Goal: Task Accomplishment & Management: Manage account settings

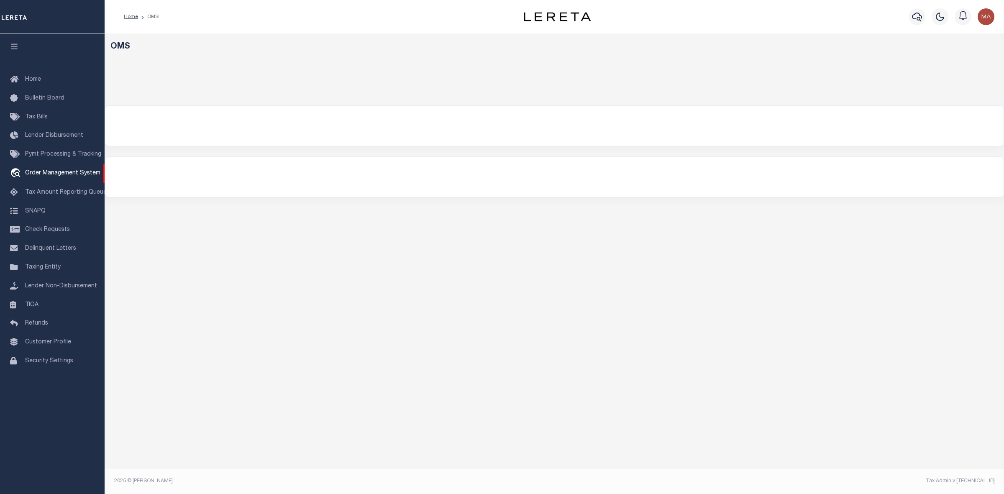
select select "200"
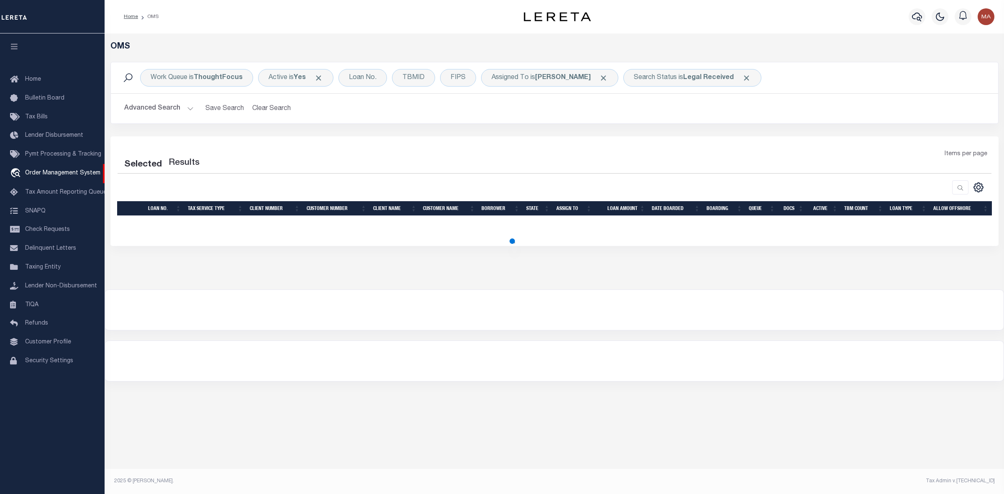
select select "200"
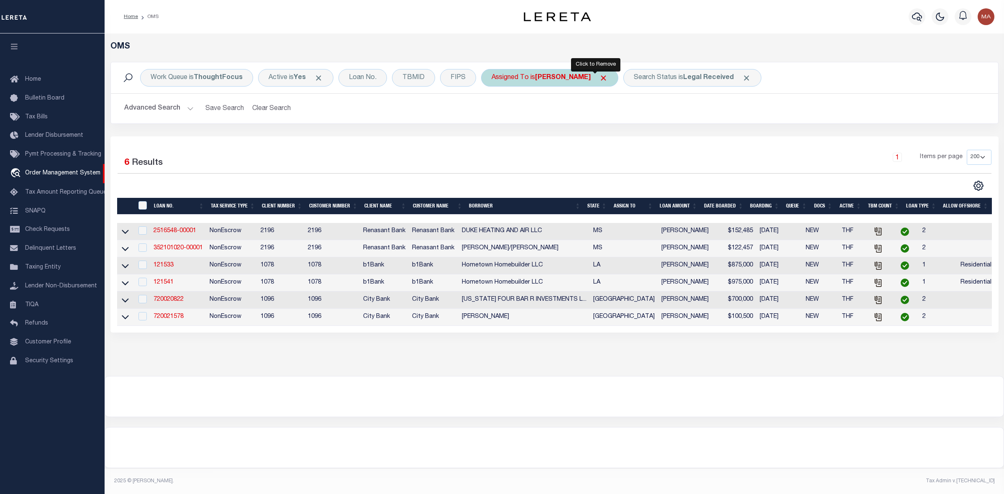
click at [599, 80] on span "Click to Remove" at bounding box center [603, 78] width 9 height 9
click at [526, 76] on div "Assigned To" at bounding box center [510, 78] width 58 height 18
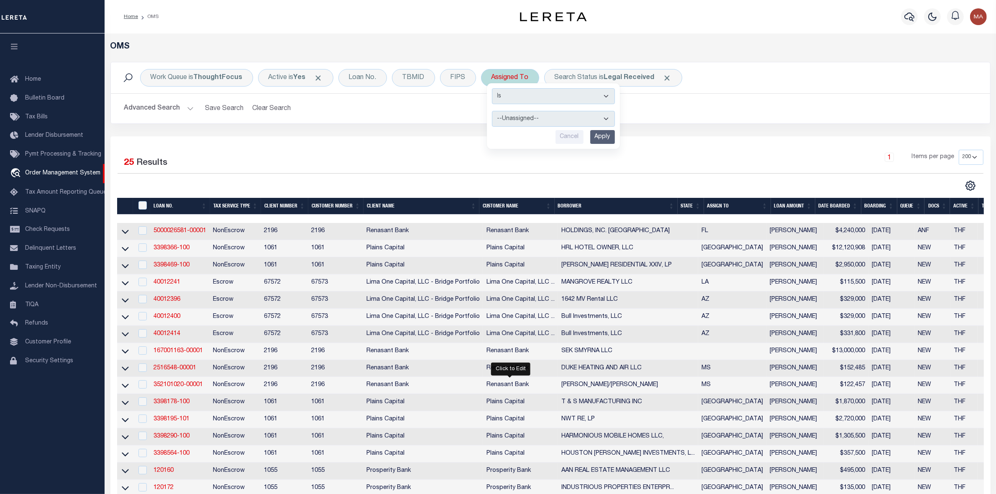
select select "[PERSON_NAME]"
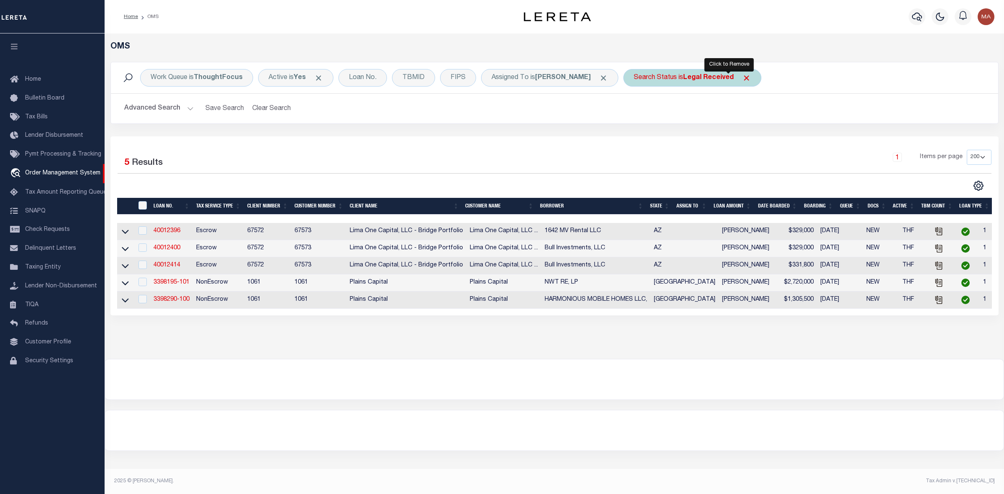
click at [742, 75] on span "Click to Remove" at bounding box center [746, 78] width 9 height 9
click at [630, 82] on div "Search Status" at bounding box center [656, 78] width 64 height 18
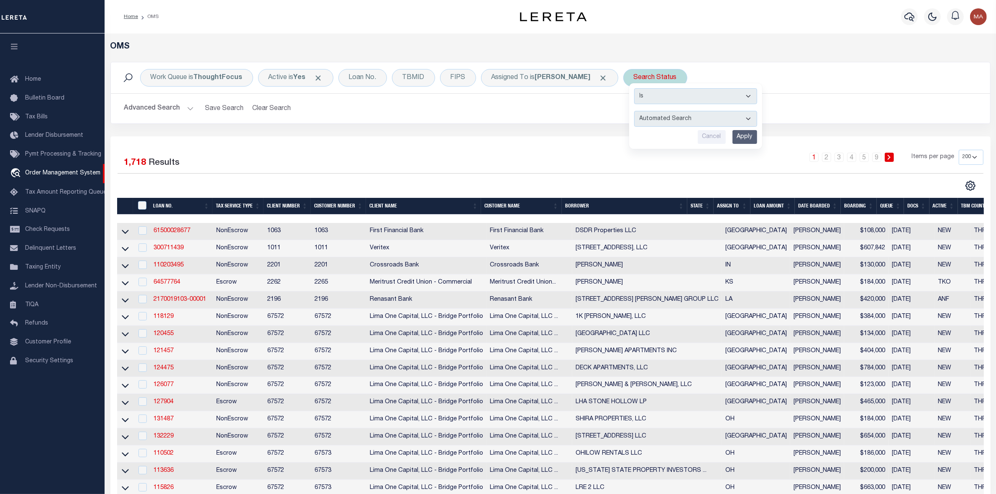
select select "IP"
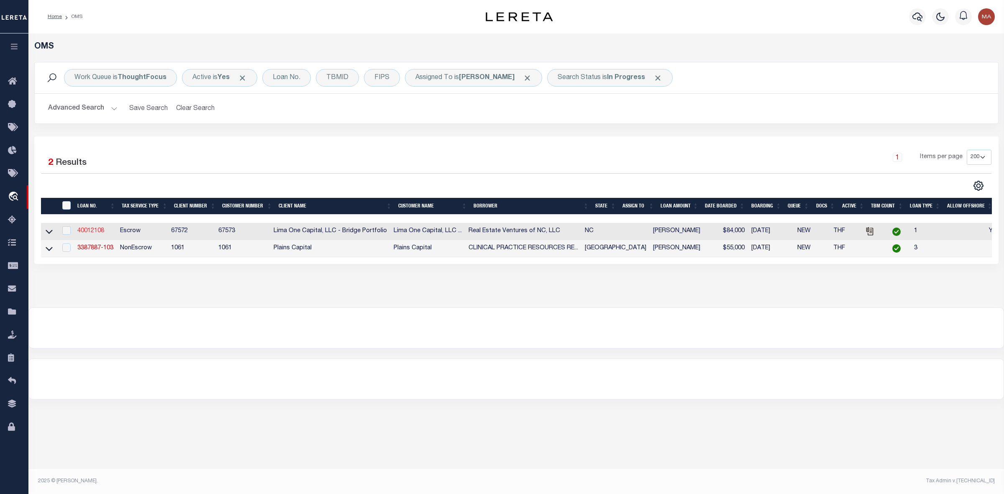
click at [90, 231] on link "40012108" at bounding box center [90, 231] width 27 height 6
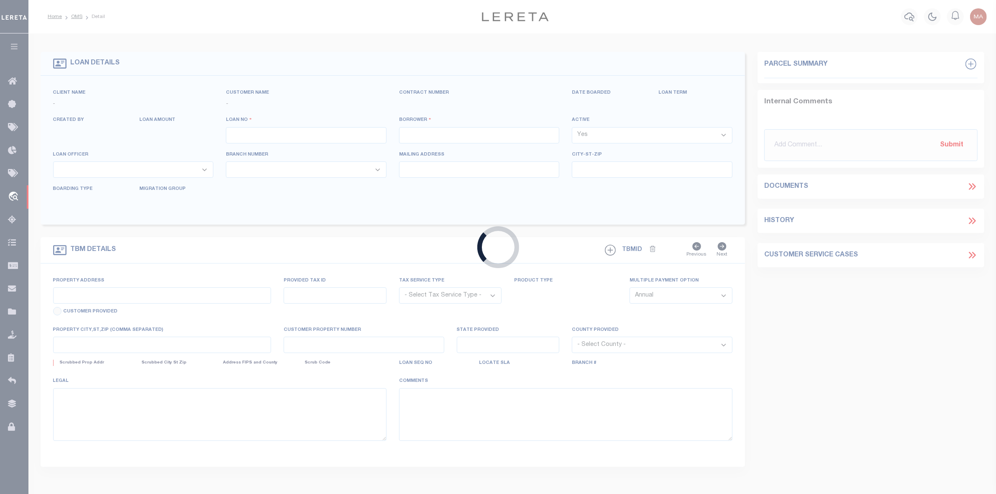
type input "40012108"
type input "Real Estate Ventures of NC, LLC"
select select
type input "[STREET_ADDRESS]"
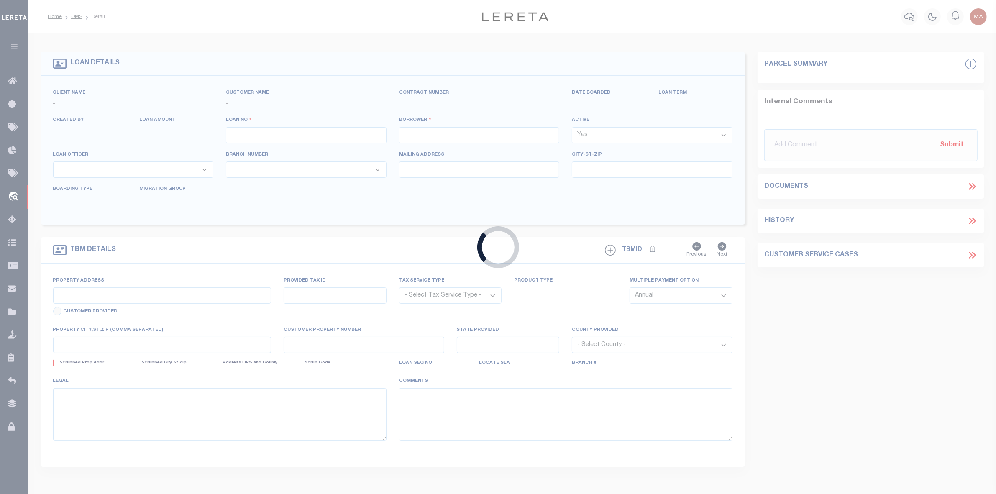
type input "[GEOGRAPHIC_DATA]"
select select
select select "Escrow"
type input "[STREET_ADDRESS][PERSON_NAME]"
type input "0102 03008"
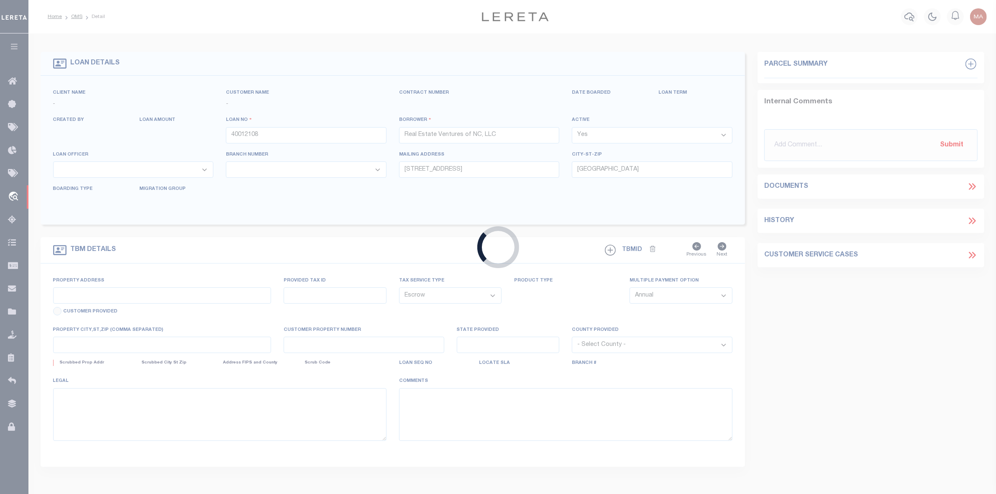
select select
type input "Henderson [GEOGRAPHIC_DATA] 27536"
type input "40012108-1"
type input "NC"
select select
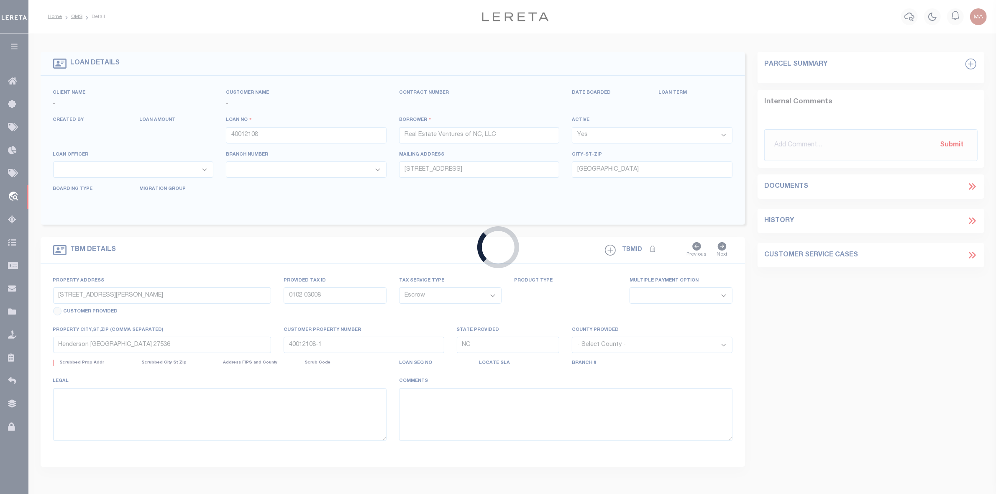
select select "164235"
select select "26297"
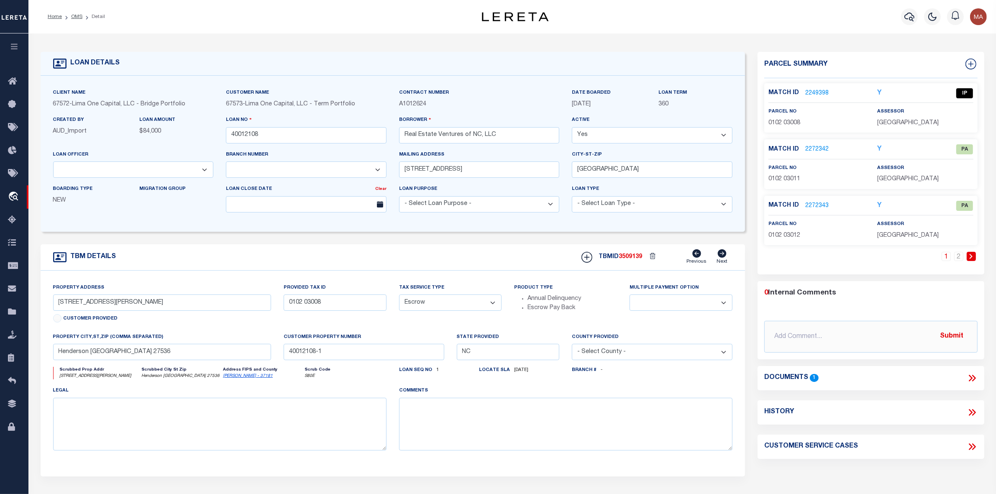
click at [974, 377] on icon at bounding box center [972, 378] width 11 height 11
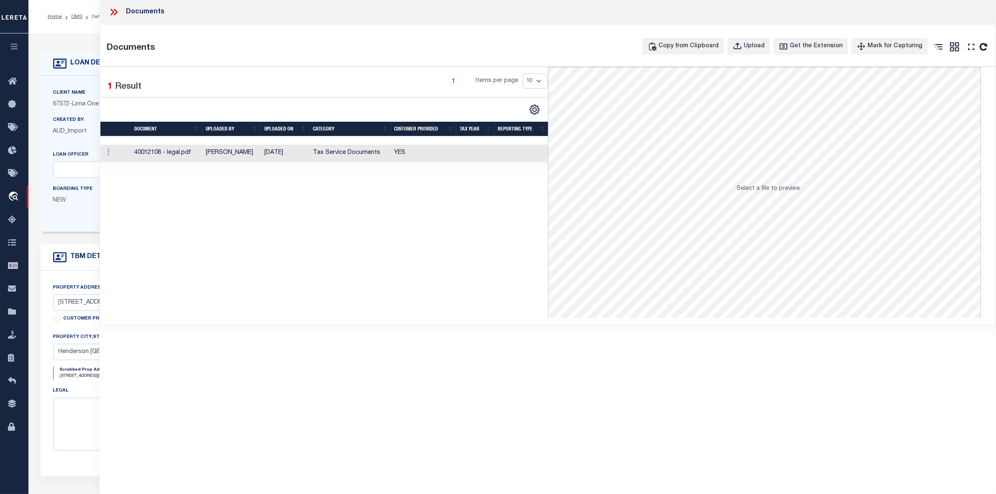
click at [471, 158] on td at bounding box center [476, 153] width 38 height 17
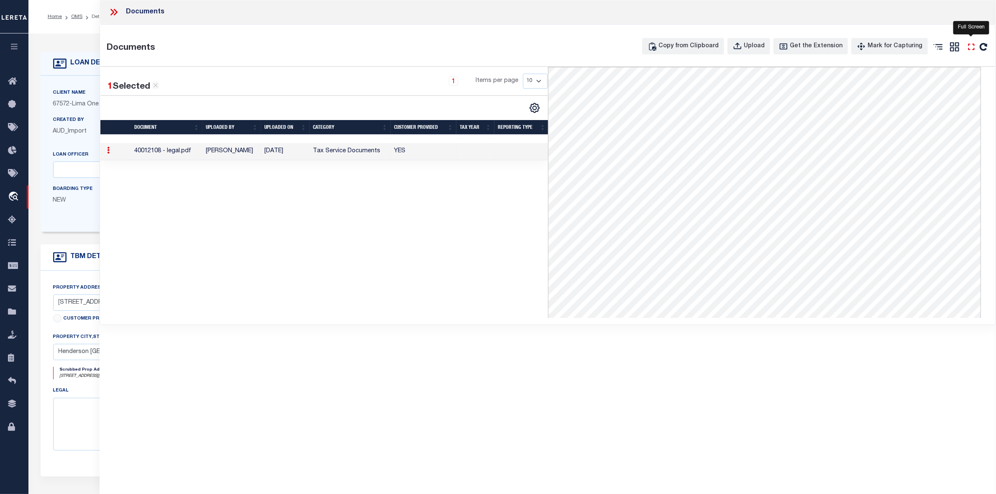
click at [967, 48] on icon "" at bounding box center [971, 46] width 11 height 11
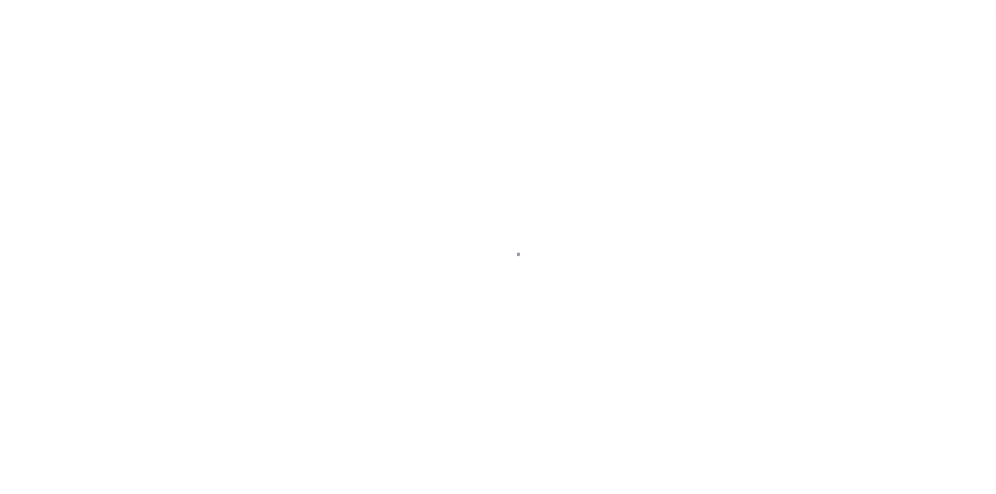
select select "164235"
select select "26297"
select select "Escrow"
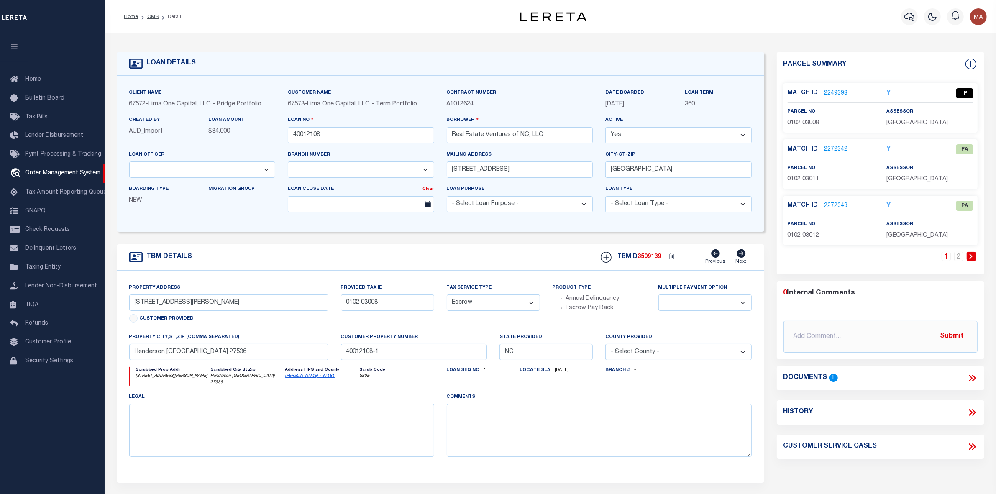
click at [842, 90] on link "2249398" at bounding box center [836, 93] width 23 height 9
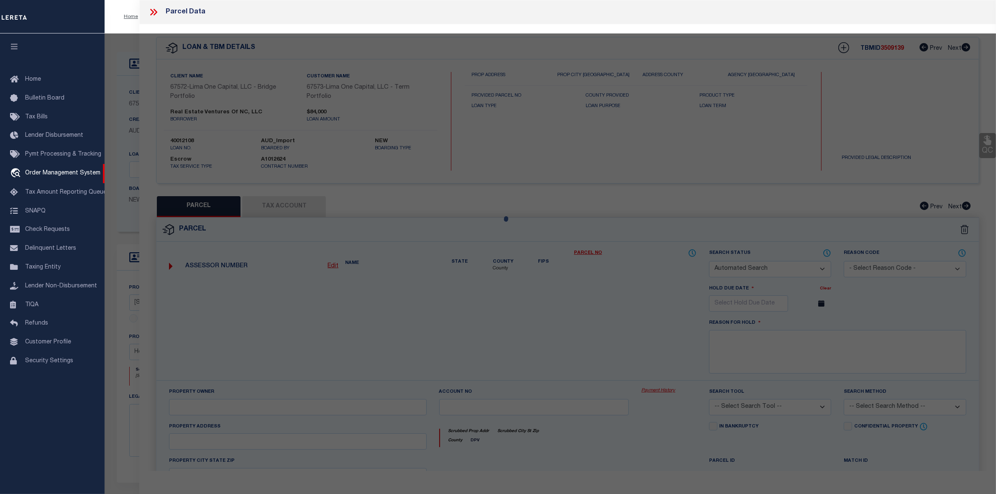
checkbox input "false"
select select "IP"
type input "REAL ESTATE VENTURES OF NC LLC"
select select "AGW"
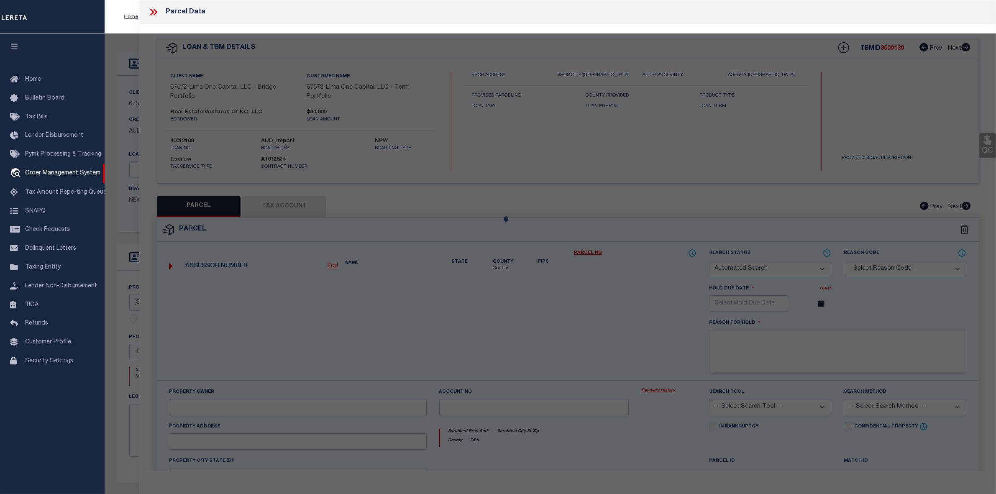
select select
type input "324 GARY ST"
type textarea "324 GARY ST"
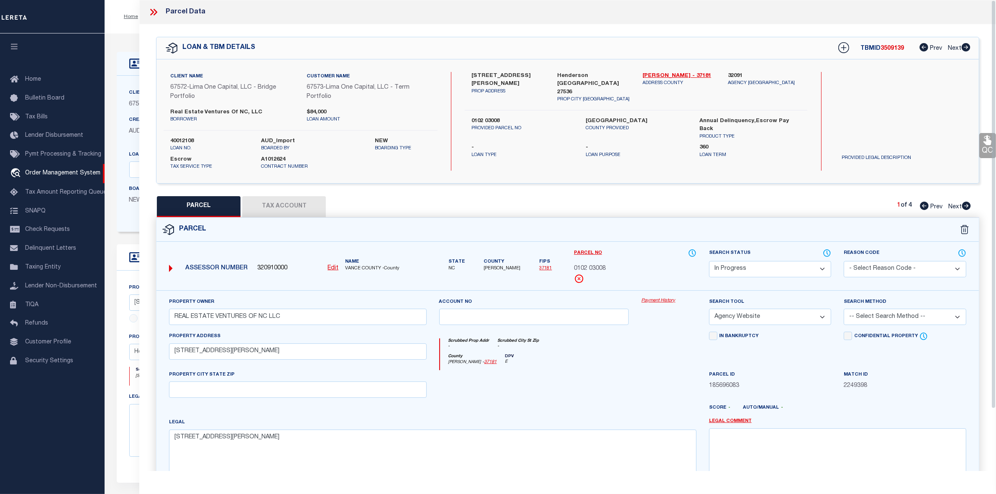
click at [792, 254] on label "Search Status" at bounding box center [770, 253] width 123 height 9
click at [786, 262] on select "Automated Search Bad Parcel Complete Duplicate Parcel High Dollar Reporting In …" at bounding box center [770, 269] width 123 height 16
select select "PC"
click at [709, 261] on select "Automated Search Bad Parcel Complete Duplicate Parcel High Dollar Reporting In …" at bounding box center [770, 269] width 123 height 16
click at [873, 315] on select "-- Select Search Method -- Property Address Legal Liability Info Provided" at bounding box center [905, 317] width 123 height 16
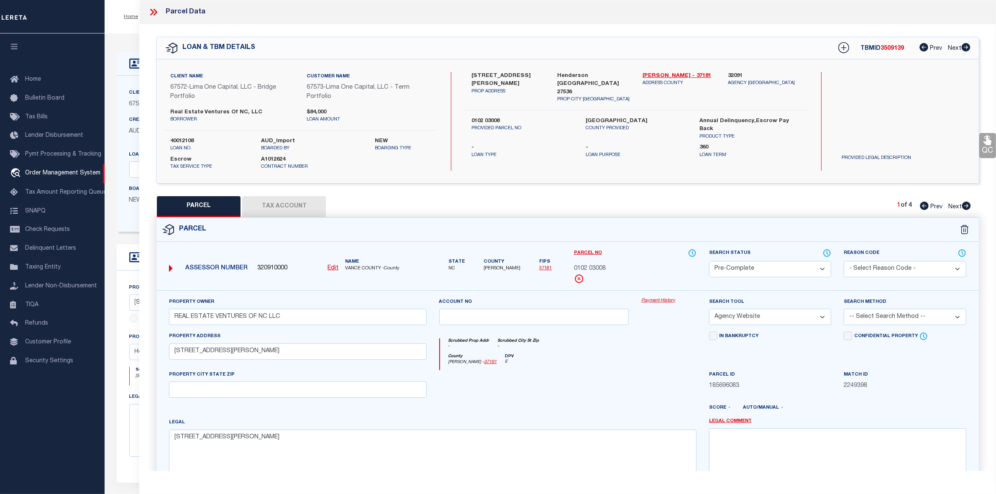
select select "LEG"
click at [844, 310] on select "-- Select Search Method -- Property Address Legal Liability Info Provided" at bounding box center [905, 317] width 123 height 16
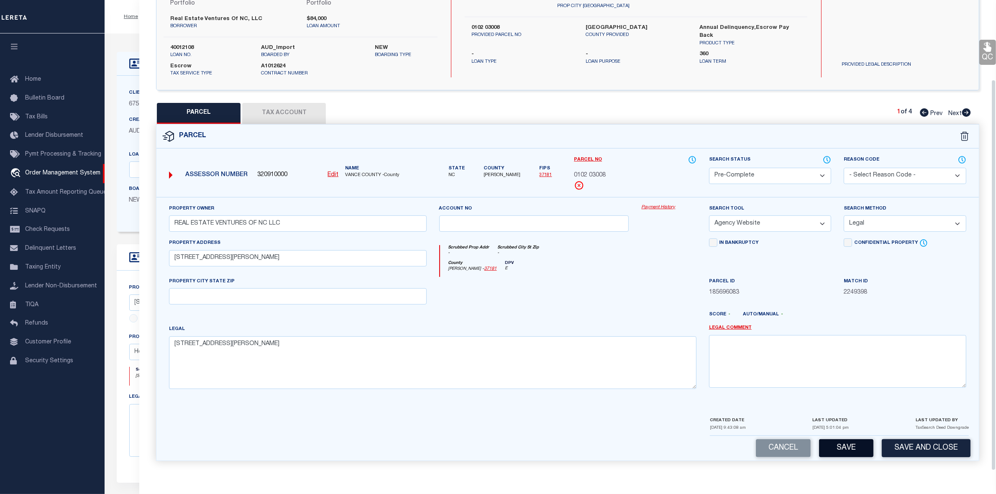
click at [856, 455] on button "Save" at bounding box center [846, 448] width 54 height 18
select select "AS"
select select
checkbox input "false"
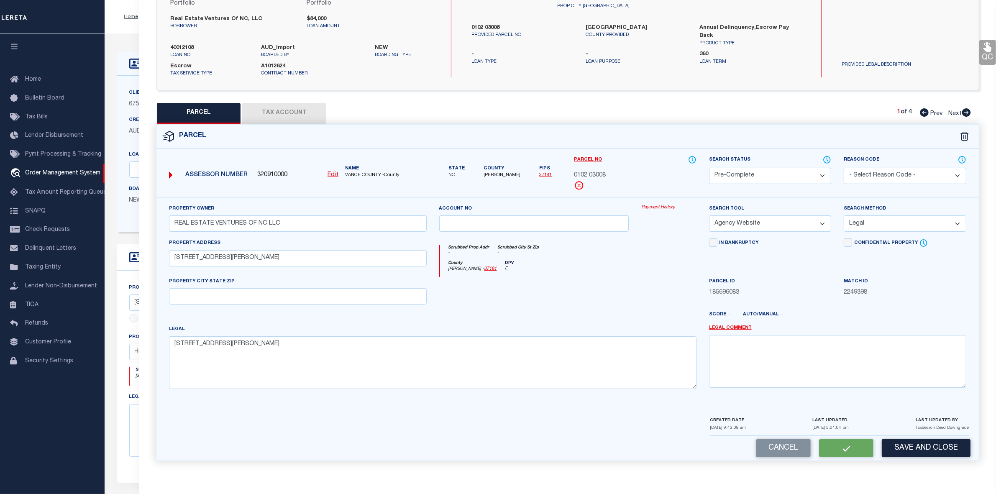
checkbox input "false"
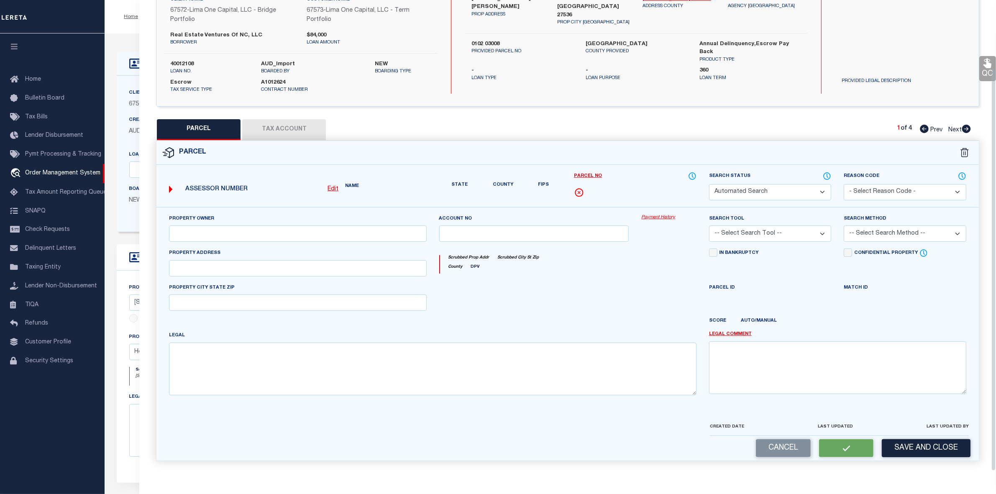
select select "PC"
type input "REAL ESTATE VENTURES OF NC LLC"
select select "AGW"
select select "LEG"
type input "324 GARY ST"
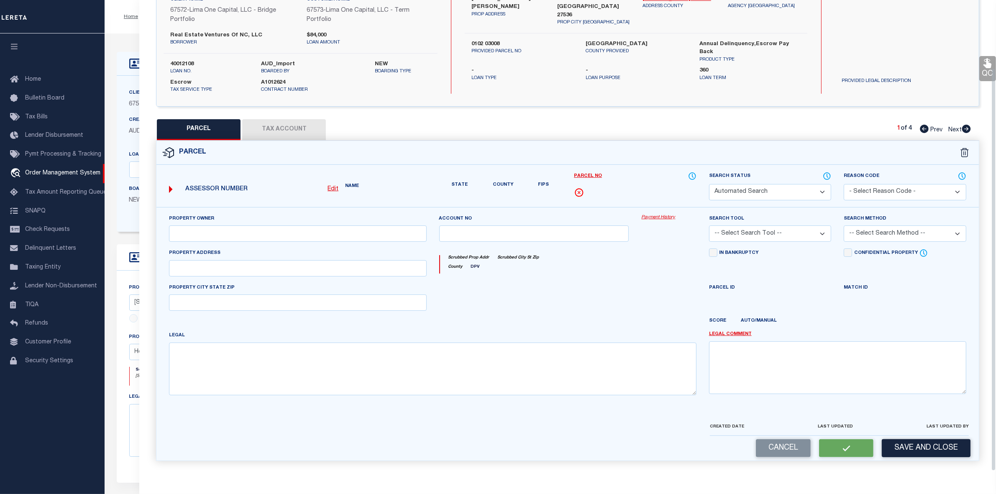
type textarea "324 GARY ST"
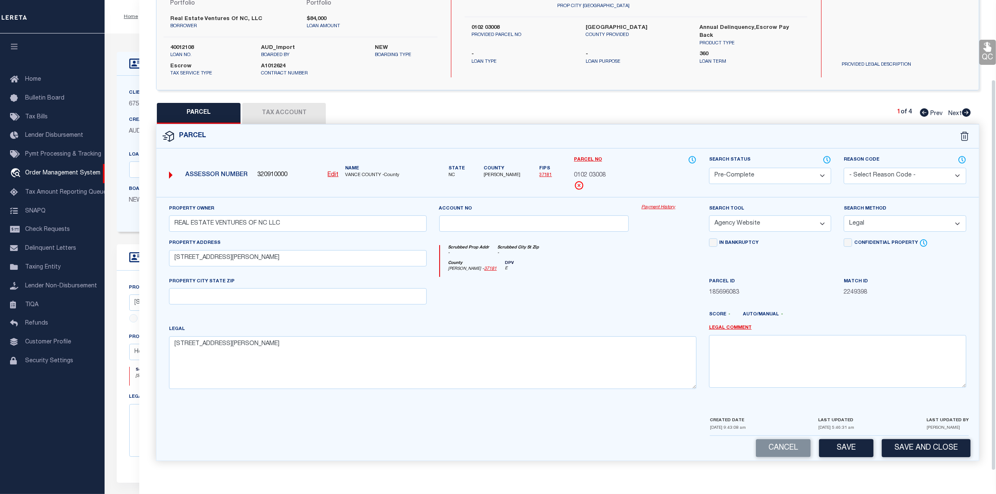
click at [292, 110] on button "Tax Account" at bounding box center [284, 113] width 84 height 21
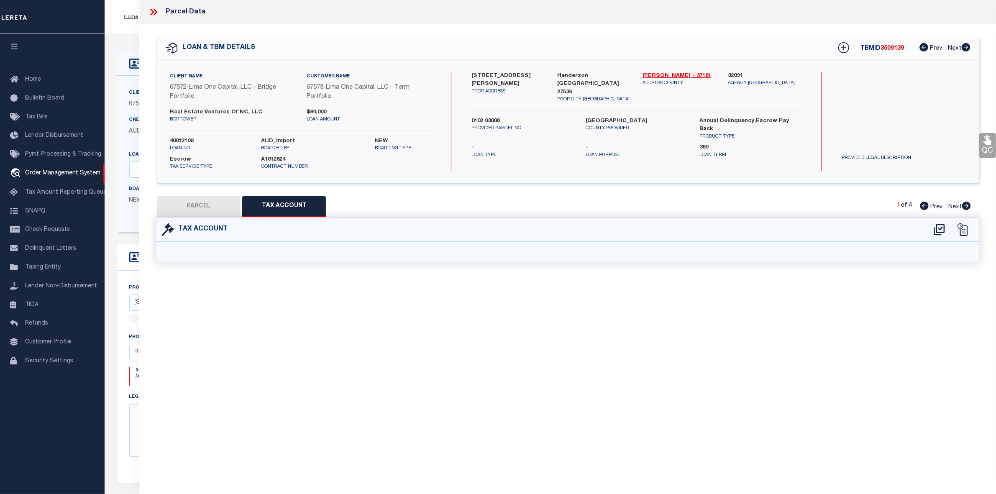
scroll to position [0, 0]
select select "100"
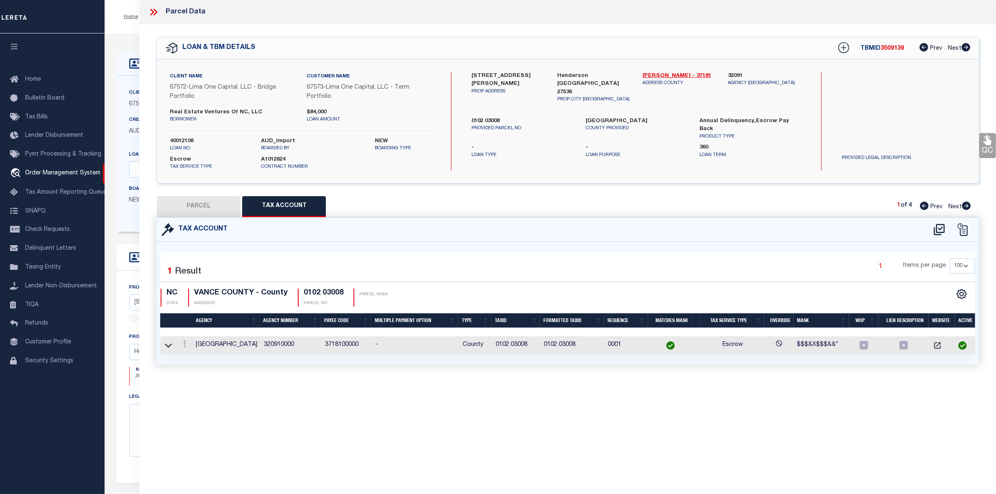
click at [206, 197] on button "PARCEL" at bounding box center [199, 206] width 84 height 21
select select "AS"
select select
checkbox input "false"
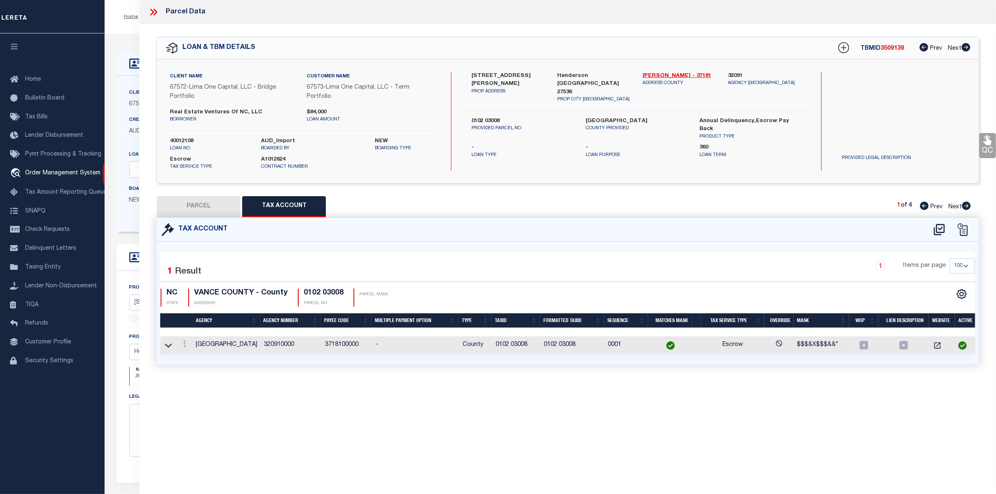
checkbox input "false"
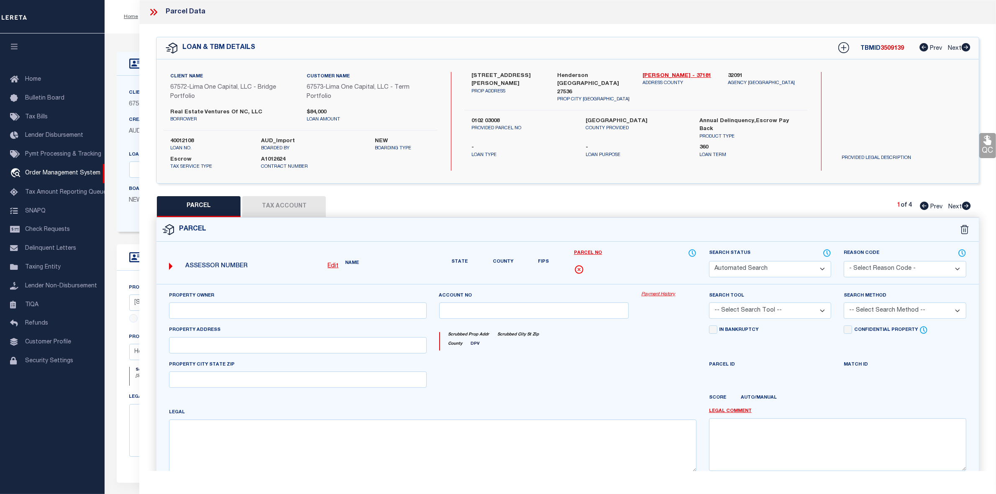
select select "PC"
type input "REAL ESTATE VENTURES OF NC LLC"
select select "AGW"
select select "LEG"
type input "324 GARY ST"
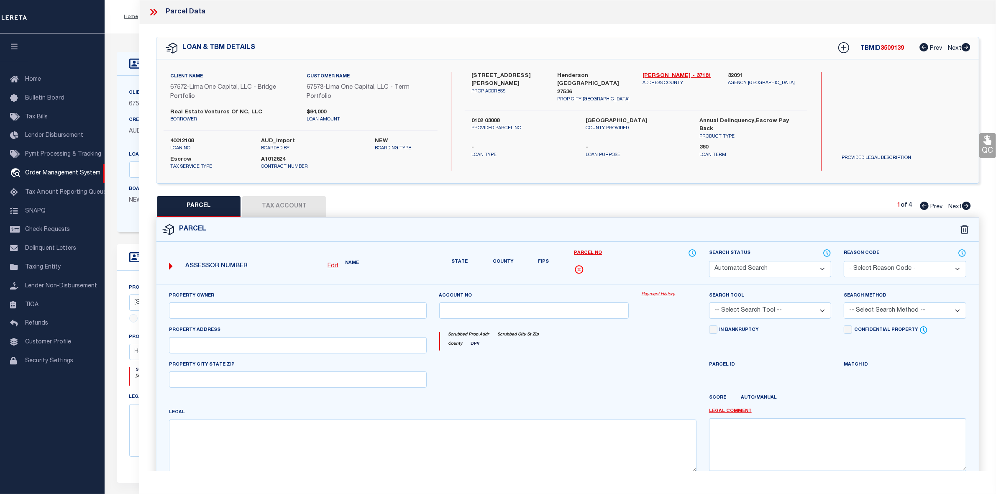
type textarea "324 GARY ST"
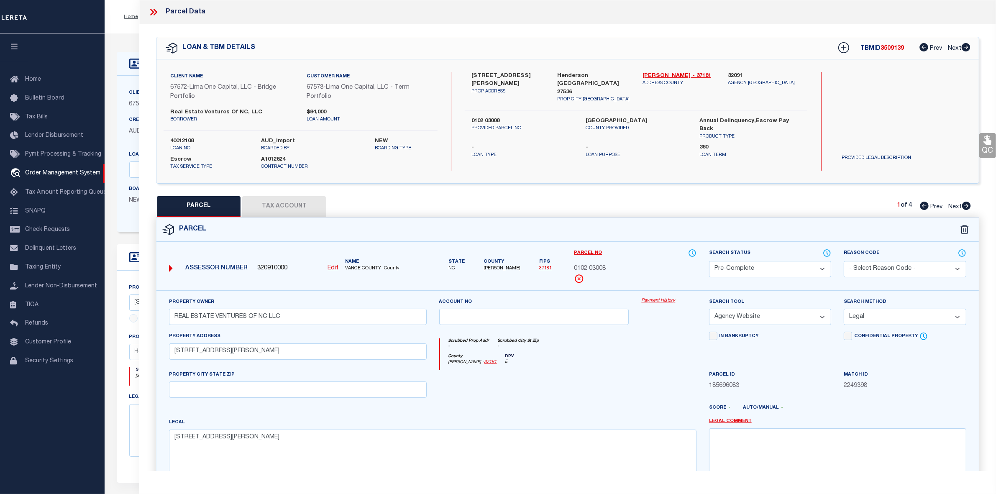
click at [966, 204] on icon at bounding box center [967, 206] width 9 height 8
select select "AS"
select select
checkbox input "false"
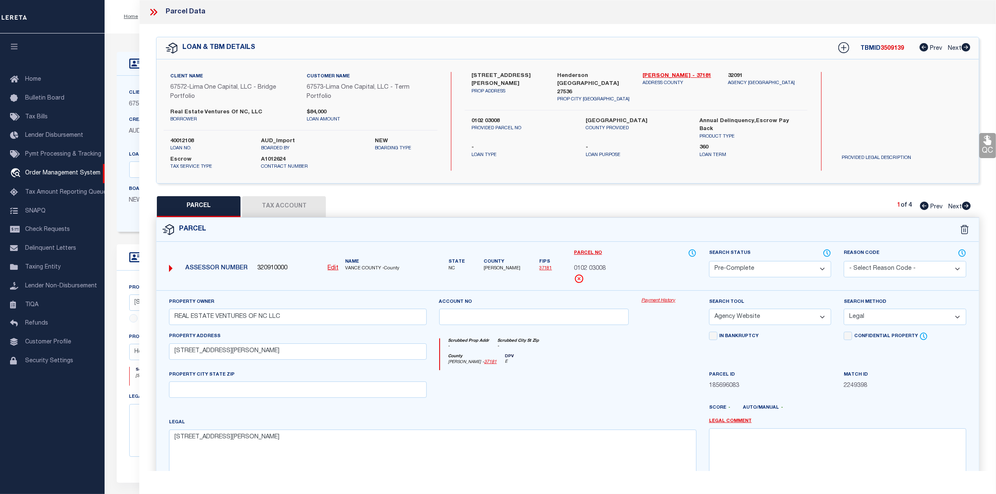
checkbox input "false"
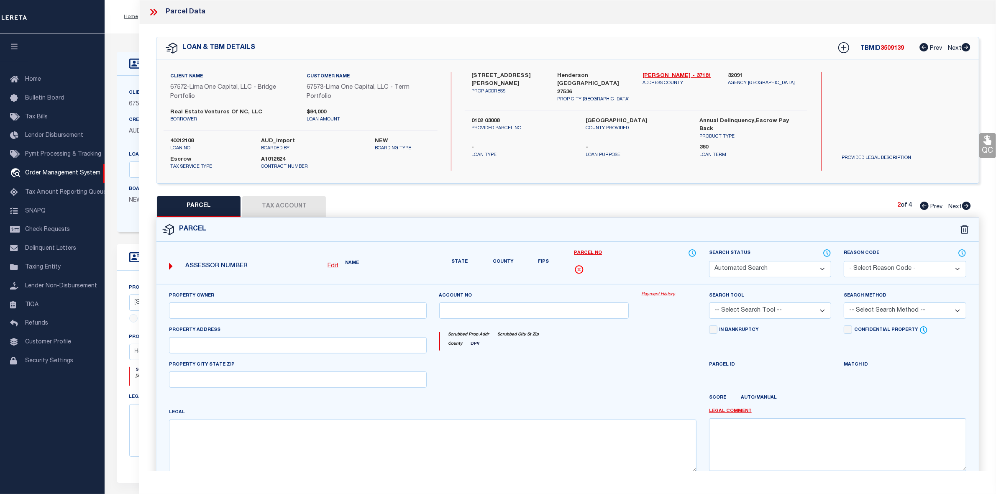
select select "PA"
select select "MDD"
select select "ADD"
checkbox input "false"
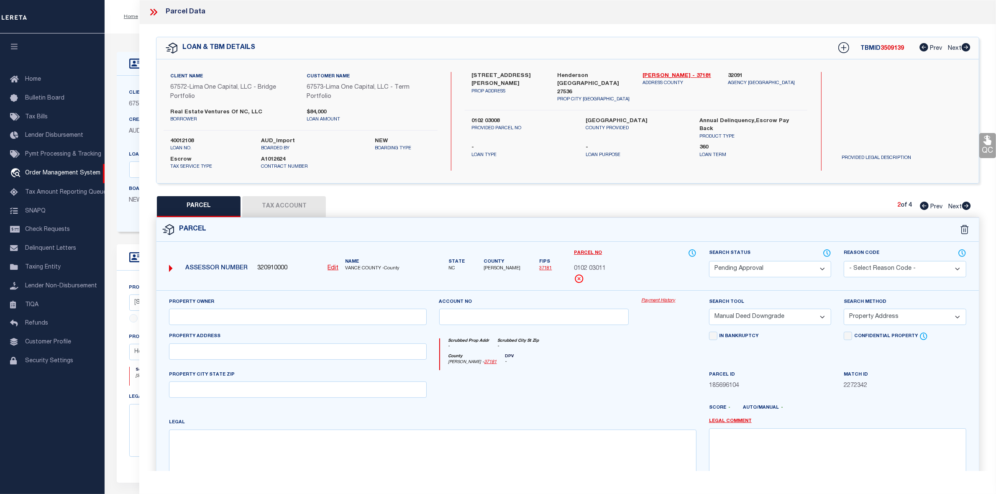
click at [760, 277] on select "Automated Search Bad Parcel Complete Duplicate Parcel High Dollar Reporting In …" at bounding box center [770, 269] width 123 height 16
select select "PR"
click at [709, 261] on select "Automated Search Bad Parcel Complete Duplicate Parcel High Dollar Reporting In …" at bounding box center [770, 269] width 123 height 16
click at [871, 267] on select "- Select Reason Code - 099 - Other (Provide additional detail) ACT - Agency Cha…" at bounding box center [905, 269] width 123 height 16
select select "099"
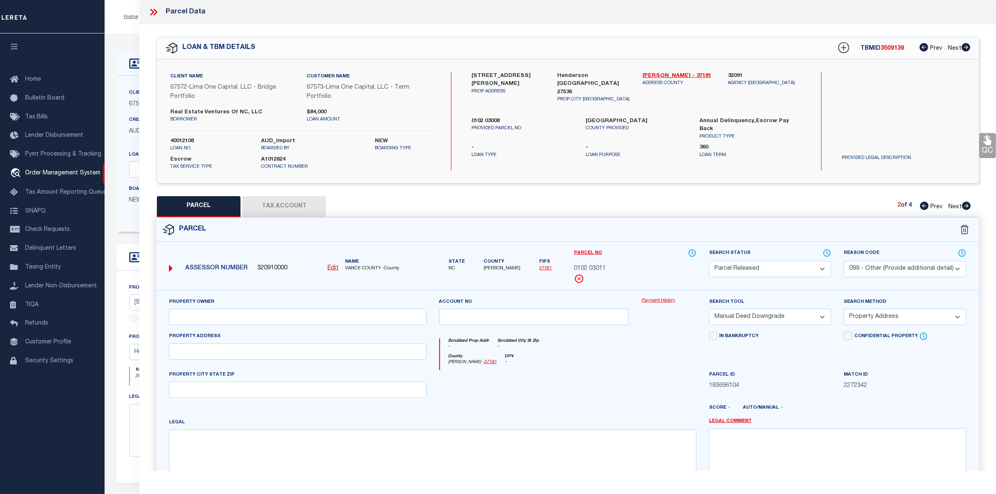
click at [844, 261] on select "- Select Reason Code - 099 - Other (Provide additional detail) ACT - Agency Cha…" at bounding box center [905, 269] width 123 height 16
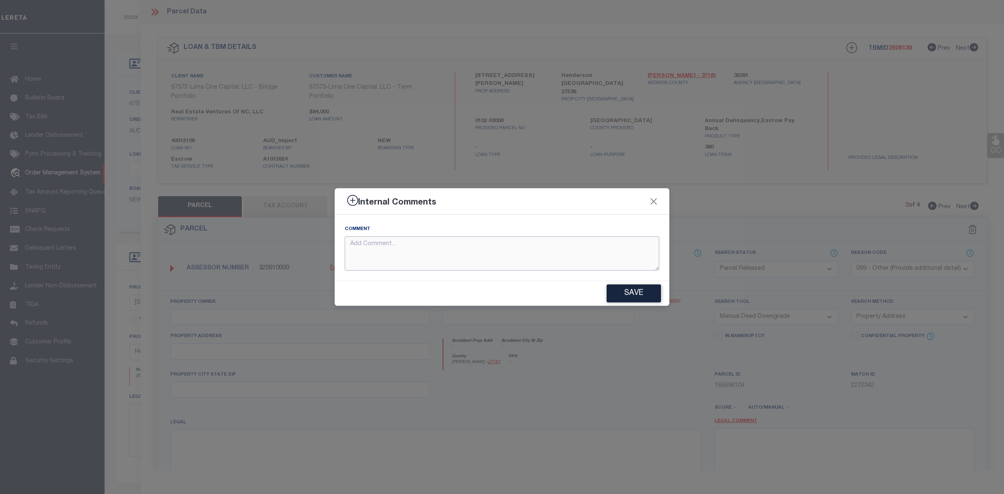
click at [509, 259] on textarea at bounding box center [502, 253] width 315 height 35
click at [394, 248] on textarea "parcel not needed" at bounding box center [502, 253] width 315 height 35
type textarea "parcel not needed"
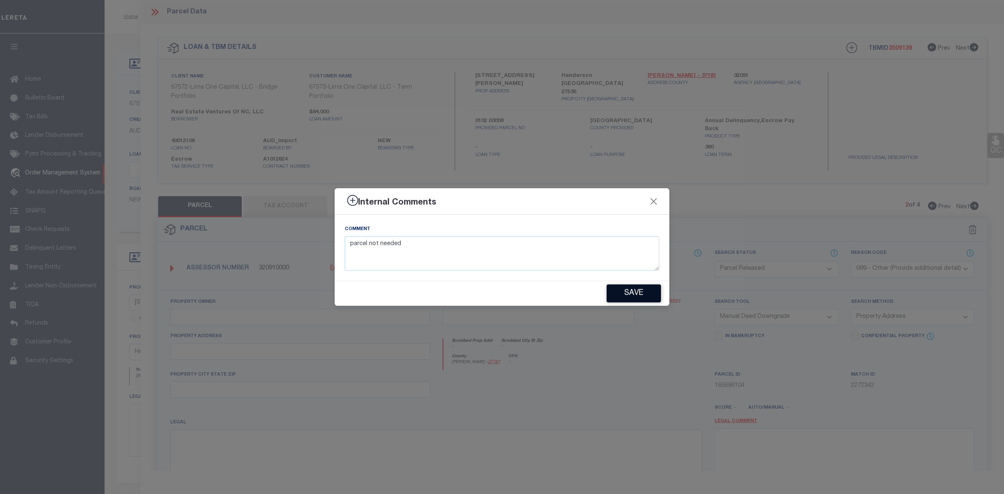
click at [637, 291] on button "Save" at bounding box center [634, 294] width 54 height 18
type textarea "parcel not needed"
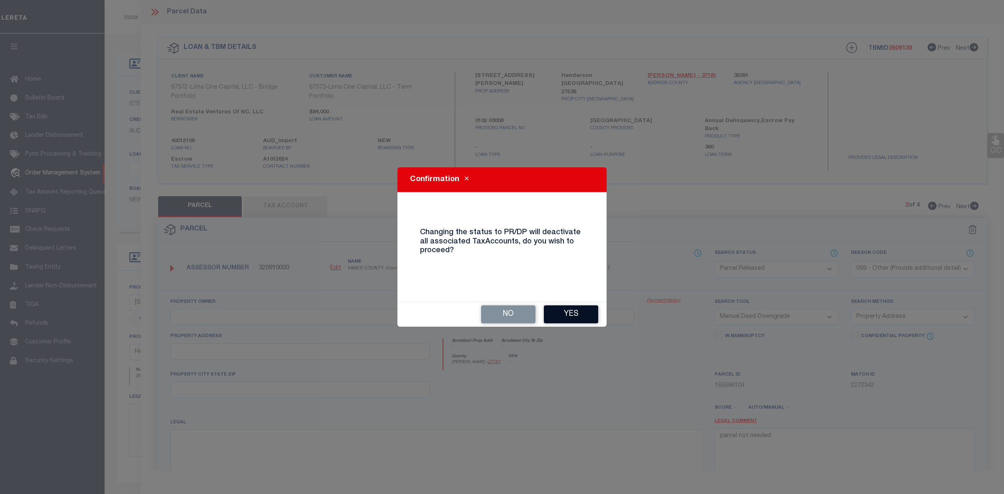
click at [597, 314] on button "Yes" at bounding box center [571, 315] width 54 height 18
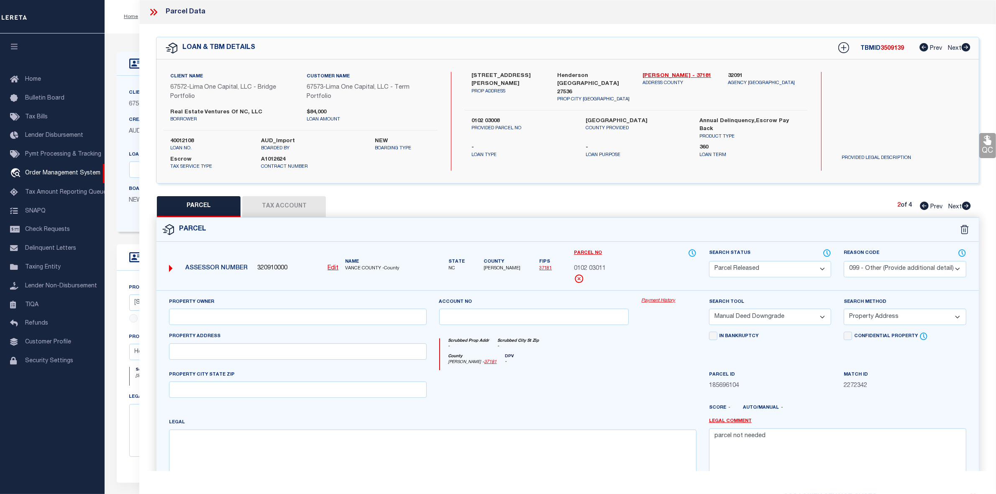
select select "AS"
select select
checkbox input "false"
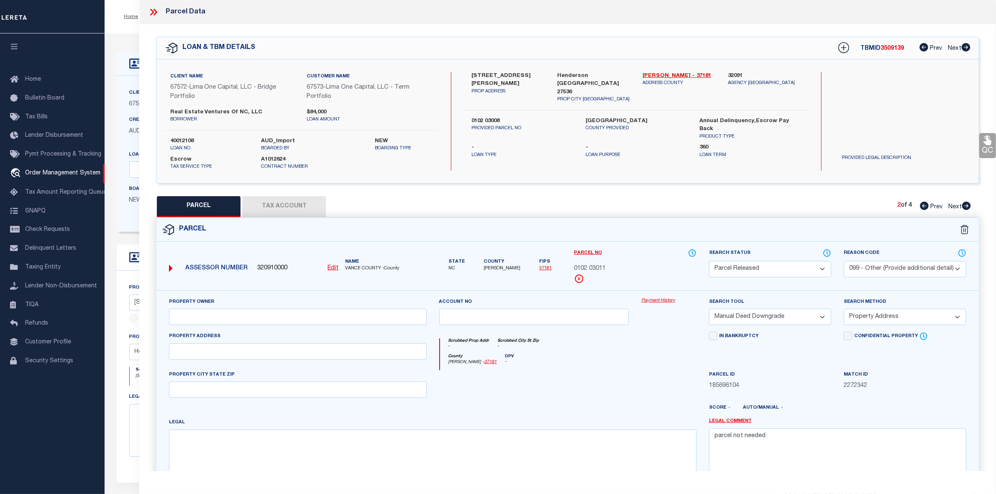
checkbox input "false"
select select "PR"
select select "099"
select select "MDD"
select select "ADD"
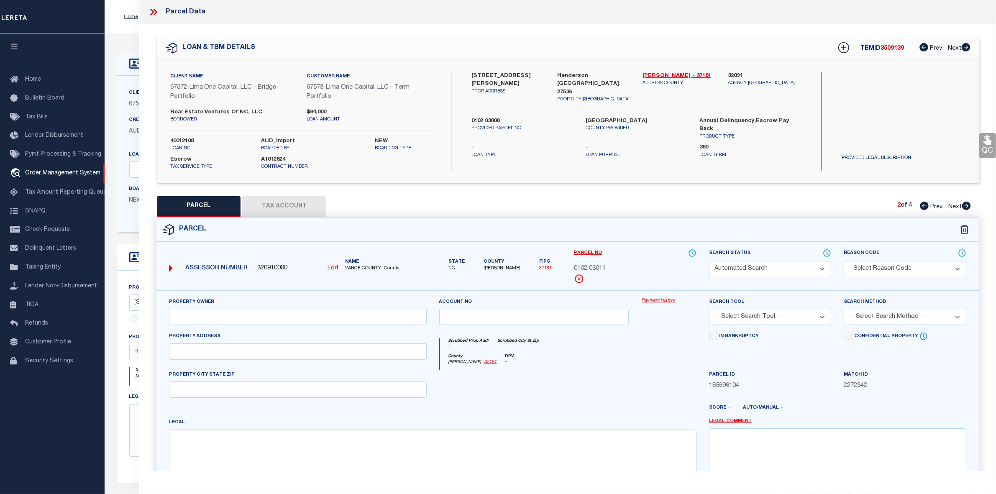
type textarea "parcel not needed"
click at [966, 207] on icon at bounding box center [967, 206] width 9 height 8
select select "AS"
select select
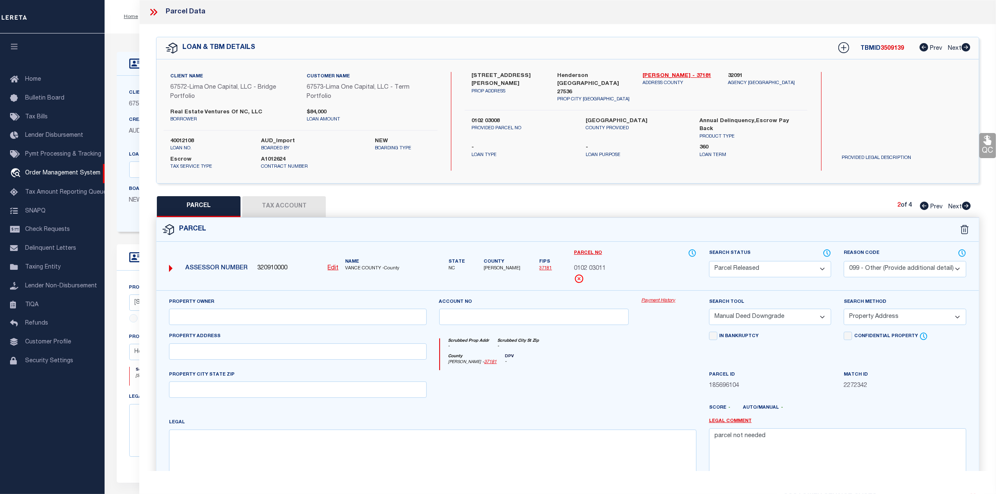
select select
checkbox input "false"
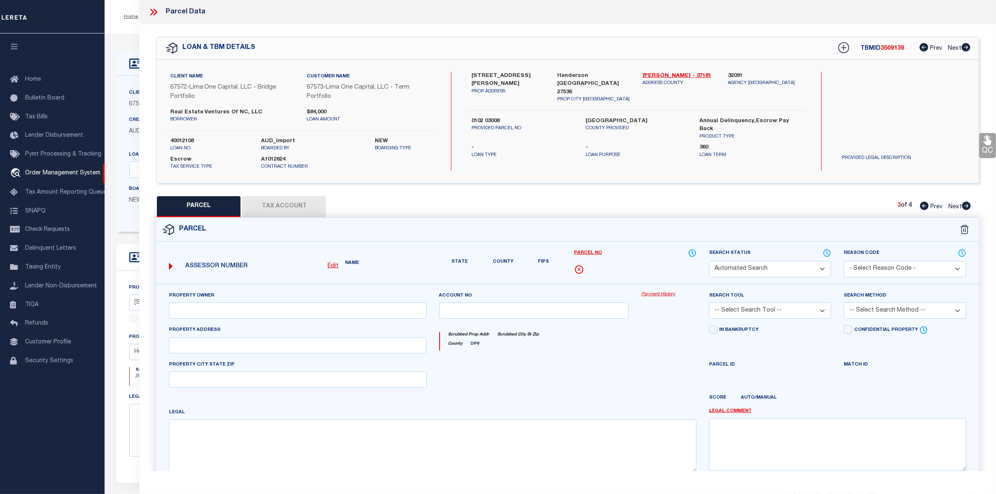
select select "PA"
select select "MDD"
select select "ADD"
checkbox input "false"
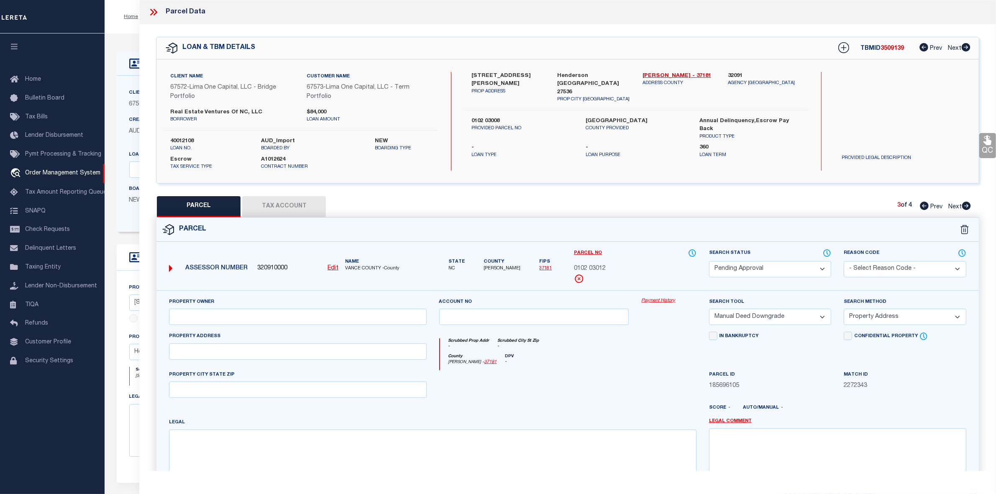
click at [749, 268] on select "Automated Search Bad Parcel Complete Duplicate Parcel High Dollar Reporting In …" at bounding box center [770, 269] width 123 height 16
select select "PR"
click at [709, 261] on select "Automated Search Bad Parcel Complete Duplicate Parcel High Dollar Reporting In …" at bounding box center [770, 269] width 123 height 16
click at [858, 265] on select "- Select Reason Code - 099 - Other (Provide additional detail) ACT - Agency Cha…" at bounding box center [905, 269] width 123 height 16
select select "099"
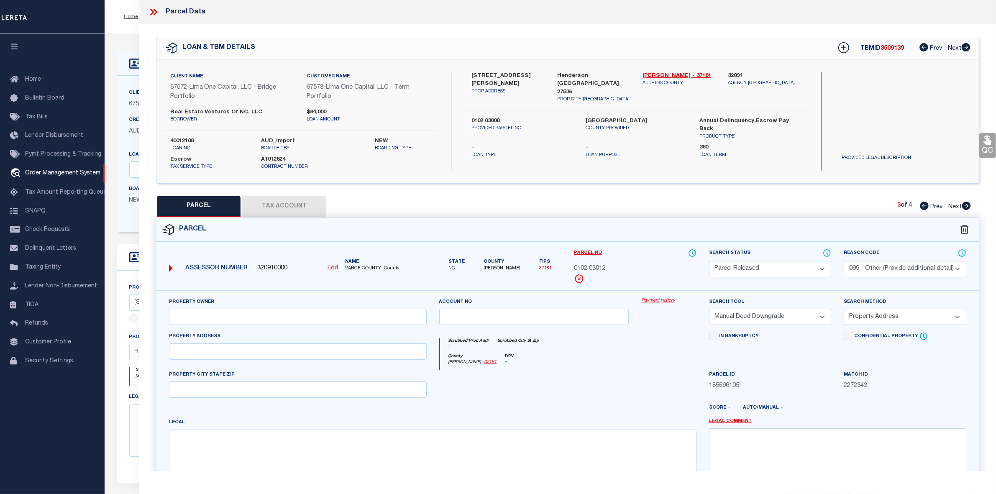
click at [844, 261] on select "- Select Reason Code - 099 - Other (Provide additional detail) ACT - Agency Cha…" at bounding box center [905, 269] width 123 height 16
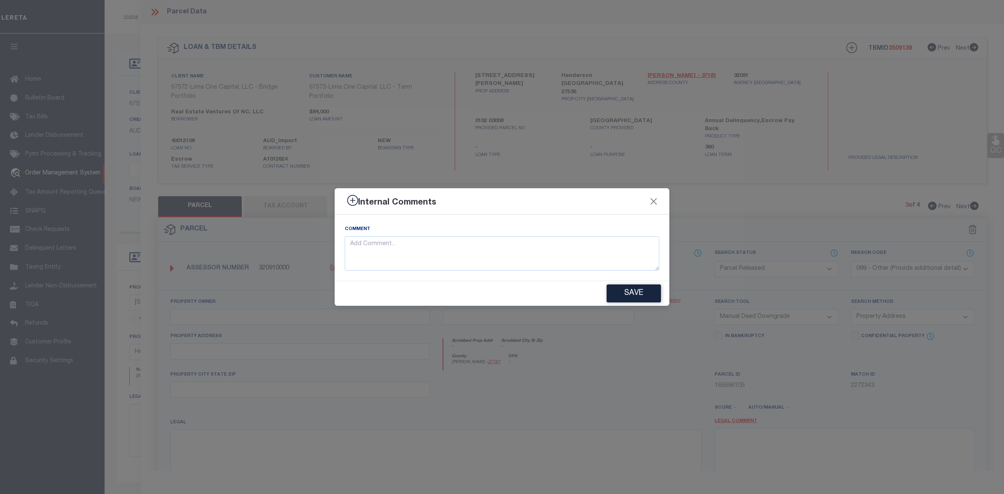
click at [535, 281] on div "Save" at bounding box center [502, 293] width 335 height 25
click at [534, 248] on textarea at bounding box center [502, 253] width 315 height 35
paste textarea "parcel not needed"
type textarea "parcel not needed"
click at [657, 297] on button "Save" at bounding box center [634, 294] width 54 height 18
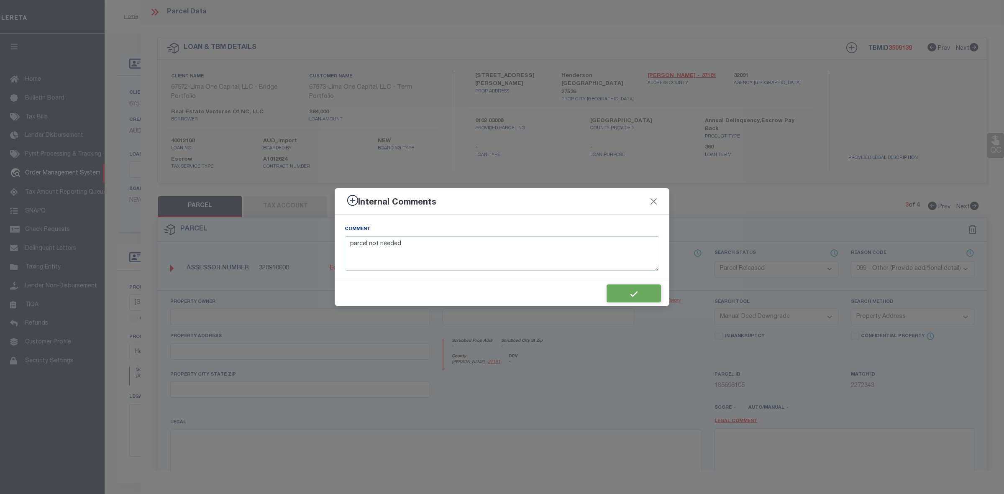
type textarea "parcel not needed"
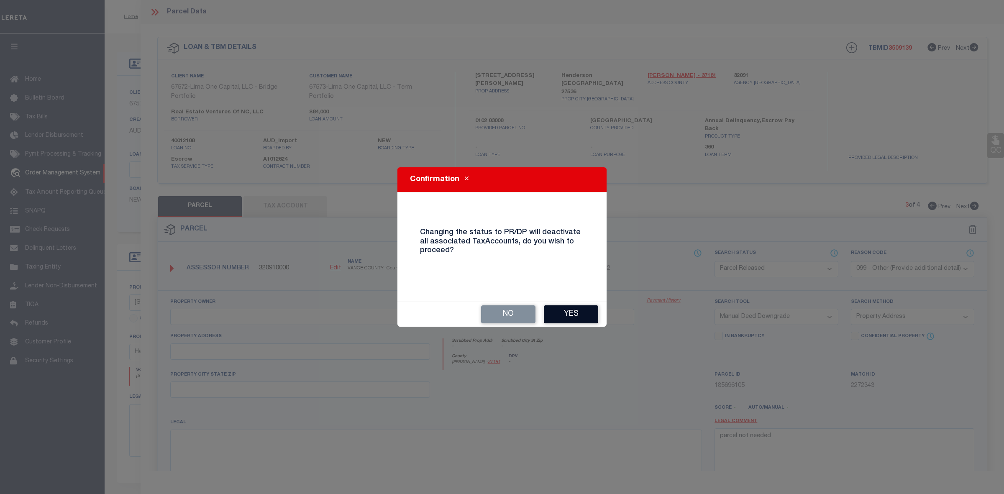
click at [566, 314] on button "Yes" at bounding box center [571, 315] width 54 height 18
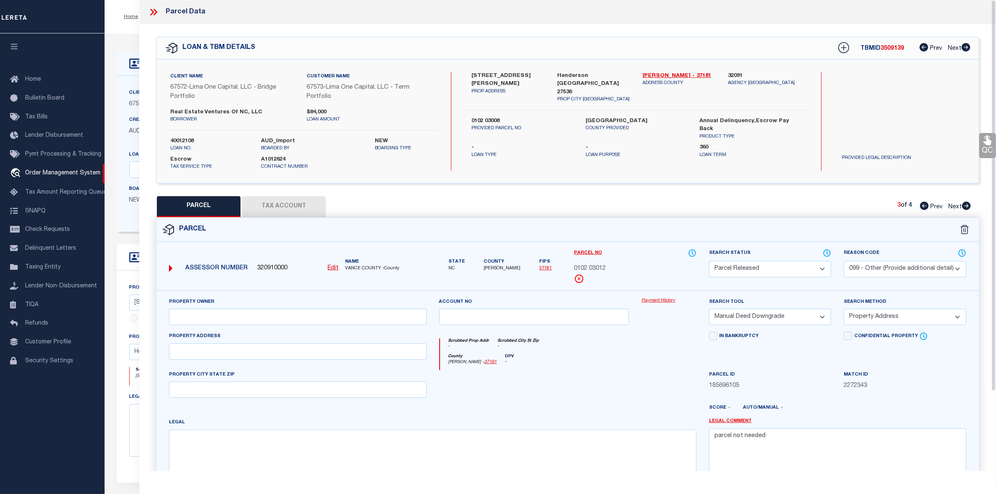
scroll to position [95, 0]
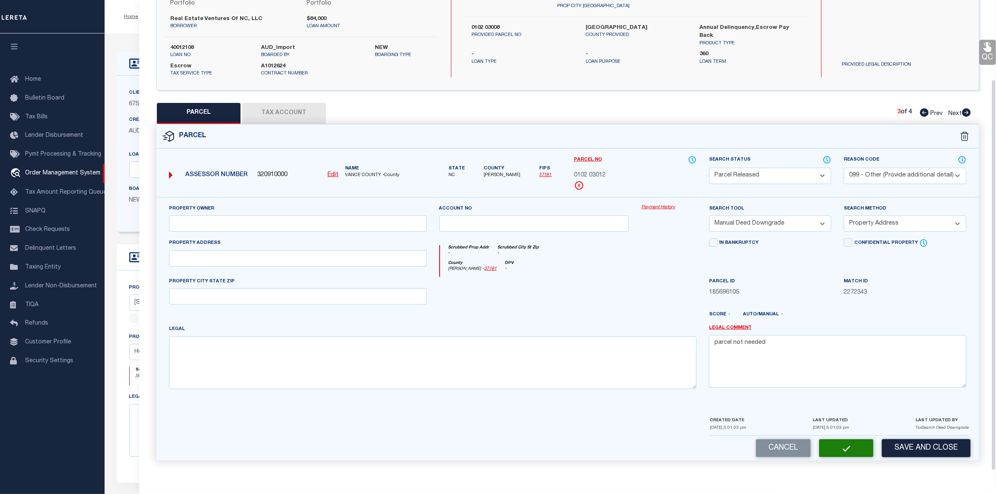
select select "AS"
select select
checkbox input "false"
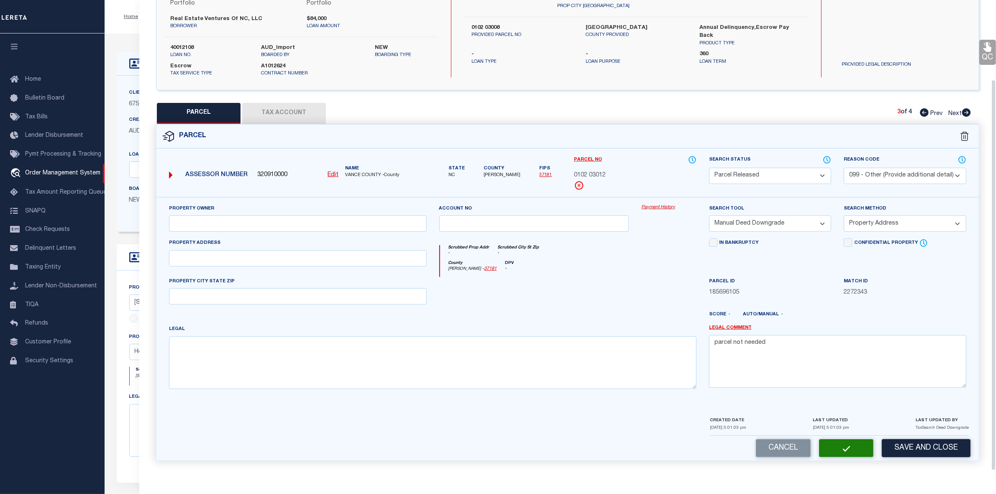
checkbox input "false"
select select "PR"
select select "099"
select select "MDD"
select select "ADD"
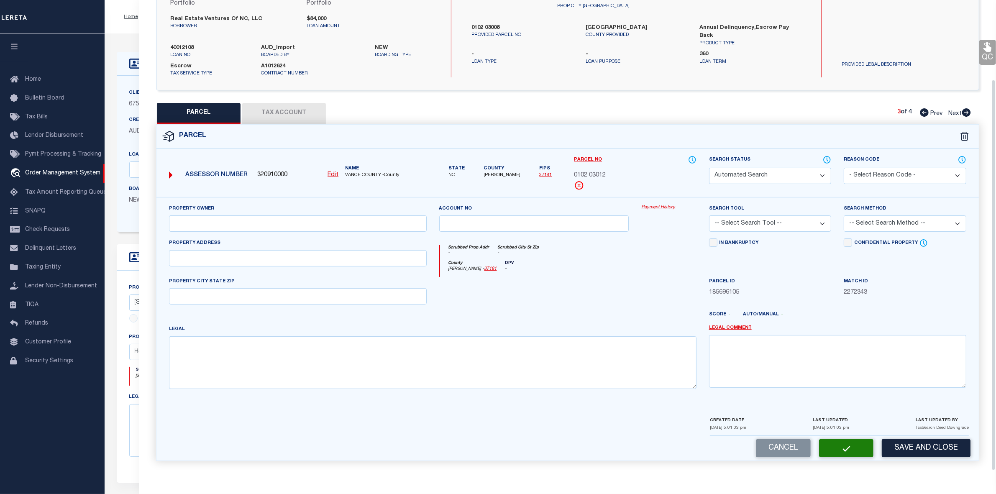
type textarea "parcel not needed"
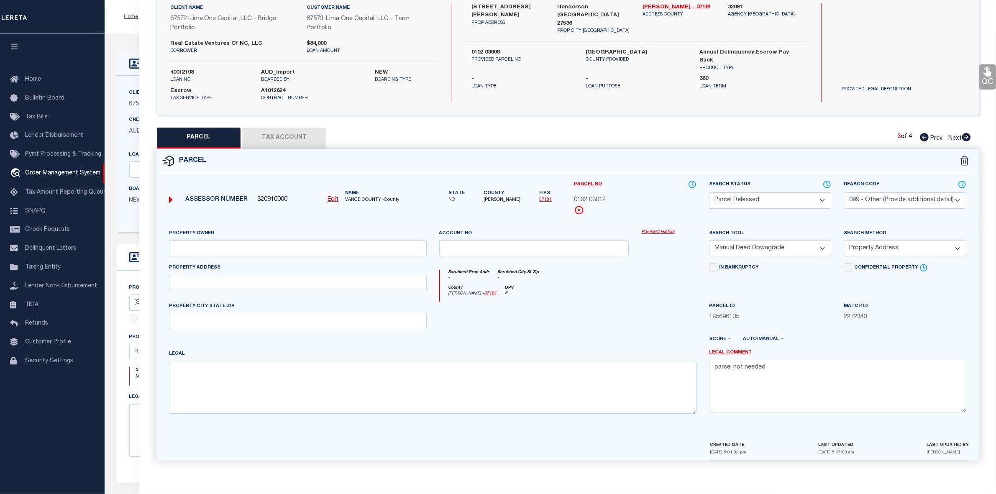
click at [965, 133] on icon at bounding box center [967, 137] width 9 height 8
select select "AS"
select select
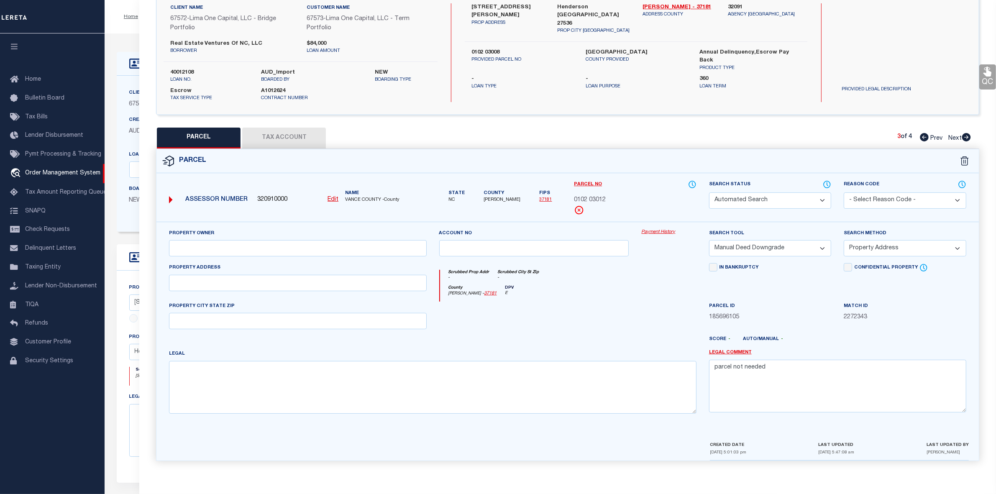
checkbox input "false"
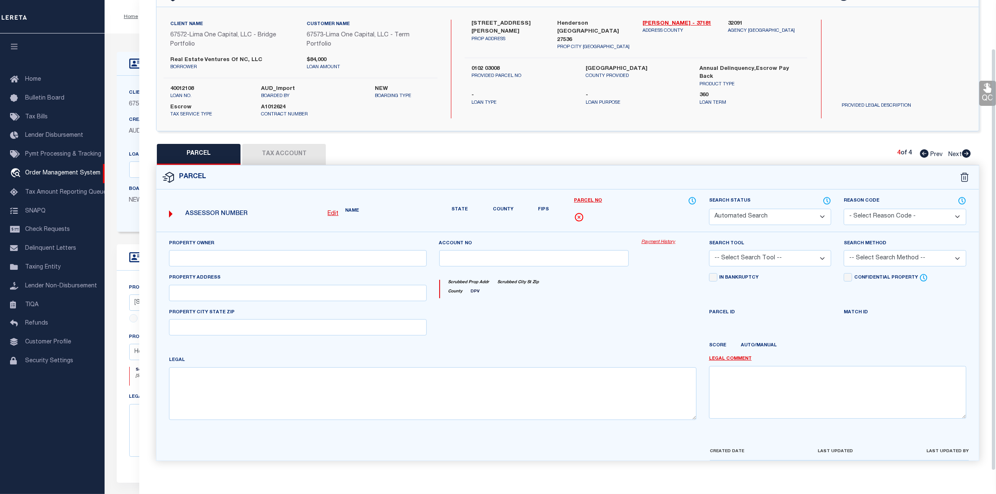
select select "PA"
select select "MDD"
select select "ADD"
checkbox input "false"
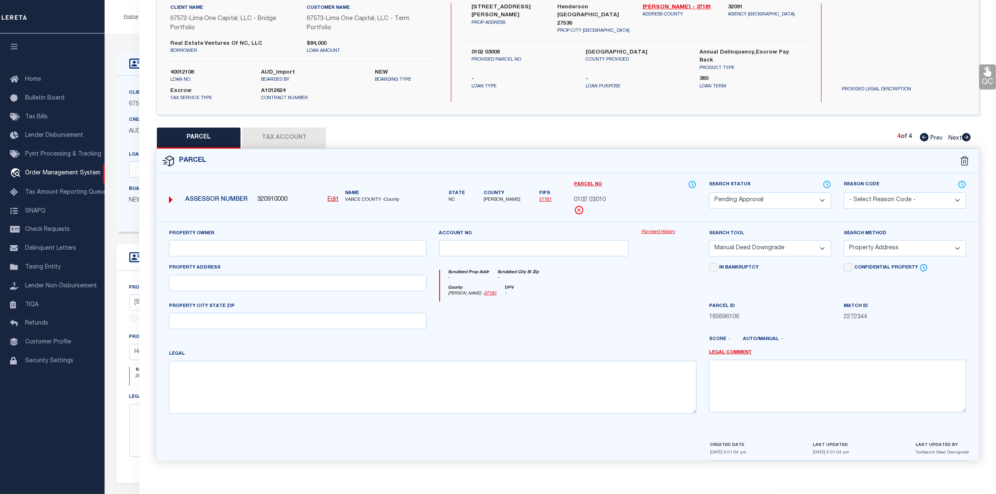
click at [759, 204] on select "Automated Search Bad Parcel Complete Duplicate Parcel High Dollar Reporting In …" at bounding box center [770, 201] width 123 height 16
select select "PR"
click at [709, 193] on select "Automated Search Bad Parcel Complete Duplicate Parcel High Dollar Reporting In …" at bounding box center [770, 201] width 123 height 16
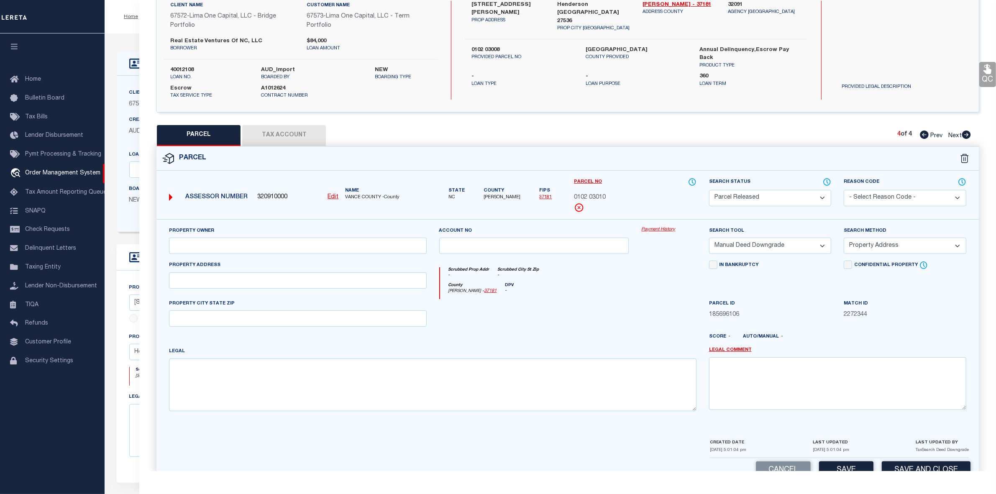
click at [875, 193] on select "- Select Reason Code - 099 - Other (Provide additional detail) ACT - Agency Cha…" at bounding box center [905, 198] width 123 height 16
select select "099"
click at [844, 190] on select "- Select Reason Code - 099 - Other (Provide additional detail) ACT - Agency Cha…" at bounding box center [905, 198] width 123 height 16
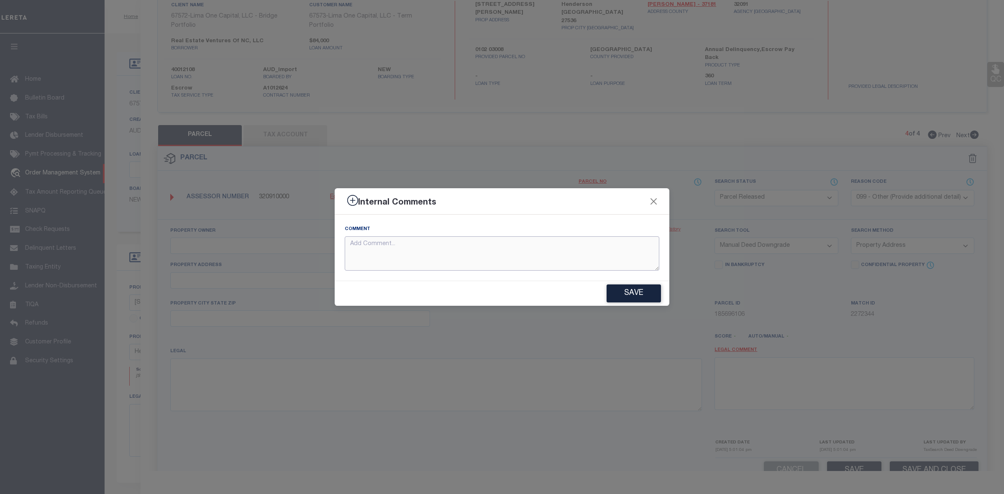
click at [434, 239] on textarea at bounding box center [502, 253] width 315 height 35
paste textarea "parcel not needed"
type textarea "parcel not needed"
click at [620, 296] on button "Save" at bounding box center [634, 294] width 54 height 18
type textarea "parcel not needed"
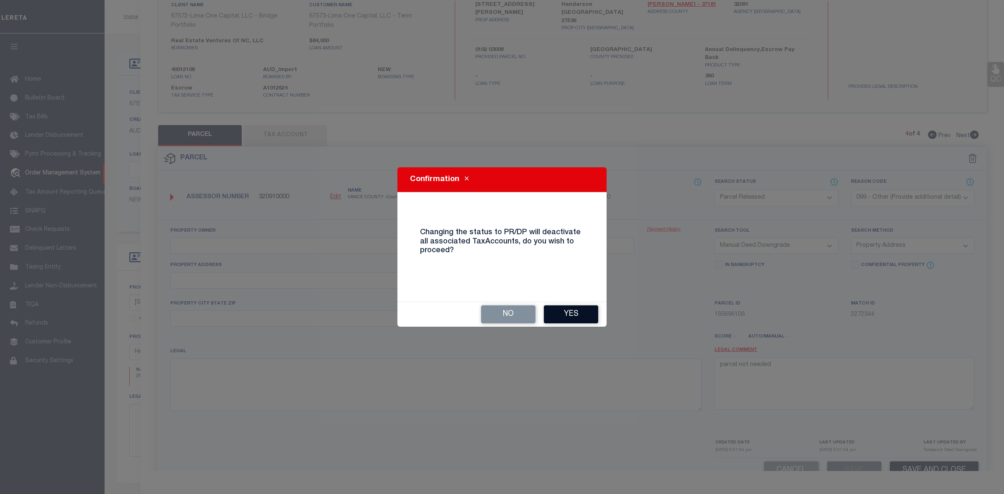
click at [564, 308] on button "Yes" at bounding box center [571, 315] width 54 height 18
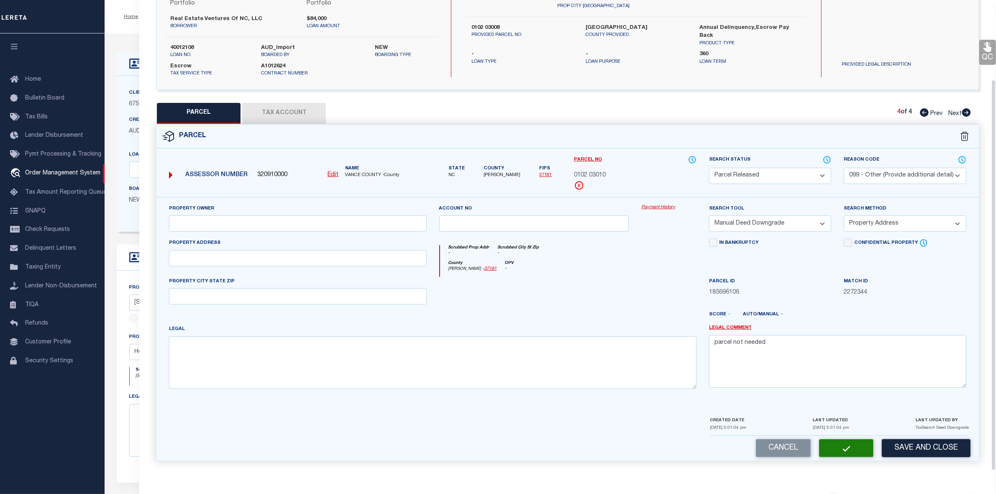
select select "AS"
select select
checkbox input "false"
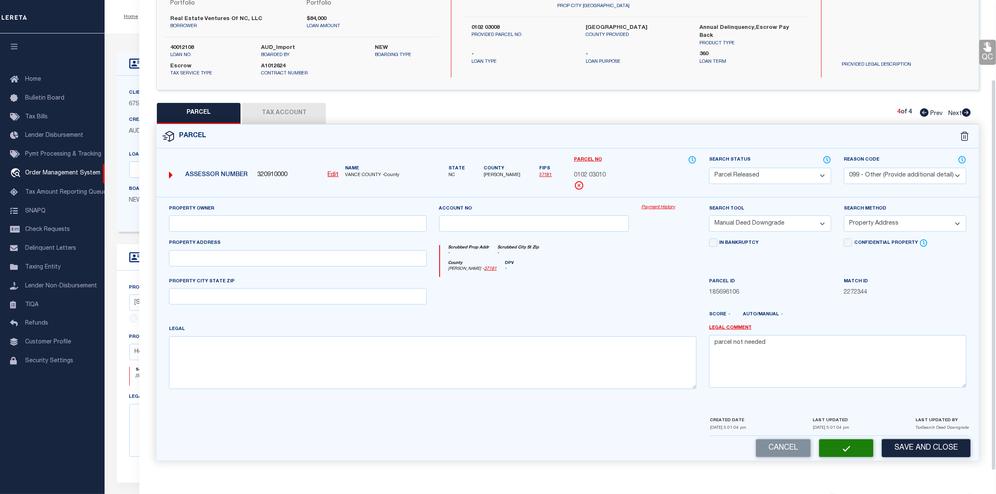
checkbox input "false"
select select "PR"
select select "099"
select select "MDD"
select select "ADD"
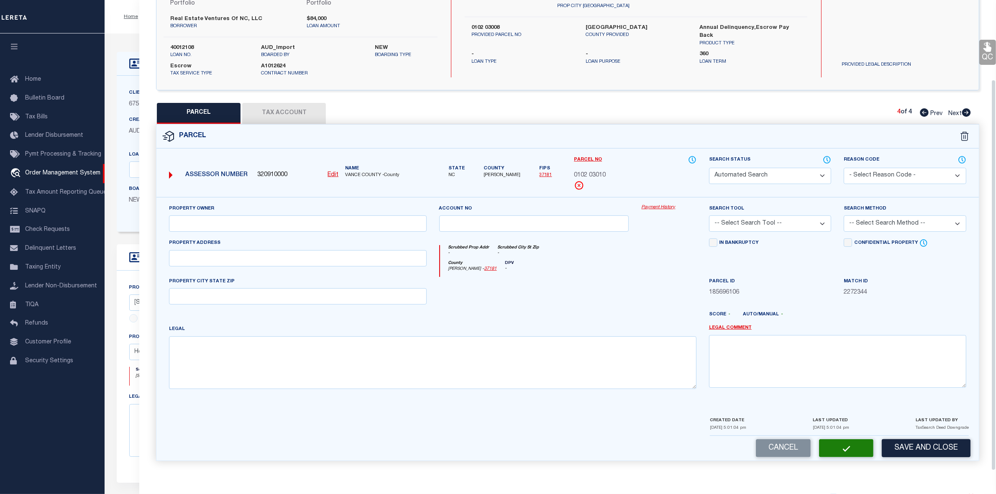
type textarea "parcel not needed"
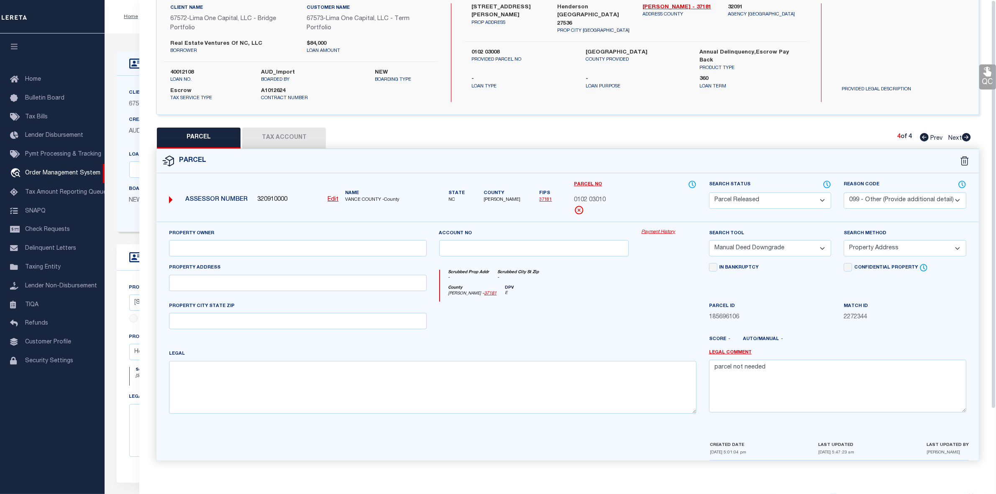
scroll to position [0, 0]
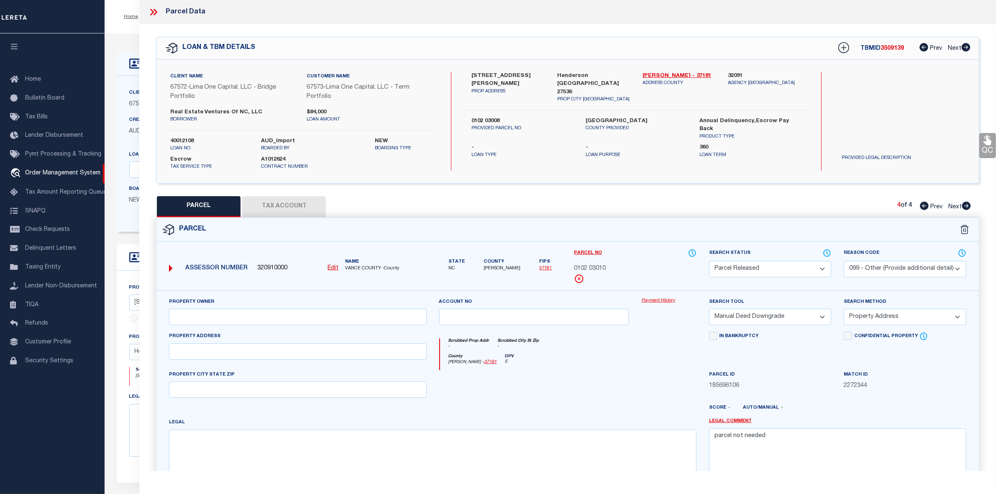
click at [925, 206] on icon at bounding box center [924, 206] width 9 height 8
select select "AS"
select select
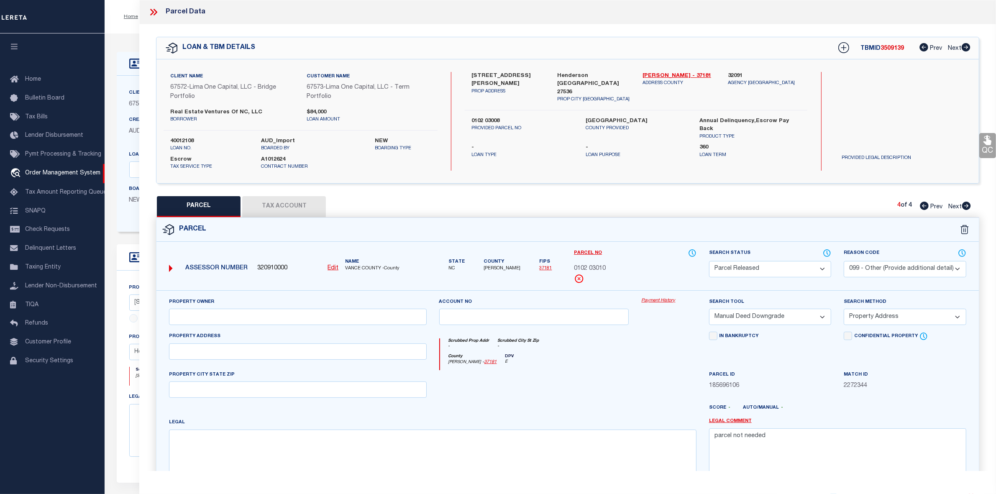
checkbox input "false"
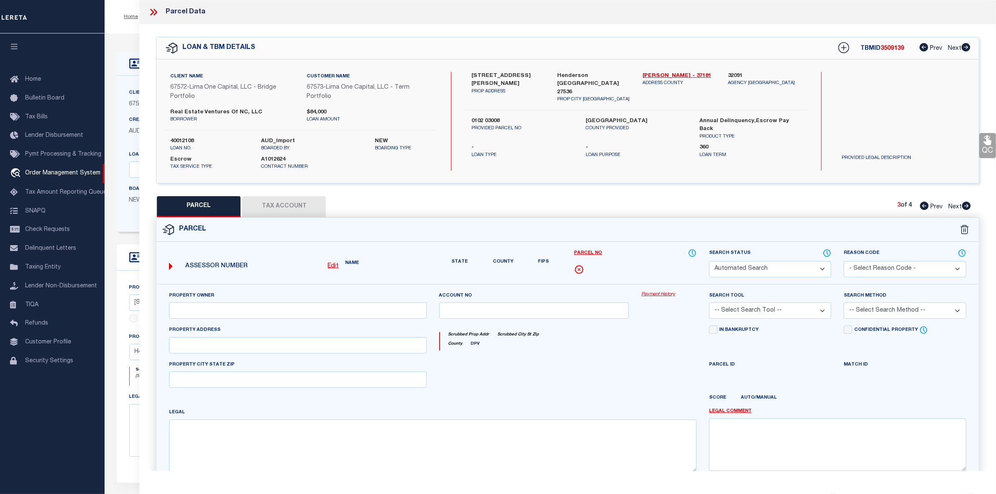
select select "PR"
select select "099"
select select "MDD"
select select "ADD"
type textarea "parcel not needed"
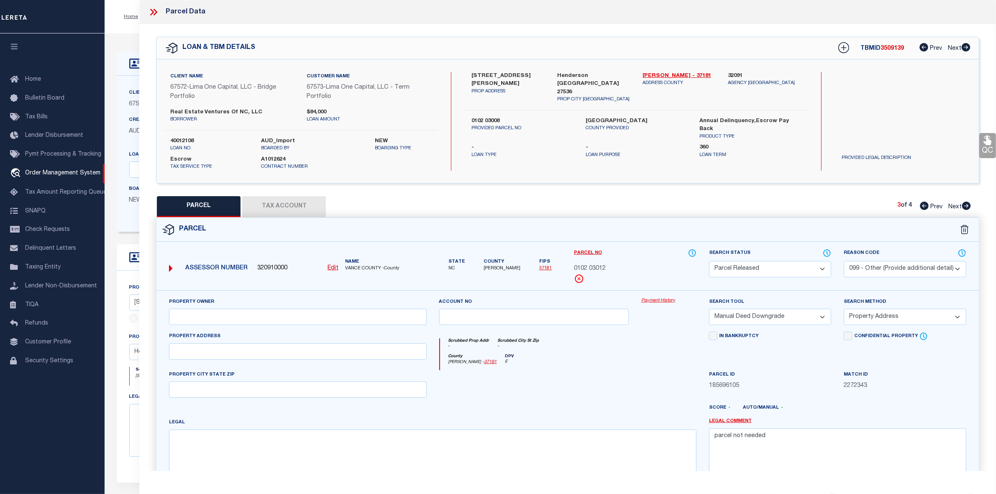
click at [925, 206] on icon at bounding box center [924, 206] width 9 height 8
select select "AS"
select select
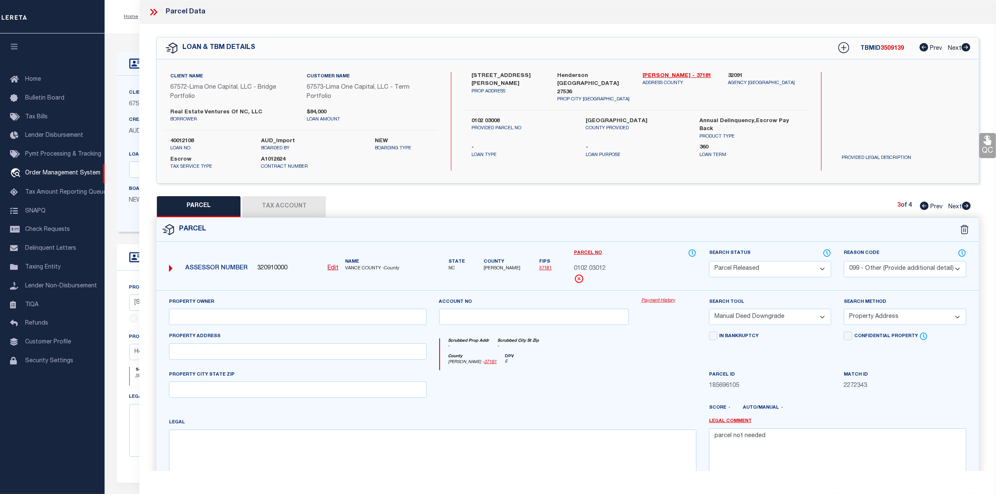
checkbox input "false"
select select "PR"
select select "099"
select select "MDD"
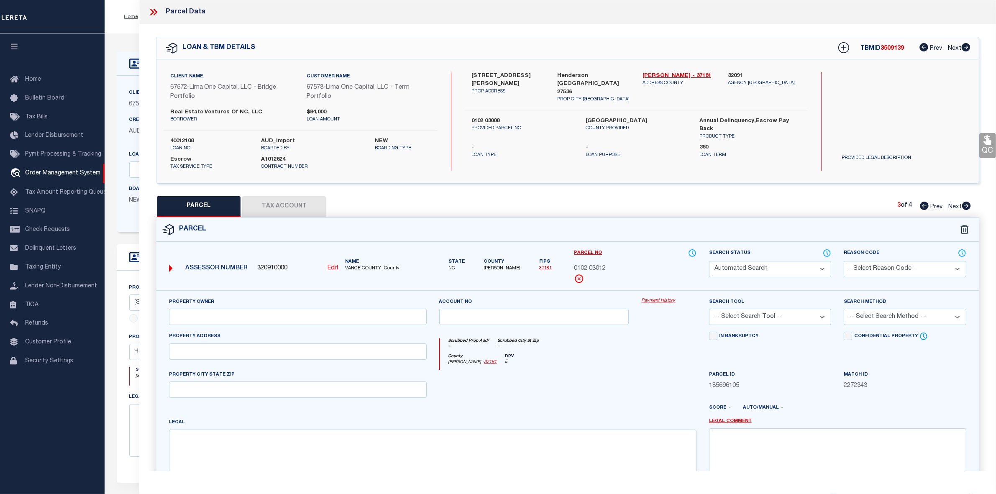
select select "ADD"
type textarea "parcel not needed"
click at [925, 206] on icon at bounding box center [924, 206] width 9 height 8
select select "AS"
select select
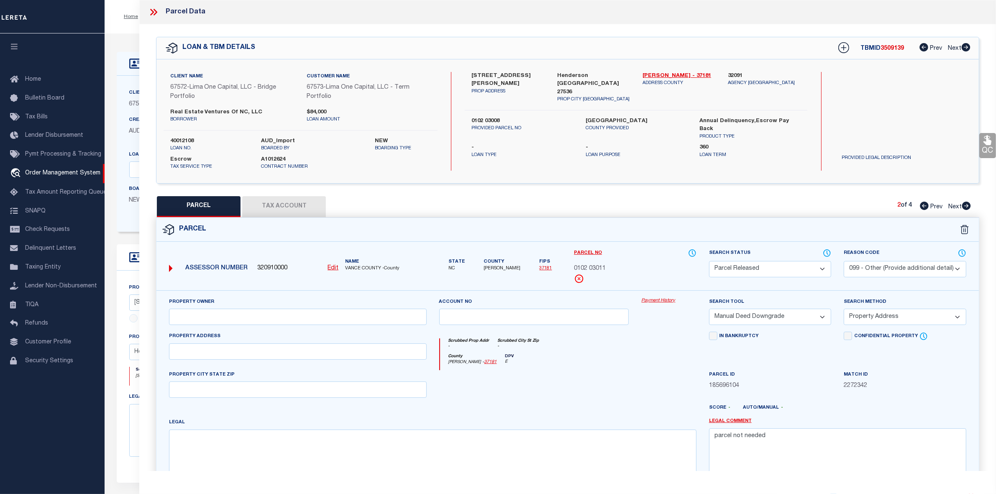
select select
checkbox input "false"
select select "QC"
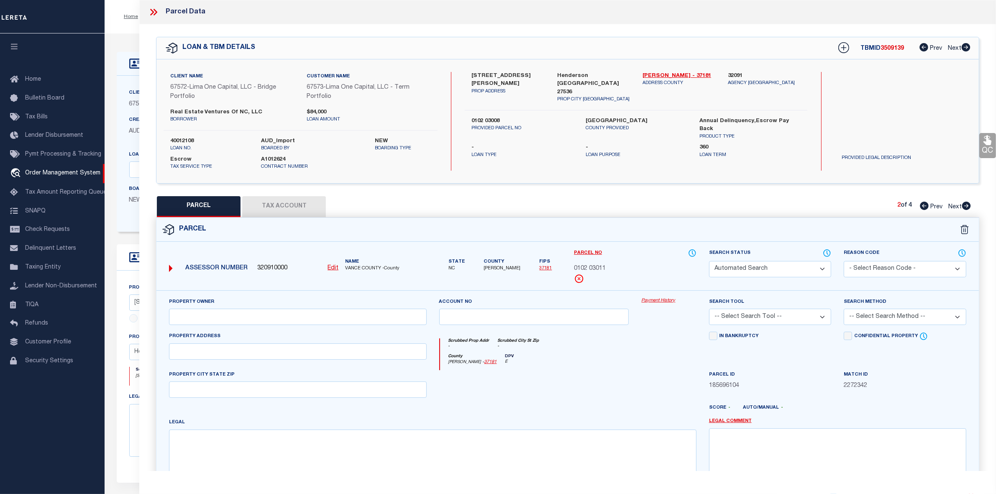
type input "REAL ESTATE VENTURES OF NC LLC"
select select "AGW"
select select "LEG"
type input "324 GARY ST"
type textarea "324 GARY ST"
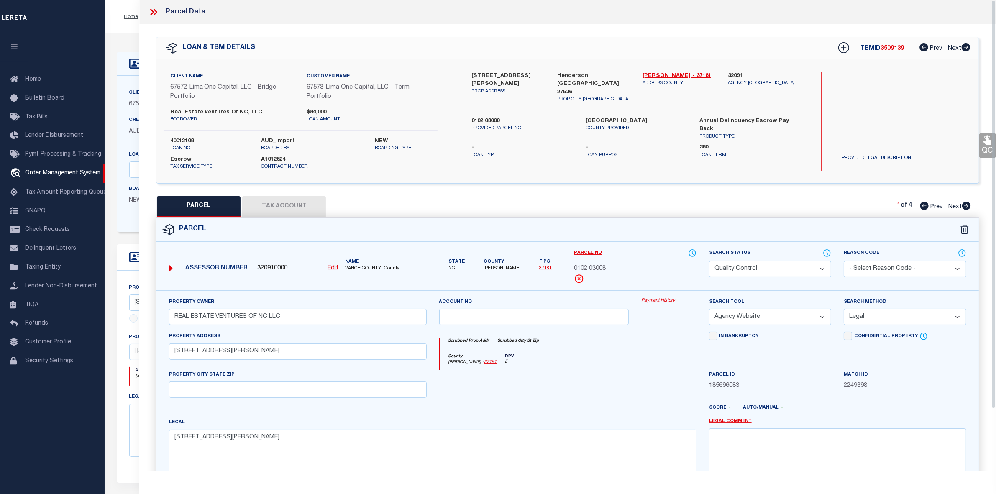
click at [156, 11] on icon at bounding box center [156, 12] width 4 height 7
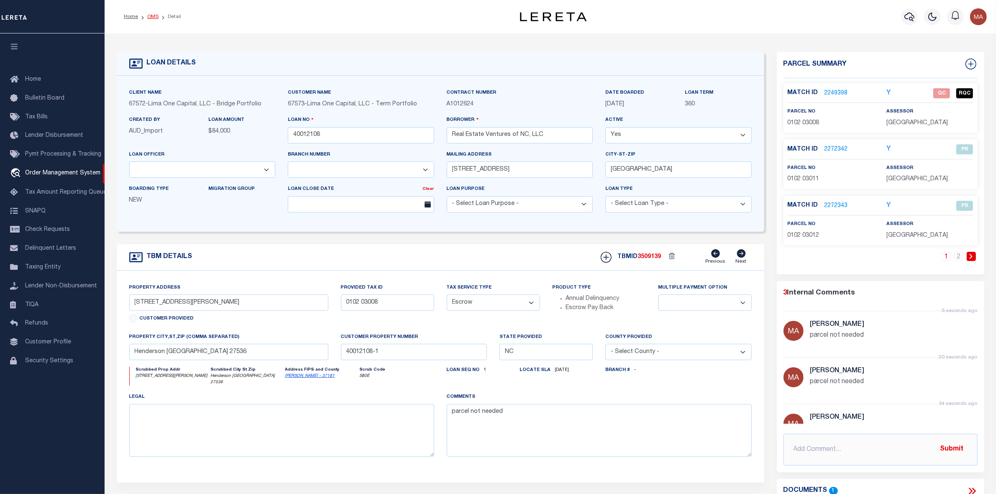
click at [154, 15] on link "OMS" at bounding box center [152, 16] width 11 height 5
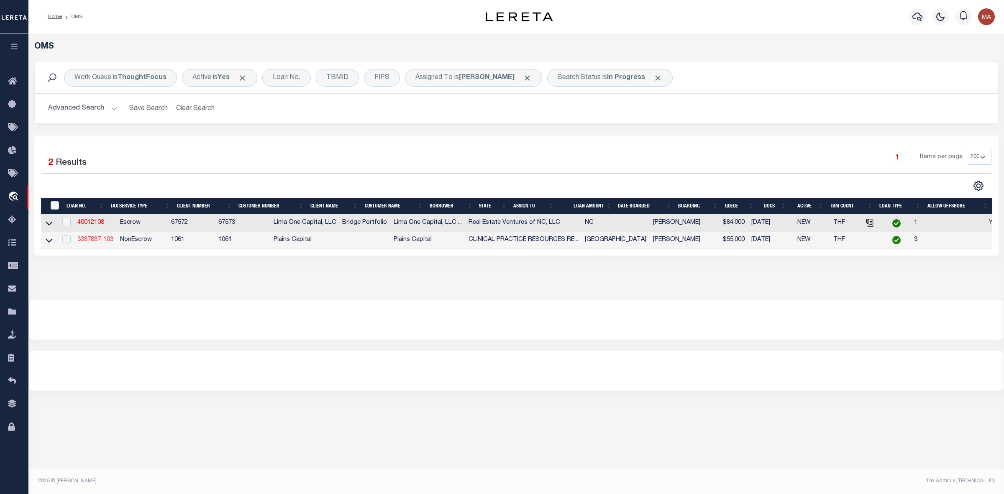
click at [95, 241] on link "3387887-103" at bounding box center [95, 240] width 36 height 6
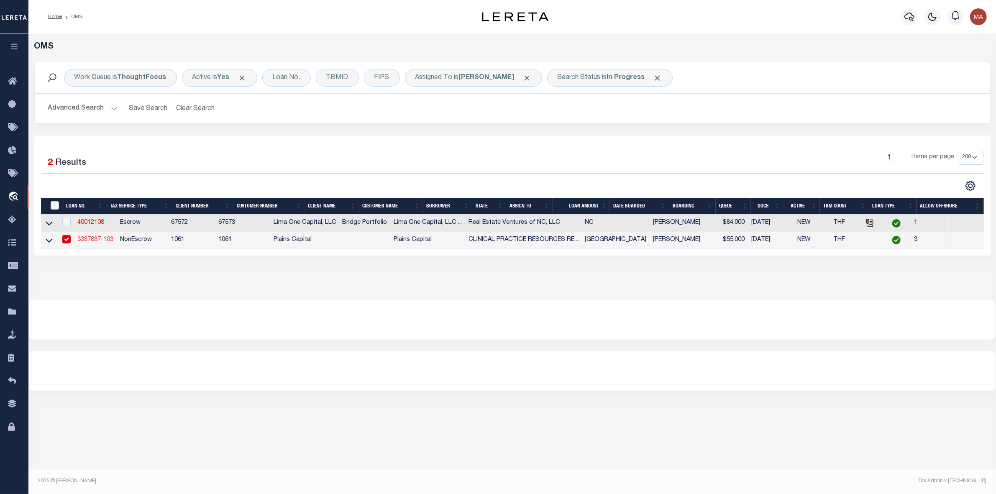
type input "3387887-103"
type input "CLINICAL PRACTICE RESOURCES RE LLC"
select select
type input "1004 IBIS DR"
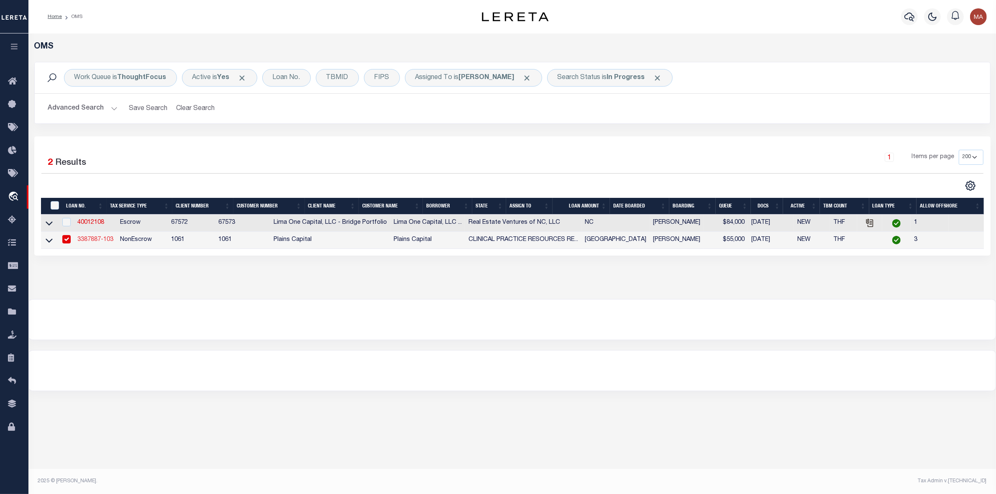
type input "ROCKPORT TX 78382"
select select "700"
select select "NonEscrow"
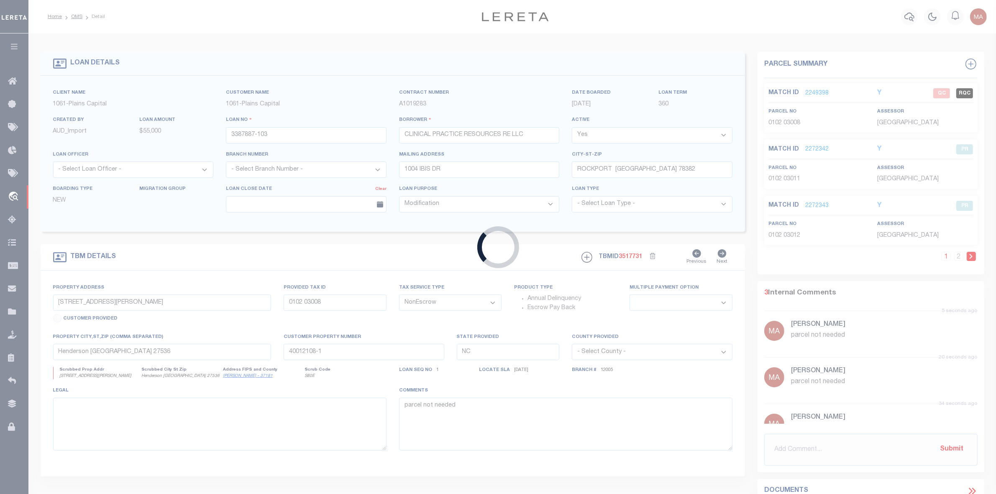
type input "1009 SANTA FE ST"
select select
type input "CORPUS CHRISTI TX 78404"
type input "[GEOGRAPHIC_DATA]"
select select
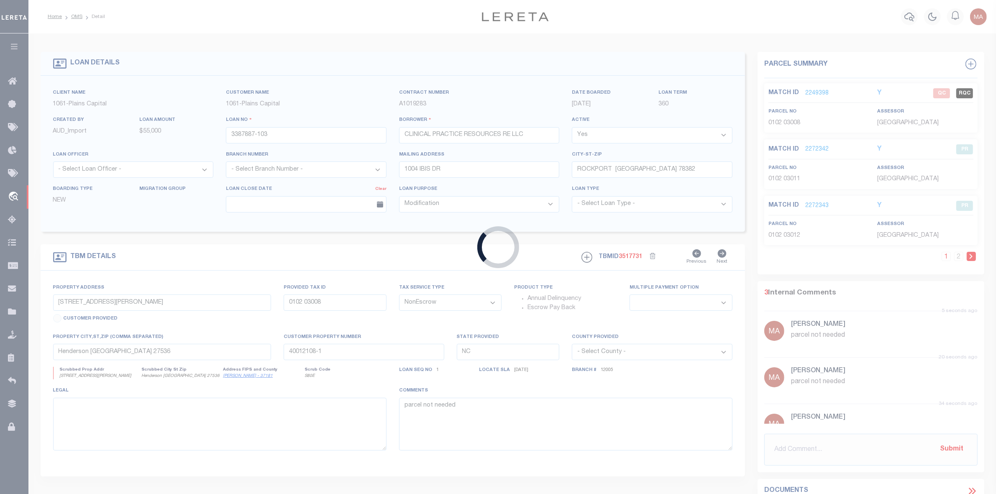
type textarea "LOTS 6-7 BLK 4 BAY TERRACE NUECES CO TX"
select select "167168"
select select "1438"
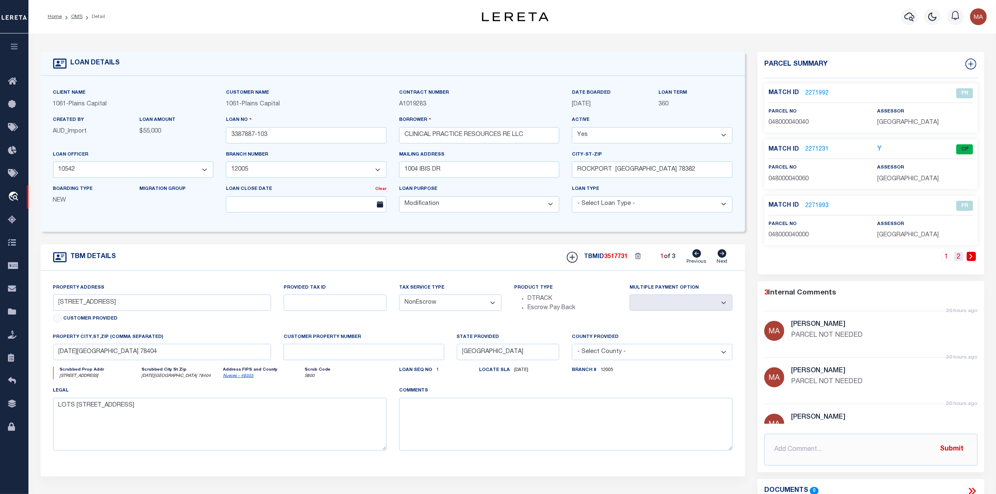
click at [961, 254] on link "2" at bounding box center [959, 256] width 9 height 9
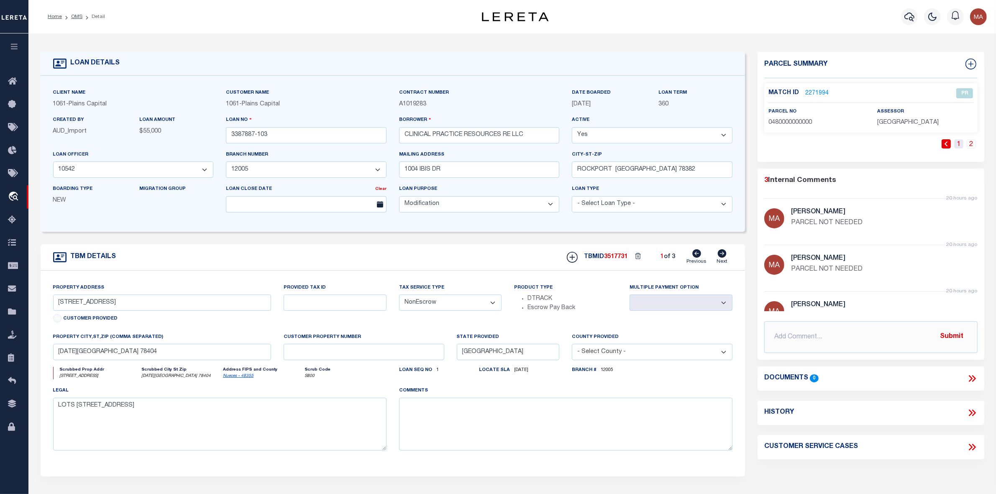
click at [957, 145] on link "1" at bounding box center [959, 143] width 9 height 9
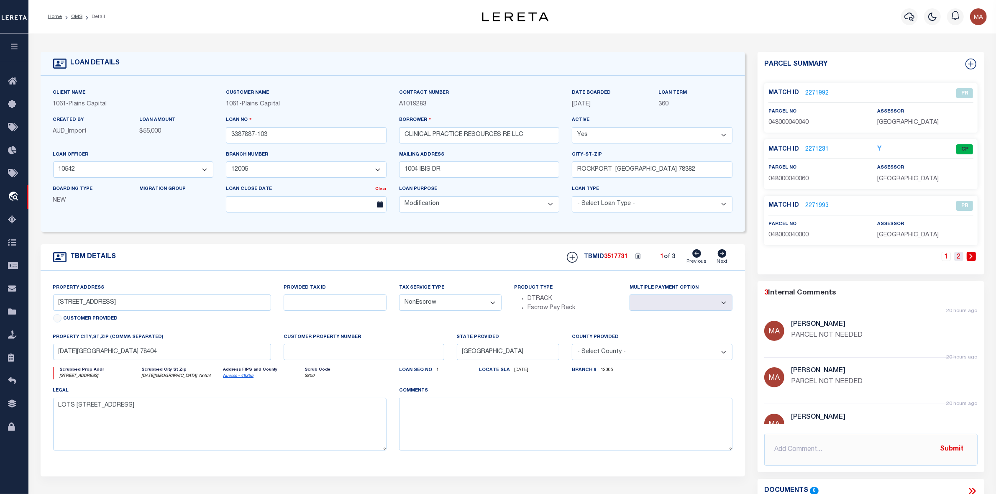
click at [956, 257] on link "2" at bounding box center [959, 256] width 9 height 9
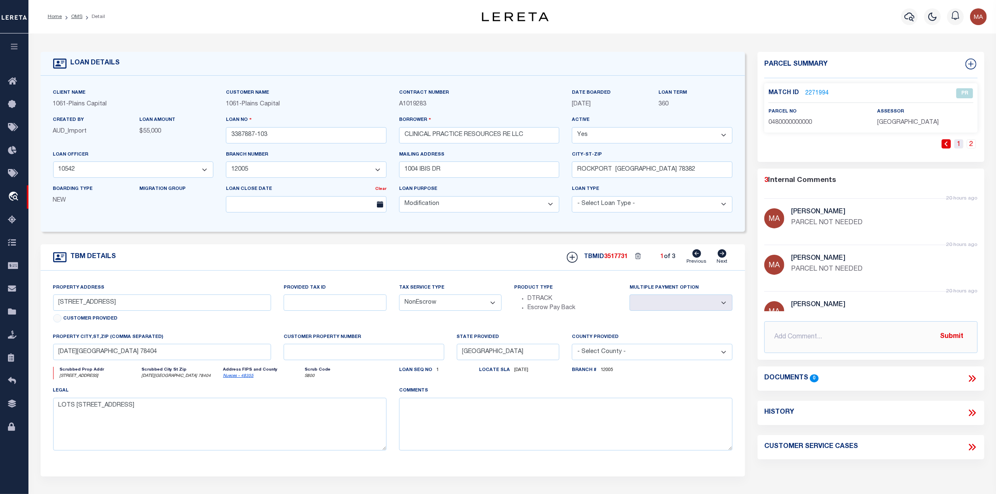
click at [958, 146] on link "1" at bounding box center [959, 143] width 9 height 9
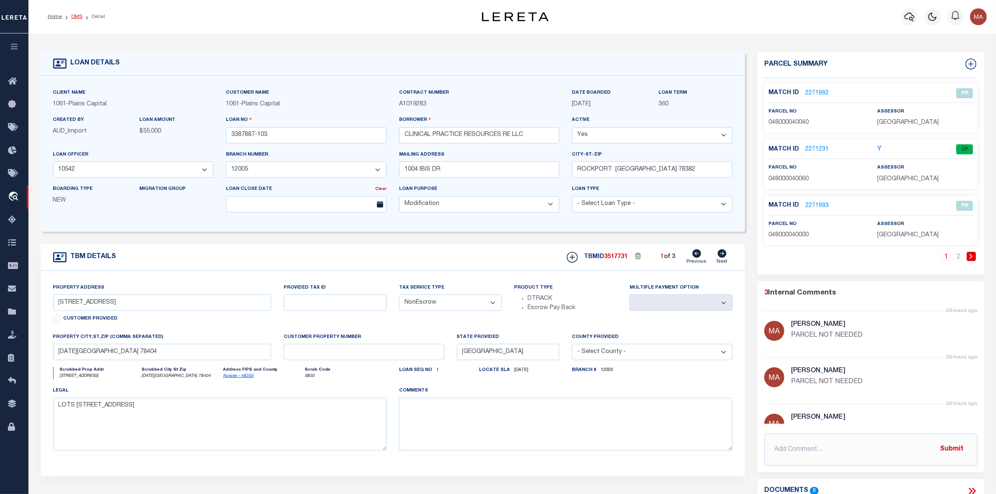
click at [74, 15] on link "OMS" at bounding box center [76, 16] width 11 height 5
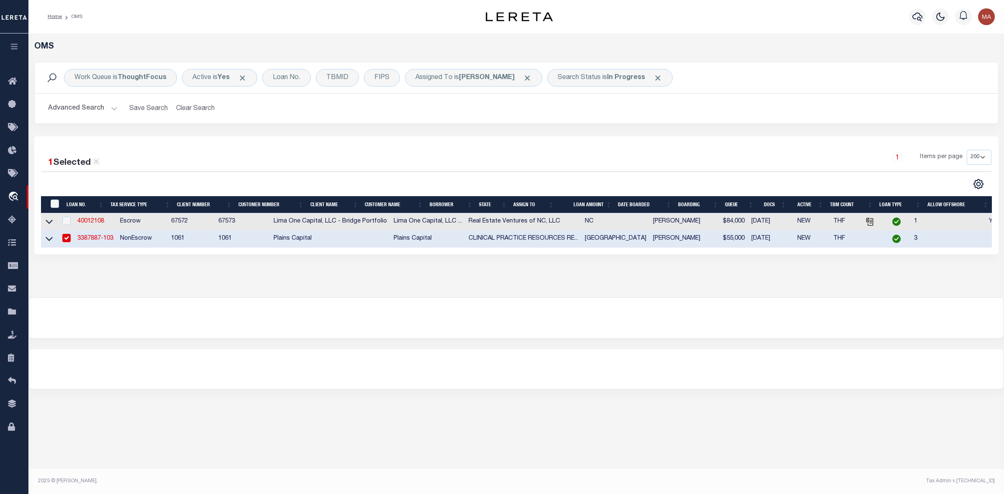
click at [102, 240] on link "3387887-103" at bounding box center [95, 239] width 36 height 6
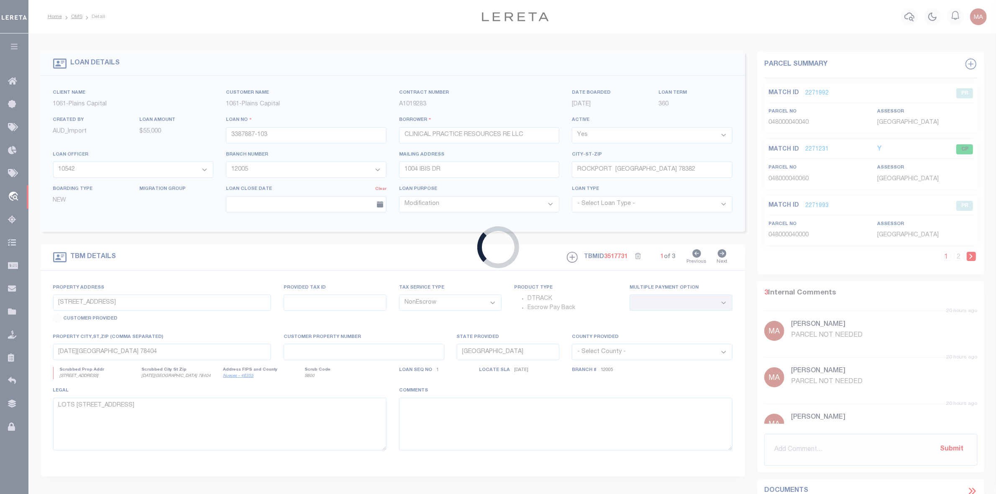
select select
select select "167168"
select select "1438"
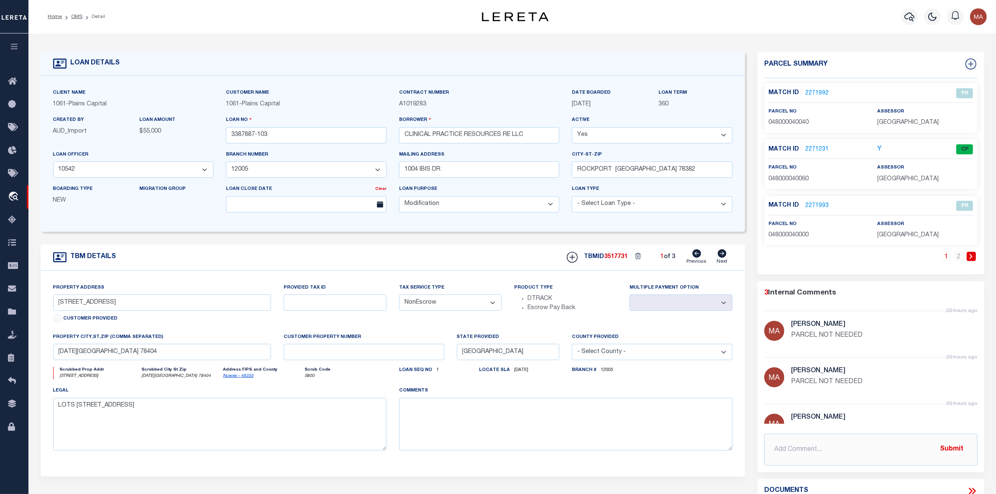
click at [815, 89] on link "2271992" at bounding box center [817, 93] width 23 height 9
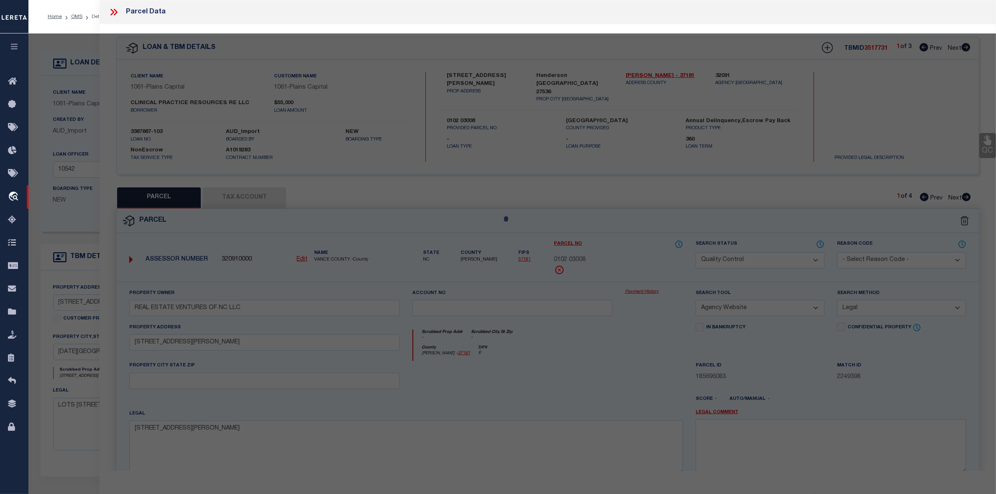
select select "AS"
select select
checkbox input "false"
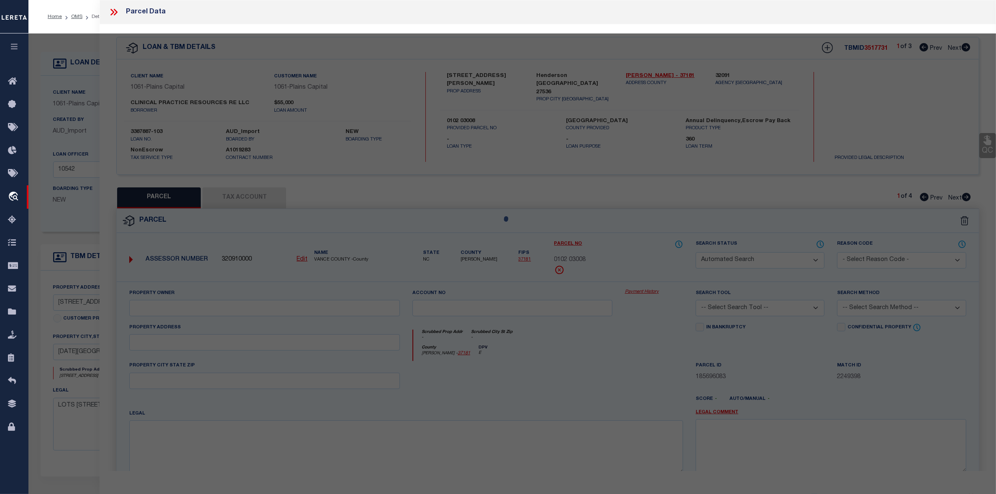
select select "PR"
type input "CLINICAL PRACTICE RESOURCES REAL ESTATE LLC"
select select "ATL"
select select "ADD"
type input "1011 SANTA FE ST"
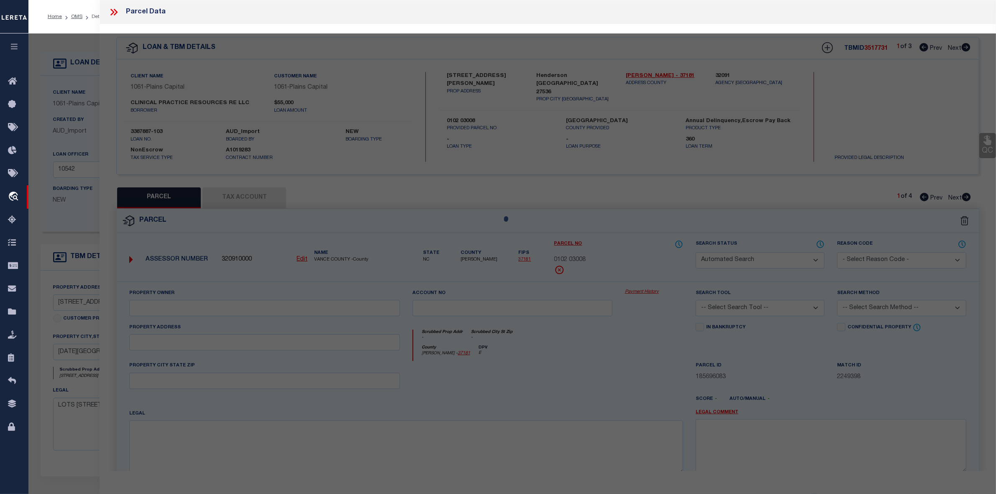
type input "CORPUS CHRISTI, TX 78404"
type textarea "BAY TERRACE LTS 4 & 5 BLK 4"
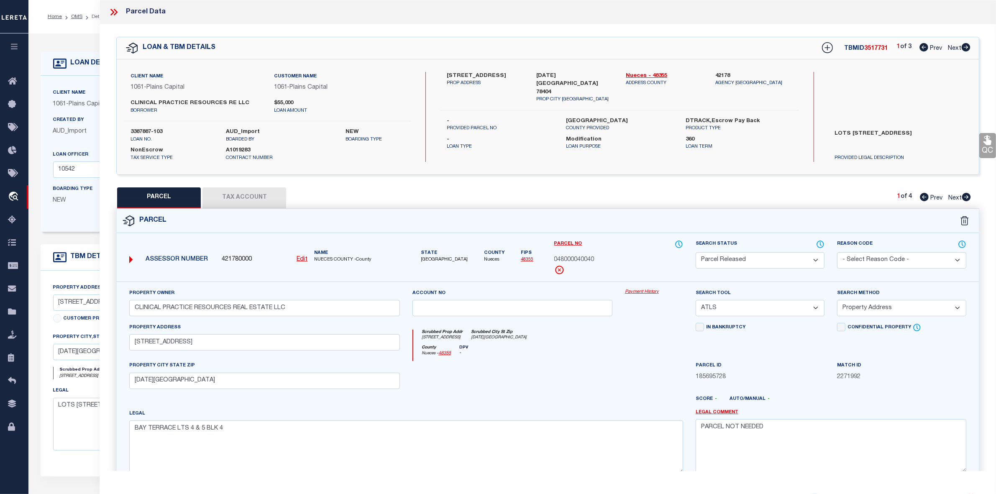
click at [963, 198] on icon at bounding box center [967, 197] width 9 height 8
click at [968, 47] on icon at bounding box center [966, 47] width 9 height 8
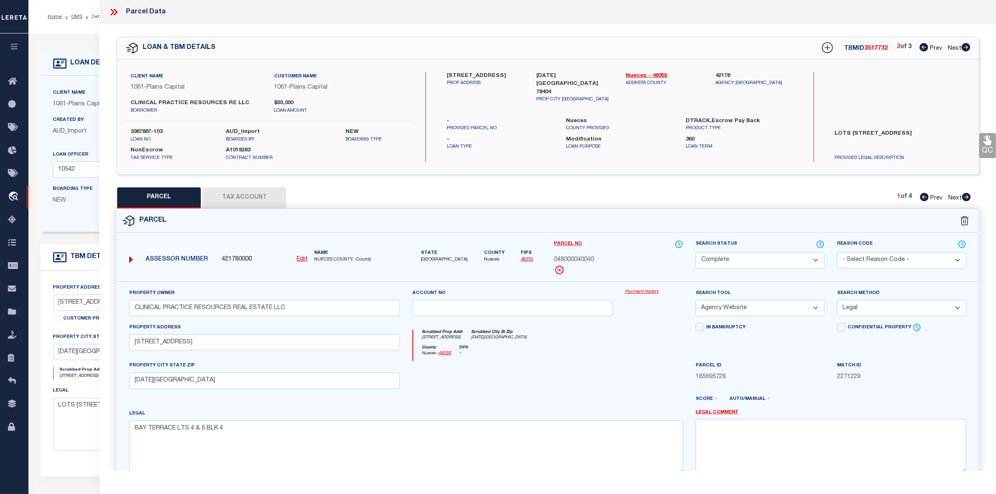
click at [969, 195] on icon at bounding box center [967, 197] width 9 height 8
click at [966, 45] on icon at bounding box center [966, 47] width 9 height 8
click at [966, 197] on icon at bounding box center [967, 197] width 9 height 8
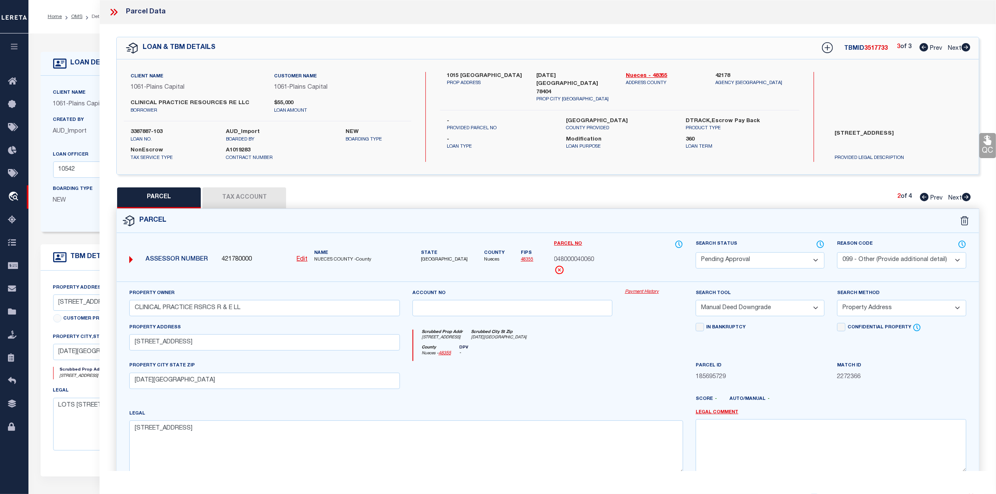
click at [966, 197] on icon at bounding box center [967, 197] width 9 height 8
click at [925, 197] on icon at bounding box center [924, 197] width 9 height 8
click at [970, 197] on icon at bounding box center [967, 197] width 9 height 8
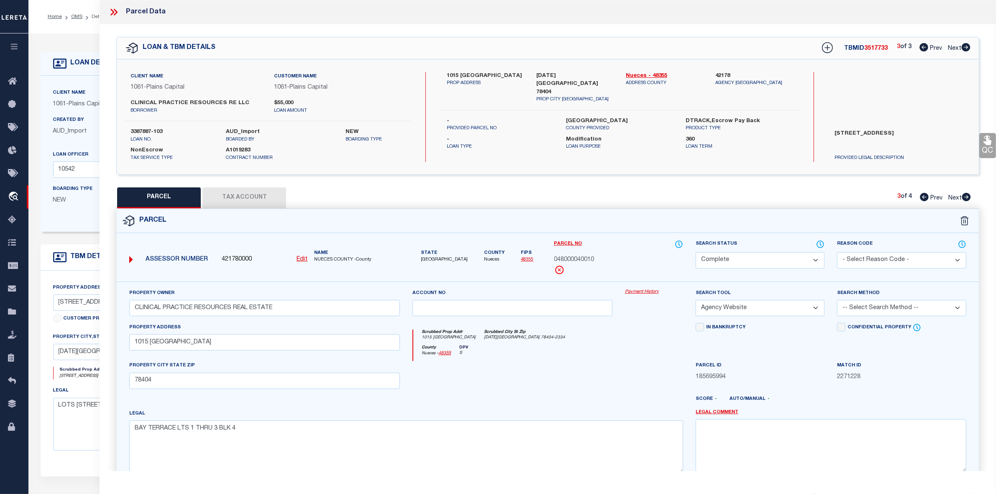
click at [966, 198] on icon at bounding box center [967, 197] width 9 height 8
click at [920, 198] on icon at bounding box center [924, 197] width 9 height 8
click at [970, 197] on icon at bounding box center [967, 197] width 9 height 8
click at [922, 199] on icon at bounding box center [924, 197] width 9 height 8
click at [968, 195] on icon at bounding box center [967, 197] width 9 height 8
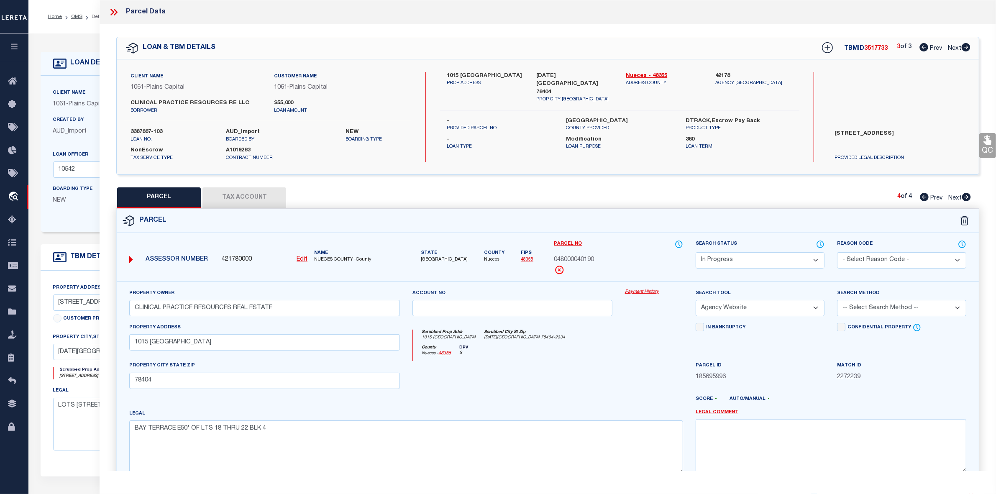
click at [723, 262] on select "Automated Search Bad Parcel Complete Duplicate Parcel High Dollar Reporting In …" at bounding box center [760, 260] width 129 height 16
click at [696, 252] on select "Automated Search Bad Parcel Complete Duplicate Parcel High Dollar Reporting In …" at bounding box center [760, 260] width 129 height 16
click at [854, 308] on select "-- Select Search Method -- Property Address Legal Liability Info Provided" at bounding box center [901, 308] width 129 height 16
click at [837, 301] on select "-- Select Search Method -- Property Address Legal Liability Info Provided" at bounding box center [901, 308] width 129 height 16
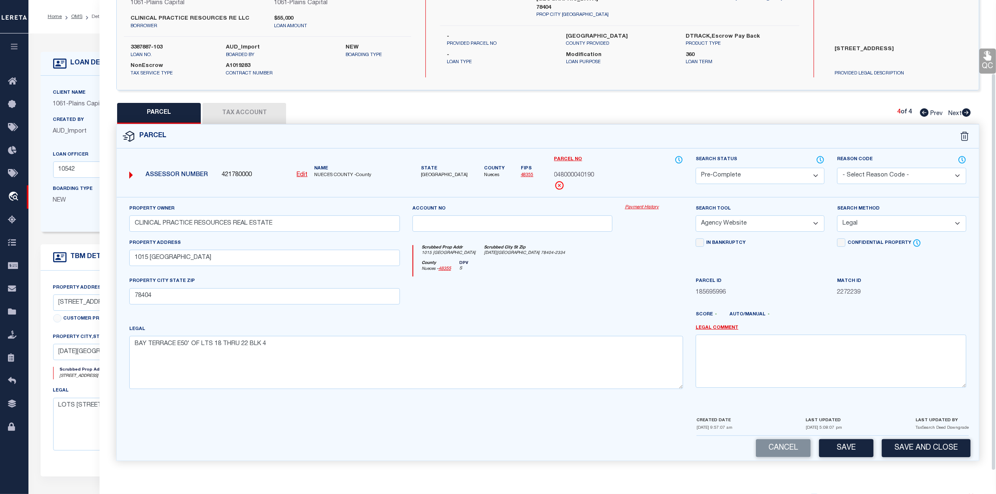
scroll to position [52, 0]
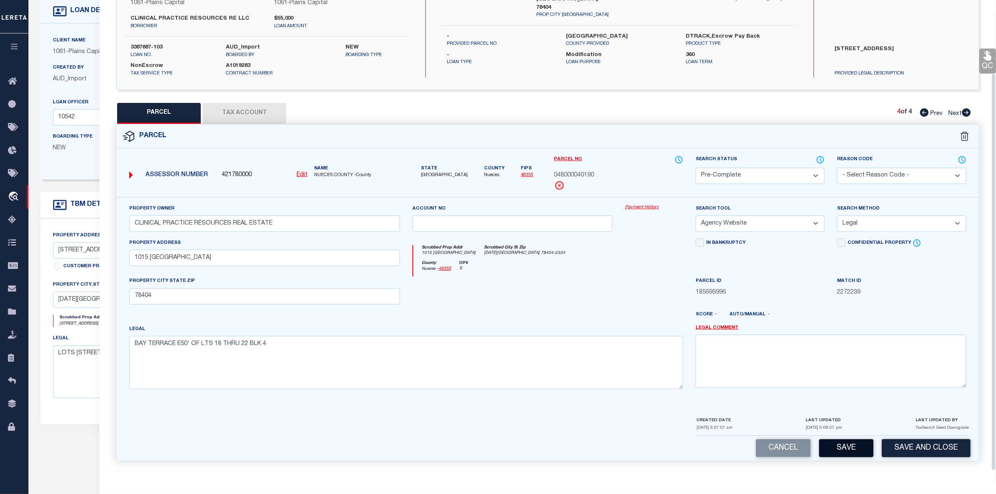
click at [843, 449] on button "Save" at bounding box center [846, 448] width 54 height 18
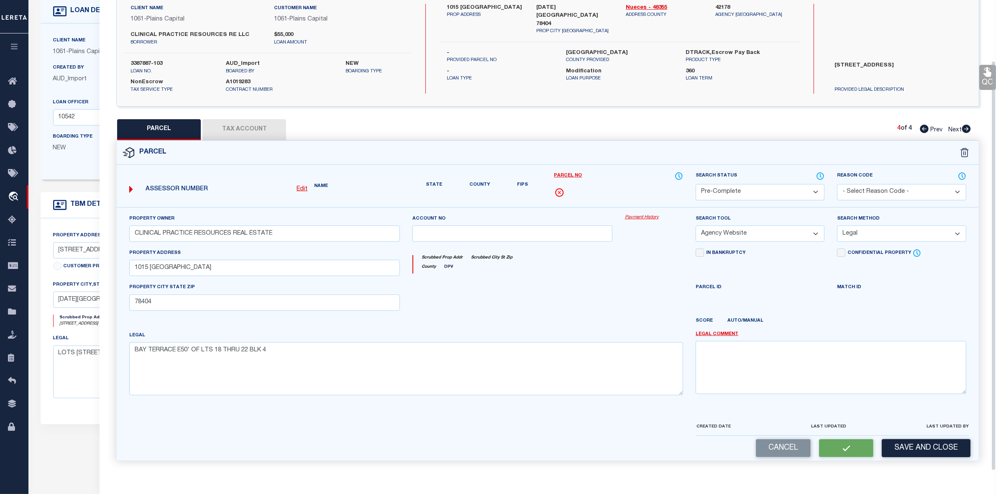
scroll to position [87, 0]
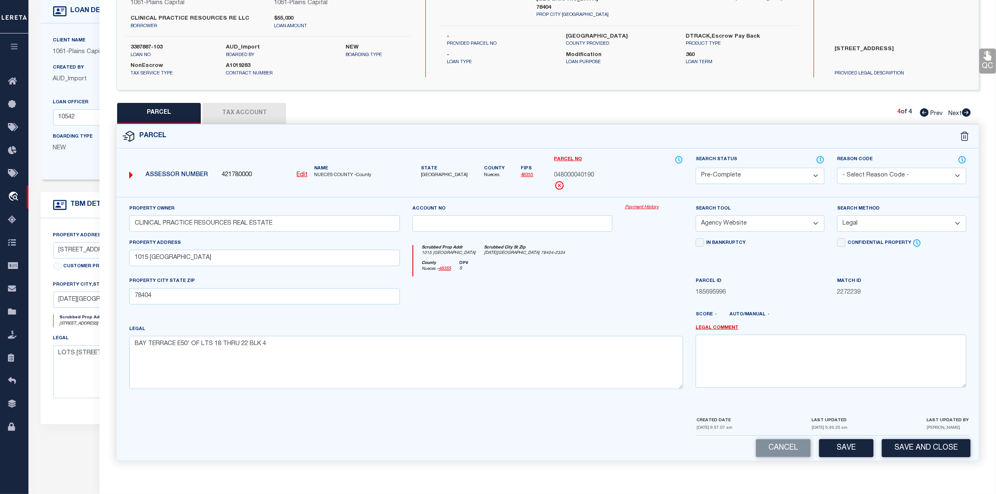
click at [254, 109] on button "Tax Account" at bounding box center [245, 113] width 84 height 21
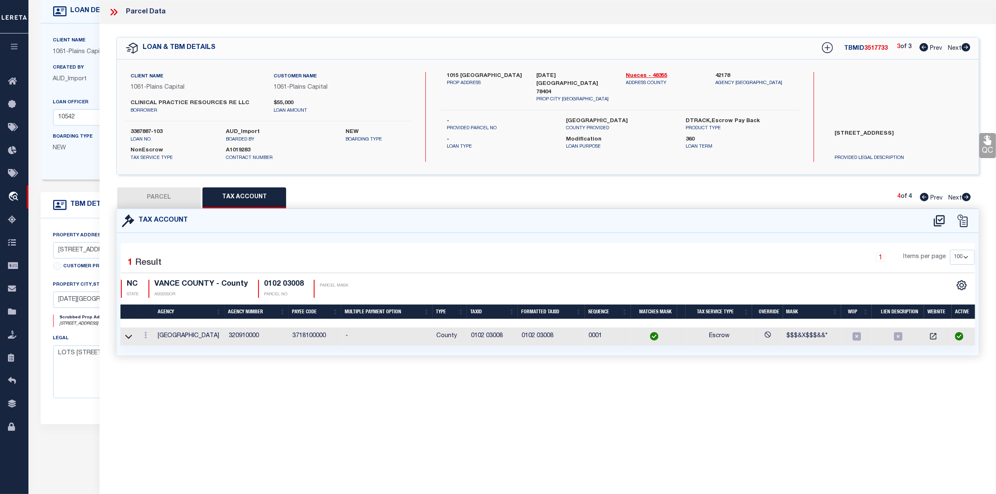
scroll to position [0, 0]
click at [172, 199] on button "PARCEL" at bounding box center [159, 197] width 84 height 21
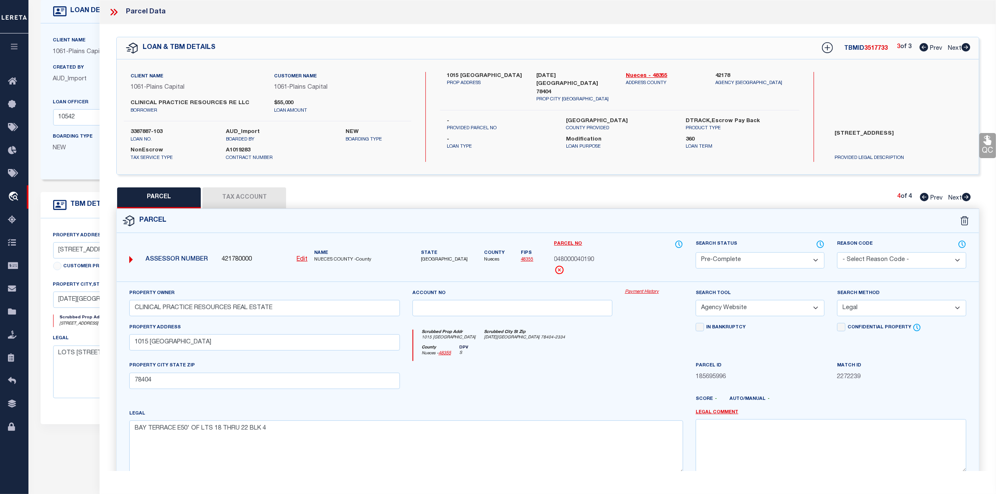
click at [921, 197] on icon at bounding box center [924, 197] width 9 height 8
click at [741, 256] on select "Automated Search Bad Parcel Complete Duplicate Parcel High Dollar Reporting In …" at bounding box center [760, 260] width 129 height 16
click at [696, 252] on select "Automated Search Bad Parcel Complete Duplicate Parcel High Dollar Reporting In …" at bounding box center [760, 260] width 129 height 16
click at [722, 254] on select "Automated Search Bad Parcel Complete Duplicate Parcel High Dollar Reporting In …" at bounding box center [760, 260] width 129 height 16
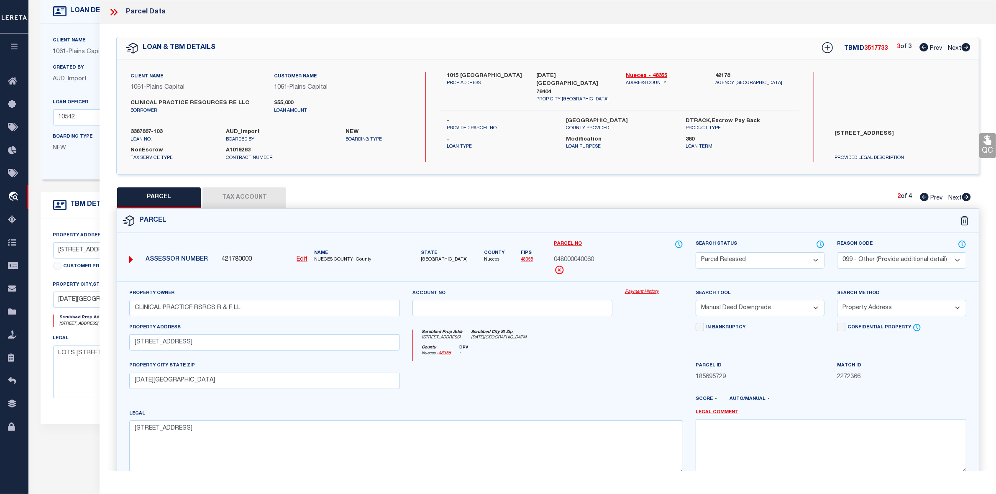
click at [696, 252] on select "Automated Search Bad Parcel Complete Duplicate Parcel High Dollar Reporting In …" at bounding box center [760, 260] width 129 height 16
click at [711, 463] on textarea at bounding box center [831, 445] width 271 height 53
click at [734, 425] on textarea "parcel not needed" at bounding box center [831, 445] width 271 height 53
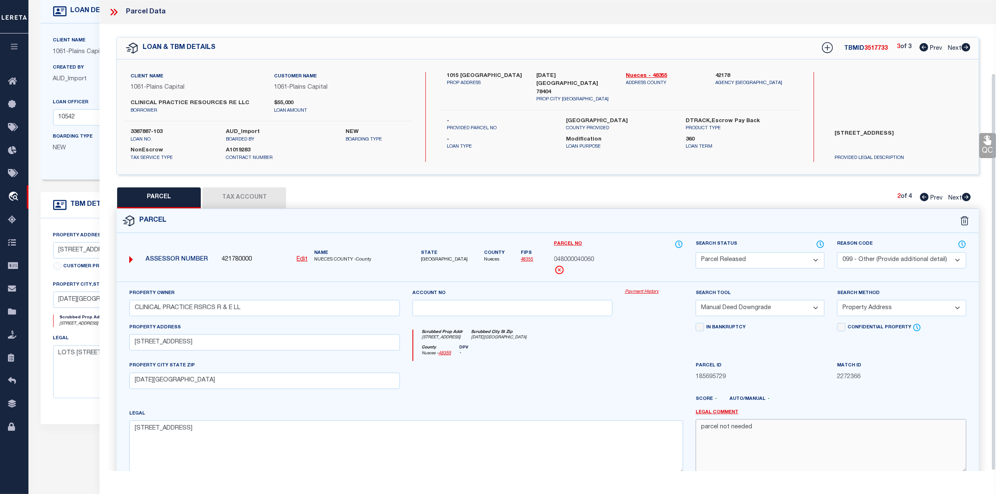
scroll to position [87, 0]
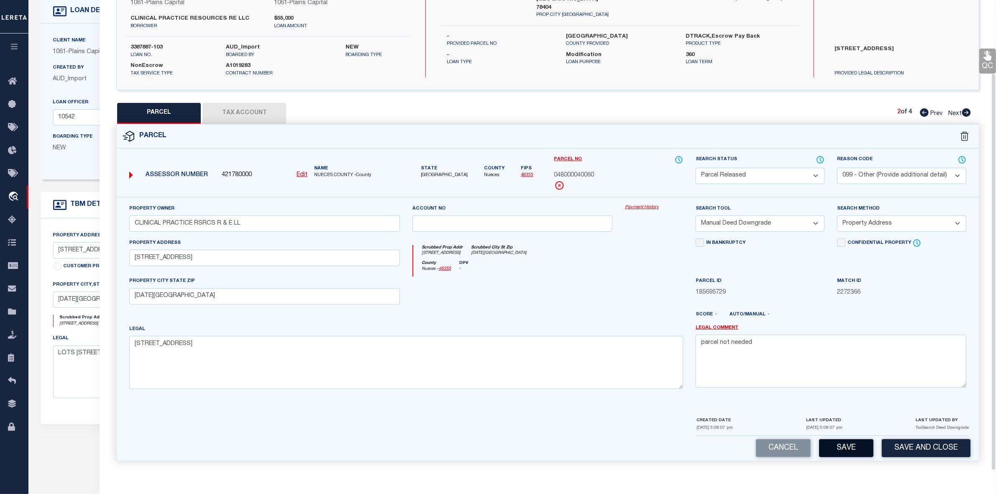
click at [854, 455] on button "Save" at bounding box center [846, 448] width 54 height 18
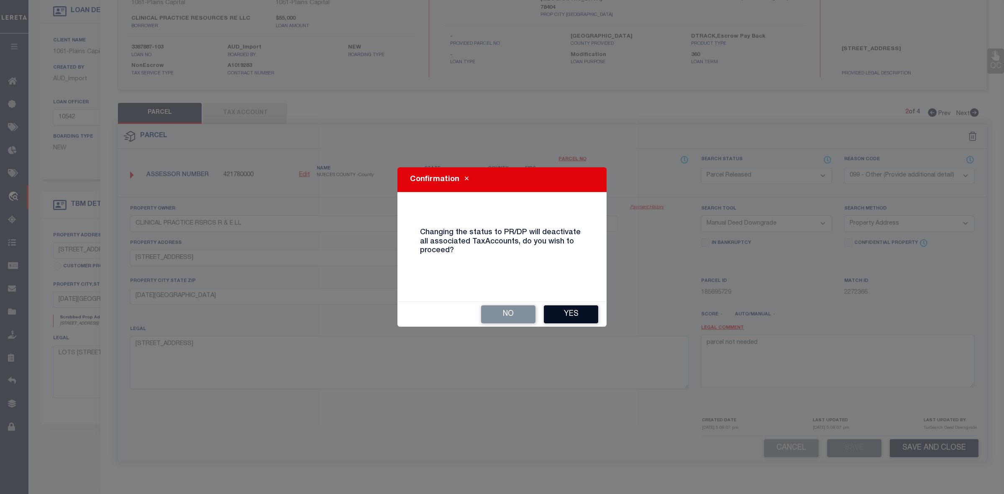
click at [558, 315] on button "Yes" at bounding box center [571, 315] width 54 height 18
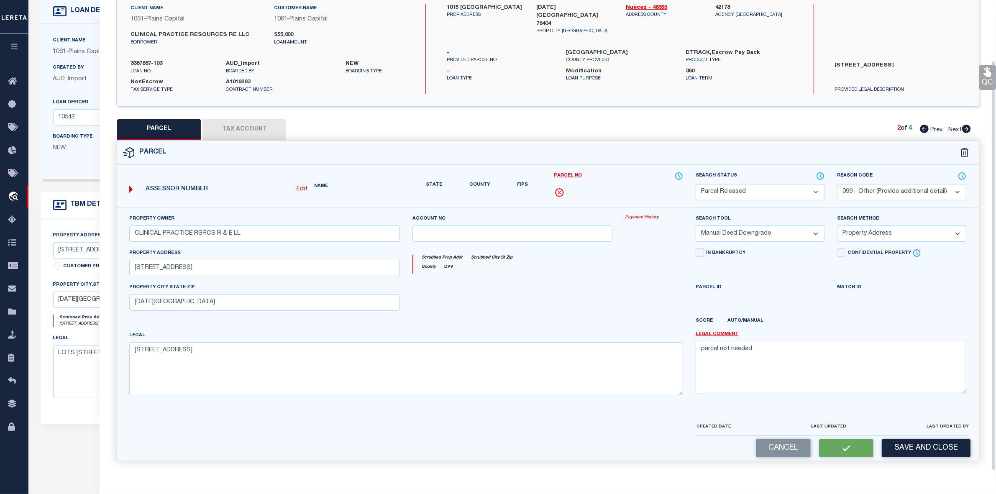
scroll to position [62, 0]
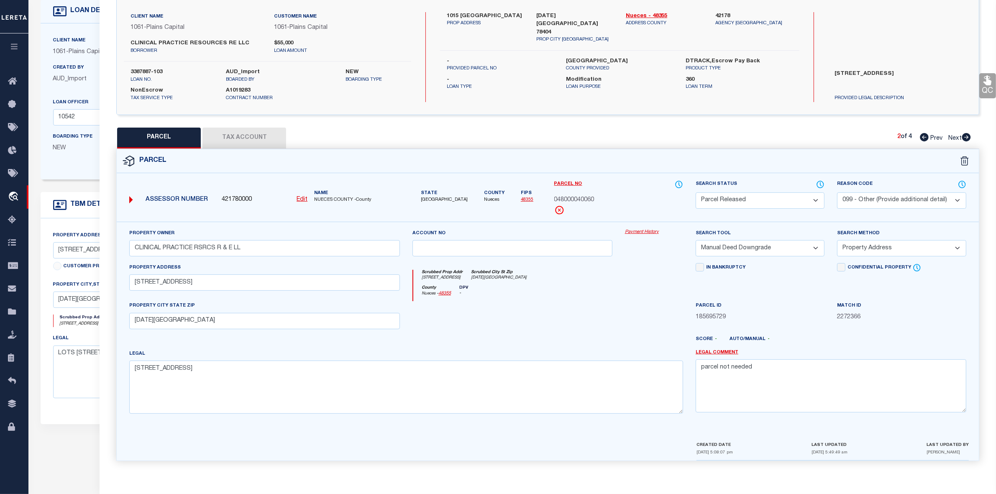
click at [924, 137] on icon at bounding box center [924, 137] width 9 height 8
click at [752, 196] on select "Automated Search Bad Parcel Complete Duplicate Parcel High Dollar Reporting In …" at bounding box center [760, 201] width 129 height 16
click at [696, 193] on select "Automated Search Bad Parcel Complete Duplicate Parcel High Dollar Reporting In …" at bounding box center [760, 201] width 129 height 16
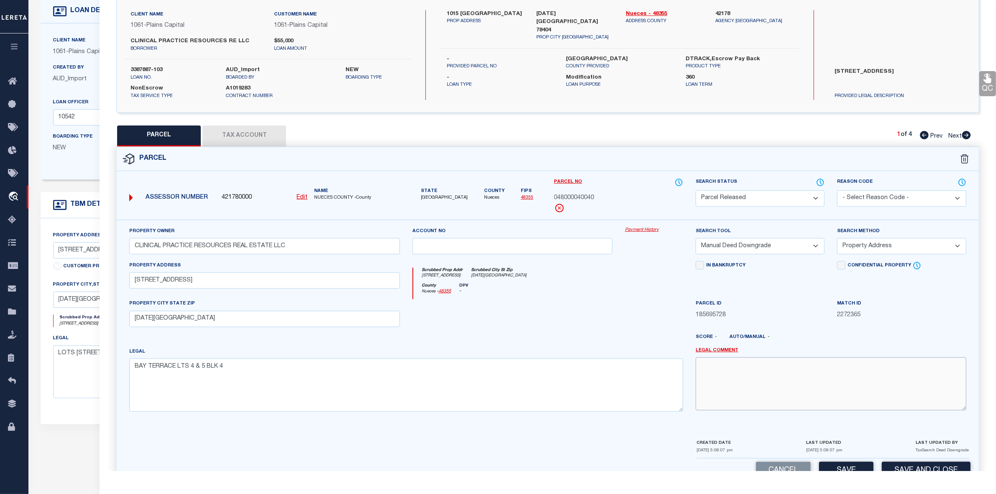
click at [813, 382] on textarea at bounding box center [831, 383] width 271 height 53
click at [871, 195] on select "- Select Reason Code - 099 - Other (Provide additional detail) ACT - Agency Cha…" at bounding box center [901, 198] width 129 height 16
click at [837, 190] on select "- Select Reason Code - 099 - Other (Provide additional detail) ACT - Agency Cha…" at bounding box center [901, 198] width 129 height 16
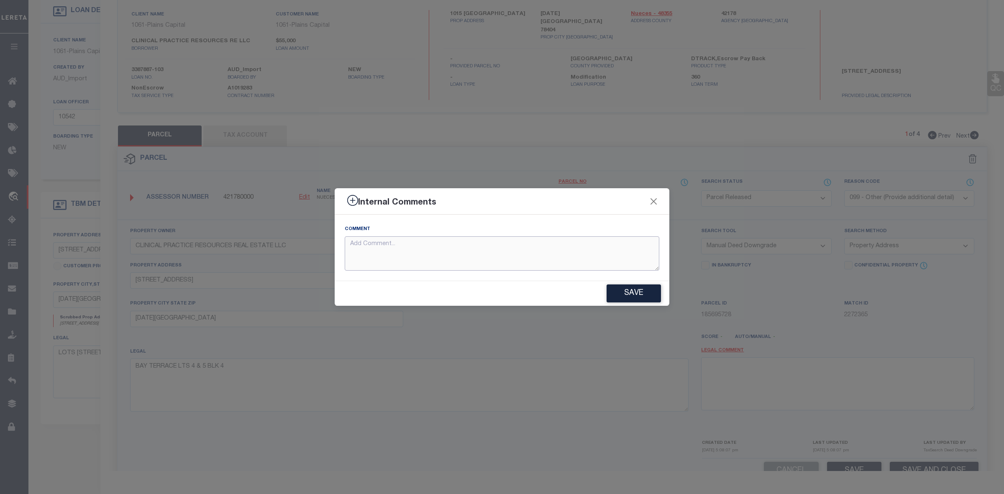
click at [555, 263] on textarea at bounding box center [502, 253] width 315 height 35
paste textarea "parcel not needed"
click at [630, 298] on button "Save" at bounding box center [634, 294] width 54 height 18
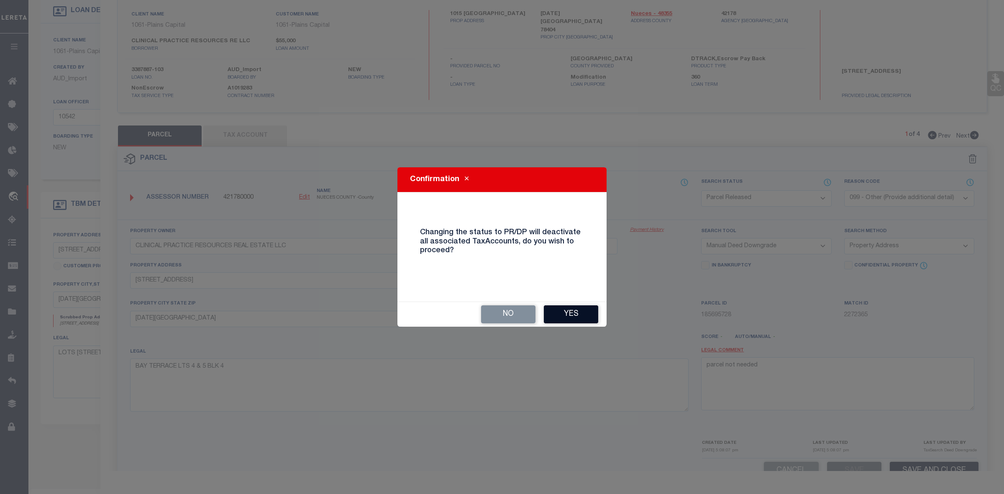
click at [580, 314] on button "Yes" at bounding box center [571, 315] width 54 height 18
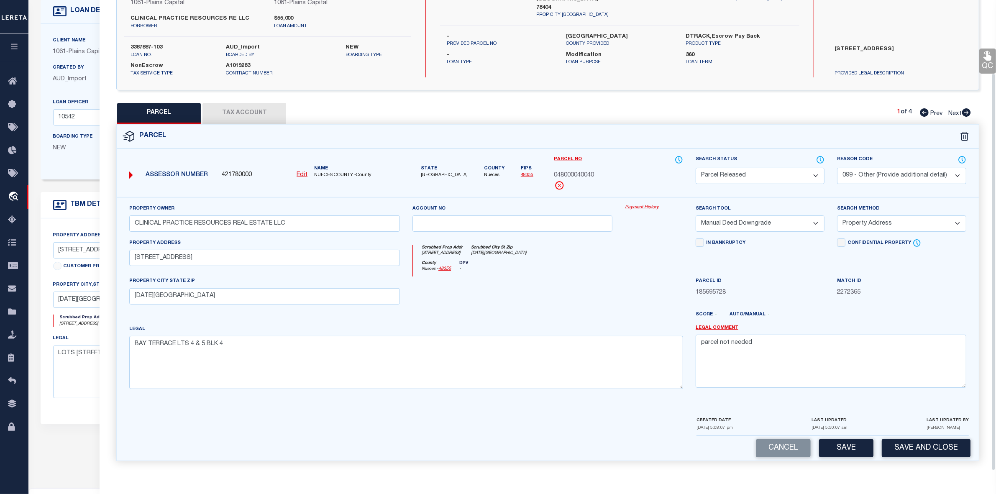
scroll to position [0, 0]
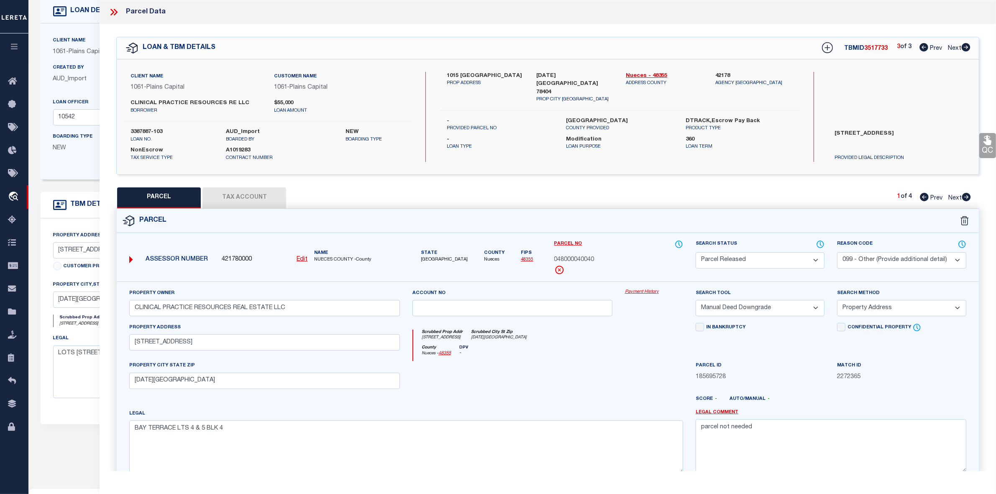
click at [926, 50] on icon at bounding box center [924, 47] width 9 height 8
click at [968, 199] on icon at bounding box center [967, 197] width 9 height 8
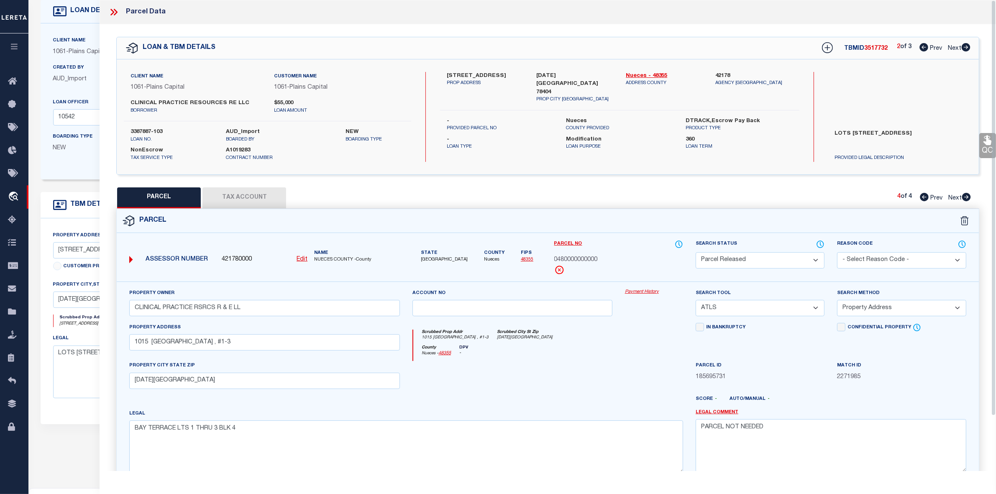
click at [917, 47] on div "2 of 3 Prev Next" at bounding box center [934, 48] width 74 height 11
click at [920, 48] on icon at bounding box center [924, 47] width 9 height 8
click at [121, 13] on div at bounding box center [117, 12] width 18 height 11
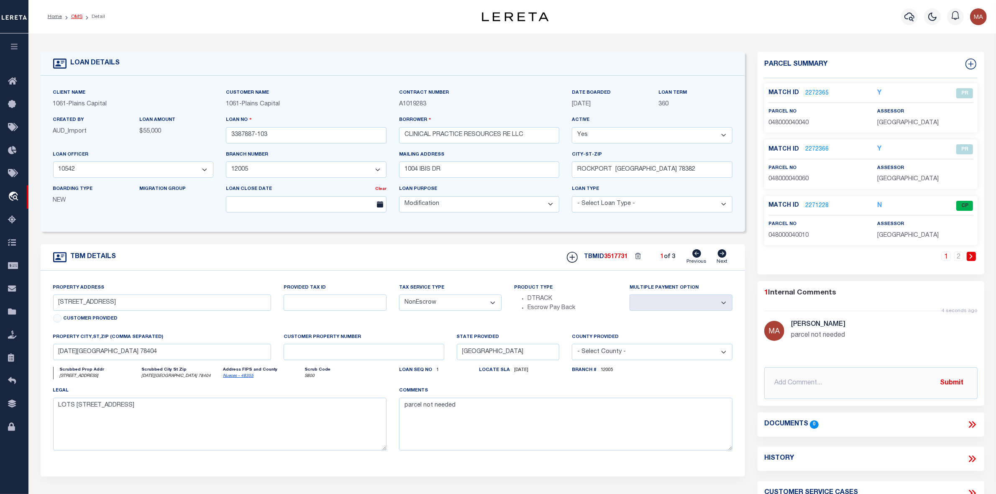
click at [77, 14] on link "OMS" at bounding box center [76, 16] width 11 height 5
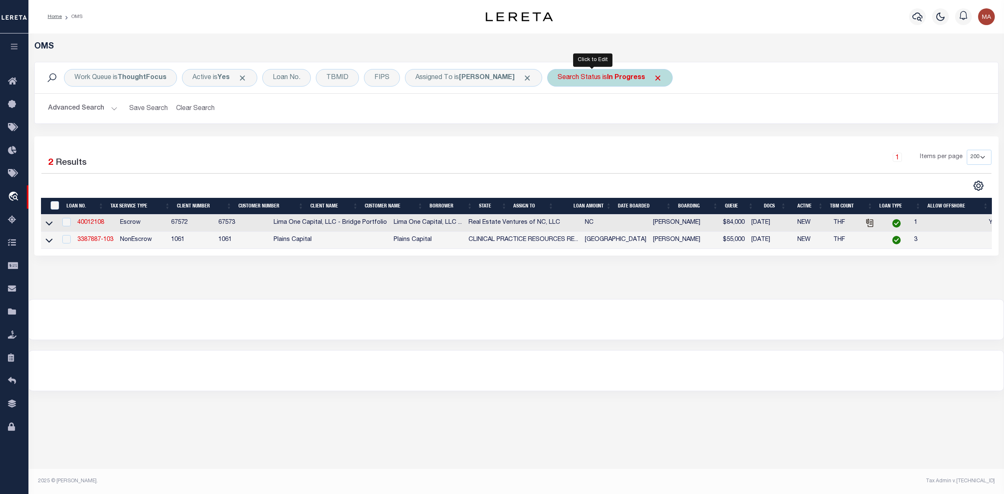
click at [568, 78] on div "Search Status is In Progress" at bounding box center [610, 78] width 126 height 18
click at [657, 136] on input "Apply" at bounding box center [669, 137] width 25 height 14
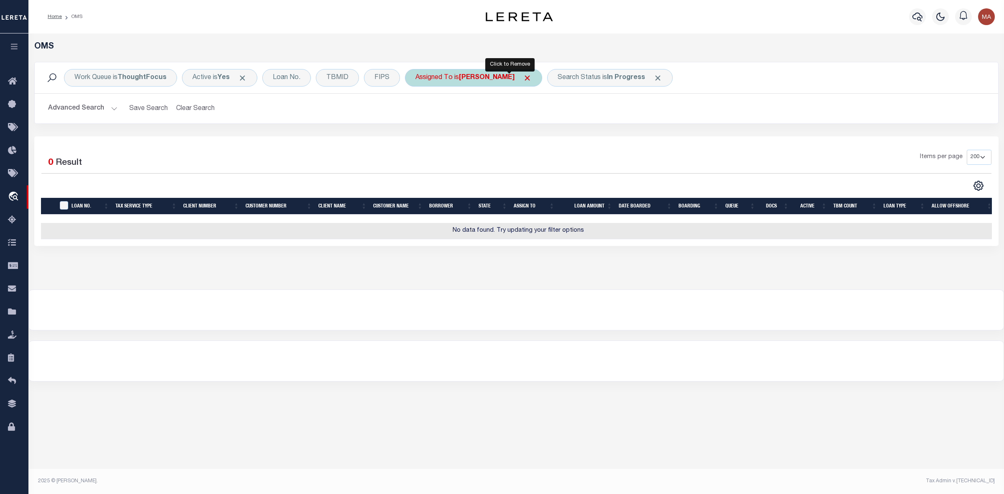
click at [523, 74] on span "Click to Remove" at bounding box center [527, 78] width 9 height 9
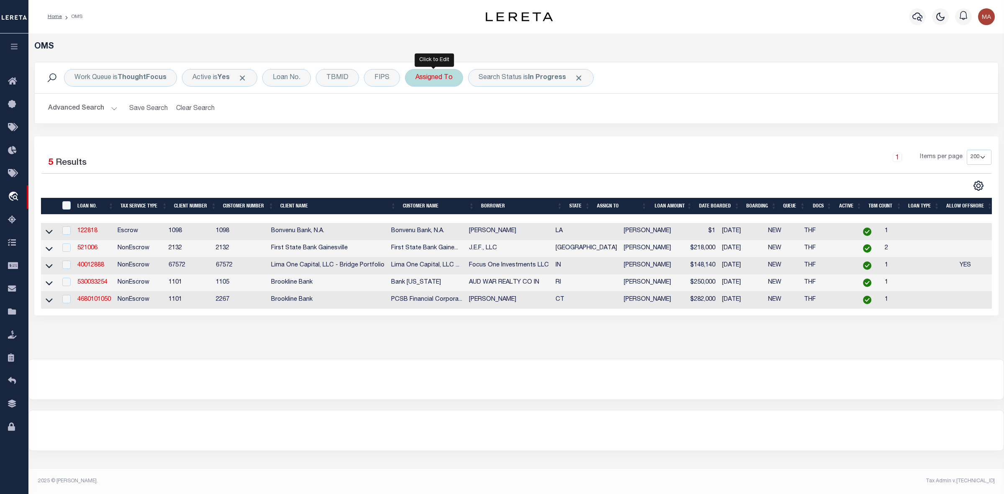
click at [445, 75] on div "Assigned To" at bounding box center [434, 78] width 58 height 18
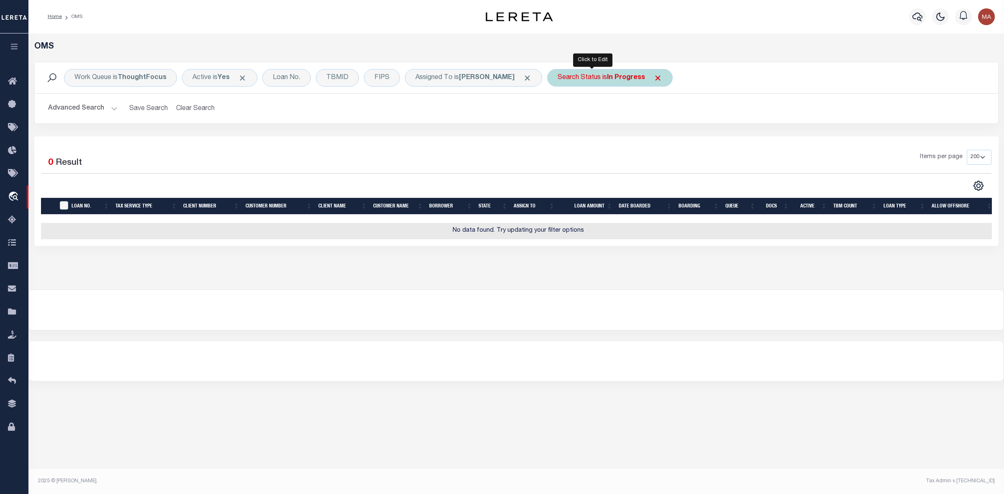
click at [614, 78] on b "In Progress" at bounding box center [626, 77] width 38 height 7
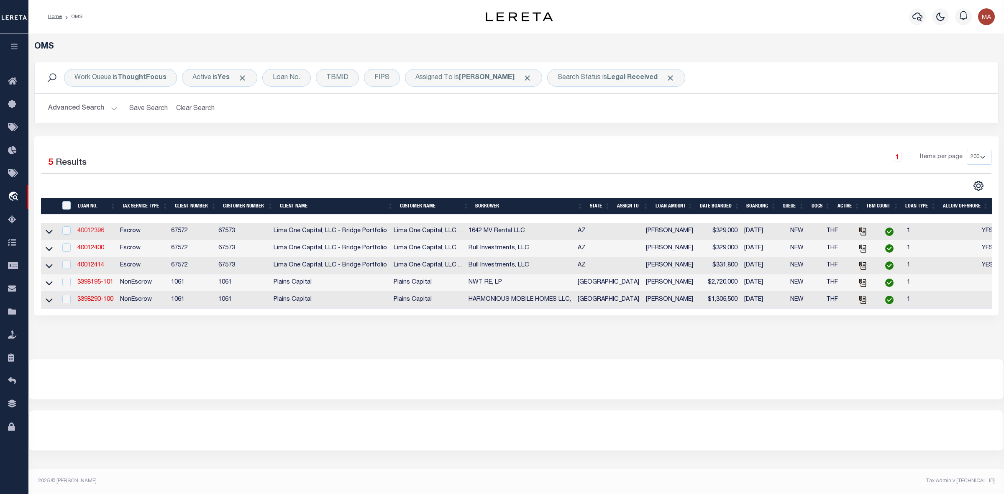
click at [84, 231] on link "40012396" at bounding box center [90, 231] width 27 height 6
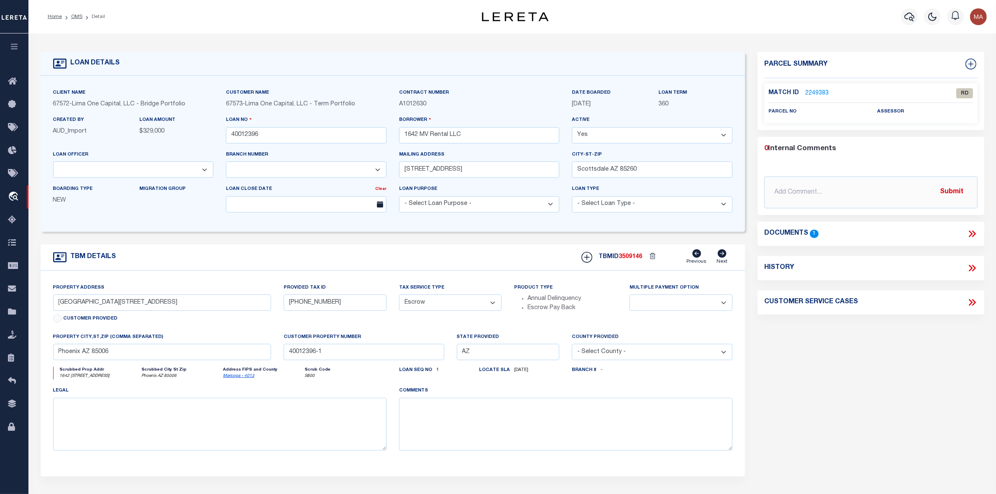
click at [972, 231] on icon at bounding box center [974, 234] width 4 height 7
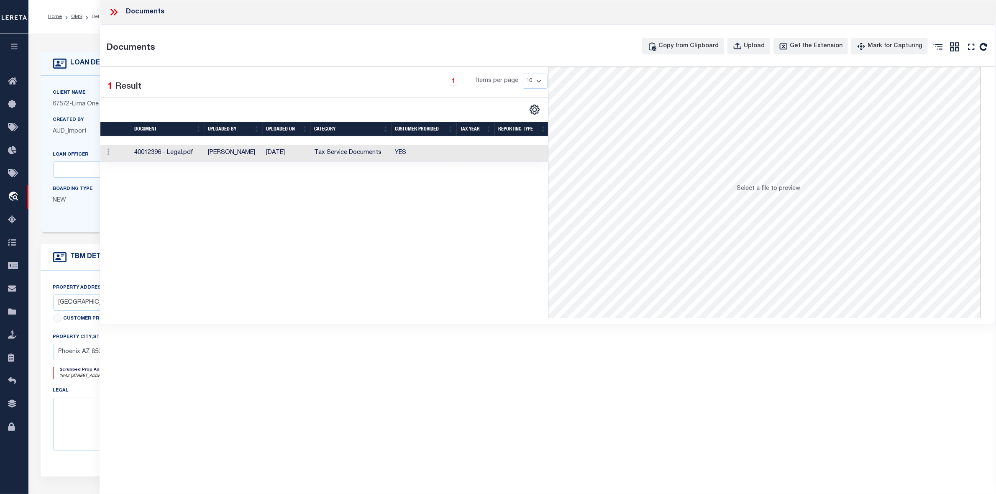
click at [513, 153] on td at bounding box center [522, 153] width 54 height 17
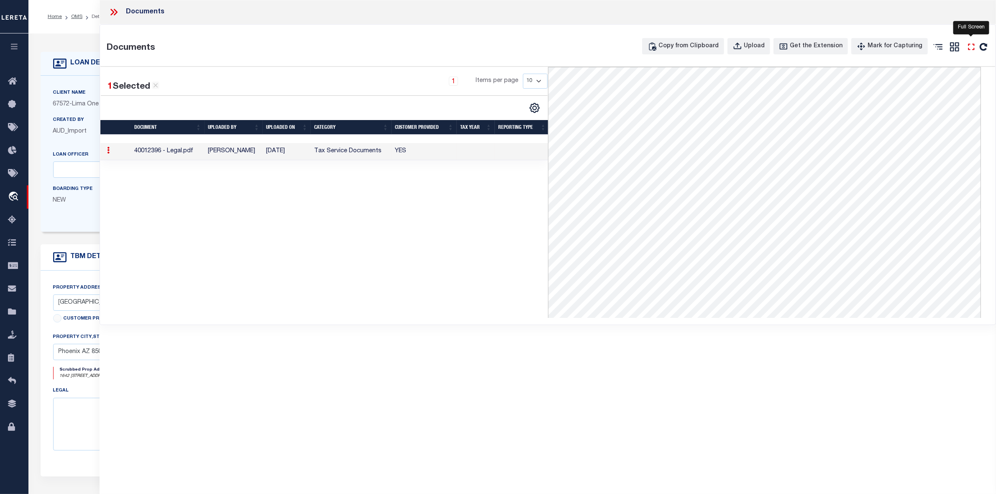
click at [966, 49] on icon at bounding box center [971, 46] width 11 height 11
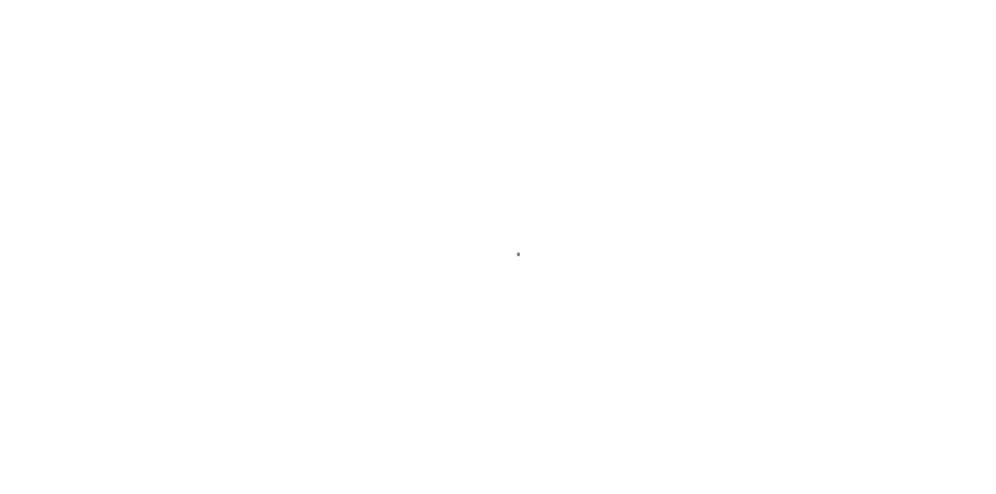
select select "PR"
select select "099"
select select "ATL"
select select "ADD"
select select "Escrow"
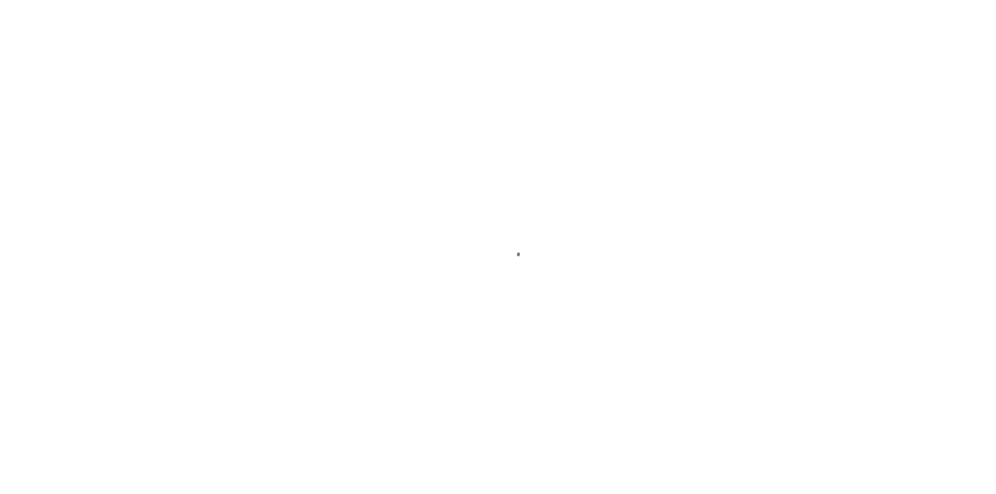
select select
select select "164235"
select select "26297"
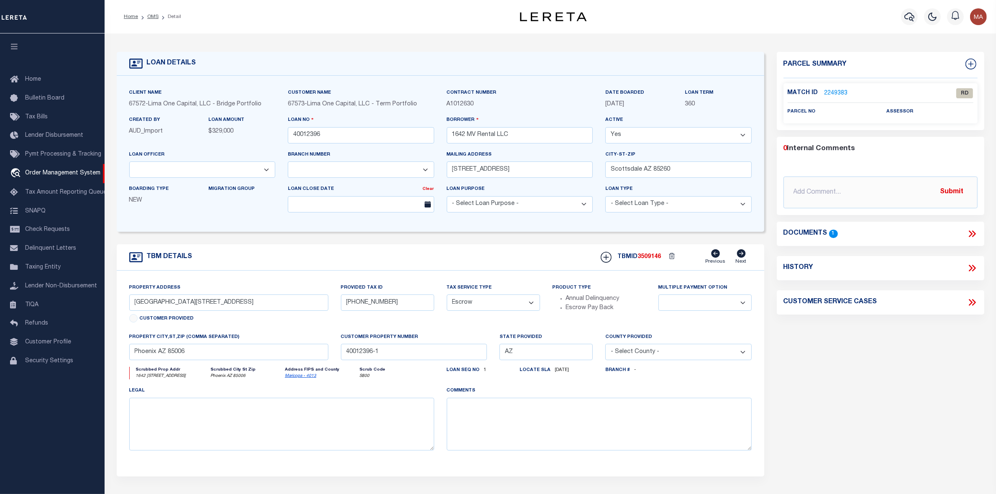
click at [838, 93] on link "2249383" at bounding box center [836, 93] width 23 height 9
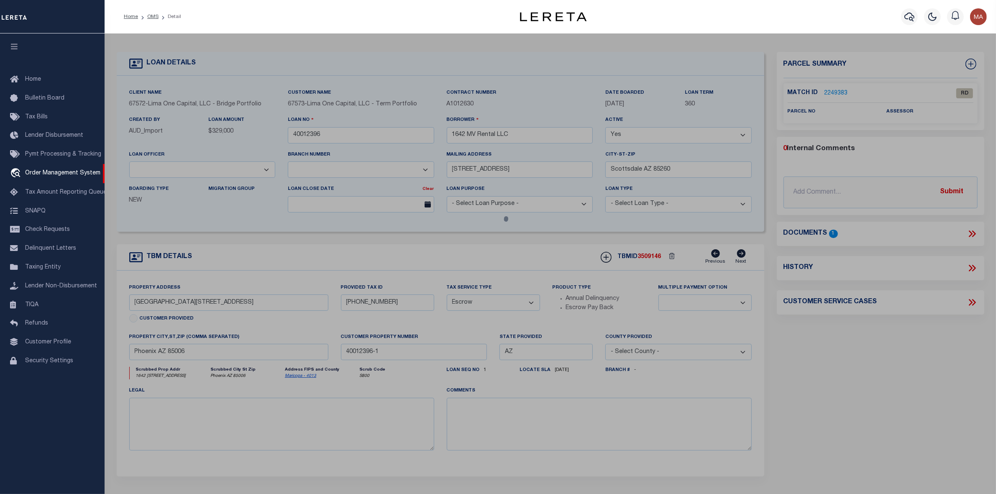
select select "AS"
select select
checkbox input "false"
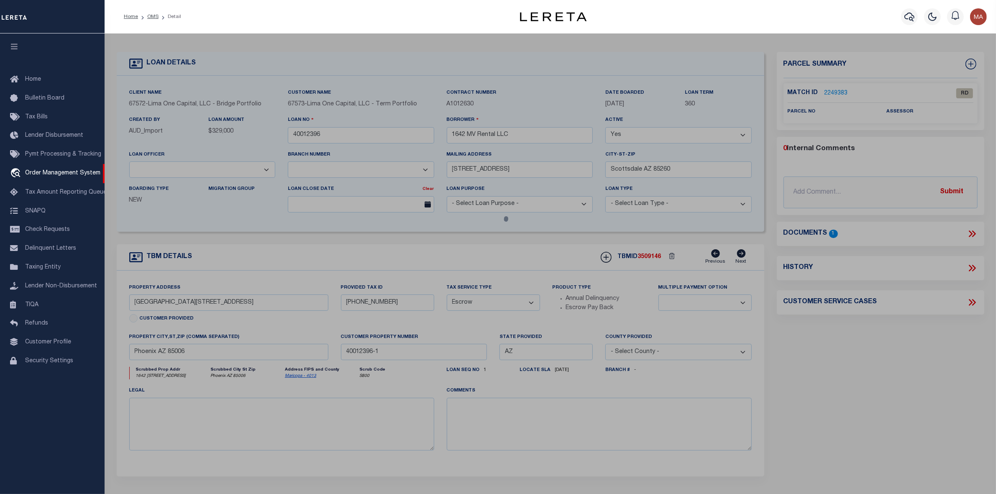
checkbox input "false"
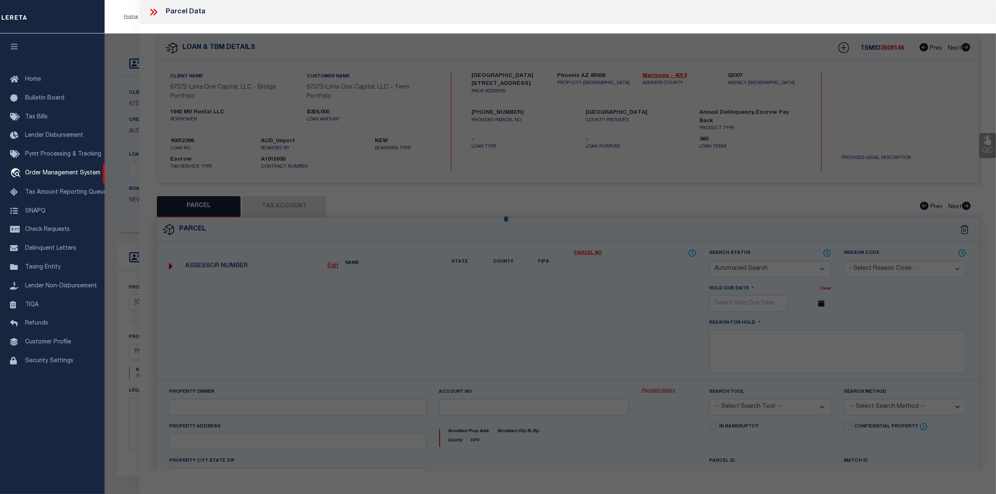
select select "RD"
checkbox input "false"
type textarea "Document uploaded that satisfies a legal requirement, changing from ND to RD"
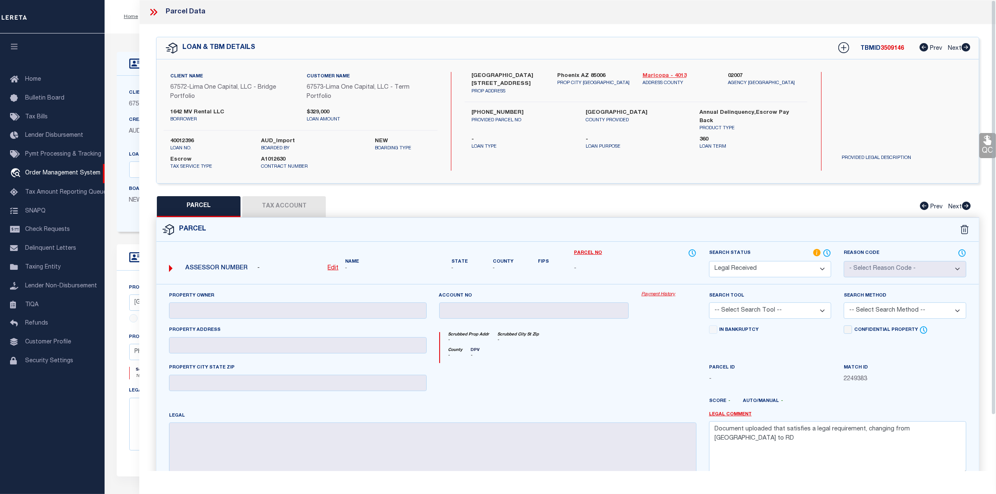
click at [668, 75] on link "Maricopa - 4013" at bounding box center [679, 76] width 73 height 8
click at [469, 116] on div "117-15-206 PROVIDED PARCEL NO" at bounding box center [522, 120] width 114 height 23
click at [501, 110] on label "117-15-206" at bounding box center [522, 113] width 101 height 8
click at [497, 111] on label "117-15-206" at bounding box center [522, 113] width 101 height 8
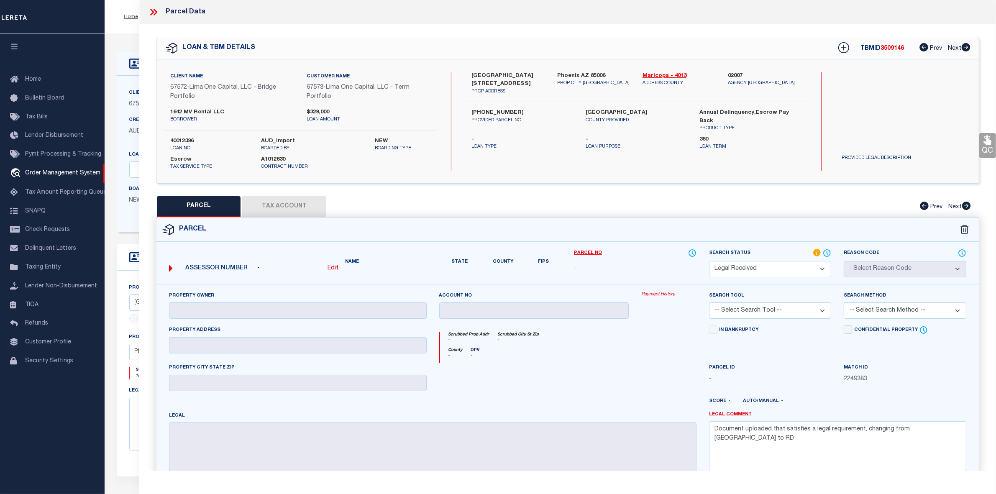
click at [497, 111] on label "117-15-206" at bounding box center [522, 113] width 101 height 8
copy div "117-15-206"
click at [332, 271] on u "Edit" at bounding box center [333, 268] width 11 height 6
select select "RD"
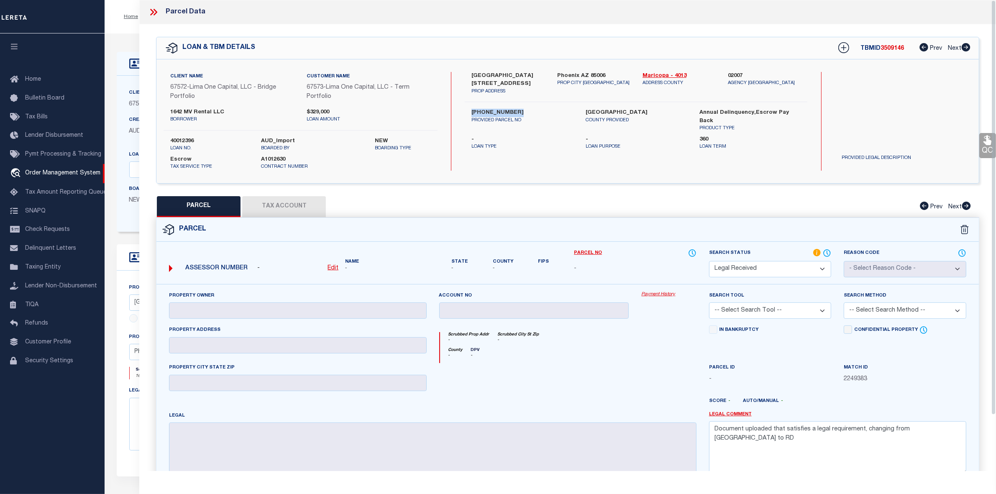
type textarea "-"
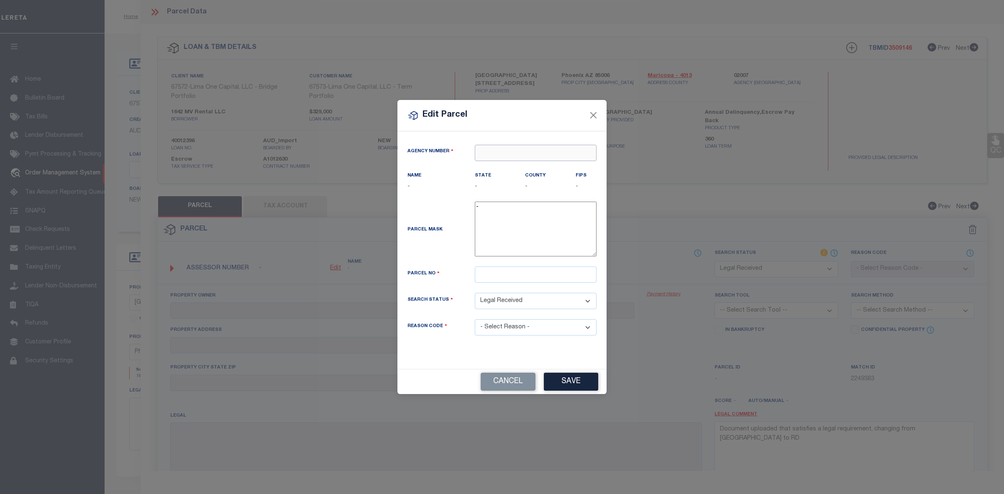
click at [509, 156] on input "text" at bounding box center [536, 153] width 122 height 16
click at [545, 170] on div "020070000 : [GEOGRAPHIC_DATA]" at bounding box center [535, 173] width 121 height 24
type input "020070000"
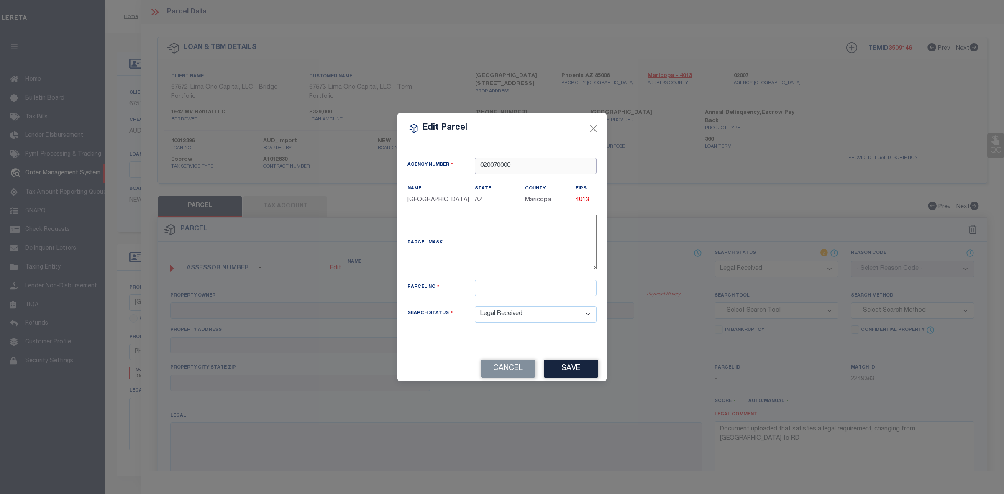
type input "020070000"
click at [501, 287] on input "text" at bounding box center [536, 288] width 122 height 16
click at [504, 289] on input "text" at bounding box center [536, 288] width 122 height 16
paste input "117-15-206"
click at [482, 294] on input "117-15-206" at bounding box center [536, 288] width 122 height 16
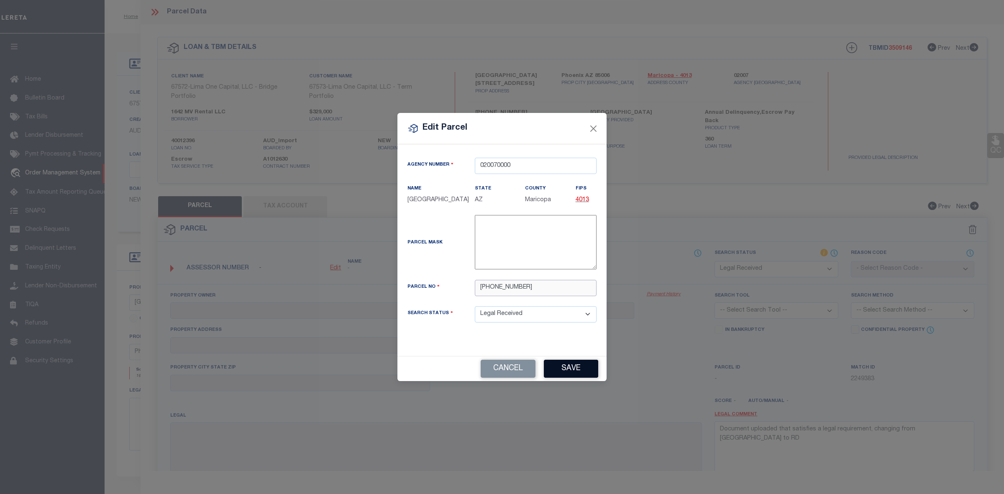
type input "117-15-206"
click at [575, 375] on button "Save" at bounding box center [571, 369] width 54 height 18
select select "RD"
checkbox input "false"
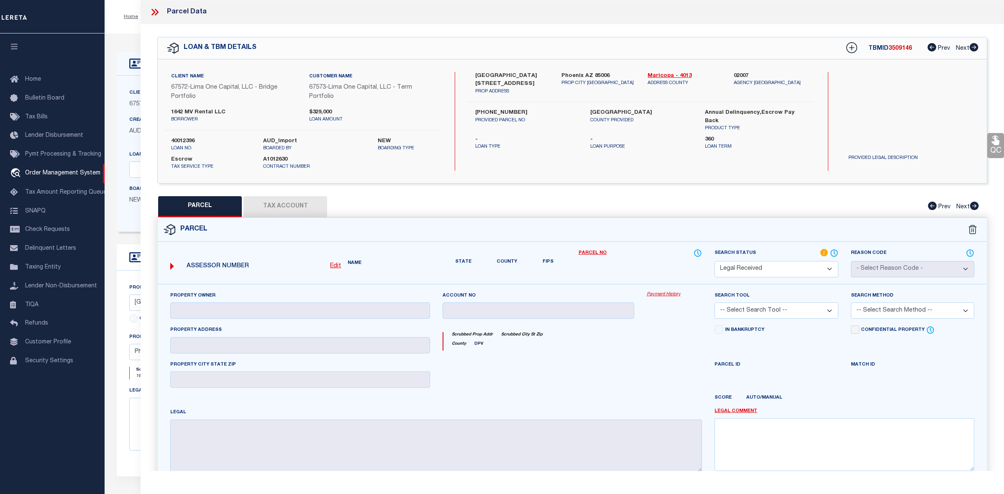
checkbox input "false"
type textarea "Document uploaded that satisfies a legal requirement, changing from [GEOGRAPHIC…"
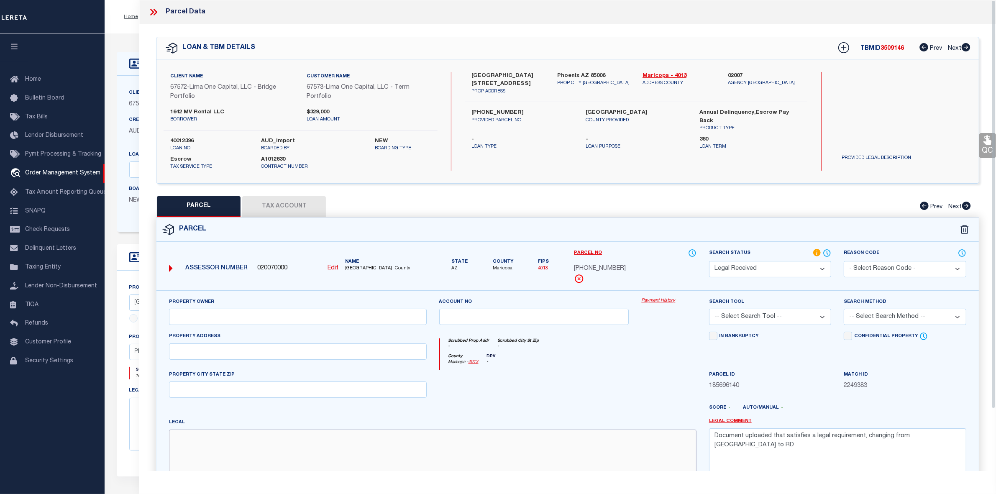
click at [493, 440] on textarea at bounding box center [432, 456] width 527 height 53
paste textarea "169939 [GEOGRAPHIC_DATA]"
type textarea "169939 [GEOGRAPHIC_DATA]"
click at [770, 433] on textarea "Document uploaded that satisfies a legal requirement, changing from [GEOGRAPHIC…" at bounding box center [837, 455] width 257 height 53
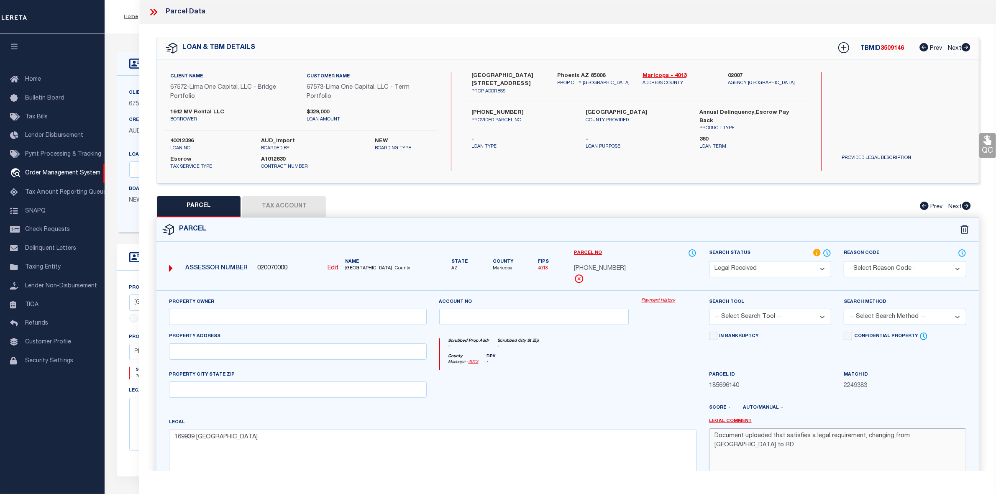
click at [770, 433] on textarea "Document uploaded that satisfies a legal requirement, changing from [GEOGRAPHIC…" at bounding box center [837, 455] width 257 height 53
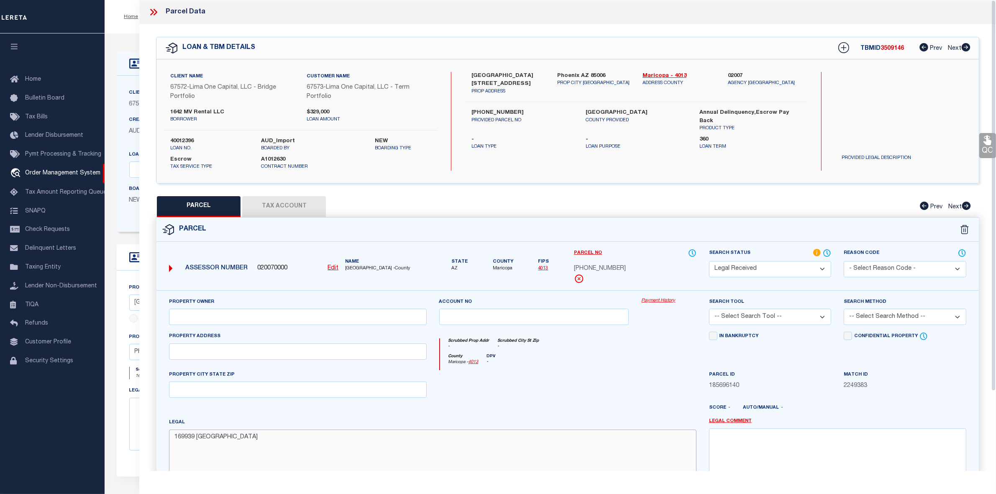
click at [273, 440] on textarea "169939 [GEOGRAPHIC_DATA]" at bounding box center [432, 456] width 527 height 53
paste textarea "Lot # 9"
type textarea "169939 MONTE VISTA VILLAS Lot # 9"
click at [248, 316] on input "text" at bounding box center [297, 317] width 257 height 16
paste input "1642 MV RENTAL LLC"
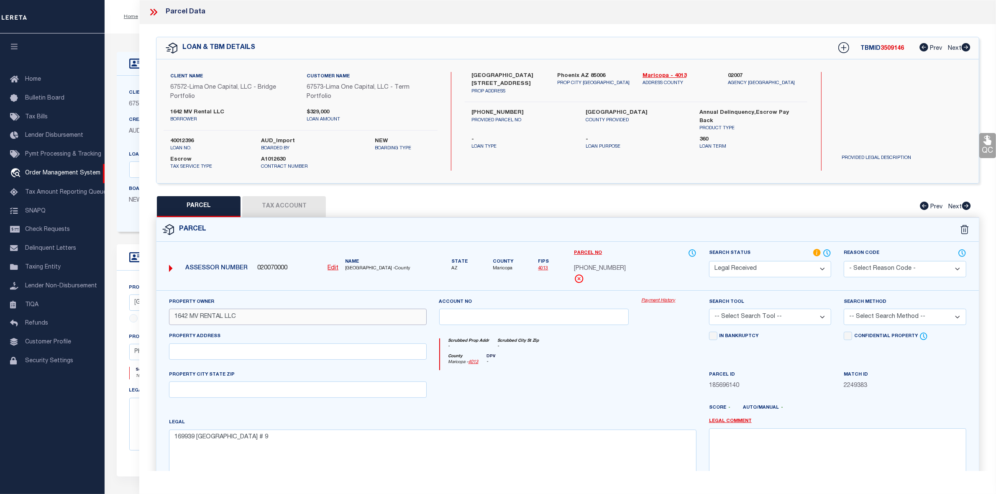
type input "1642 MV RENTAL LLC"
click at [201, 395] on input "text" at bounding box center [297, 390] width 257 height 16
type input "AZ"
click at [783, 271] on select "Automated Search Bad Parcel Complete Duplicate Parcel High Dollar Reporting In …" at bounding box center [770, 269] width 123 height 16
select select "PC"
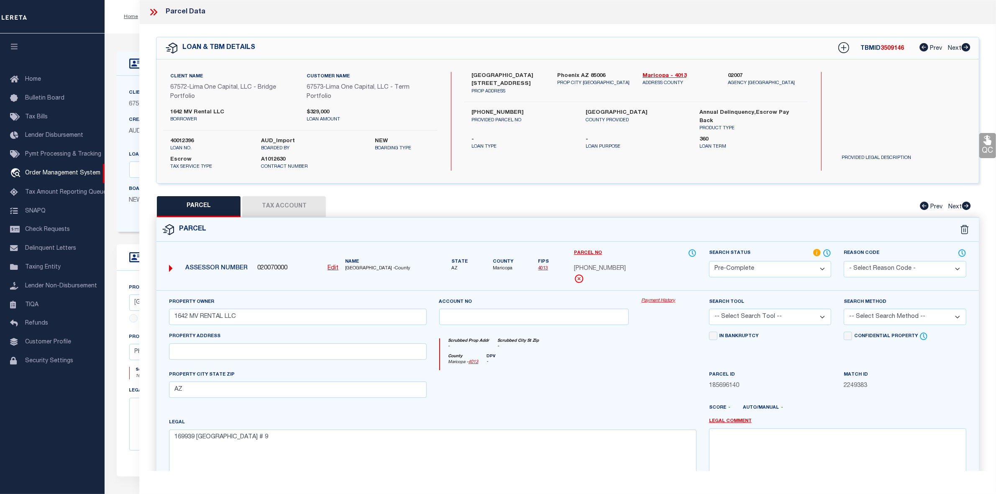
click at [709, 261] on select "Automated Search Bad Parcel Complete Duplicate Parcel High Dollar Reporting In …" at bounding box center [770, 269] width 123 height 16
click at [768, 321] on select "-- Select Search Tool -- 3rd Party Website Agency File Agency Website ATLS CNV-…" at bounding box center [770, 317] width 123 height 16
select select "AGW"
click at [709, 310] on select "-- Select Search Tool -- 3rd Party Website Agency File Agency Website ATLS CNV-…" at bounding box center [770, 317] width 123 height 16
click at [876, 314] on select "-- Select Search Method -- Property Address Legal Liability Info Provided" at bounding box center [905, 317] width 123 height 16
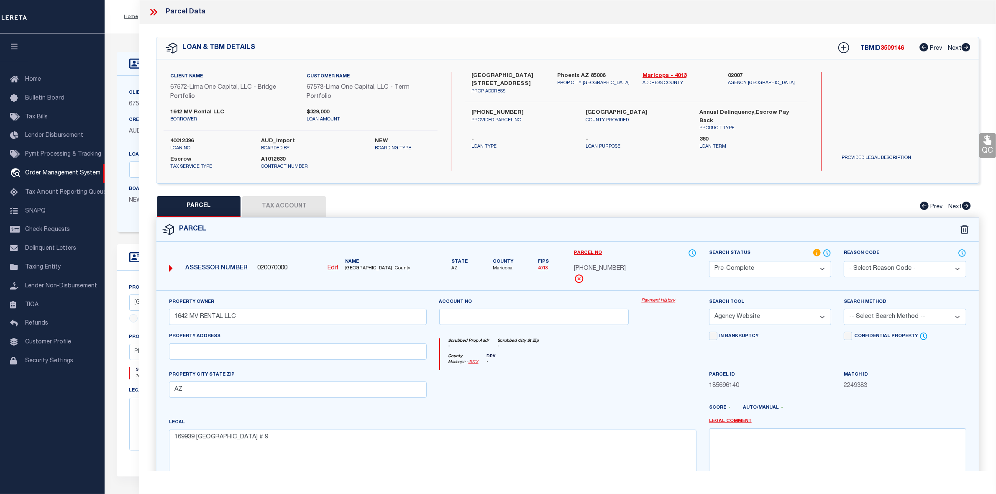
select select "LEG"
click at [844, 310] on select "-- Select Search Method -- Property Address Legal Liability Info Provided" at bounding box center [905, 317] width 123 height 16
click at [279, 208] on button "Tax Account" at bounding box center [284, 206] width 84 height 21
select select "100"
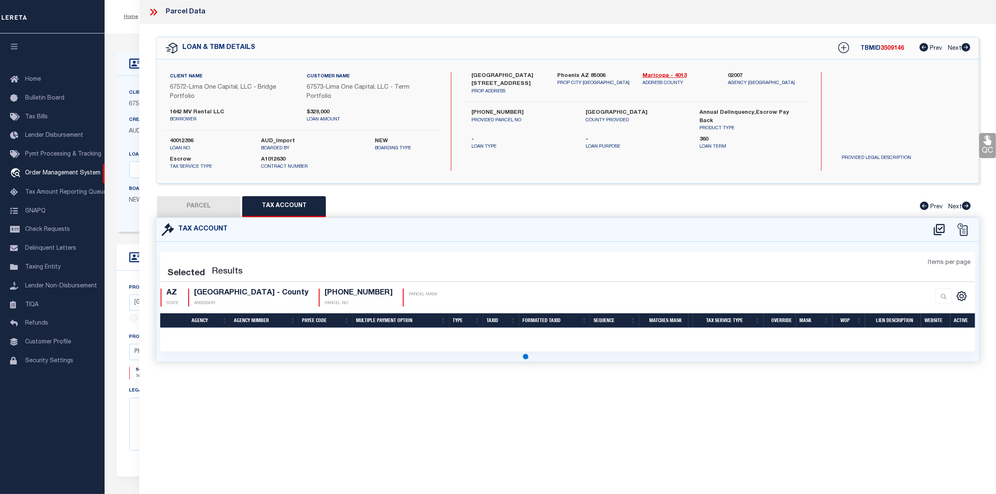
select select "100"
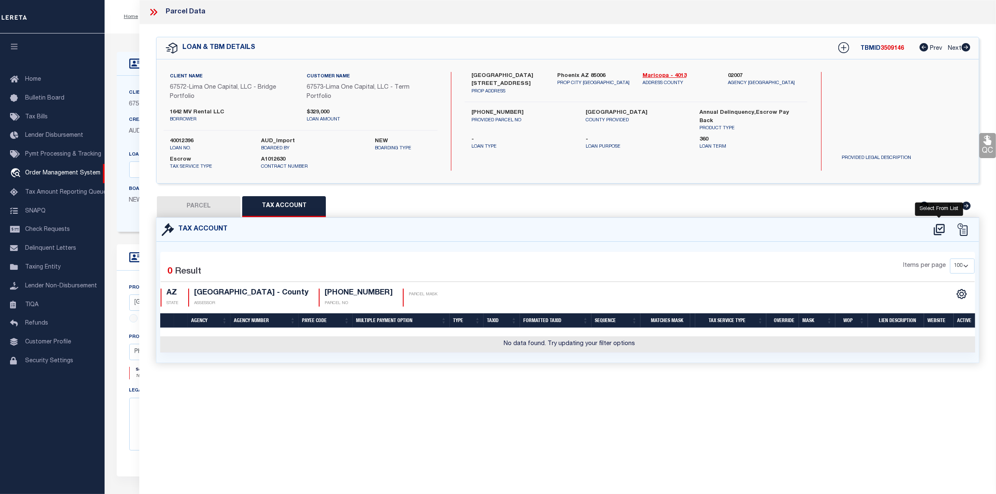
click at [935, 231] on icon at bounding box center [939, 229] width 11 height 11
select select "100"
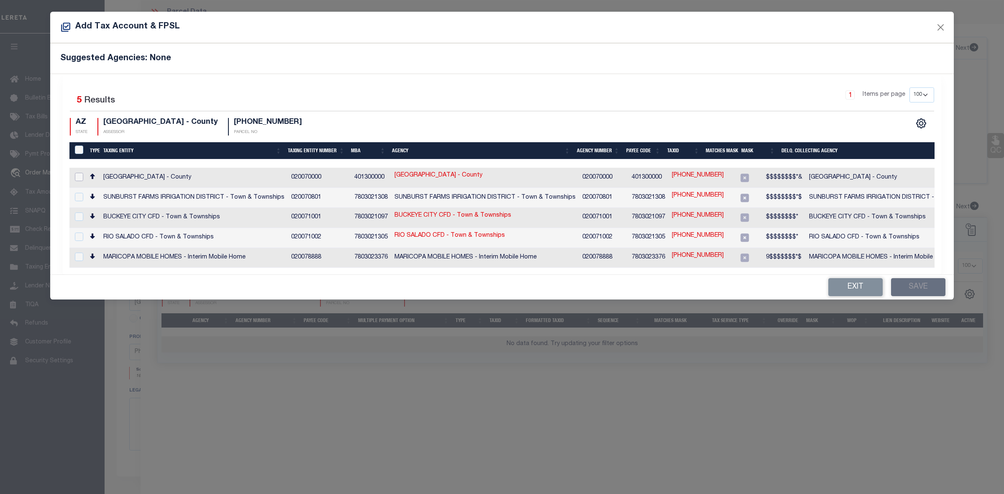
click at [82, 180] on input "checkbox" at bounding box center [79, 177] width 8 height 8
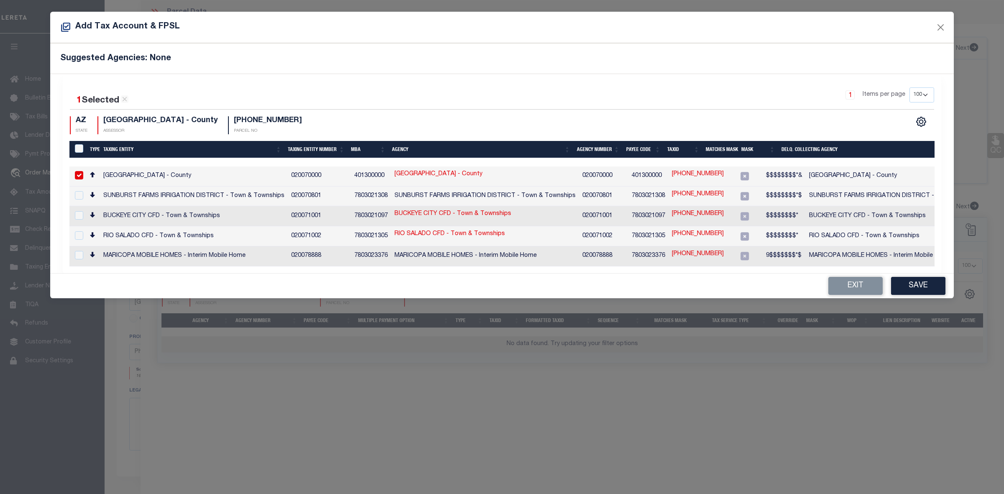
click at [689, 179] on td "117-15-206" at bounding box center [698, 177] width 59 height 20
checkbox input "false"
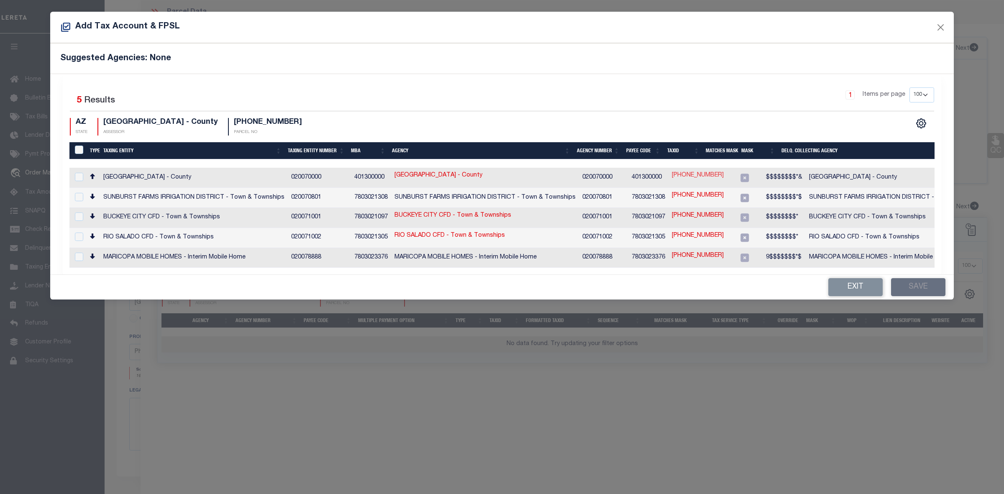
click at [689, 175] on link "117-15-206" at bounding box center [698, 175] width 52 height 9
type input "117-15-206"
type textarea "$$$$$$$$*&"
checkbox input "true"
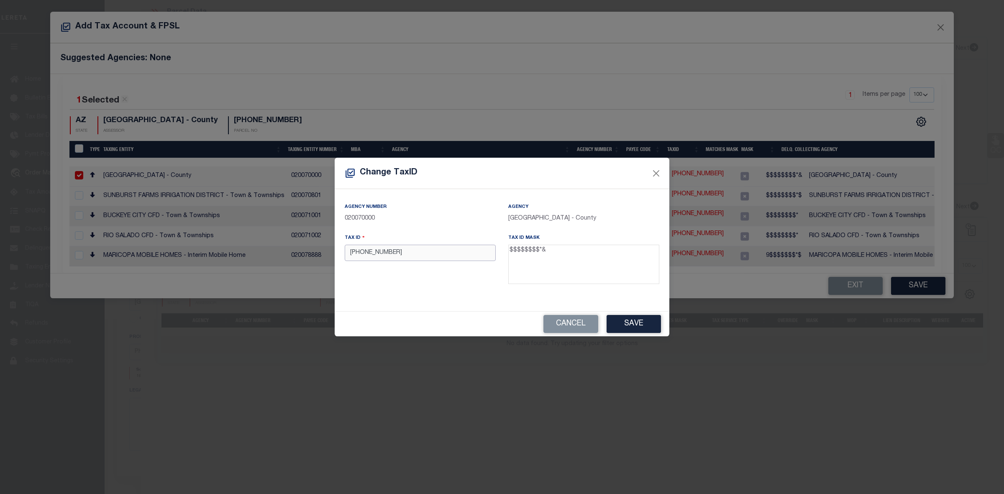
click at [365, 255] on input "117-15-206" at bounding box center [420, 253] width 151 height 16
click at [650, 325] on button "Save" at bounding box center [634, 324] width 54 height 18
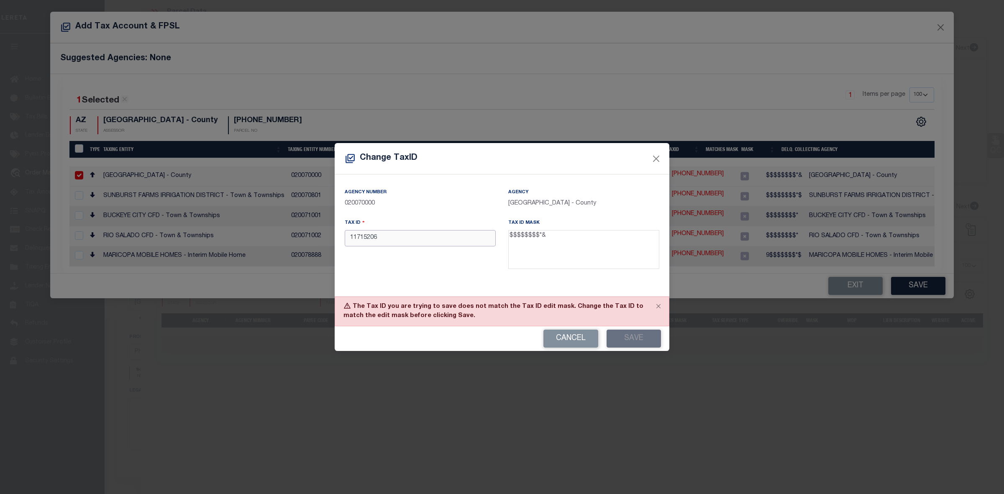
click at [346, 241] on input "11715206" at bounding box center [420, 238] width 151 height 16
click at [452, 246] on input "11715206" at bounding box center [420, 238] width 151 height 16
type input "11715206 0"
click at [625, 339] on button "Save" at bounding box center [634, 339] width 54 height 18
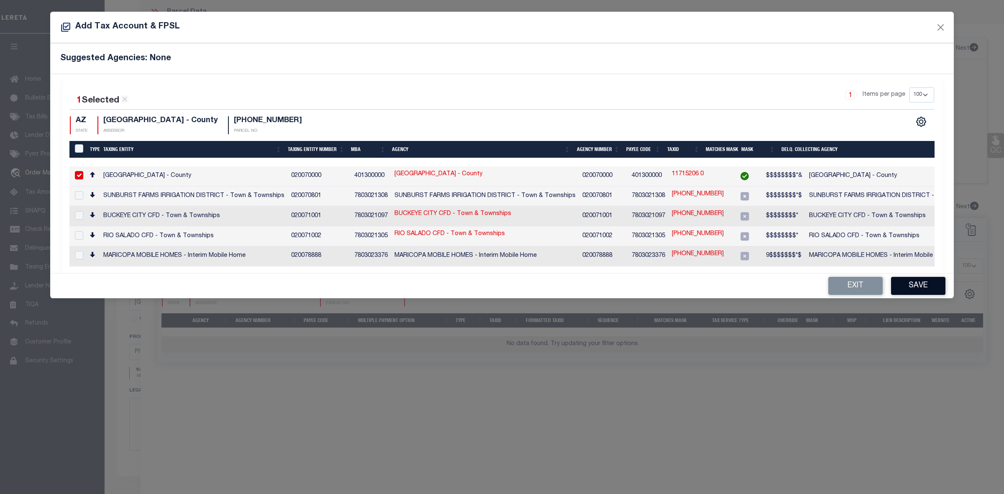
click at [930, 287] on button "Save" at bounding box center [918, 286] width 54 height 18
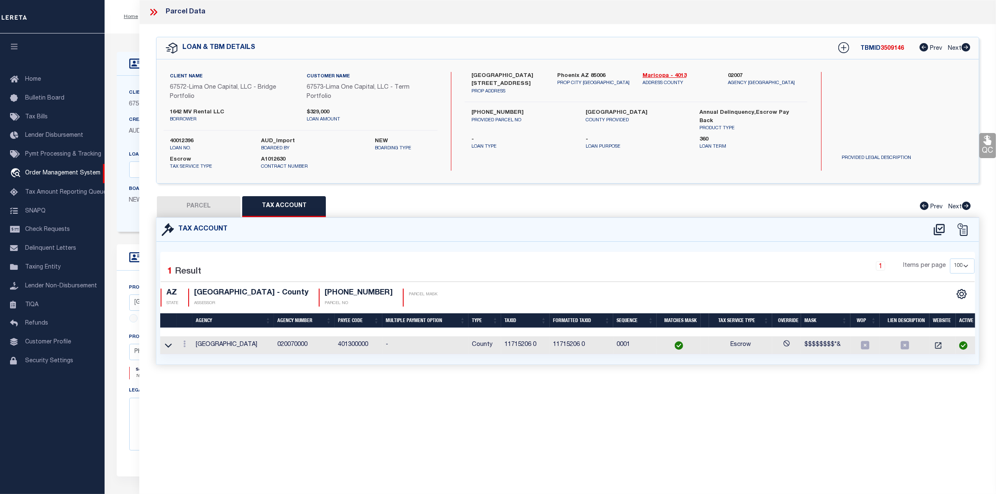
click at [205, 213] on button "PARCEL" at bounding box center [199, 206] width 84 height 21
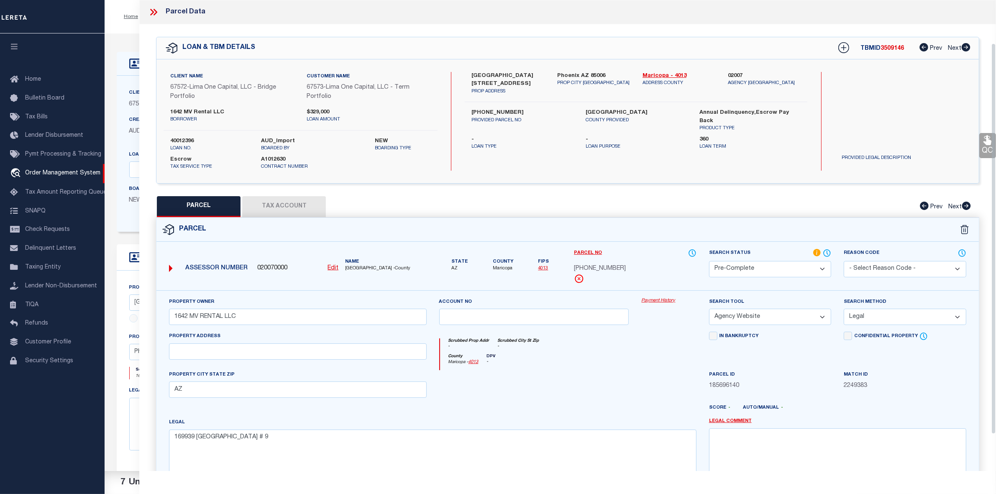
scroll to position [95, 0]
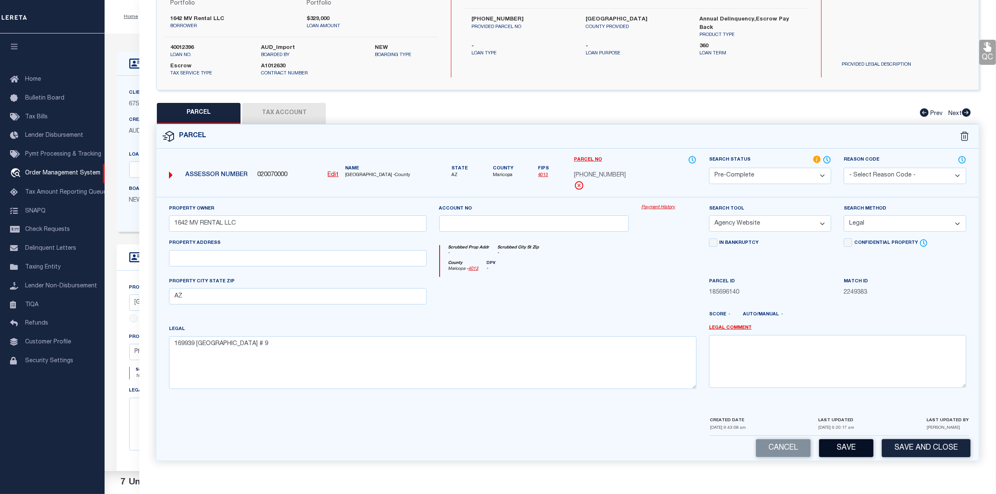
click at [842, 453] on button "Save" at bounding box center [846, 448] width 54 height 18
select select "AS"
select select
checkbox input "false"
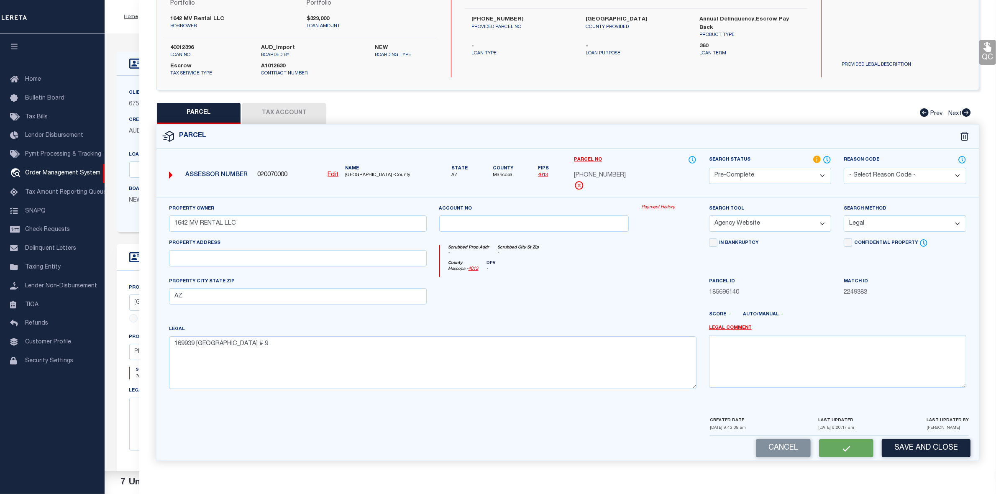
checkbox input "false"
select select "PC"
type input "1642 MV RENTAL LLC"
select select "AGW"
select select "LEG"
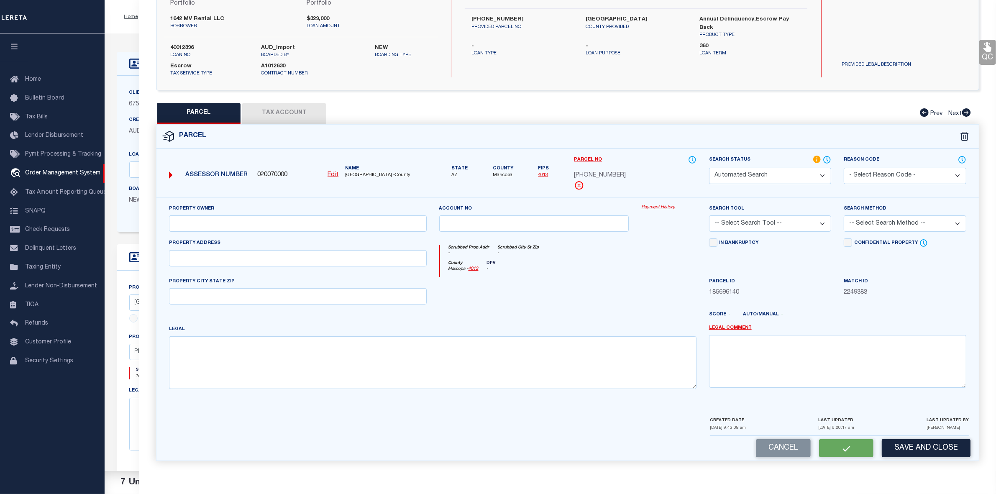
type input "AZ"
type textarea "169939 MONTE VISTA VILLAS Lot # 9"
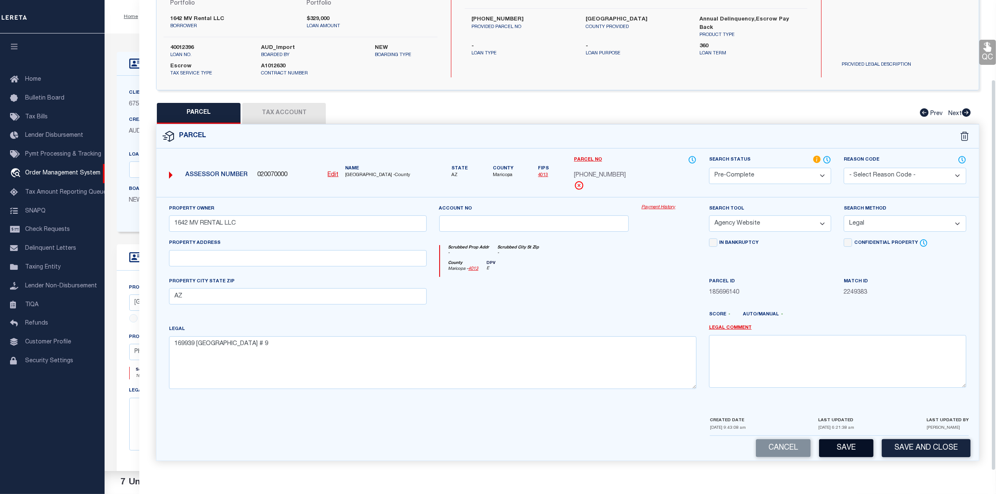
click at [854, 447] on button "Save" at bounding box center [846, 448] width 54 height 18
select select "AS"
select select
checkbox input "false"
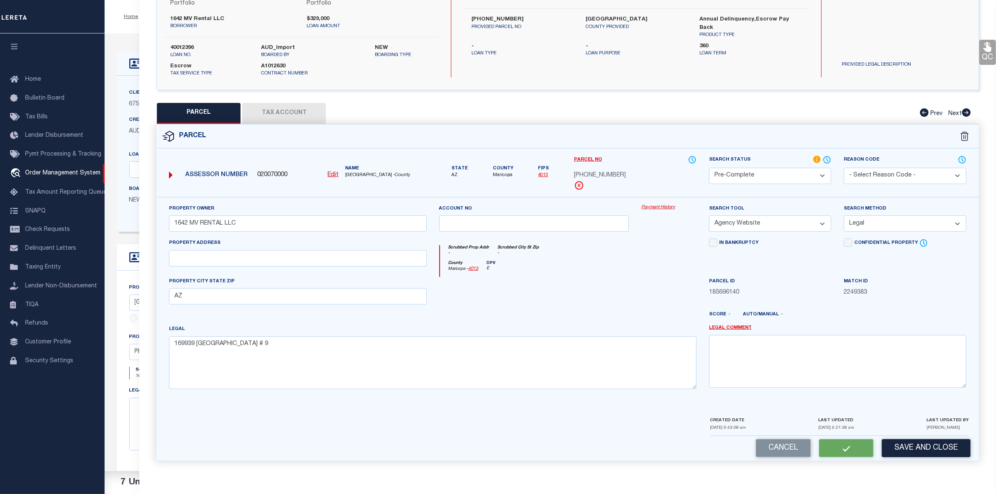
checkbox input "false"
select select "PC"
type input "1642 MV RENTAL LLC"
select select "AGW"
select select "LEG"
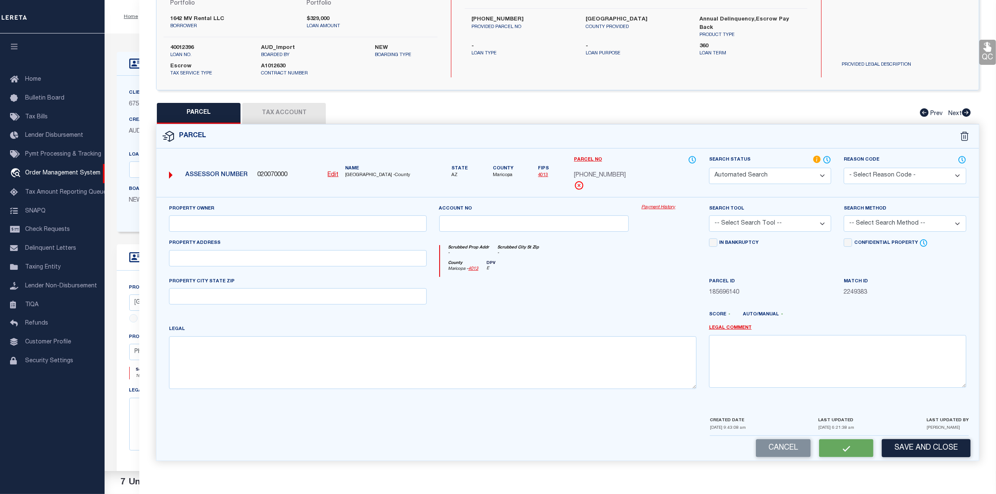
type input "AZ"
type textarea "169939 MONTE VISTA VILLAS Lot # 9"
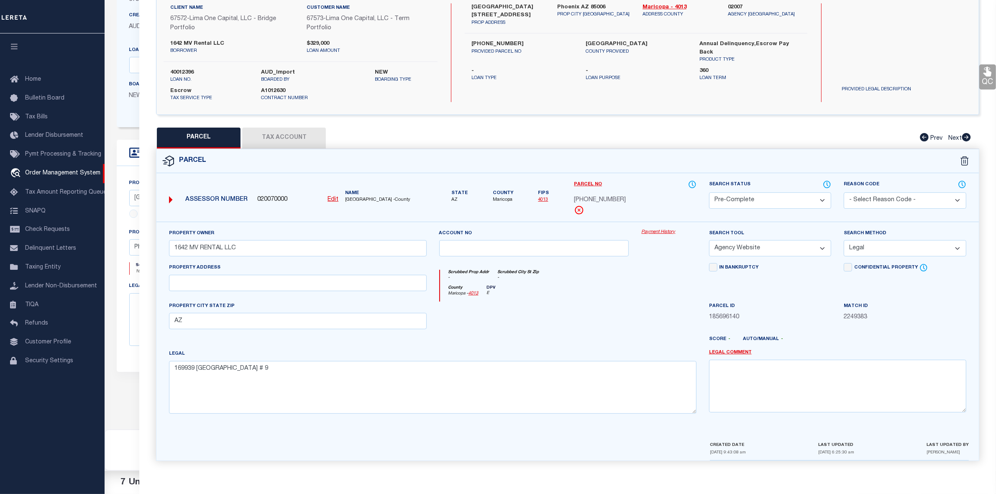
scroll to position [147, 0]
click at [261, 132] on button "Tax Account" at bounding box center [284, 138] width 84 height 21
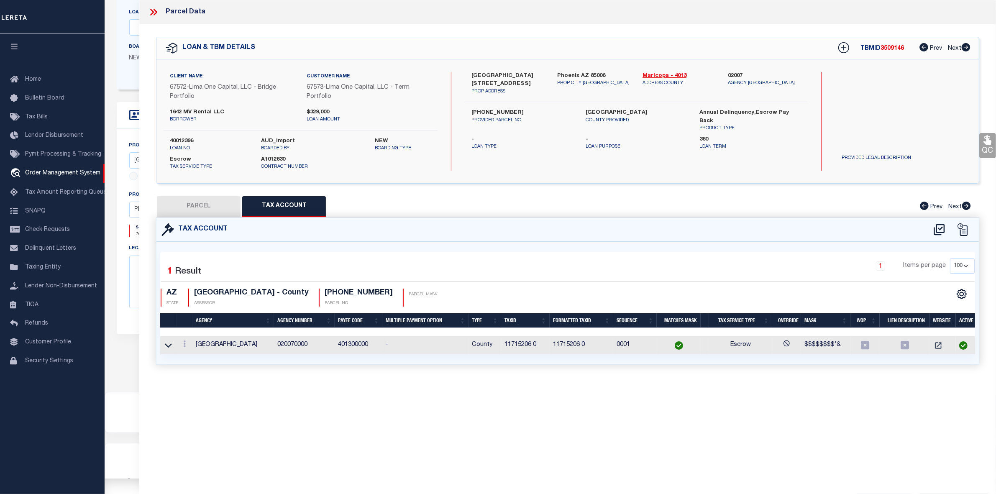
select select "100"
click at [231, 214] on button "PARCEL" at bounding box center [199, 206] width 84 height 21
select select "AS"
select select
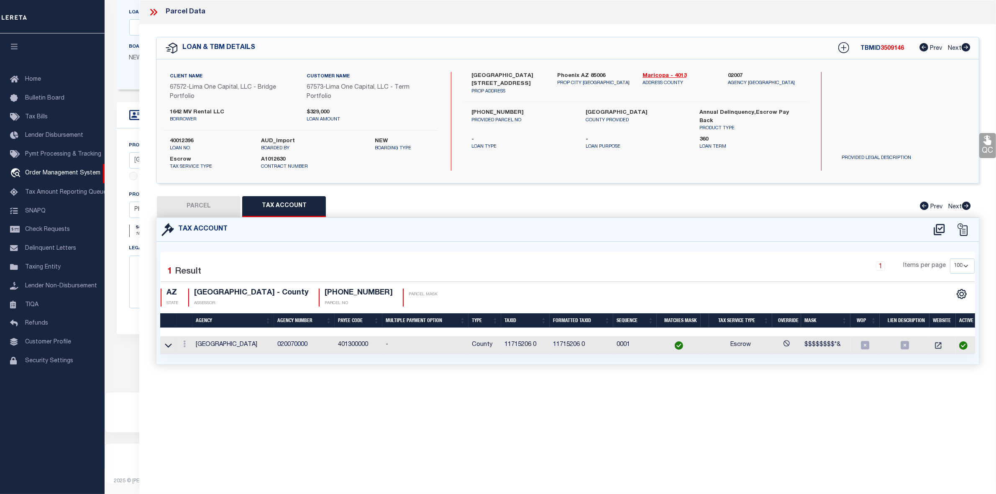
checkbox input "false"
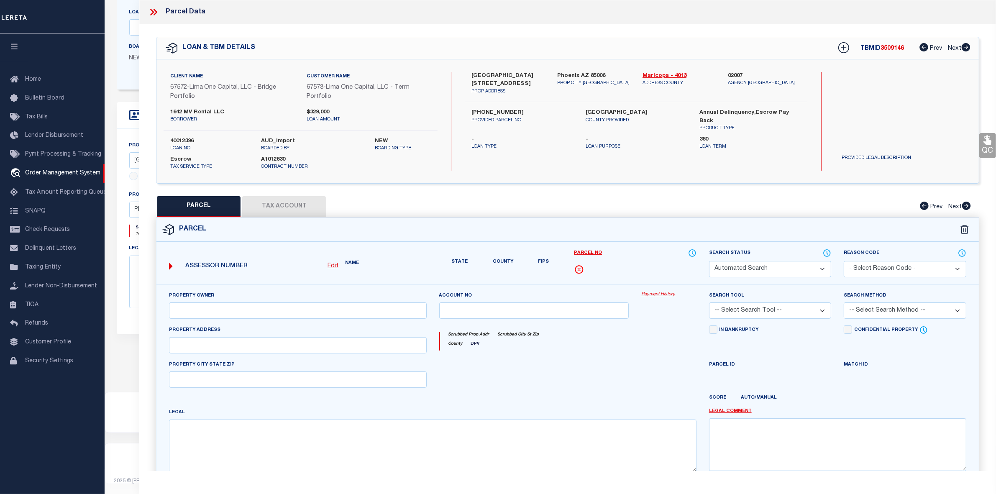
select select "CP"
type input "1642 MV RENTAL LLC"
select select "AGW"
select select "LEG"
type input "AZ"
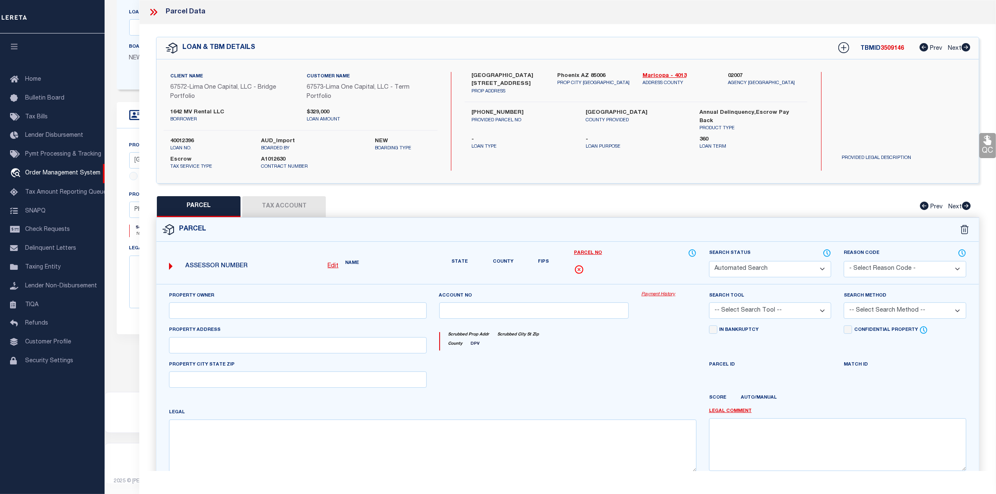
type textarea "169939 MONTE VISTA VILLAS Lot # 9"
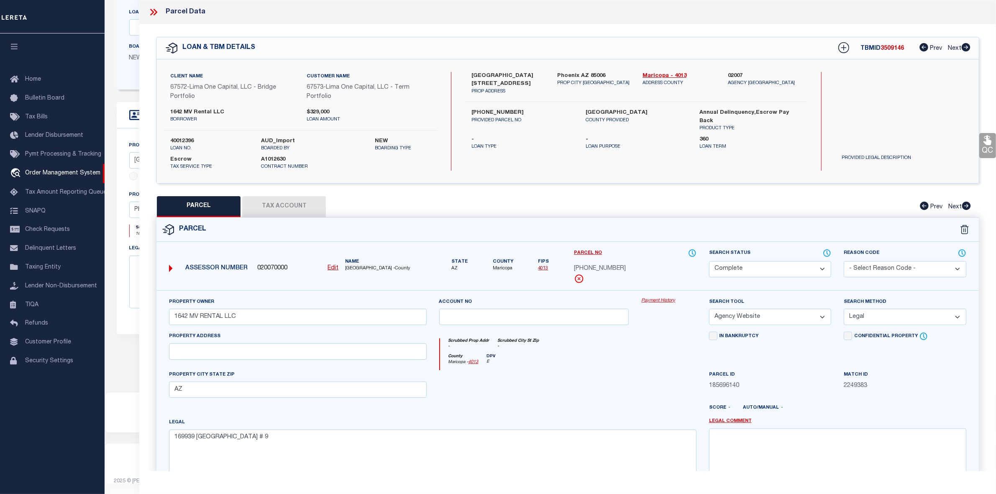
click at [595, 267] on span "117-15-206" at bounding box center [600, 269] width 52 height 9
copy div "117-15-206"
click at [606, 112] on label "MARICOPA COUNTY" at bounding box center [636, 113] width 101 height 8
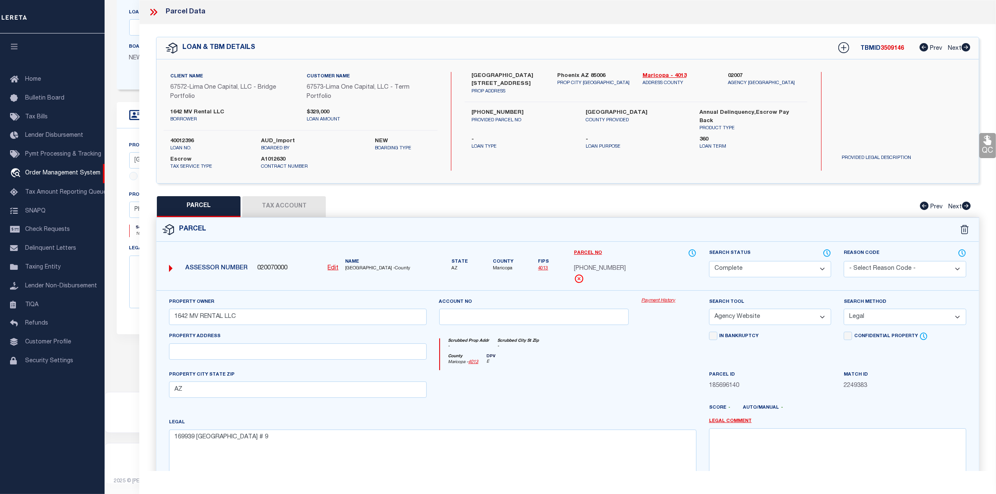
click at [606, 112] on label "MARICOPA COUNTY" at bounding box center [636, 113] width 101 height 8
copy label "MARICOPA"
click at [190, 139] on label "40012396" at bounding box center [209, 141] width 79 height 8
copy label "40012396"
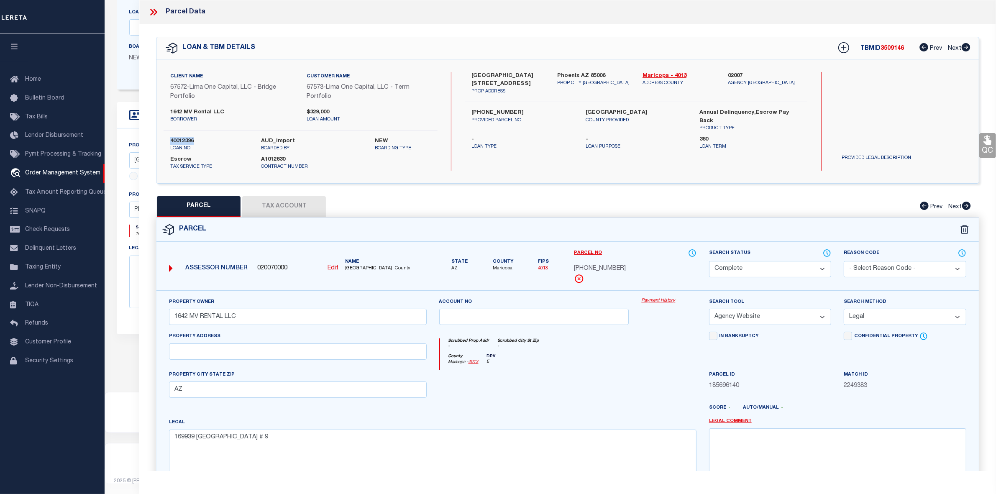
copy label "40012396"
click at [895, 49] on span "3509146" at bounding box center [892, 49] width 23 height 6
copy span "3509146"
click at [155, 6] on div "Parcel Data" at bounding box center [567, 12] width 857 height 24
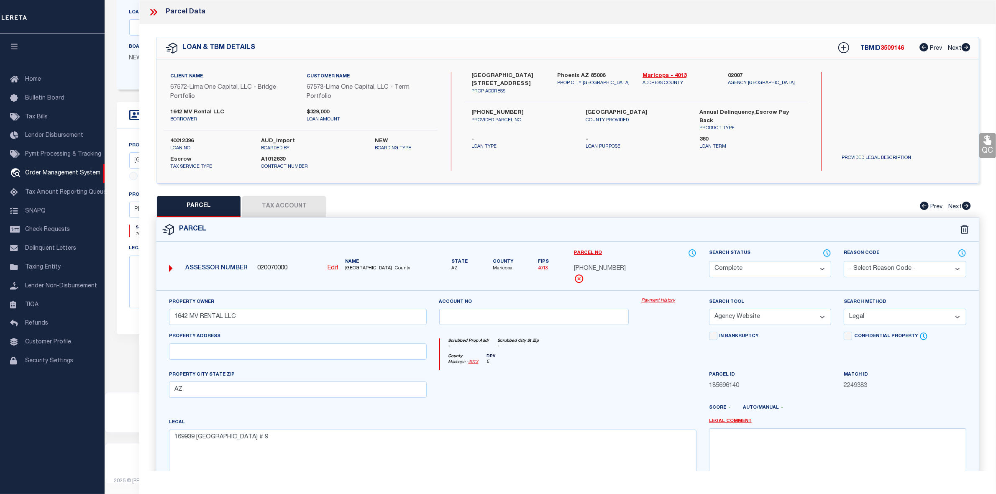
click at [154, 10] on icon at bounding box center [153, 12] width 11 height 11
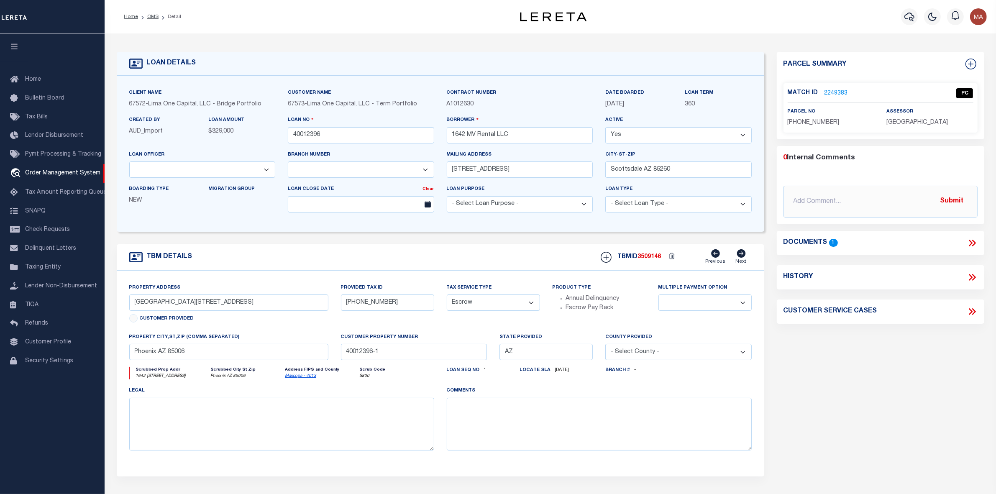
click at [146, 16] on li "OMS" at bounding box center [148, 17] width 21 height 8
click at [149, 16] on link "OMS" at bounding box center [152, 16] width 11 height 5
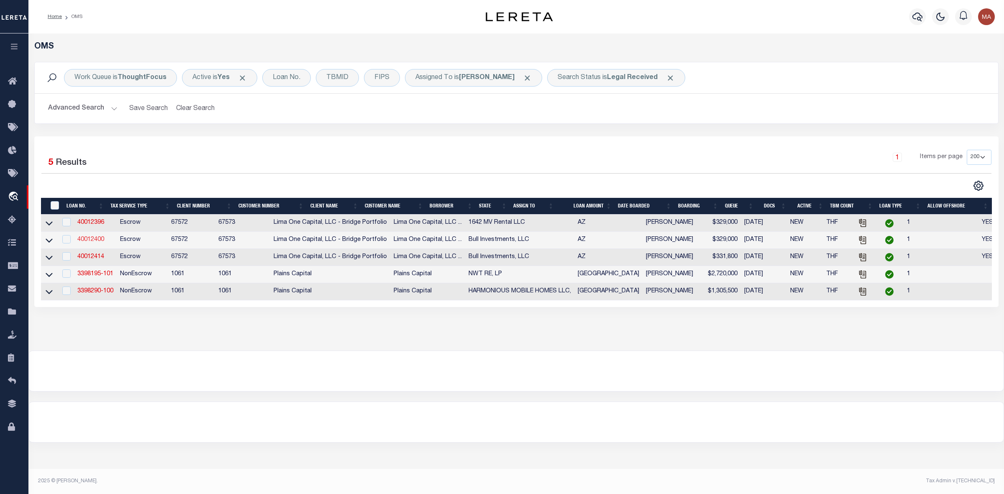
click at [96, 241] on link "40012400" at bounding box center [90, 240] width 27 height 6
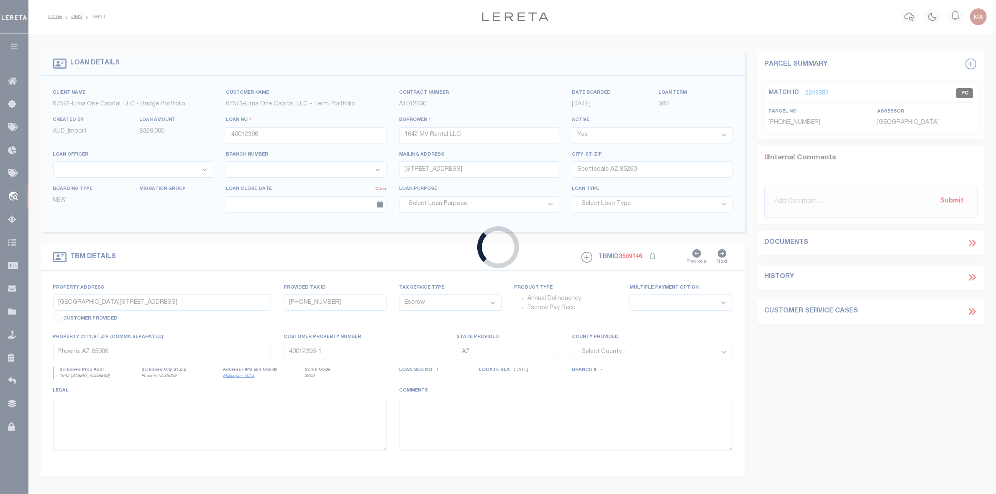
type input "40012400"
type input "Bull Investments, LLC"
type input "28280 Camino Del Rio"
type input "San Juan Capistrano CA 92675"
select select
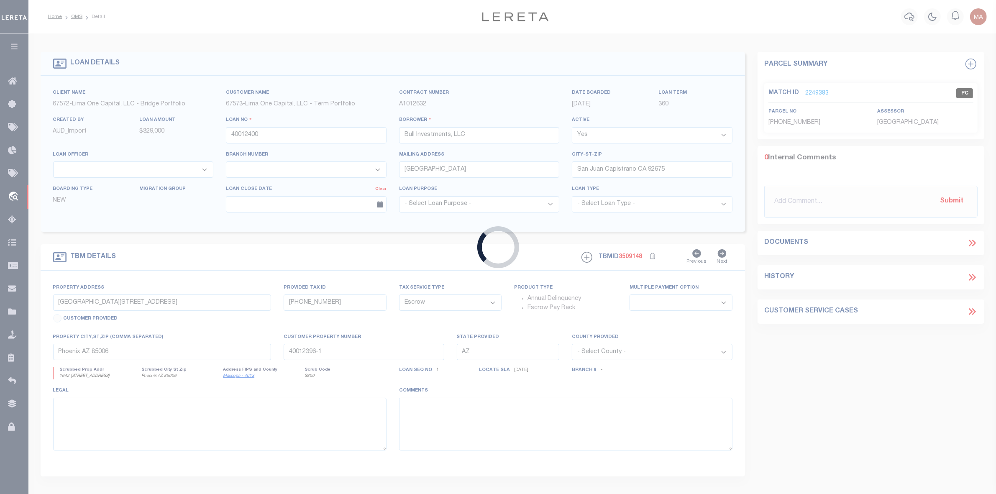
type input "1642 East Monte Vista Road Unit 10"
type input "117-15-207"
select select
type input "40012400-1"
select select
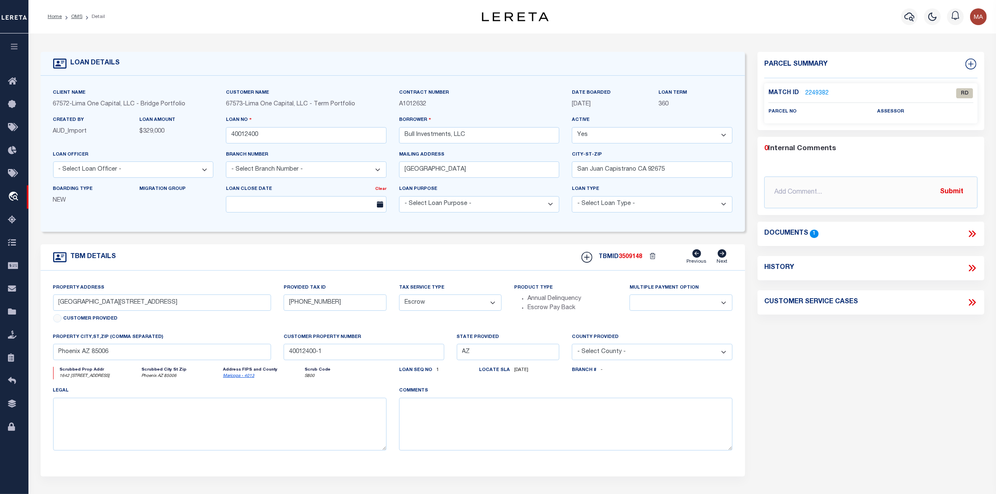
click at [973, 236] on icon at bounding box center [974, 234] width 4 height 7
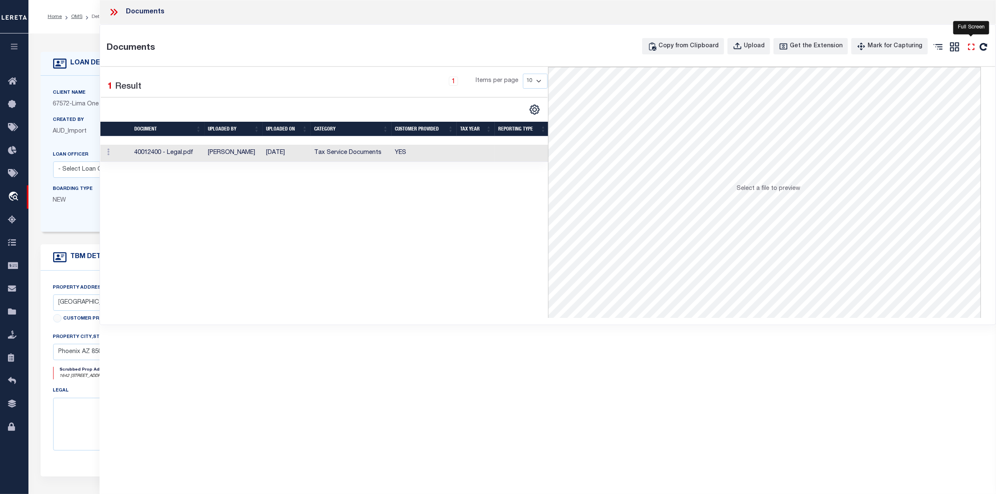
click at [972, 42] on icon "" at bounding box center [971, 46] width 11 height 11
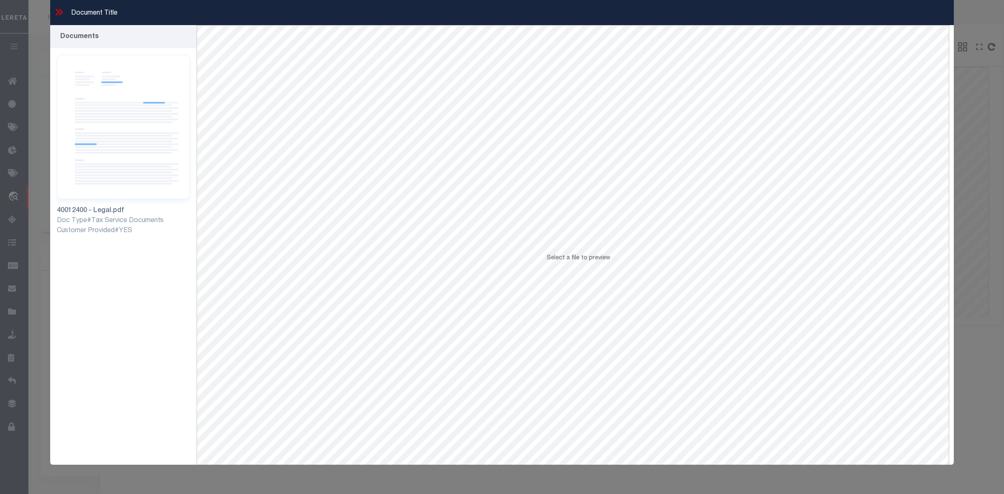
click at [33, 93] on div "Document Title Documents 40012400 - Legal.pdf Replay" at bounding box center [502, 247] width 1004 height 494
click at [126, 86] on img at bounding box center [123, 127] width 133 height 144
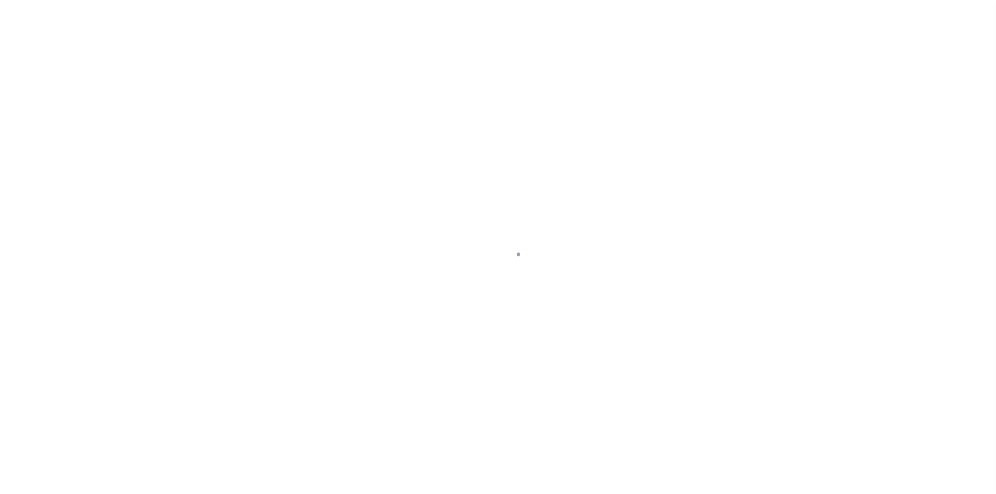
select select "CP"
select select "AGW"
select select "LEG"
select select "164235"
select select "26297"
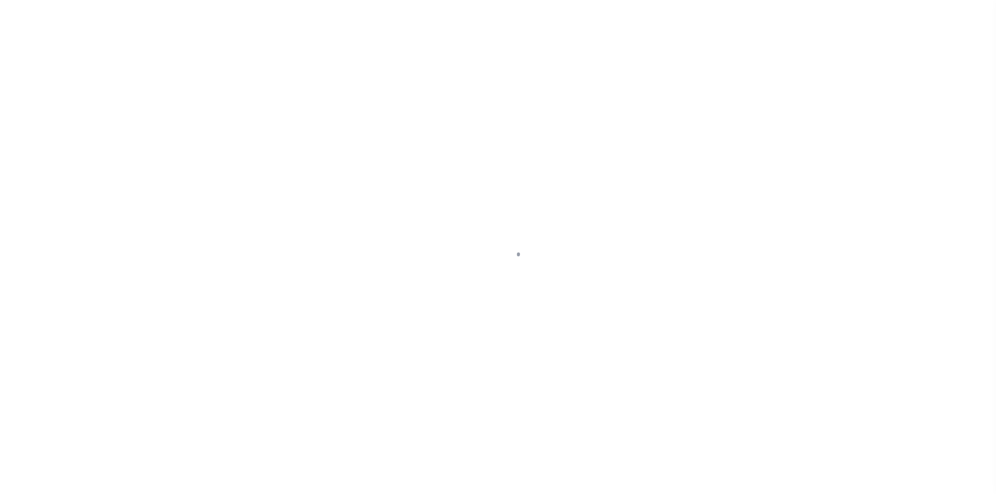
select select "Escrow"
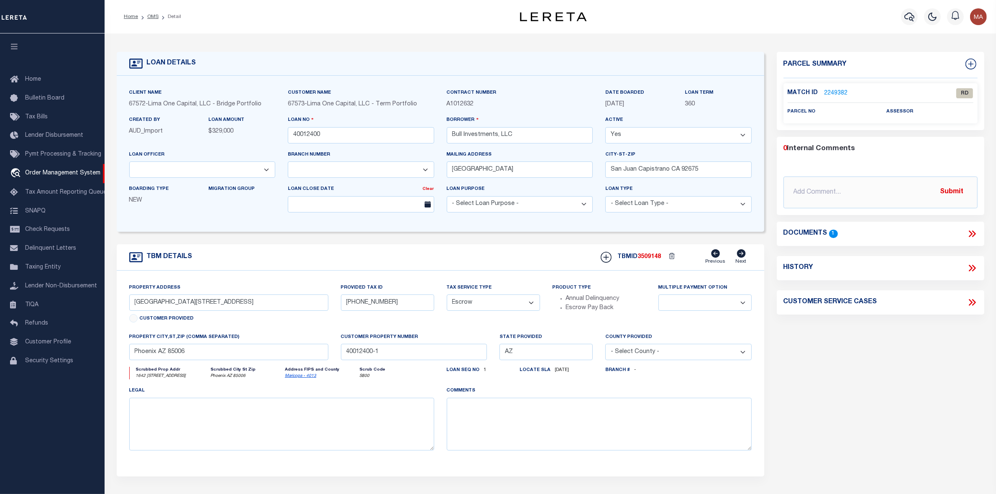
click at [836, 90] on link "2249382" at bounding box center [836, 93] width 23 height 9
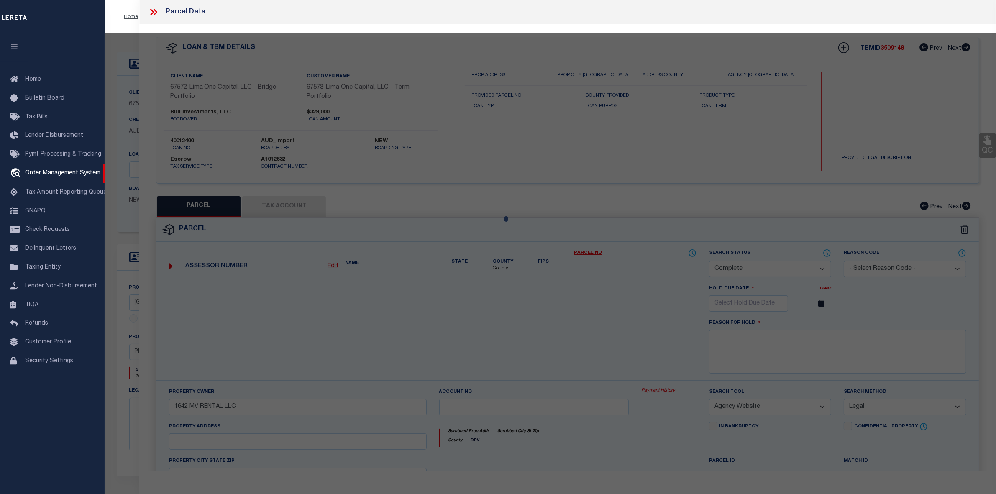
select select "AS"
select select
checkbox input "false"
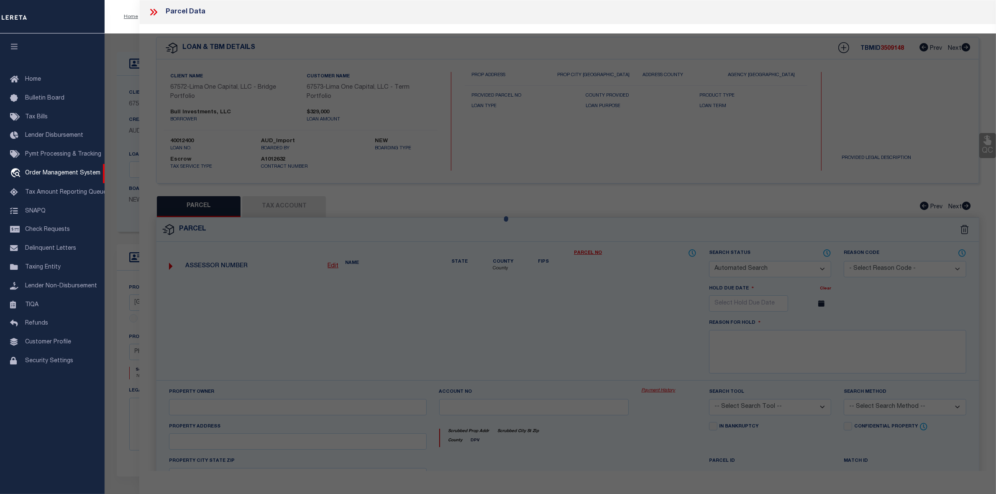
select select "RD"
checkbox input "false"
type textarea "Document uploaded that satisfies a legal requirement, changing from ND to RD"
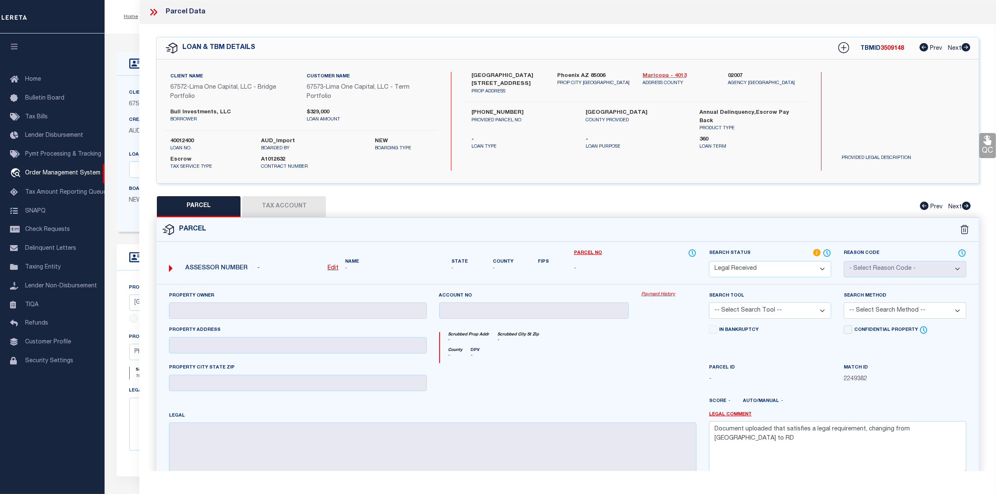
click at [668, 73] on link "Maricopa - 4013" at bounding box center [679, 76] width 73 height 8
click at [482, 109] on label "117-15-207" at bounding box center [522, 113] width 101 height 8
copy div "117-15-207"
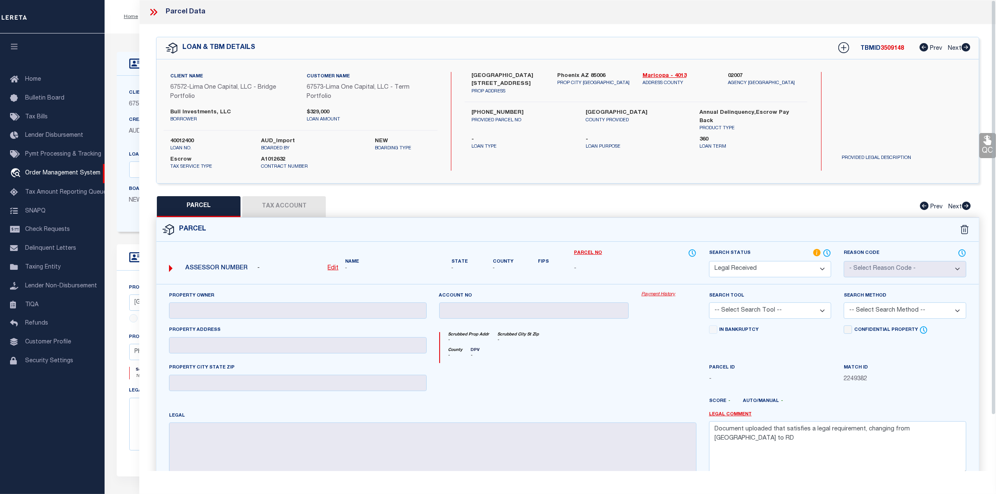
click at [327, 271] on div "- Edit" at bounding box center [297, 268] width 81 height 9
click at [330, 269] on u "Edit" at bounding box center [333, 268] width 11 height 6
select select "RD"
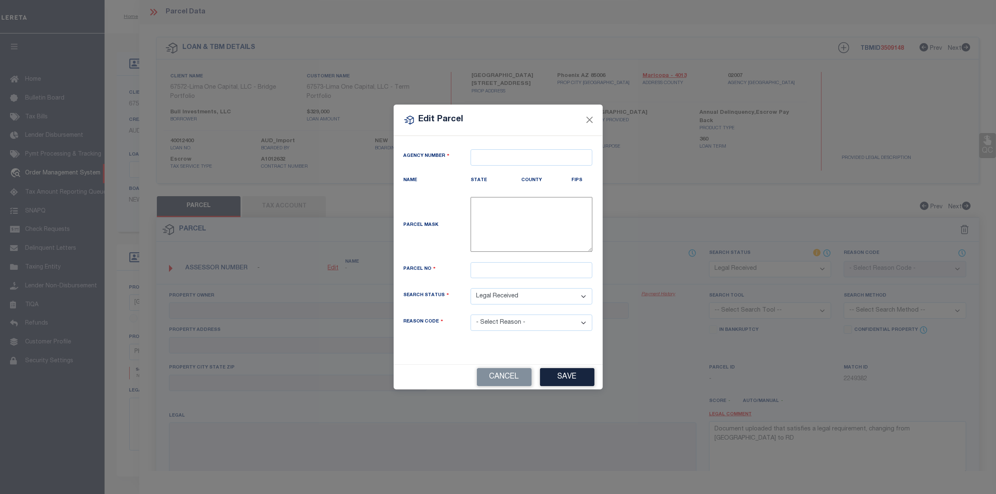
type textarea "-"
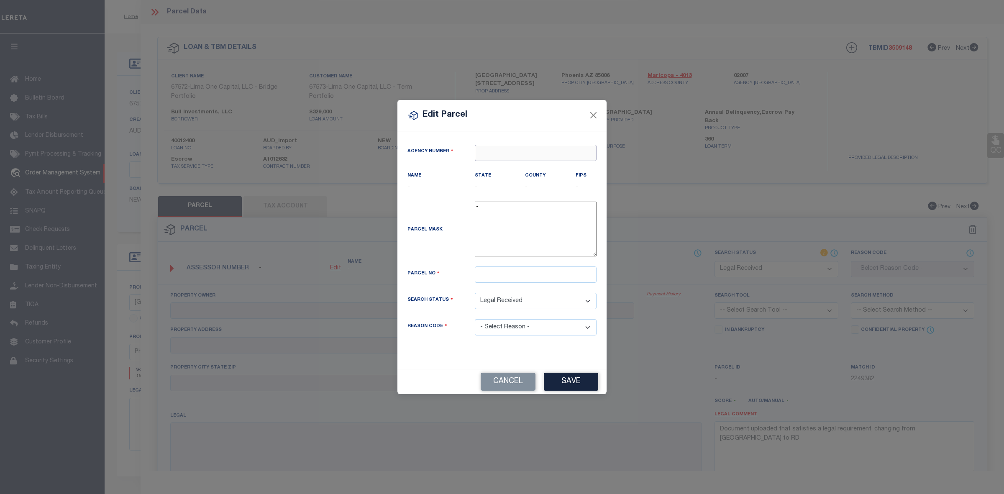
click at [499, 155] on input "text" at bounding box center [536, 153] width 122 height 16
click at [506, 167] on div "020070000 : MARICOPA COUNTY" at bounding box center [535, 173] width 121 height 24
type input "020070000"
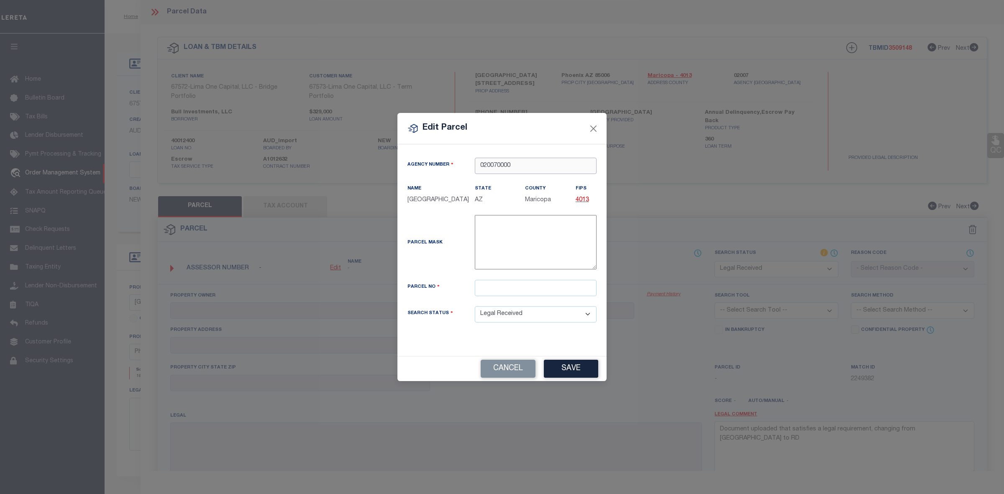
type input "020070000"
click at [493, 270] on textarea "-" at bounding box center [536, 242] width 122 height 54
click at [489, 280] on div "Parcel Mask -" at bounding box center [502, 247] width 202 height 65
click at [487, 296] on input "text" at bounding box center [536, 288] width 122 height 16
paste input "117-15-207"
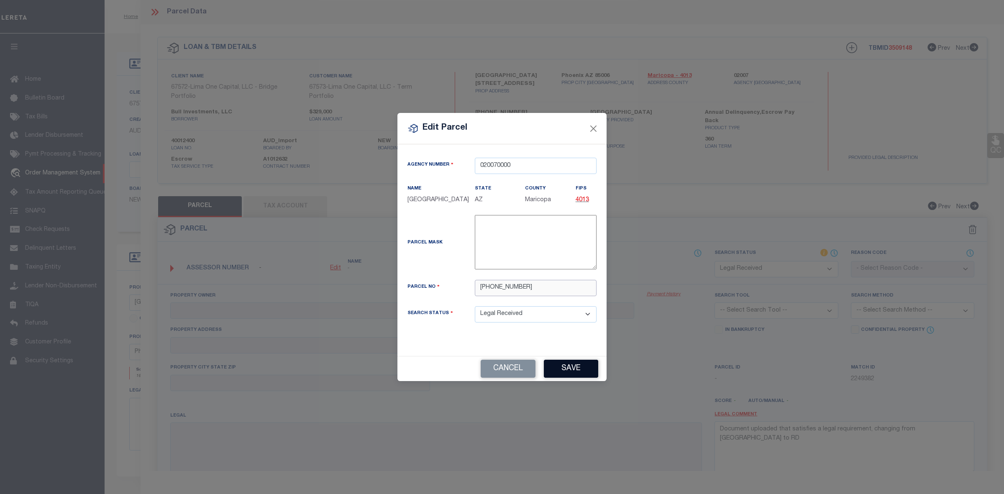
type input "117-15-207"
click at [566, 370] on button "Save" at bounding box center [571, 369] width 54 height 18
select select "RD"
checkbox input "false"
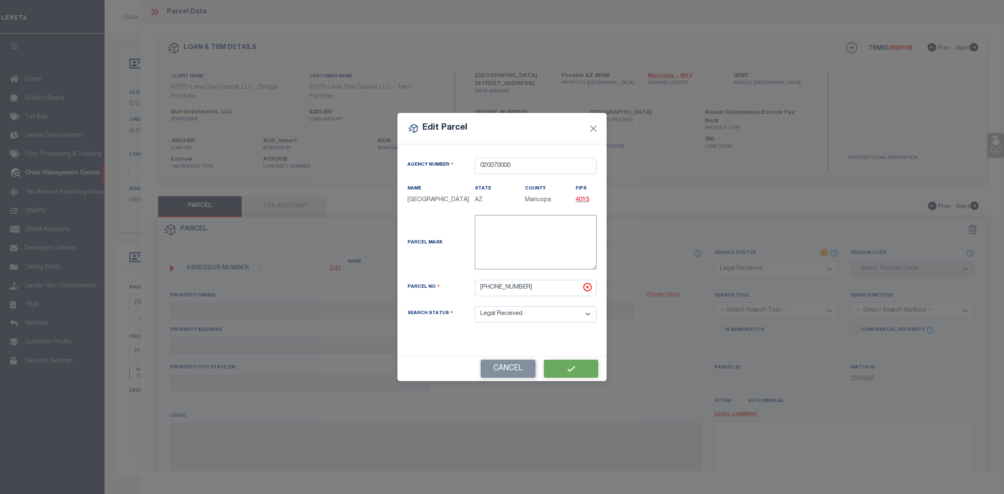
checkbox input "false"
type textarea "Document uploaded that satisfies a legal requirement, changing from ND to RD"
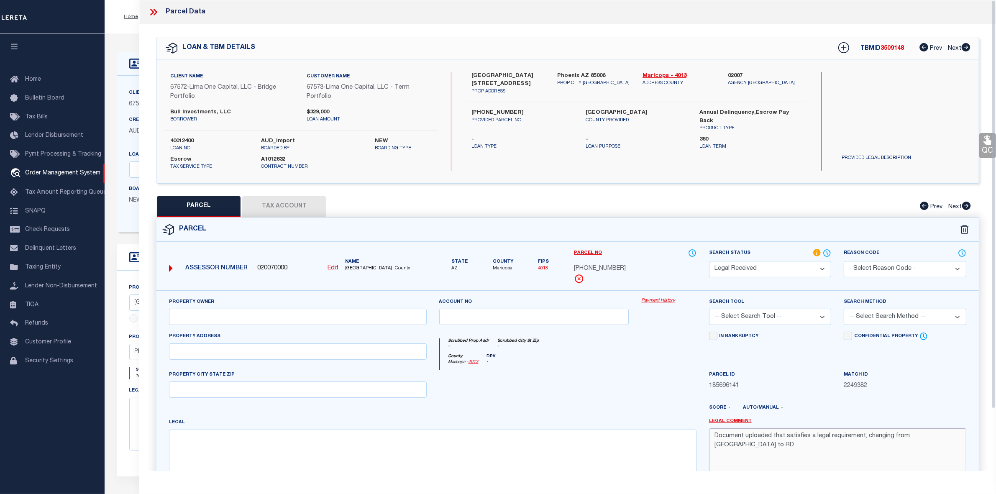
click at [900, 439] on textarea "Document uploaded that satisfies a legal requirement, changing from ND to RD" at bounding box center [837, 455] width 257 height 53
click at [355, 488] on div "Parcel Data QC QC QC - Select Status -" at bounding box center [567, 247] width 857 height 494
click at [367, 473] on div "Parcel Data QC QC QC - Select Status -" at bounding box center [567, 247] width 857 height 494
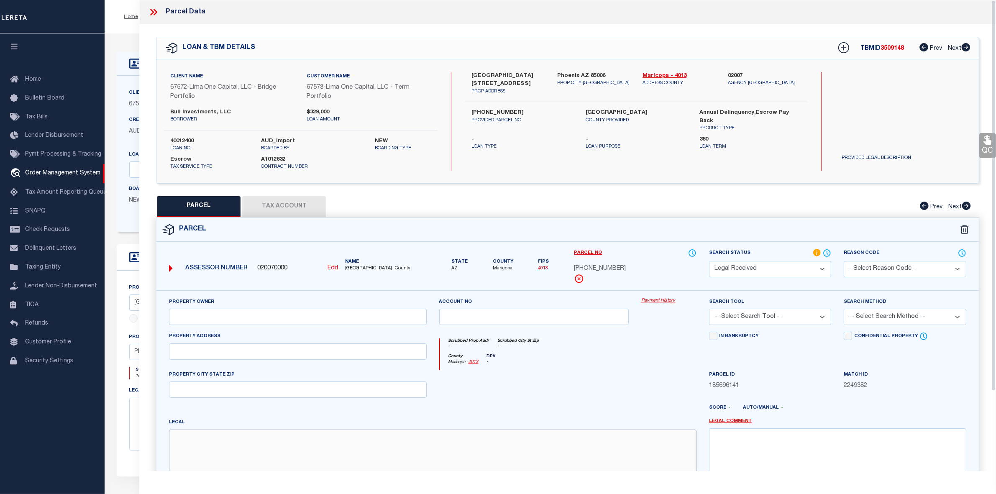
click at [346, 452] on textarea at bounding box center [432, 456] width 527 height 53
paste textarea "169939 MONTE VISTA VILLAS"
click at [304, 442] on textarea "169939 MONTE VISTA VILLAS" at bounding box center [432, 456] width 527 height 53
click at [287, 444] on textarea "169939 MONTE VISTA VILLAS" at bounding box center [432, 456] width 527 height 53
paste textarea "Lot # 10"
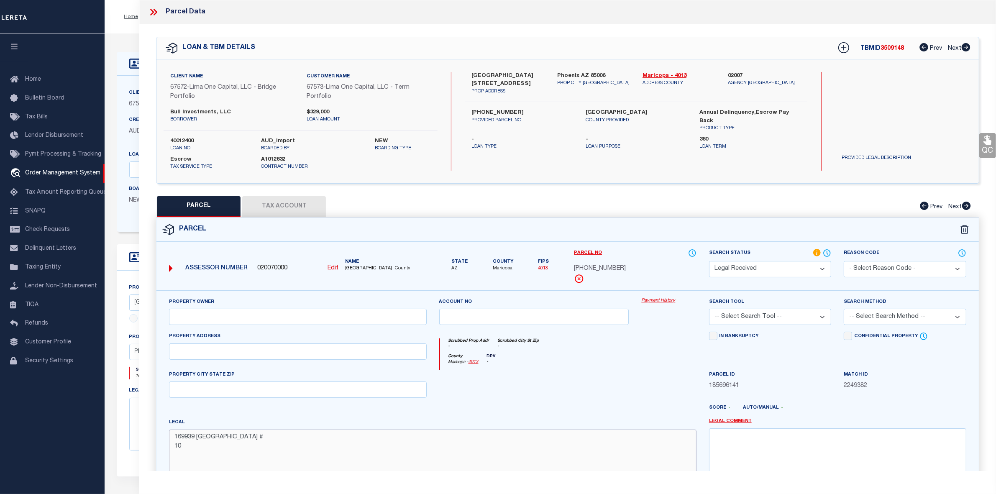
click at [171, 460] on textarea "169939 MONTE VISTA VILLAS Lot # 10" at bounding box center [432, 456] width 527 height 53
type textarea "169939 MONTE VISTA VILLAS Lot # 10"
click at [363, 321] on input "text" at bounding box center [297, 317] width 257 height 16
paste input "BULL INVESTMENTS LLC"
type input "BULL INVESTMENTS LLC"
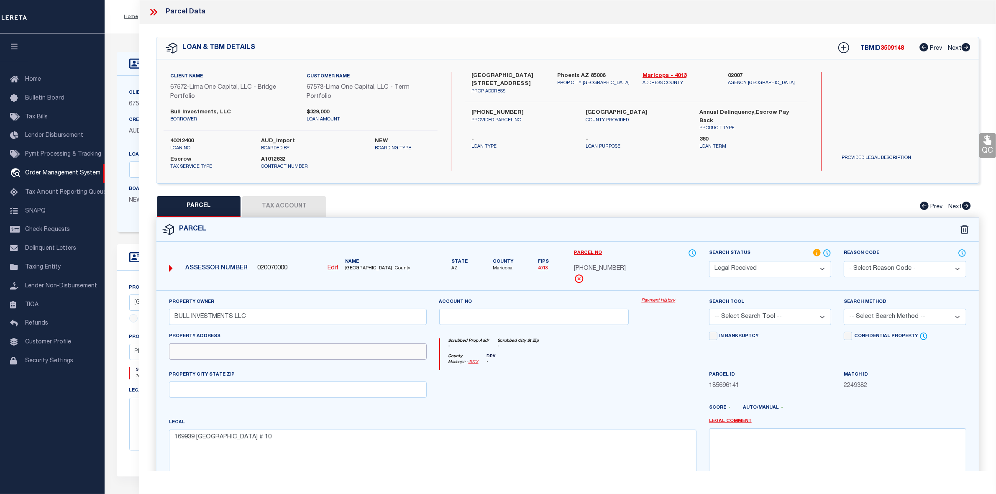
click at [214, 354] on input "text" at bounding box center [297, 352] width 257 height 16
click at [185, 393] on input "text" at bounding box center [297, 390] width 257 height 16
type input "AZ"
click at [732, 268] on select "Automated Search Bad Parcel Complete Duplicate Parcel High Dollar Reporting In …" at bounding box center [770, 269] width 123 height 16
select select "PC"
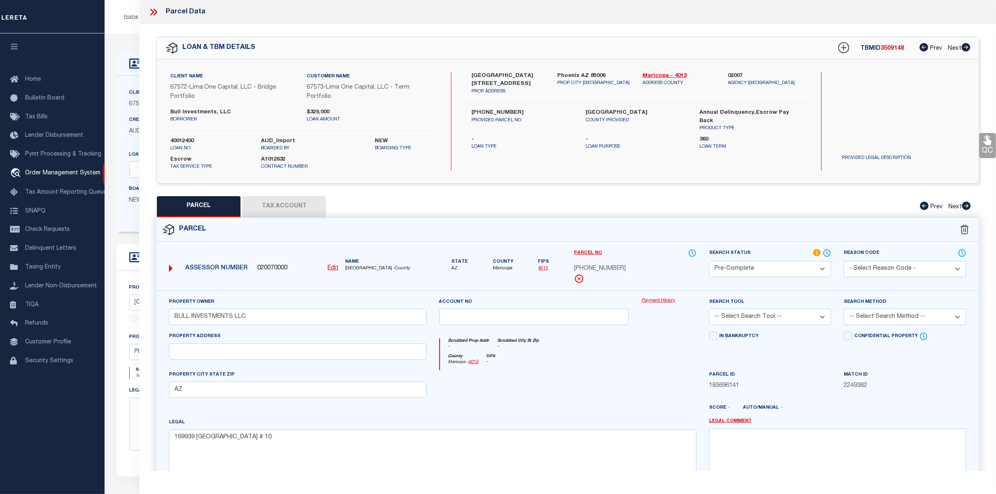
click at [709, 261] on select "Automated Search Bad Parcel Complete Duplicate Parcel High Dollar Reporting In …" at bounding box center [770, 269] width 123 height 16
click at [737, 312] on select "-- Select Search Tool -- 3rd Party Website Agency File Agency Website ATLS CNV-…" at bounding box center [770, 317] width 123 height 16
select select "AGW"
click at [709, 310] on select "-- Select Search Tool -- 3rd Party Website Agency File Agency Website ATLS CNV-…" at bounding box center [770, 317] width 123 height 16
click at [898, 324] on select "-- Select Search Method -- Property Address Legal Liability Info Provided" at bounding box center [905, 317] width 123 height 16
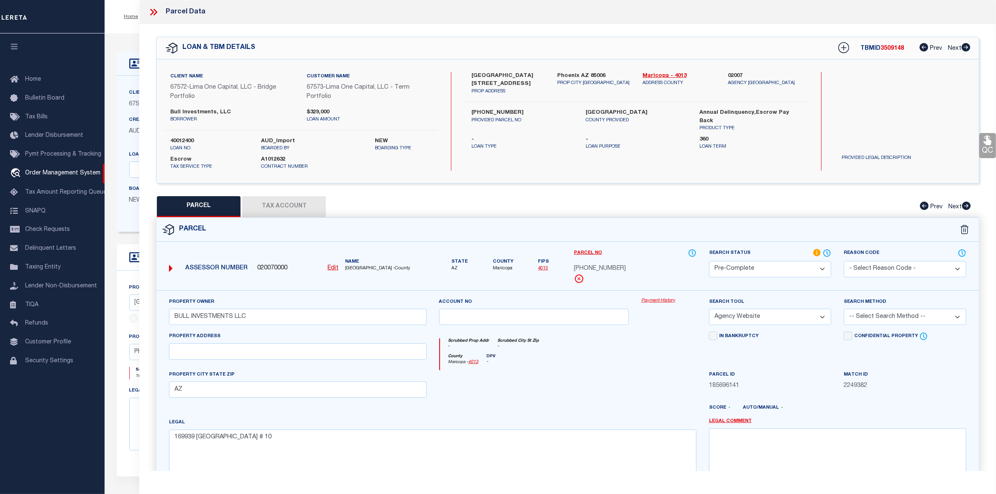
select select "LEG"
click at [844, 310] on select "-- Select Search Method -- Property Address Legal Liability Info Provided" at bounding box center [905, 317] width 123 height 16
click at [288, 206] on button "Tax Account" at bounding box center [284, 206] width 84 height 21
select select "100"
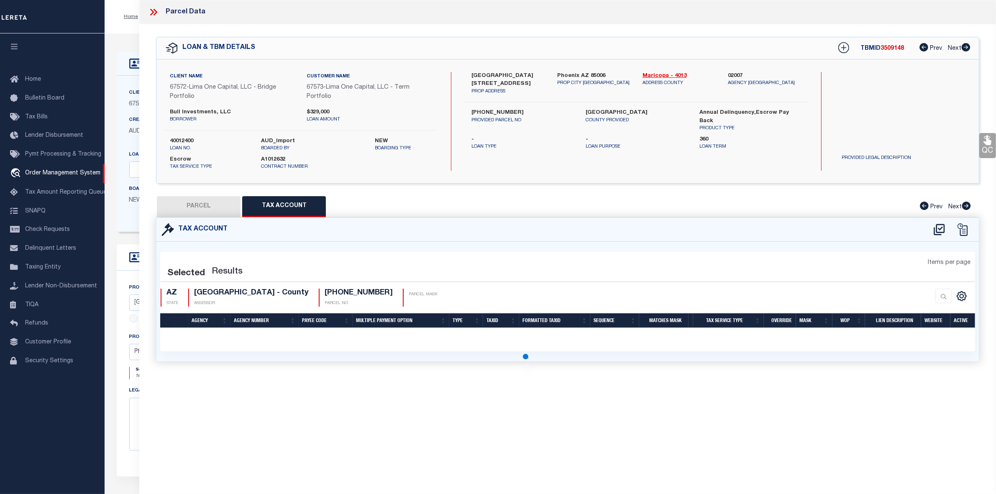
select select "100"
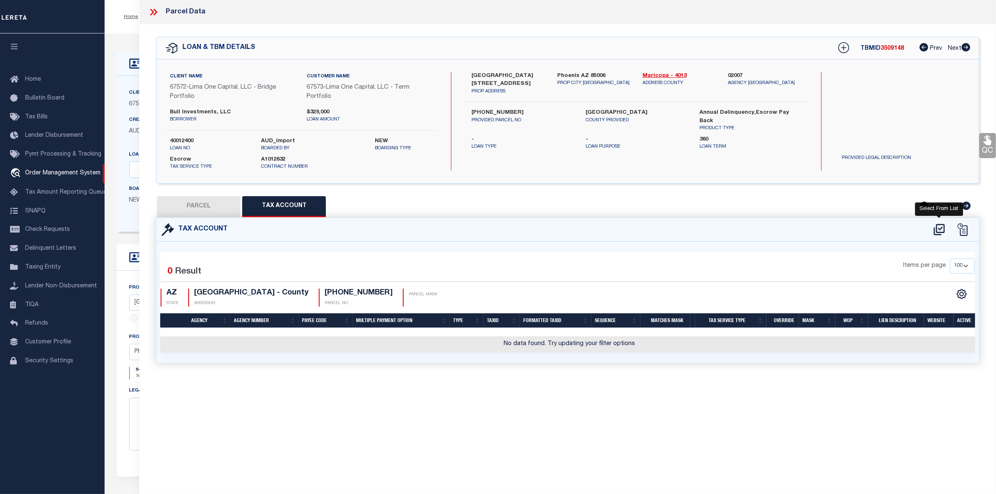
click at [933, 223] on icon at bounding box center [940, 229] width 14 height 13
select select "100"
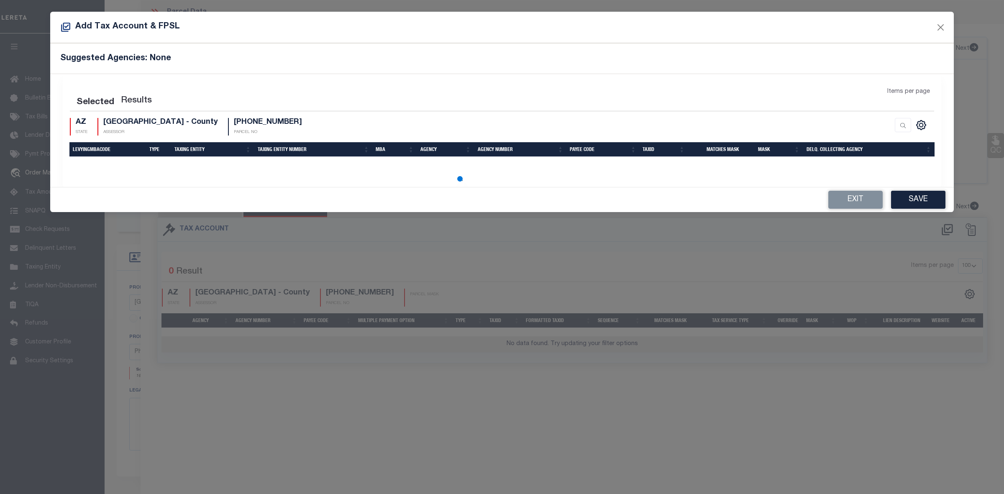
select select "100"
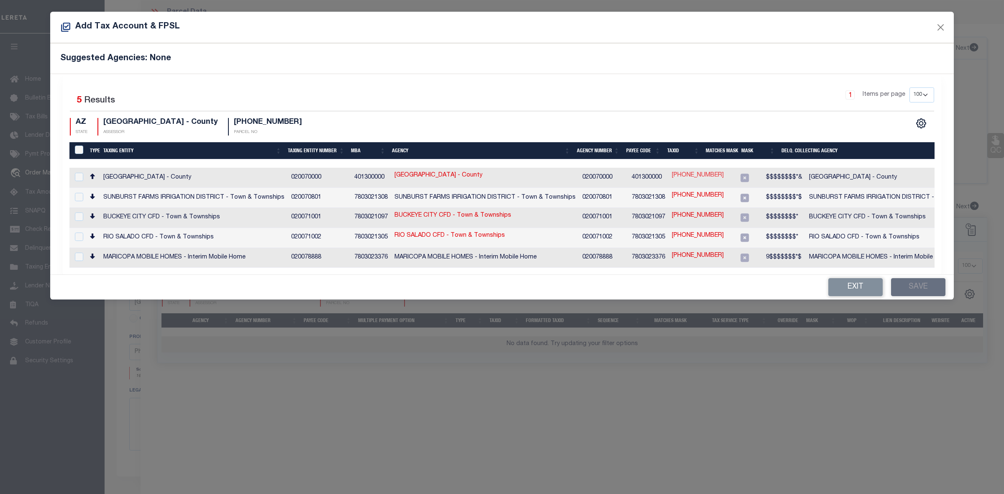
click at [683, 175] on link "117-15-207" at bounding box center [698, 175] width 52 height 9
type input "117-15-207"
type textarea "$$$$$$$$*&"
checkbox input "true"
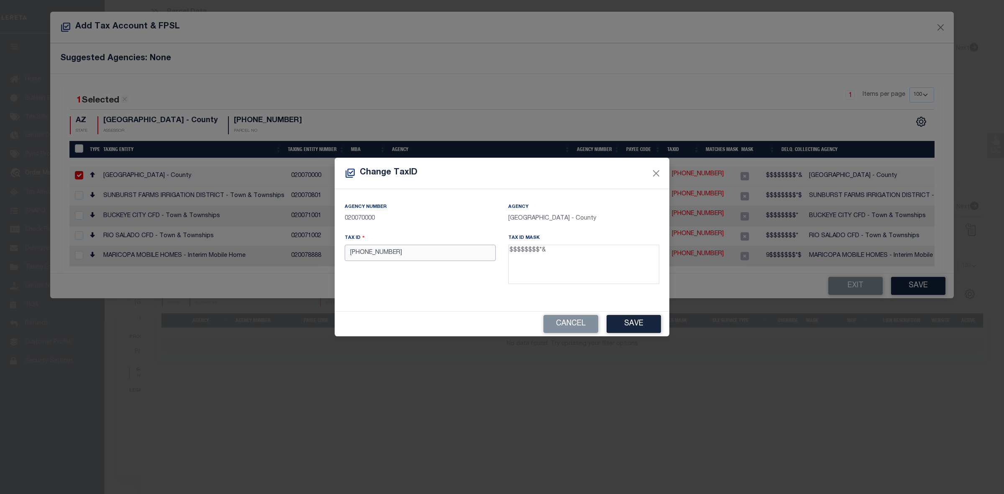
click at [371, 257] on input "117-15-207" at bounding box center [420, 253] width 151 height 16
type input "11715207 0"
click at [617, 316] on button "Save" at bounding box center [634, 324] width 54 height 18
click at [909, 285] on div "Change TaxID Agency Number 020070000 Agency MARICOPA COUNTY - County Tax ID 117…" at bounding box center [502, 247] width 1004 height 494
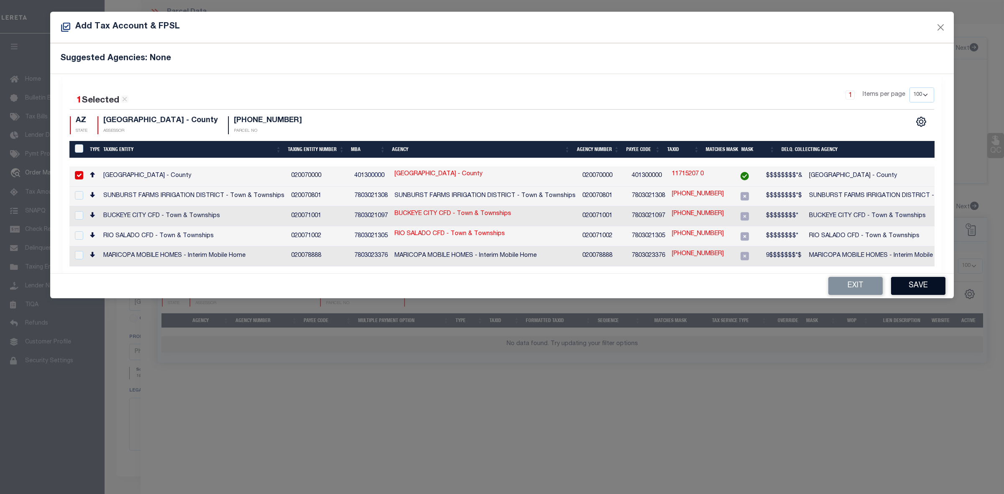
click at [919, 291] on button "Save" at bounding box center [918, 286] width 54 height 18
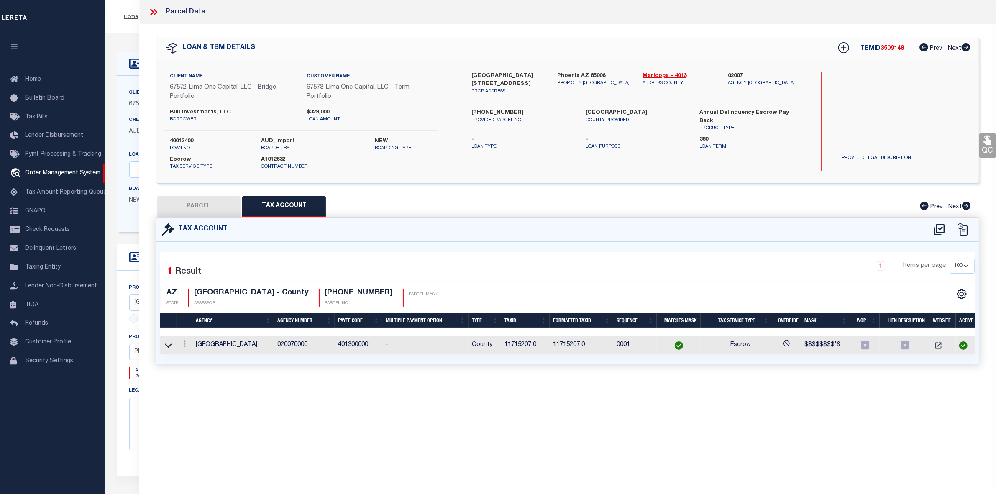
click at [213, 210] on button "PARCEL" at bounding box center [199, 206] width 84 height 21
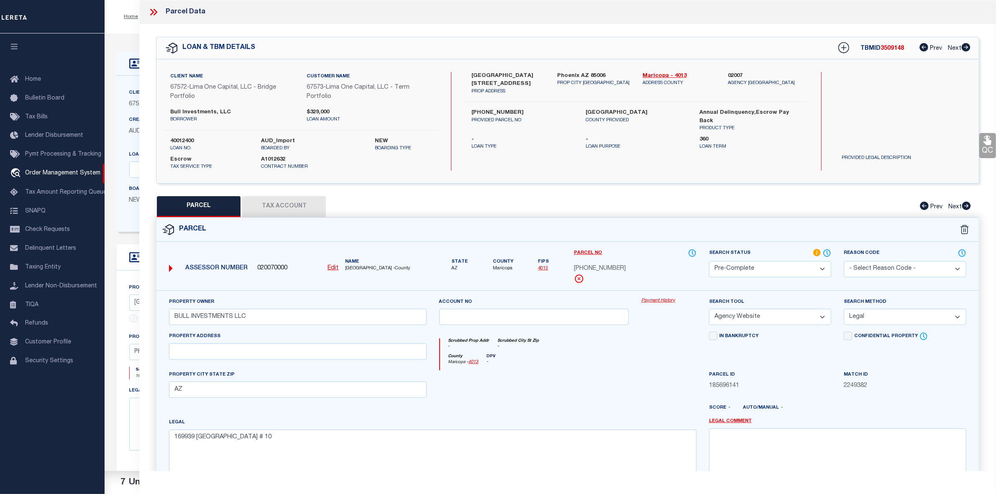
scroll to position [95, 0]
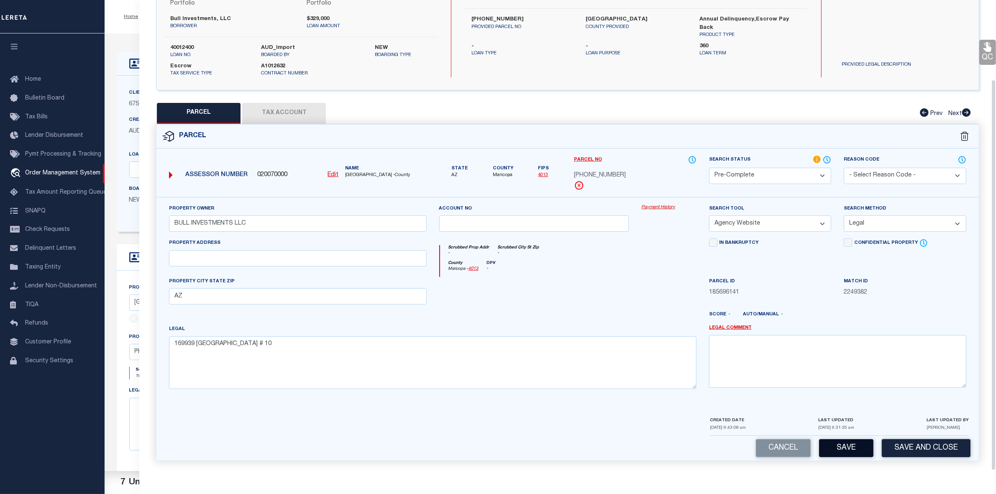
click at [865, 450] on button "Save" at bounding box center [846, 448] width 54 height 18
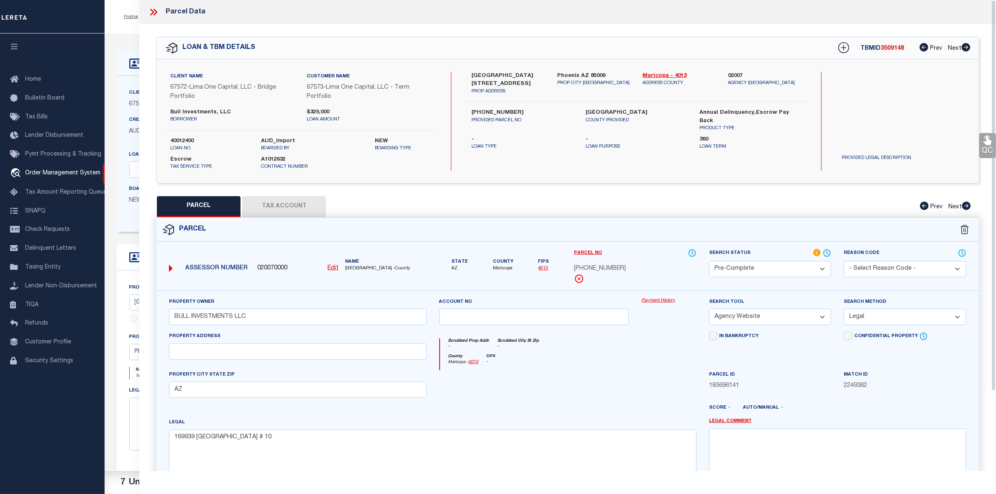
select select "AS"
select select
checkbox input "false"
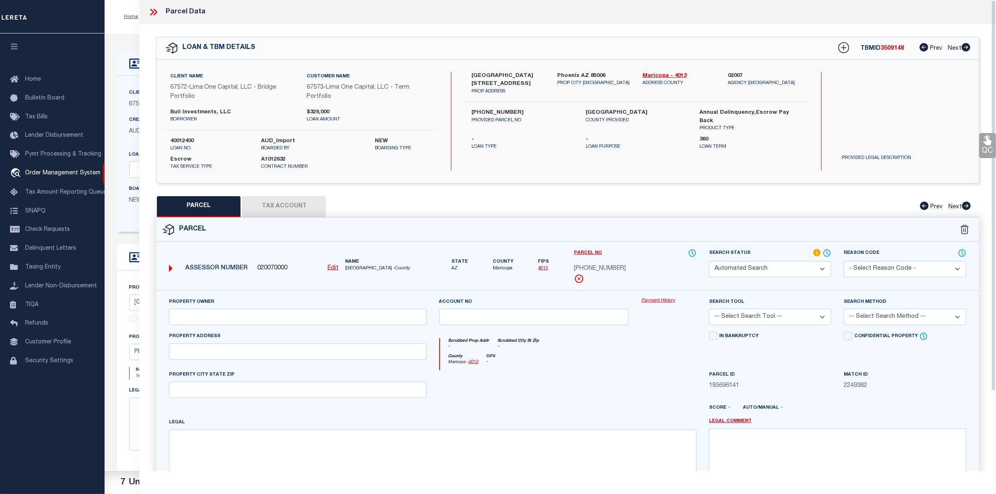
select select "PC"
type input "BULL INVESTMENTS LLC"
select select "AGW"
select select "LEG"
type input "AZ"
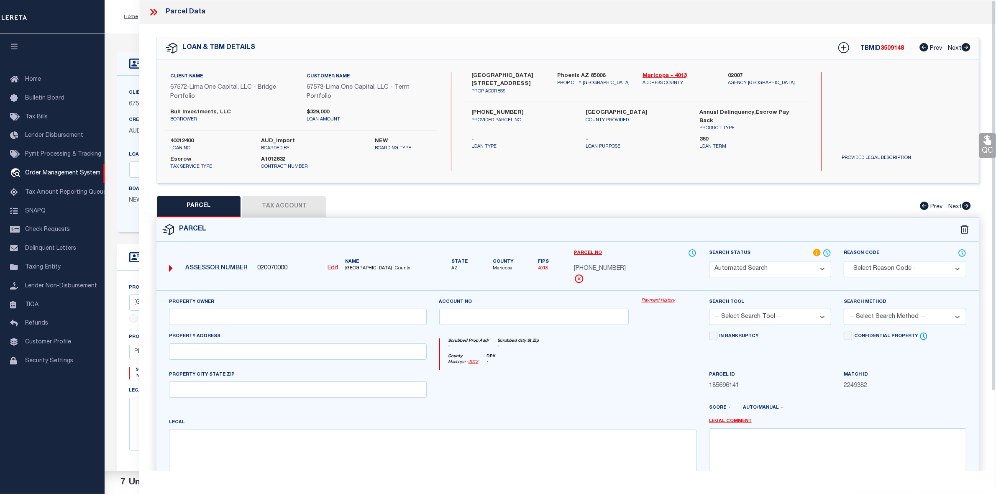
type textarea "169939 [GEOGRAPHIC_DATA] # 10"
click at [591, 268] on span "117-15-207" at bounding box center [600, 269] width 52 height 9
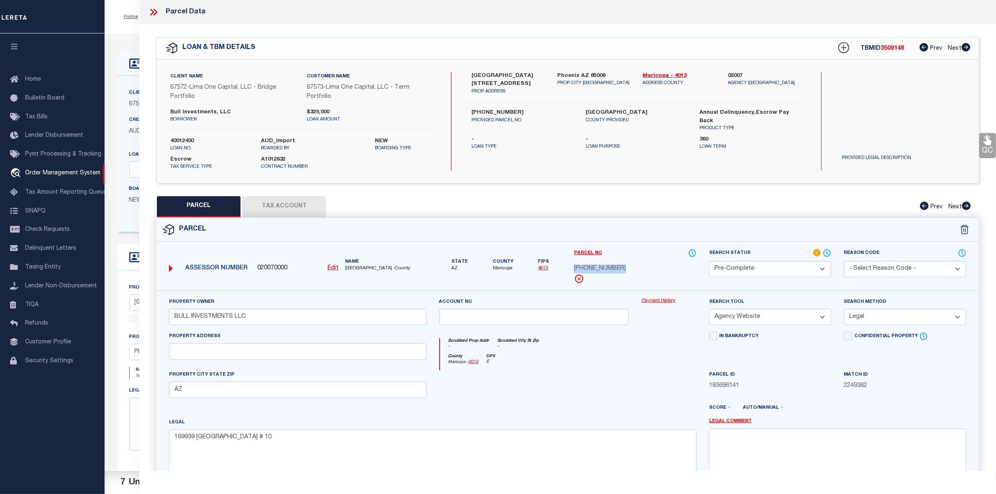
copy div "117-15-207"
click at [177, 141] on label "40012400" at bounding box center [209, 141] width 79 height 8
copy label "40012400"
click at [895, 51] on span "3509148" at bounding box center [892, 49] width 23 height 6
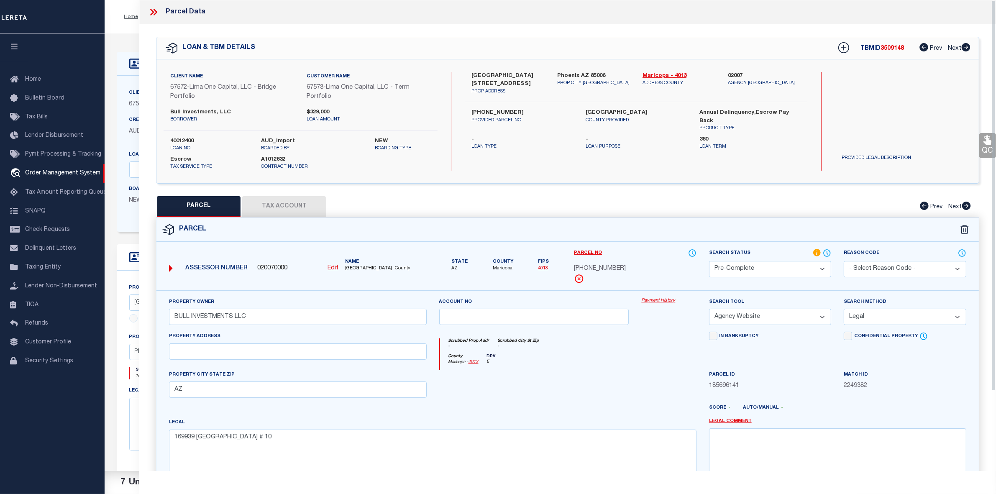
click at [895, 51] on span "3509148" at bounding box center [892, 49] width 23 height 6
drag, startPoint x: 895, startPoint y: 51, endPoint x: 907, endPoint y: 67, distance: 19.8
click at [907, 67] on div "Client Name 67572 - Lima One Capital, LLC - Bridge Portfolio Customer Name 6757…" at bounding box center [568, 121] width 823 height 124
click at [896, 49] on span "3509148" at bounding box center [892, 49] width 23 height 6
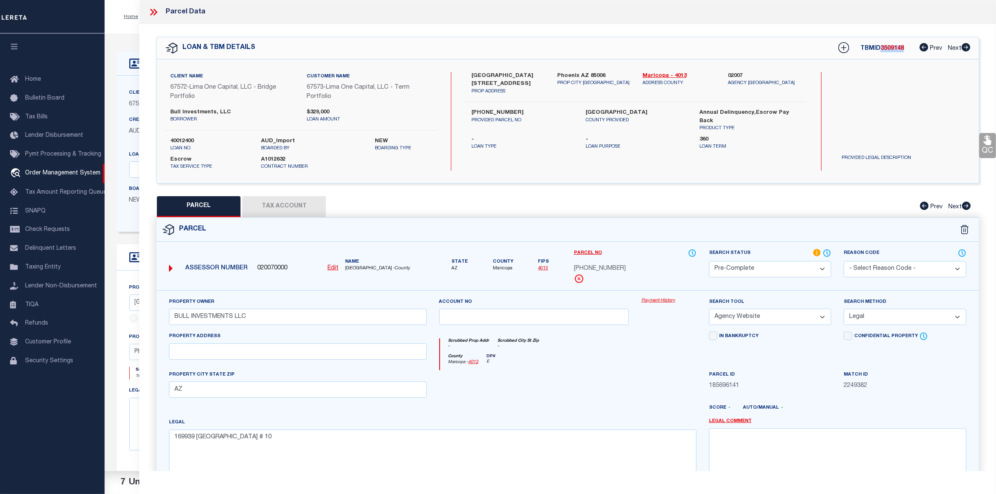
copy span "3509148"
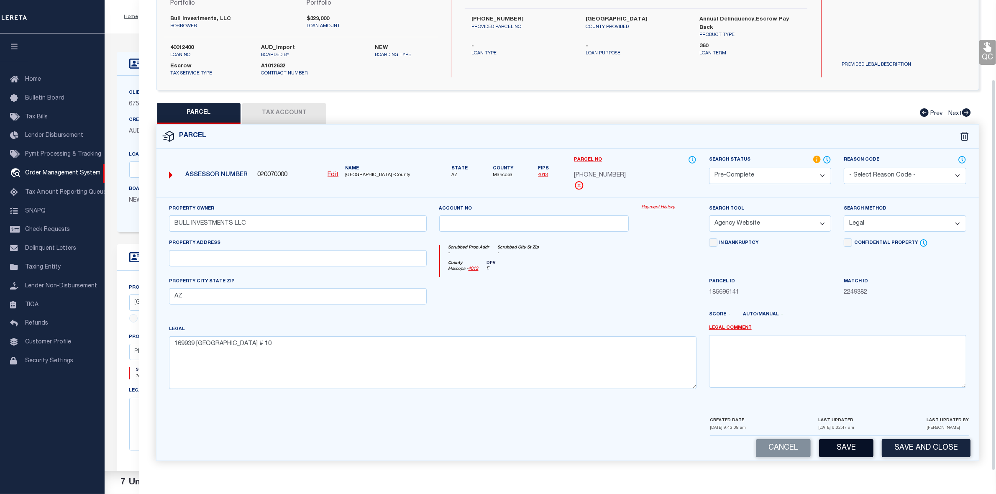
click at [847, 451] on button "Save" at bounding box center [846, 448] width 54 height 18
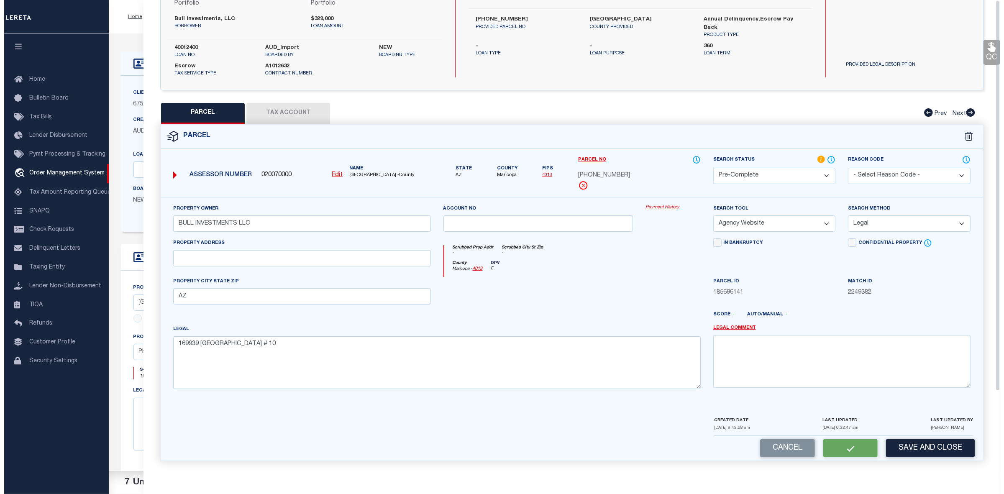
scroll to position [0, 0]
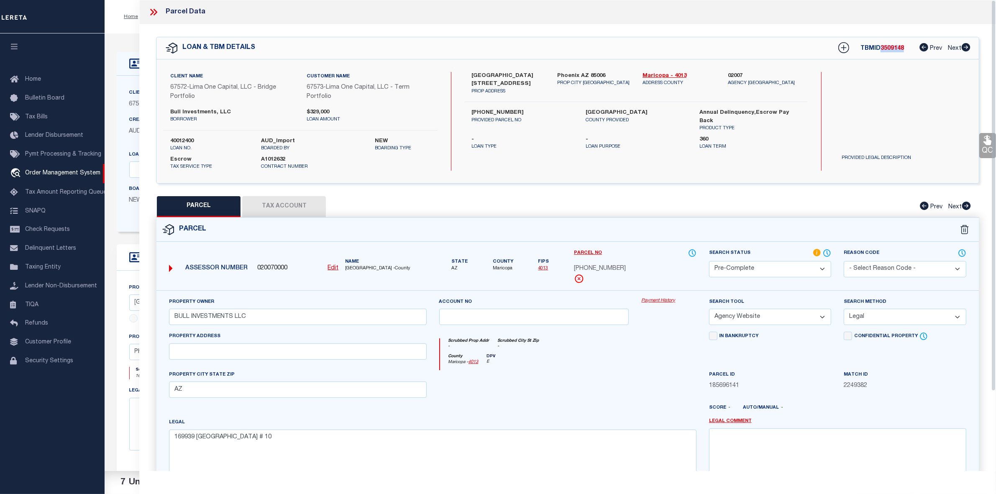
select select "AS"
select select
checkbox input "false"
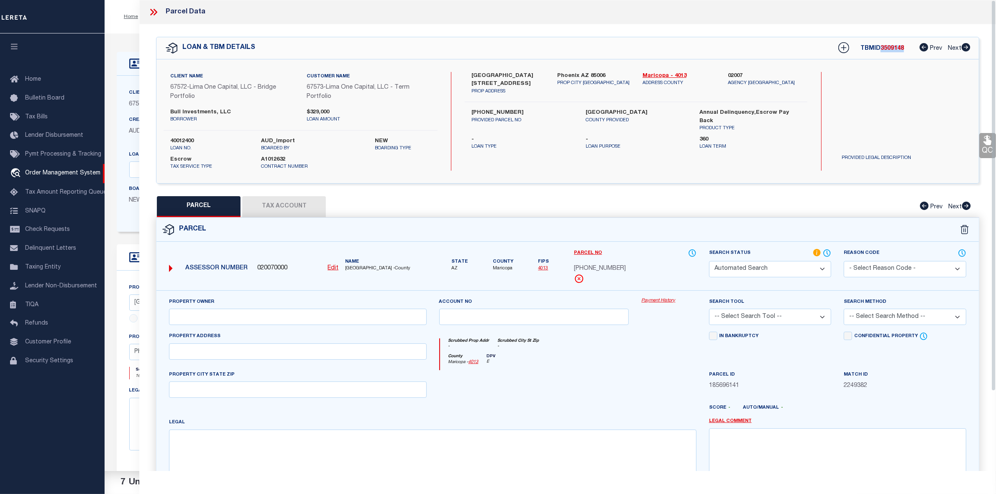
select select "PC"
type input "BULL INVESTMENTS LLC"
select select "AGW"
select select "LEG"
type input "AZ"
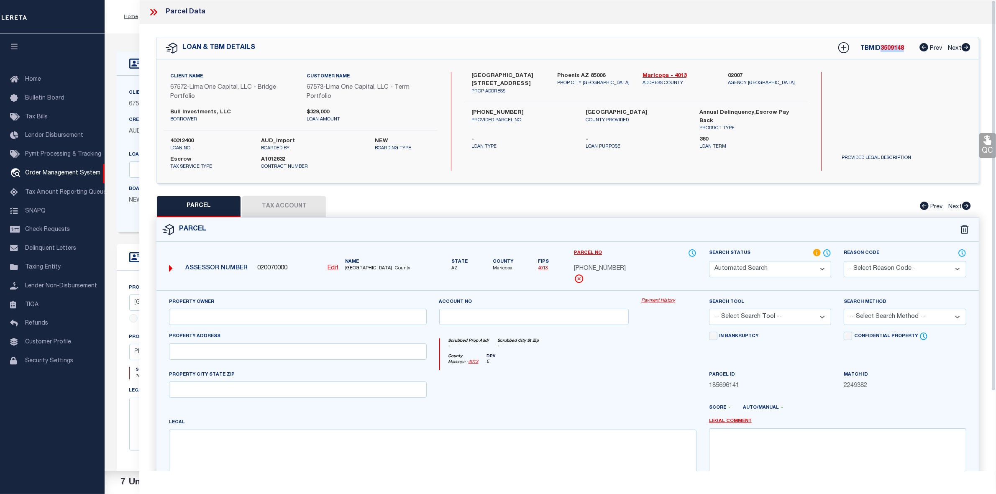
type textarea "169939 [GEOGRAPHIC_DATA] # 10"
click at [153, 10] on icon at bounding box center [153, 12] width 11 height 11
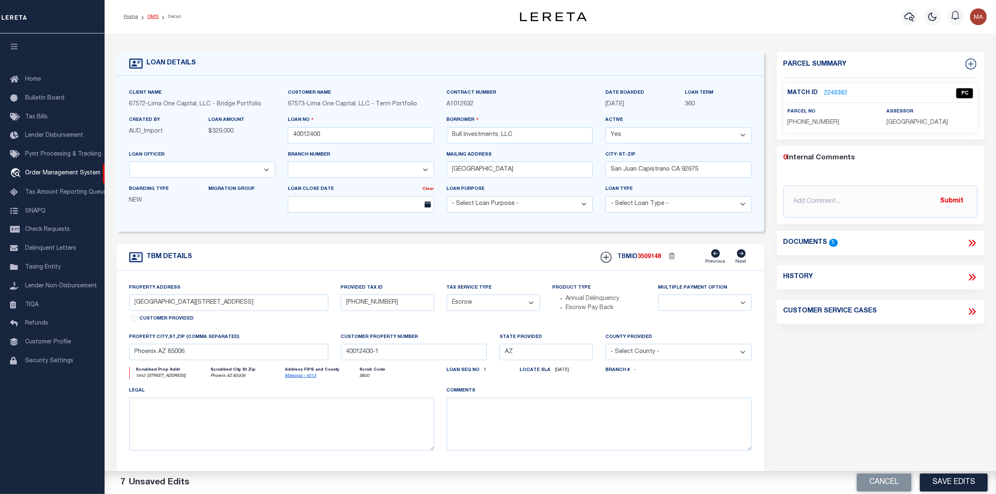
click at [153, 15] on link "OMS" at bounding box center [152, 16] width 11 height 5
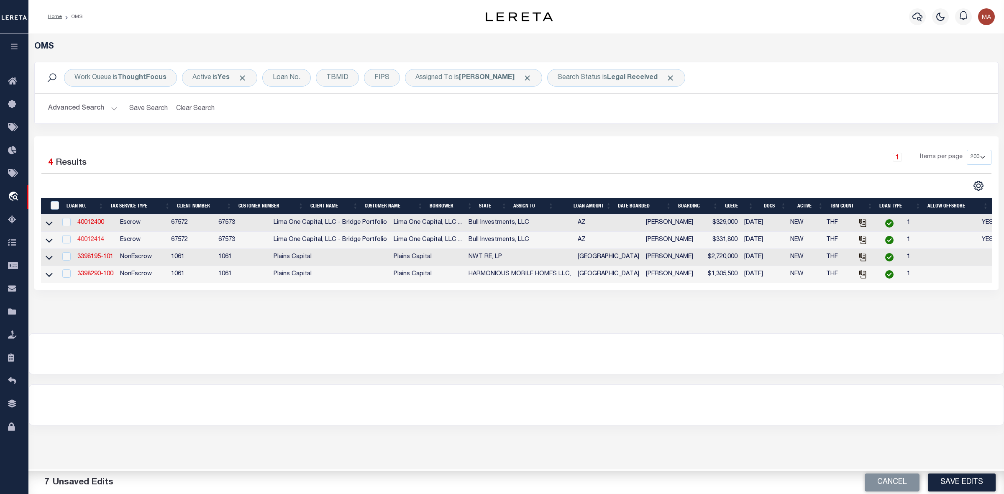
click at [97, 239] on link "40012414" at bounding box center [90, 240] width 27 height 6
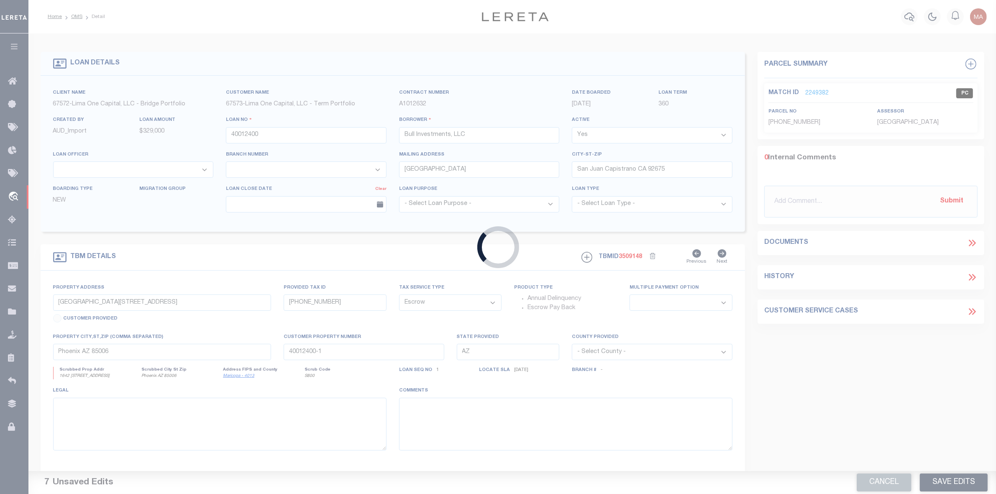
type input "40012414"
select select
type input "[GEOGRAPHIC_DATA][STREET_ADDRESS]"
type input "[PHONE_NUMBER]"
select select
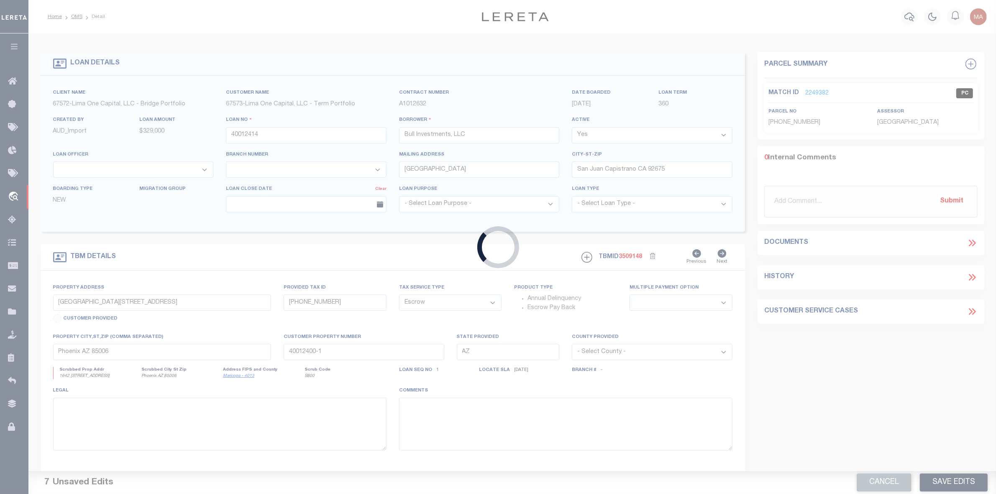
type input "40012414-1"
select select
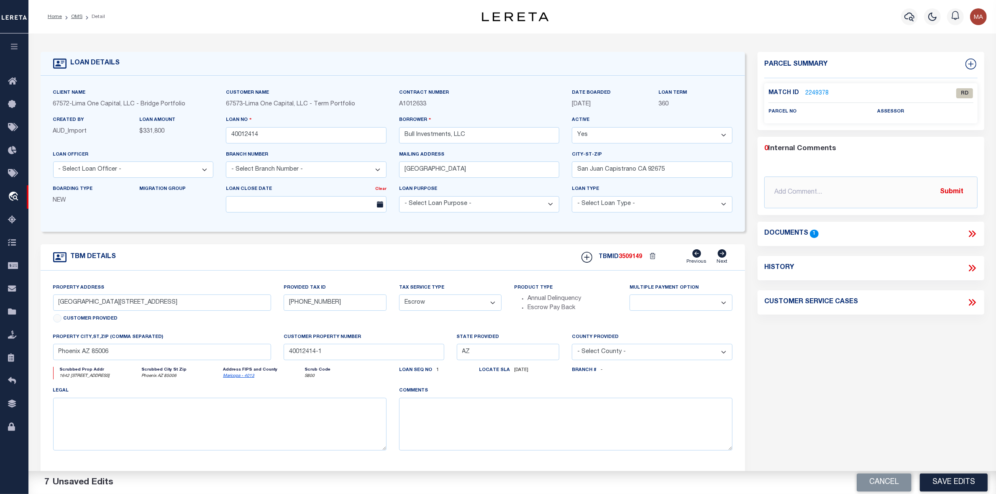
click at [969, 233] on icon at bounding box center [972, 234] width 11 height 11
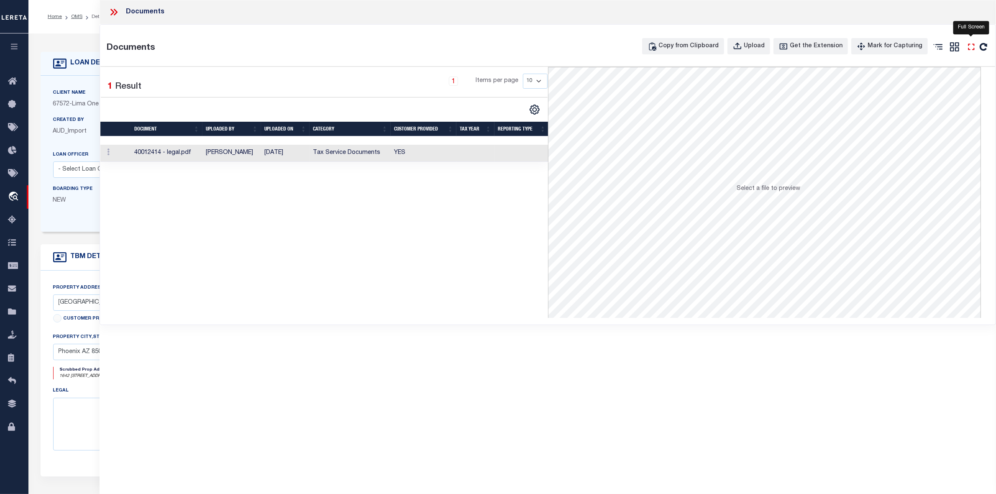
click at [975, 49] on icon "" at bounding box center [971, 46] width 11 height 11
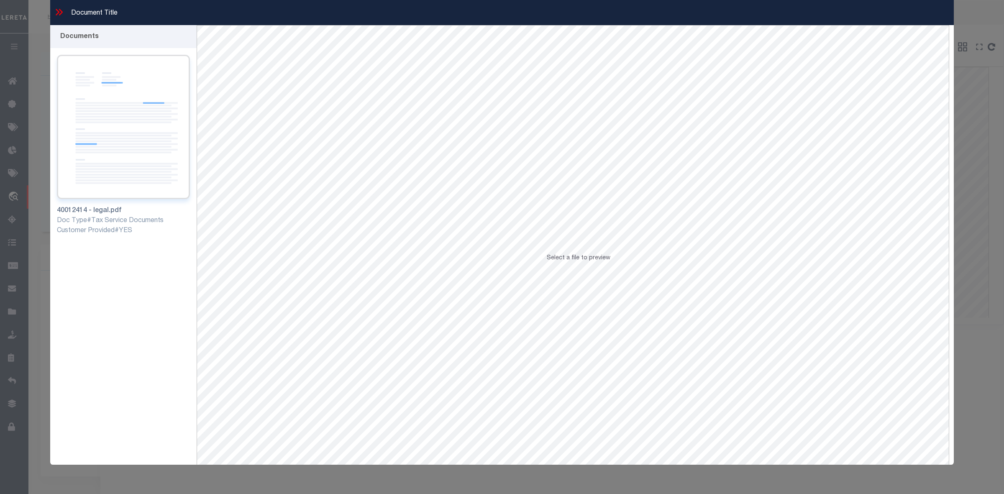
click at [118, 83] on img at bounding box center [123, 127] width 133 height 144
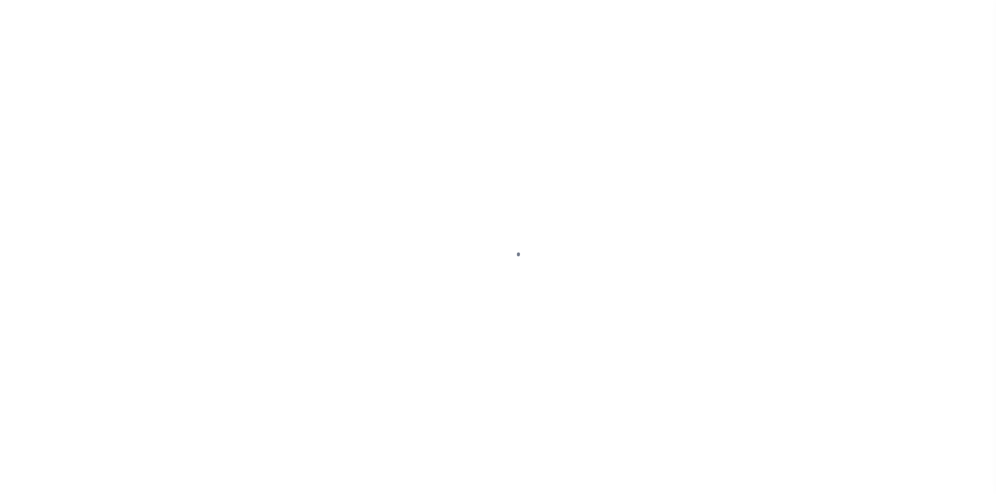
select select "PC"
select select "AGW"
select select "LEG"
select select "164235"
select select "26297"
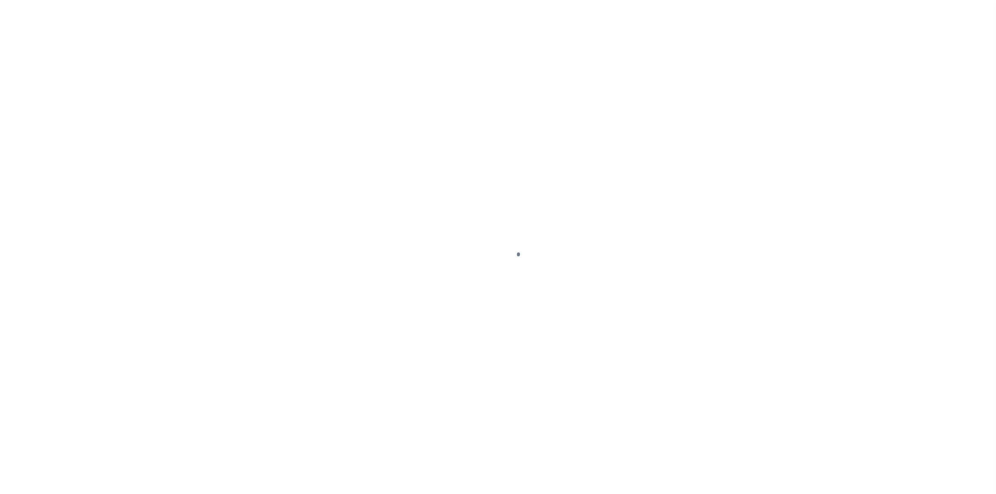
select select "Escrow"
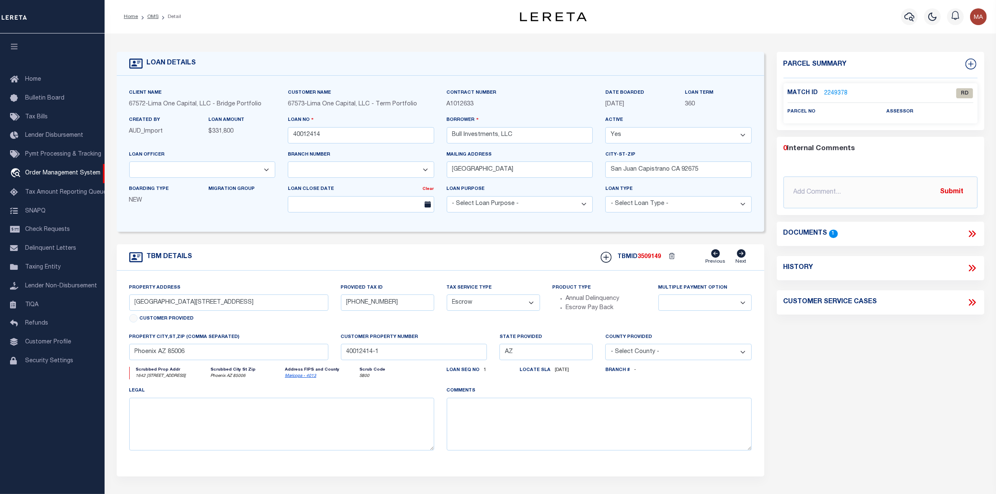
click at [846, 89] on div "Match ID 2249378" at bounding box center [831, 93] width 87 height 9
click at [845, 90] on link "2249378" at bounding box center [836, 93] width 23 height 9
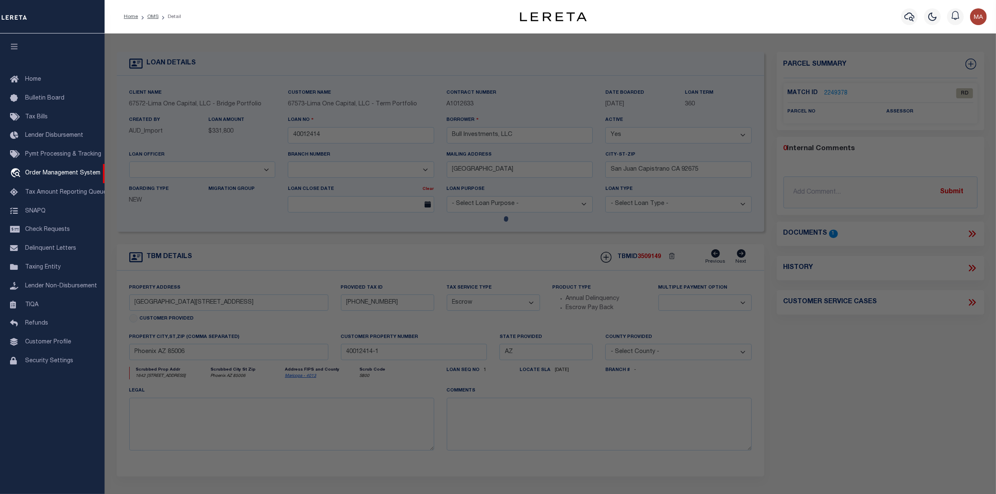
select select "AS"
select select
checkbox input "false"
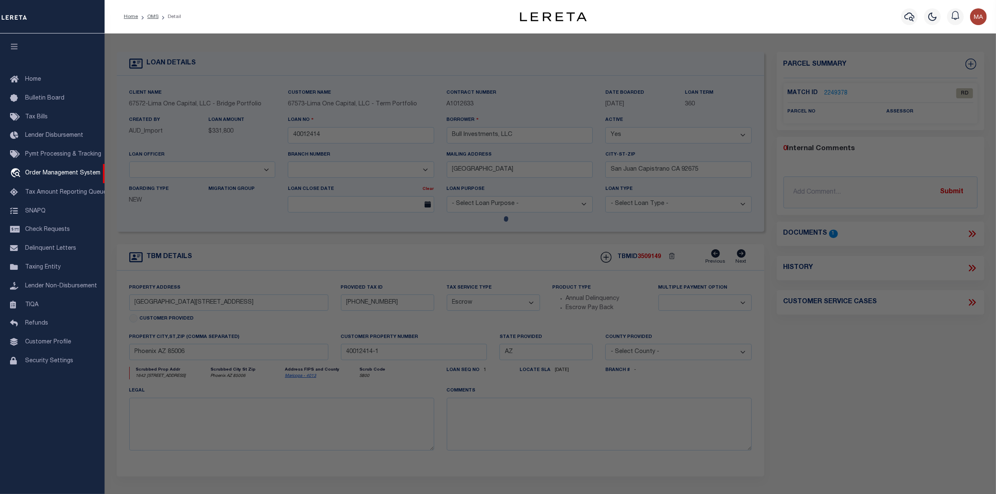
select select "RD"
checkbox input "false"
type textarea "Document uploaded that satisfies a legal requirement, changing from [GEOGRAPHIC…"
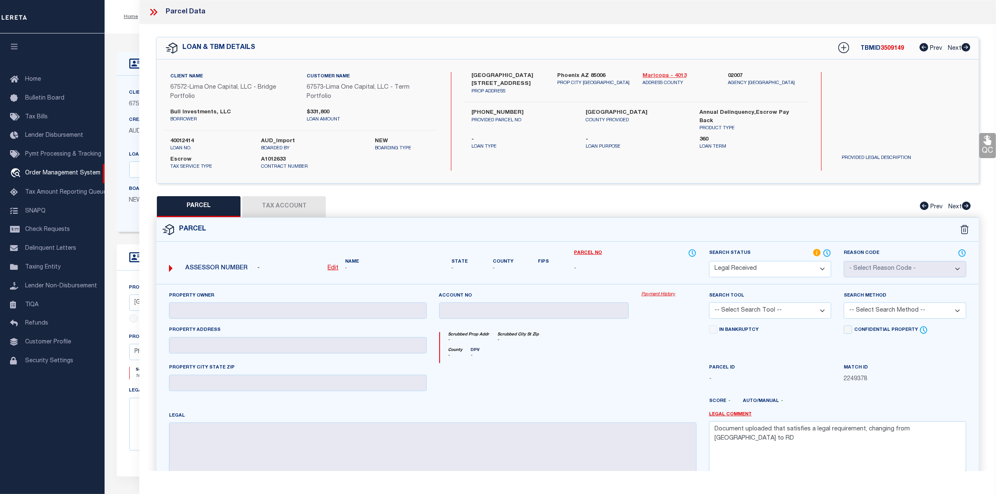
click at [672, 72] on link "Maricopa - 4013" at bounding box center [679, 76] width 73 height 8
click at [485, 113] on label "117-15-208" at bounding box center [522, 113] width 101 height 8
copy div "117-15-208"
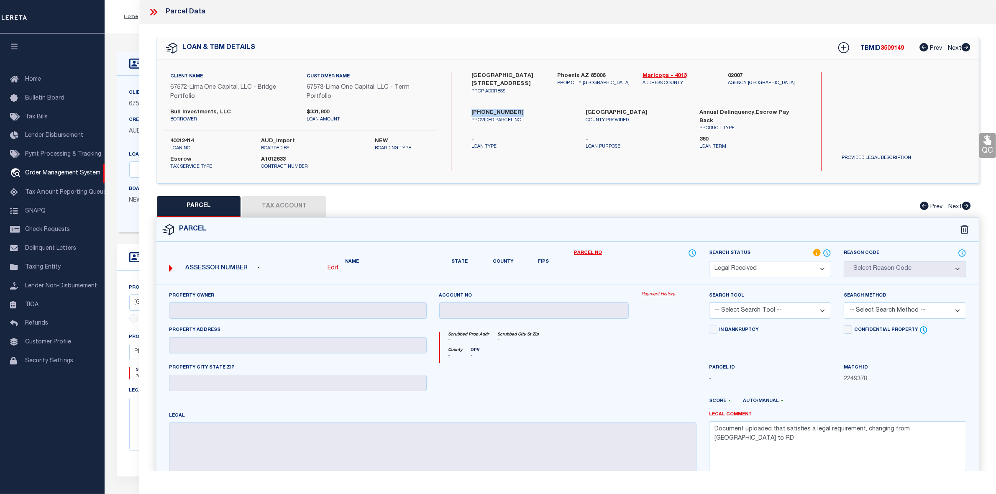
click at [330, 266] on u "Edit" at bounding box center [333, 268] width 11 height 6
select select "RD"
type textarea "-"
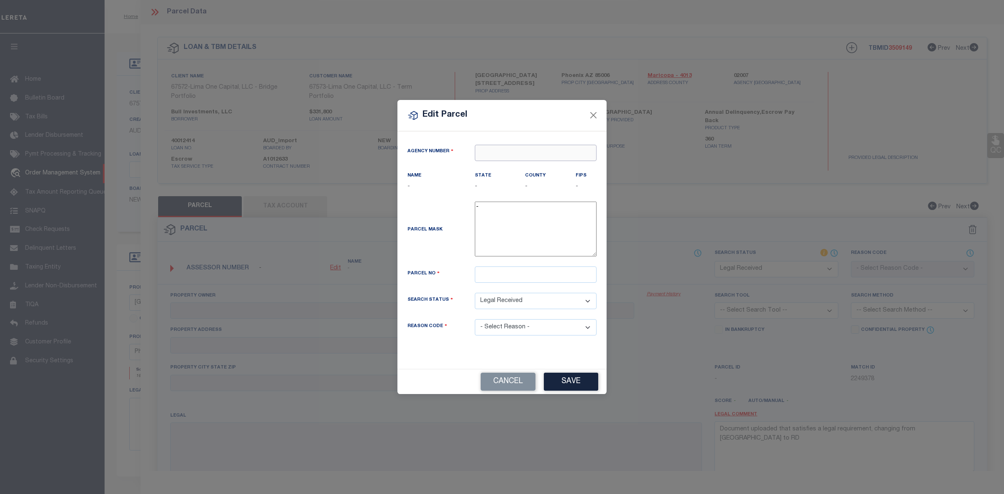
click at [495, 155] on input "text" at bounding box center [536, 153] width 122 height 16
type input "02007"
click at [506, 175] on div "State -" at bounding box center [494, 181] width 38 height 21
click at [509, 158] on input "text" at bounding box center [536, 153] width 122 height 16
click at [506, 167] on div "020070000 : MARICOPA COUNTY" at bounding box center [535, 173] width 121 height 24
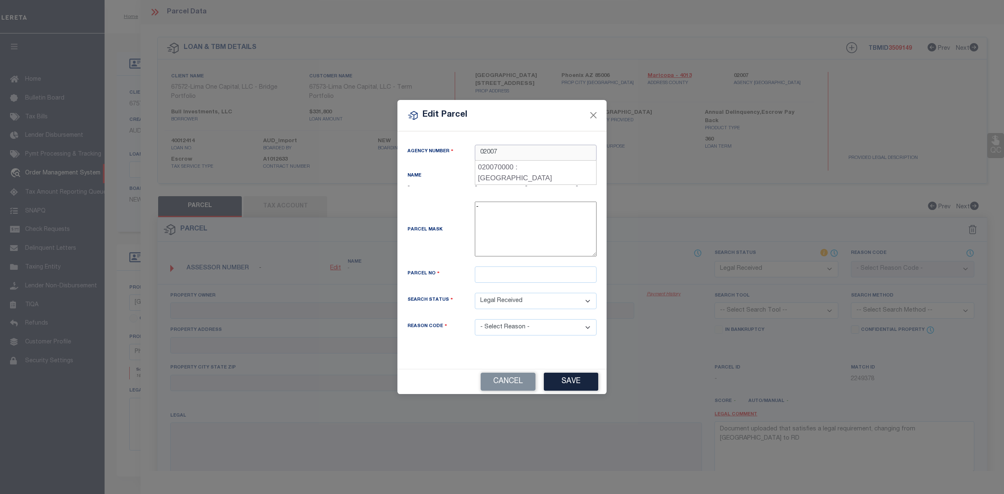
type input "020070000"
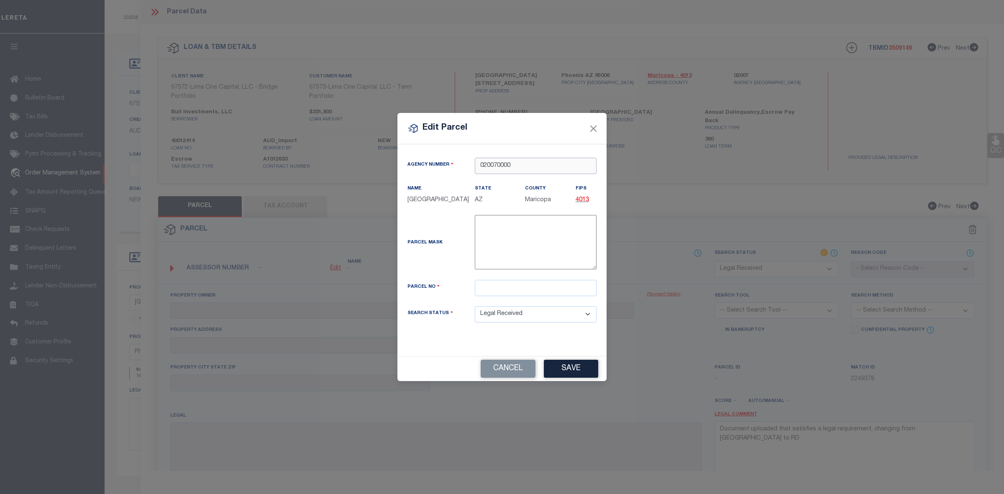
type input "020070000"
click at [507, 280] on div "Parcel Mask -" at bounding box center [502, 247] width 202 height 65
click at [507, 290] on input "text" at bounding box center [536, 288] width 122 height 16
paste input "117-15-208"
type input "117-15-208"
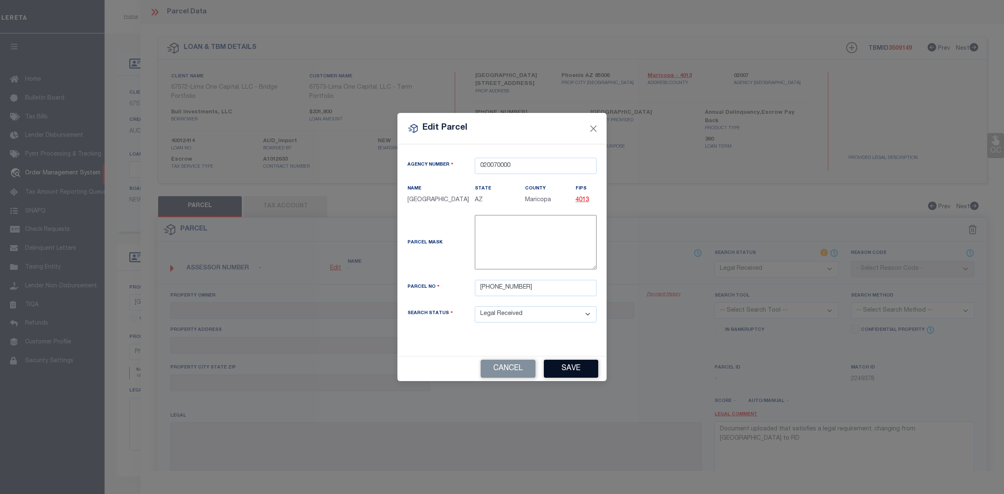
click at [563, 373] on button "Save" at bounding box center [571, 369] width 54 height 18
select select "RD"
checkbox input "false"
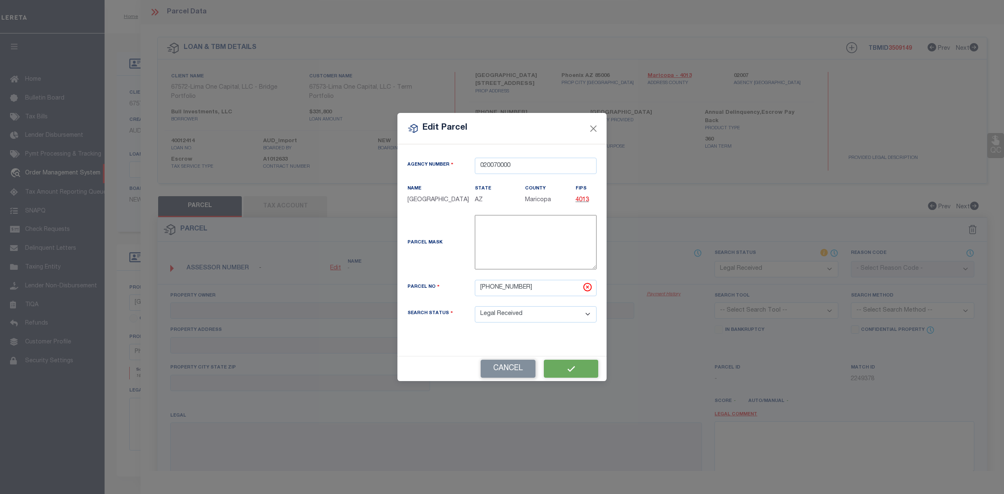
type textarea "Document uploaded that satisfies a legal requirement, changing from [GEOGRAPHIC…"
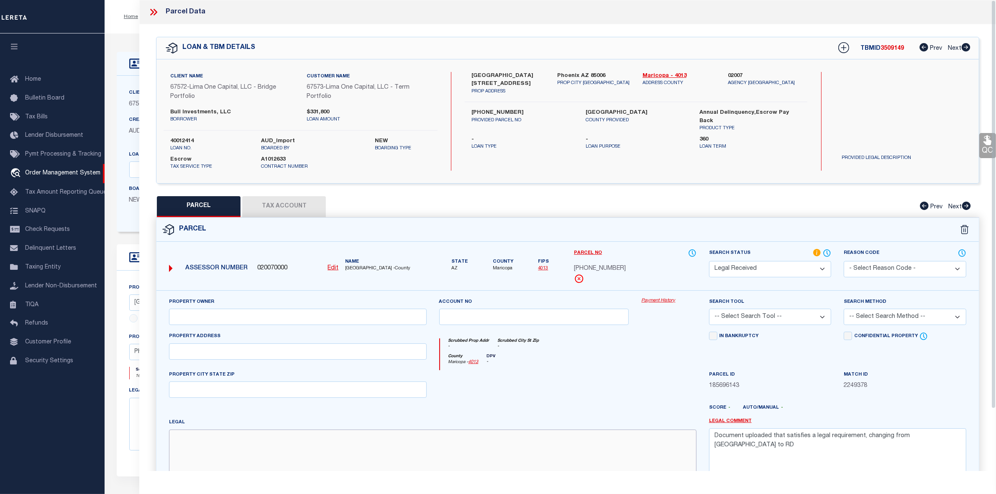
click at [273, 455] on textarea at bounding box center [432, 456] width 527 height 53
paste textarea "169939 MONTE VISTA VILLAS"
click at [179, 449] on textarea "169939 MONTE VISTA VILLAS" at bounding box center [432, 456] width 527 height 53
paste textarea "Lot # 11"
click at [174, 457] on textarea "169939 MONTE VISTA VILLAS Lot # 11" at bounding box center [432, 456] width 527 height 53
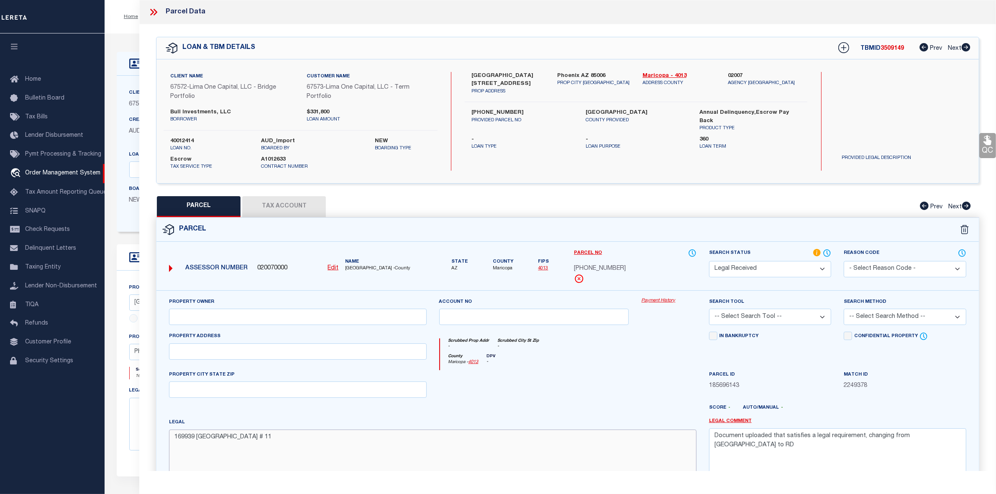
type textarea "169939 MONTE VISTA VILLAS Lot # 11"
click at [258, 319] on input "text" at bounding box center [297, 317] width 257 height 16
paste input "BULL INVESTMENTS LLC"
type input "BULL INVESTMENTS LLC"
click at [233, 355] on input "text" at bounding box center [297, 352] width 257 height 16
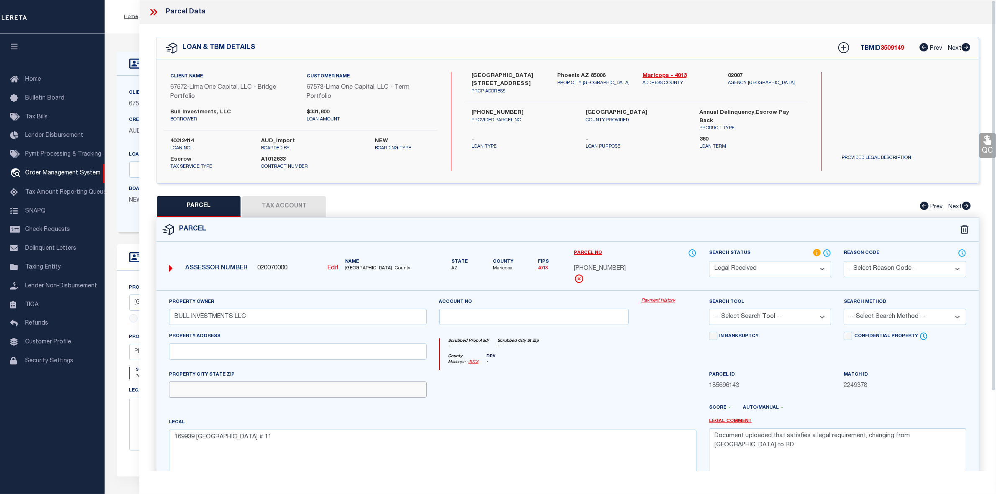
click at [196, 390] on input "text" at bounding box center [297, 390] width 257 height 16
type input "AZ"
click at [748, 273] on select "Automated Search Bad Parcel Complete Duplicate Parcel High Dollar Reporting In …" at bounding box center [770, 269] width 123 height 16
select select "PC"
click at [709, 261] on select "Automated Search Bad Parcel Complete Duplicate Parcel High Dollar Reporting In …" at bounding box center [770, 269] width 123 height 16
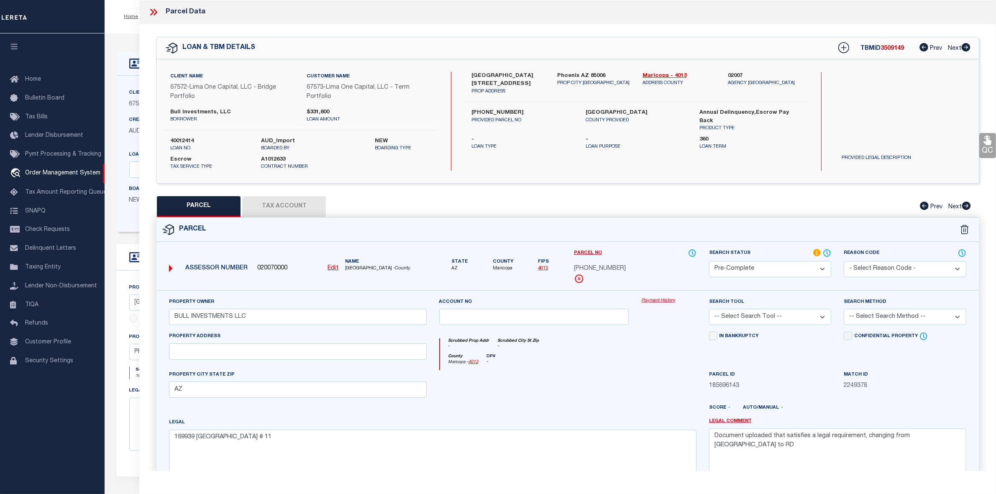
click at [740, 308] on div "Search Tool -- Select Search Tool -- 3rd Party Website Agency File Agency Websi…" at bounding box center [770, 312] width 123 height 28
click at [744, 319] on select "-- Select Search Tool -- 3rd Party Website Agency File Agency Website ATLS CNV-…" at bounding box center [770, 317] width 123 height 16
select select "AGW"
click at [709, 310] on select "-- Select Search Tool -- 3rd Party Website Agency File Agency Website ATLS CNV-…" at bounding box center [770, 317] width 123 height 16
click at [863, 321] on select "-- Select Search Method -- Property Address Legal Liability Info Provided" at bounding box center [905, 317] width 123 height 16
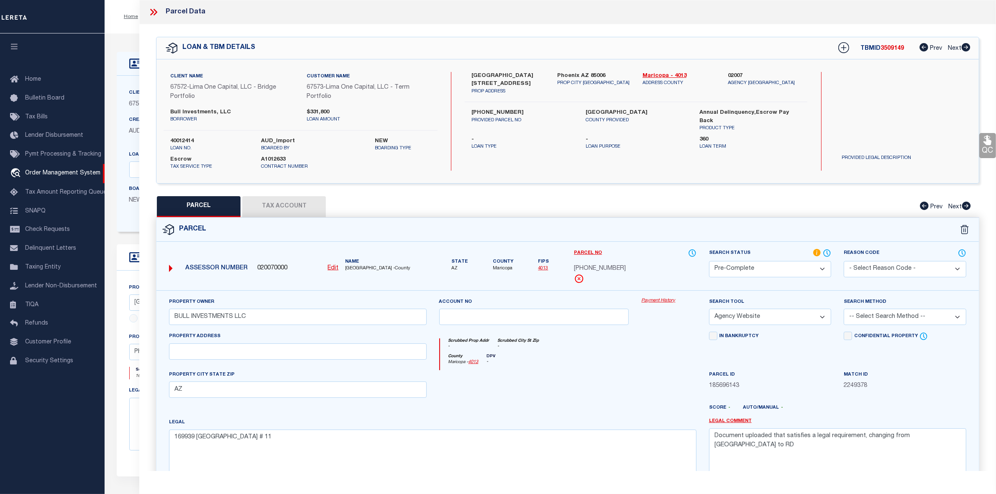
select select "LEG"
click at [844, 310] on select "-- Select Search Method -- Property Address Legal Liability Info Provided" at bounding box center [905, 317] width 123 height 16
click at [778, 448] on textarea "Document uploaded that satisfies a legal requirement, changing from [GEOGRAPHIC…" at bounding box center [837, 455] width 257 height 53
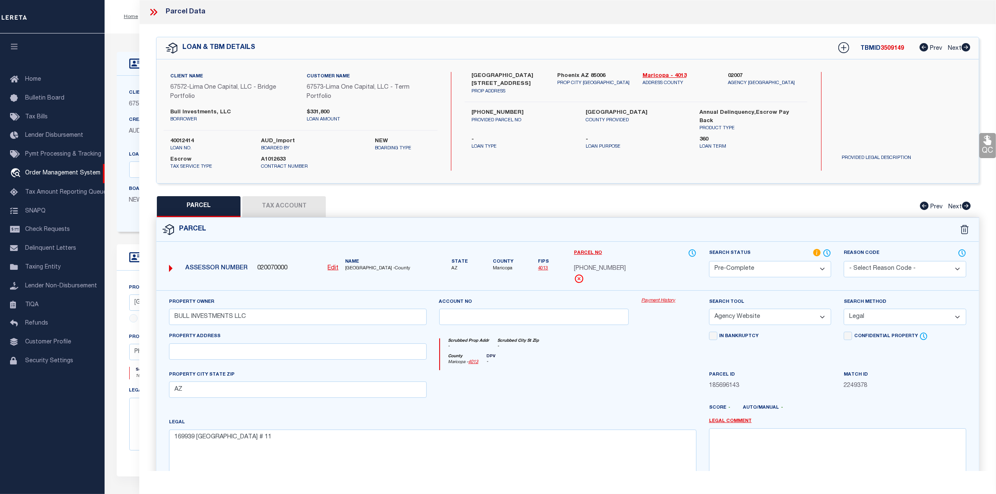
click at [270, 197] on button "Tax Account" at bounding box center [284, 206] width 84 height 21
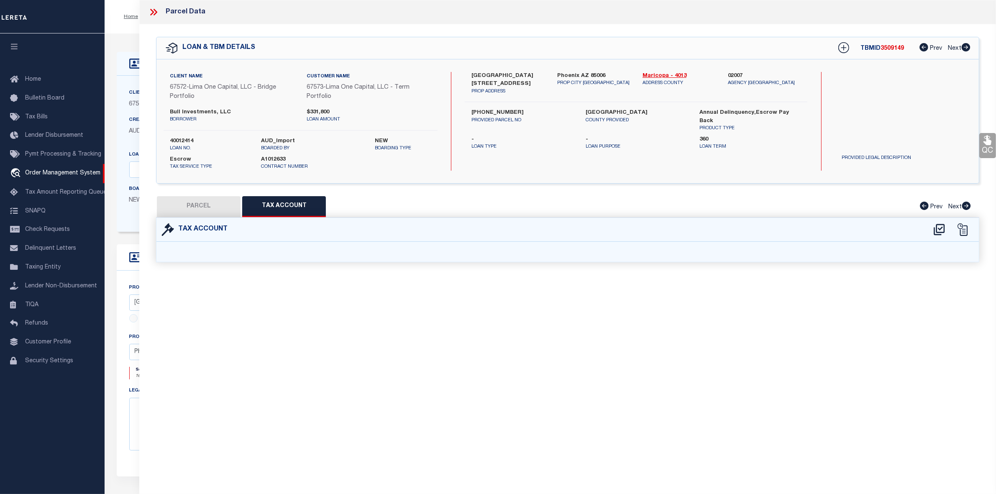
select select "100"
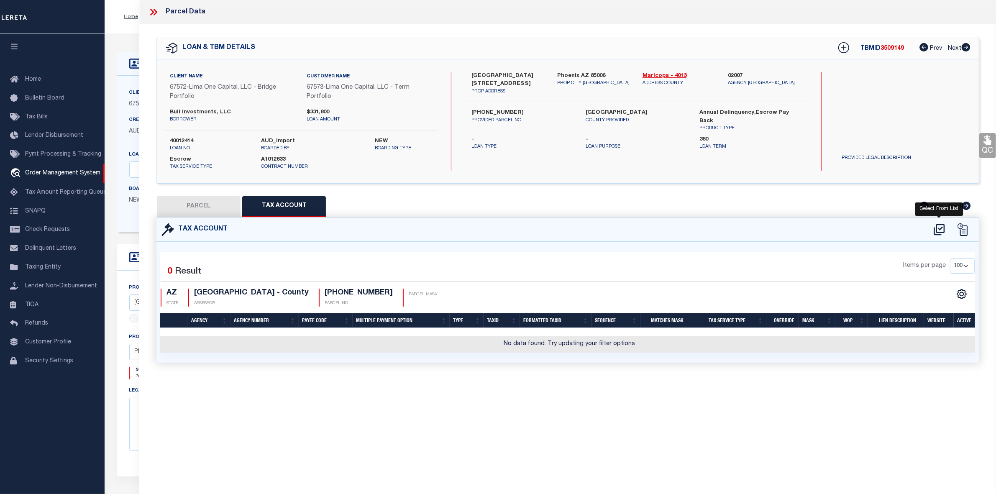
click at [940, 225] on icon at bounding box center [939, 229] width 11 height 11
select select "100"
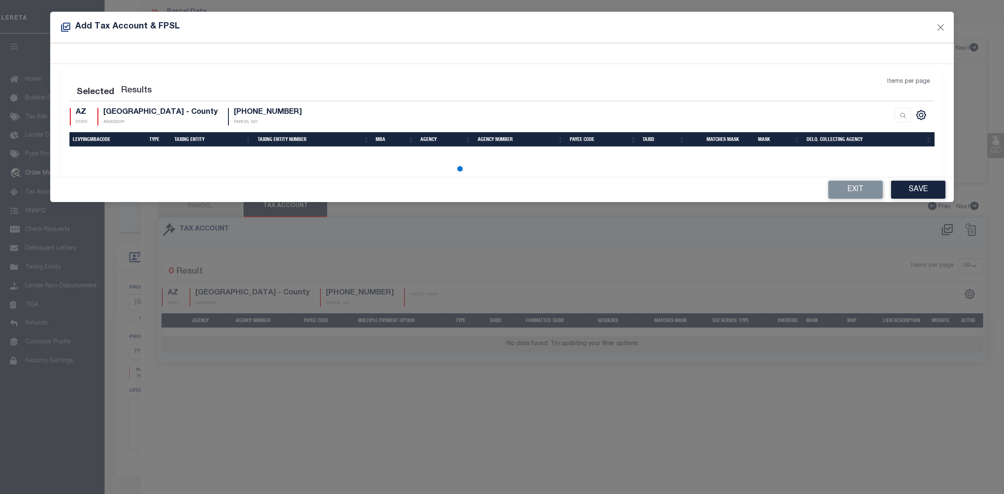
select select "100"
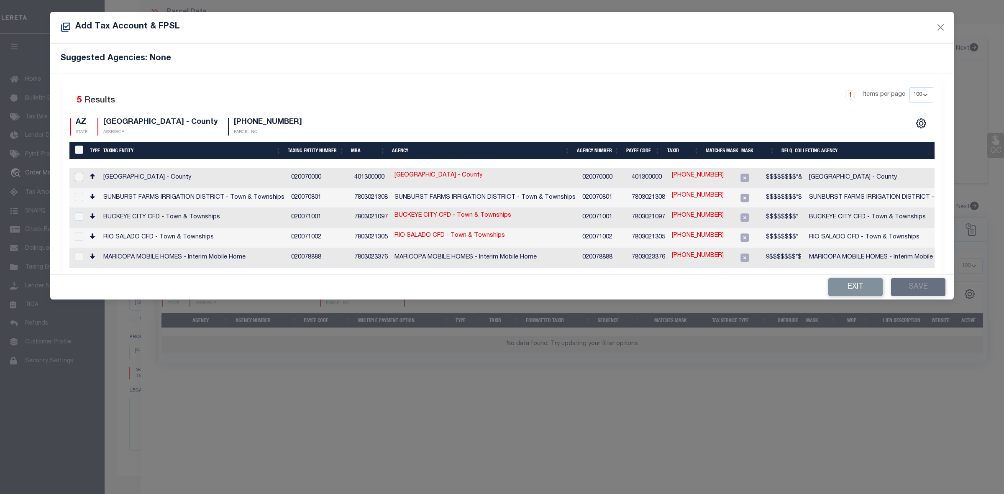
click at [82, 175] on input "checkbox" at bounding box center [79, 177] width 8 height 8
checkbox input "true"
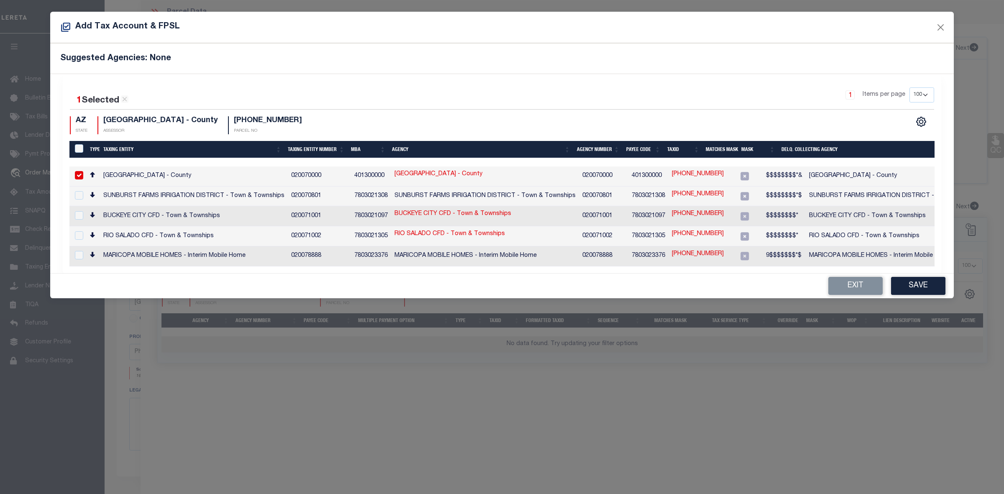
click at [681, 172] on link "117-15-208" at bounding box center [698, 174] width 52 height 9
type input "117-15-208"
type textarea "$$$$$$$$*&"
checkbox input "false"
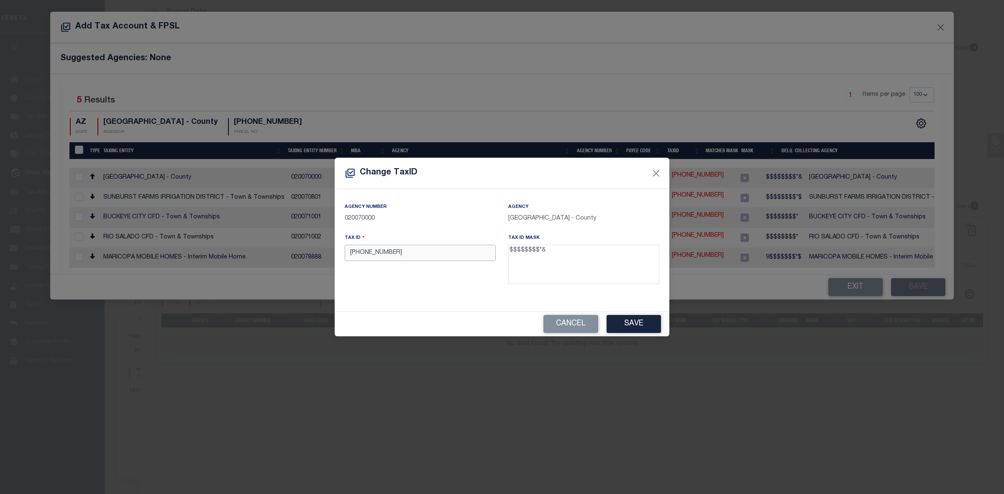
click at [375, 254] on input "117-15-208" at bounding box center [420, 253] width 151 height 16
click at [473, 259] on input "11715208" at bounding box center [420, 253] width 151 height 16
type input "11715208 0"
click at [619, 316] on button "Save" at bounding box center [634, 324] width 54 height 18
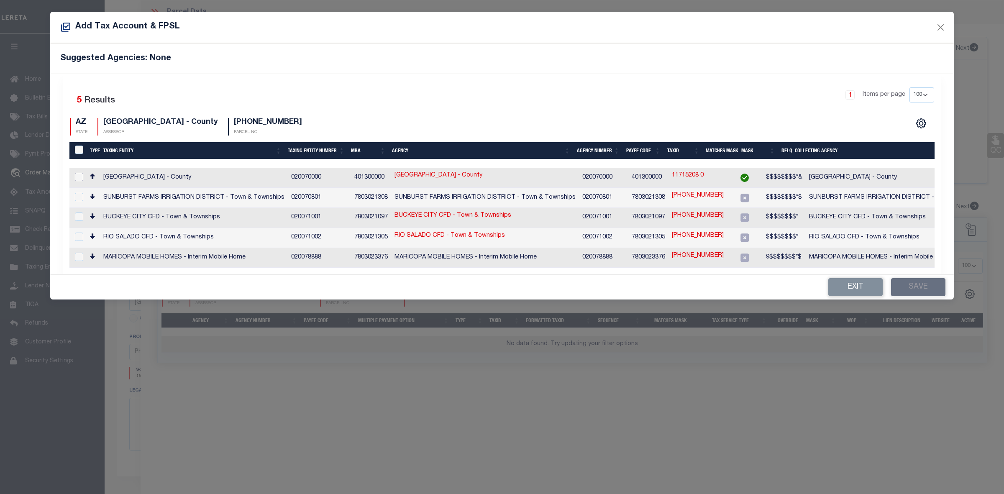
click at [77, 177] on input "checkbox" at bounding box center [79, 177] width 8 height 8
checkbox input "true"
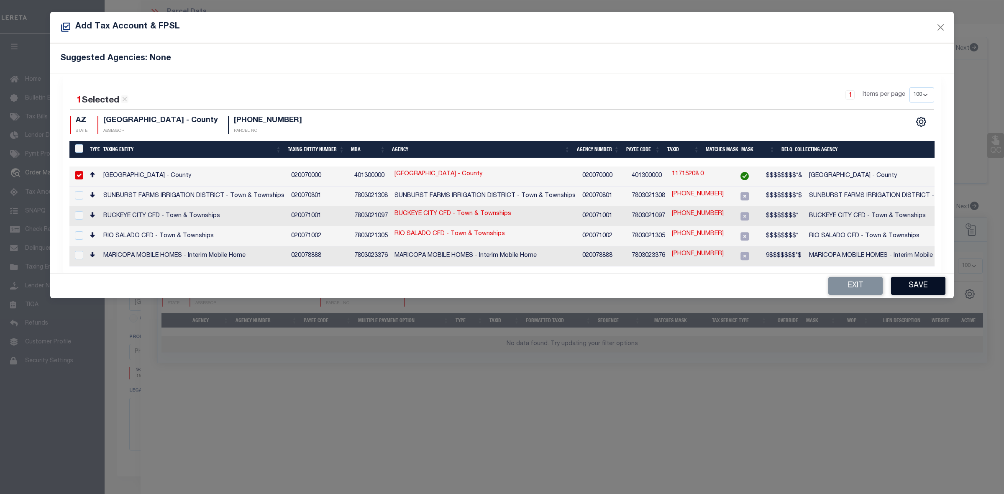
click at [916, 283] on button "Save" at bounding box center [918, 286] width 54 height 18
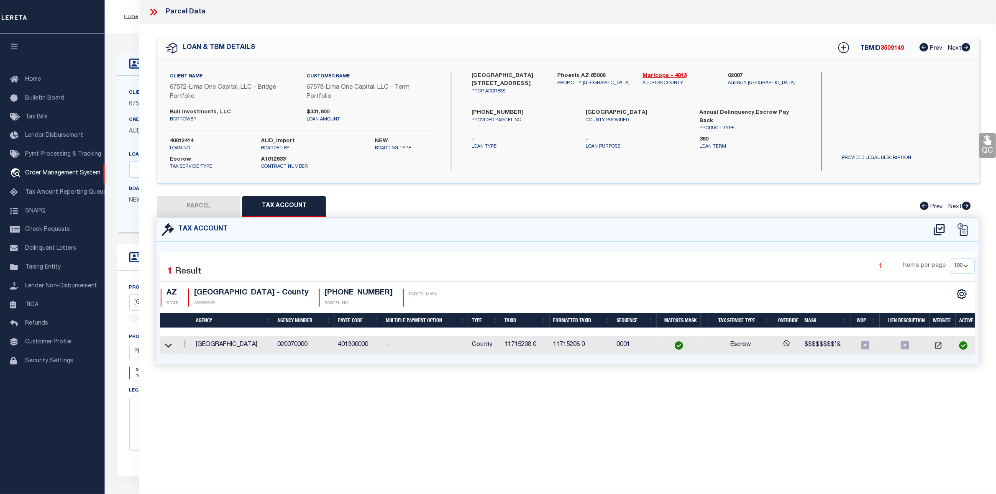
click at [218, 212] on button "PARCEL" at bounding box center [199, 206] width 84 height 21
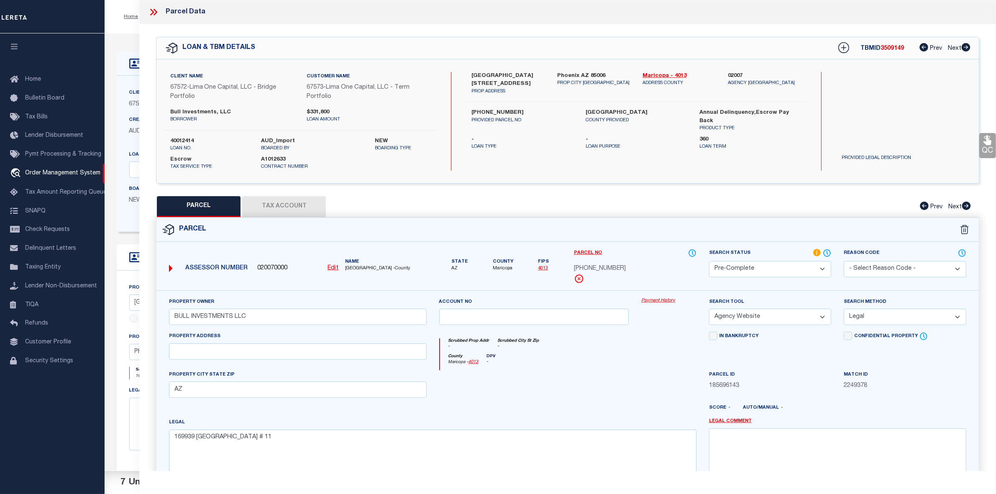
scroll to position [95, 0]
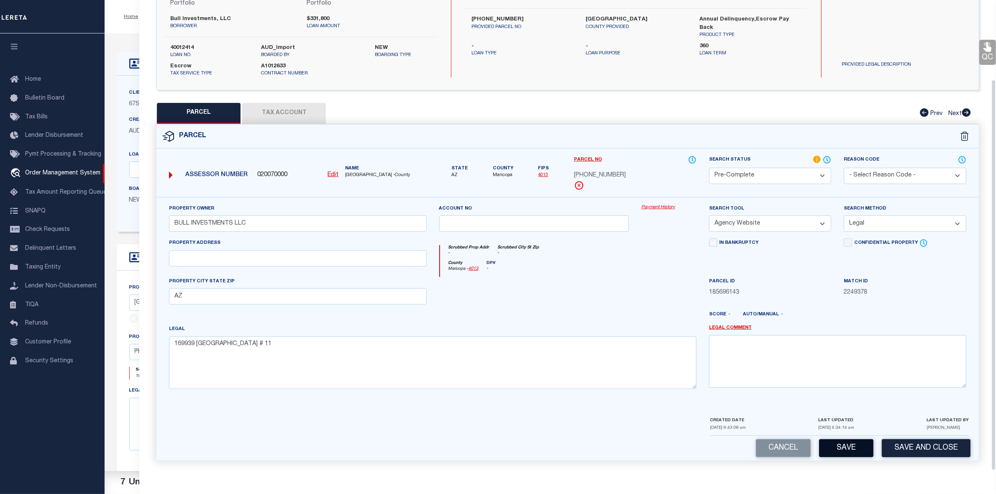
click at [837, 445] on button "Save" at bounding box center [846, 448] width 54 height 18
select select "AS"
select select
checkbox input "false"
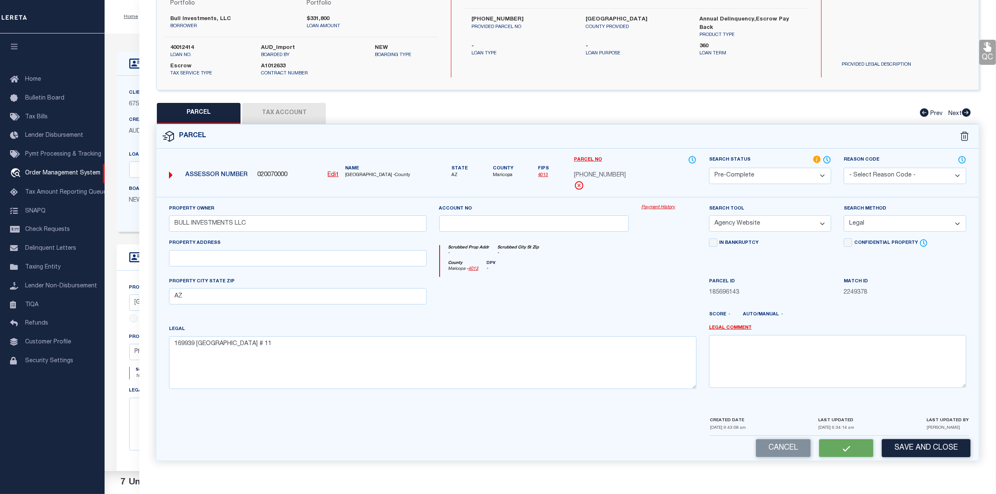
checkbox input "false"
select select "PC"
type input "BULL INVESTMENTS LLC"
select select "AGW"
select select "LEG"
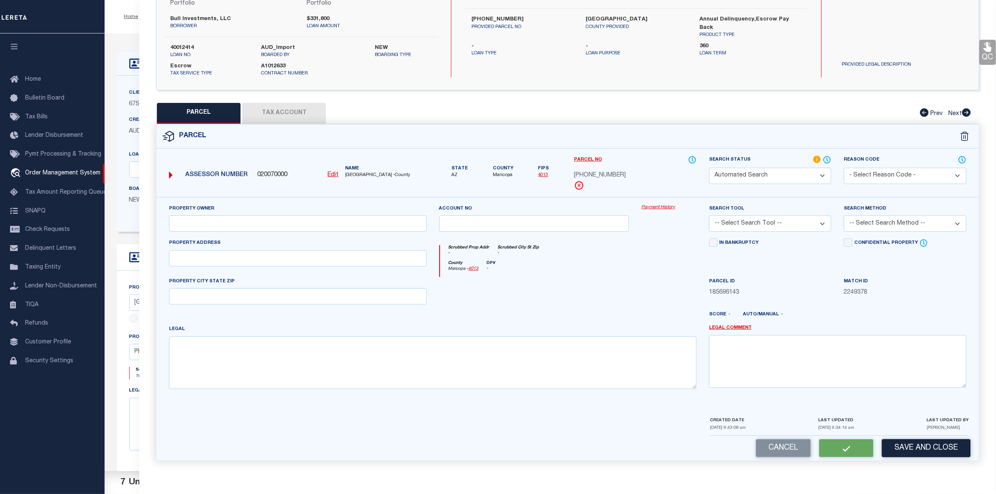
type input "AZ"
type textarea "169939 MONTE VISTA VILLAS Lot # 11"
click at [849, 445] on button "Save" at bounding box center [846, 448] width 54 height 18
select select "AS"
select select
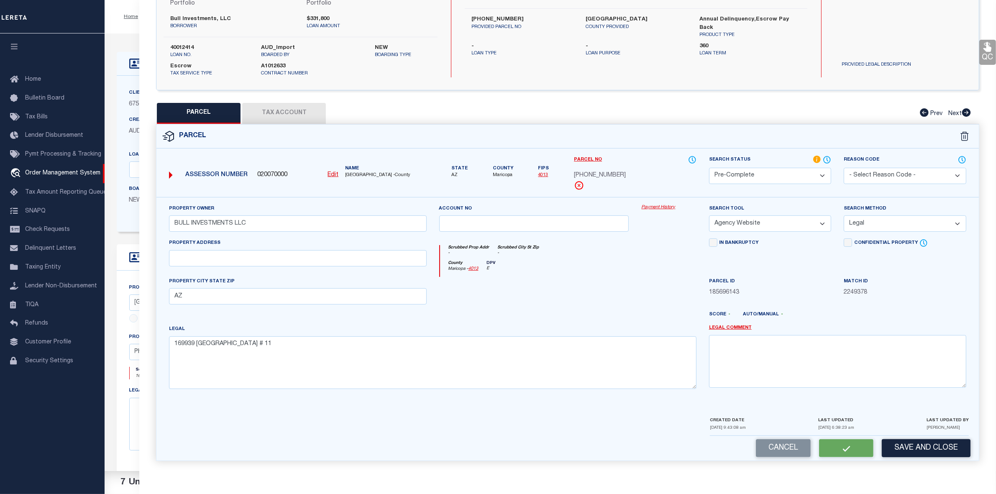
select select
checkbox input "false"
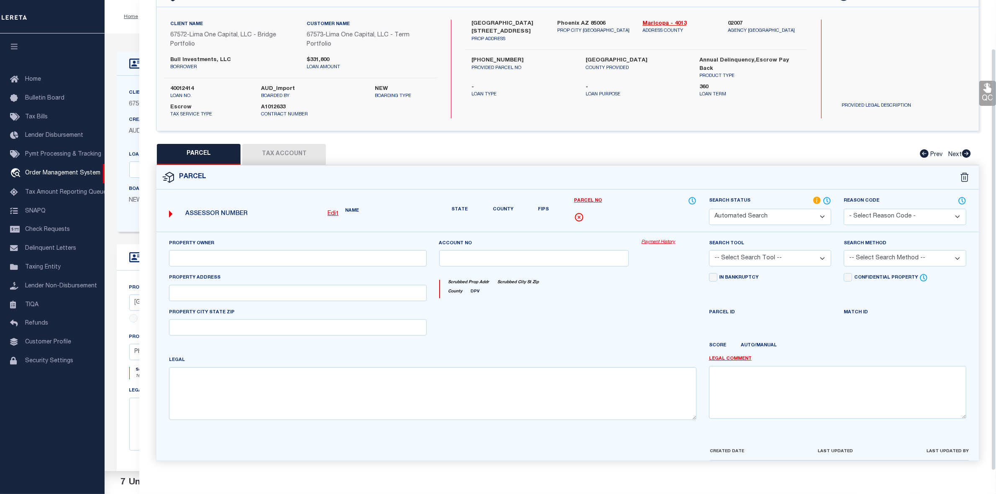
select select "PC"
type input "BULL INVESTMENTS LLC"
select select "AGW"
select select "LEG"
type input "AZ"
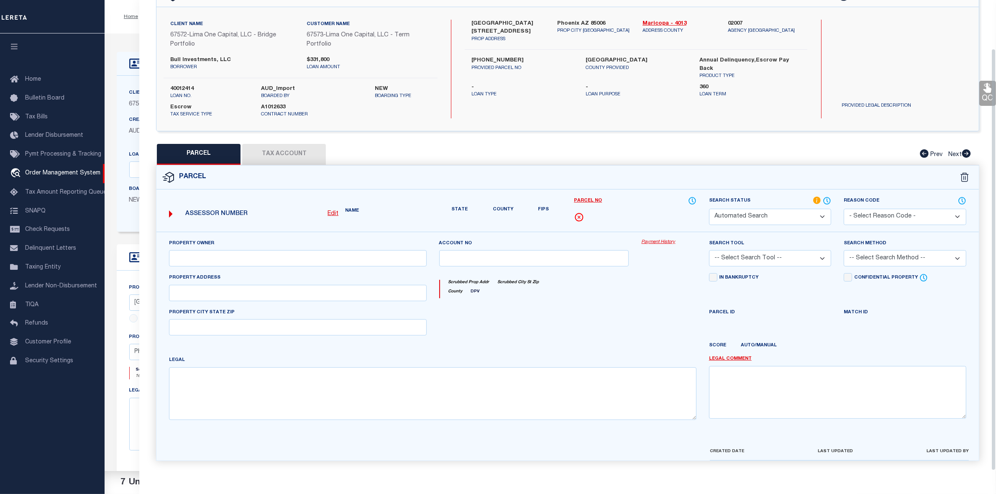
type textarea "169939 MONTE VISTA VILLAS Lot # 11"
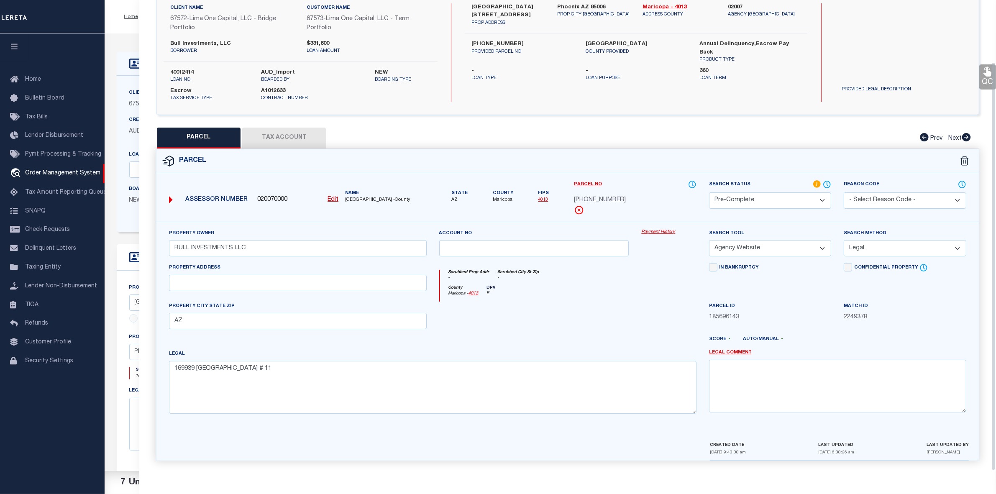
scroll to position [0, 0]
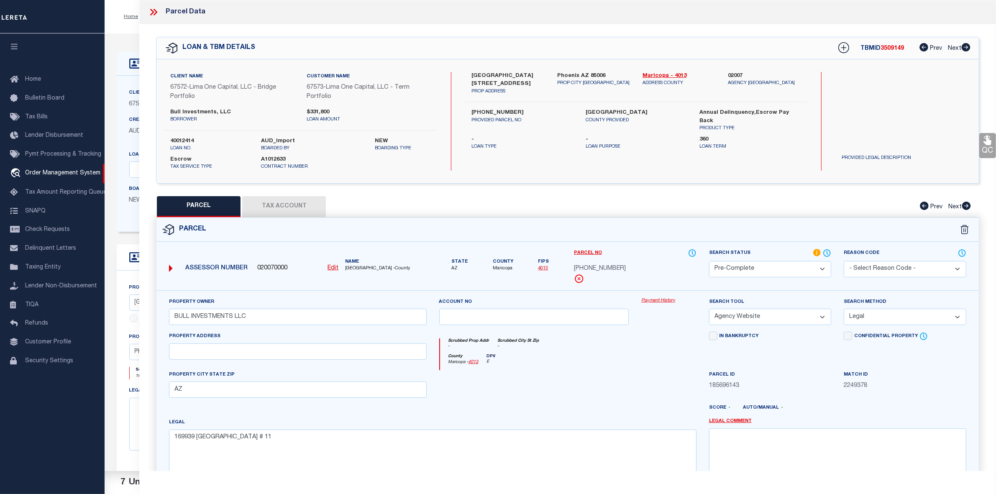
click at [890, 46] on span "3509149" at bounding box center [892, 49] width 23 height 6
copy span "3509149"
click at [183, 141] on label "40012414" at bounding box center [209, 141] width 79 height 8
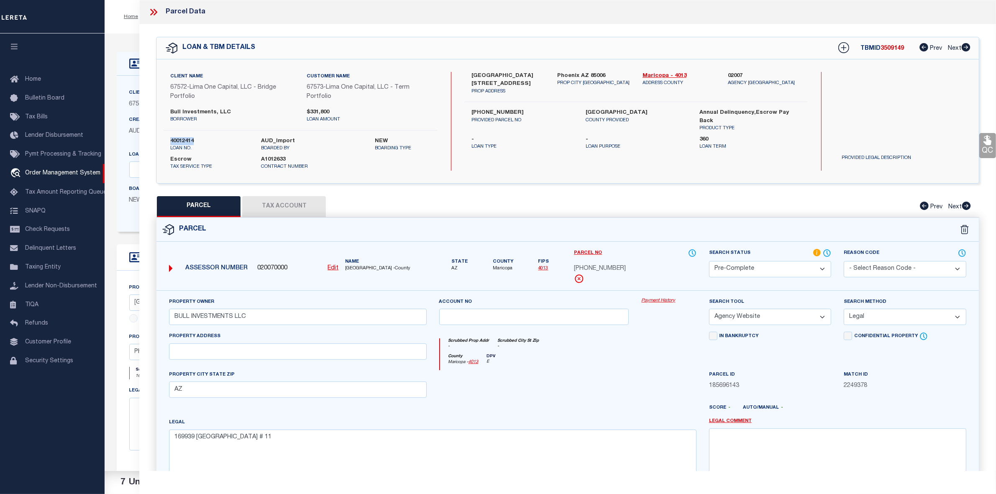
copy label "40012414"
click at [601, 269] on span "117-15-208" at bounding box center [600, 269] width 52 height 9
copy div "117-15-208"
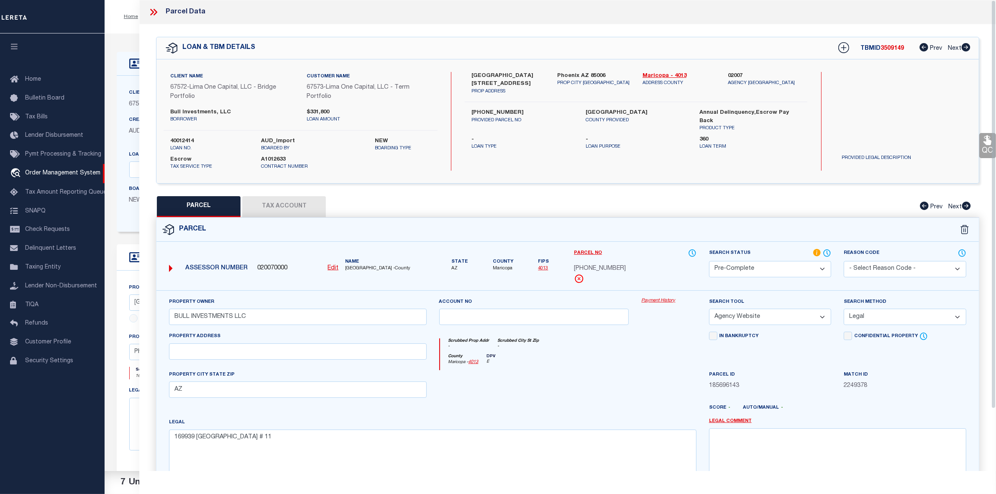
click at [156, 13] on icon at bounding box center [156, 12] width 4 height 7
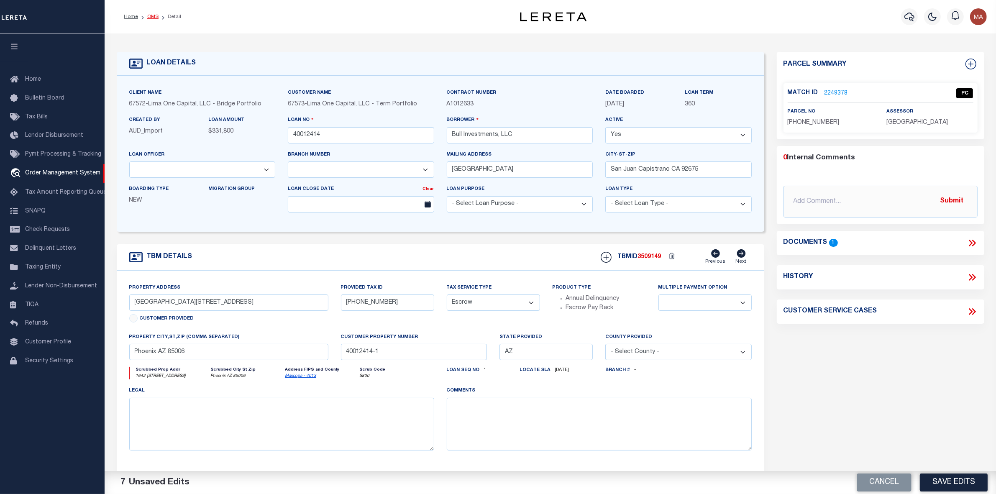
click at [151, 15] on link "OMS" at bounding box center [152, 16] width 11 height 5
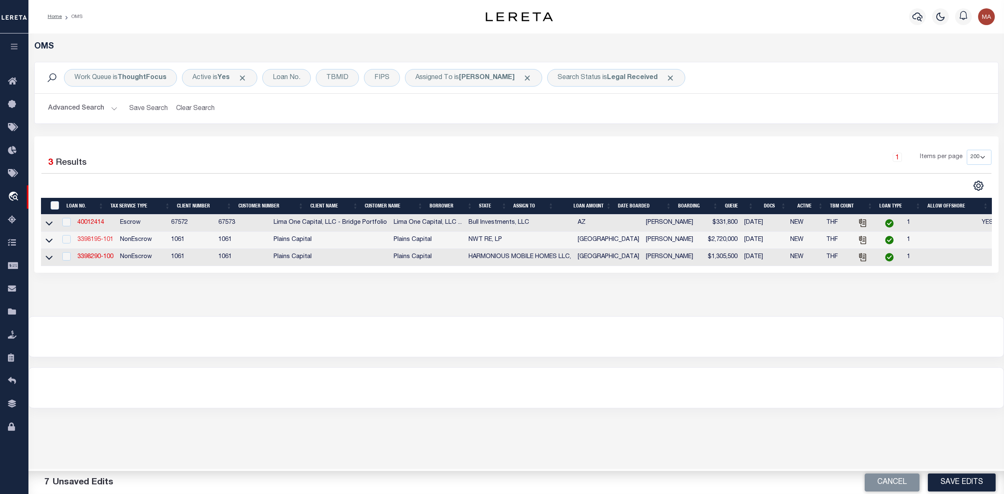
click at [95, 243] on link "3398195-101" at bounding box center [95, 240] width 36 height 6
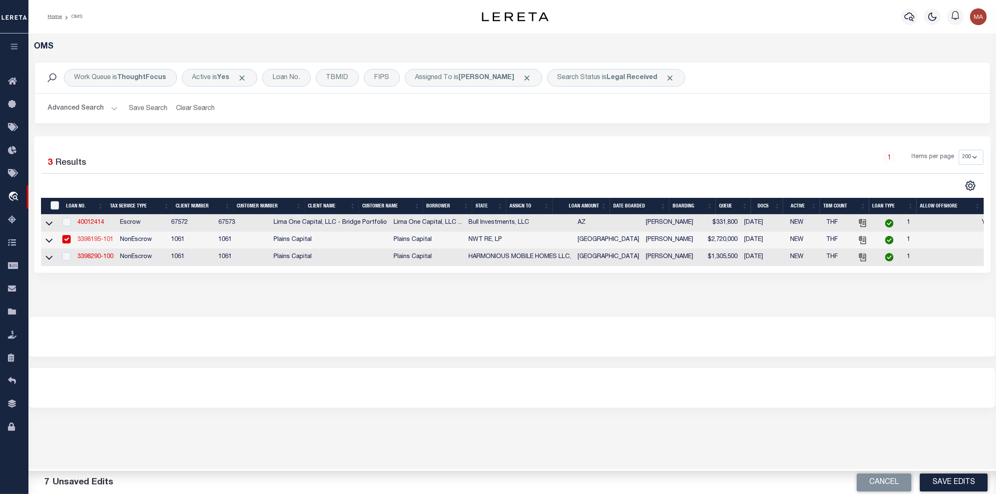
type input "3398195-101"
type input "NWT RE, LP"
select select
type input "8410 NORTH FWY"
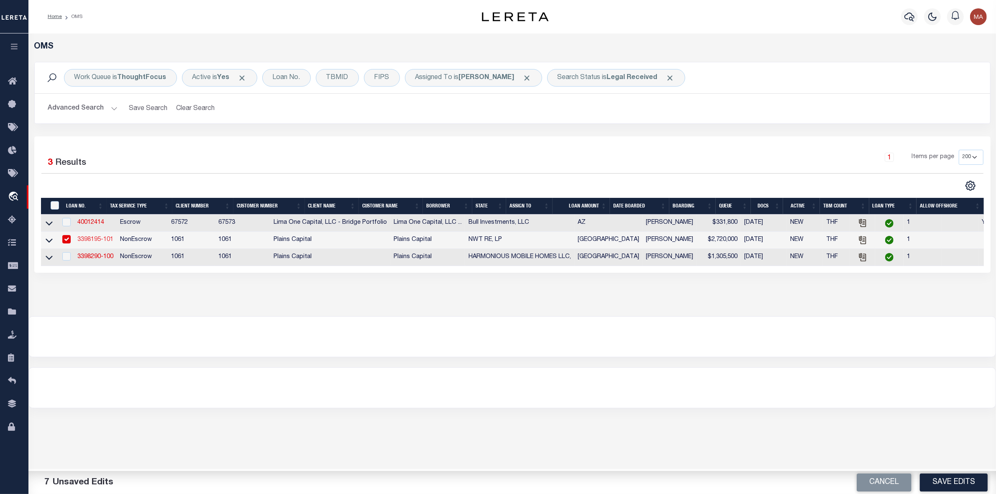
type input "HOUSTON TX 77037"
select select "700"
select select "NonEscrow"
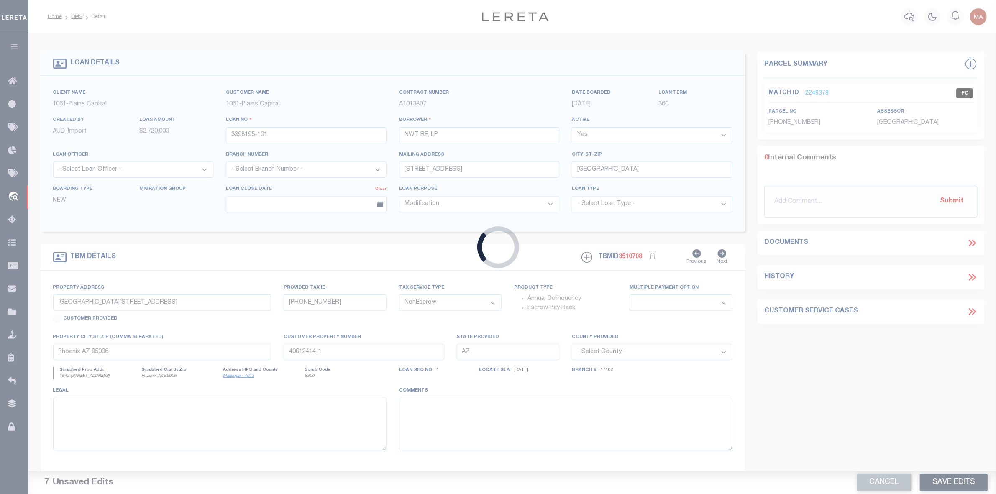
type input "35049 KATY FWY"
select select
type input "BROOKSHIRE TX 77423"
type input "[GEOGRAPHIC_DATA]"
select select
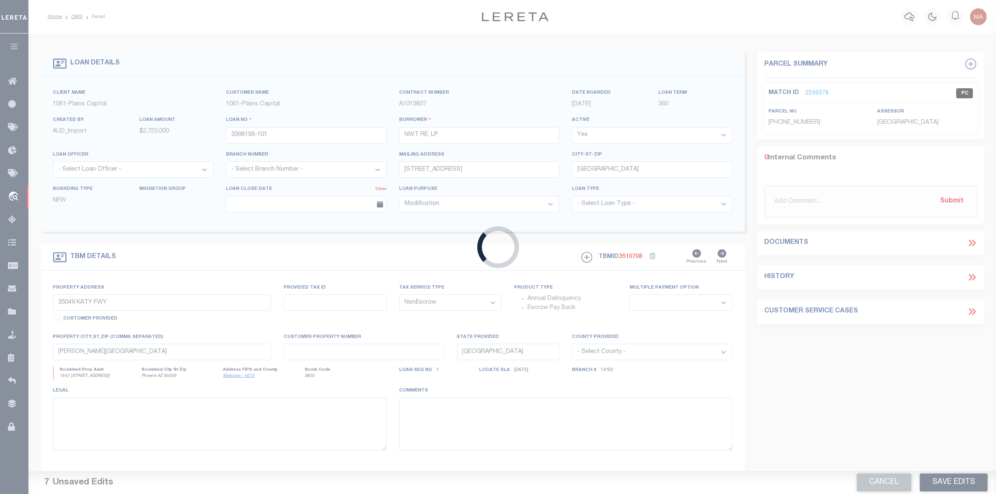
type textarea "1.9874 ACRES IN W ALLEN SURV ABS 20, WAL LER CO TX"
select select "167157"
select select "3215"
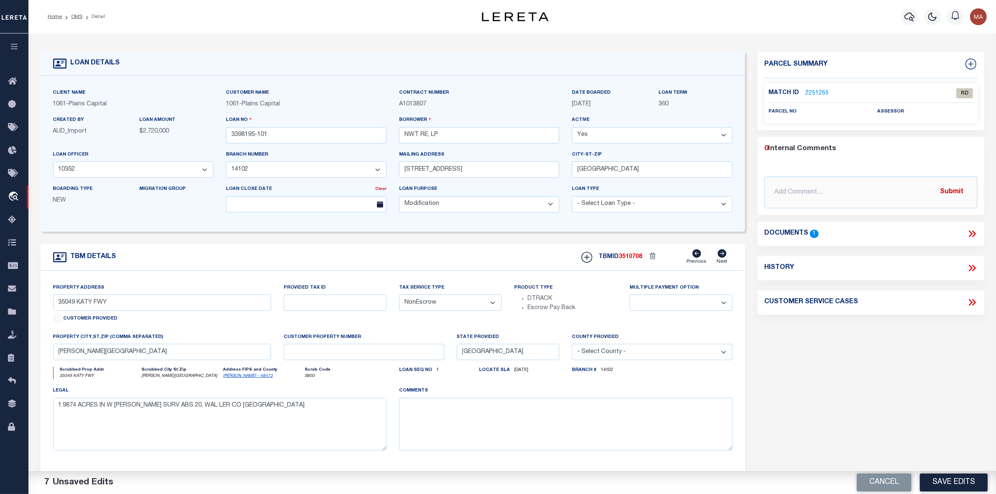
click at [978, 232] on div "Documents 1" at bounding box center [871, 234] width 227 height 11
click at [974, 231] on icon at bounding box center [974, 234] width 4 height 7
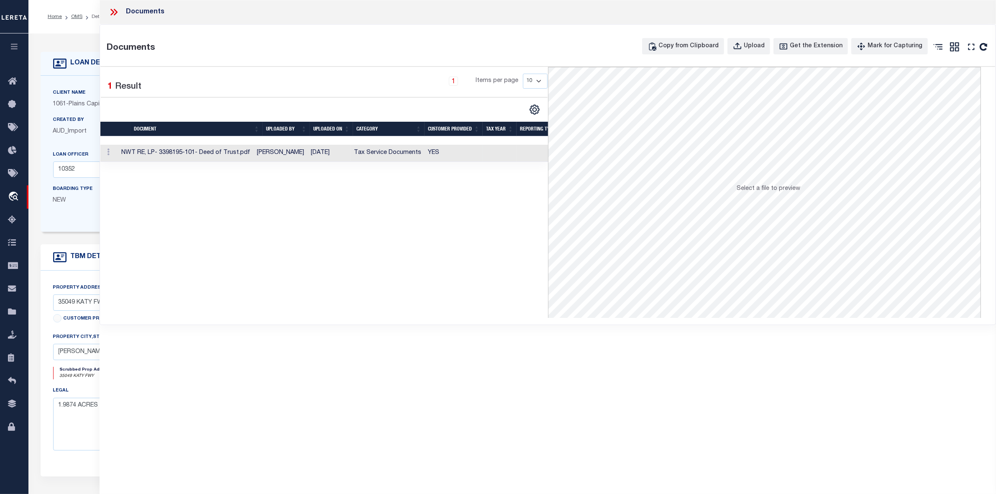
click at [452, 155] on td "YES" at bounding box center [454, 153] width 58 height 17
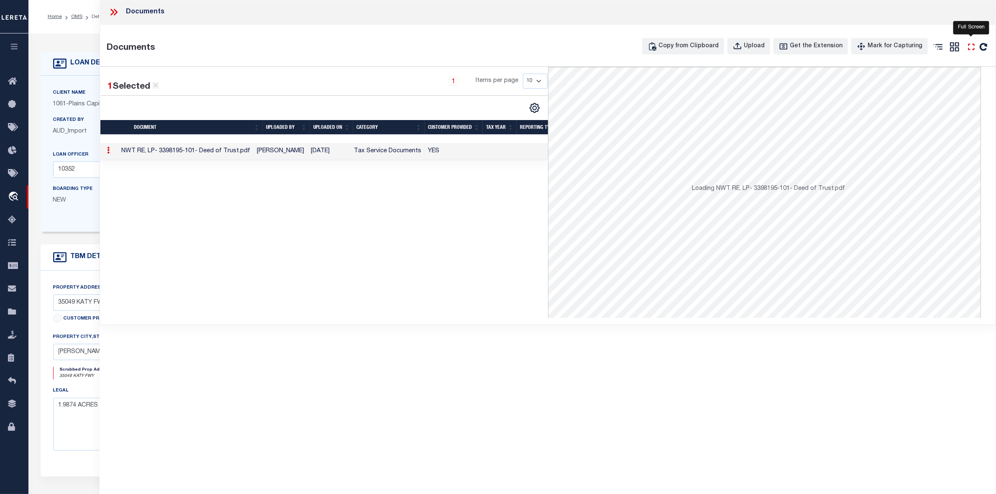
click at [969, 46] on icon "" at bounding box center [971, 46] width 11 height 11
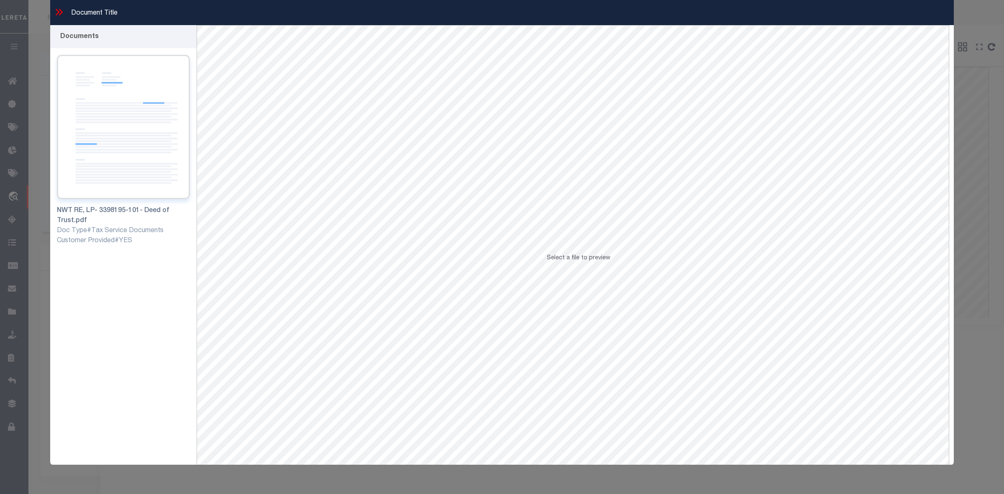
click at [118, 152] on img at bounding box center [123, 127] width 133 height 144
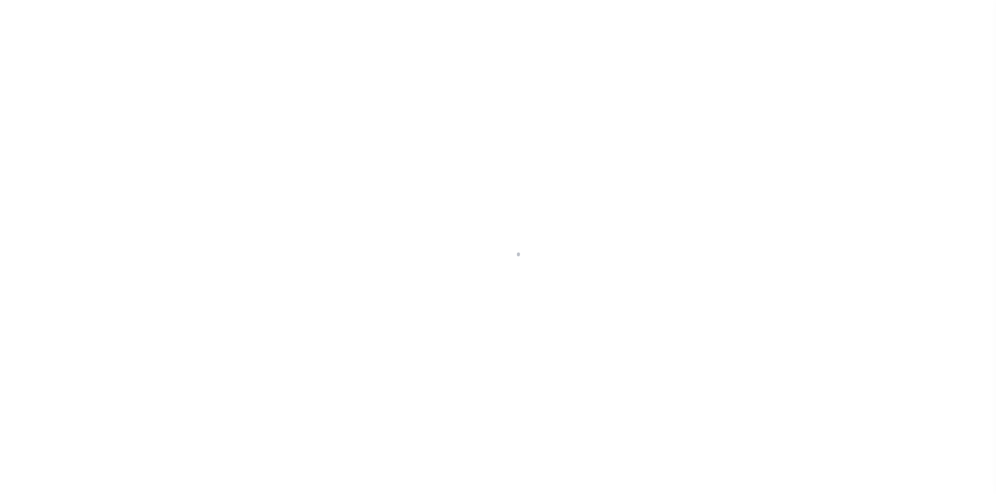
select select "167157"
select select "3215"
select select "700"
select select "NonEscrow"
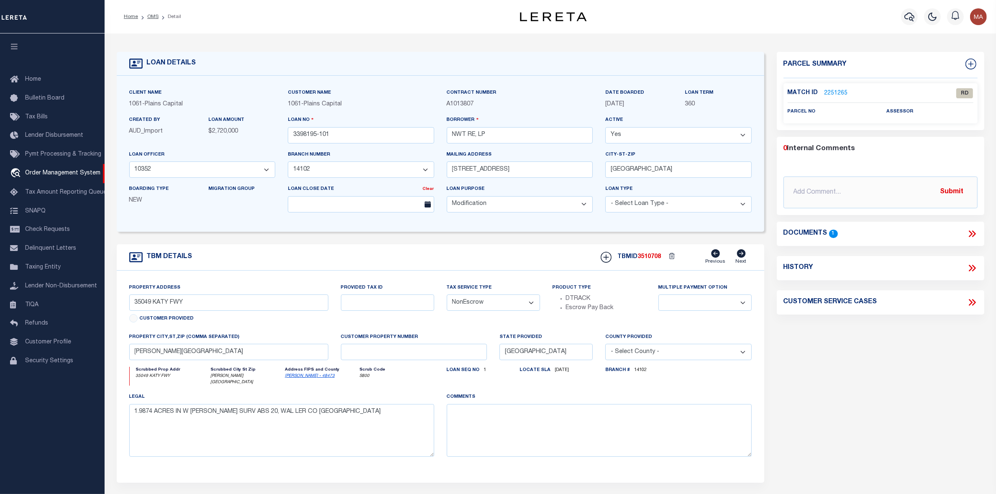
click at [826, 84] on div "Match ID 2251265 RD parcel no assessor" at bounding box center [881, 103] width 194 height 41
click at [833, 90] on link "2251265" at bounding box center [836, 93] width 23 height 9
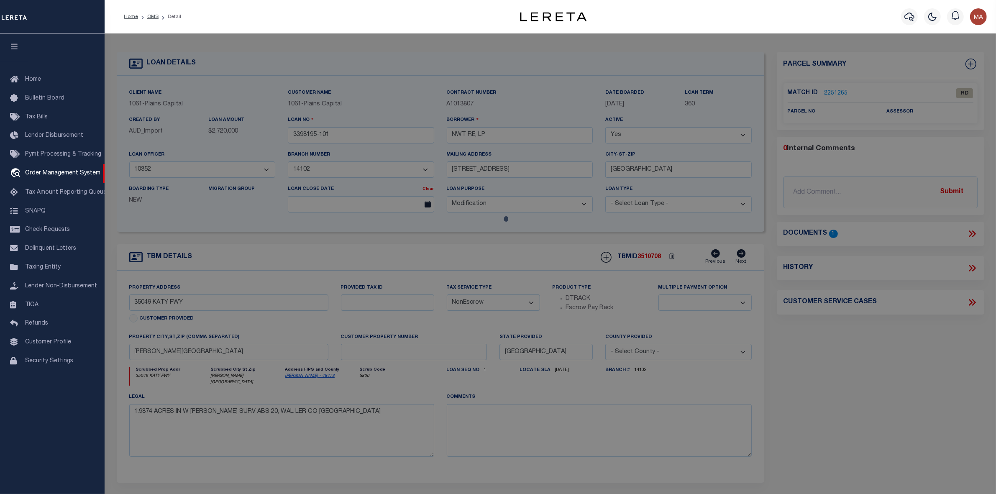
select select "AS"
select select
checkbox input "false"
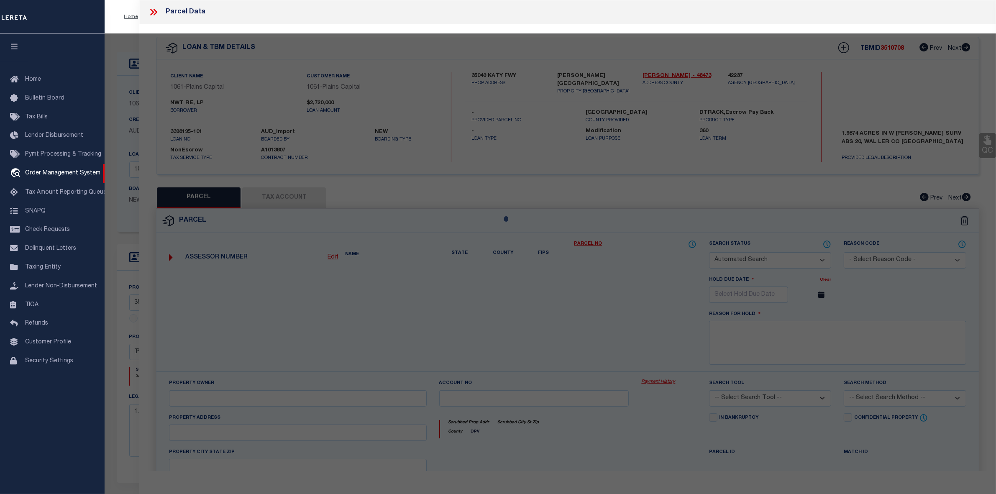
select select "RD"
checkbox input "false"
type textarea "Document uploaded that satisfies a legal requirement, changing from [GEOGRAPHIC…"
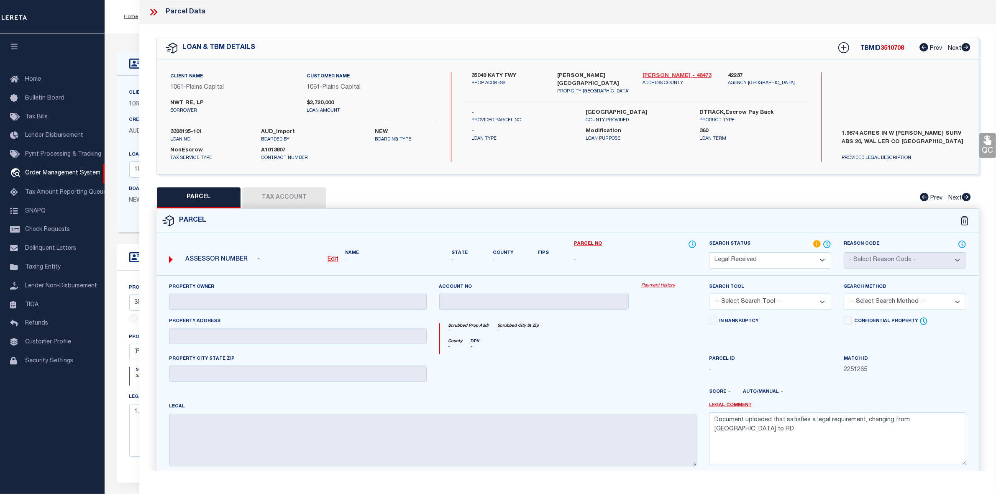
click at [655, 74] on link "Waller - 48473" at bounding box center [679, 76] width 73 height 8
drag, startPoint x: 472, startPoint y: 75, endPoint x: 490, endPoint y: 70, distance: 19.1
click at [490, 72] on label "35049 KATY FWY" at bounding box center [508, 76] width 73 height 8
click at [329, 259] on u "Edit" at bounding box center [333, 260] width 11 height 6
select select "RD"
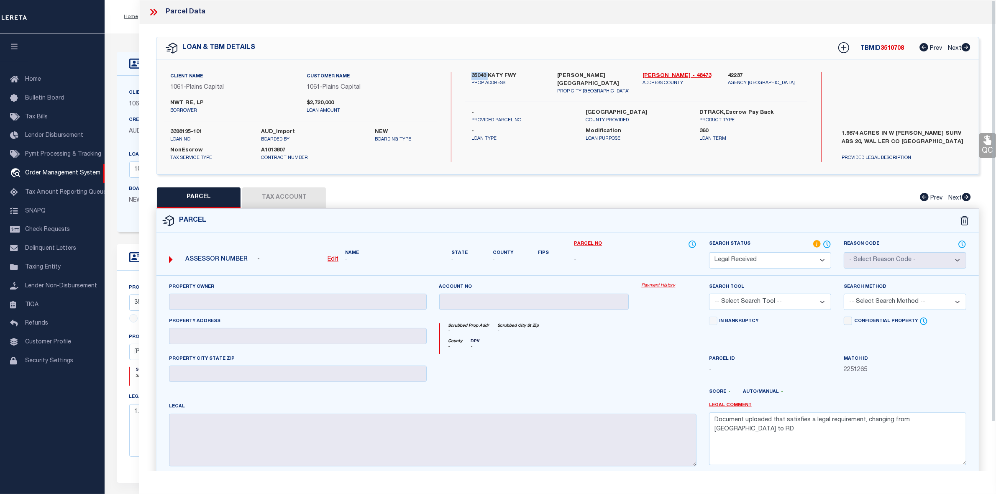
type textarea "-"
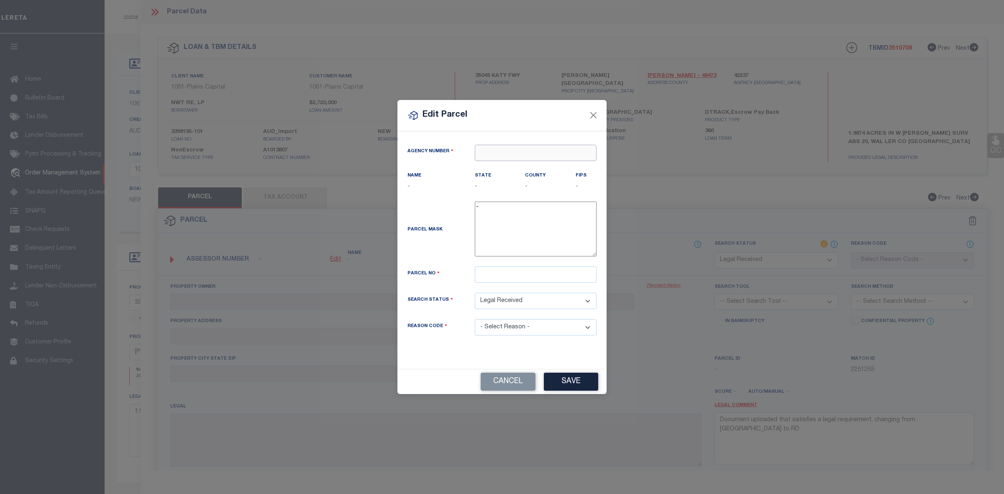
click at [513, 153] on input "text" at bounding box center [536, 153] width 122 height 16
click at [526, 166] on div "422370000 : [GEOGRAPHIC_DATA]" at bounding box center [535, 173] width 121 height 24
type input "422370000"
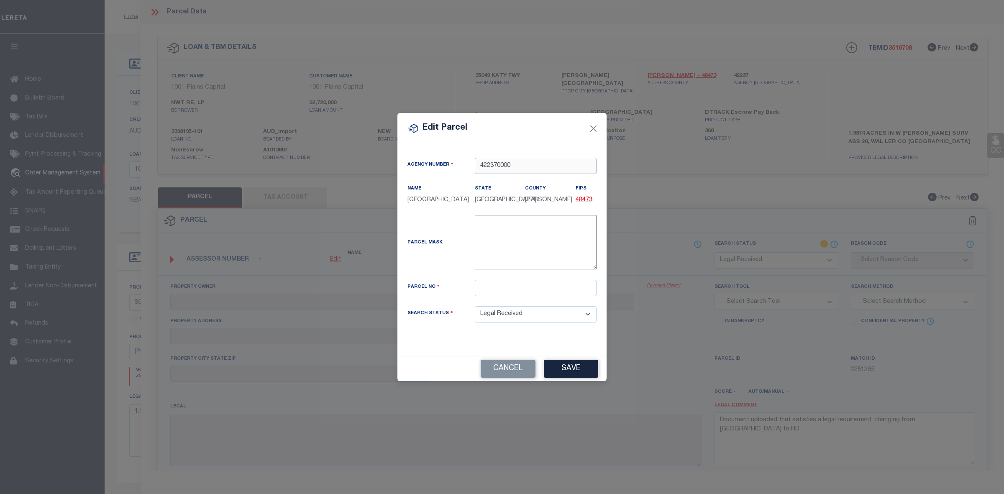
type input "422370000"
click at [493, 285] on input "text" at bounding box center [536, 288] width 122 height 16
click at [513, 299] on div "Parcel No" at bounding box center [502, 293] width 202 height 26
click at [517, 290] on input "text" at bounding box center [536, 288] width 122 height 16
paste input "302000-049-006-100"
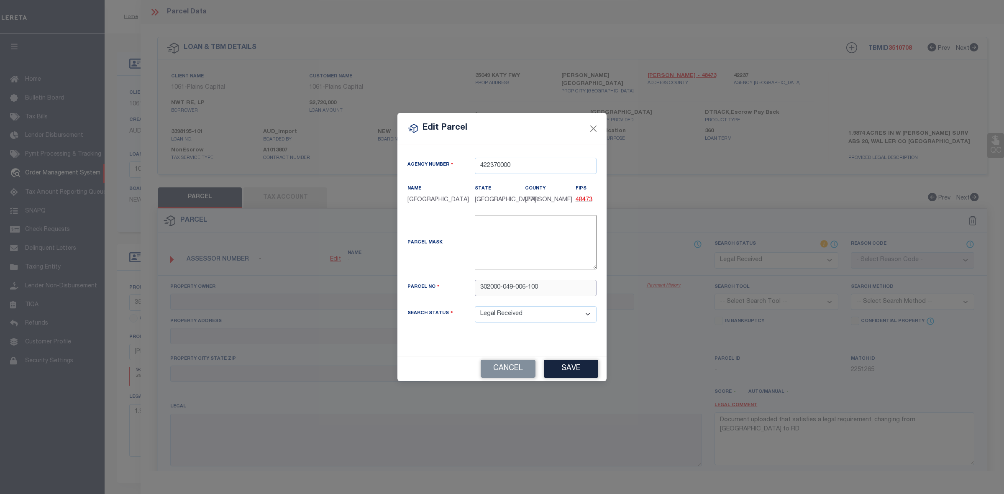
click at [532, 289] on input "302000-049-006-100" at bounding box center [536, 288] width 122 height 16
click at [527, 290] on input "302000-049-006-100" at bounding box center [536, 288] width 122 height 16
type input "302000049006100"
click at [580, 369] on button "Save" at bounding box center [571, 369] width 54 height 18
select select "RD"
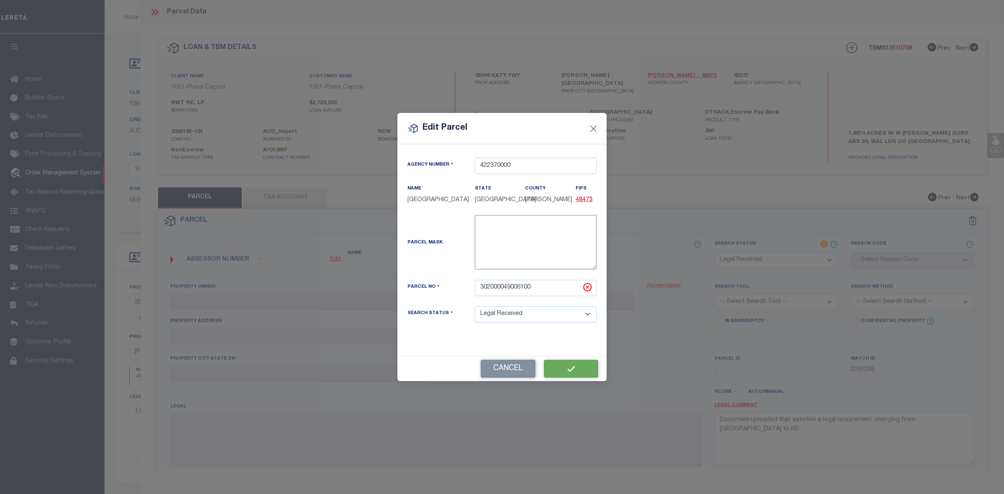
checkbox input "false"
type textarea "Document uploaded that satisfies a legal requirement, changing from [GEOGRAPHIC…"
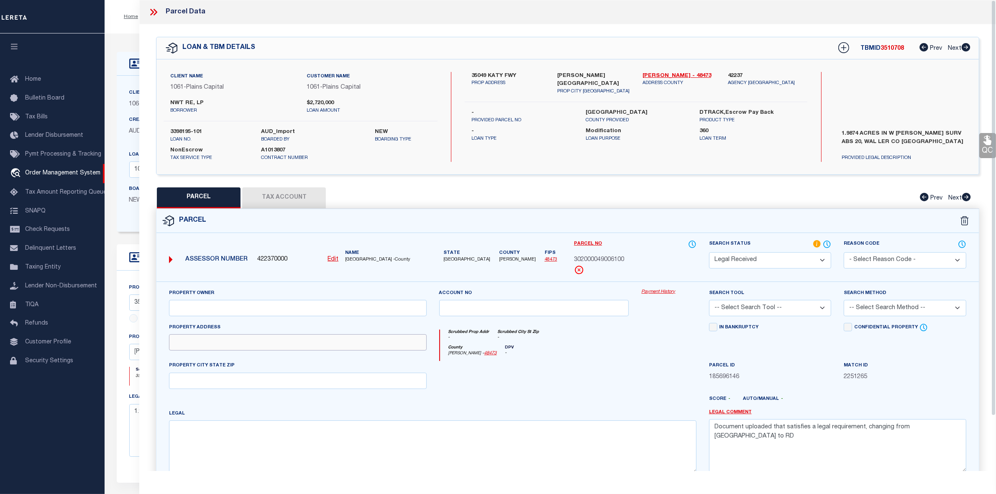
click at [224, 350] on input "text" at bounding box center [297, 342] width 257 height 16
paste input "35049 KATY FRWY BROOKSHIRE, TX 77423"
drag, startPoint x: 229, startPoint y: 344, endPoint x: 409, endPoint y: 351, distance: 179.7
click at [409, 351] on input "35049 KATY FRWY BROOKSHIRE, TX 77423" at bounding box center [297, 342] width 257 height 16
type input "35049 [PERSON_NAME]"
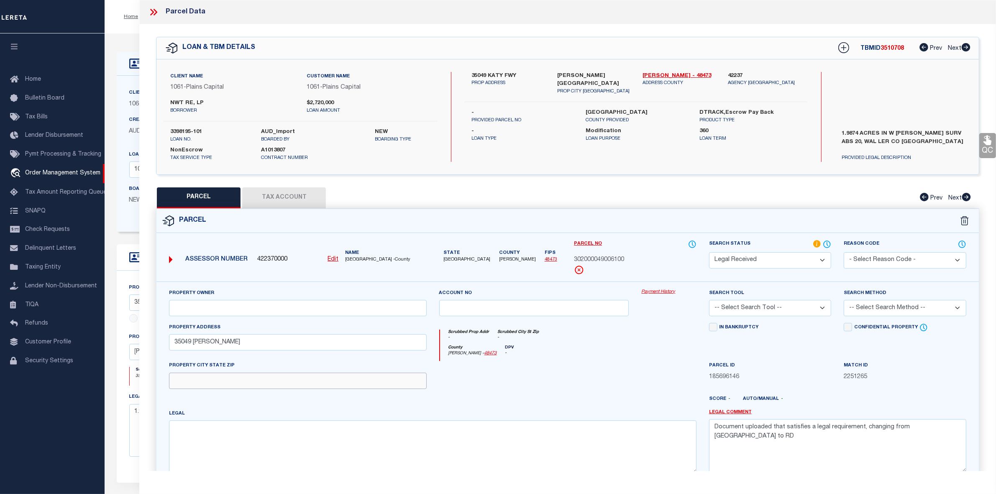
click at [214, 387] on input "text" at bounding box center [297, 381] width 257 height 16
paste input "[PERSON_NAME][GEOGRAPHIC_DATA]"
type input "[PERSON_NAME][GEOGRAPHIC_DATA]"
click at [185, 455] on textarea at bounding box center [432, 447] width 527 height 53
paste textarea "ABS A302000 A-20 W [PERSON_NAME] TRACT 49-6 ACRES 1.99"
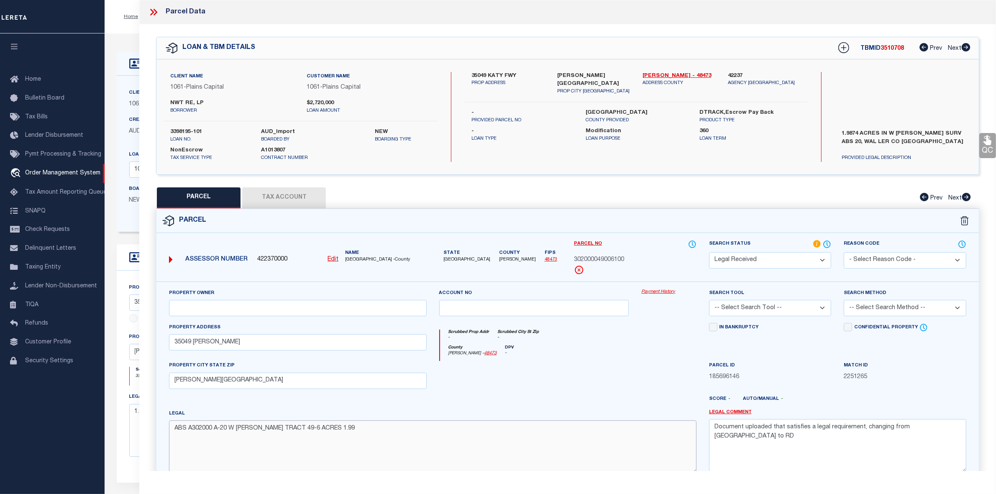
type textarea "ABS A302000 A-20 W [PERSON_NAME] TRACT 49-6 ACRES 1.99"
click at [293, 318] on div "Property Owner" at bounding box center [298, 306] width 270 height 34
click at [294, 313] on input "text" at bounding box center [297, 308] width 257 height 16
paste input "[PERSON_NAME] M"
type input "[PERSON_NAME] M"
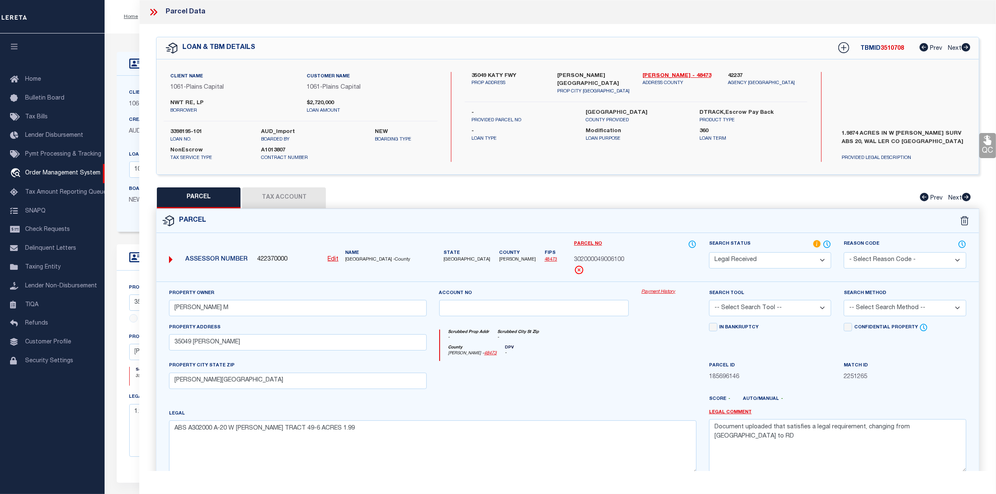
click at [743, 265] on select "Automated Search Bad Parcel Complete Duplicate Parcel High Dollar Reporting In …" at bounding box center [770, 260] width 123 height 16
select select "PC"
click at [709, 252] on select "Automated Search Bad Parcel Complete Duplicate Parcel High Dollar Reporting In …" at bounding box center [770, 260] width 123 height 16
click at [765, 313] on select "-- Select Search Tool -- 3rd Party Website Agency File Agency Website ATLS CNV-…" at bounding box center [770, 308] width 123 height 16
select select "AGW"
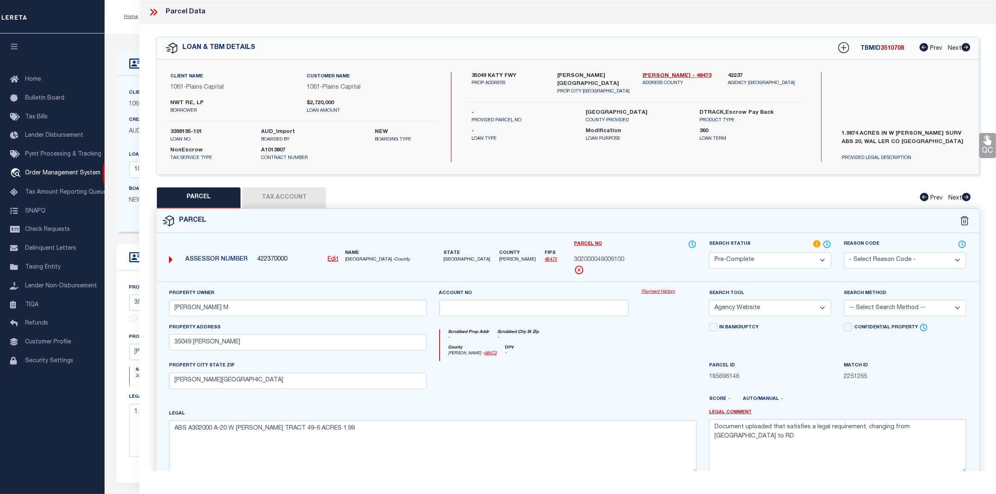
click at [709, 301] on select "-- Select Search Tool -- 3rd Party Website Agency File Agency Website ATLS CNV-…" at bounding box center [770, 308] width 123 height 16
click at [930, 306] on select "-- Select Search Method -- Property Address Legal Liability Info Provided" at bounding box center [905, 308] width 123 height 16
select select "LEG"
click at [844, 301] on select "-- Select Search Method -- Property Address Legal Liability Info Provided" at bounding box center [905, 308] width 123 height 16
click at [768, 427] on textarea "Document uploaded that satisfies a legal requirement, changing from [GEOGRAPHIC…" at bounding box center [837, 445] width 257 height 53
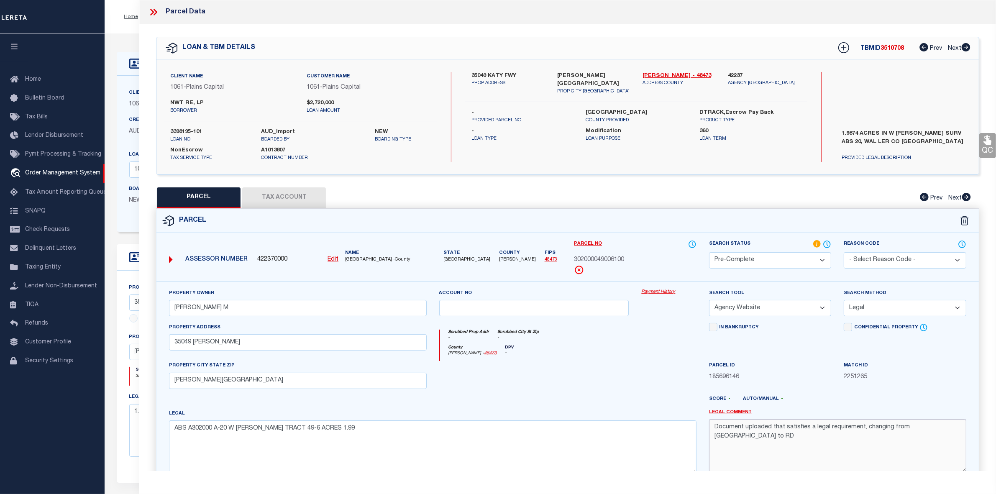
click at [768, 427] on textarea "Document uploaded that satisfies a legal requirement, changing from [GEOGRAPHIC…" at bounding box center [837, 445] width 257 height 53
click at [768, 428] on textarea "Document uploaded that satisfies a legal requirement, changing from [GEOGRAPHIC…" at bounding box center [837, 445] width 257 height 53
click at [766, 310] on select "-- Select Search Tool -- 3rd Party Website Agency File Agency Website ATLS CNV-…" at bounding box center [770, 308] width 123 height 16
select select "PHN"
click at [709, 301] on select "-- Select Search Tool -- 3rd Party Website Agency File Agency Website ATLS CNV-…" at bounding box center [770, 308] width 123 height 16
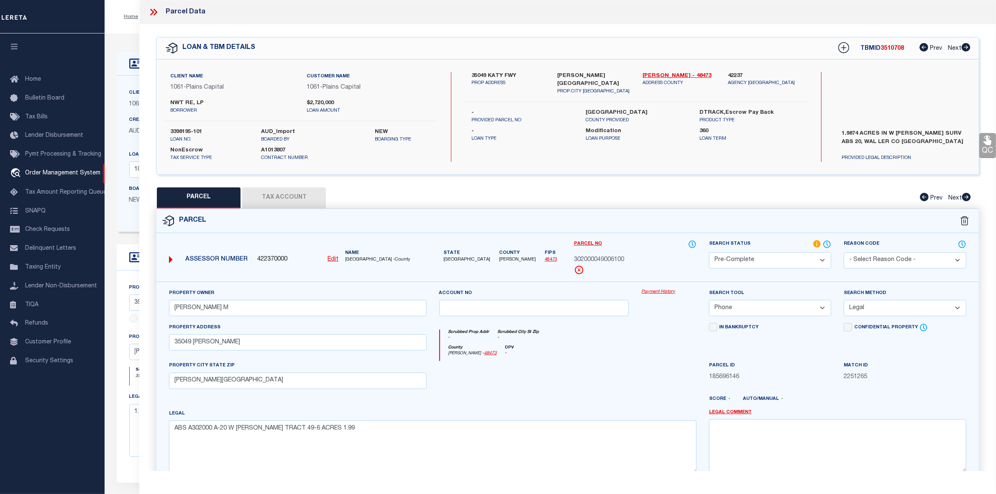
click at [293, 200] on button "Tax Account" at bounding box center [284, 197] width 84 height 21
select select "100"
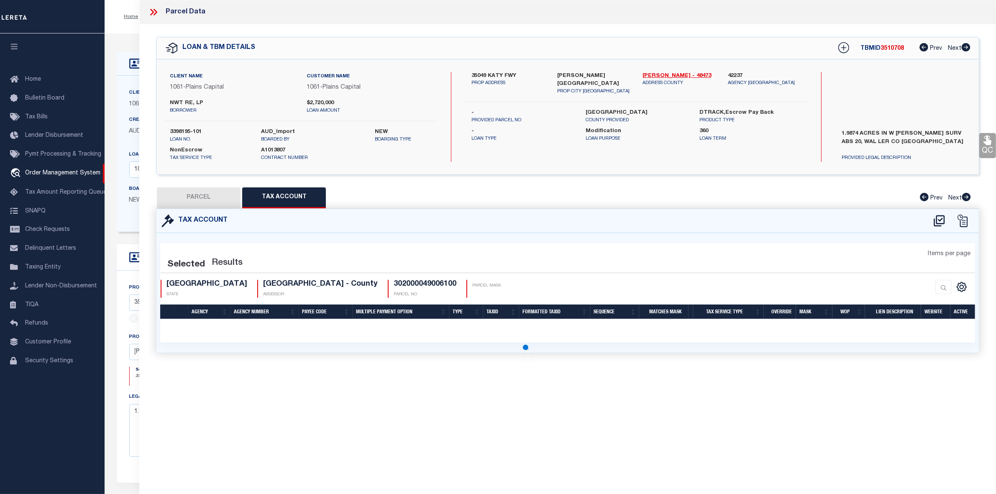
select select "100"
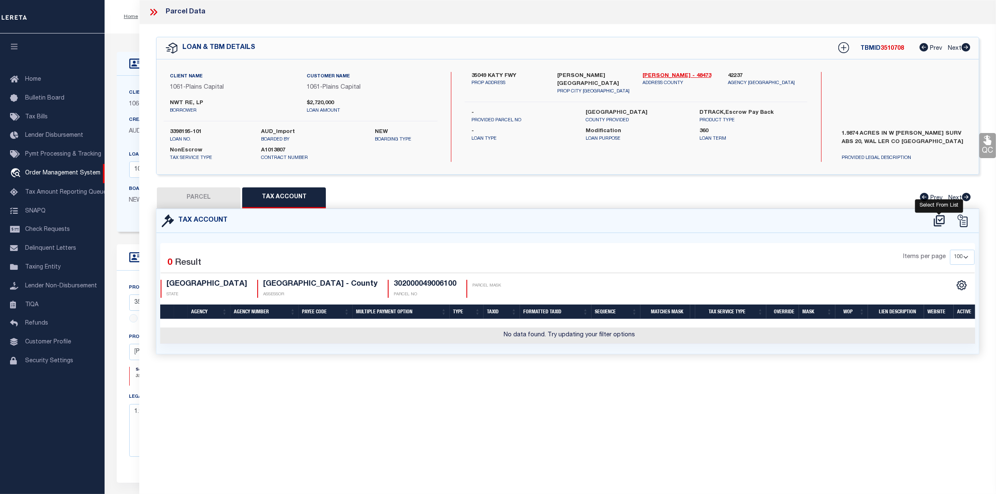
click at [936, 214] on icon at bounding box center [940, 220] width 14 height 13
select select "100"
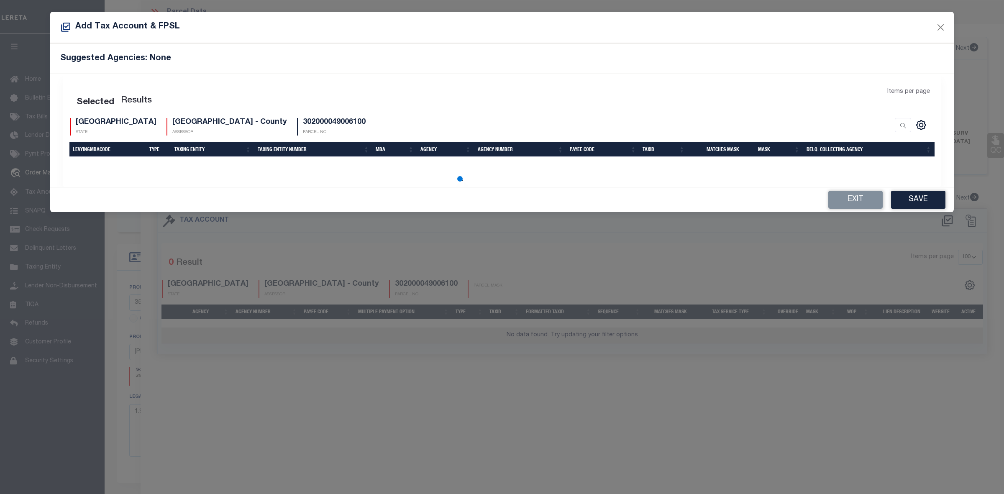
select select "100"
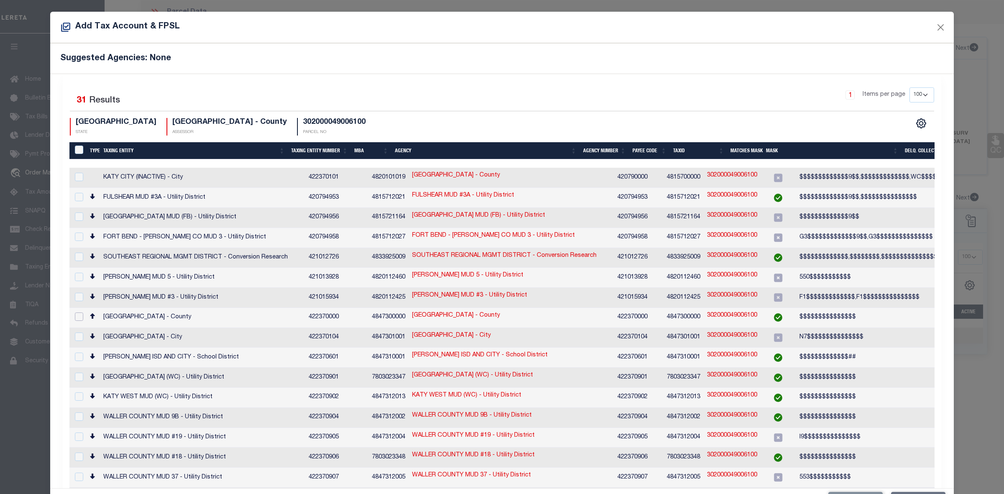
click at [77, 313] on input "checkbox" at bounding box center [79, 317] width 8 height 8
checkbox input "true"
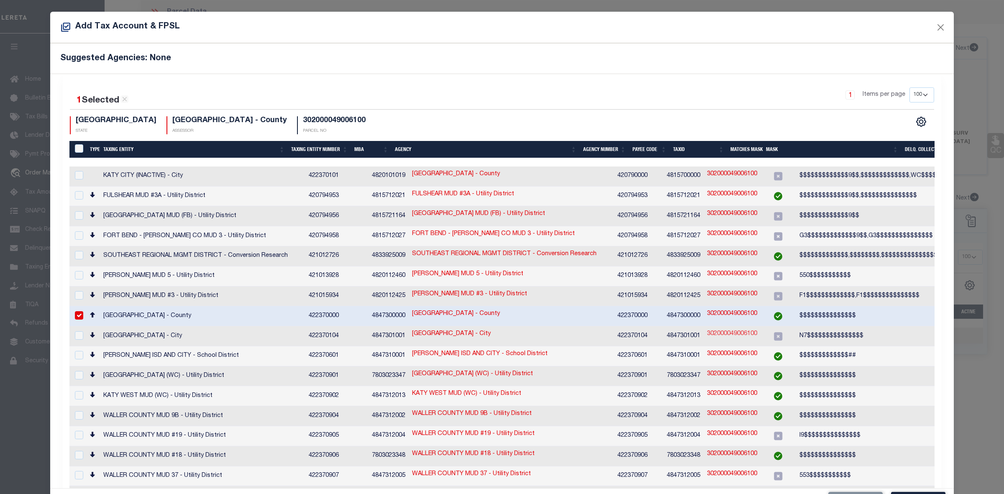
click at [707, 330] on link "302000049006100" at bounding box center [732, 334] width 50 height 9
type input "302000049006100"
type textarea "N7$$$$$$$$$$$$$$$"
checkbox input "true"
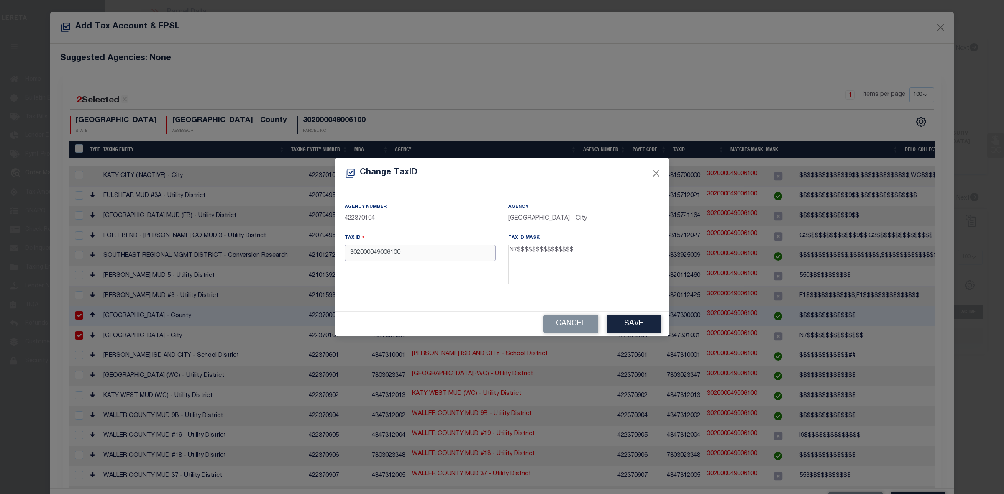
click at [348, 260] on input "302000049006100" at bounding box center [420, 253] width 151 height 16
type input "N7302000049006100"
click at [634, 334] on div "Cancel Save" at bounding box center [502, 324] width 335 height 25
click at [635, 328] on button "Save" at bounding box center [634, 324] width 54 height 18
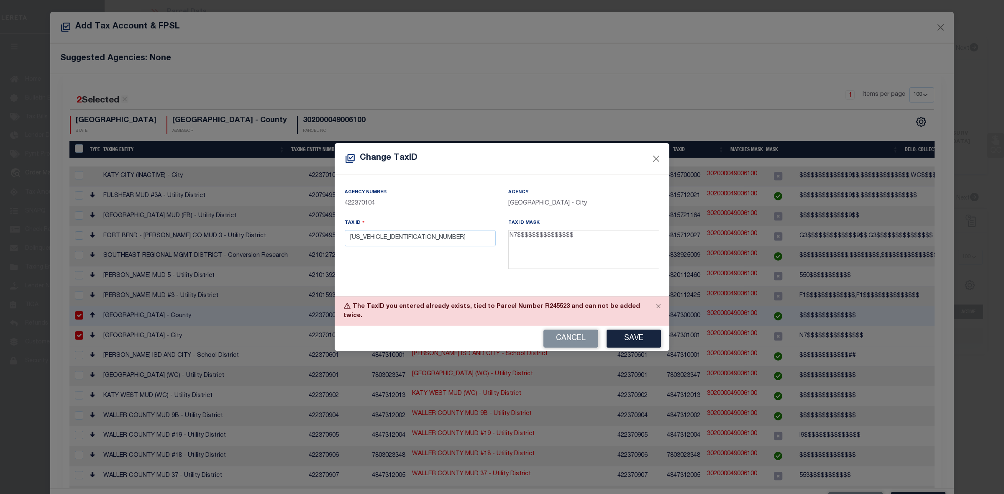
click at [634, 333] on button "Save" at bounding box center [634, 339] width 54 height 18
click at [657, 311] on button "Close" at bounding box center [658, 306] width 21 height 18
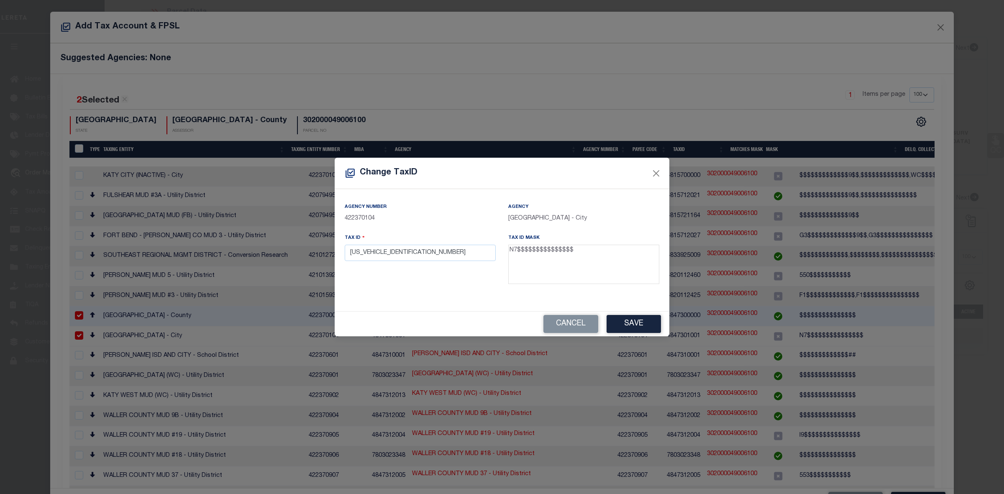
click at [653, 167] on div "Change TaxID" at bounding box center [502, 173] width 335 height 31
click at [654, 176] on button "Close" at bounding box center [656, 173] width 11 height 11
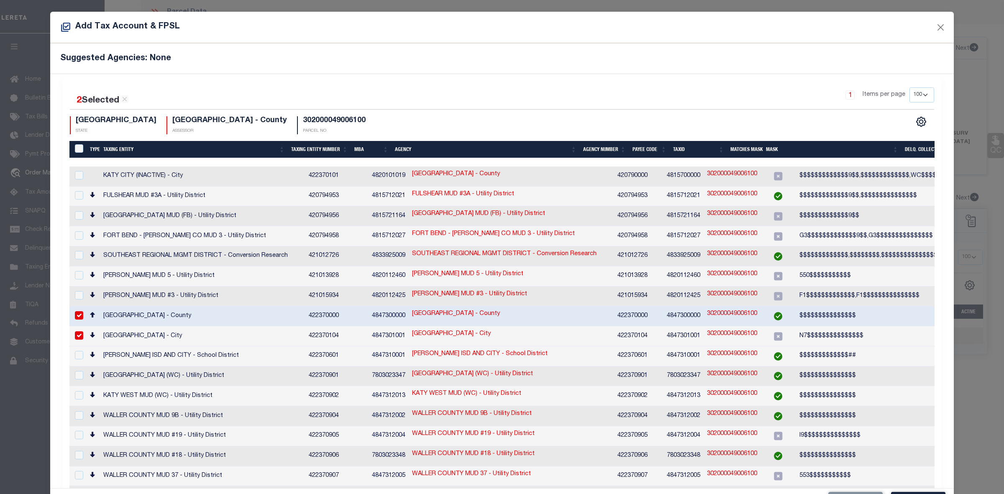
click at [73, 331] on div at bounding box center [78, 335] width 10 height 9
checkbox input "false"
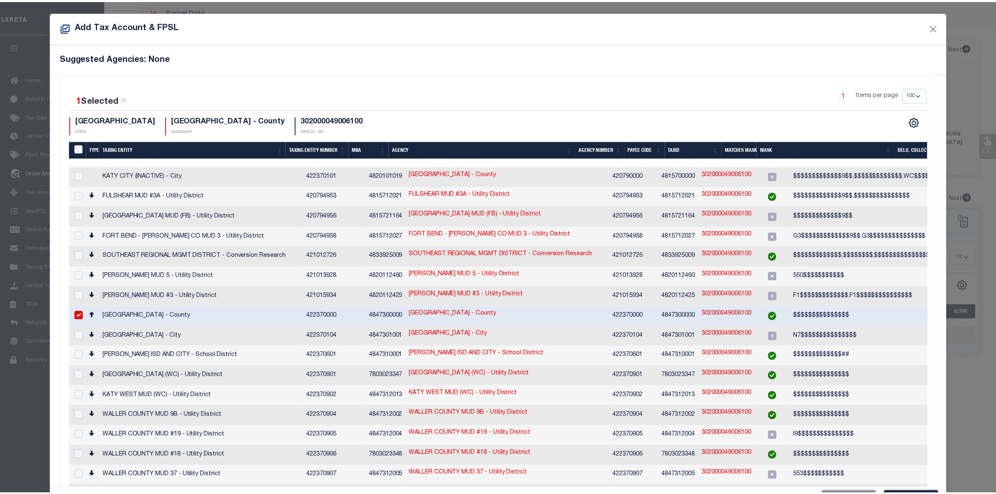
scroll to position [31, 0]
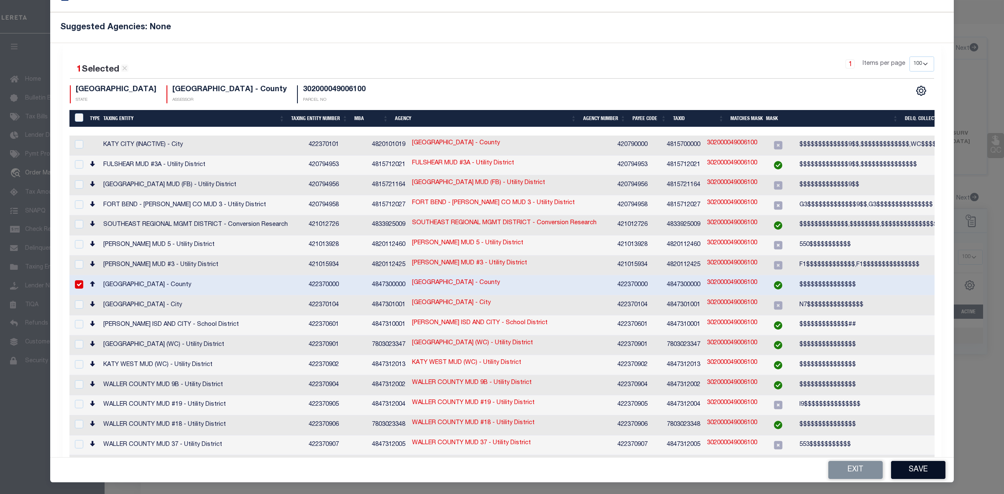
click at [897, 465] on button "Save" at bounding box center [918, 470] width 54 height 18
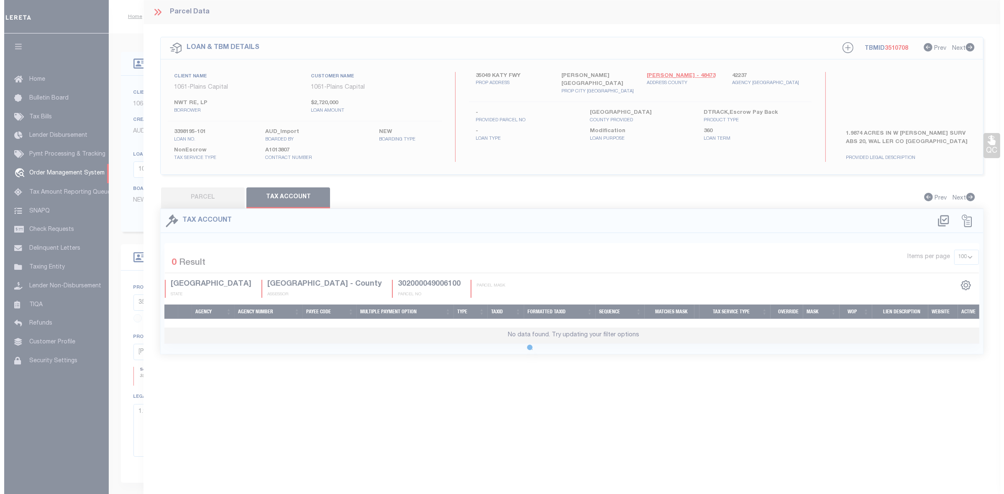
scroll to position [0, 0]
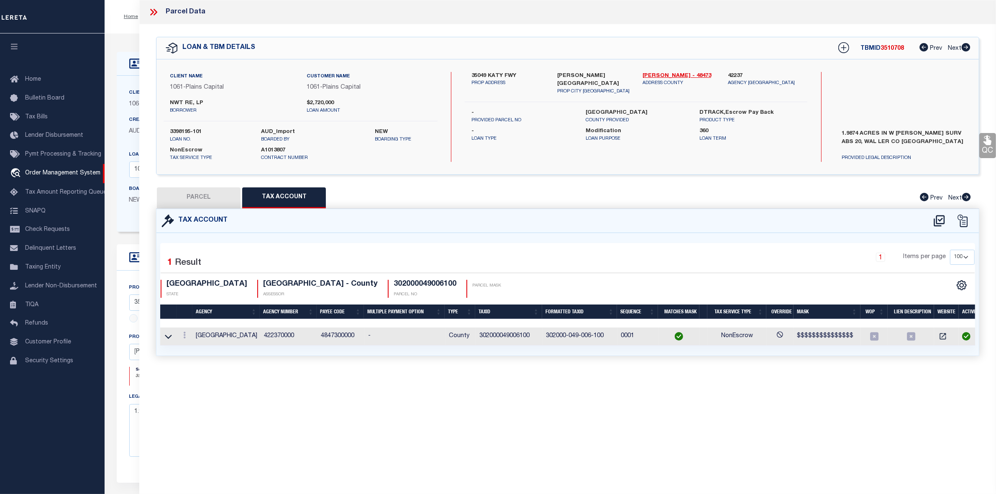
click at [200, 195] on button "PARCEL" at bounding box center [199, 197] width 84 height 21
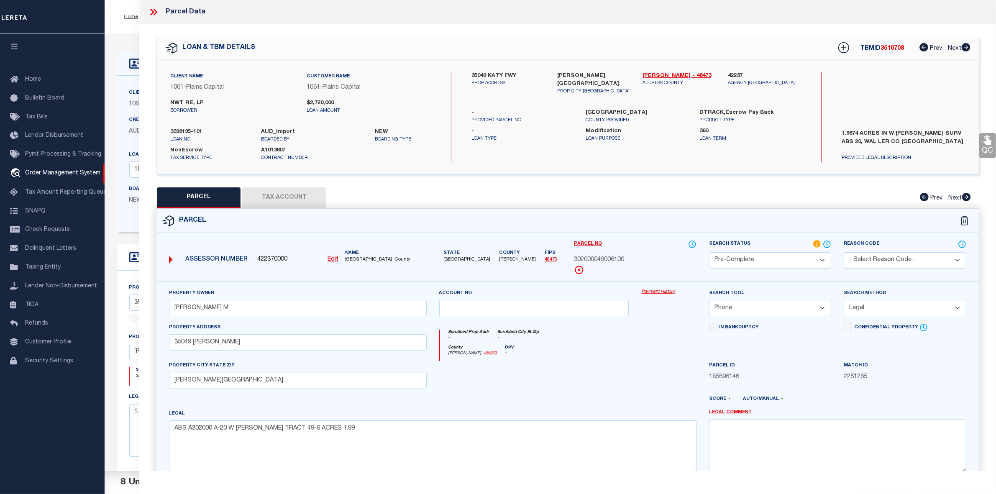
click at [331, 259] on u "Edit" at bounding box center [333, 260] width 11 height 6
select select "PC"
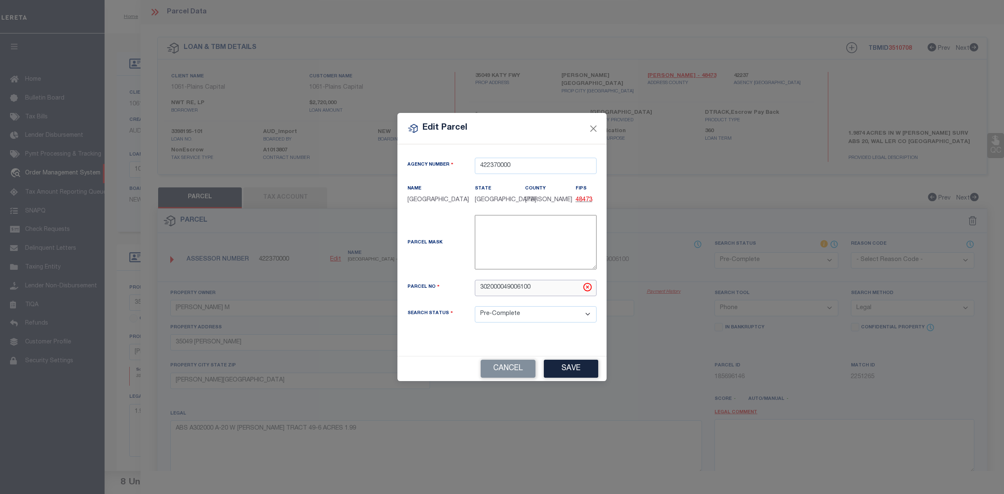
click at [480, 291] on input "302000049006100" at bounding box center [536, 288] width 122 height 16
type input "N7302000049006100"
click at [580, 365] on button "Save" at bounding box center [571, 369] width 54 height 18
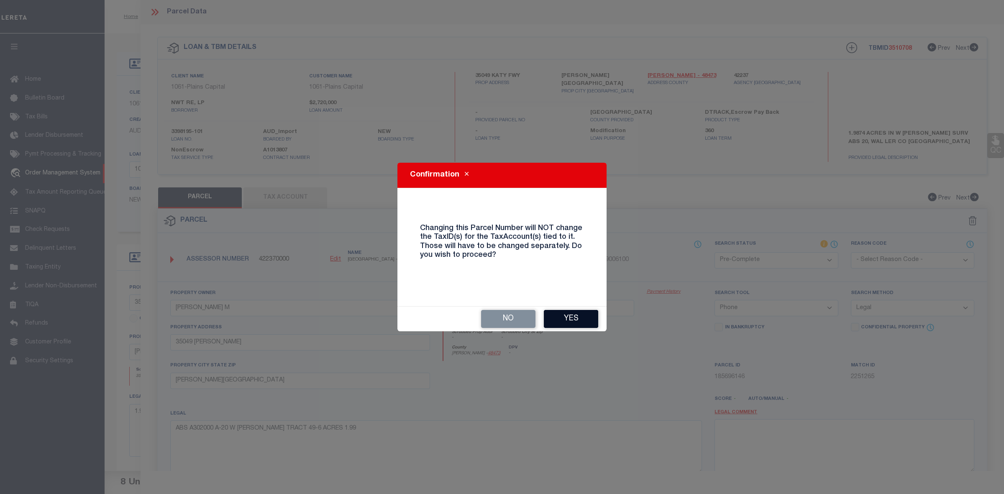
click at [578, 318] on button "Yes" at bounding box center [571, 319] width 54 height 18
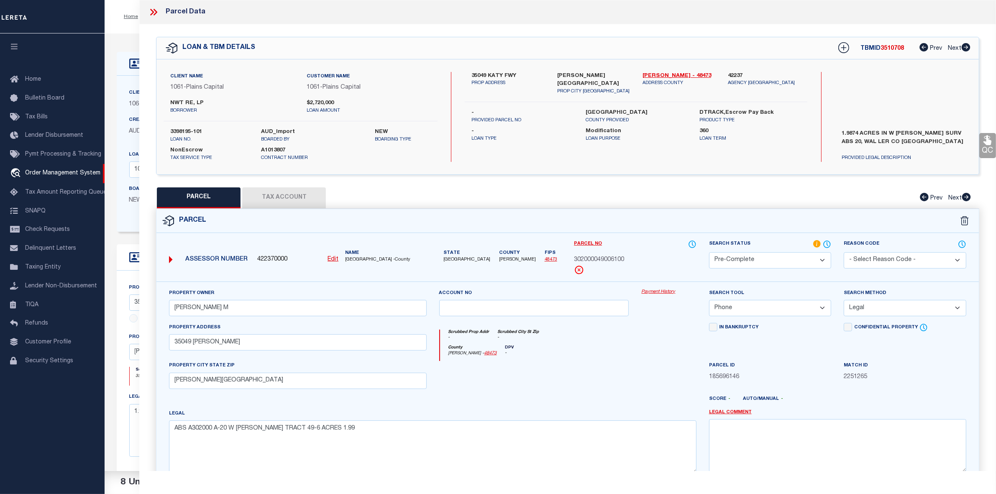
select select "PC"
select select
checkbox input "false"
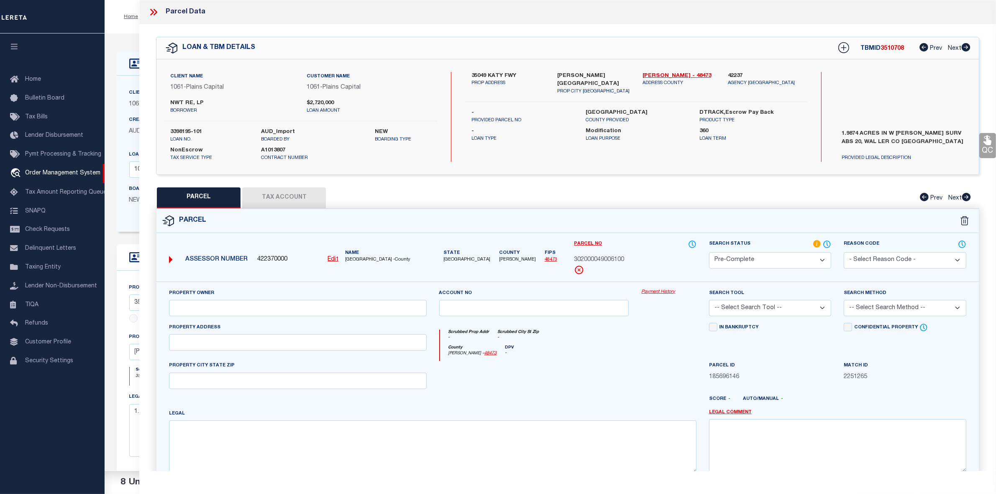
checkbox input "false"
type textarea "Document uploaded that satisfies a legal requirement, changing from [GEOGRAPHIC…"
click at [304, 203] on button "Tax Account" at bounding box center [284, 197] width 84 height 21
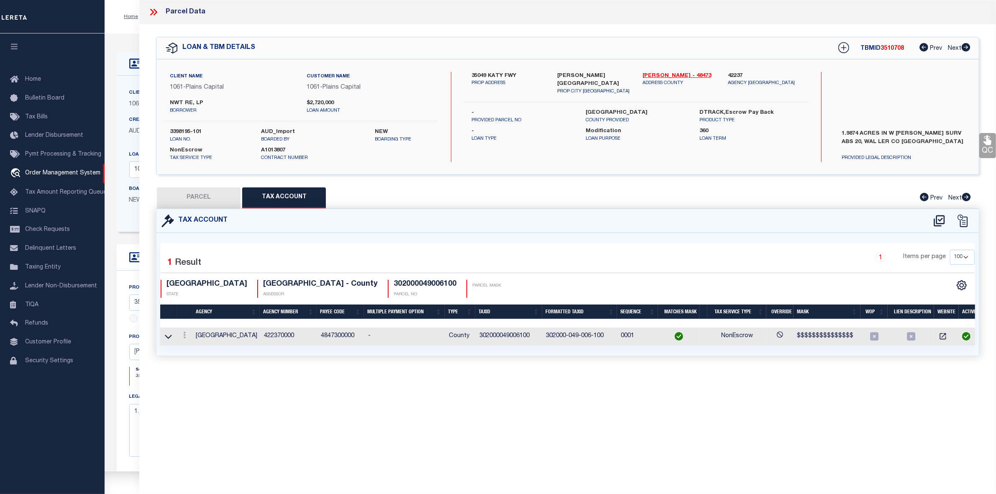
select select "100"
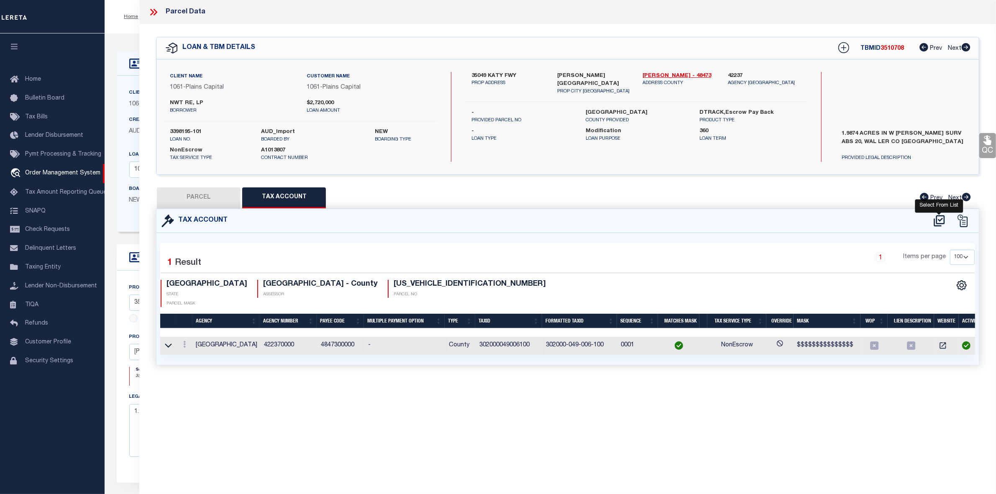
click at [936, 218] on icon at bounding box center [940, 220] width 14 height 13
select select "100"
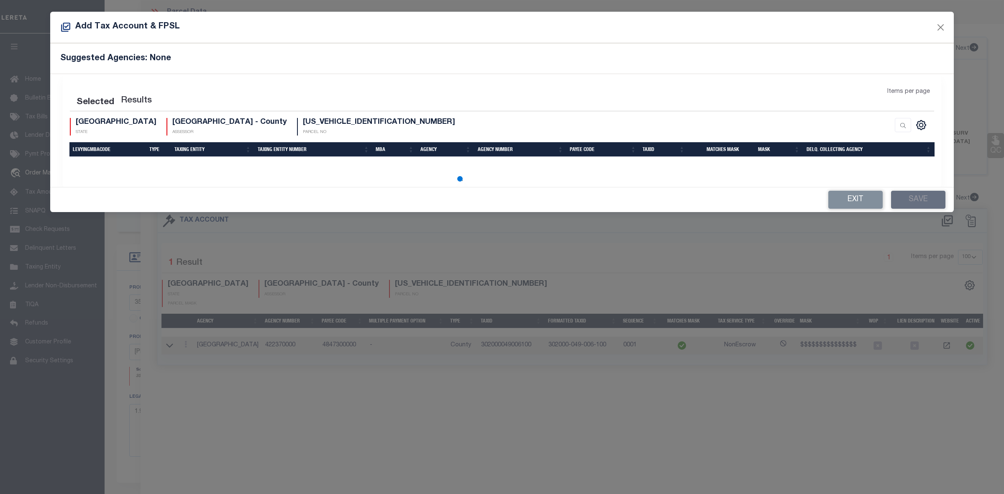
select select "100"
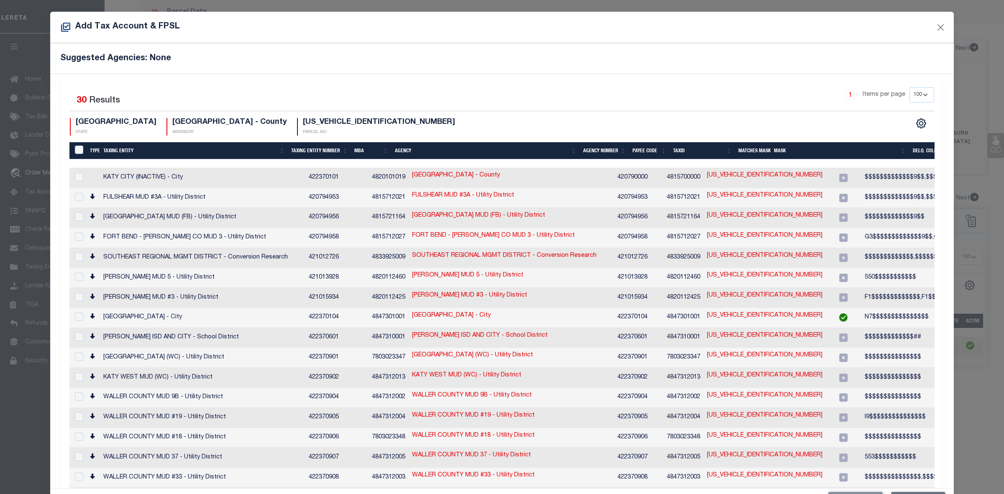
scroll to position [31, 0]
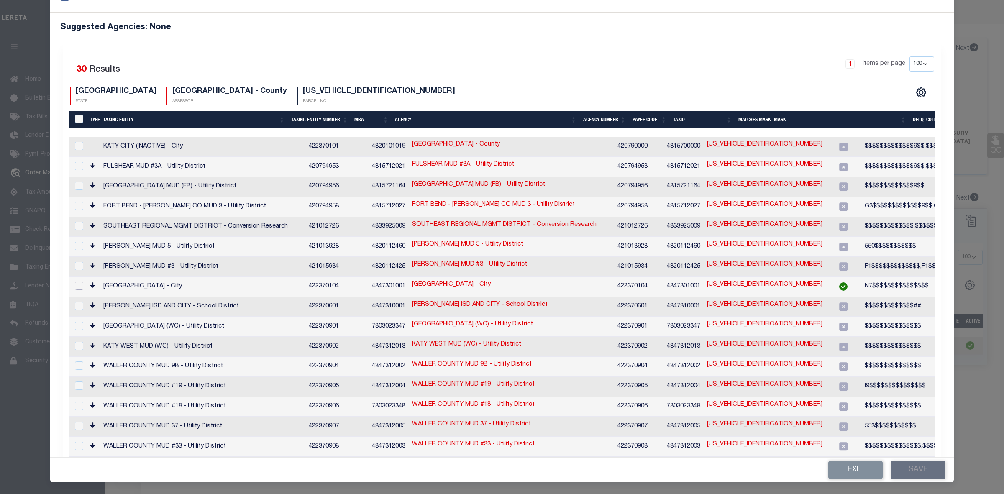
click at [78, 282] on input "checkbox" at bounding box center [79, 286] width 8 height 8
checkbox input "true"
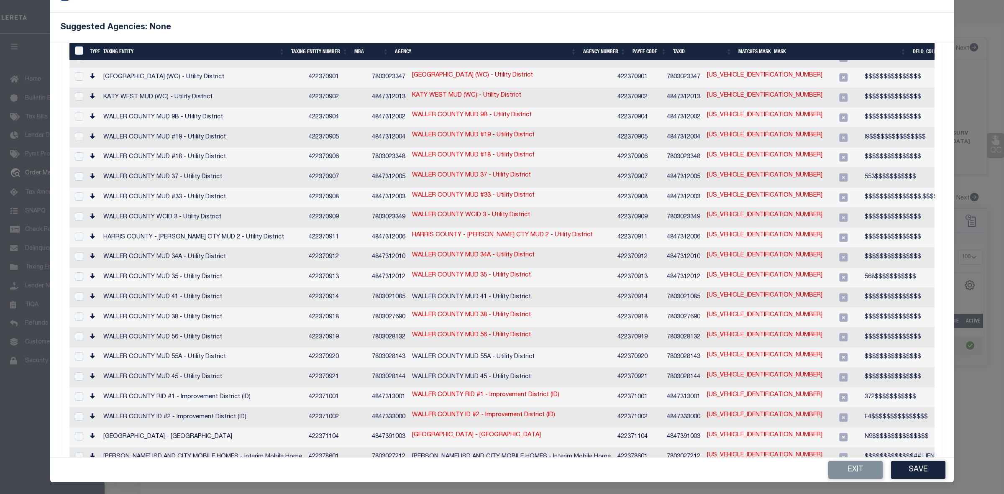
scroll to position [0, 0]
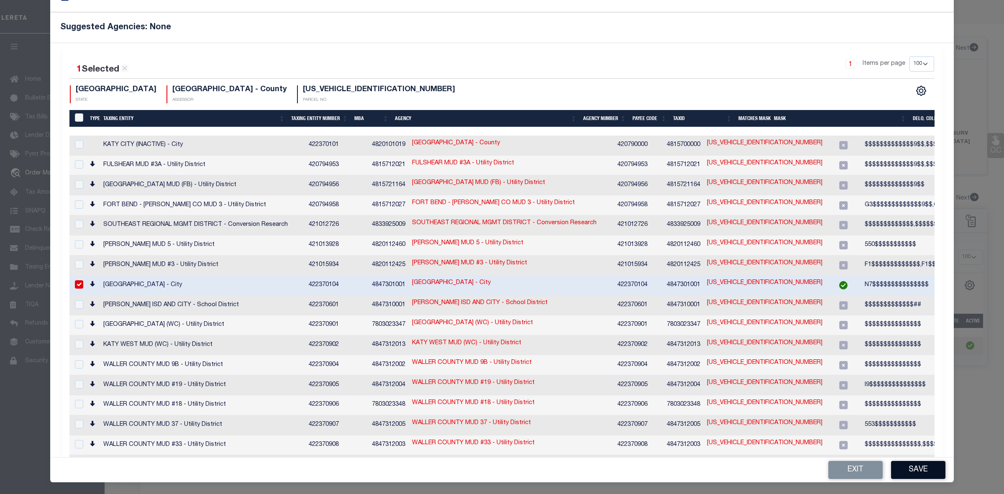
click at [924, 466] on button "Save" at bounding box center [918, 470] width 54 height 18
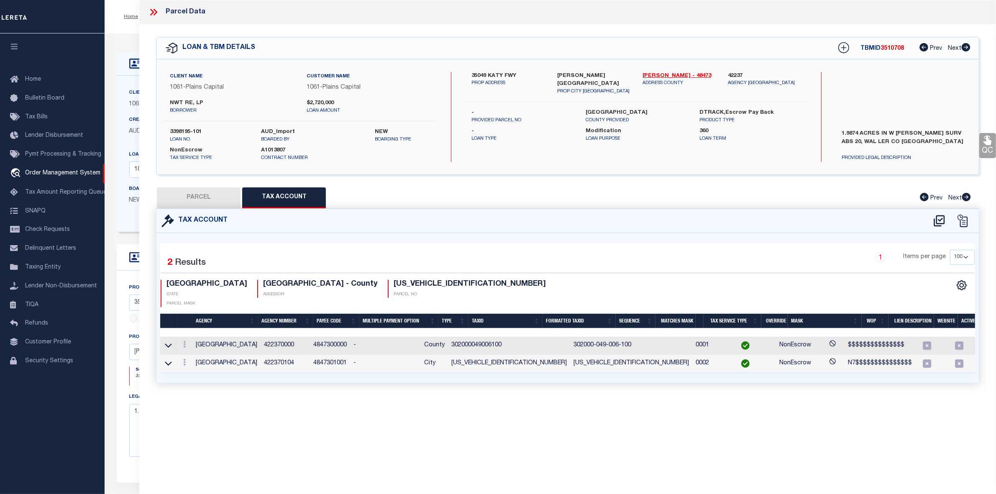
click at [214, 195] on button "PARCEL" at bounding box center [199, 197] width 84 height 21
select select "AS"
checkbox input "false"
select select "QC"
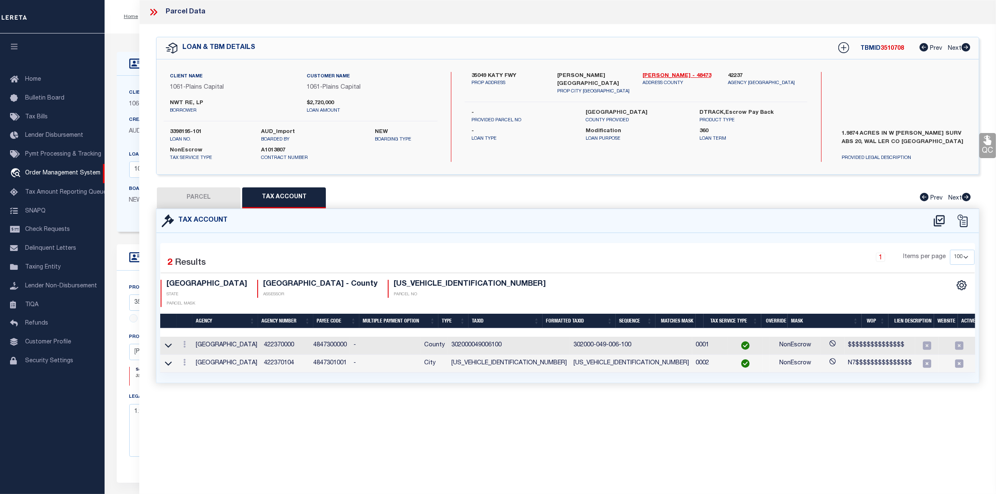
checkbox input "false"
type textarea "Document uploaded that satisfies a legal requirement, changing from [GEOGRAPHIC…"
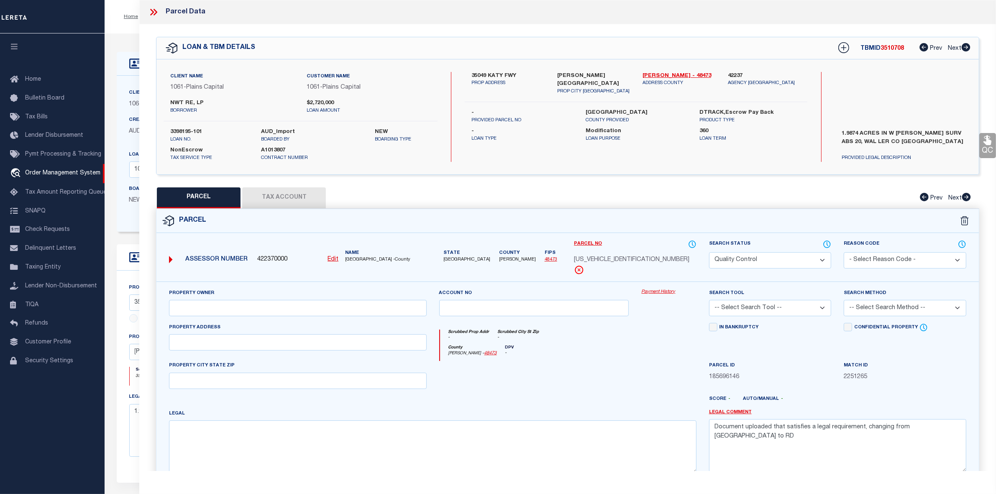
click at [300, 193] on button "Tax Account" at bounding box center [284, 197] width 84 height 21
select select "100"
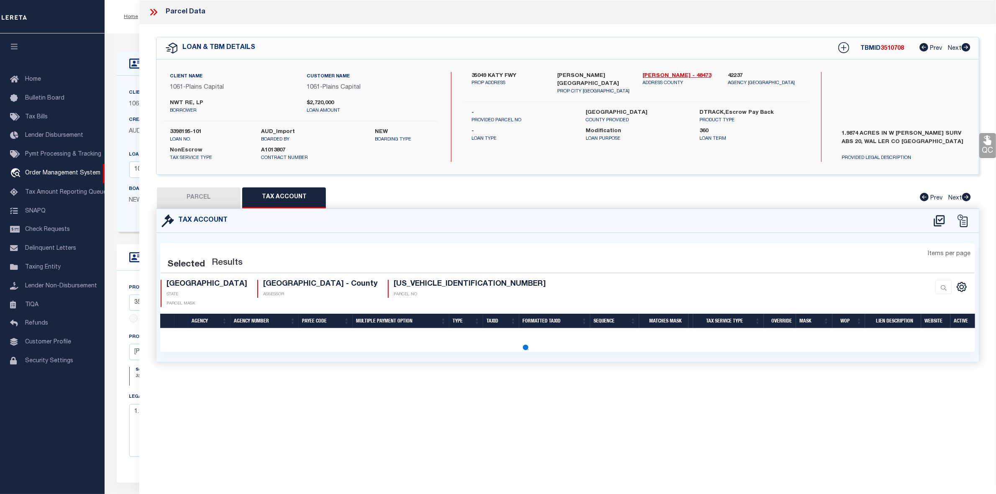
select select "100"
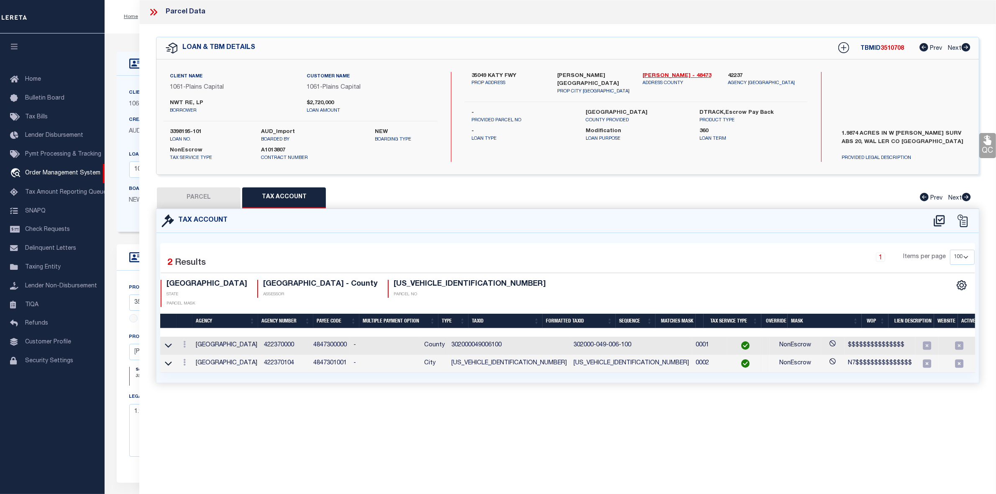
click at [202, 195] on button "PARCEL" at bounding box center [199, 197] width 84 height 21
select select "AS"
checkbox input "false"
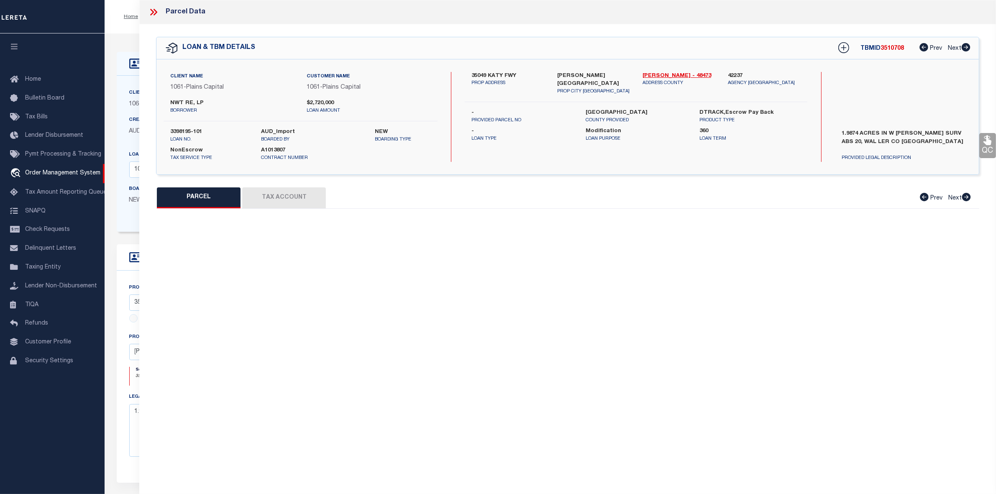
select select "QC"
checkbox input "false"
type textarea "Document uploaded that satisfies a legal requirement, changing from [GEOGRAPHIC…"
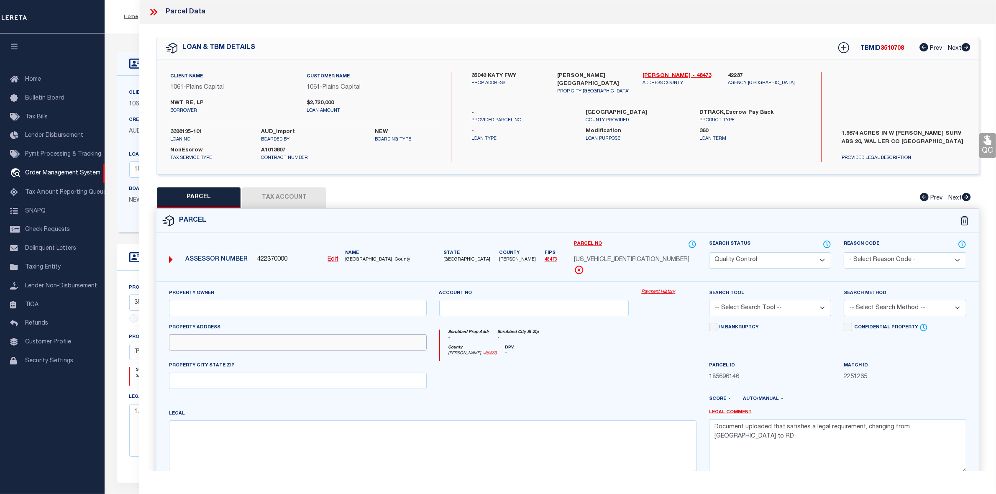
click at [280, 342] on input "text" at bounding box center [297, 342] width 257 height 16
paste input "35049 KATY FRWY BROOKSHIRE, TX 77423"
drag, startPoint x: 229, startPoint y: 344, endPoint x: 374, endPoint y: 340, distance: 144.4
click at [374, 340] on input "35049 KATY FRWY BROOKSHIRE, TX 77423" at bounding box center [297, 342] width 257 height 16
type input "35049 KATY FRWY"
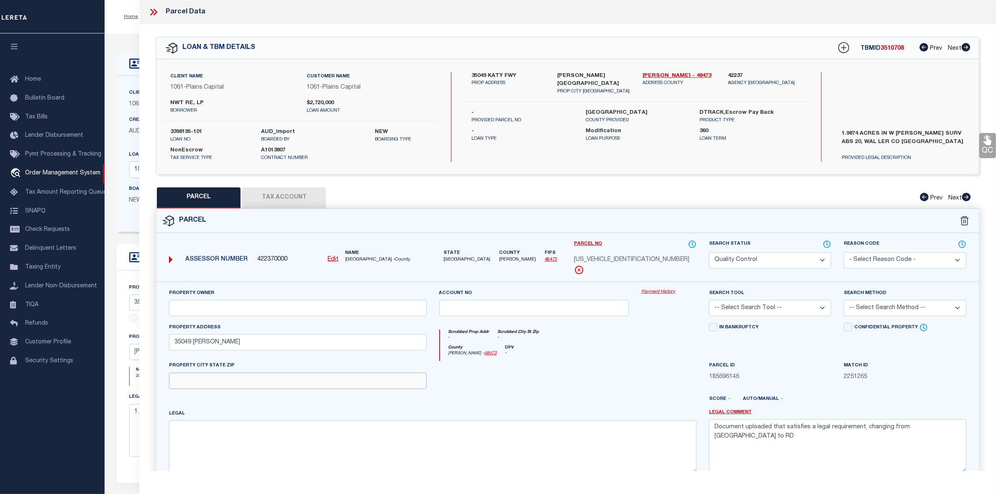
click at [333, 385] on input "text" at bounding box center [297, 381] width 257 height 16
paste input "BROOKSHIRE, TX 77423"
type input "BROOKSHIRE, TX 77423"
click at [431, 452] on textarea at bounding box center [432, 447] width 527 height 53
paste textarea "ABS A302000 A-20 W COOPER TRACT 49-6 ACRES 1.99"
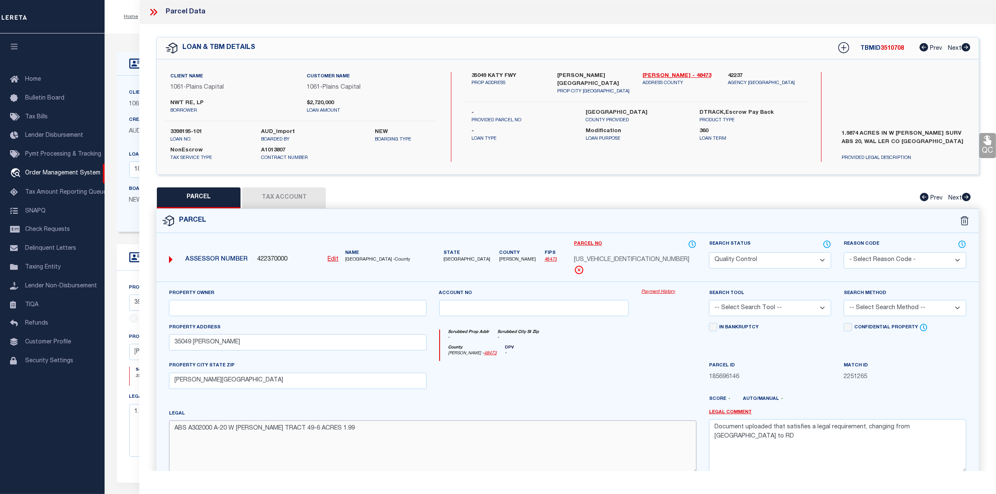
type textarea "ABS A302000 A-20 W COOPER TRACT 49-6 ACRES 1.99"
click at [788, 258] on select "Automated Search Bad Parcel Complete Duplicate Parcel High Dollar Reporting In …" at bounding box center [770, 260] width 123 height 16
select select "PC"
click at [709, 252] on select "Automated Search Bad Parcel Complete Duplicate Parcel High Dollar Reporting In …" at bounding box center [770, 260] width 123 height 16
click at [756, 302] on select "-- Select Search Tool -- 3rd Party Website Agency File Agency Website ATLS CNV-…" at bounding box center [770, 308] width 123 height 16
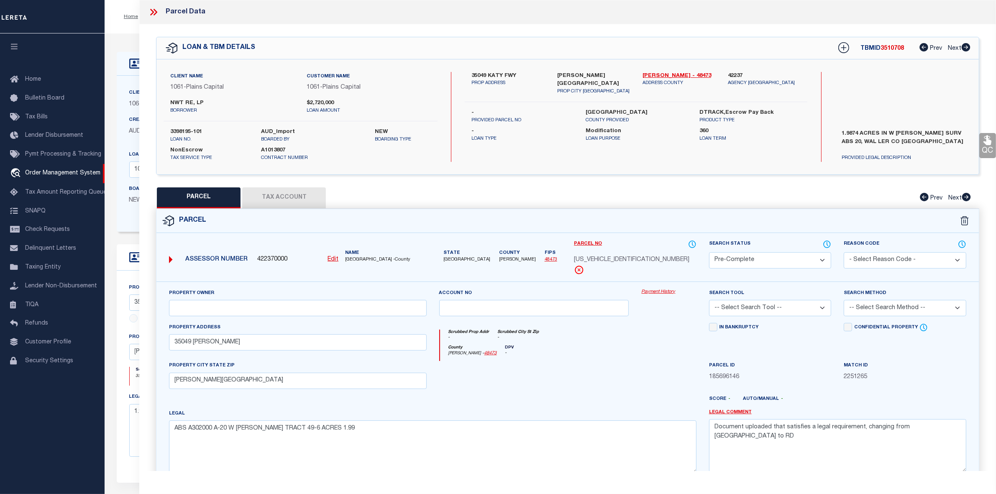
select select "AGW"
click at [709, 301] on select "-- Select Search Tool -- 3rd Party Website Agency File Agency Website ATLS CNV-…" at bounding box center [770, 308] width 123 height 16
click at [884, 308] on select "-- Select Search Method -- Property Address Legal Liability Info Provided" at bounding box center [905, 308] width 123 height 16
select select "LEG"
click at [844, 301] on select "-- Select Search Method -- Property Address Legal Liability Info Provided" at bounding box center [905, 308] width 123 height 16
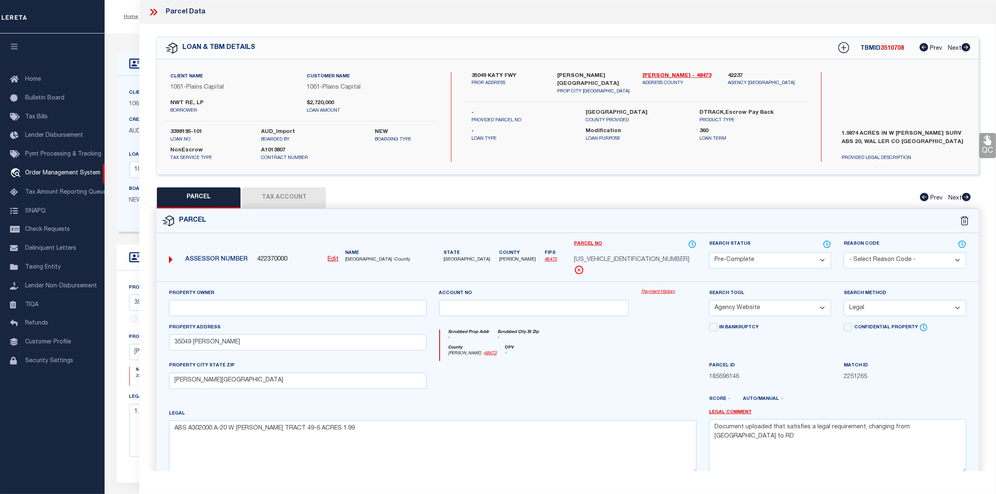
click at [761, 308] on select "-- Select Search Tool -- 3rd Party Website Agency File Agency Website ATLS CNV-…" at bounding box center [770, 308] width 123 height 16
select select "PHN"
click at [709, 301] on select "-- Select Search Tool -- 3rd Party Website Agency File Agency Website ATLS CNV-…" at bounding box center [770, 308] width 123 height 16
click at [767, 427] on textarea "Document uploaded that satisfies a legal requirement, changing from [GEOGRAPHIC…" at bounding box center [837, 445] width 257 height 53
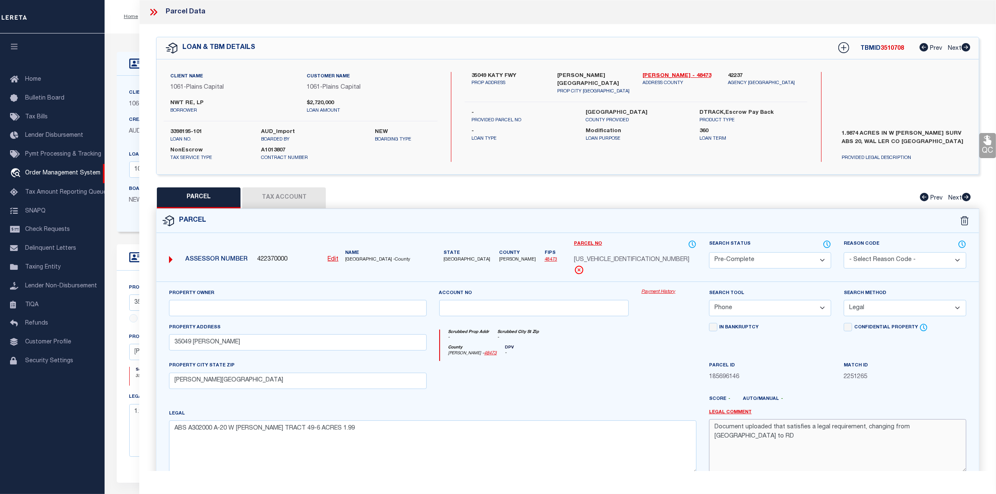
click at [767, 427] on textarea "Document uploaded that satisfies a legal requirement, changing from [GEOGRAPHIC…" at bounding box center [837, 445] width 257 height 53
click at [224, 302] on input "text" at bounding box center [297, 308] width 257 height 16
paste input "RIVAS HOLLI M"
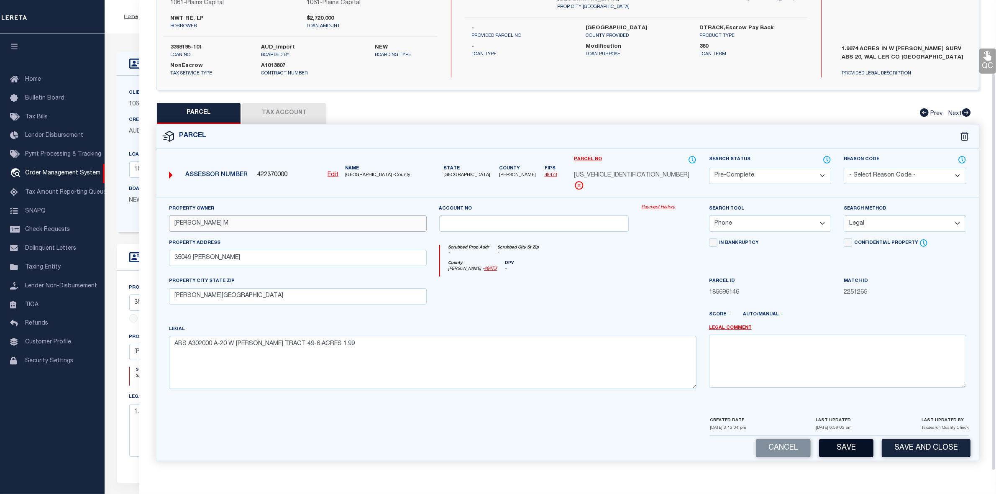
type input "RIVAS HOLLI M"
click at [846, 452] on button "Save" at bounding box center [846, 448] width 54 height 18
select select "AS"
select select
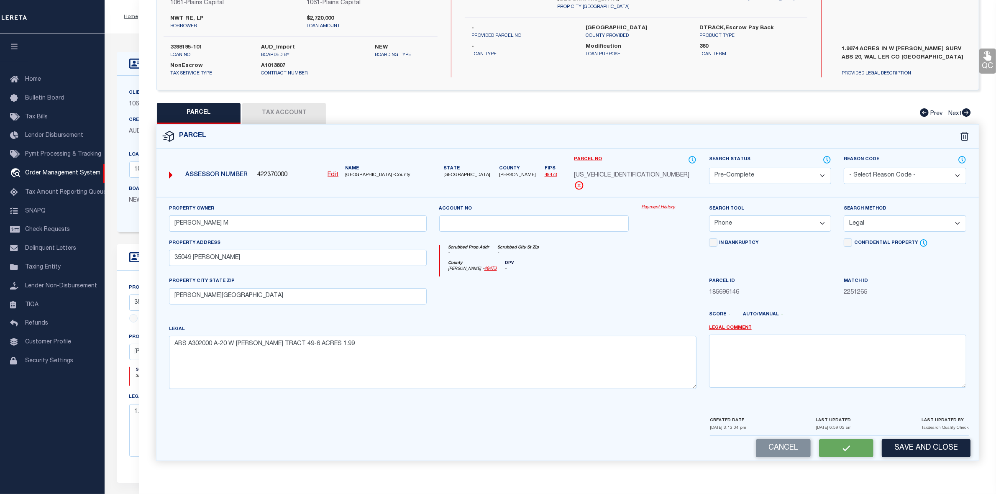
checkbox input "false"
select select "PC"
type input "RIVAS HOLLI M"
select select "PHN"
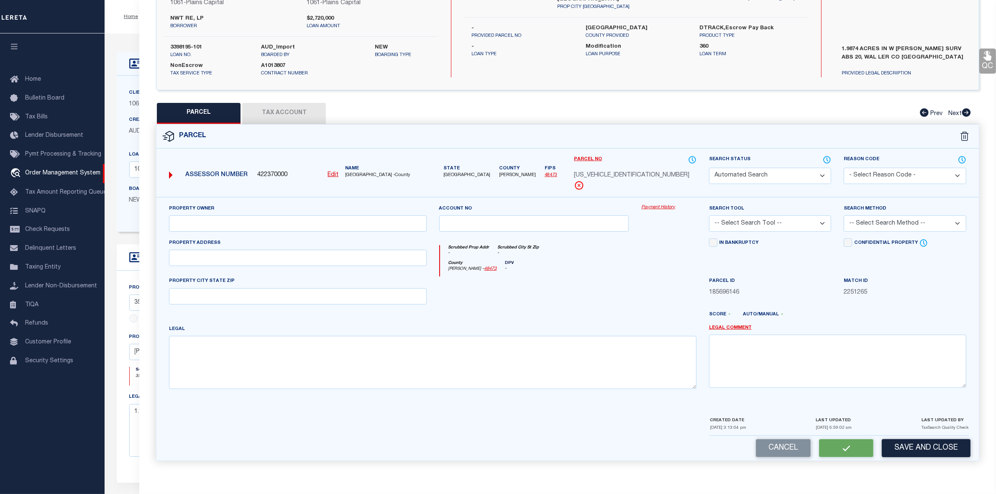
select select "LEG"
type input "35049 KATY FRWY"
type input "BROOKSHIRE, TX 77423"
type textarea "ABS A302000 A-20 W COOPER TRACT 49-6 ACRES 1.99"
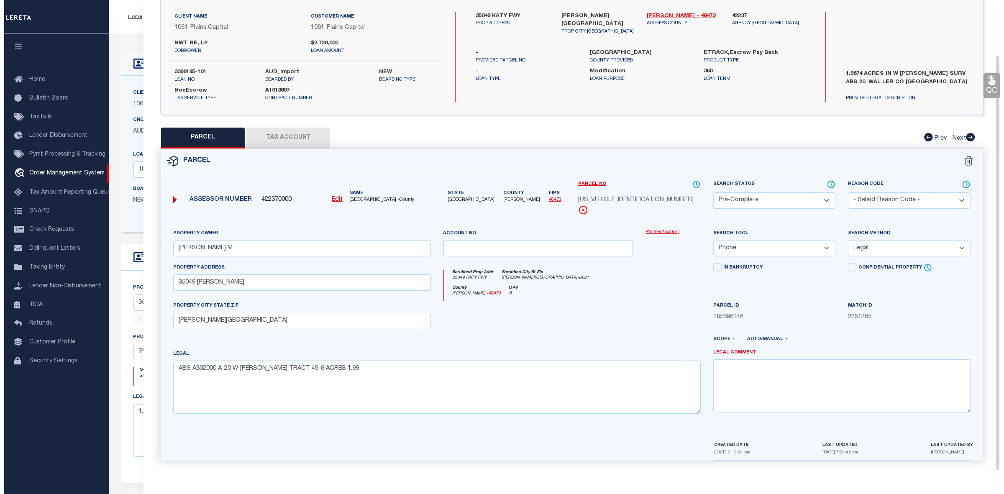
scroll to position [0, 0]
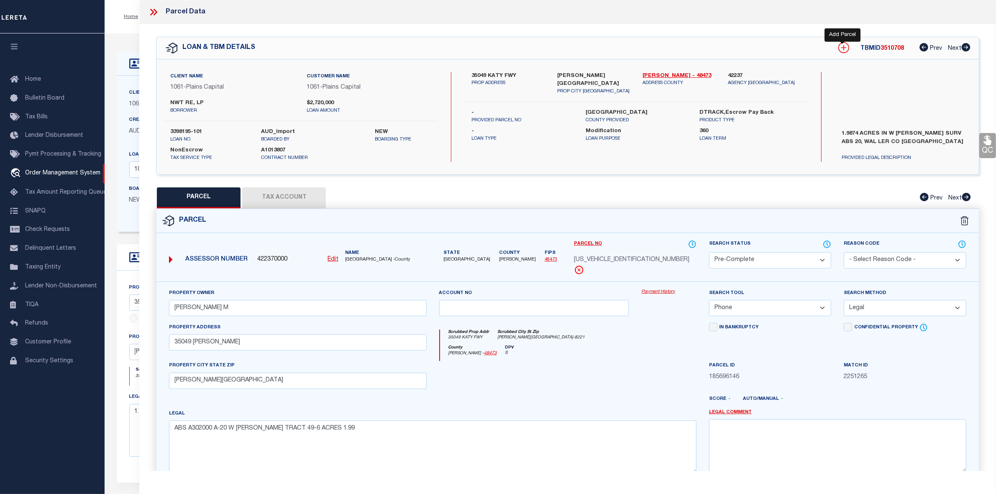
click at [841, 46] on icon at bounding box center [844, 47] width 11 height 11
select select "IP"
type textarea "-"
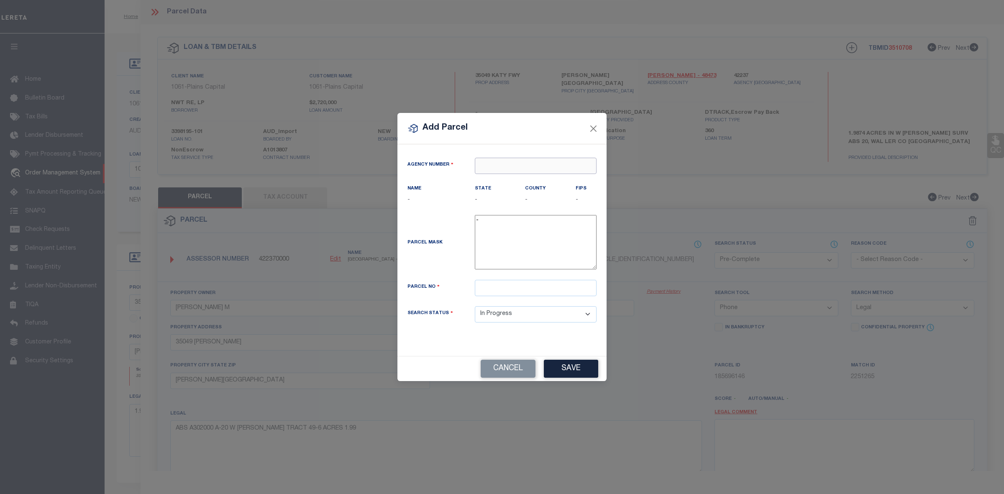
click at [506, 163] on input "text" at bounding box center [536, 166] width 122 height 16
click at [503, 183] on div "422370000 : WALLER COUNTY" at bounding box center [535, 186] width 121 height 24
type input "422370000"
click at [499, 300] on div "Parcel No" at bounding box center [502, 293] width 202 height 26
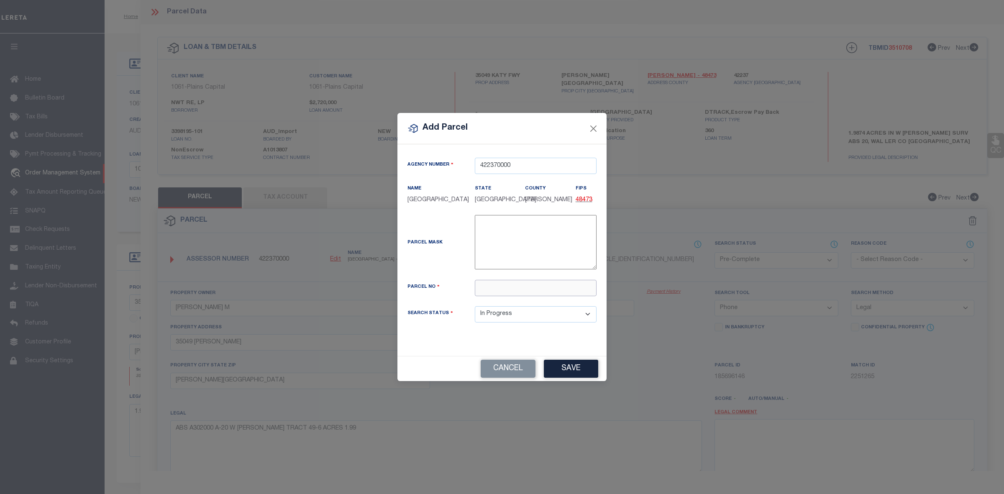
click at [501, 292] on input "text" at bounding box center [536, 288] width 122 height 16
click at [511, 292] on input "text" at bounding box center [536, 288] width 122 height 16
paste input "302000-049-006-999"
click at [537, 288] on input "N7302000-049-006-999" at bounding box center [536, 288] width 122 height 16
type input "N7302000049006999"
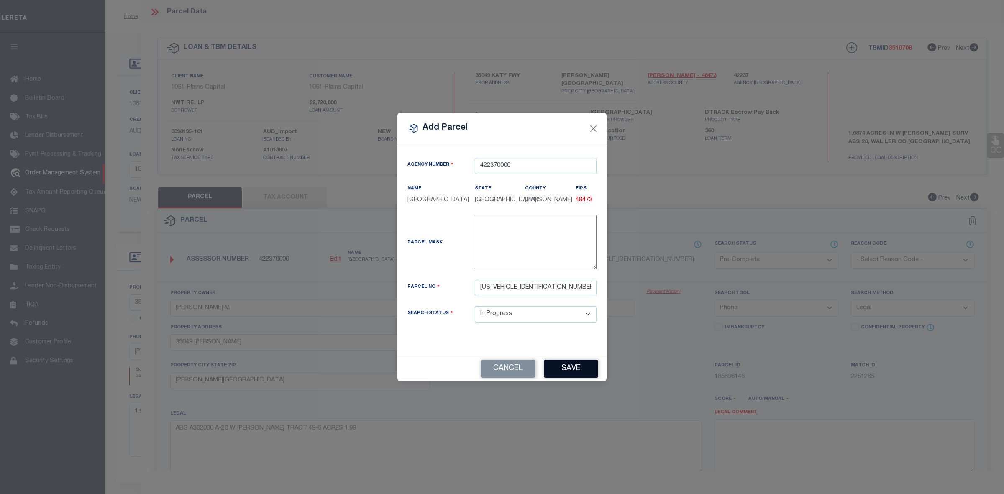
click at [588, 369] on button "Save" at bounding box center [571, 369] width 54 height 18
select select "IP"
select select
checkbox input "false"
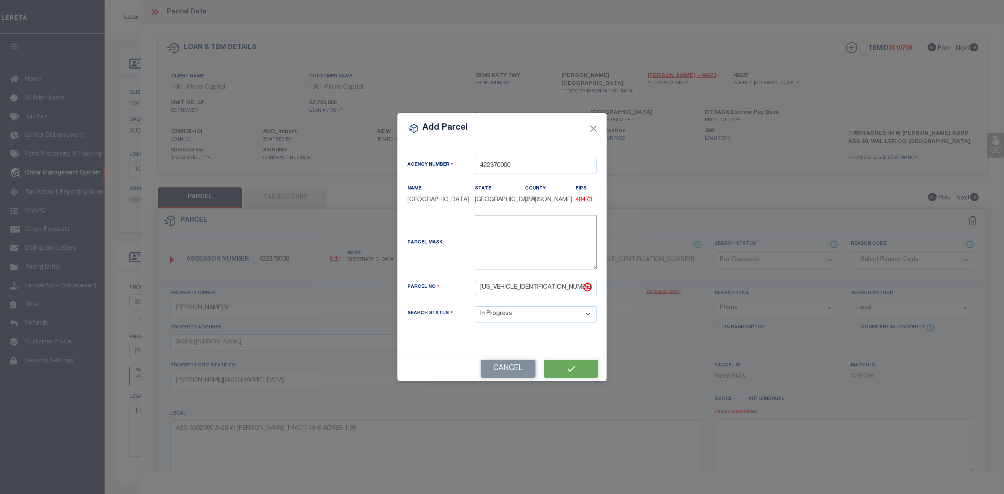
checkbox input "false"
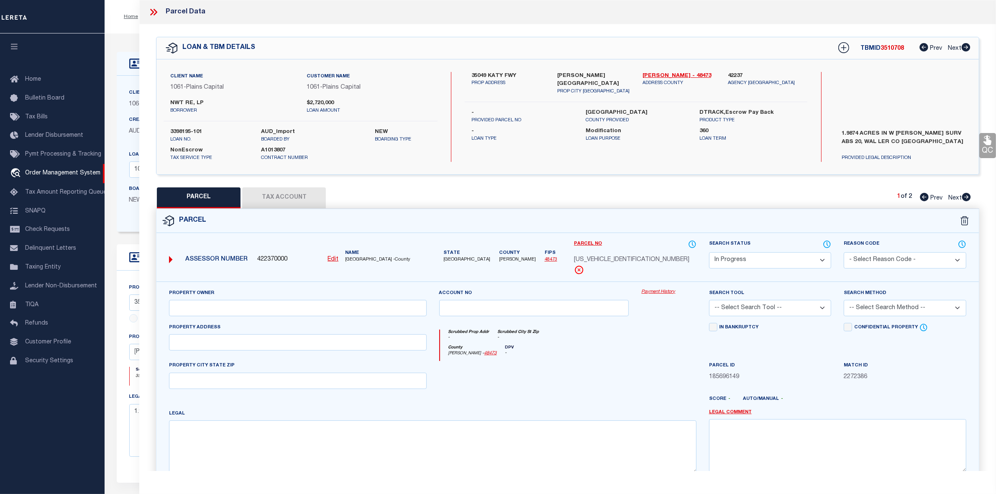
click at [267, 200] on button "Tax Account" at bounding box center [284, 197] width 84 height 21
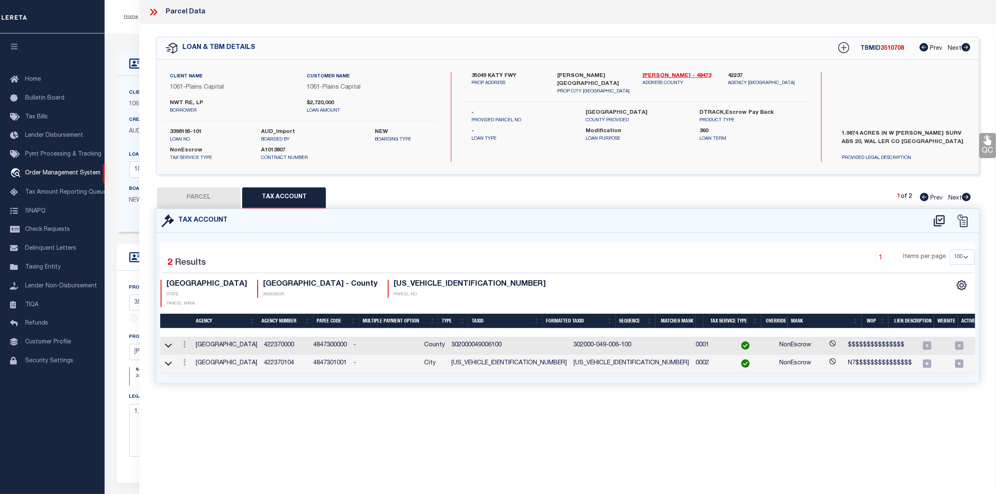
select select "100"
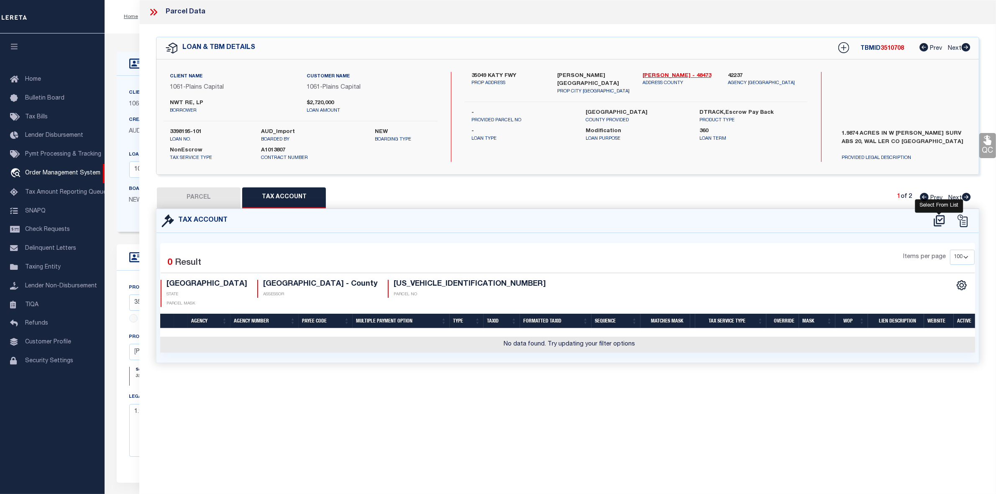
click at [943, 221] on icon at bounding box center [940, 220] width 14 height 13
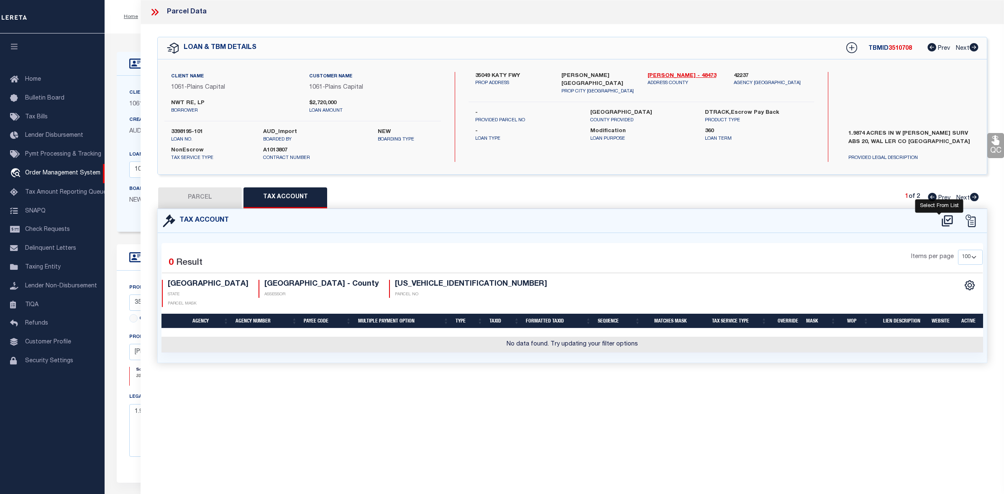
select select "100"
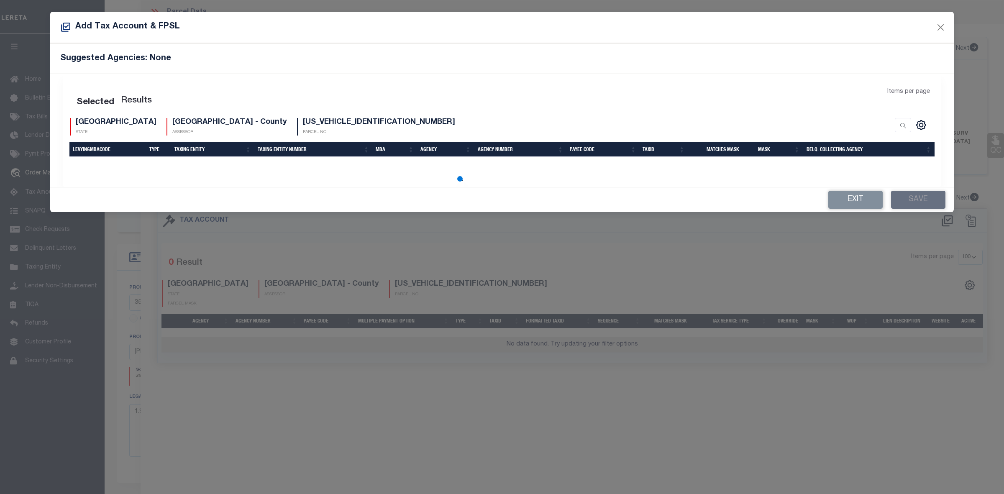
select select "100"
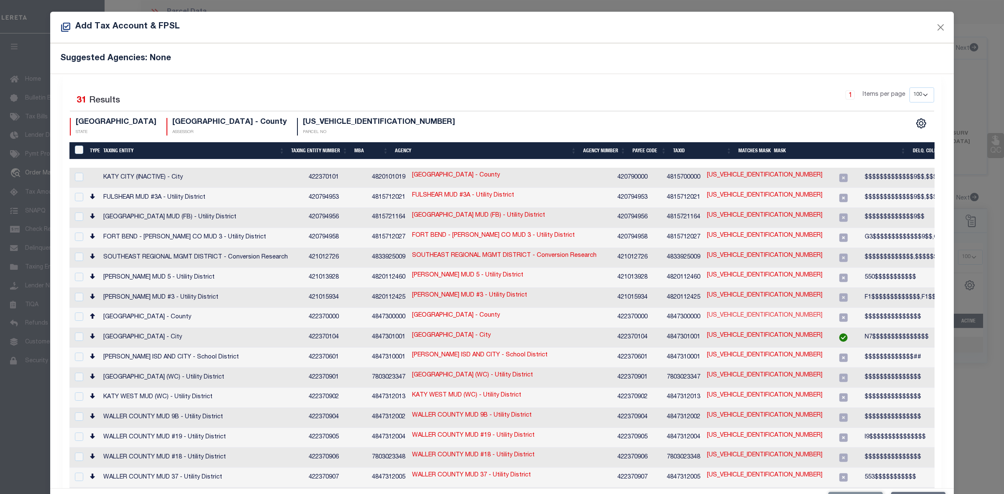
click at [710, 311] on link "N7302000049006999" at bounding box center [765, 315] width 116 height 9
type input "N7302000049006999"
type textarea "$$$$$$$$$$$$$$$"
checkbox input "true"
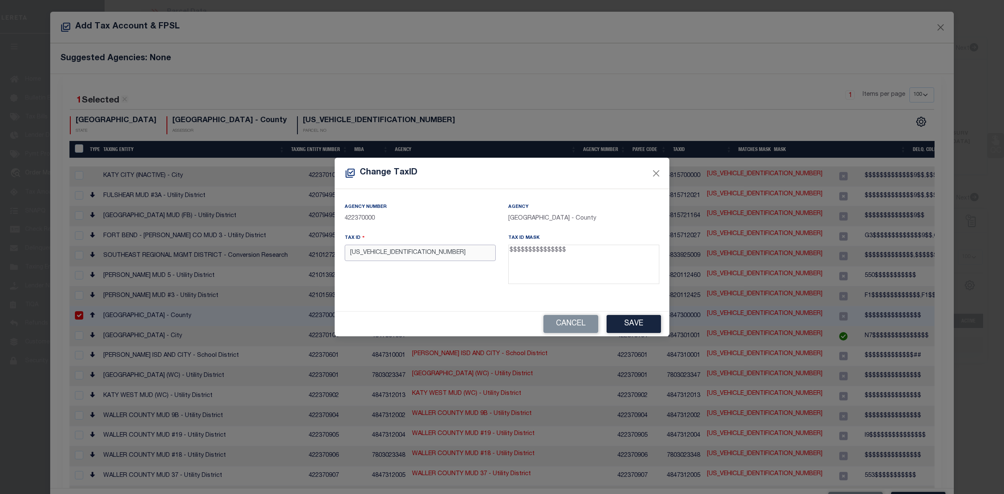
click at [358, 255] on input "N7302000049006999" at bounding box center [420, 253] width 151 height 16
type input "302000049006999"
click at [634, 329] on button "Save" at bounding box center [634, 324] width 54 height 18
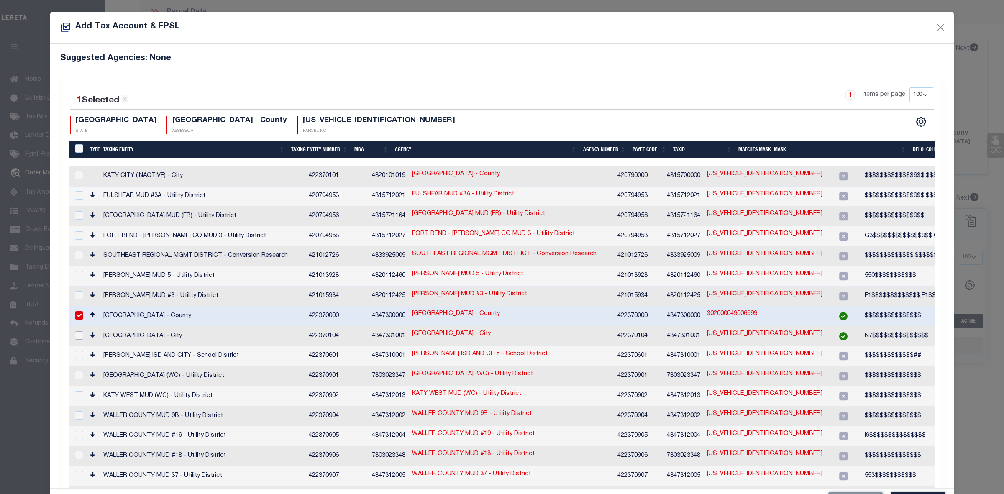
click at [79, 331] on input "checkbox" at bounding box center [79, 335] width 8 height 8
checkbox input "true"
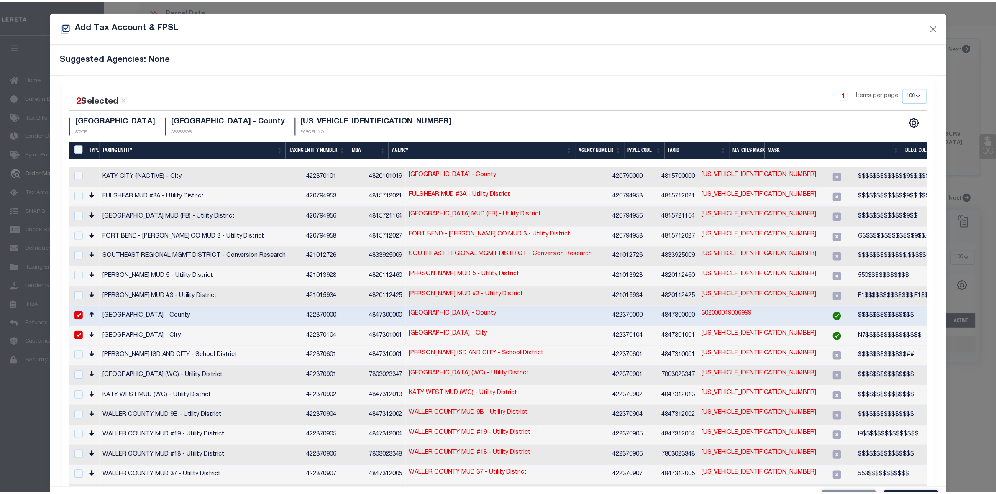
scroll to position [31, 0]
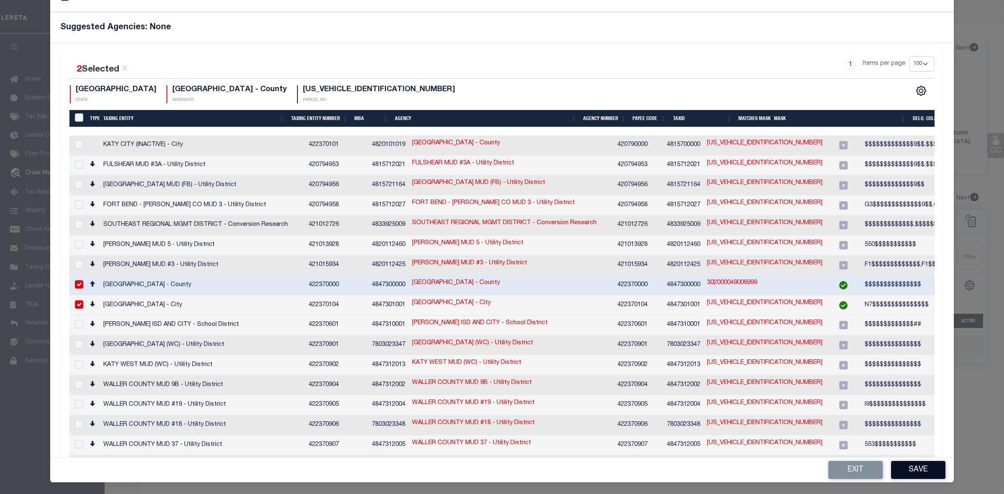
click at [909, 467] on button "Save" at bounding box center [918, 470] width 54 height 18
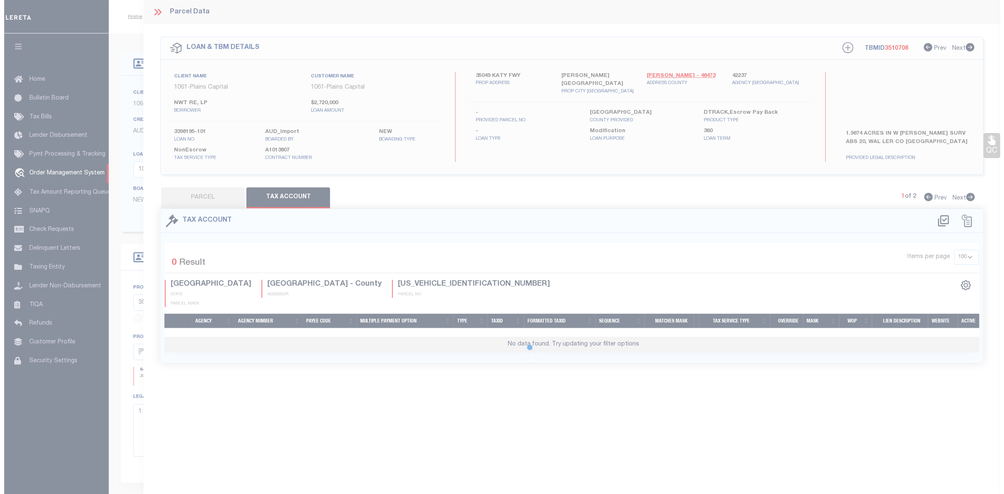
scroll to position [0, 0]
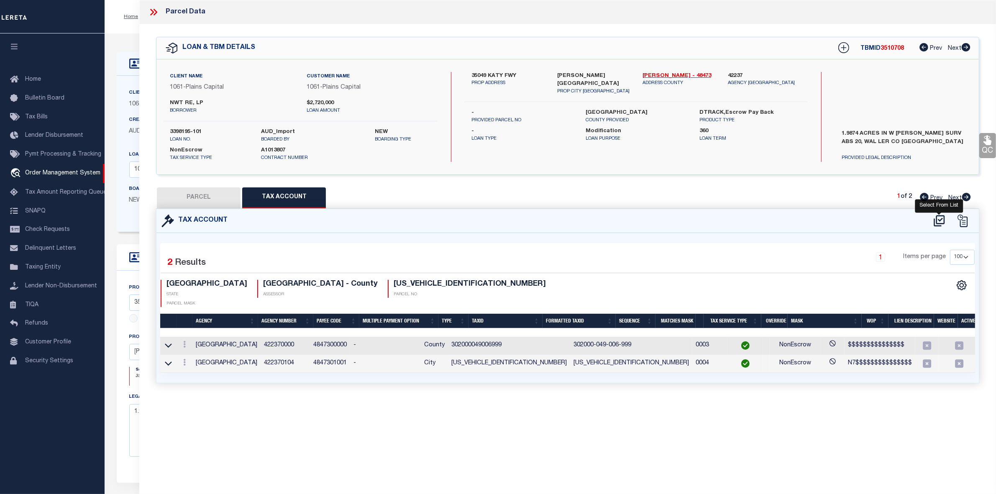
click at [944, 223] on icon at bounding box center [939, 220] width 11 height 11
select select "100"
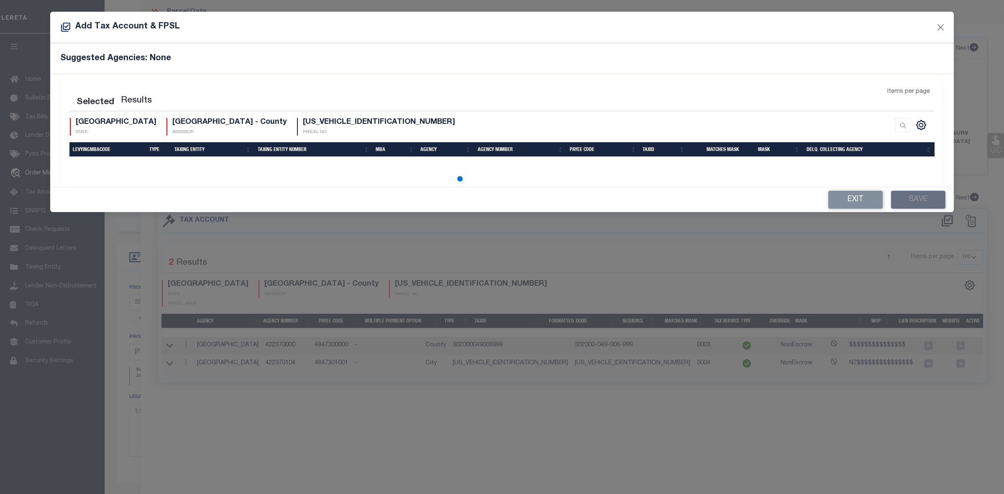
select select "100"
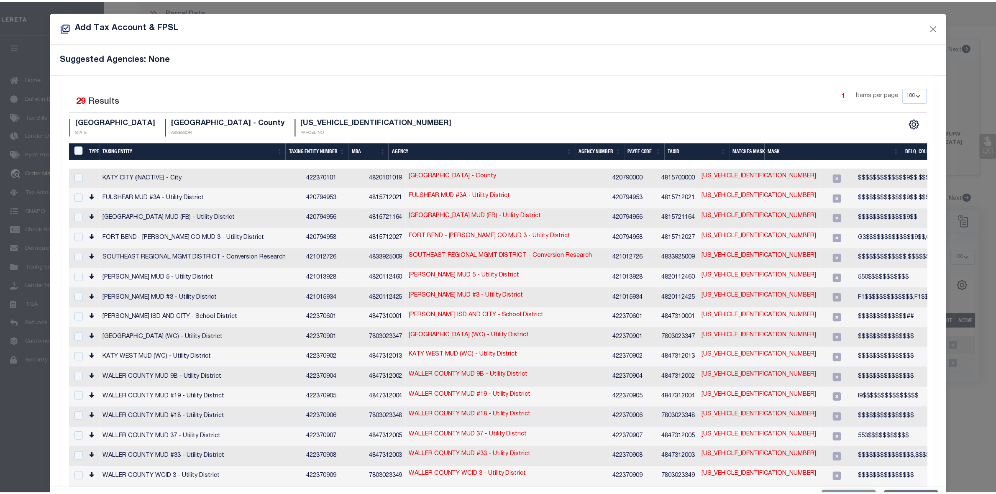
scroll to position [31, 0]
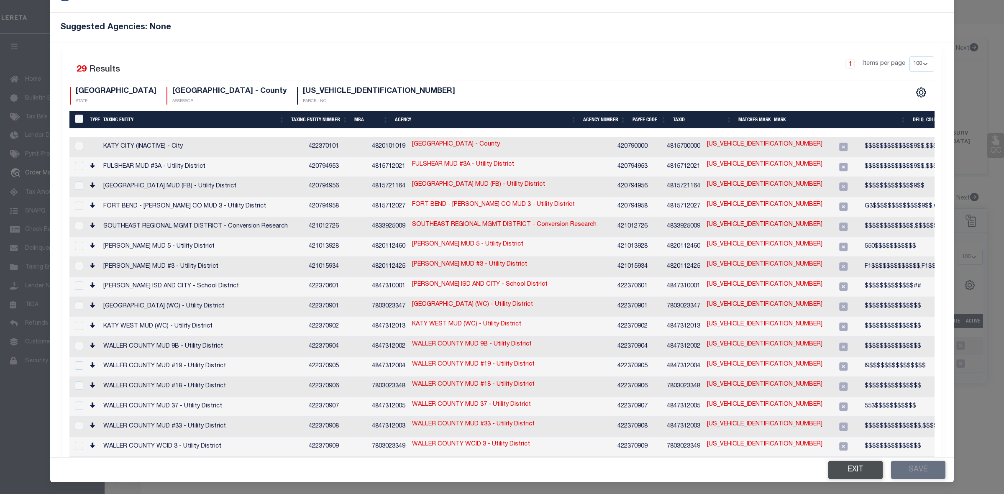
click at [829, 463] on button "Exit" at bounding box center [856, 470] width 54 height 18
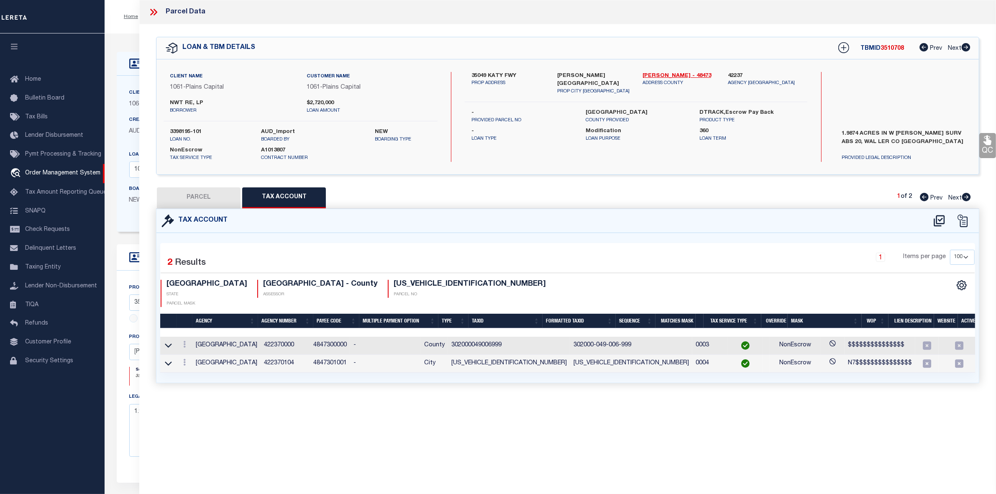
click at [217, 196] on button "PARCEL" at bounding box center [199, 197] width 84 height 21
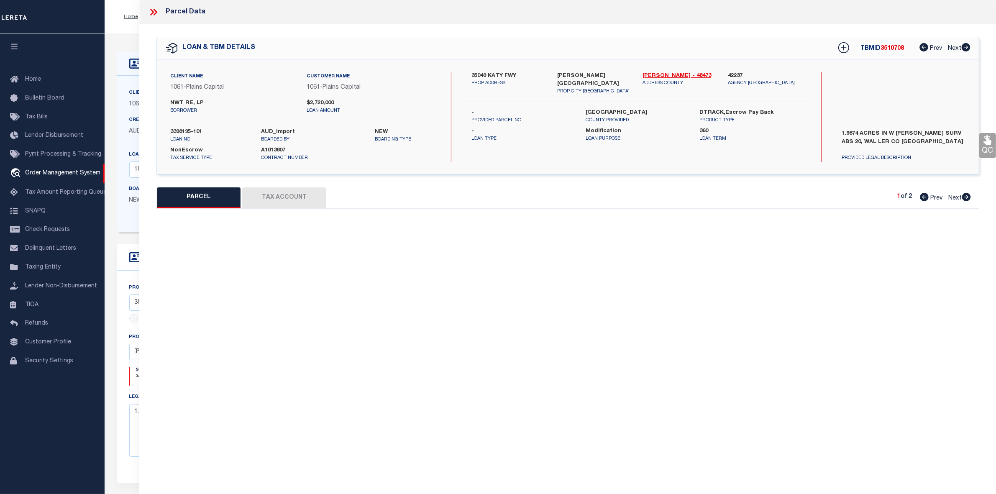
select select "AS"
checkbox input "false"
select select "IP"
checkbox input "false"
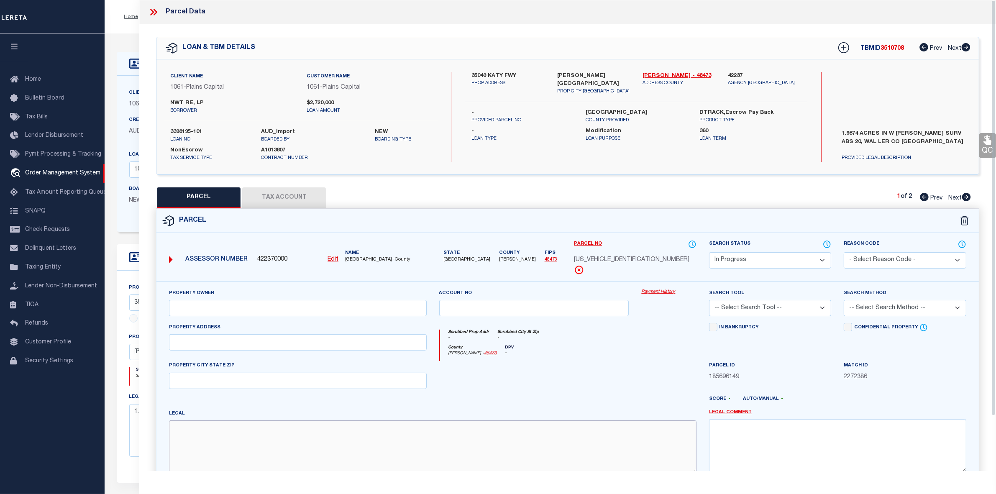
click at [513, 451] on textarea at bounding box center [432, 447] width 527 height 53
paste textarea "ABS A302000 A-20 W COOPER TRACT 49-6 SN1 HOTX11B00070A HUD# NTA0873205 IMP ONLY"
type textarea "ABS A302000 A-20 W COOPER TRACT 49-6 SN1 HOTX11B00070A HUD# NTA0873205 IMP ONLY"
click at [223, 340] on input "text" at bounding box center [297, 342] width 257 height 16
paste input "35049 KATY FWY BROOKSHIRE, TX 77423"
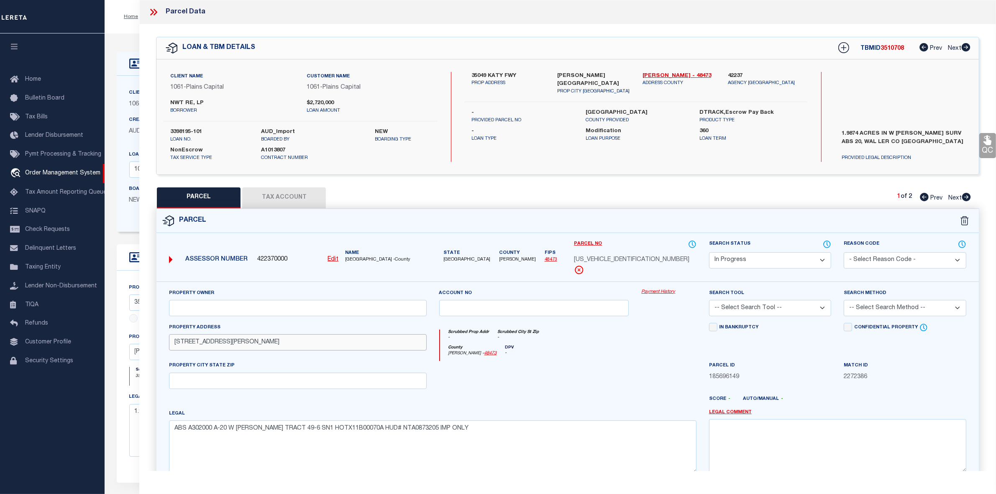
drag, startPoint x: 225, startPoint y: 342, endPoint x: 315, endPoint y: 344, distance: 90.4
click at [315, 344] on input "35049 KATY FWY BROOKSHIRE, TX 77423" at bounding box center [297, 342] width 257 height 16
type input "35049 KATY FWY"
click at [273, 381] on input "text" at bounding box center [297, 381] width 257 height 16
paste input "BROOKSHIRE, TX 77423"
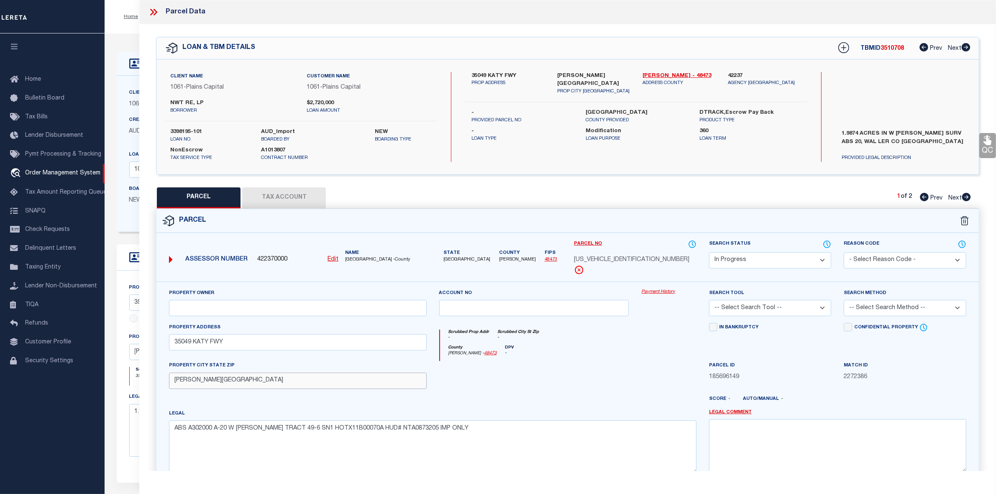
type input "BROOKSHIRE, TX 77423"
click at [206, 313] on input "text" at bounding box center [297, 308] width 257 height 16
click at [248, 305] on input "text" at bounding box center [297, 308] width 257 height 16
paste input "BROOKSHIRE, TX 77423"
click at [225, 308] on input "BROOKSHIRE, TX 77423" at bounding box center [297, 308] width 257 height 16
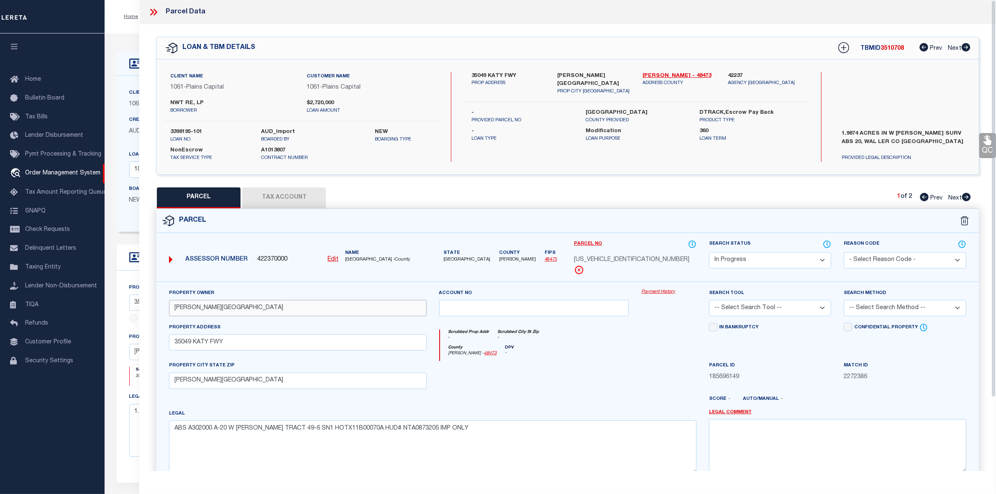
click at [225, 308] on input "BROOKSHIRE, TX 77423" at bounding box center [297, 308] width 257 height 16
paste input "RIVAS HOLLI M"
type input "RIVAS HOLLI M"
click at [744, 259] on select "Automated Search Bad Parcel Complete Duplicate Parcel High Dollar Reporting In …" at bounding box center [770, 260] width 123 height 16
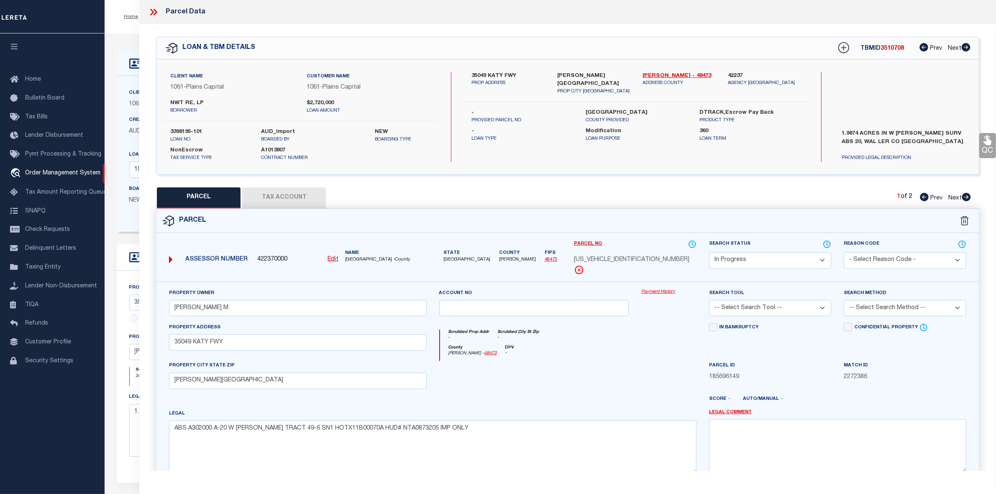
select select "PC"
click at [709, 252] on select "Automated Search Bad Parcel Complete Duplicate Parcel High Dollar Reporting In …" at bounding box center [770, 260] width 123 height 16
click at [732, 314] on select "-- Select Search Tool -- 3rd Party Website Agency File Agency Website ATLS CNV-…" at bounding box center [770, 308] width 123 height 16
select select "AGW"
click at [709, 301] on select "-- Select Search Tool -- 3rd Party Website Agency File Agency Website ATLS CNV-…" at bounding box center [770, 308] width 123 height 16
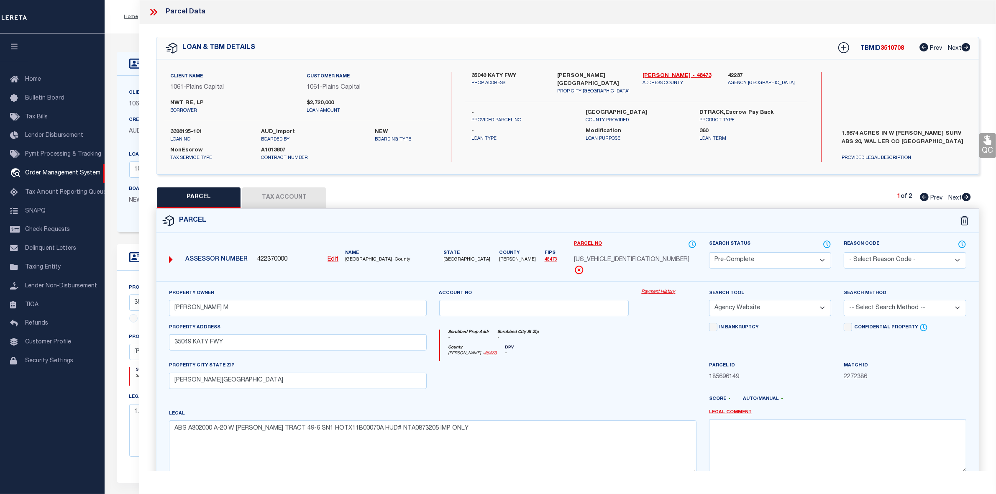
click at [868, 310] on select "-- Select Search Method -- Property Address Legal Liability Info Provided" at bounding box center [905, 308] width 123 height 16
select select "LEG"
click at [844, 301] on select "-- Select Search Method -- Property Address Legal Liability Info Provided" at bounding box center [905, 308] width 123 height 16
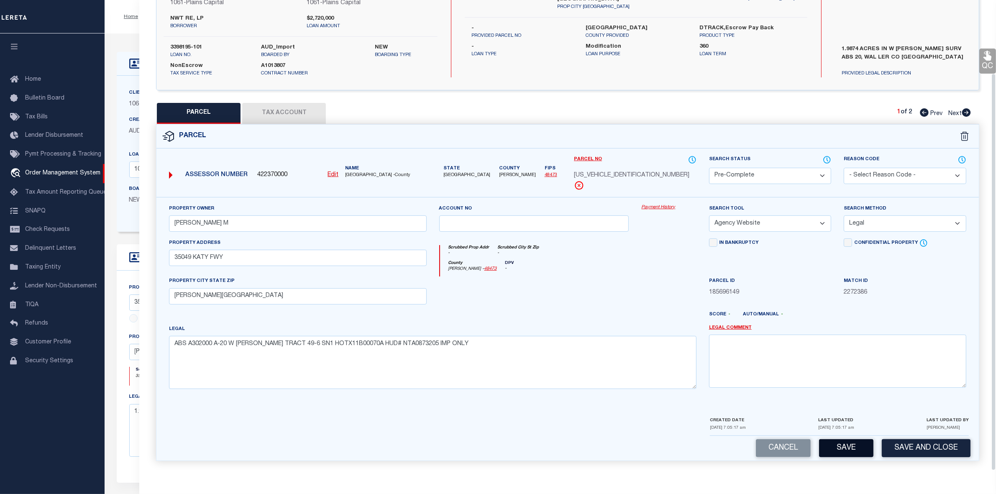
click at [847, 447] on button "Save" at bounding box center [846, 448] width 54 height 18
select select "AS"
select select
checkbox input "false"
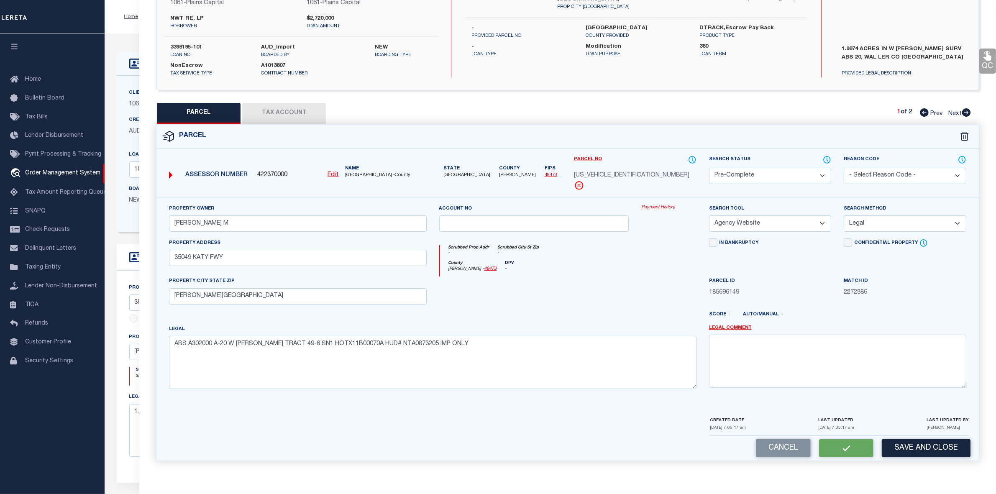
checkbox input "false"
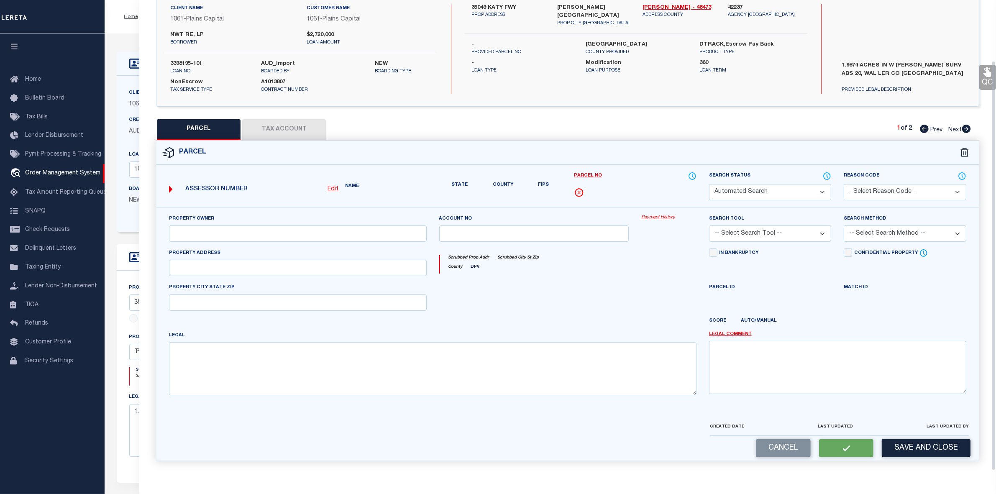
select select "PC"
type input "RIVAS HOLLI M"
select select "AGW"
select select "LEG"
type input "35049 KATY FWY"
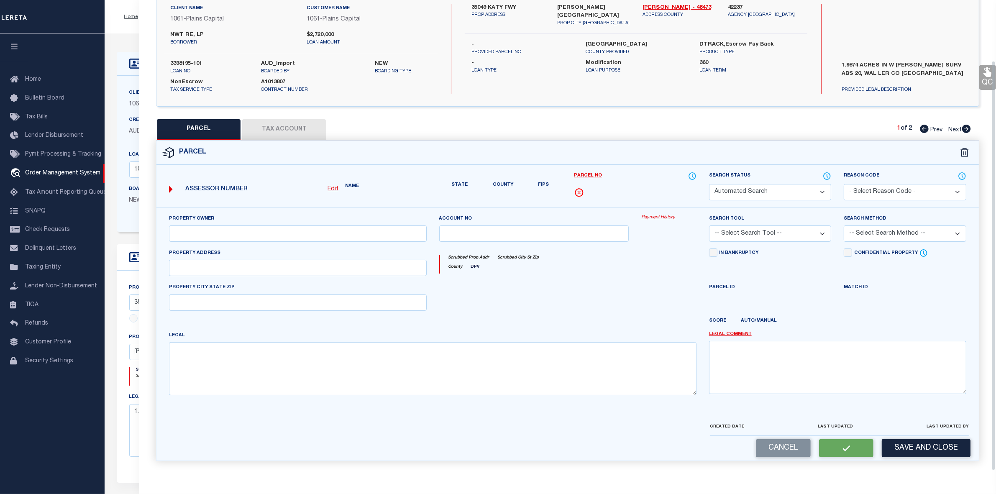
type input "BROOKSHIRE, TX 77423"
type textarea "ABS A302000 A-20 W COOPER TRACT 49-6 SN1 HOTX11B00070A HUD# NTA0873205 IMP ONLY"
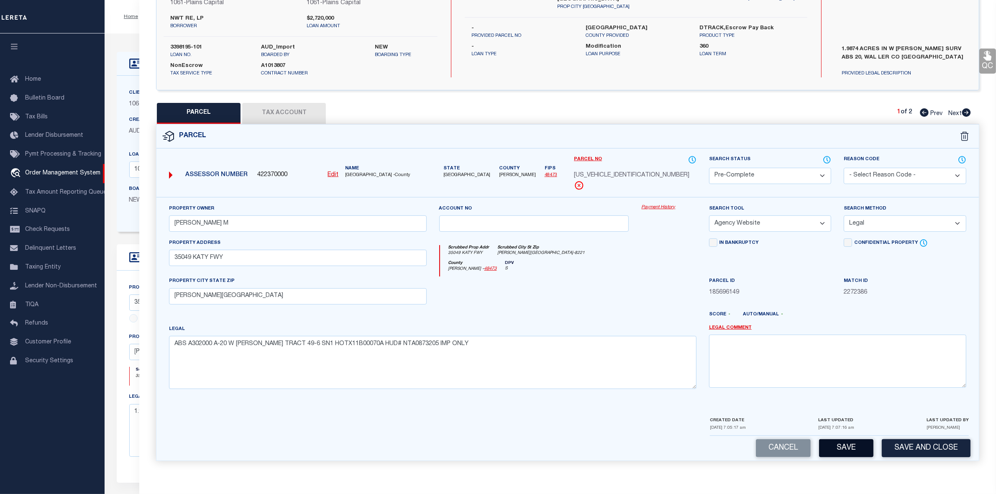
click at [830, 450] on button "Save" at bounding box center [846, 448] width 54 height 18
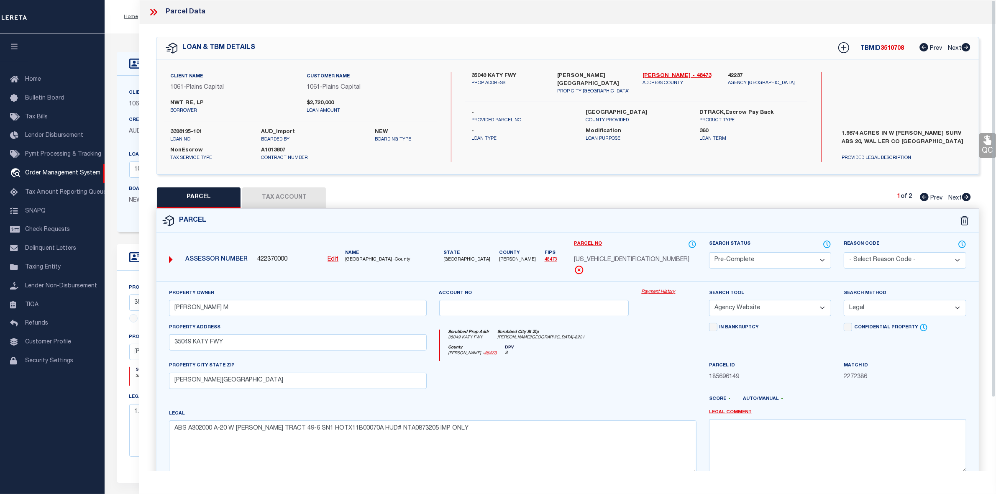
select select "AS"
select select
checkbox input "false"
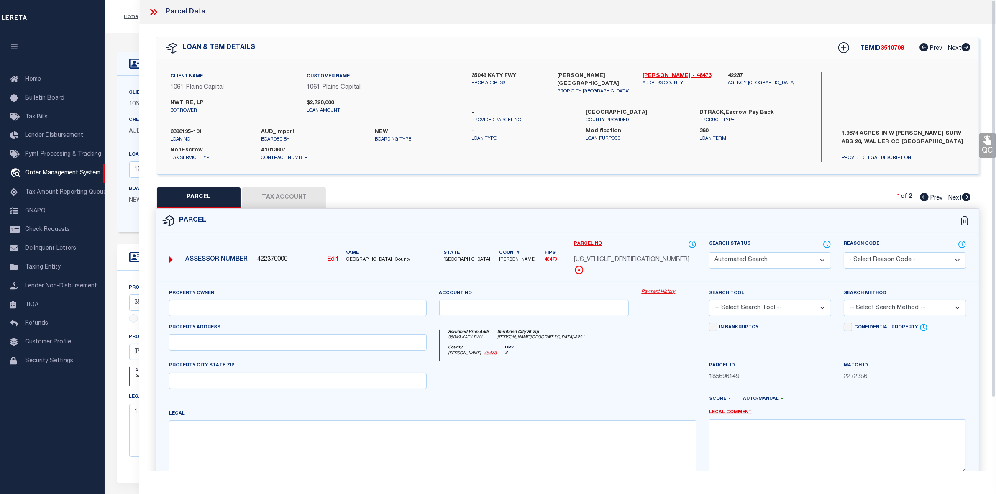
select select "PC"
type input "RIVAS HOLLI M"
select select "AGW"
select select "LEG"
type input "35049 KATY FWY"
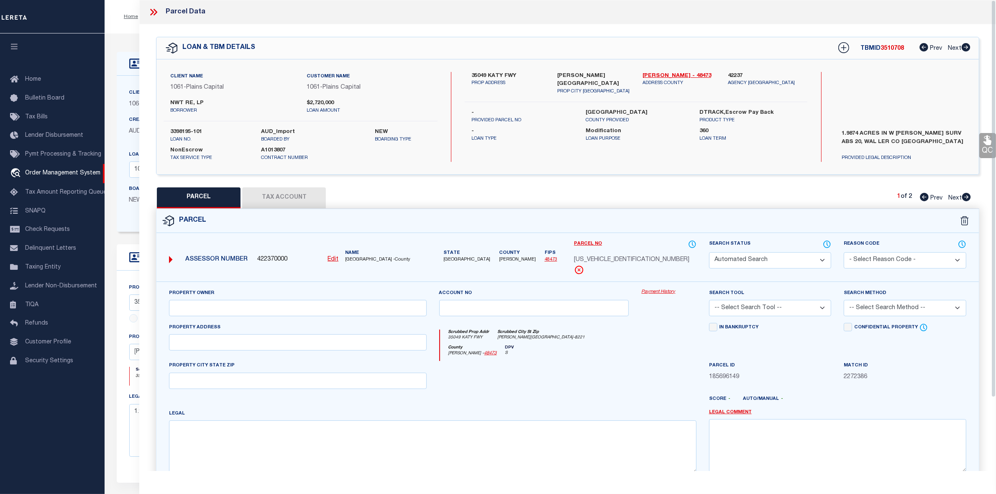
type input "BROOKSHIRE, TX 77423"
type textarea "ABS A302000 A-20 W COOPER TRACT 49-6 SN1 HOTX11B00070A HUD# NTA0873205 IMP ONLY"
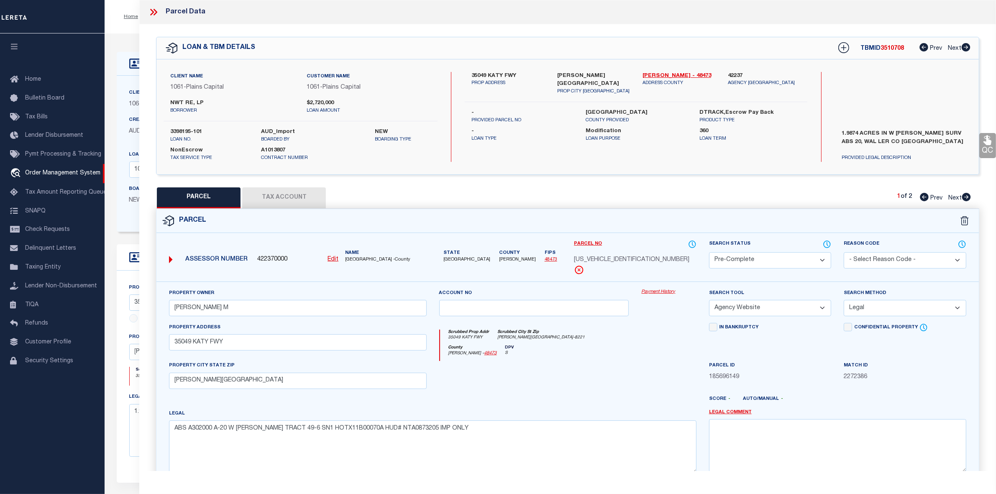
click at [967, 200] on icon at bounding box center [967, 197] width 9 height 8
select select "AS"
select select
checkbox input "false"
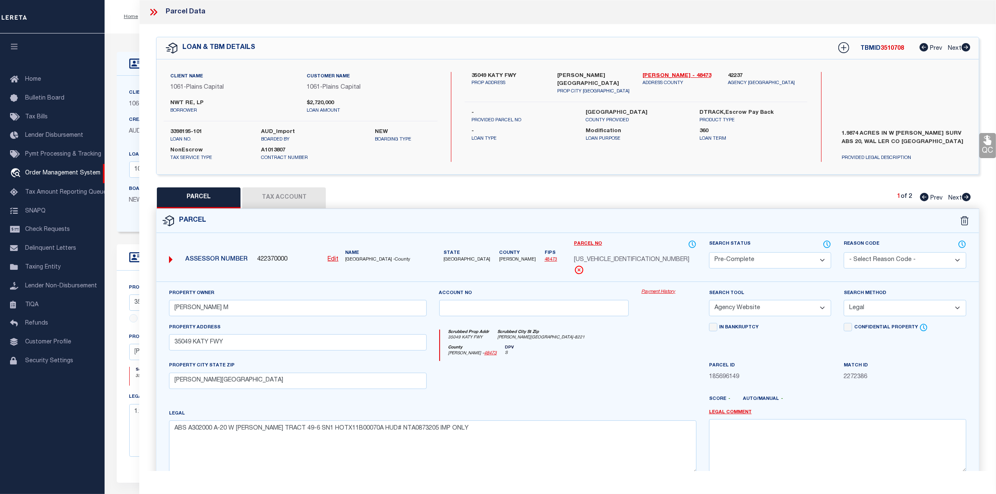
checkbox input "false"
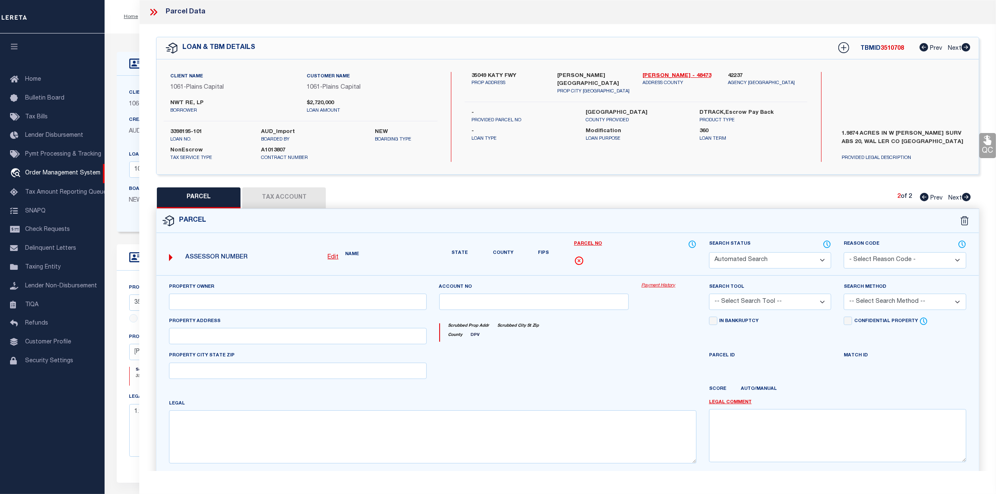
select select "QC"
type input "RIVAS HOLLI M"
select select "PHN"
select select "LEG"
type input "35049 KATY FRWY"
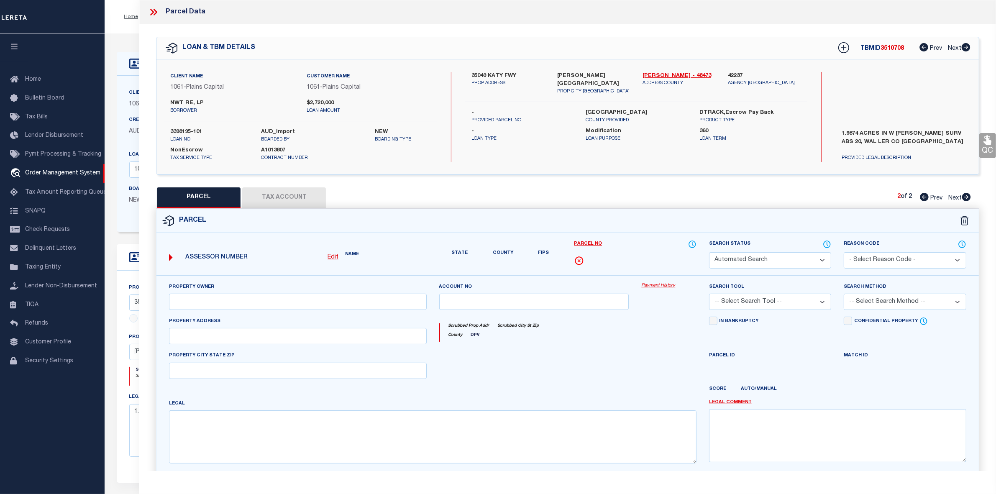
type input "BROOKSHIRE, TX 77423"
type textarea "ABS A302000 A-20 W COOPER TRACT 49-6 ACRES 1.99"
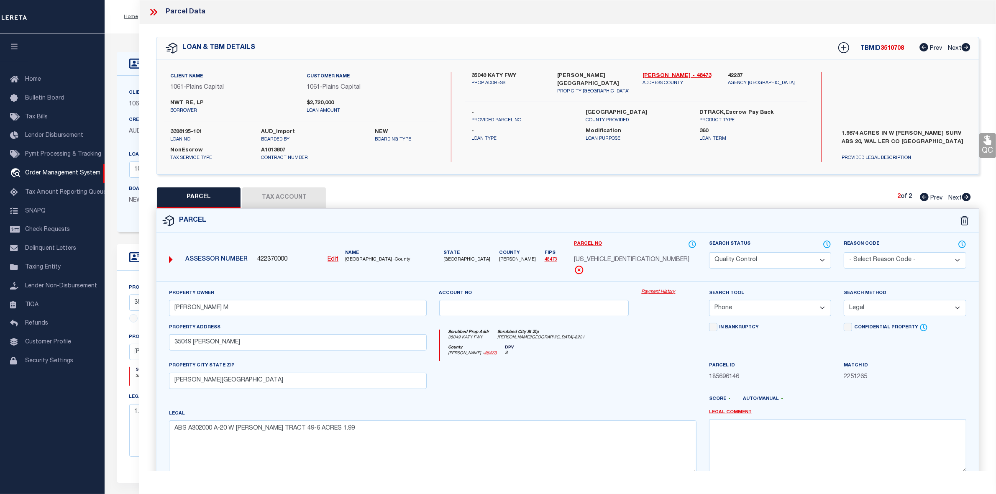
click at [925, 196] on icon at bounding box center [924, 197] width 9 height 8
select select "AS"
select select
checkbox input "false"
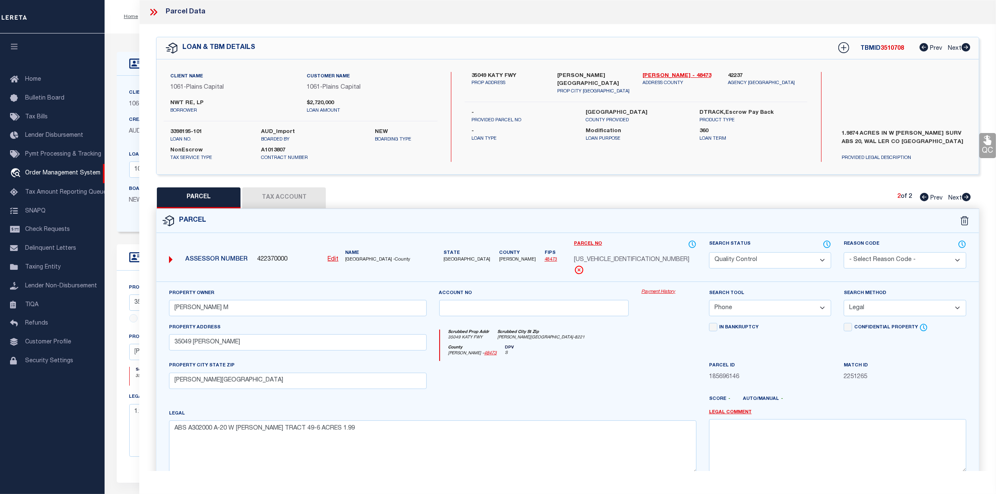
checkbox input "false"
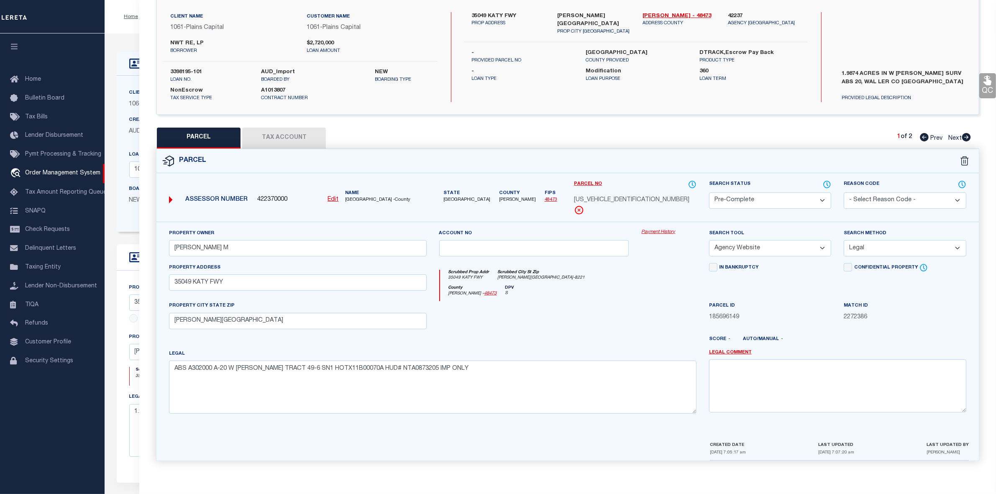
click at [968, 136] on icon at bounding box center [966, 137] width 9 height 8
click at [925, 135] on icon at bounding box center [924, 137] width 9 height 8
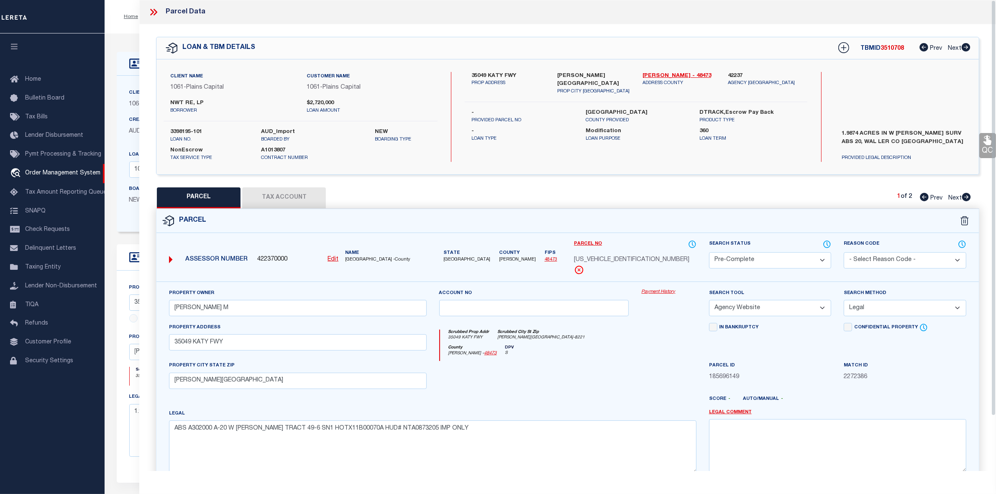
click at [599, 257] on span "N7302000049006999" at bounding box center [632, 260] width 116 height 9
drag, startPoint x: 599, startPoint y: 257, endPoint x: 281, endPoint y: 197, distance: 323.7
click at [281, 197] on button "Tax Account" at bounding box center [284, 197] width 84 height 21
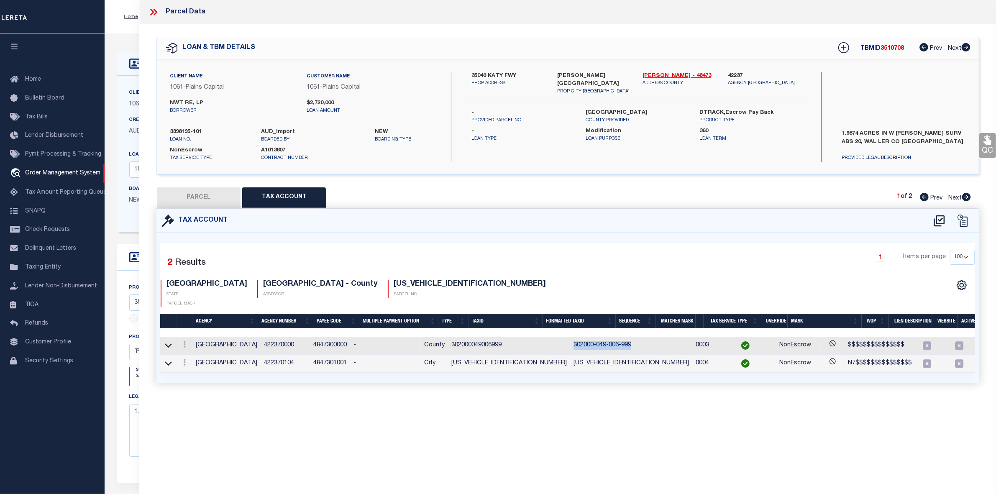
drag, startPoint x: 545, startPoint y: 335, endPoint x: 607, endPoint y: 336, distance: 62.4
click at [607, 337] on td "302000-049-006-999" at bounding box center [631, 346] width 122 height 18
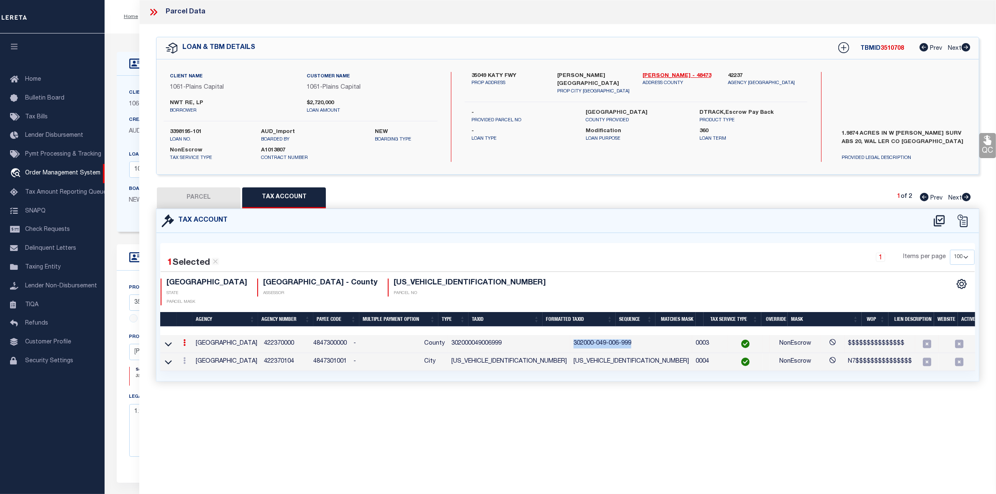
copy td "302000-049-006-999"
click at [966, 197] on icon at bounding box center [967, 197] width 9 height 8
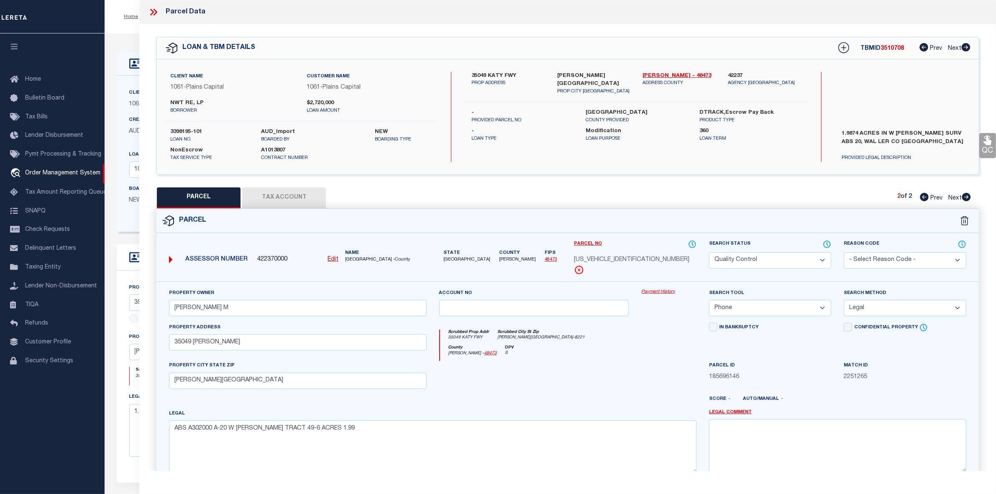
click at [925, 197] on icon at bounding box center [924, 197] width 9 height 8
drag, startPoint x: 579, startPoint y: 259, endPoint x: 670, endPoint y: 257, distance: 91.7
click at [670, 257] on div "N7302000049006999" at bounding box center [635, 260] width 123 height 9
copy span "7302000049006999"
click at [966, 196] on icon at bounding box center [967, 197] width 9 height 8
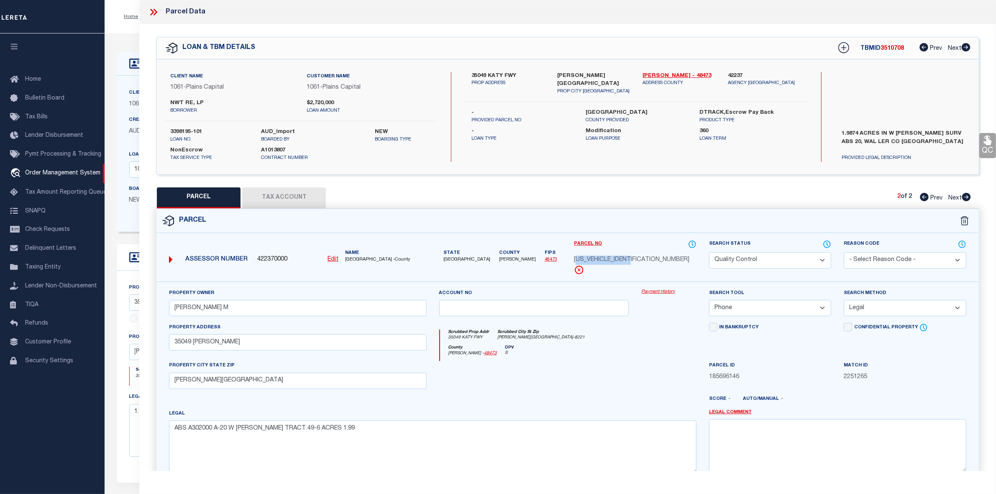
drag, startPoint x: 579, startPoint y: 259, endPoint x: 656, endPoint y: 259, distance: 77.4
click at [656, 259] on div "N7302000049006100" at bounding box center [635, 260] width 123 height 9
copy span "7302000049006100"
click at [894, 50] on span "3510708" at bounding box center [892, 49] width 23 height 6
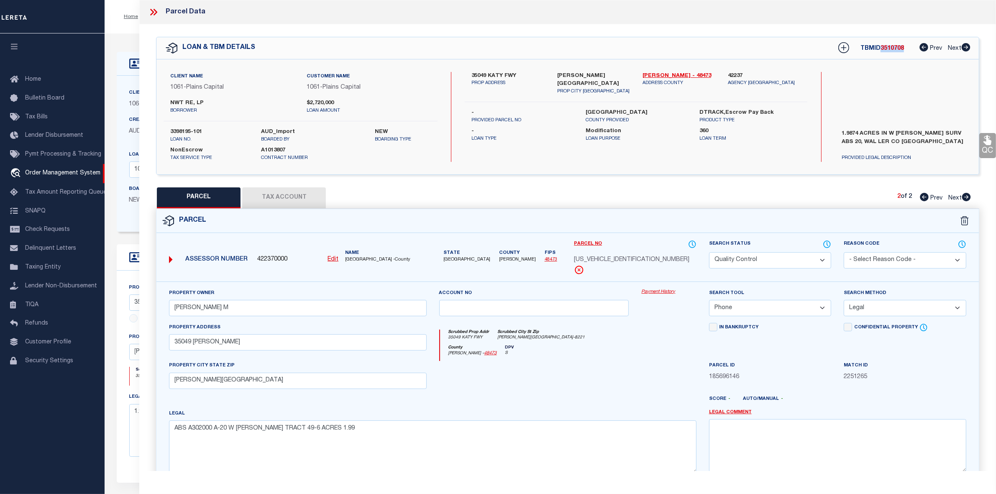
copy span "3510708"
click at [195, 132] on label "3398195-101" at bounding box center [209, 132] width 79 height 8
copy div "3398195-101"
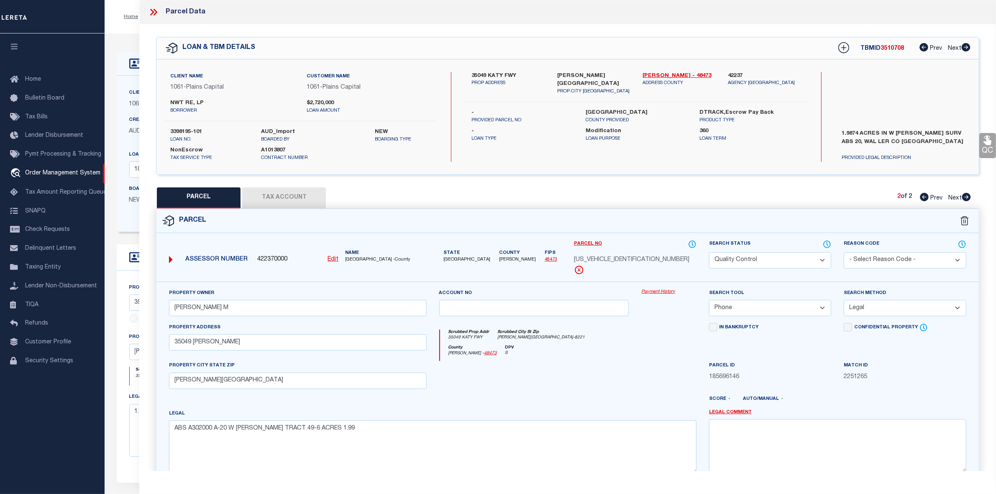
click at [602, 109] on label "WALLER COUNTY" at bounding box center [636, 113] width 101 height 8
copy label "WALLER"
click at [154, 13] on icon at bounding box center [153, 12] width 11 height 11
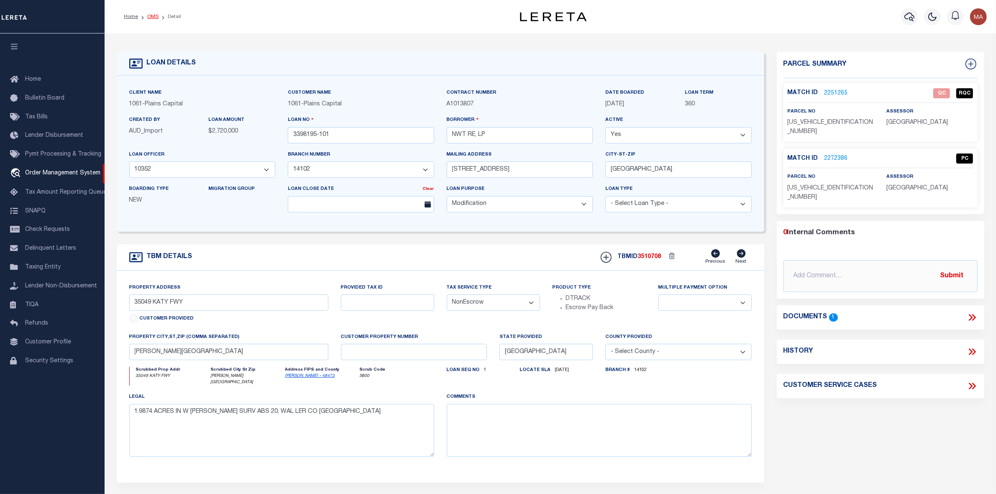
click at [149, 16] on link "OMS" at bounding box center [152, 16] width 11 height 5
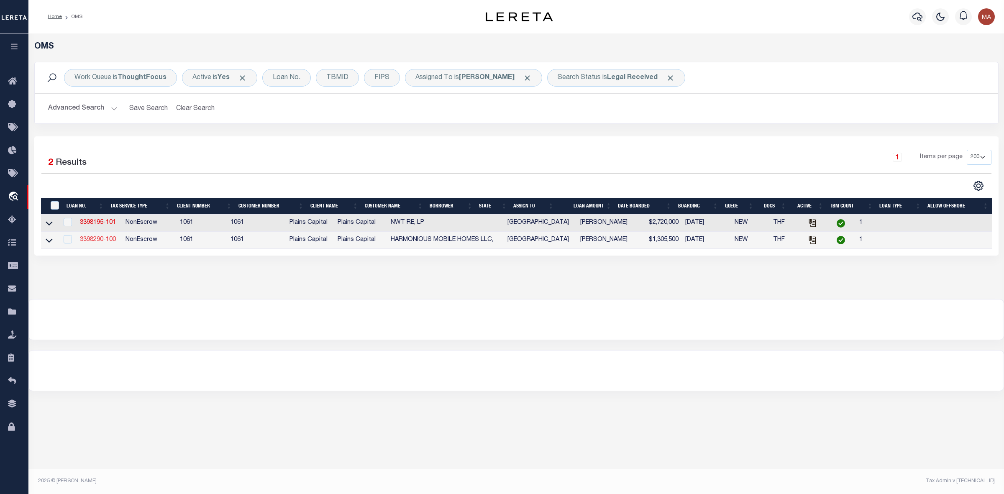
click at [97, 241] on link "3398290-100" at bounding box center [98, 240] width 36 height 6
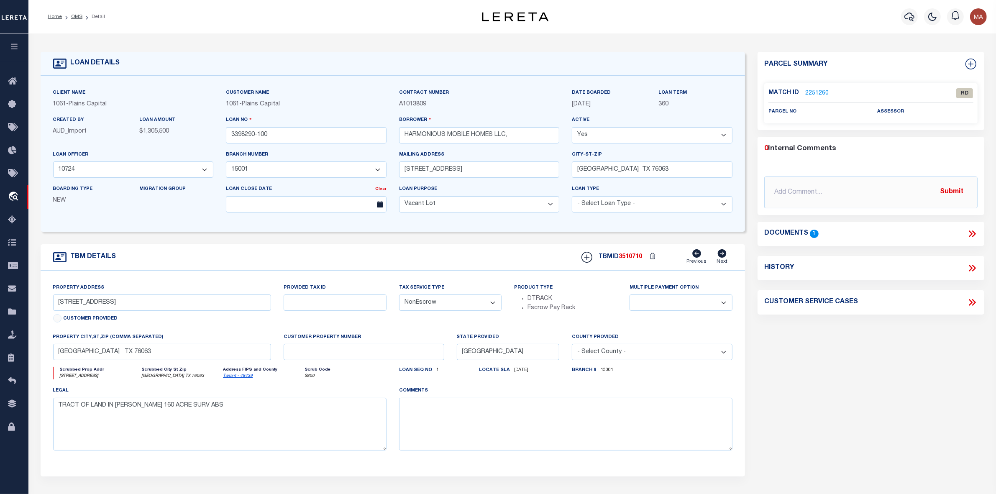
click at [973, 233] on icon at bounding box center [972, 234] width 11 height 11
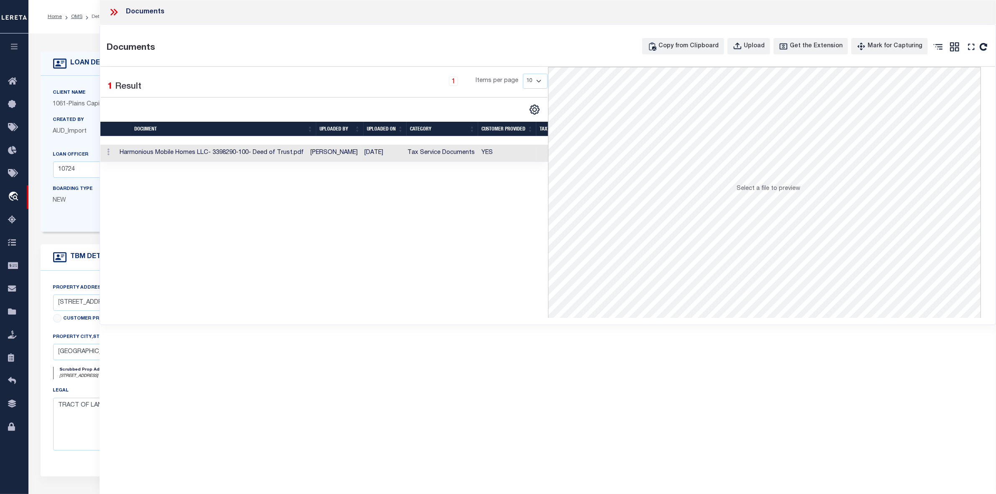
click at [517, 156] on td "YES" at bounding box center [507, 153] width 58 height 17
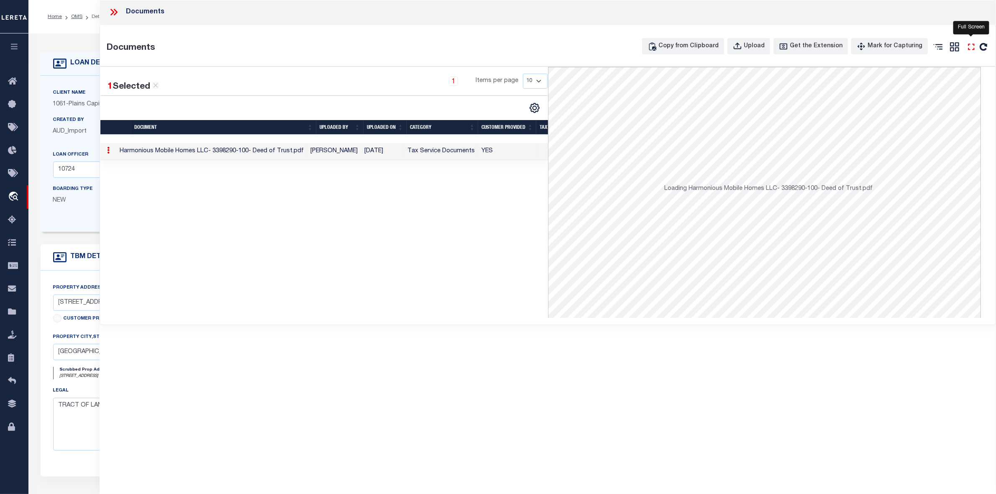
click at [971, 45] on icon "" at bounding box center [971, 46] width 11 height 11
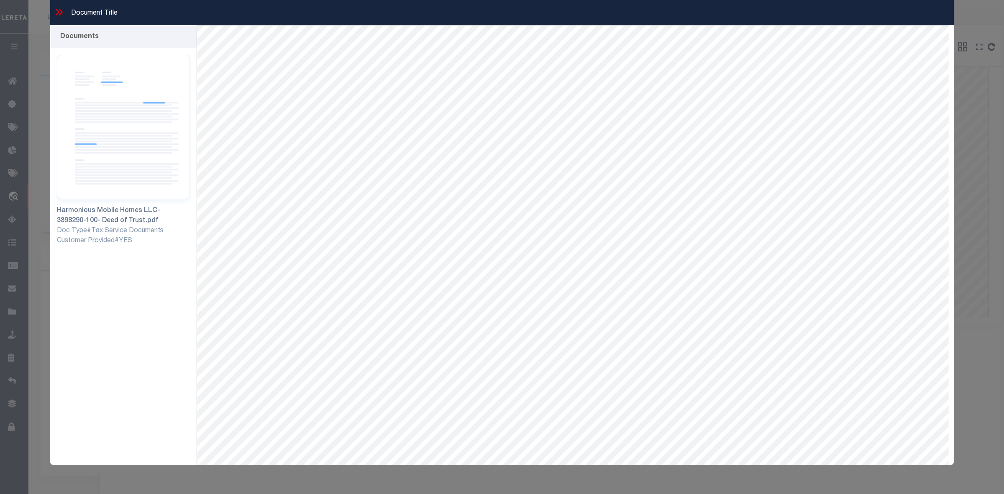
scroll to position [36, 0]
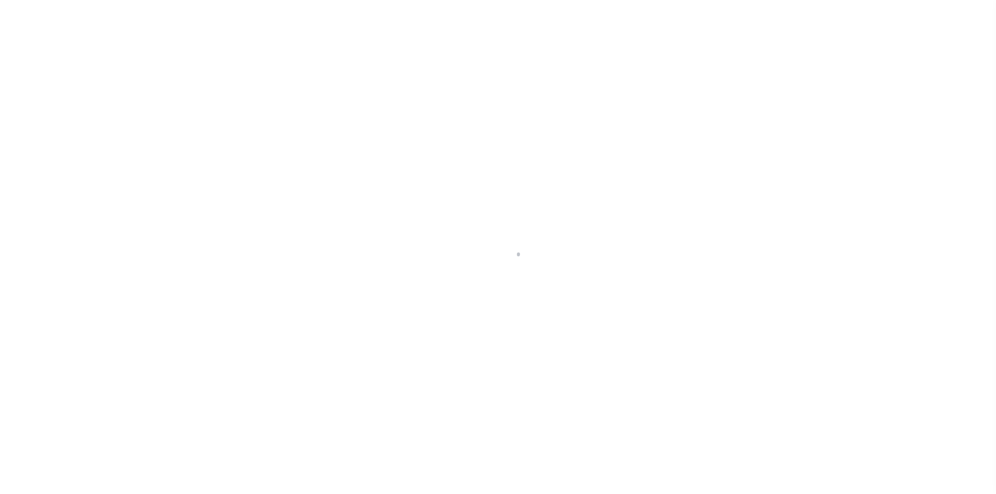
select select "QC"
select select "PHN"
select select "LEG"
select select "167178"
select select "1460"
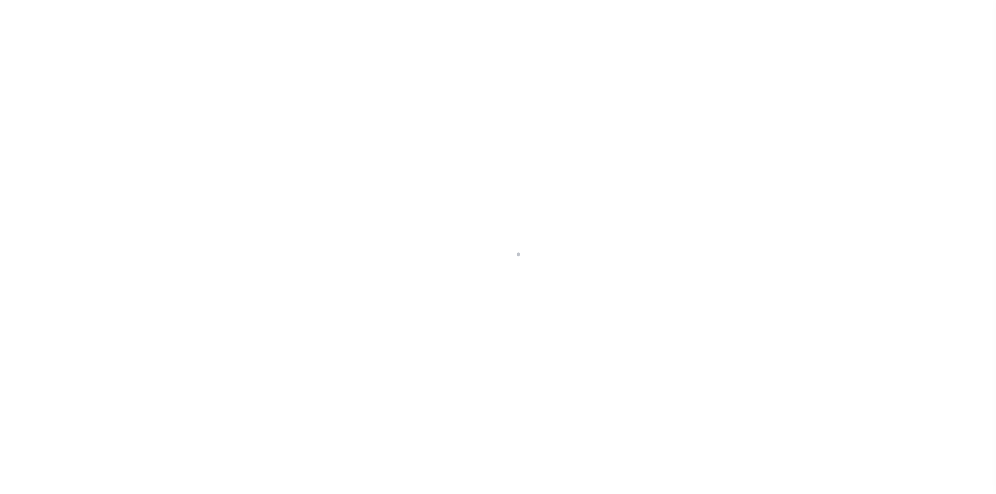
select select "400"
select select "NonEscrow"
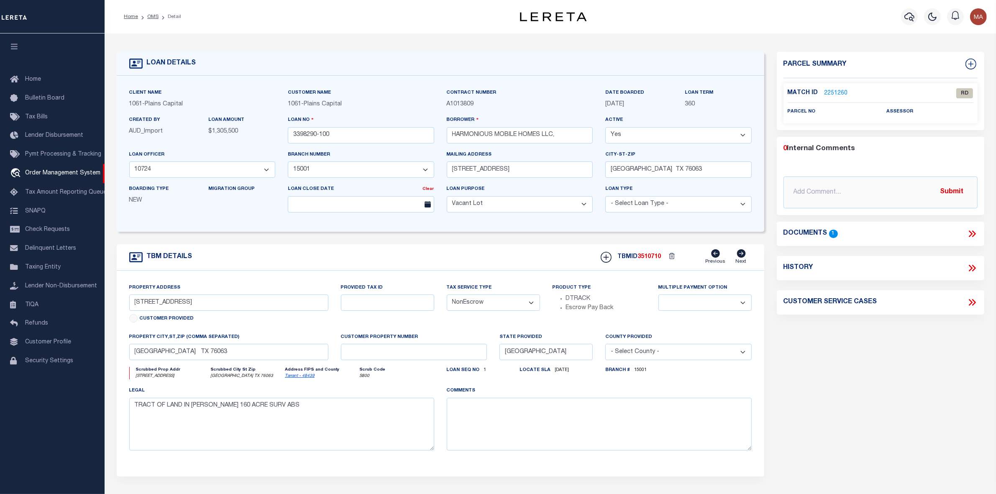
click at [834, 92] on link "2251260" at bounding box center [836, 93] width 23 height 9
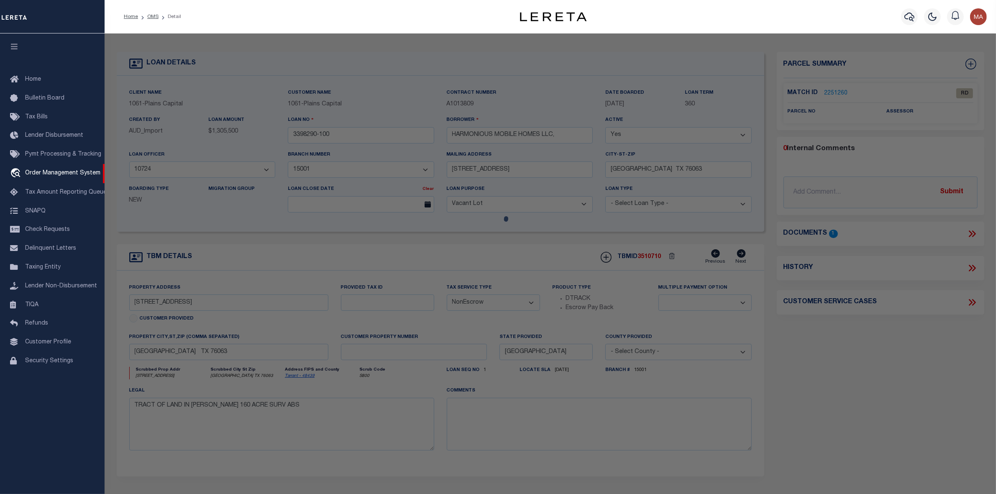
select select "AS"
select select
checkbox input "false"
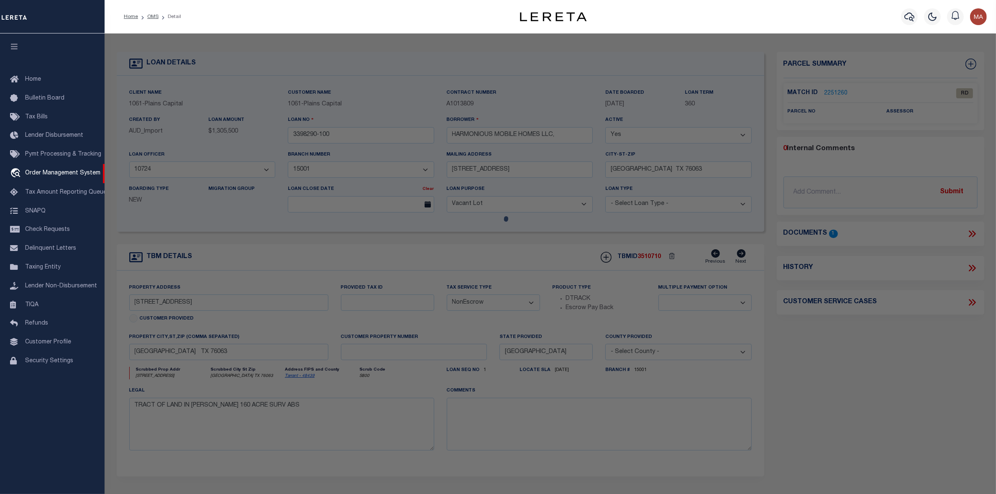
select select "RD"
checkbox input "false"
type textarea "Document uploaded that satisfies a legal requirement, changing from [GEOGRAPHIC…"
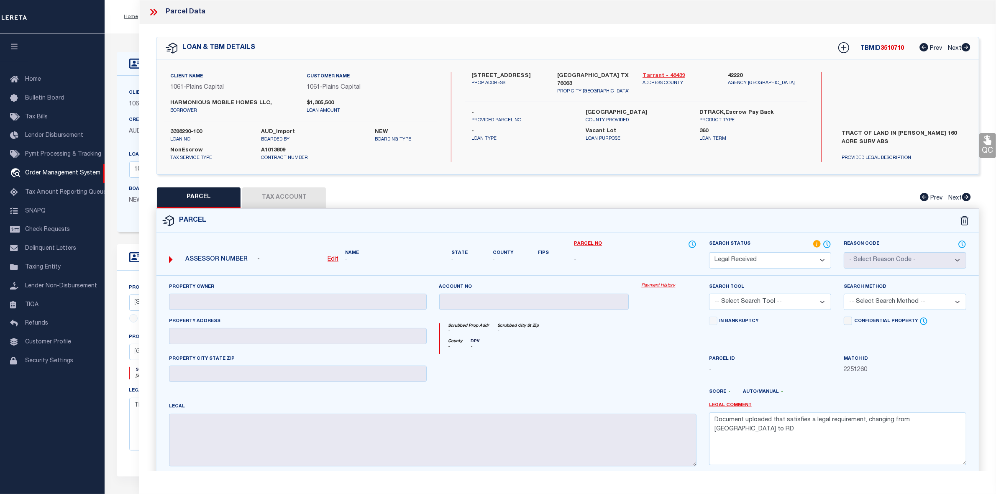
click at [660, 74] on link "Tarrant - 48439" at bounding box center [679, 76] width 73 height 8
drag, startPoint x: 168, startPoint y: 98, endPoint x: 252, endPoint y: 103, distance: 84.2
click at [252, 103] on div "HARMONIOUS MOBILE HOMES LLC, borrower" at bounding box center [232, 106] width 137 height 15
copy label "HARMONIOUS MOBILE HOMES"
click at [496, 76] on label "[STREET_ADDRESS]" at bounding box center [508, 76] width 73 height 8
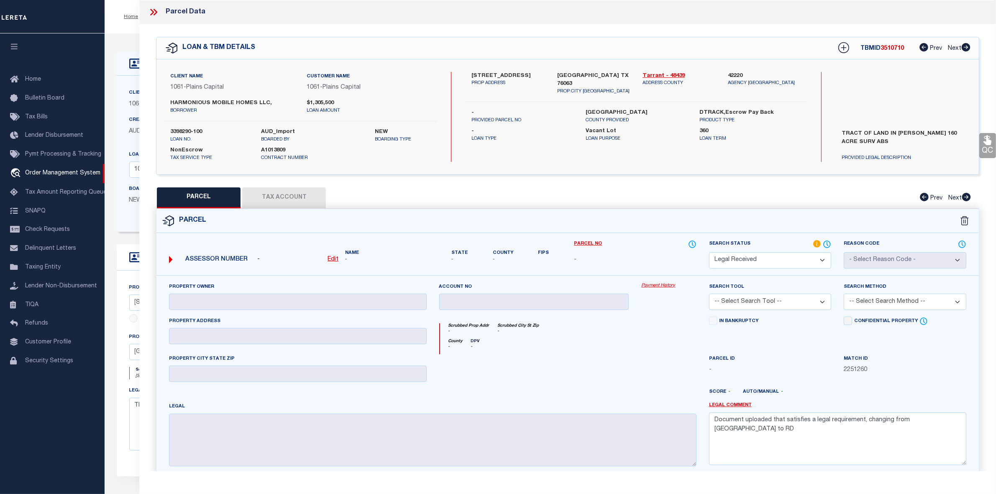
click at [496, 76] on label "[STREET_ADDRESS]" at bounding box center [508, 76] width 73 height 8
copy div "[STREET_ADDRESS]"
click at [180, 130] on label "3398290-100" at bounding box center [209, 132] width 79 height 8
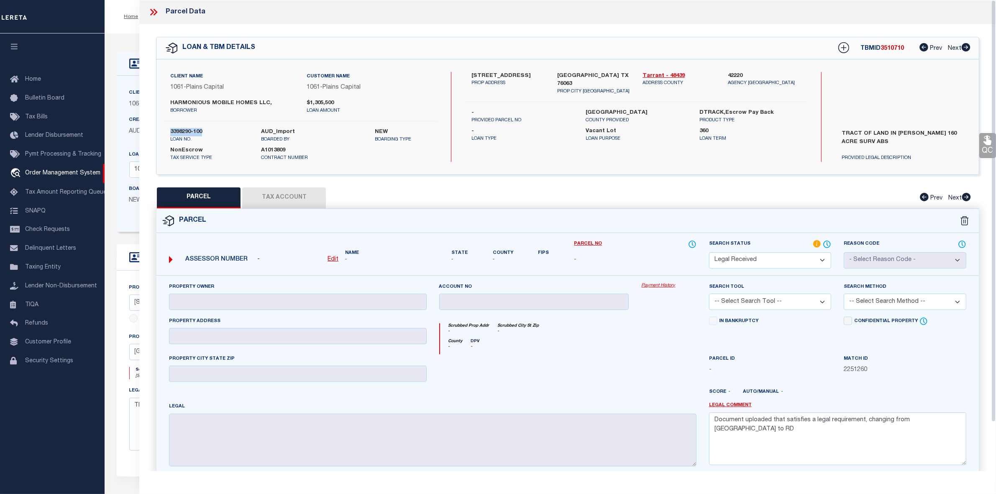
click at [180, 130] on label "3398290-100" at bounding box center [209, 132] width 79 height 8
copy div "3398290-100"
click at [333, 262] on u "Edit" at bounding box center [333, 260] width 11 height 6
select select "RD"
type textarea "-"
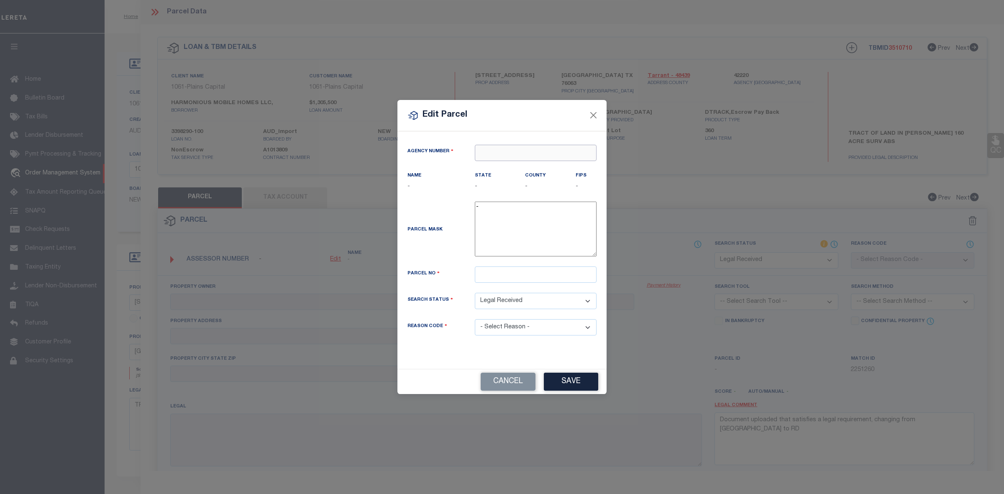
click at [551, 149] on input "text" at bounding box center [536, 153] width 122 height 16
click at [555, 168] on div "422200000 : [GEOGRAPHIC_DATA]" at bounding box center [535, 173] width 121 height 24
type input "422200000"
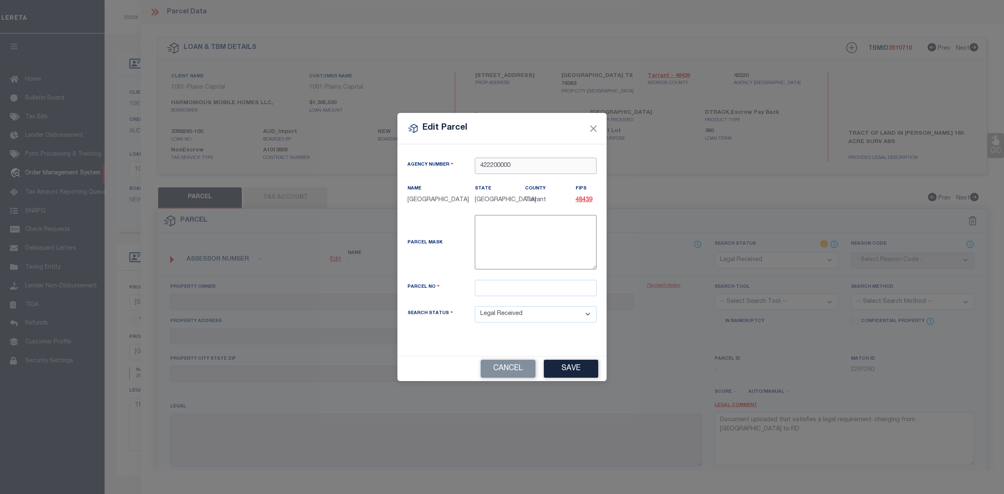
type input "422200000"
click at [488, 294] on input "text" at bounding box center [536, 288] width 122 height 16
click at [478, 296] on input "text" at bounding box center [536, 288] width 122 height 16
paste input "04193210"
type input "04193210"
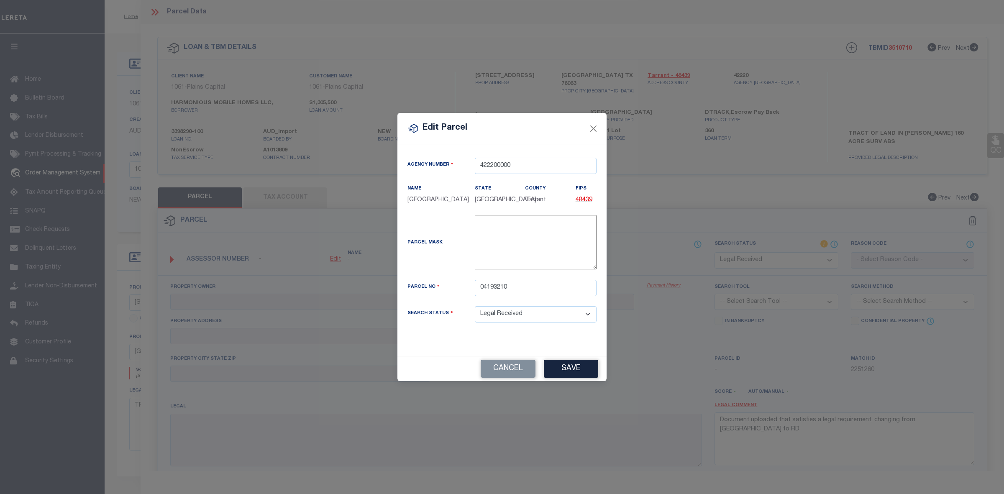
click at [580, 375] on button "Save" at bounding box center [571, 369] width 54 height 18
select select "RD"
checkbox input "false"
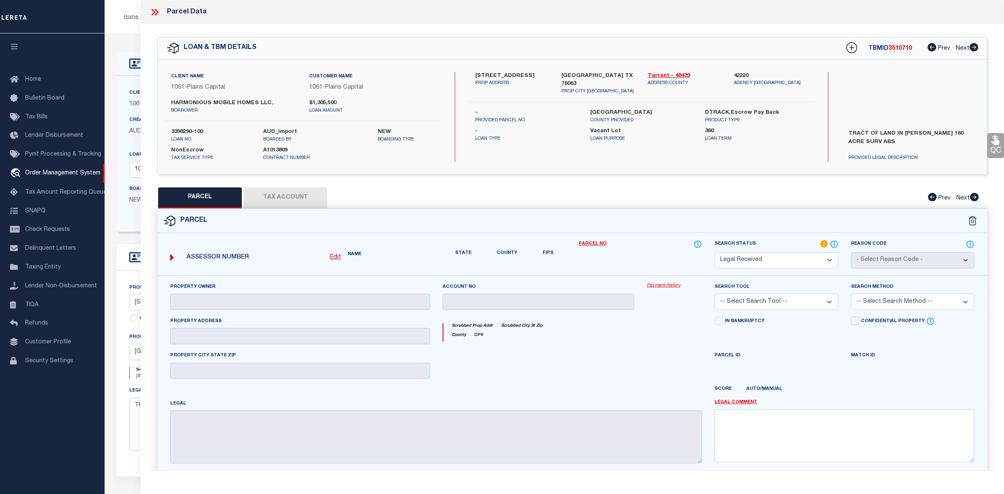
checkbox input "false"
type textarea "Document uploaded that satisfies a legal requirement, changing from [GEOGRAPHIC…"
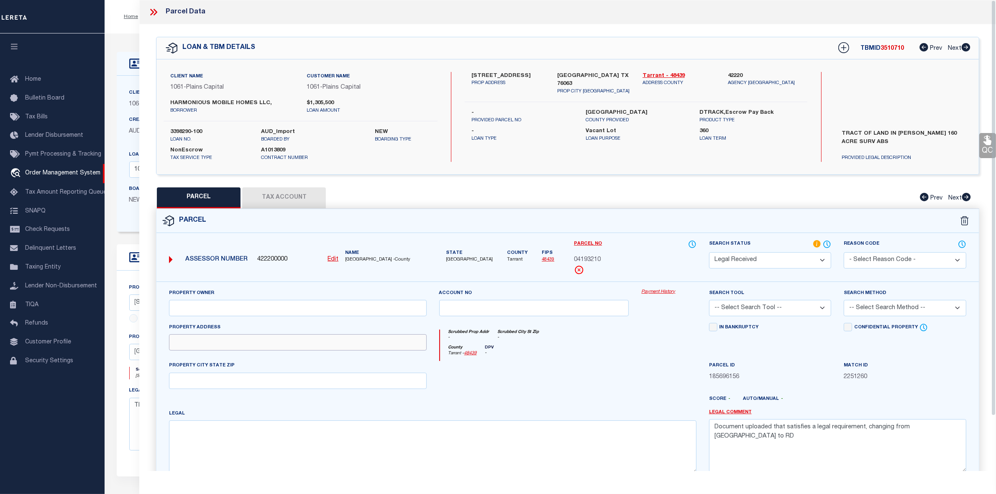
click at [241, 342] on input "text" at bounding box center [297, 342] width 257 height 16
paste input "[STREET_ADDRESS]"
type input "[STREET_ADDRESS]"
click at [208, 304] on input "text" at bounding box center [297, 308] width 257 height 16
paste input "[PERSON_NAME] [PERSON_NAME] P"
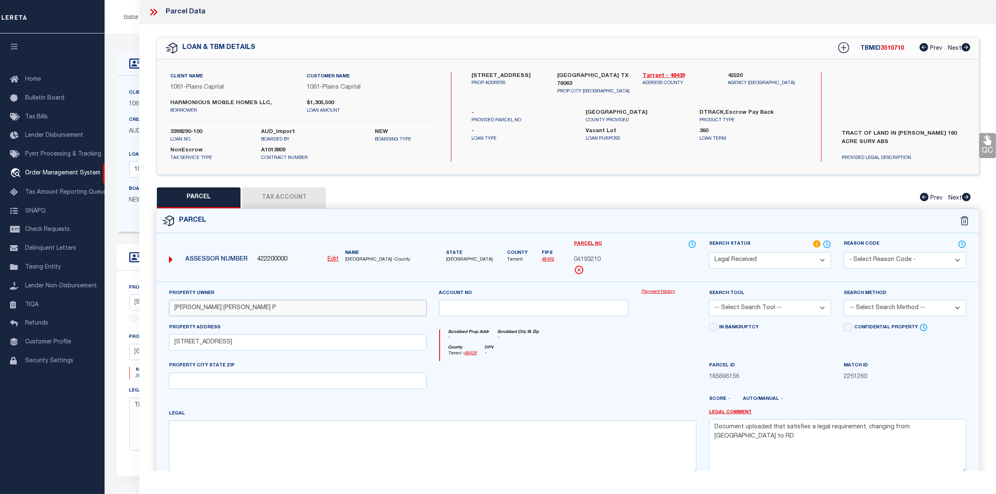
type input "[PERSON_NAME] [PERSON_NAME] P"
click at [249, 449] on textarea at bounding box center [432, 447] width 527 height 53
paste textarea "[PERSON_NAME] SURVEY Abstract 1460 Tract 4U & 4V 1996 SKYLINE 28 X 60 LB# LOU00…"
type textarea "[PERSON_NAME] SURVEY Abstract 1460 Tract 4U & 4V 1996 SKYLINE 28 X 60 LB# LOU00…"
click at [758, 261] on select "Automated Search Bad Parcel Complete Duplicate Parcel High Dollar Reporting In …" at bounding box center [770, 260] width 123 height 16
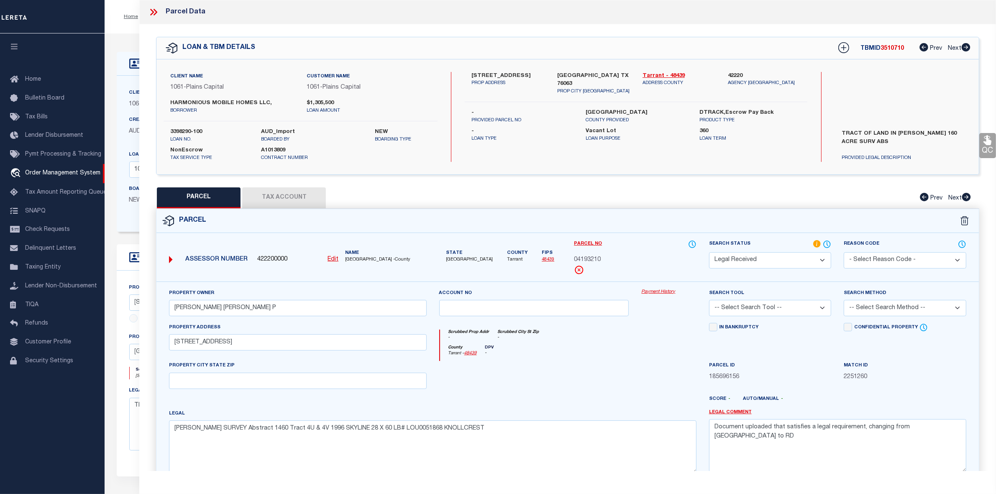
select select "PC"
click at [709, 252] on select "Automated Search Bad Parcel Complete Duplicate Parcel High Dollar Reporting In …" at bounding box center [770, 260] width 123 height 16
click at [765, 306] on select "-- Select Search Tool -- 3rd Party Website Agency File Agency Website ATLS CNV-…" at bounding box center [770, 308] width 123 height 16
select select "PHN"
click at [709, 301] on select "-- Select Search Tool -- 3rd Party Website Agency File Agency Website ATLS CNV-…" at bounding box center [770, 308] width 123 height 16
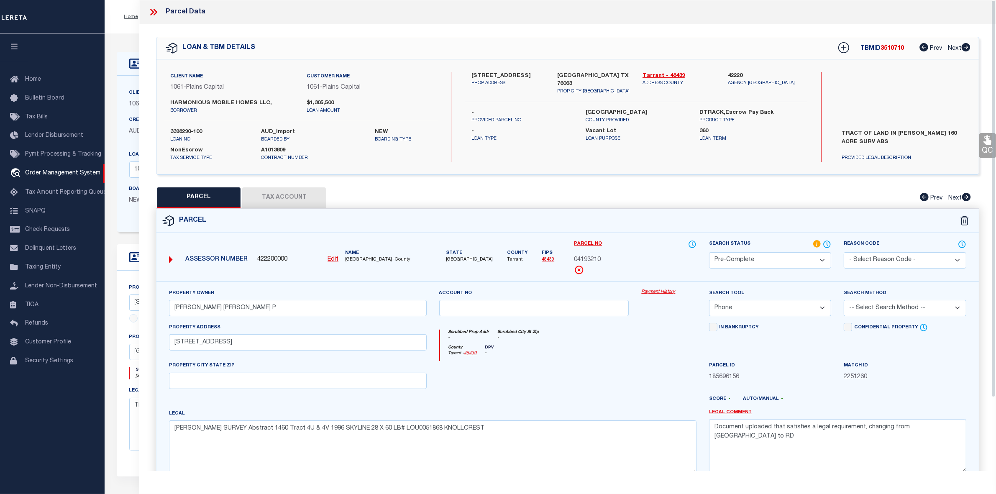
click at [875, 310] on select "-- Select Search Method -- Property Address Legal Liability Info Provided" at bounding box center [905, 308] width 123 height 16
select select "LEG"
click at [844, 301] on select "-- Select Search Method -- Property Address Legal Liability Info Provided" at bounding box center [905, 308] width 123 height 16
click at [837, 433] on textarea "Document uploaded that satisfies a legal requirement, changing from [GEOGRAPHIC…" at bounding box center [837, 445] width 257 height 53
click at [837, 434] on textarea "Document uploaded that satisfies a legal requirement, changing from [GEOGRAPHIC…" at bounding box center [837, 445] width 257 height 53
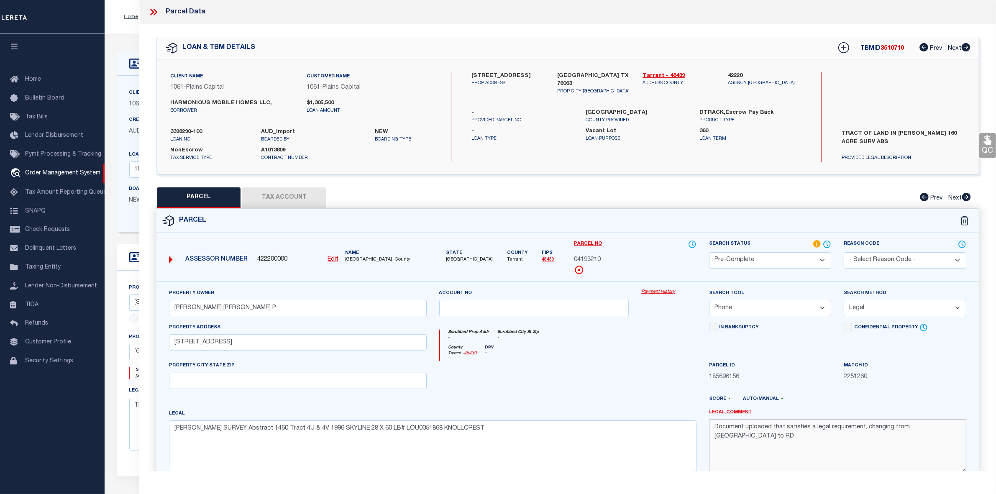
click at [837, 434] on textarea "Document uploaded that satisfies a legal requirement, changing from [GEOGRAPHIC…" at bounding box center [837, 445] width 257 height 53
click at [259, 206] on button "Tax Account" at bounding box center [284, 197] width 84 height 21
select select "100"
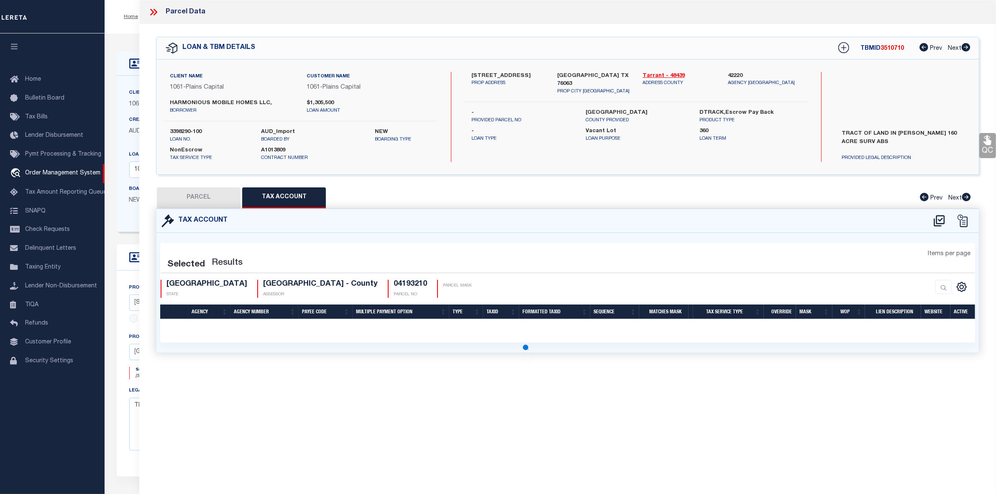
select select "100"
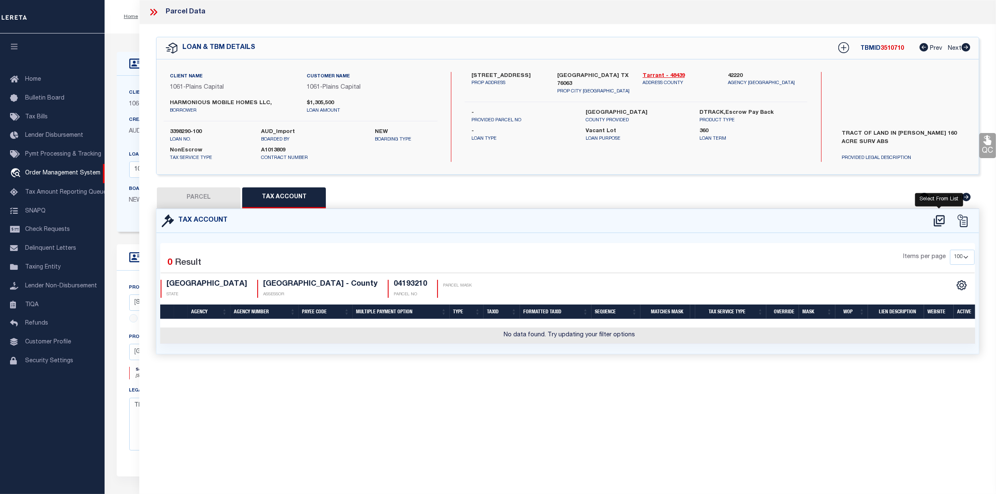
click at [942, 222] on icon at bounding box center [940, 220] width 14 height 13
select select "100"
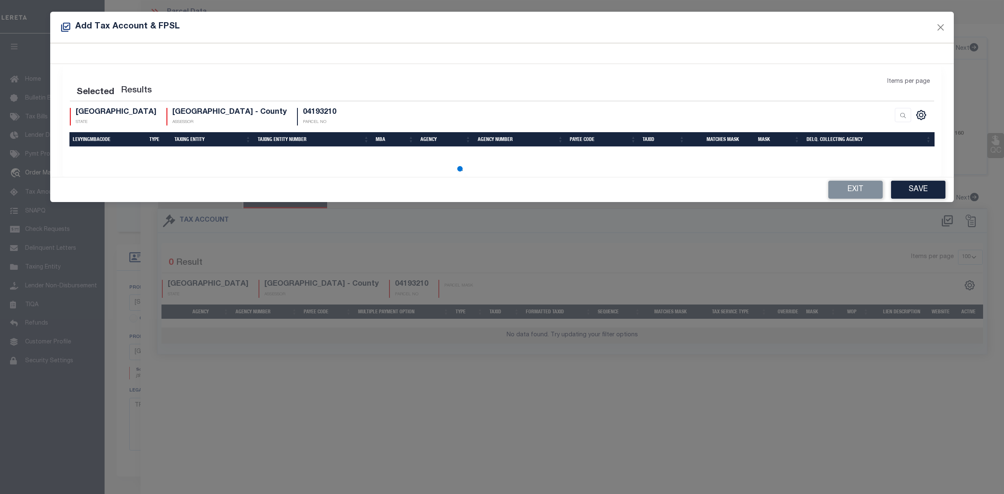
select select "100"
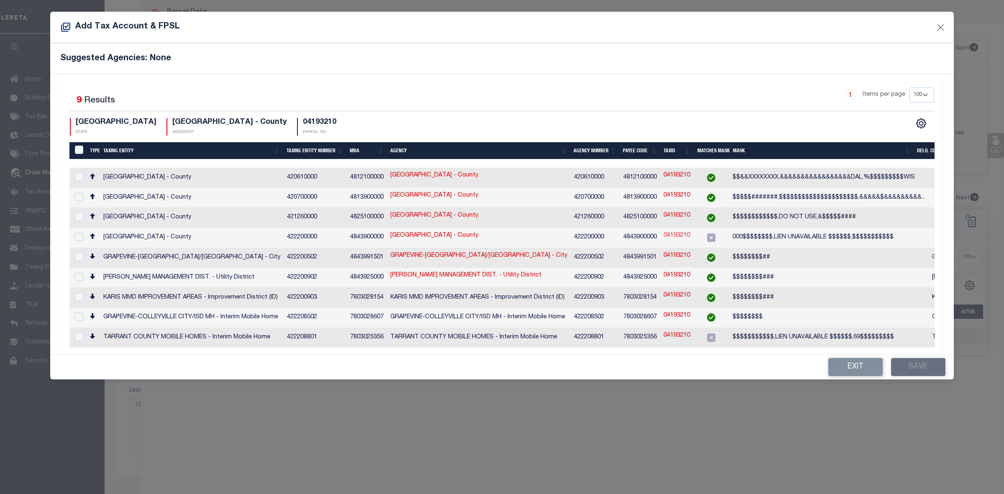
click at [687, 231] on link "04193210" at bounding box center [677, 235] width 27 height 9
type input "04193210"
type textarea "000$$$$$$$$,LIEN UNAVAILABLE $$$$$$,$$$$$$$$$$$"
checkbox input "true"
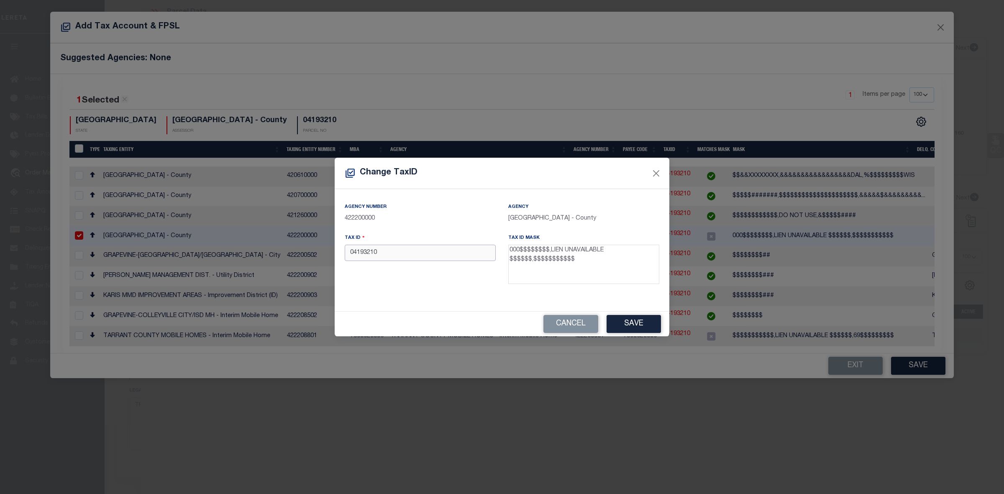
click at [351, 258] on input "04193210" at bounding box center [420, 253] width 151 height 16
click at [621, 327] on button "Save" at bounding box center [634, 324] width 54 height 18
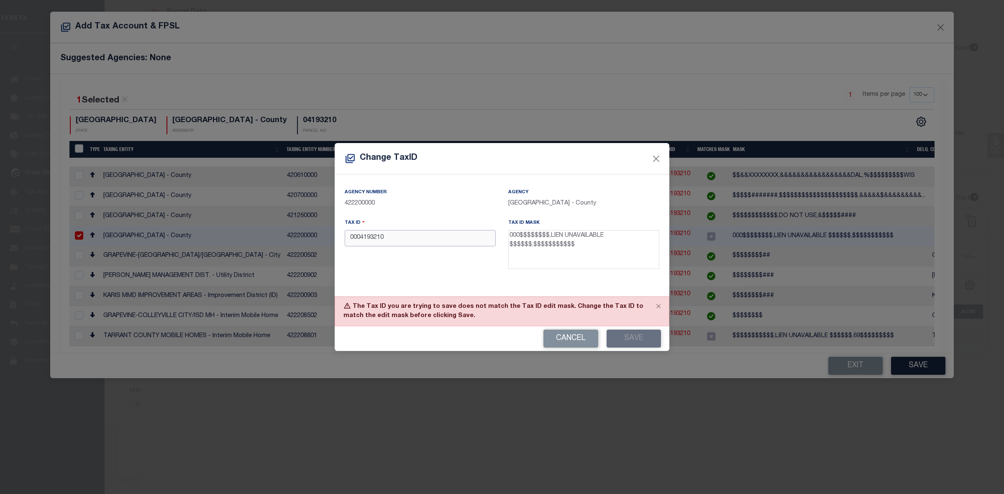
click at [349, 239] on input "0004193210" at bounding box center [420, 238] width 151 height 16
type input "00004193210"
click at [639, 348] on div "Cancel Save" at bounding box center [502, 338] width 335 height 25
click at [639, 344] on button "Save" at bounding box center [634, 339] width 54 height 18
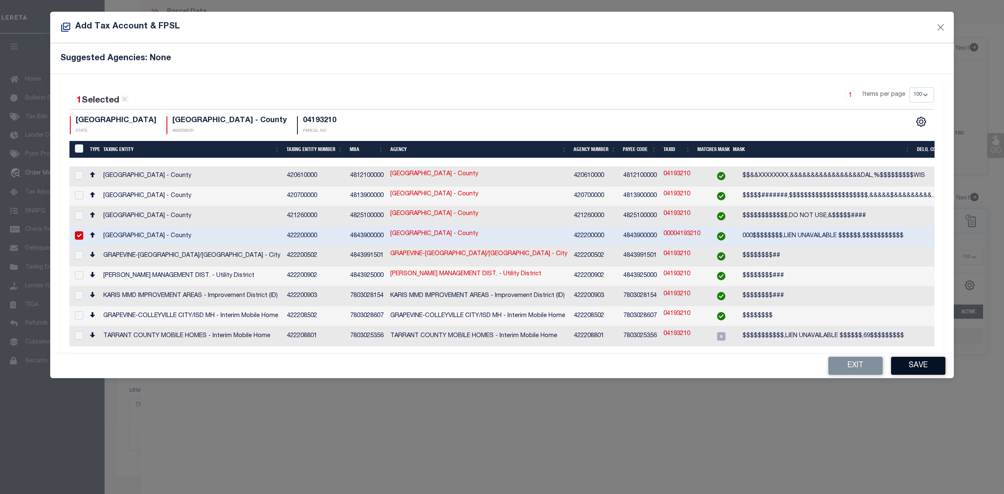
click at [904, 357] on button "Save" at bounding box center [918, 366] width 54 height 18
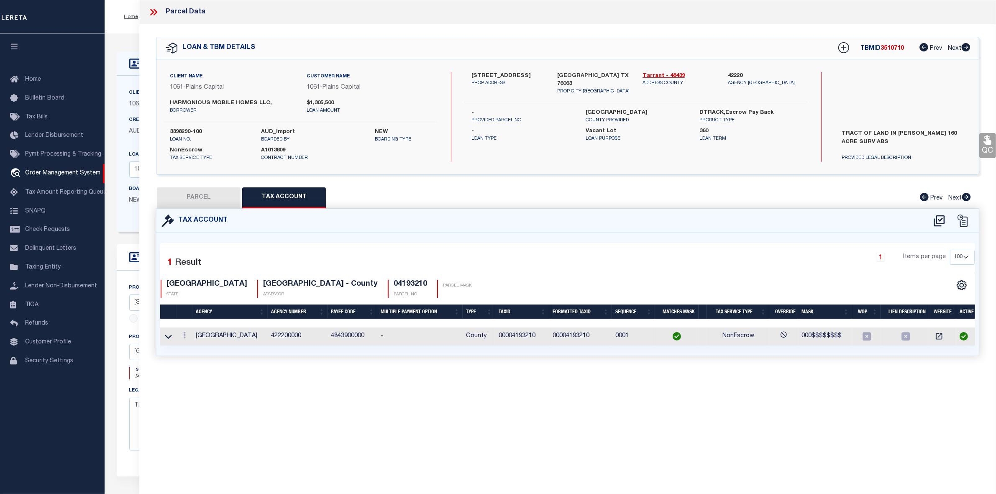
click at [208, 187] on button "PARCEL" at bounding box center [199, 197] width 84 height 21
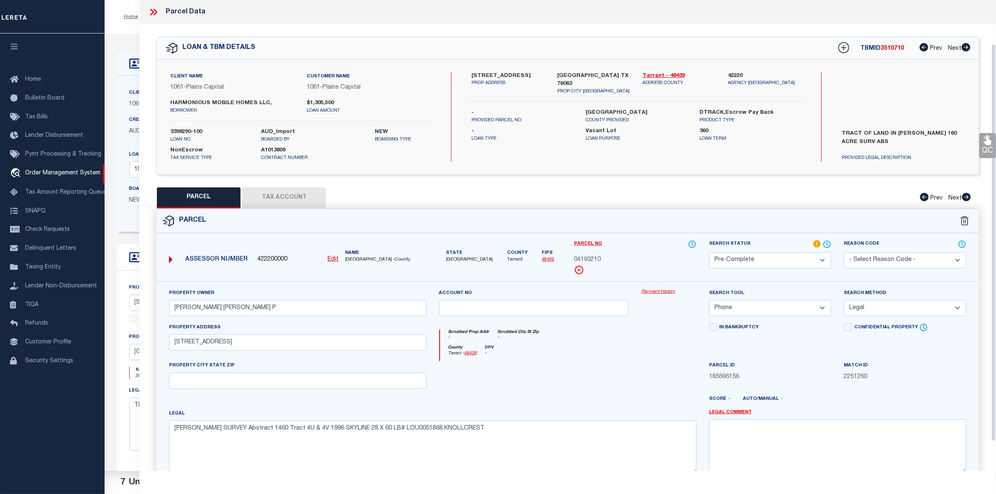
scroll to position [87, 0]
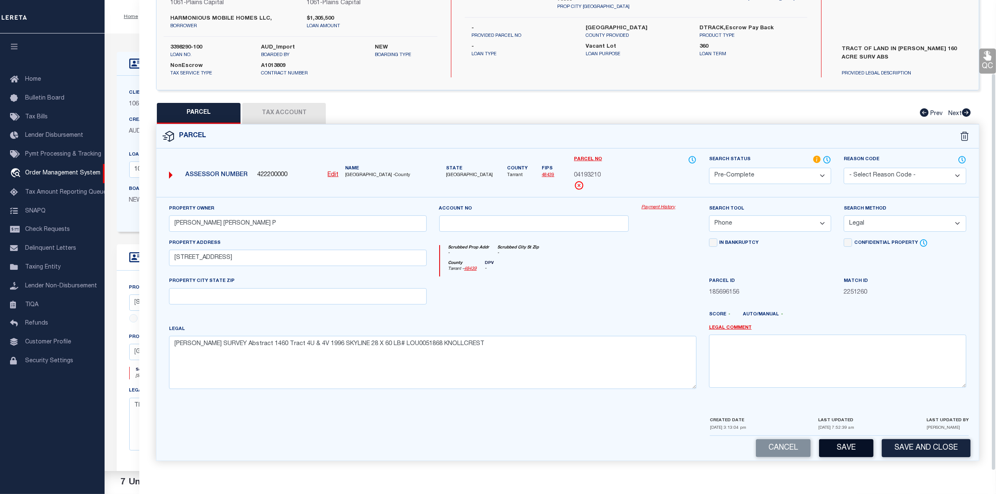
click at [855, 447] on button "Save" at bounding box center [846, 448] width 54 height 18
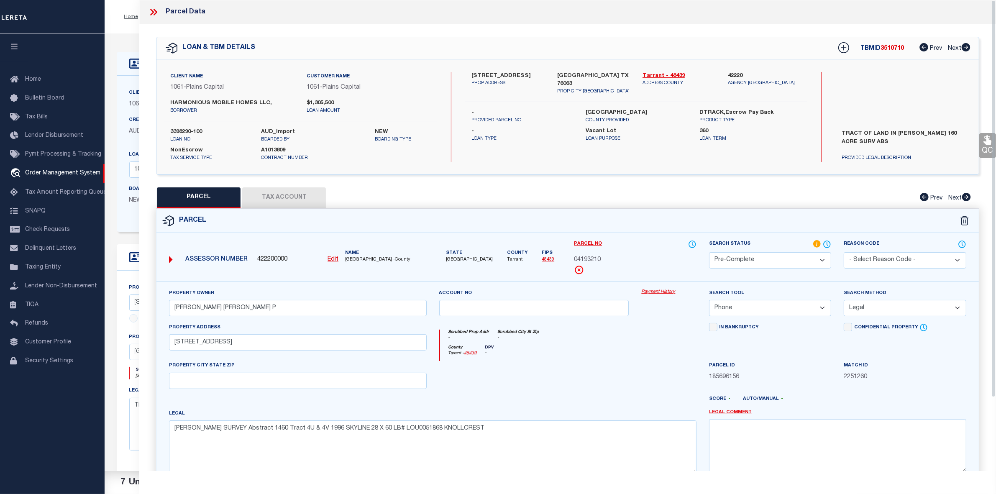
select select "AS"
select select
checkbox input "false"
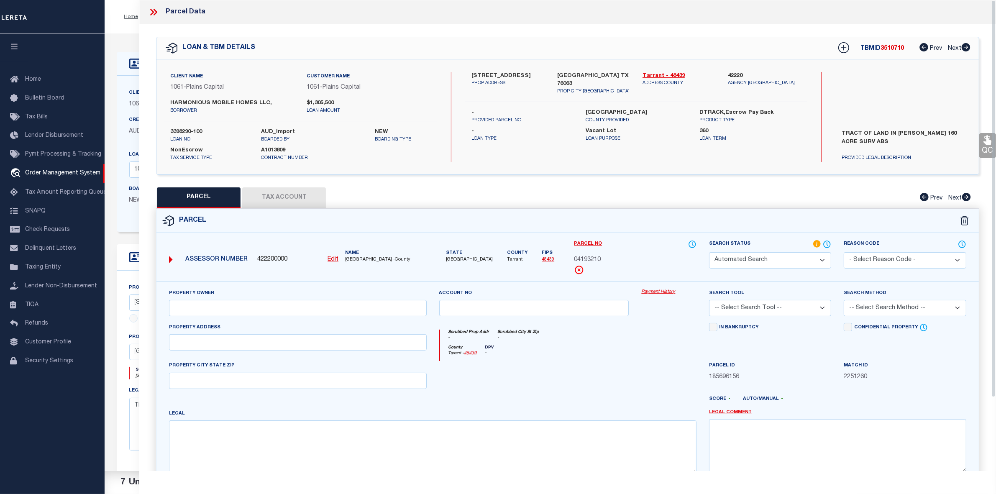
select select "PC"
type input "[PERSON_NAME] [PERSON_NAME] P"
select select "PHN"
select select "LEG"
type input "[STREET_ADDRESS]"
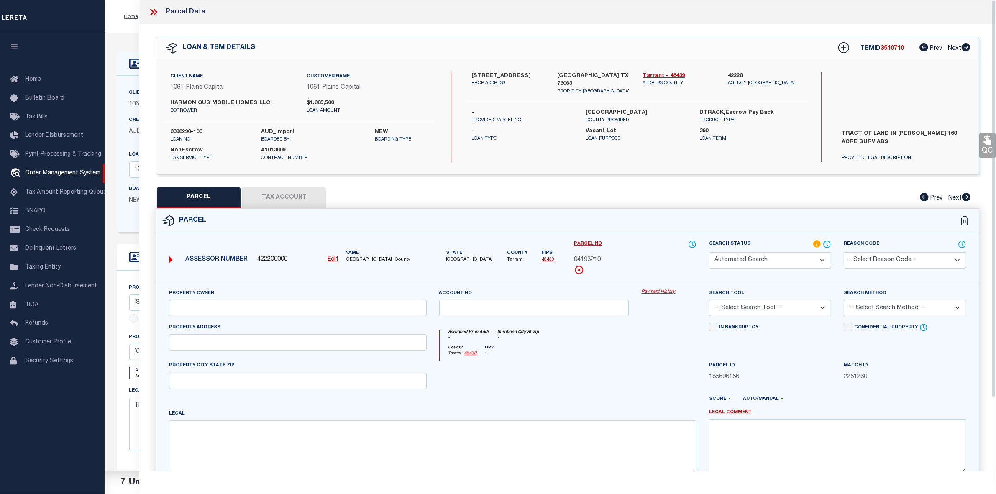
type textarea "[PERSON_NAME] SURVEY Abstract 1460 Tract 4U & 4V 1996 SKYLINE 28 X 60 LB# LOU00…"
click at [896, 48] on span "3510710" at bounding box center [892, 49] width 23 height 6
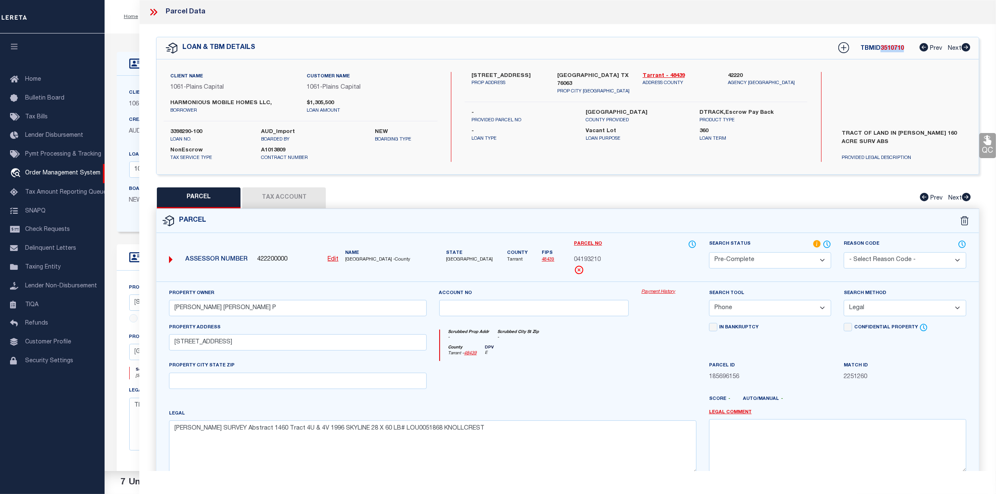
copy span "3510710"
click at [190, 130] on label "3398290-100" at bounding box center [209, 132] width 79 height 8
copy div "3398290-100"
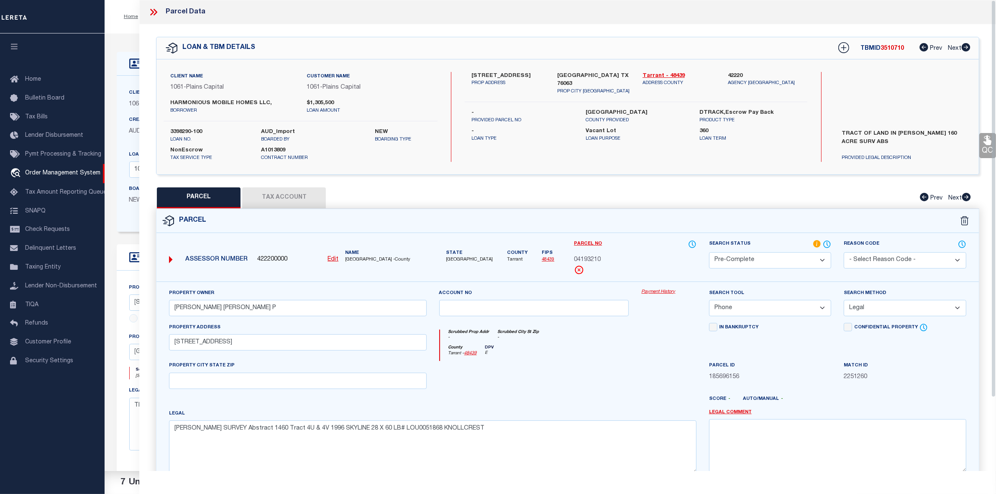
click at [596, 259] on span "04193210" at bounding box center [587, 260] width 27 height 9
copy div "04193210"
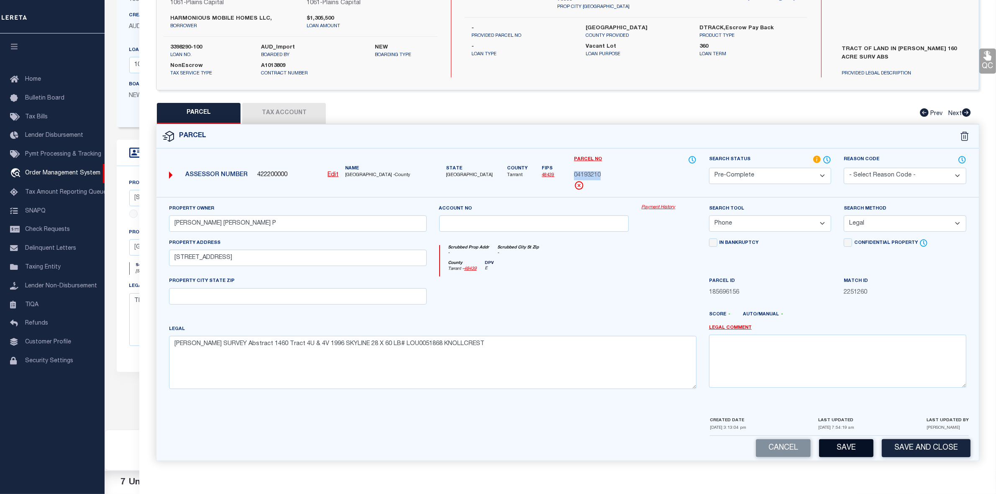
click at [861, 439] on button "Save" at bounding box center [846, 448] width 54 height 18
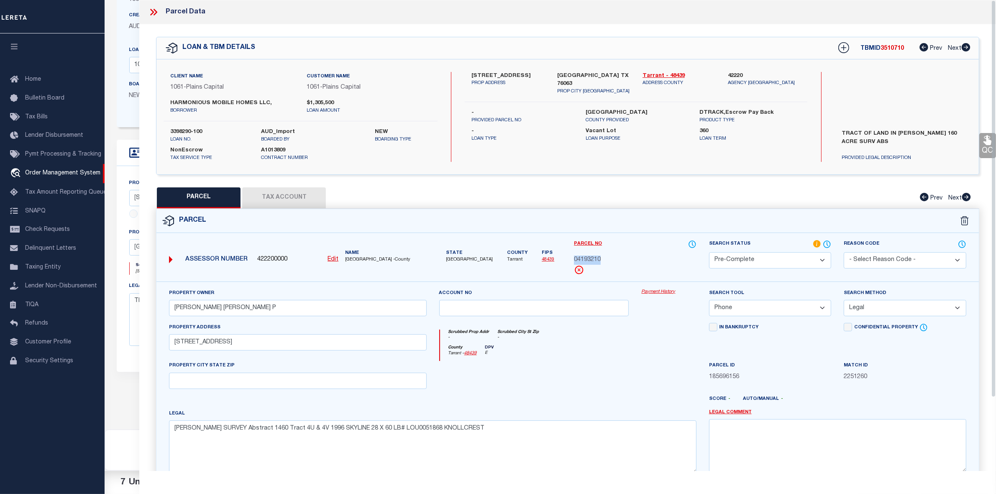
select select "AS"
select select
checkbox input "false"
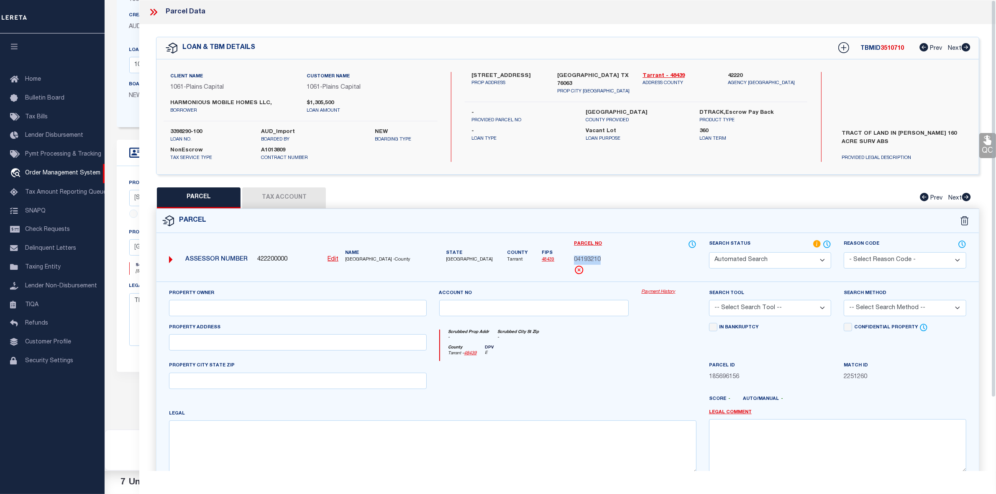
select select "PC"
type input "[PERSON_NAME] [PERSON_NAME] P"
select select "PHN"
select select "LEG"
type input "[STREET_ADDRESS]"
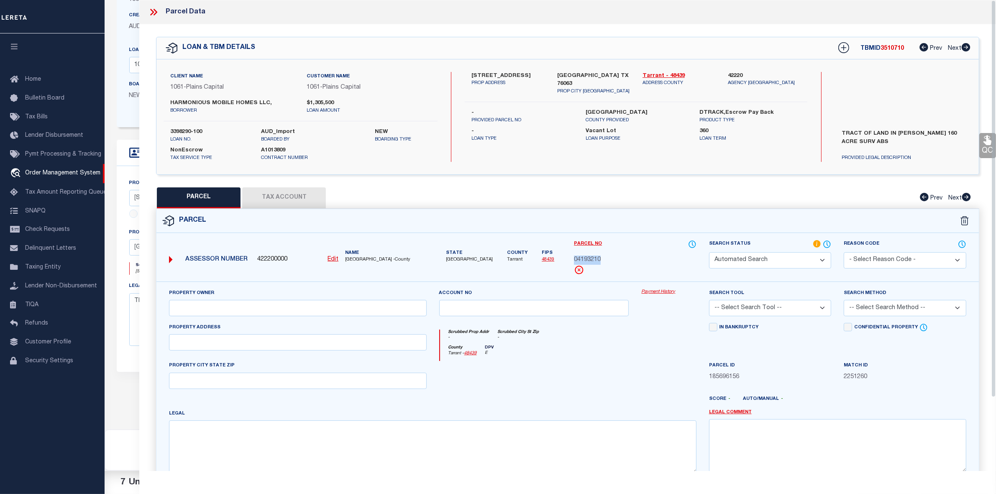
type textarea "[PERSON_NAME] SURVEY Abstract 1460 Tract 4U & 4V 1996 SKYLINE 28 X 60 LB# LOU00…"
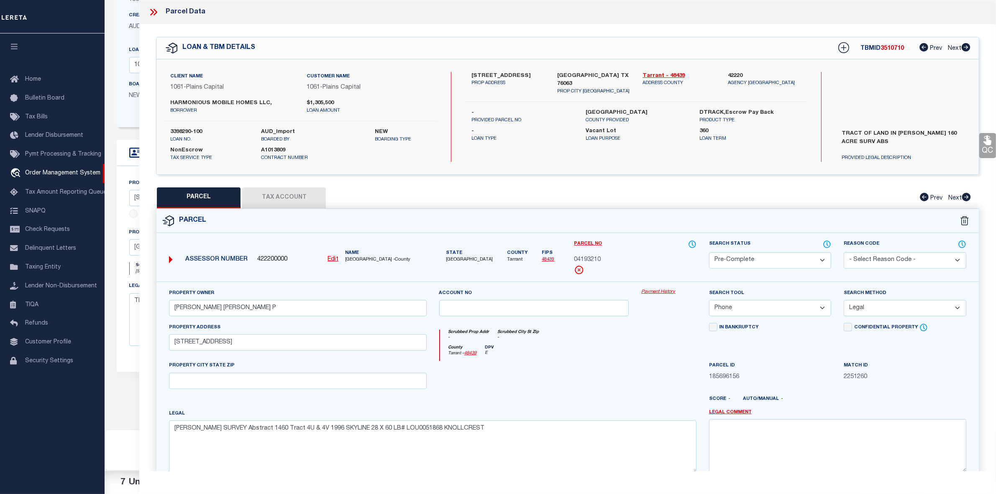
click at [157, 11] on icon at bounding box center [156, 12] width 4 height 7
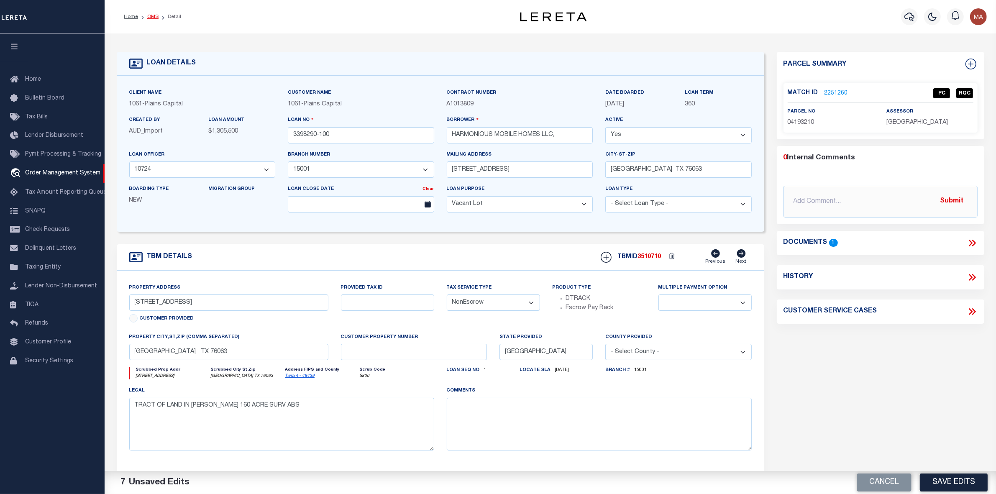
click at [153, 18] on link "OMS" at bounding box center [152, 16] width 11 height 5
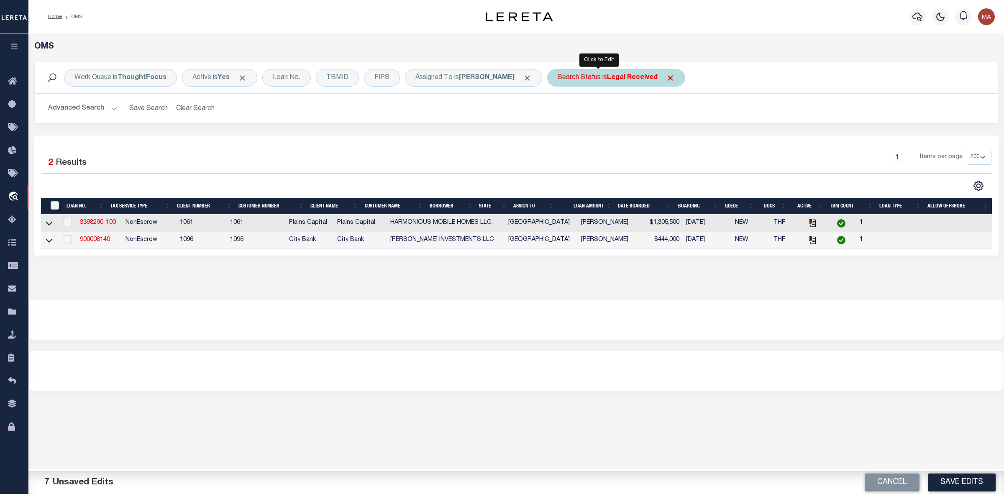
click at [619, 77] on b "Legal Received" at bounding box center [632, 77] width 51 height 7
select select "RD"
click at [657, 139] on input "Apply" at bounding box center [669, 137] width 25 height 14
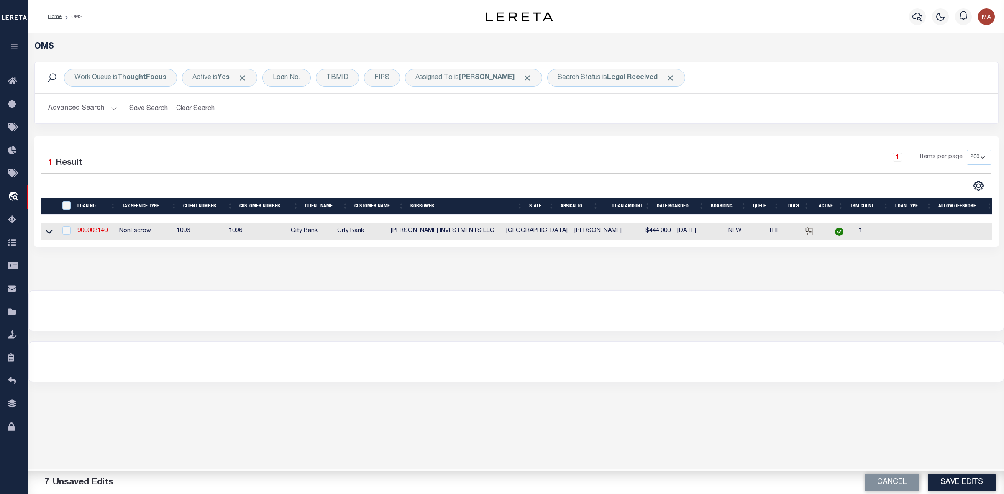
click at [92, 229] on td "900008140" at bounding box center [95, 231] width 42 height 17
checkbox input "true"
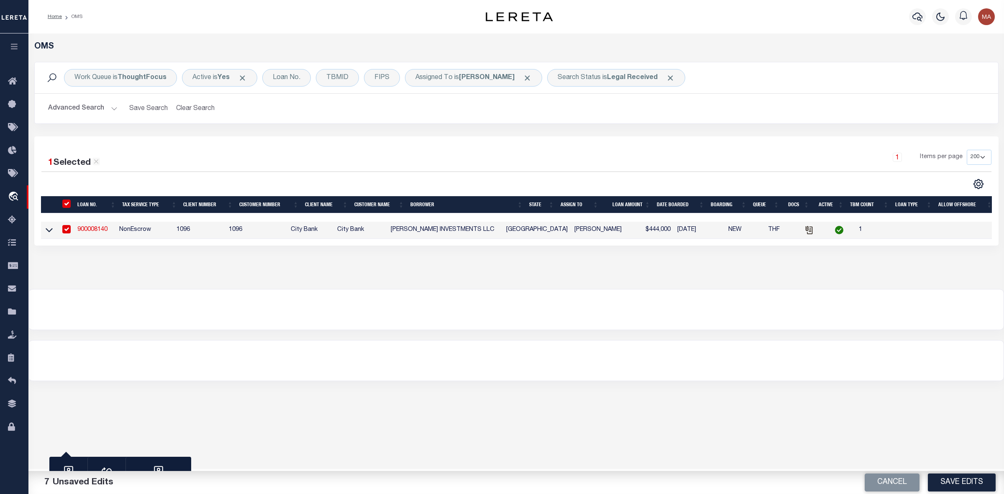
click at [92, 229] on link "900008140" at bounding box center [92, 230] width 30 height 6
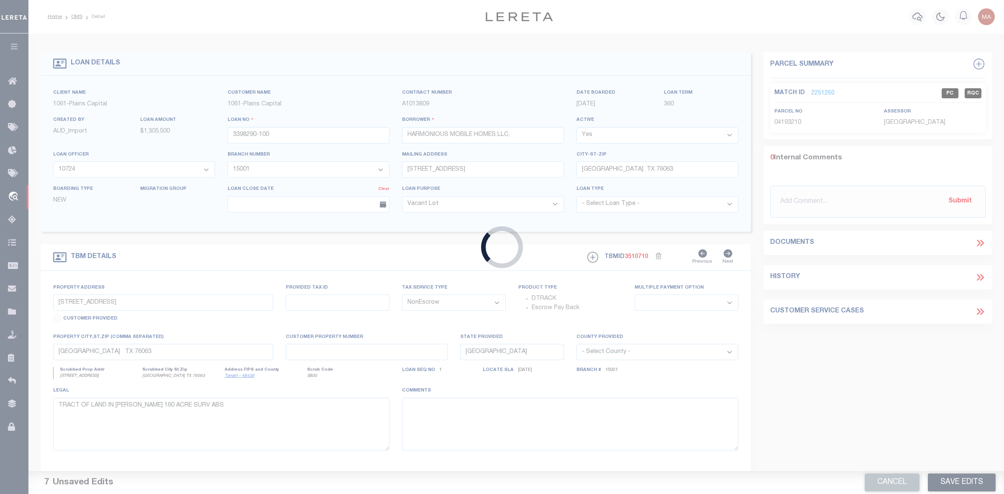
type input "900008140"
type input "[PERSON_NAME] INVESTMENTS LLC"
select select
select select "100"
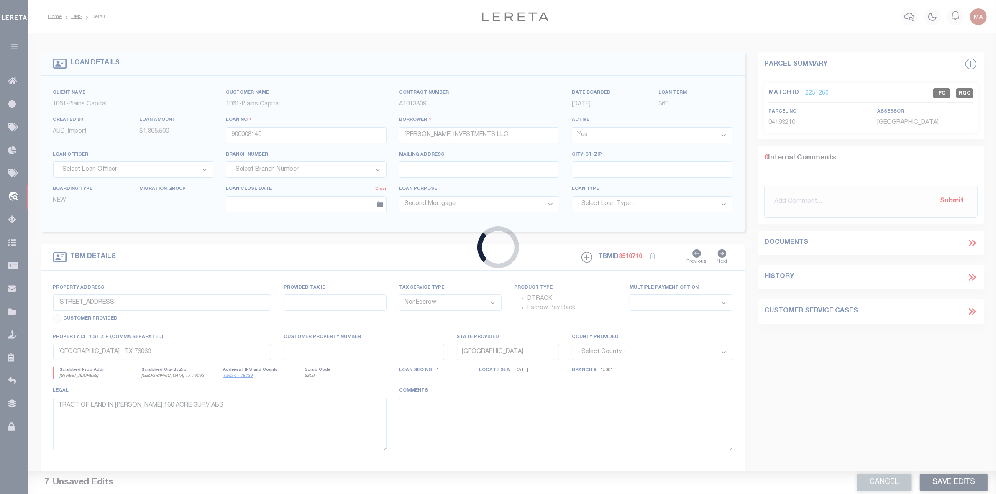
type input "[STREET_ADDRESS]"
type input "400977YNR"
select select
type input "[GEOGRAPHIC_DATA]"
select select
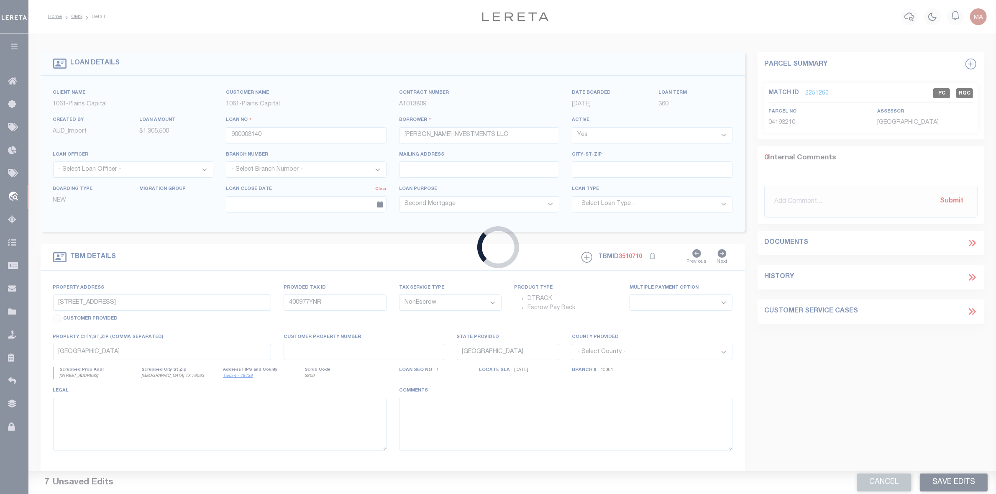
select select "46611"
select select "3873"
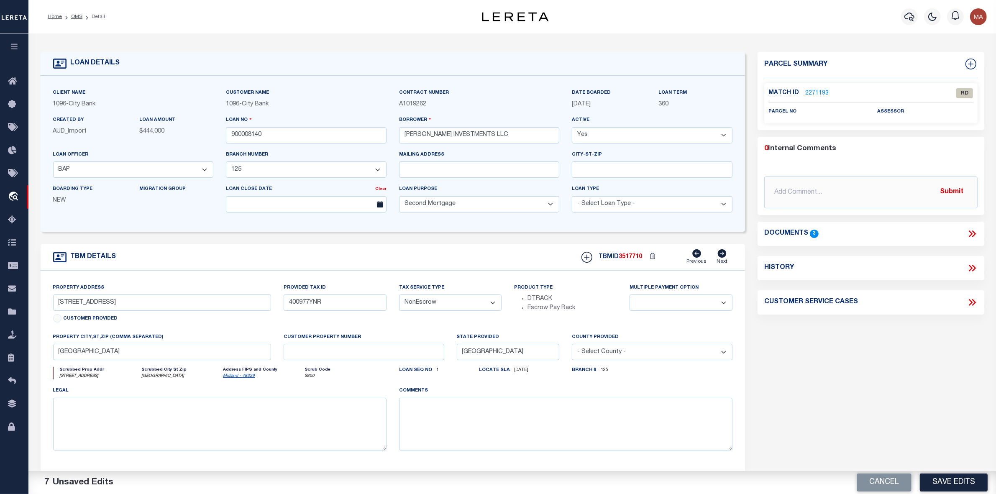
click at [975, 239] on icon at bounding box center [972, 234] width 11 height 11
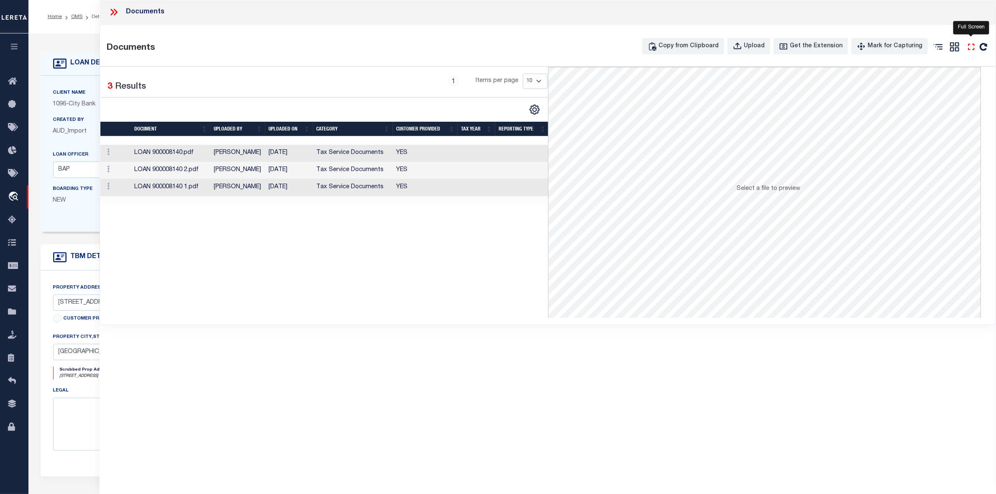
click at [967, 51] on icon "" at bounding box center [971, 46] width 11 height 11
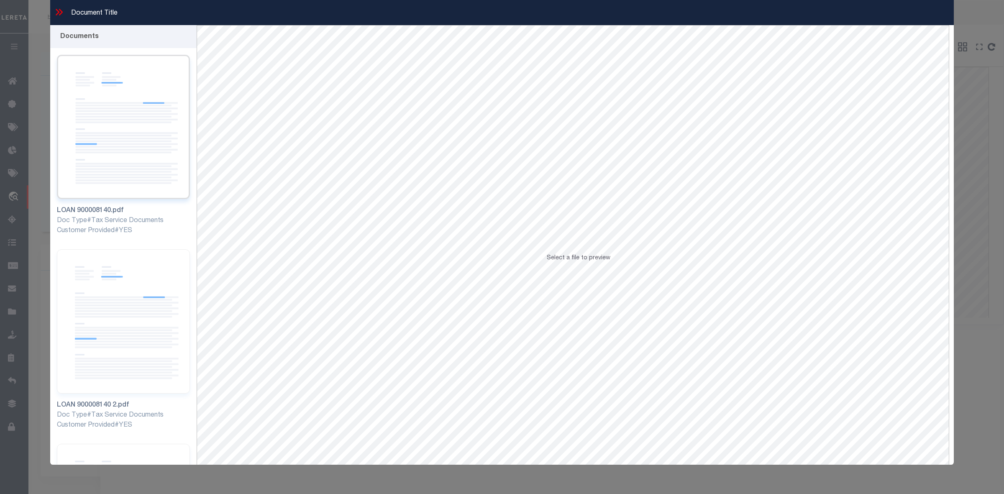
click at [87, 162] on img at bounding box center [123, 127] width 133 height 144
click at [105, 273] on img at bounding box center [123, 321] width 133 height 144
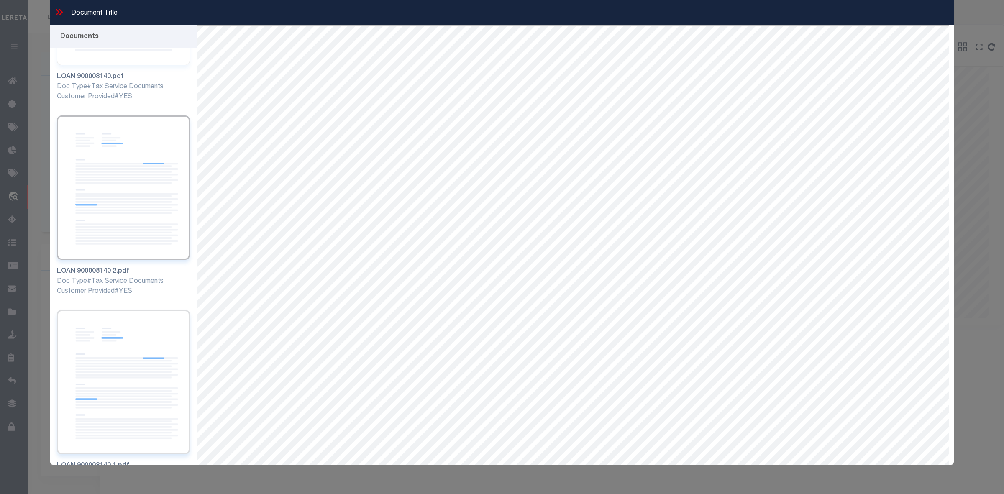
click at [136, 355] on img at bounding box center [123, 382] width 133 height 144
click at [115, 210] on img at bounding box center [123, 188] width 133 height 144
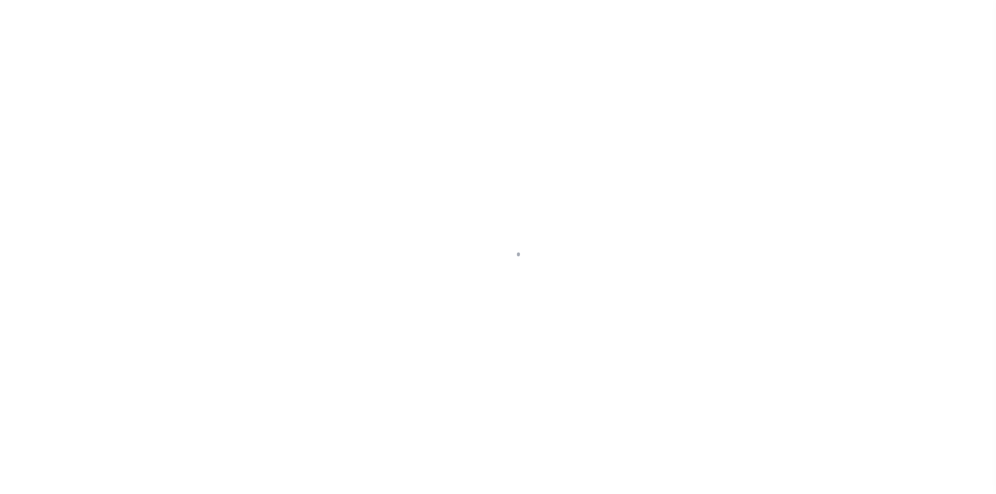
select select "PC"
select select "PHN"
select select "LEG"
select select "46611"
select select "3873"
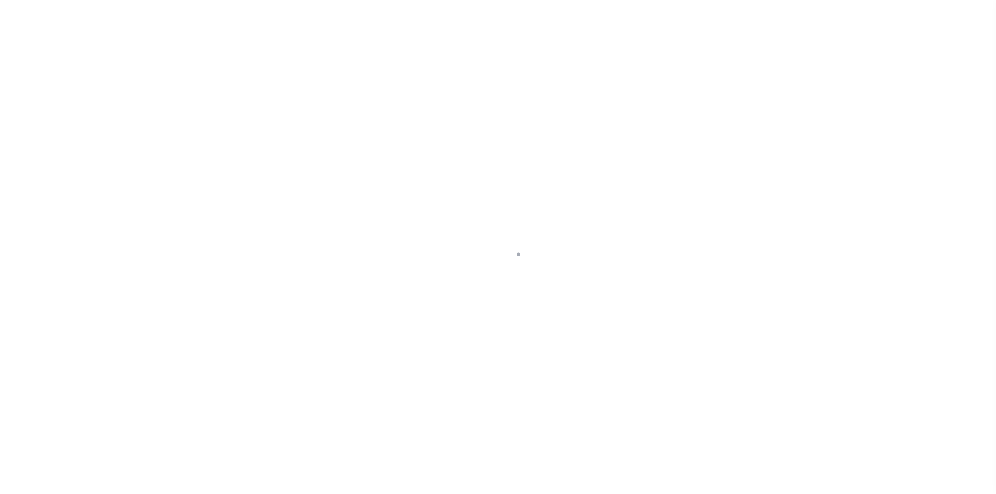
select select "100"
select select "NonEscrow"
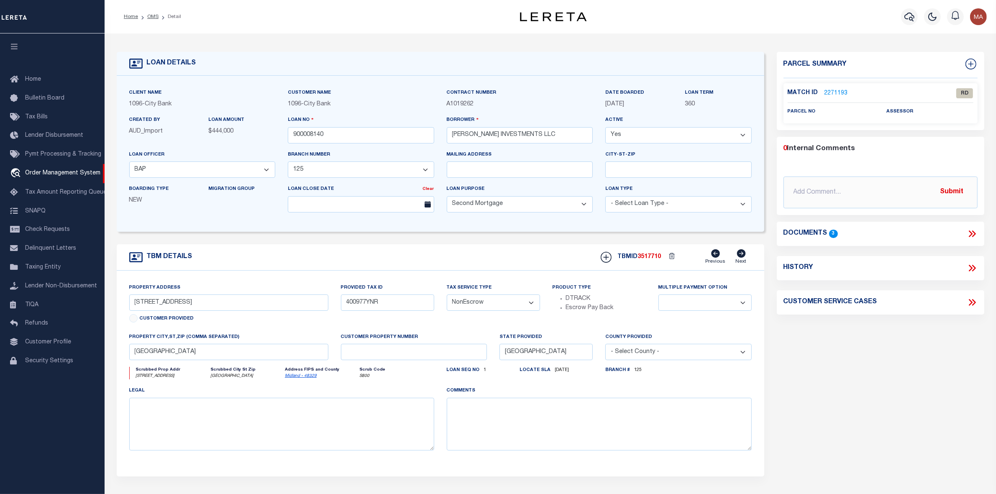
click at [836, 93] on link "2271193" at bounding box center [836, 93] width 23 height 9
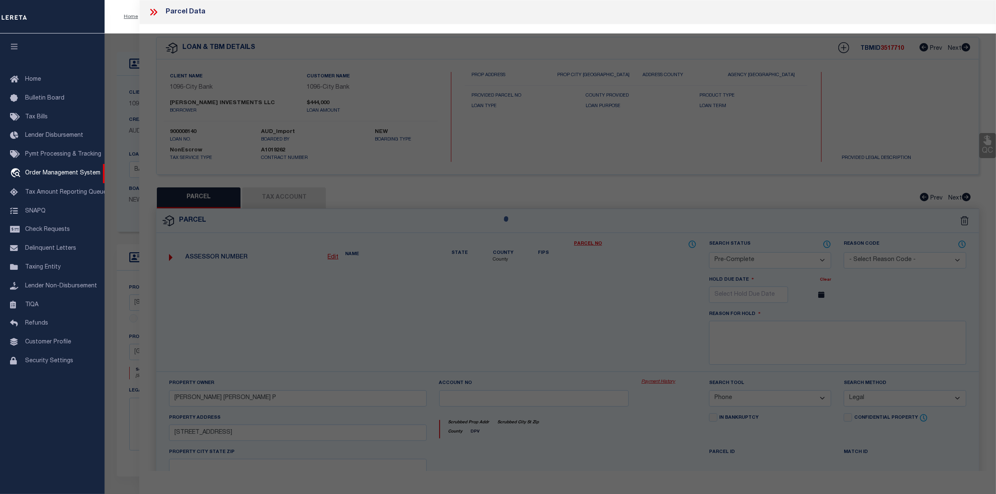
select select "AS"
select select
checkbox input "false"
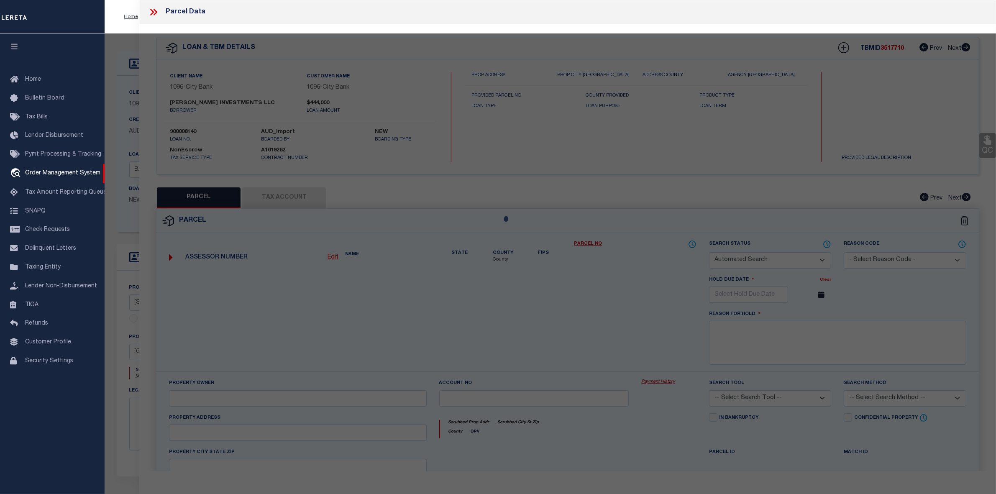
select select "RD"
checkbox input "false"
type textarea "Document uploaded that satisfies a legal requirement, changing from [GEOGRAPHIC…"
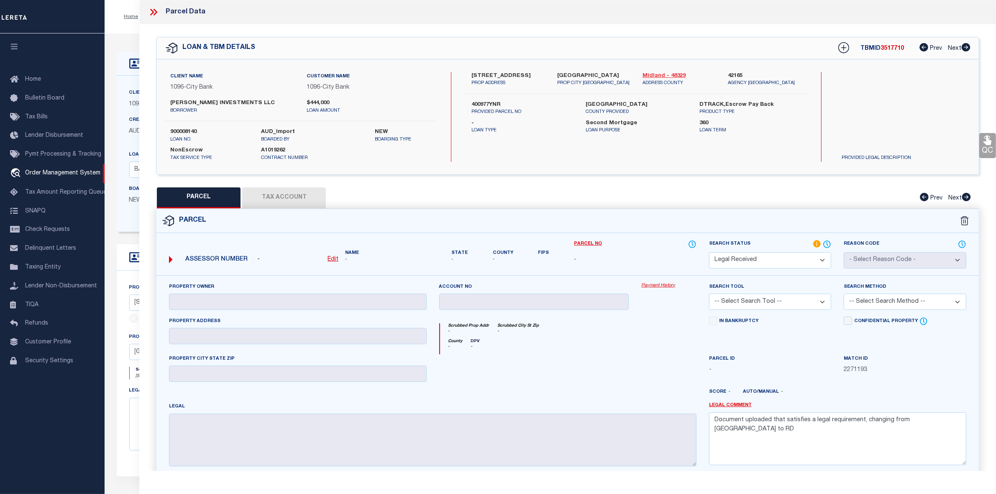
click at [660, 72] on link "Midland - 48329" at bounding box center [679, 76] width 73 height 8
click at [336, 259] on u "Edit" at bounding box center [333, 260] width 11 height 6
select select "RD"
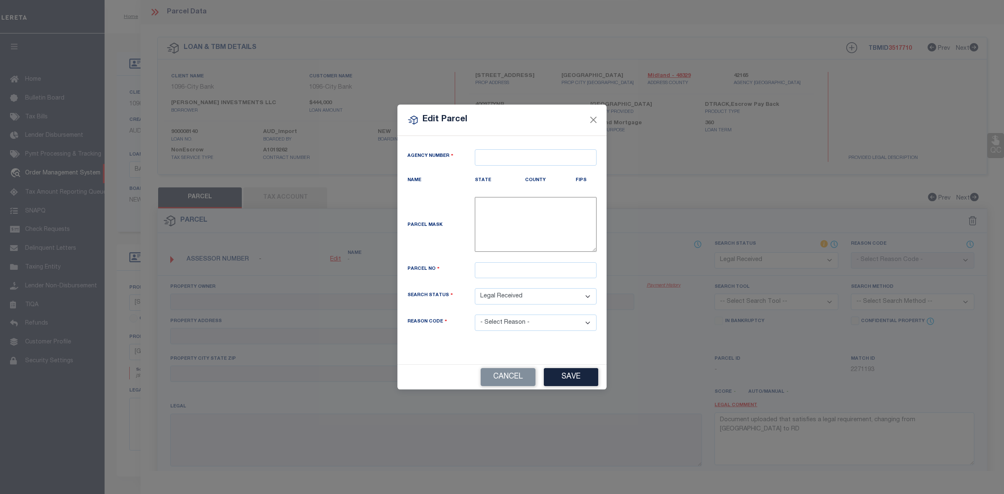
type textarea "-"
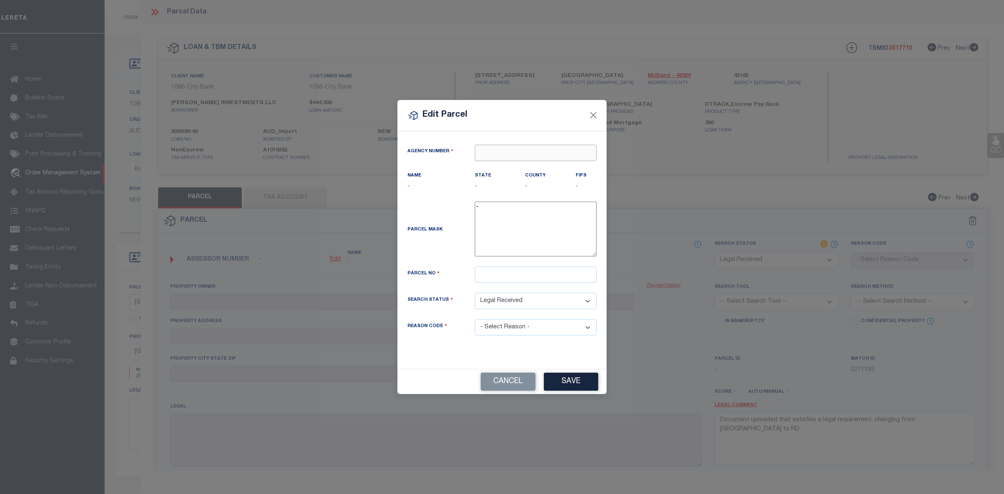
click at [495, 152] on input "text" at bounding box center [536, 153] width 122 height 16
click at [521, 166] on div "421650000 : [GEOGRAPHIC_DATA]" at bounding box center [535, 173] width 121 height 24
type input "421650000"
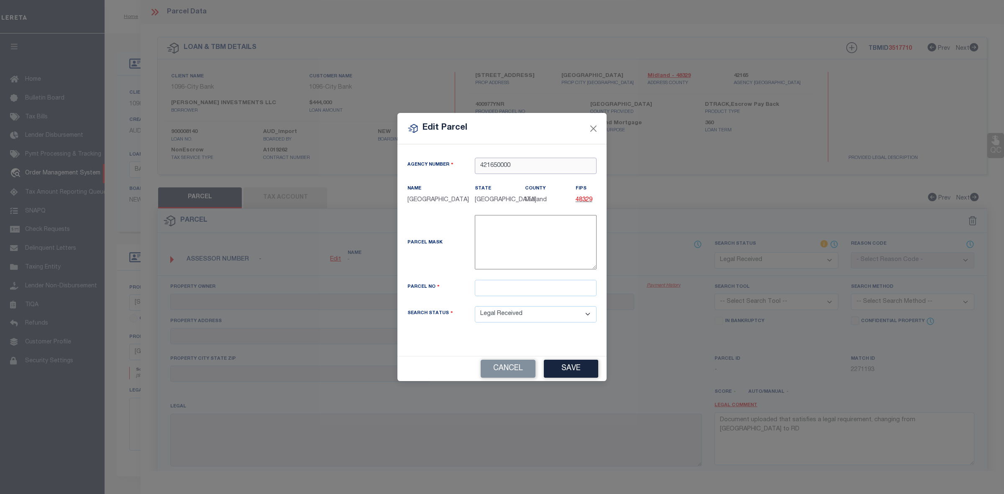
type input "421650000"
click at [491, 279] on div "Parcel Mask -" at bounding box center [502, 247] width 202 height 65
click at [494, 286] on input "text" at bounding box center [536, 288] width 122 height 16
paste input "R000005973"
type input "R000005973"
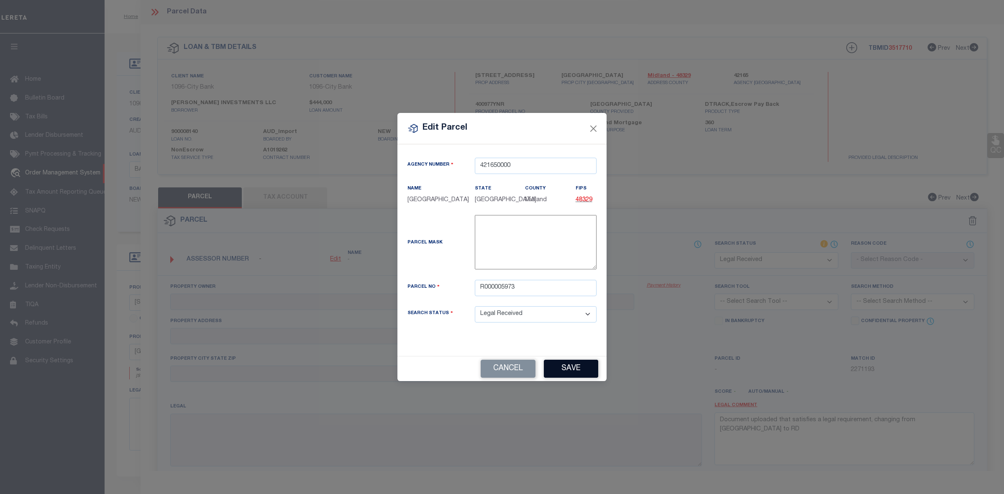
click at [573, 374] on button "Save" at bounding box center [571, 369] width 54 height 18
select select "RD"
checkbox input "false"
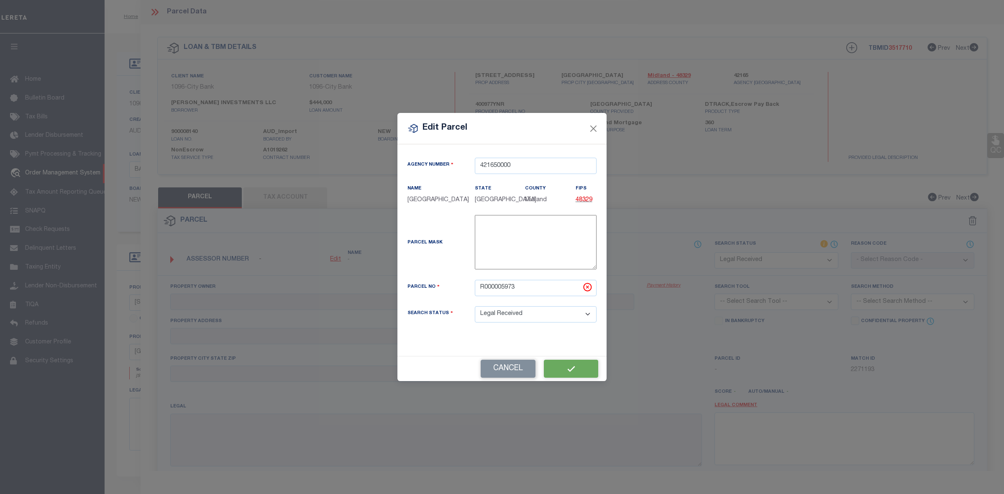
type textarea "Document uploaded that satisfies a legal requirement, changing from [GEOGRAPHIC…"
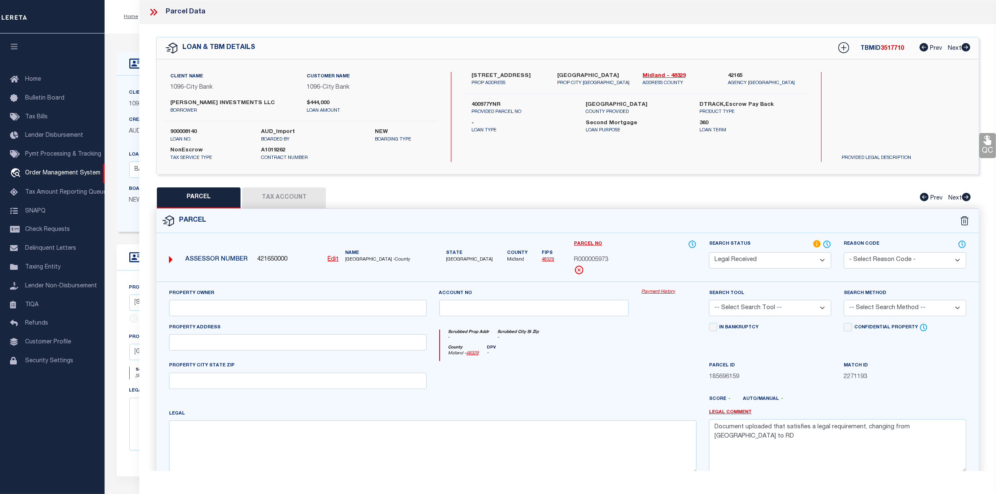
click at [752, 260] on select "Automated Search Bad Parcel Complete Duplicate Parcel High Dollar Reporting In …" at bounding box center [770, 260] width 123 height 16
select select "PC"
click at [709, 252] on select "Automated Search Bad Parcel Complete Duplicate Parcel High Dollar Reporting In …" at bounding box center [770, 260] width 123 height 16
click at [756, 308] on select "-- Select Search Tool -- 3rd Party Website Agency File Agency Website ATLS CNV-…" at bounding box center [770, 308] width 123 height 16
select select "AGW"
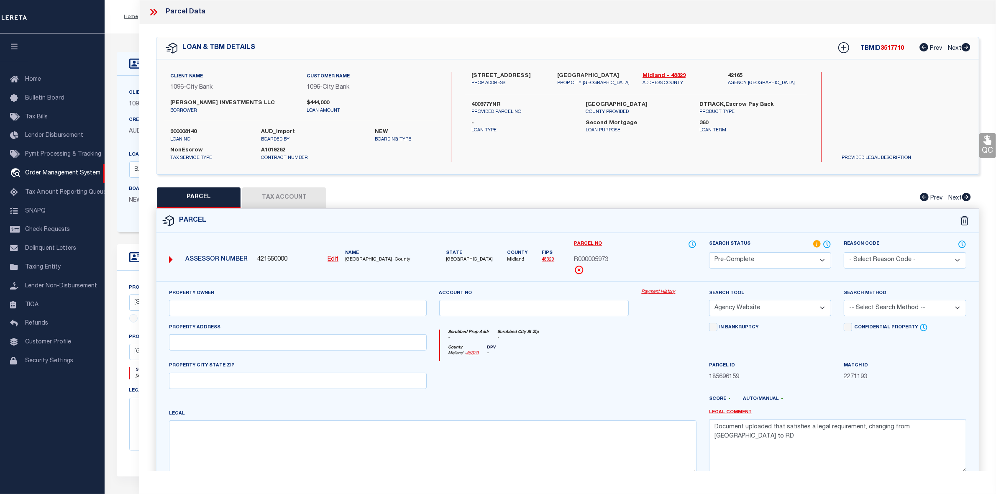
click at [709, 301] on select "-- Select Search Tool -- 3rd Party Website Agency File Agency Website ATLS CNV-…" at bounding box center [770, 308] width 123 height 16
click at [917, 304] on select "-- Select Search Method -- Property Address Legal Liability Info Provided" at bounding box center [905, 308] width 123 height 16
select select "LEG"
click at [844, 301] on select "-- Select Search Method -- Property Address Legal Liability Info Provided" at bounding box center [905, 308] width 123 height 16
click at [857, 428] on textarea "Document uploaded that satisfies a legal requirement, changing from [GEOGRAPHIC…" at bounding box center [837, 445] width 257 height 53
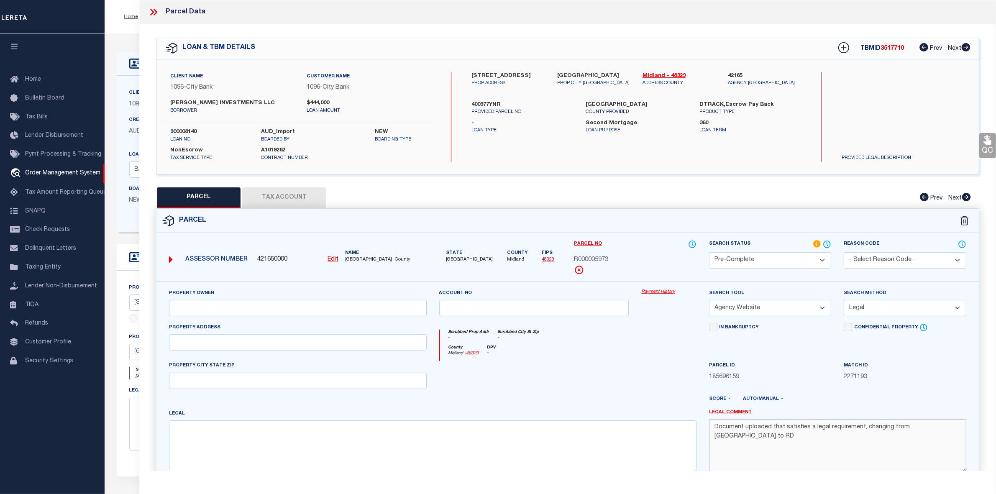
click at [857, 428] on textarea "Document uploaded that satisfies a legal requirement, changing from [GEOGRAPHIC…" at bounding box center [837, 445] width 257 height 53
click at [216, 308] on input "text" at bounding box center [297, 308] width 257 height 16
paste input "APEX ESP SERVICES LLC"
type input "APEX ESP SERVICES LLC"
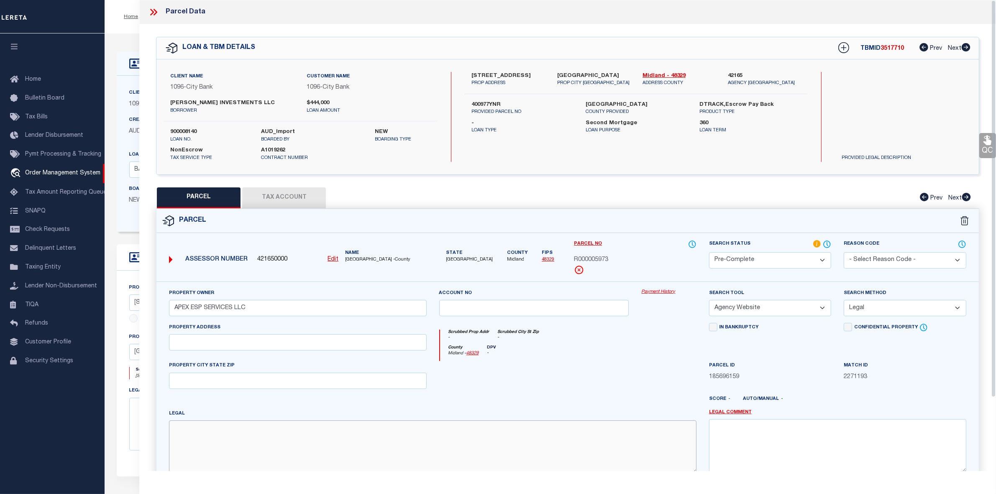
click at [228, 448] on textarea at bounding box center [432, 447] width 527 height 53
paste textarea "4.000, SE/4, SEC: 21, BLK: 39-T2S"
type textarea "4.000, SE/4, SEC: 21, BLK: 39-T2S"
click at [234, 348] on input "text" at bounding box center [297, 342] width 257 height 16
paste input "COUNTY RD 00140 2606 W"
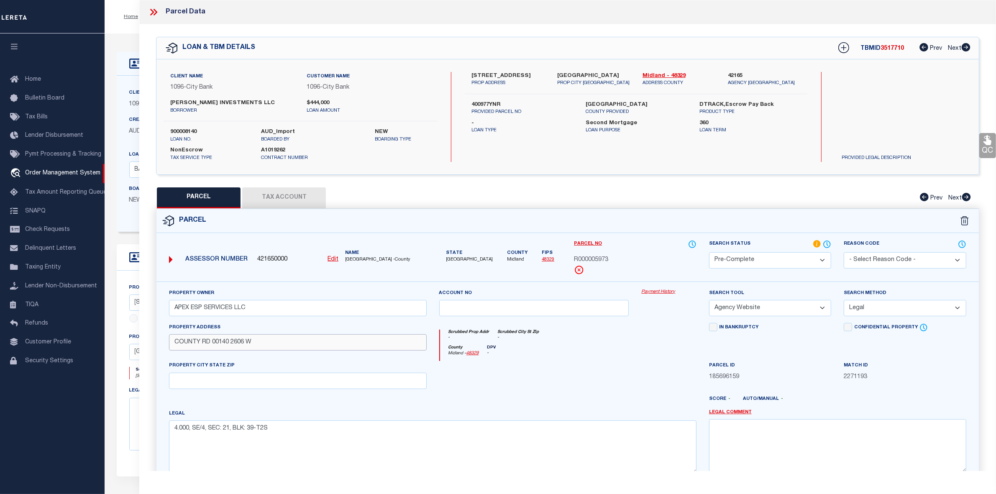
type input "COUNTY RD 00140 2606 W"
click at [296, 191] on button "Tax Account" at bounding box center [284, 197] width 84 height 21
select select "100"
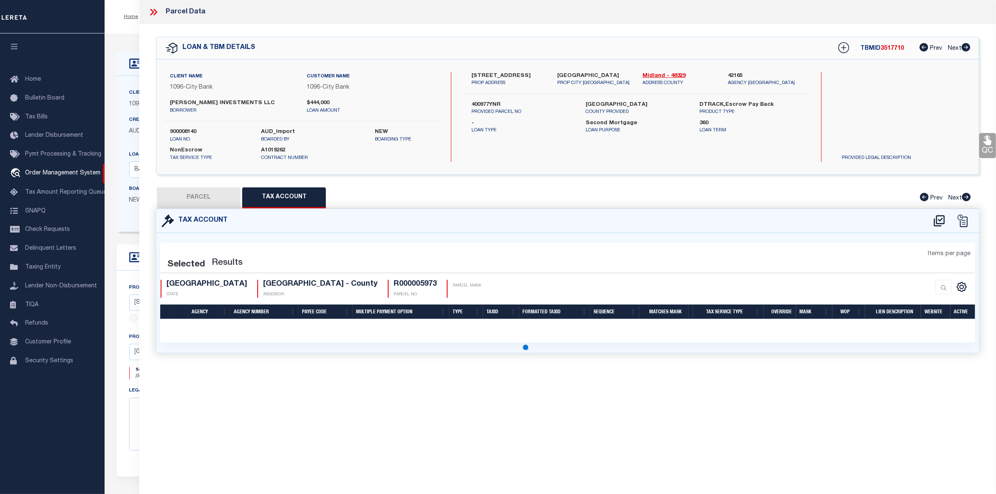
select select "100"
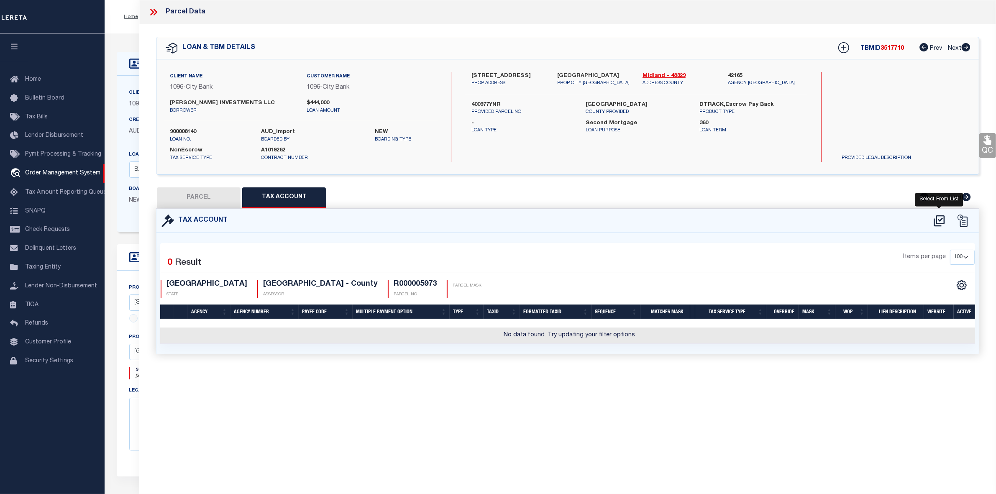
click at [942, 221] on icon at bounding box center [940, 220] width 14 height 13
select select "100"
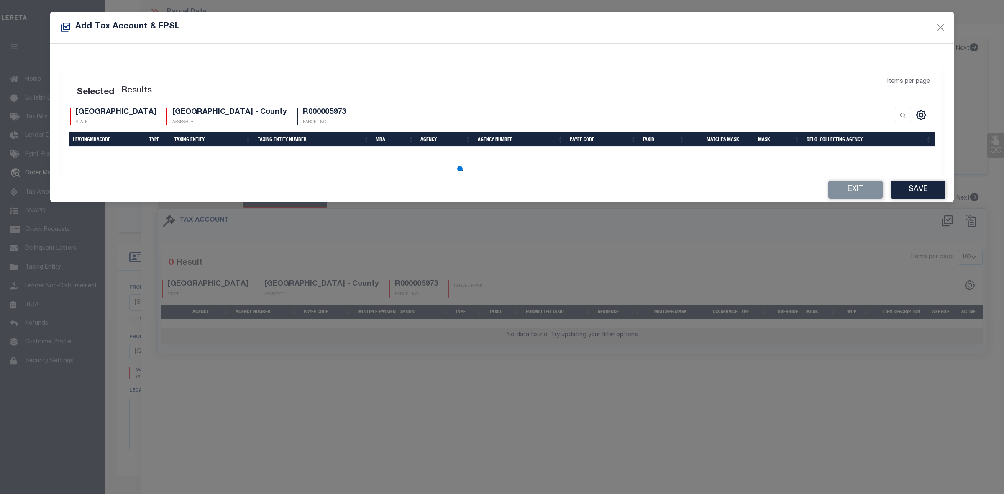
select select "100"
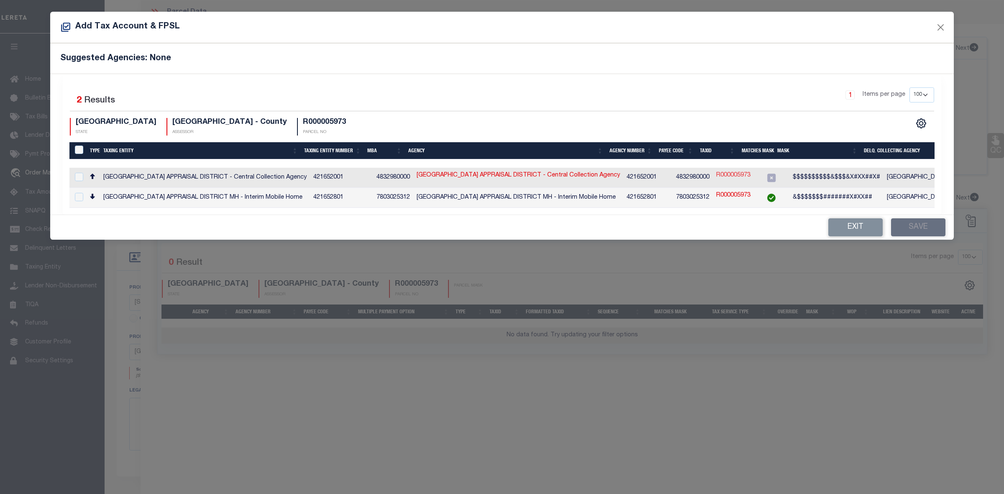
click at [725, 177] on link "R000005973" at bounding box center [733, 175] width 34 height 9
type input "R000005973"
type textarea "$$$$$$$$$$&$$$&X#XX##X#"
checkbox input "true"
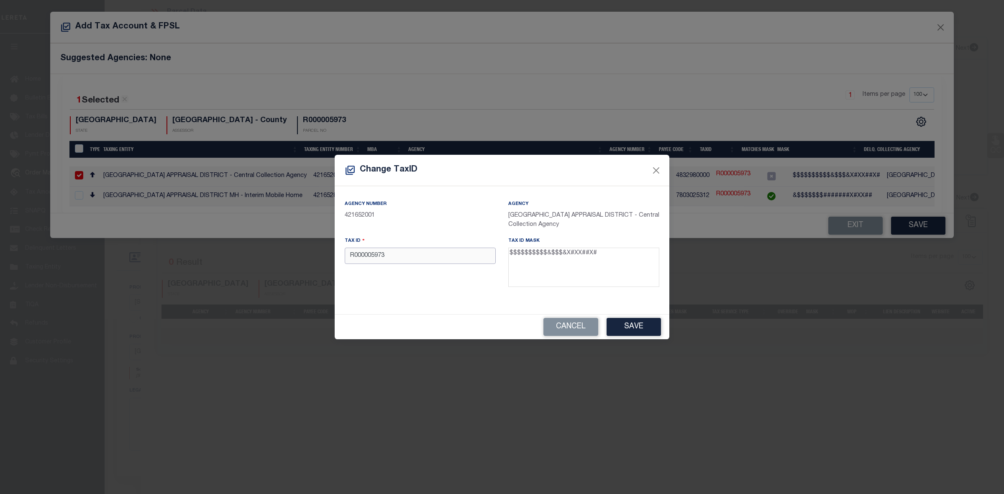
click at [376, 258] on input "R000005973" at bounding box center [420, 256] width 151 height 16
paste input "00003920.021.5700"
click at [631, 324] on button "Save" at bounding box center [634, 327] width 54 height 18
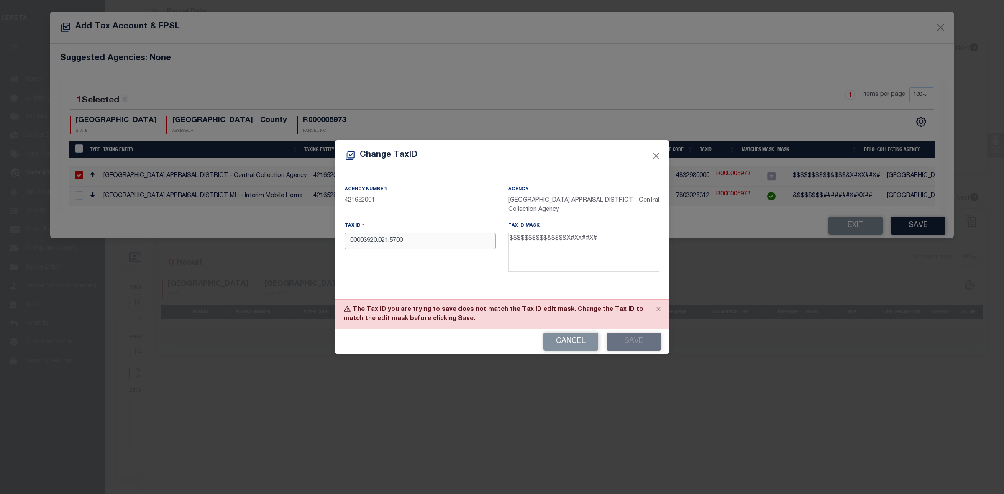
click at [393, 243] on input "00003920.021.5700" at bounding box center [420, 241] width 151 height 16
type input "000039200215700"
drag, startPoint x: 627, startPoint y: 332, endPoint x: 631, endPoint y: 342, distance: 10.5
click at [631, 342] on button "Save" at bounding box center [634, 342] width 54 height 18
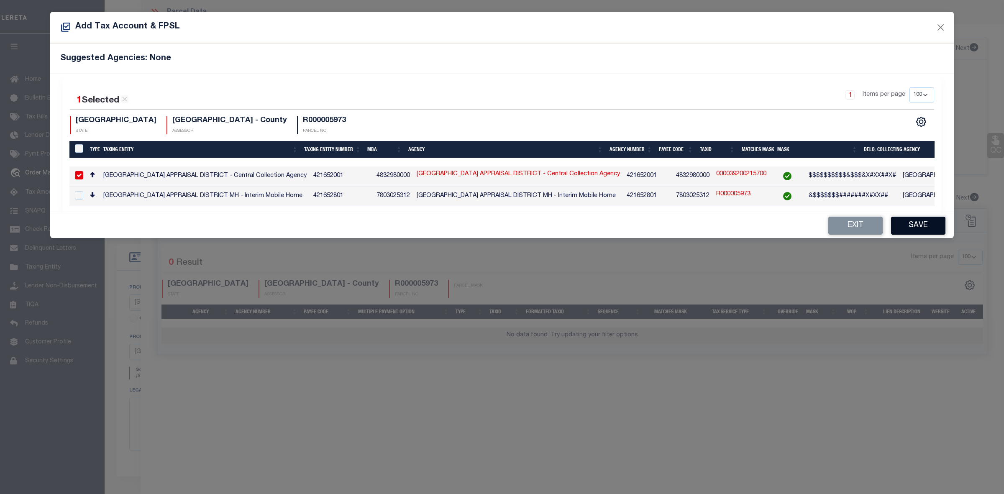
click at [918, 226] on button "Save" at bounding box center [918, 226] width 54 height 18
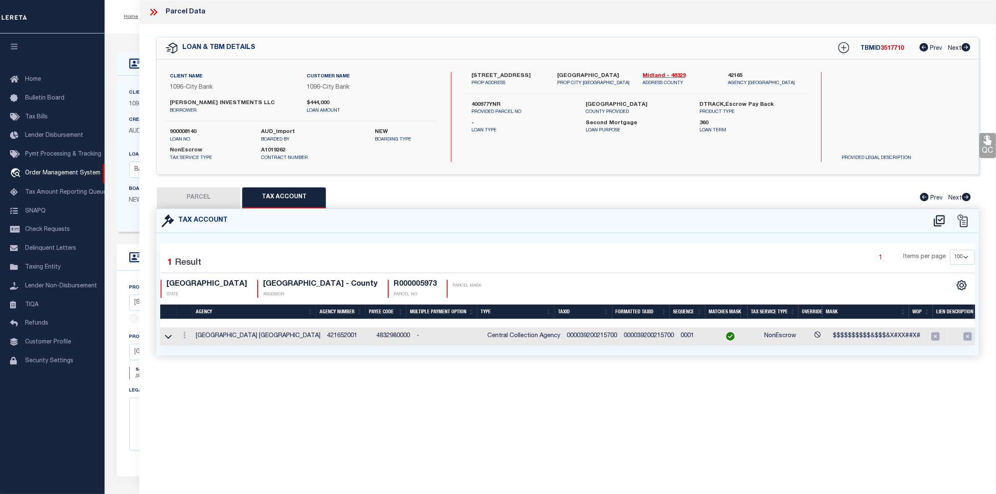
click at [204, 189] on button "PARCEL" at bounding box center [199, 197] width 84 height 21
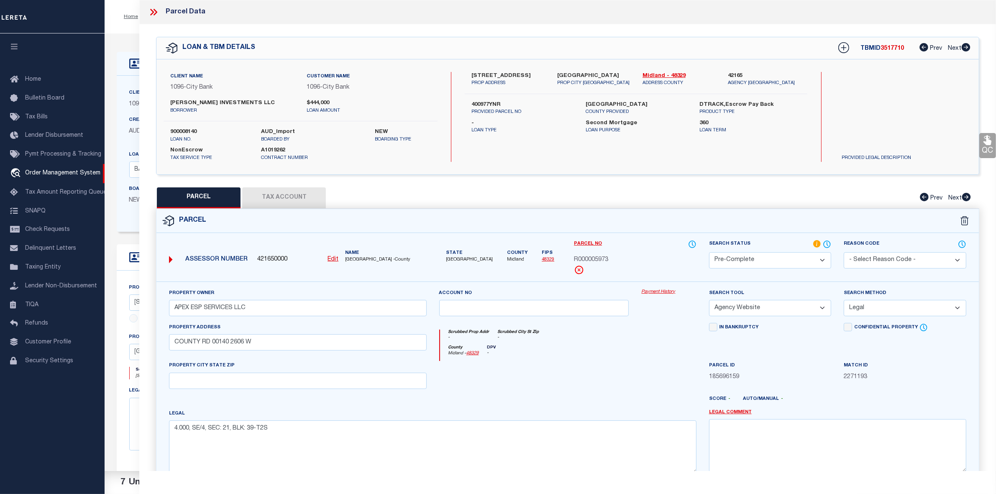
scroll to position [87, 0]
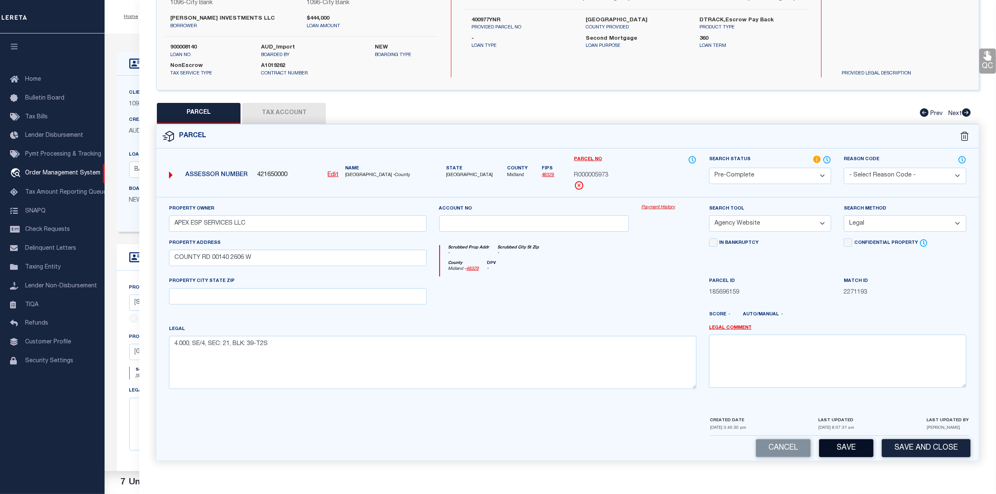
click at [865, 444] on button "Save" at bounding box center [846, 448] width 54 height 18
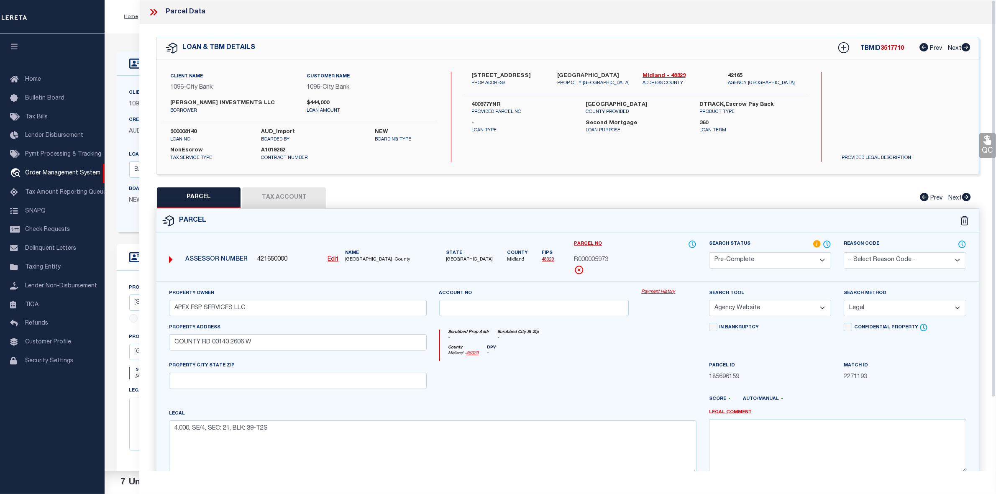
select select "AS"
select select
checkbox input "false"
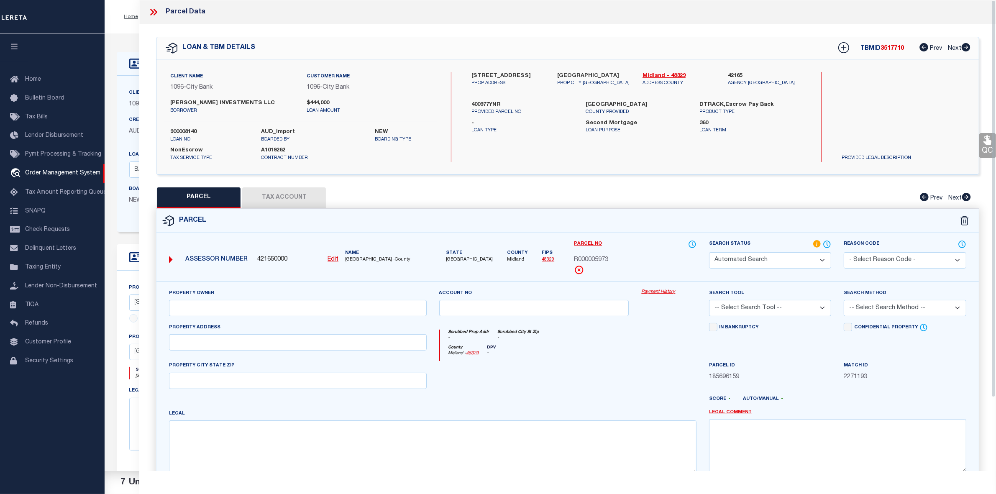
select select "CP"
type input "APEX ESP SERVICES LLC"
select select "AGW"
select select "LEG"
type input "COUNTY RD 00140 2606 W"
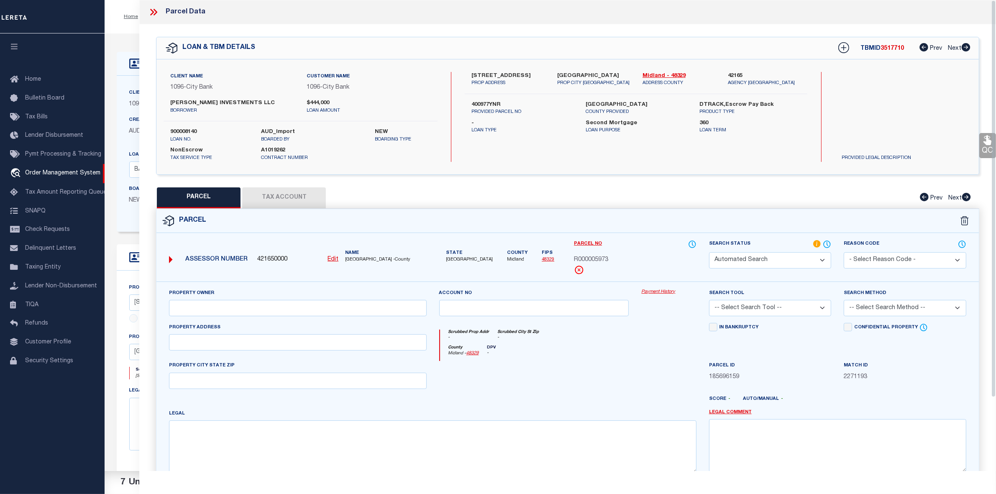
type textarea "4.000, SE/4, SEC: 21, BLK: 39-T2S"
click at [889, 49] on span "3517710" at bounding box center [892, 49] width 23 height 6
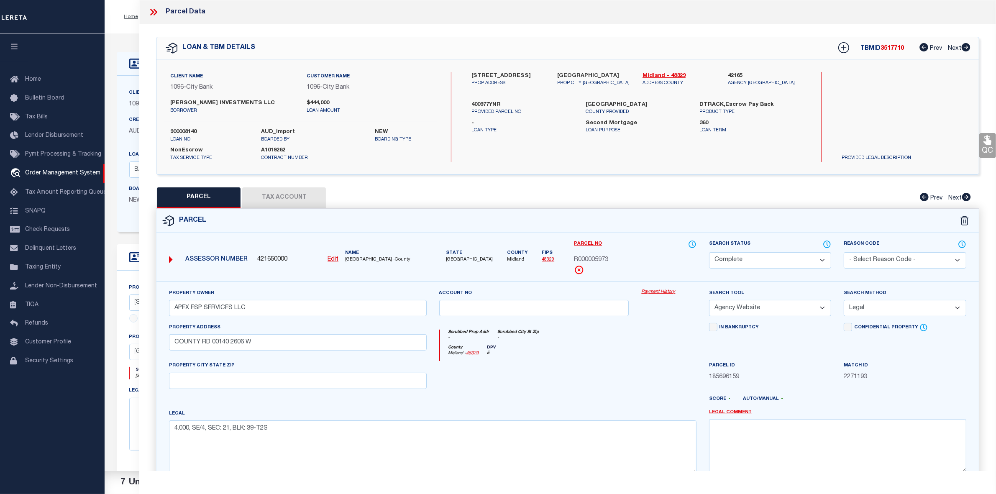
click at [889, 49] on span "3517710" at bounding box center [892, 49] width 23 height 6
copy span "3517710"
click at [179, 131] on label "900008140" at bounding box center [209, 132] width 79 height 8
copy label "900008140"
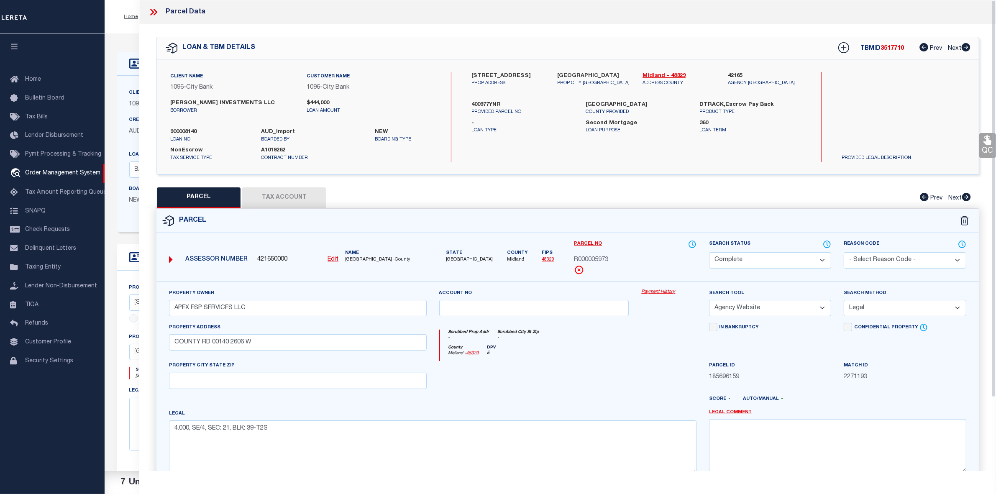
click at [607, 105] on label "[GEOGRAPHIC_DATA]" at bounding box center [636, 105] width 101 height 8
copy label "MIDLAND"
click at [601, 262] on span "R000005973" at bounding box center [591, 260] width 34 height 9
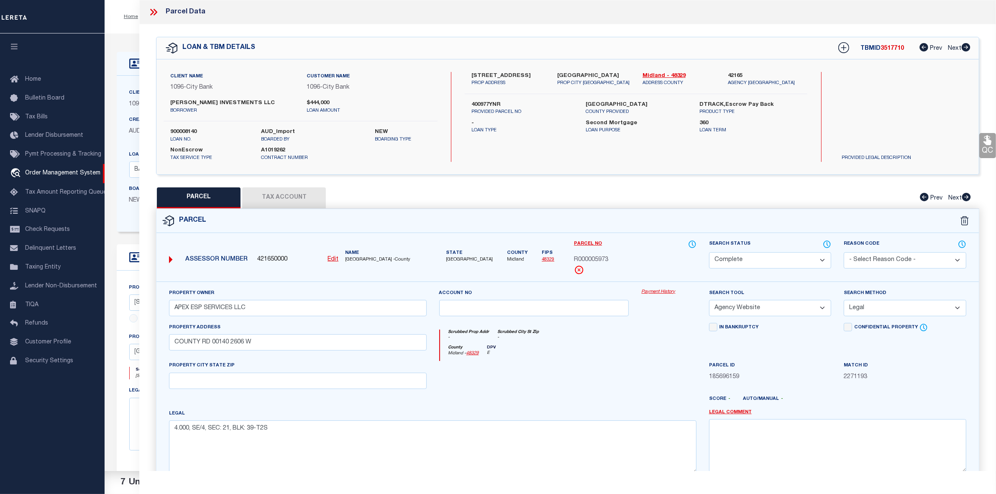
drag, startPoint x: 601, startPoint y: 262, endPoint x: 613, endPoint y: 268, distance: 13.5
click at [613, 268] on div "Parcel No R000005973" at bounding box center [635, 257] width 123 height 35
click at [606, 259] on span "R000005973" at bounding box center [591, 260] width 34 height 9
copy span "R000005973"
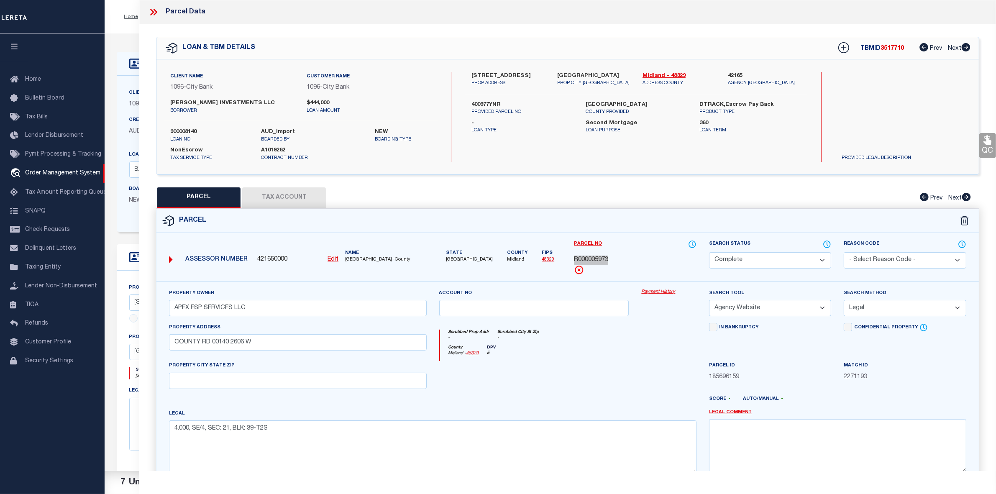
scroll to position [87, 0]
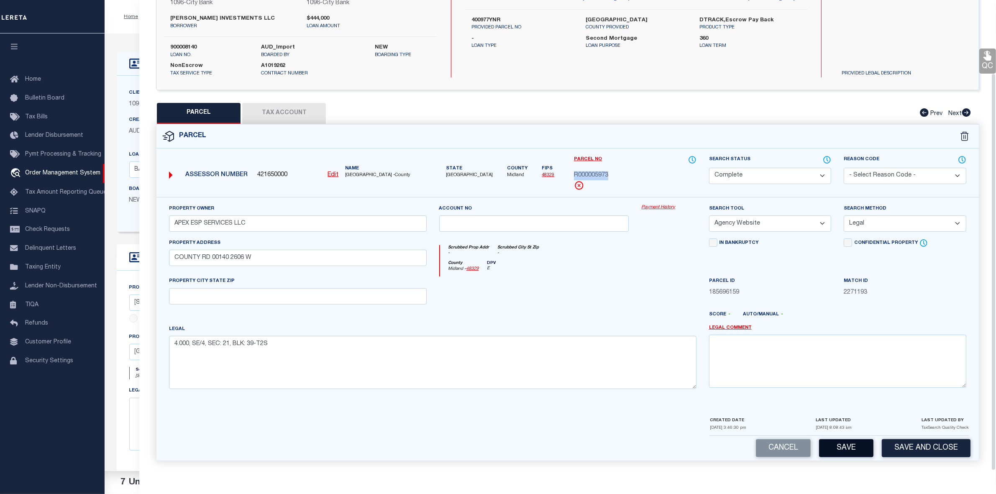
click at [862, 447] on button "Save" at bounding box center [846, 448] width 54 height 18
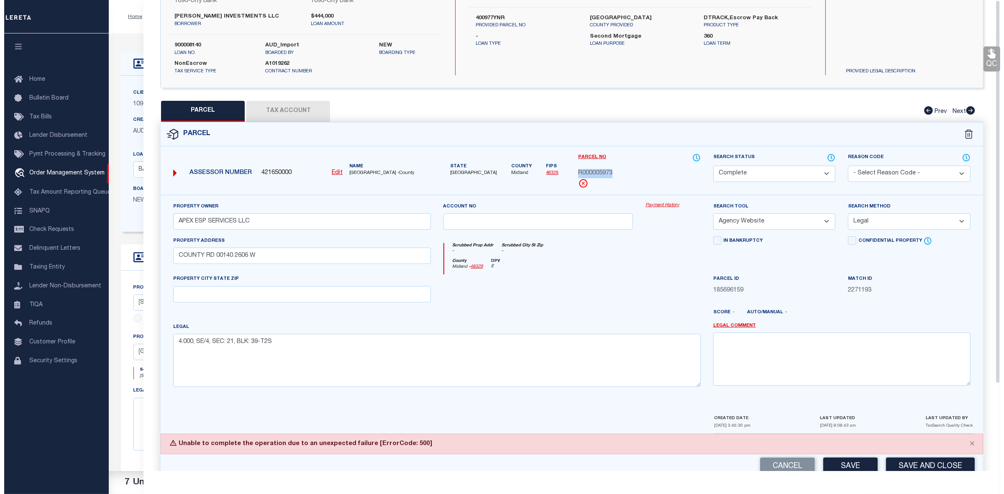
scroll to position [0, 0]
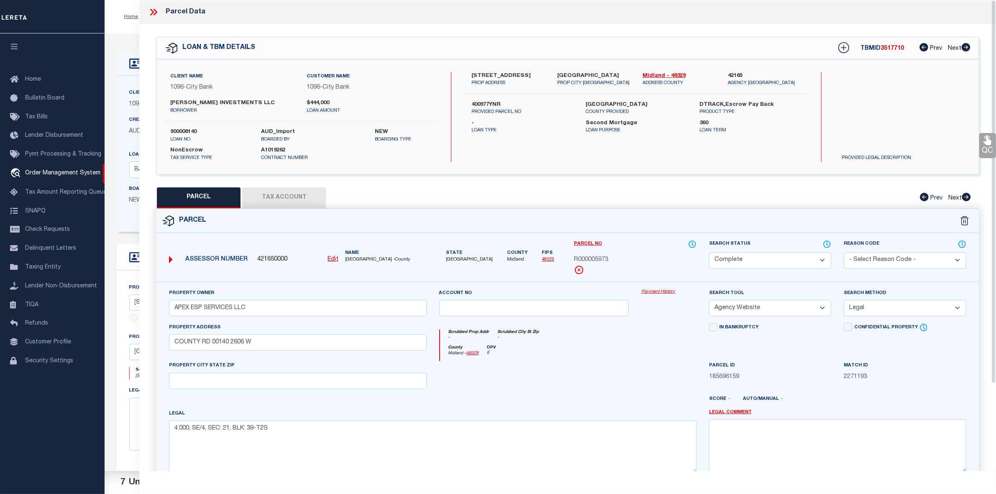
click at [151, 15] on icon at bounding box center [153, 12] width 4 height 7
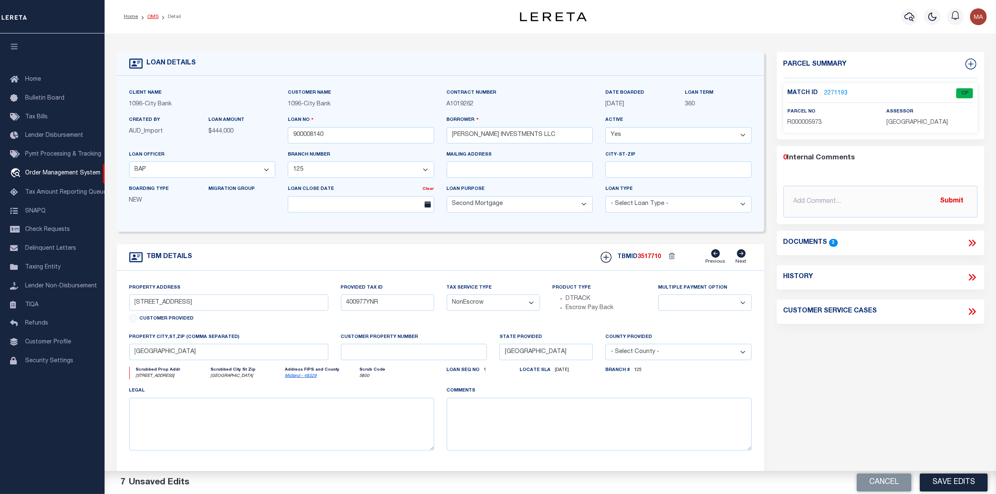
click at [152, 17] on link "OMS" at bounding box center [152, 16] width 11 height 5
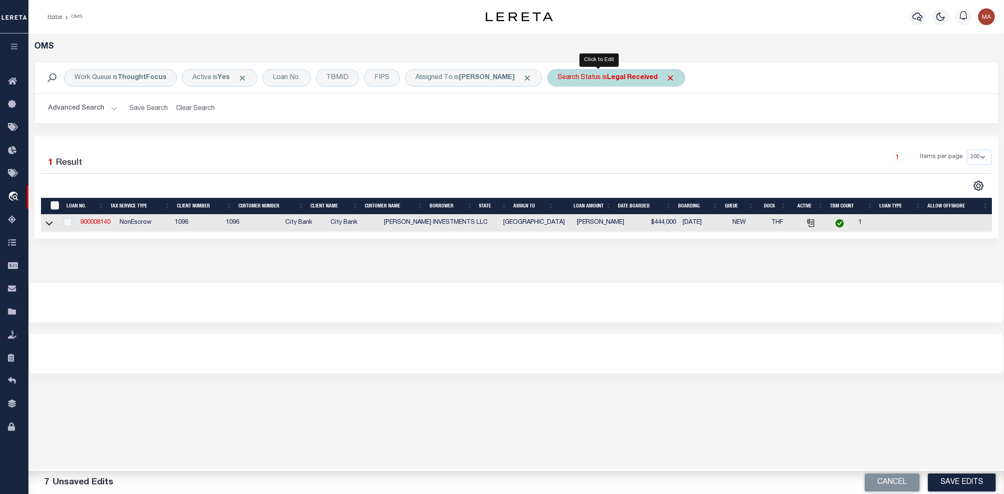
click at [616, 77] on b "Legal Received" at bounding box center [632, 77] width 51 height 7
select select "RD"
click at [657, 140] on input "Apply" at bounding box center [669, 137] width 25 height 14
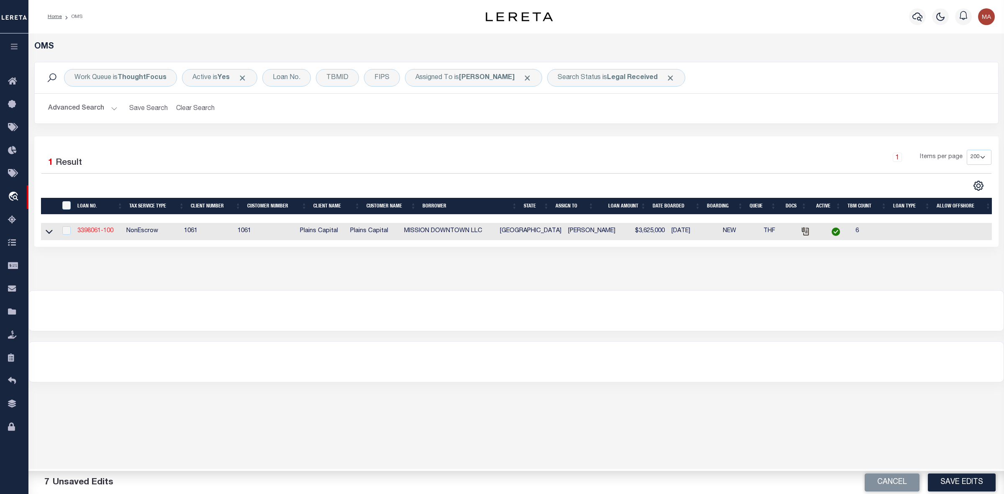
click at [103, 231] on link "3398061-100" at bounding box center [95, 231] width 36 height 6
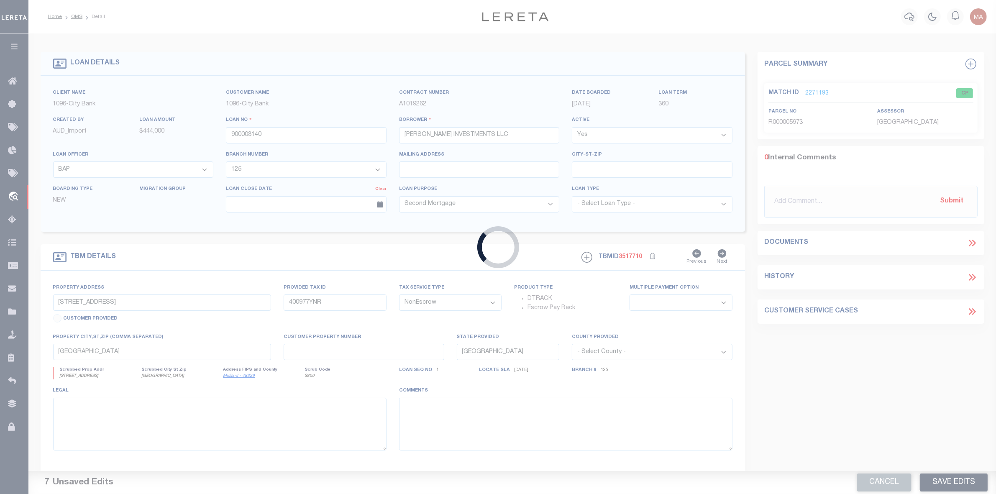
type input "3398061-100"
type input "MISSION DOWNTOWN LLC"
select select
type input "[STREET_ADDRESS][PERSON_NAME]"
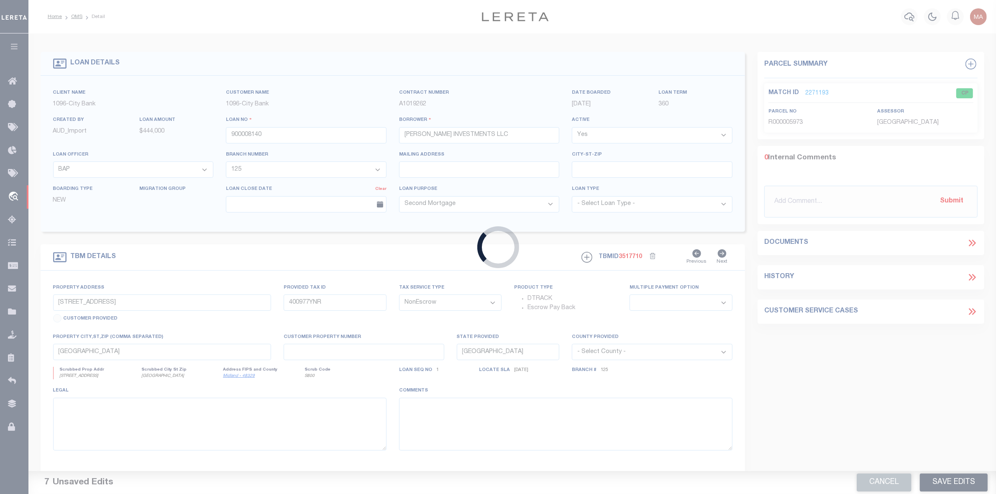
type input "[GEOGRAPHIC_DATA]"
select select "700"
select select "167141"
select select "1424"
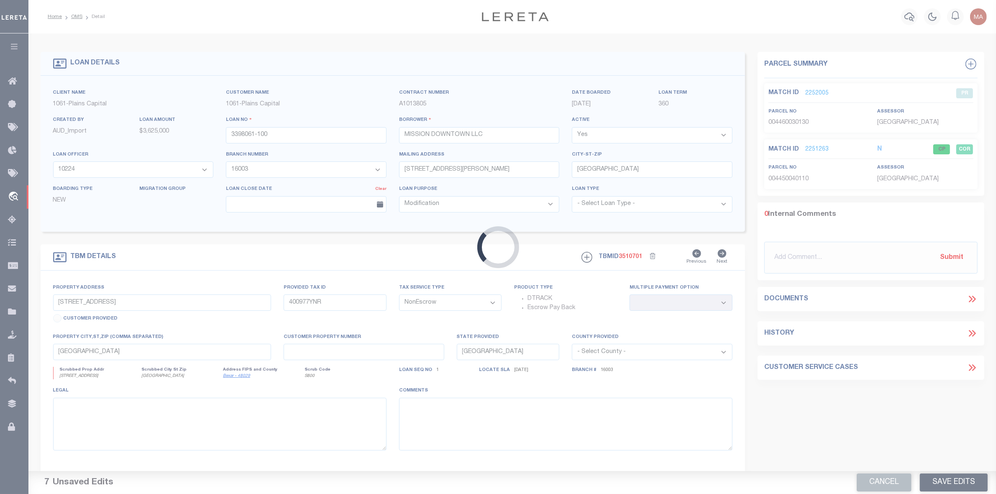
type input "[STREET_ADDRESS]"
select select
type input "[GEOGRAPHIC_DATA]"
select select
type textarea "LOT 11 & W 22.66' OF 9 BLK 4 NCB 445, [GEOGRAPHIC_DATA]"
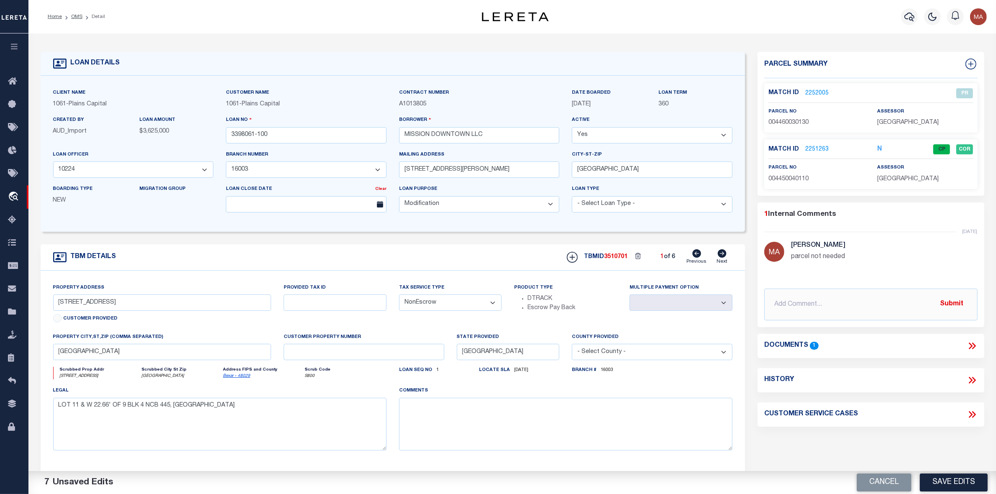
click at [970, 347] on icon at bounding box center [972, 346] width 11 height 11
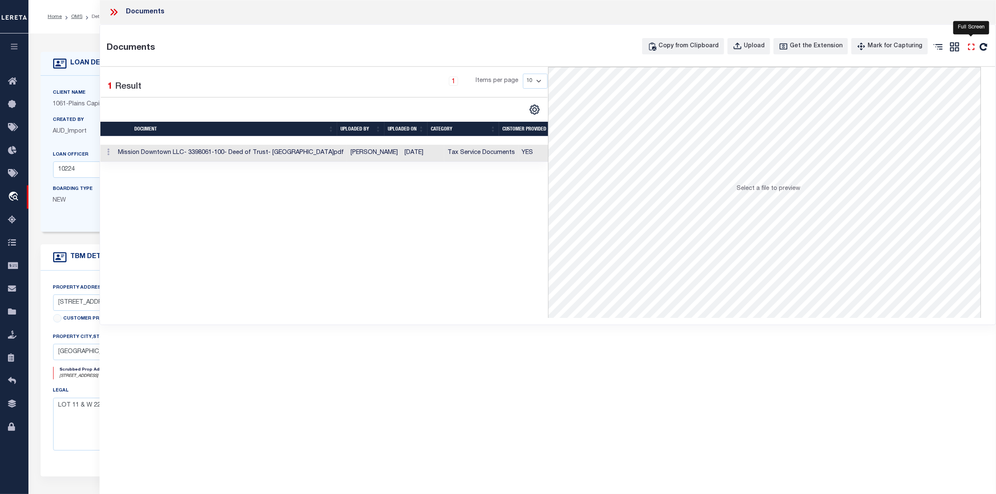
click at [972, 46] on icon "" at bounding box center [971, 46] width 11 height 11
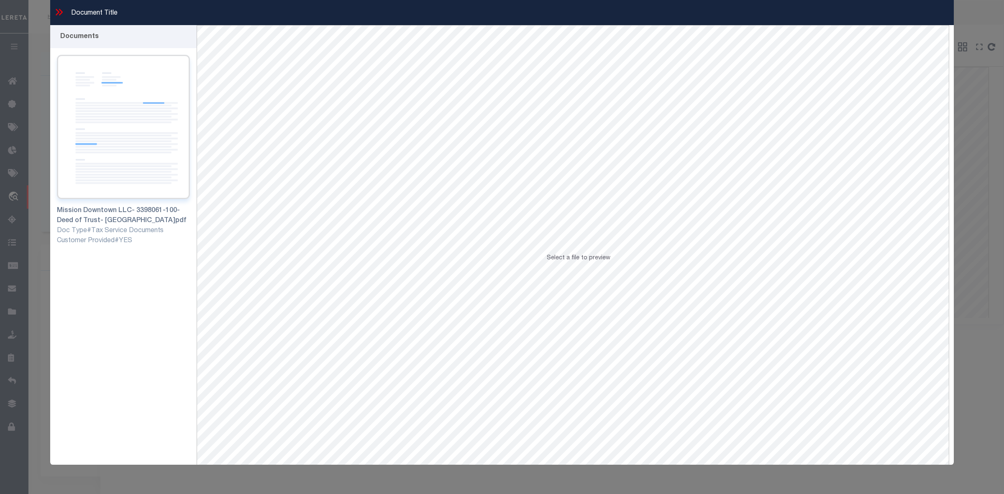
click at [151, 133] on img at bounding box center [123, 127] width 133 height 144
click at [105, 155] on img at bounding box center [123, 127] width 133 height 144
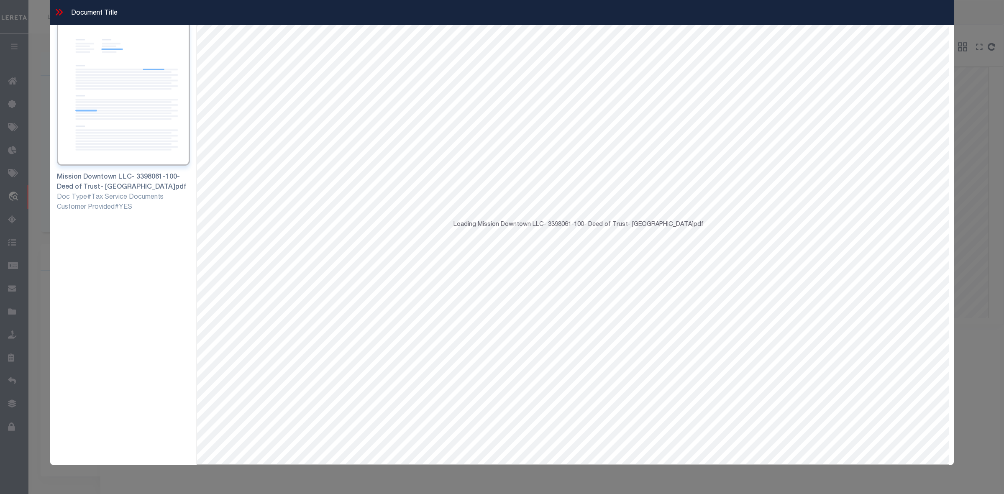
click at [984, 112] on div "Document Title Documents Customer Provided#YES" at bounding box center [502, 247] width 1004 height 494
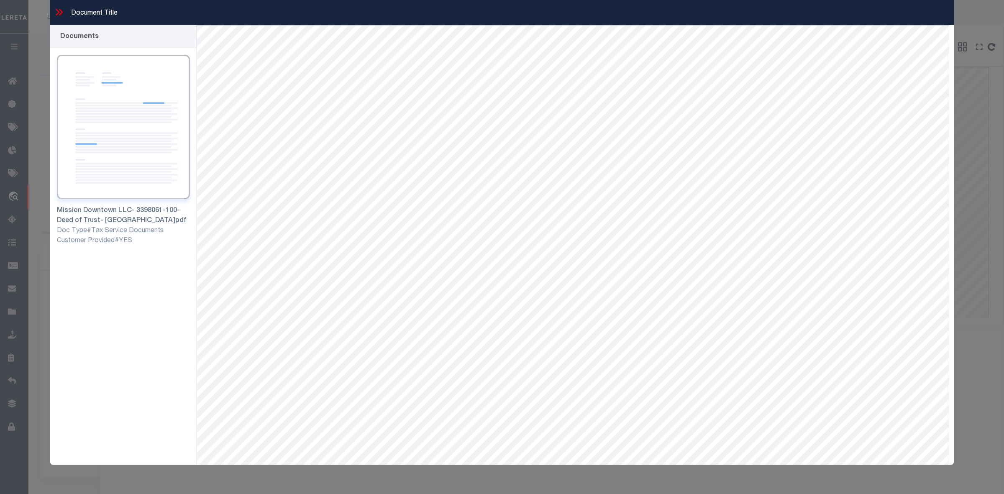
click at [57, 8] on icon at bounding box center [59, 12] width 11 height 11
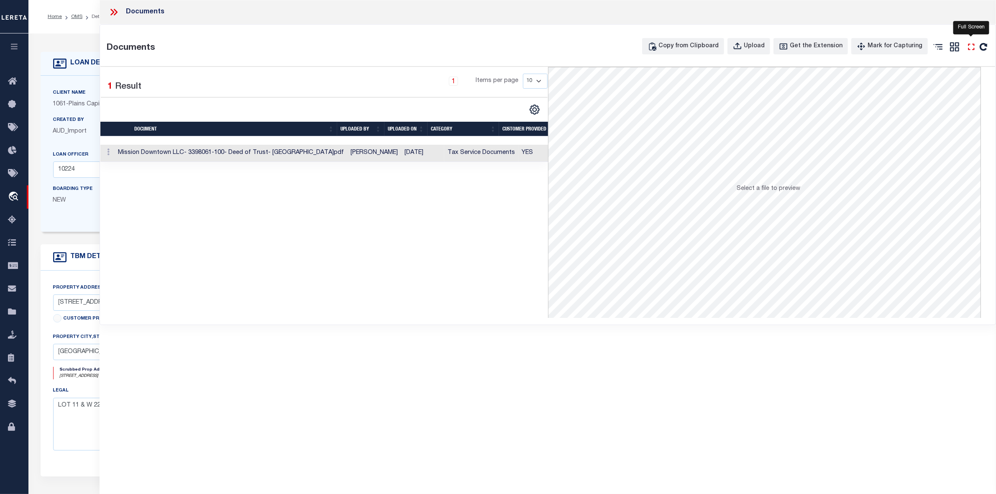
click at [969, 49] on icon "" at bounding box center [971, 47] width 6 height 6
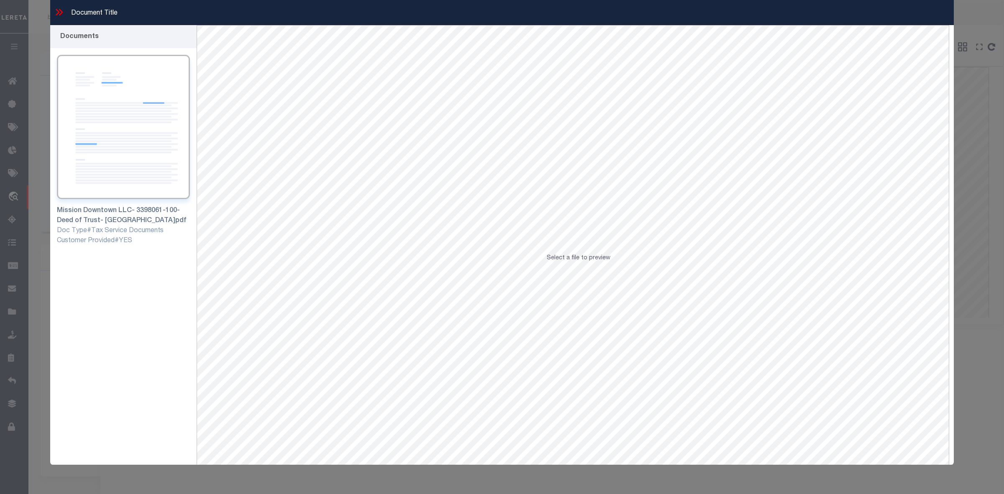
click at [595, 268] on div "Select a file to preview" at bounding box center [579, 262] width 64 height 16
drag, startPoint x: 591, startPoint y: 262, endPoint x: 133, endPoint y: 131, distance: 476.2
click at [584, 257] on span "Select a file to preview" at bounding box center [579, 258] width 64 height 6
click at [115, 123] on img at bounding box center [123, 127] width 133 height 144
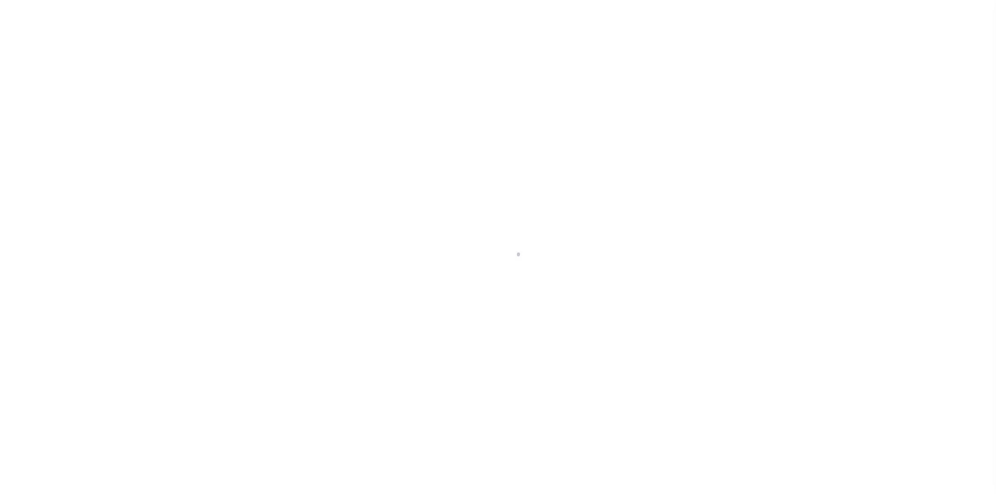
select select "CP"
select select "AGW"
select select "LEG"
select select "167141"
select select "1424"
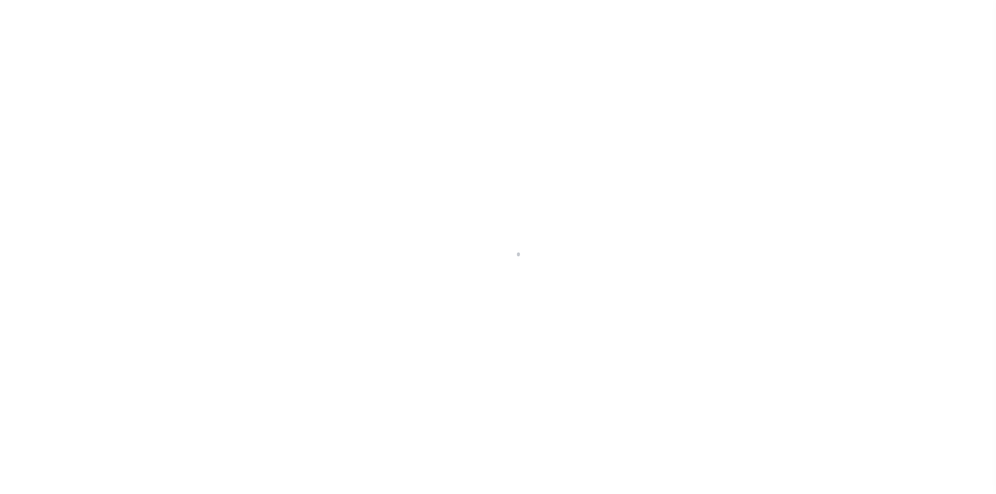
select select "700"
select select "NonEscrow"
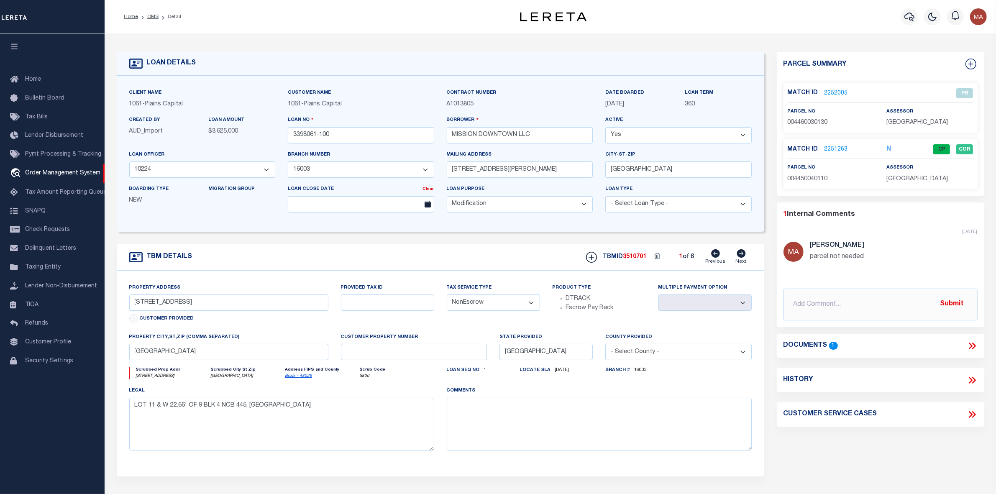
click at [829, 149] on link "2251263" at bounding box center [836, 149] width 23 height 9
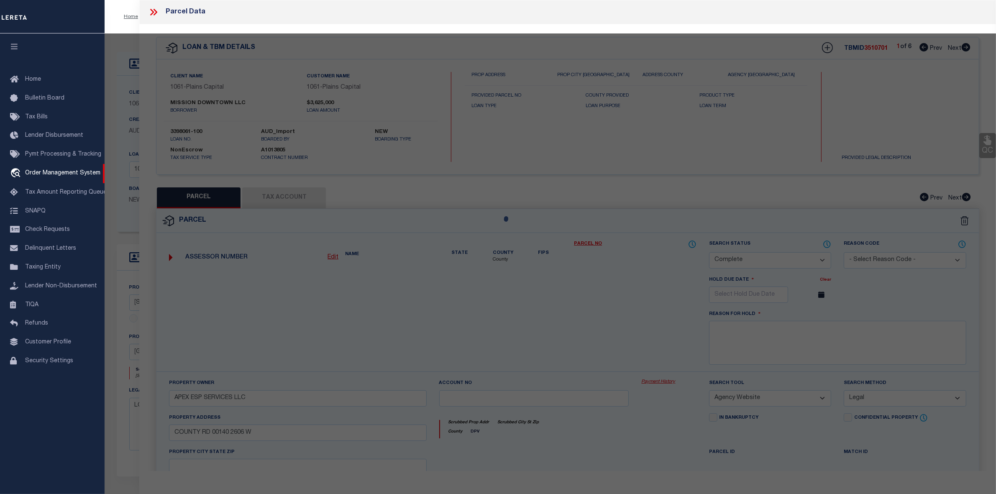
select select "AS"
select select
checkbox input "false"
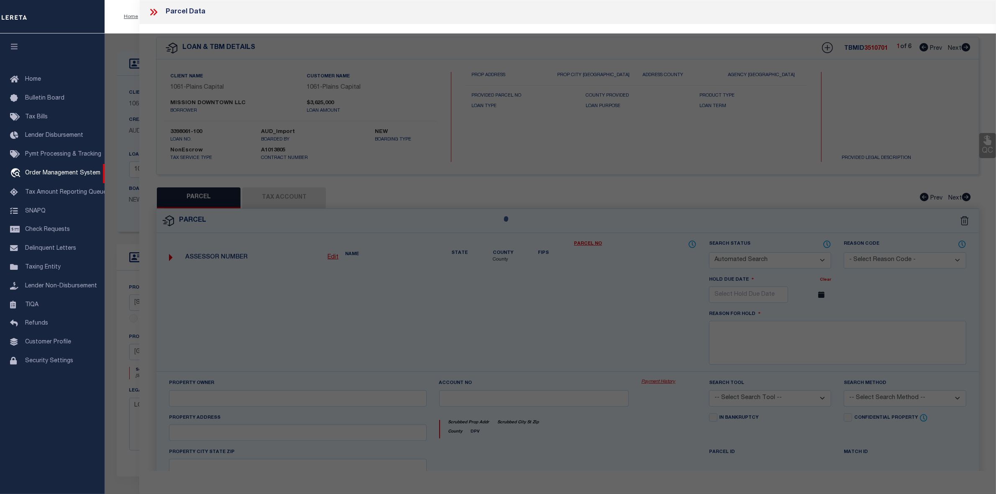
select select "CP"
type input "MISSION DOWNTOWN LLC"
select select "AGW"
select select "LEG"
type input "[STREET_ADDRESS]"
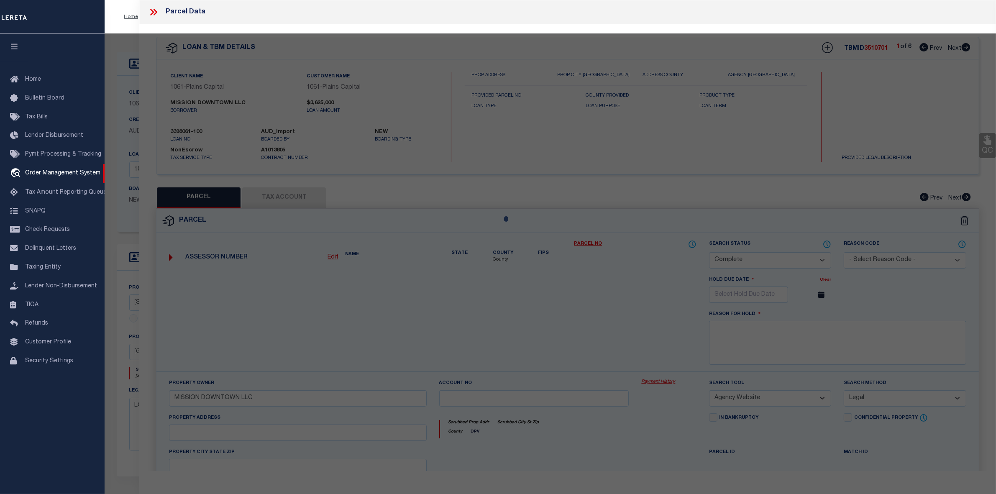
type input "[GEOGRAPHIC_DATA]"
type textarea "NCB 445 BLK 4 LOT 11, W 22.66 FT OF 9"
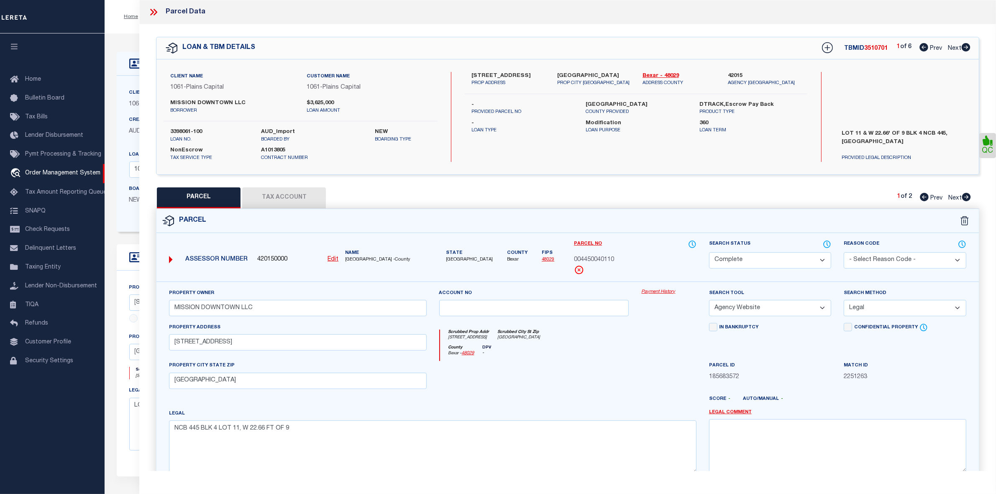
click at [965, 47] on icon at bounding box center [966, 47] width 9 height 8
select select "AS"
select select
checkbox input "false"
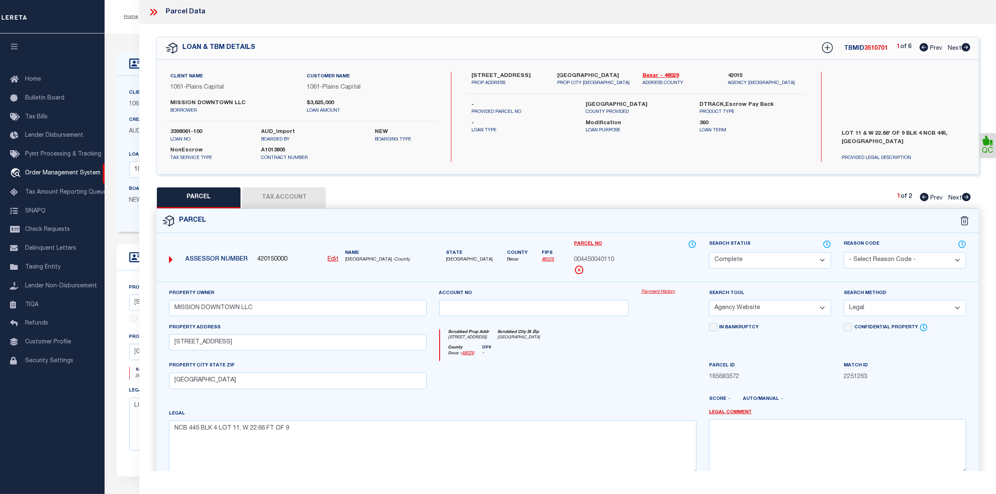
checkbox input "false"
select select "RD"
checkbox input "false"
type textarea "Document uploaded that satisfies a legal requirement, changing from [GEOGRAPHIC…"
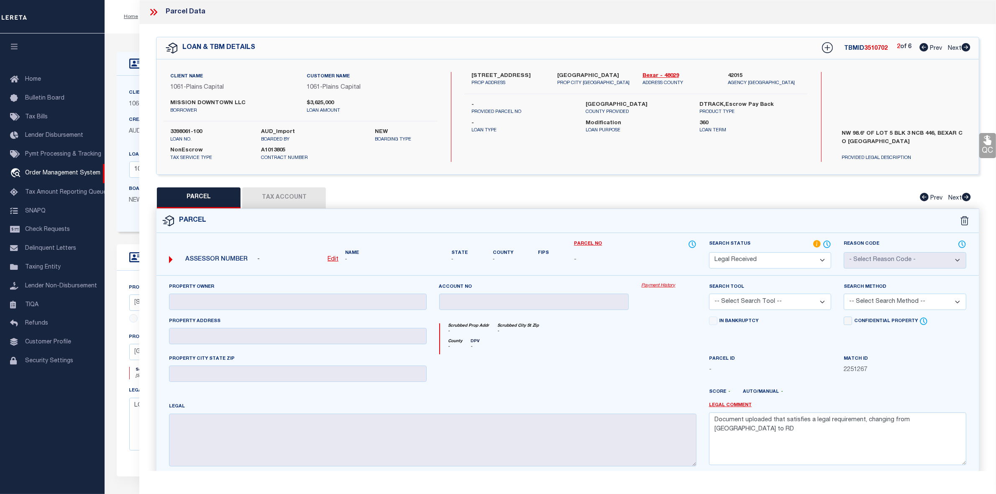
click at [966, 44] on icon at bounding box center [966, 47] width 9 height 8
select select "AS"
checkbox input "false"
select select "CP"
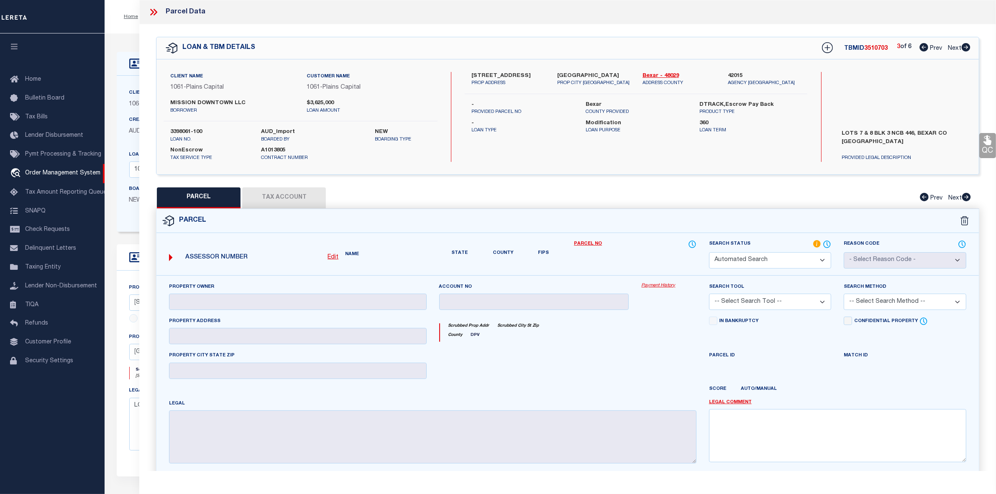
type input "[PERSON_NAME] REAL EST & LEASING INC"
select select "AGW"
select select "LEG"
type input "[STREET_ADDRESS]"
type input "[GEOGRAPHIC_DATA]"
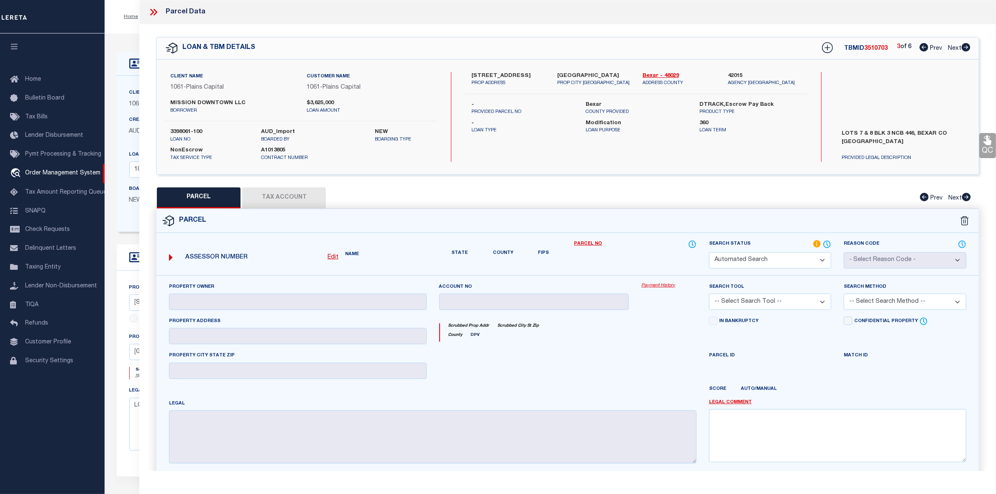
type textarea "NCB 446 BLK 3 LOT 8 & NE 44.61 FT OF 7 (3.18 SQ FT DEDICATED TO CITY OF S A)"
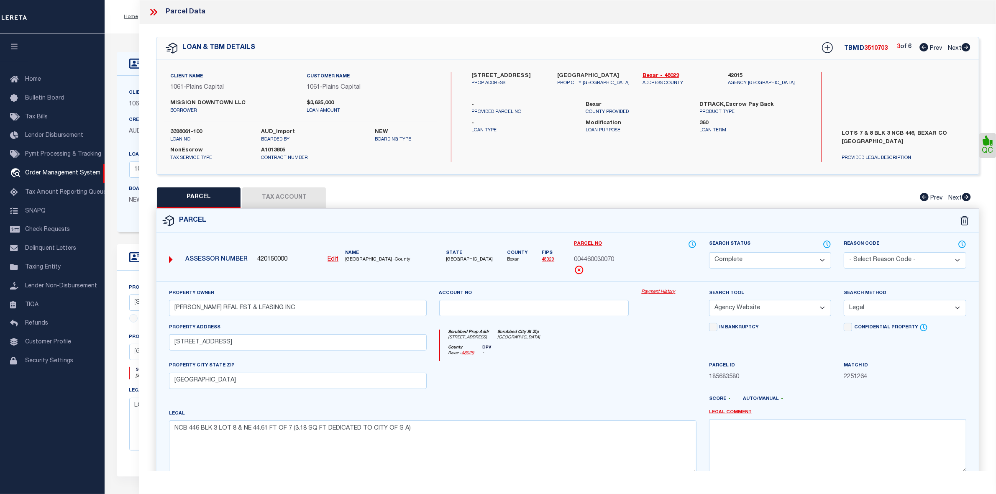
click at [966, 44] on icon at bounding box center [966, 47] width 9 height 8
select select "AS"
select select
checkbox input "false"
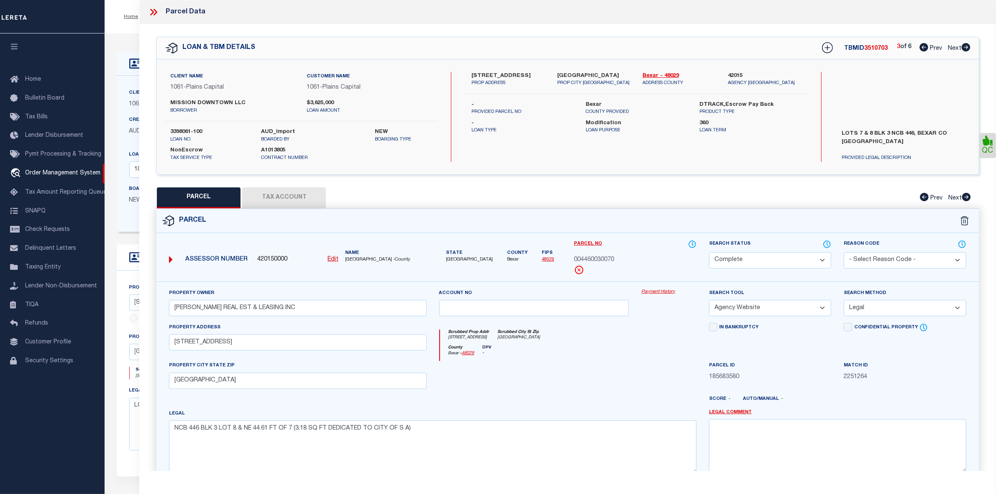
checkbox input "false"
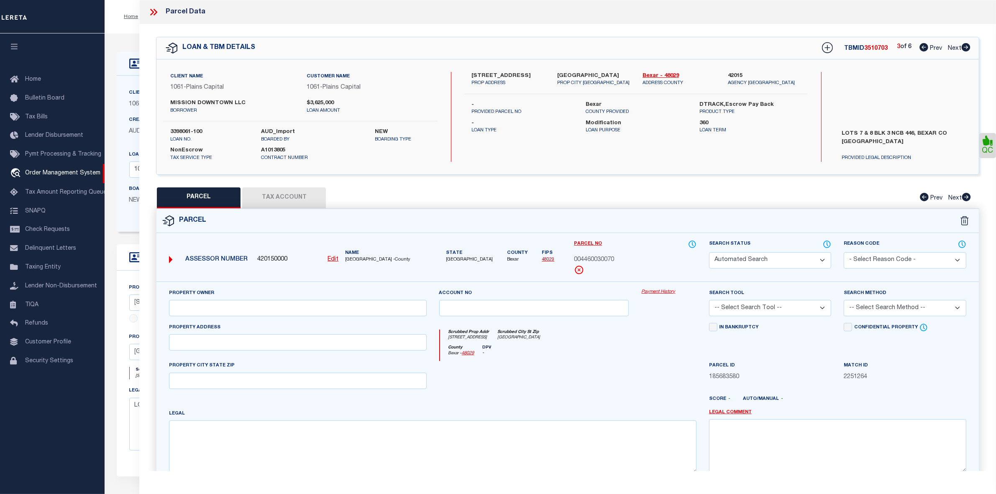
select select "RD"
checkbox input "false"
type textarea "Document uploaded that satisfies a legal requirement, changing from [GEOGRAPHIC…"
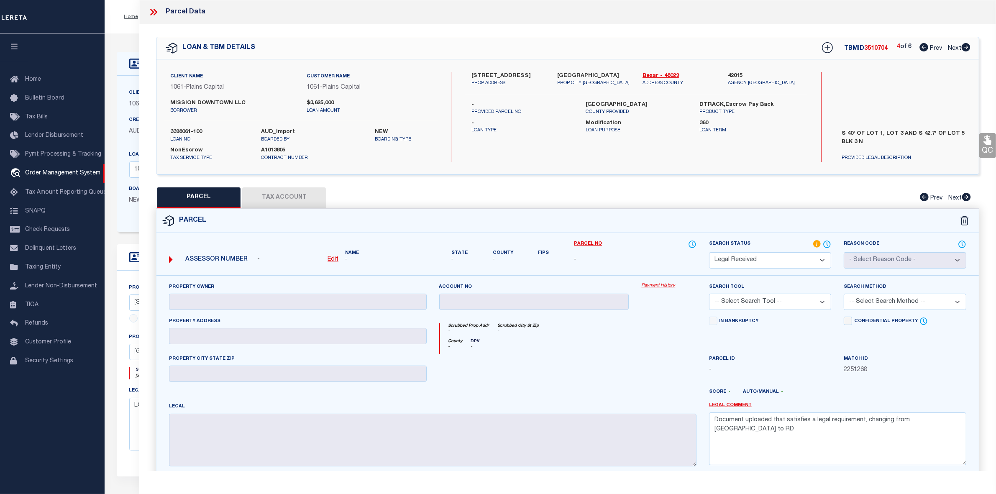
click at [966, 44] on icon at bounding box center [966, 47] width 9 height 8
select select "AS"
checkbox input "false"
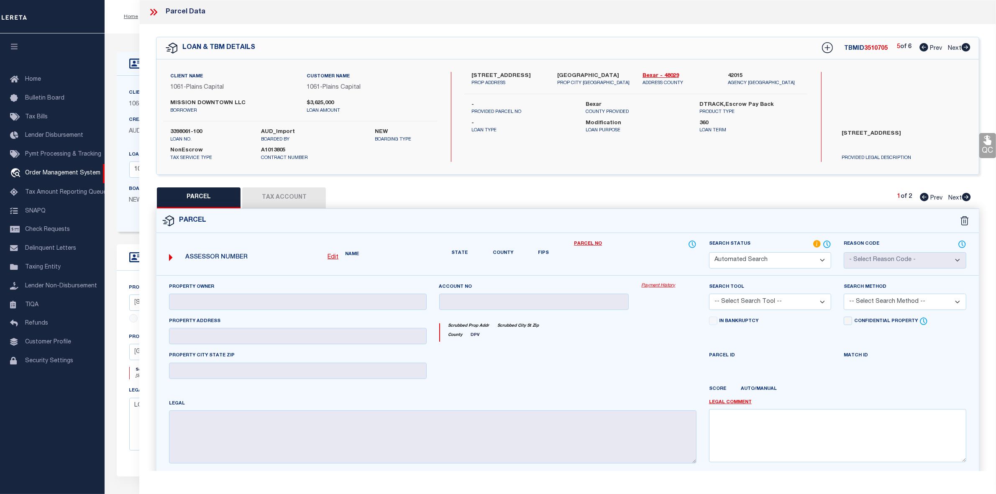
select select "RD"
select select "099"
type input "MISSION DOWNTOWN LLC"
select select "ATL"
select select "ADD"
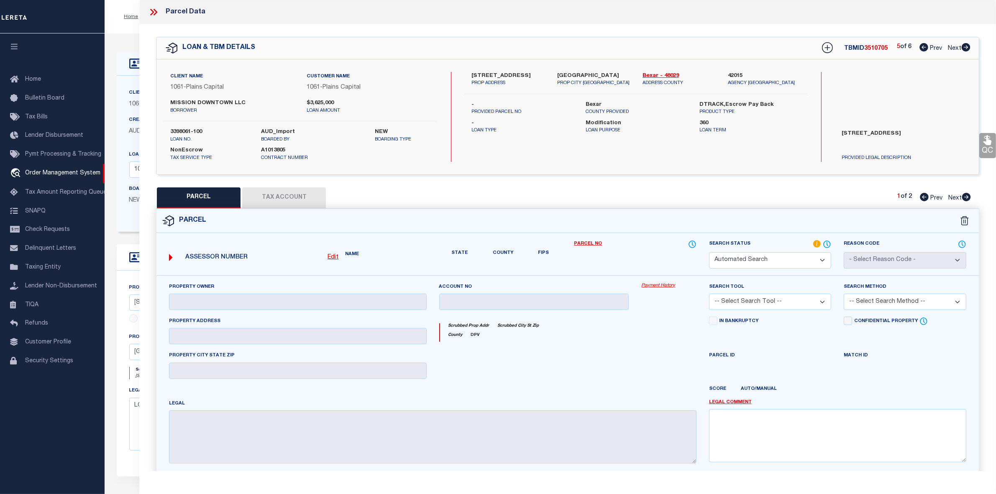
type input "[STREET_ADDRESS]"
type input "[GEOGRAPHIC_DATA]"
type textarea "NCB 446 BLK 3 LOT 5, 13 & S 40 FT OF 1 & 3 2016- MERGE ACCTS 104382, 104375 & 1…"
type textarea "Document uploaded that satisfies a legal requirement, changing from [GEOGRAPHIC…"
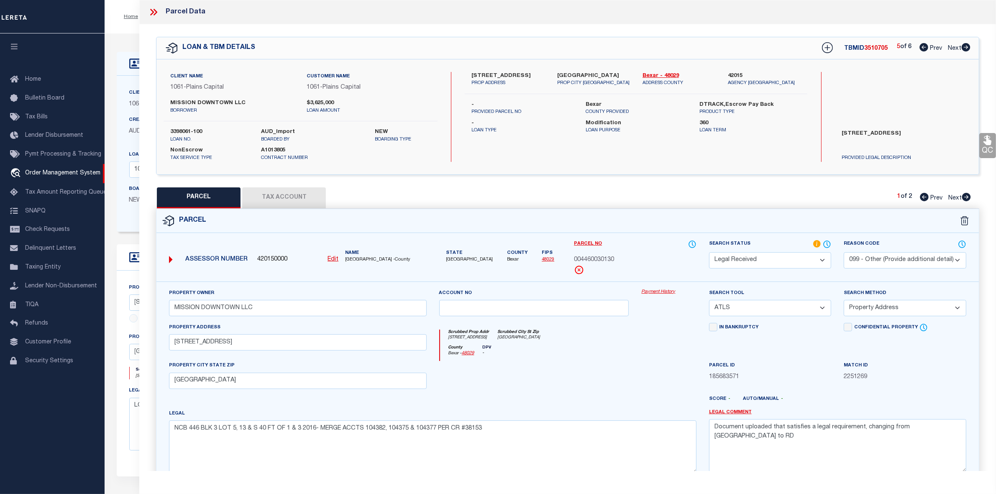
click at [921, 46] on icon at bounding box center [924, 47] width 9 height 8
select select "AS"
select select
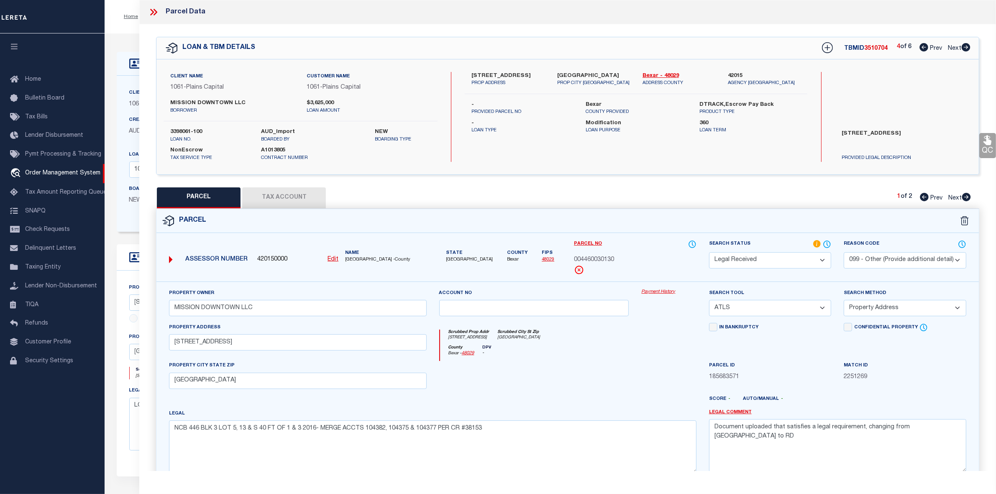
checkbox input "false"
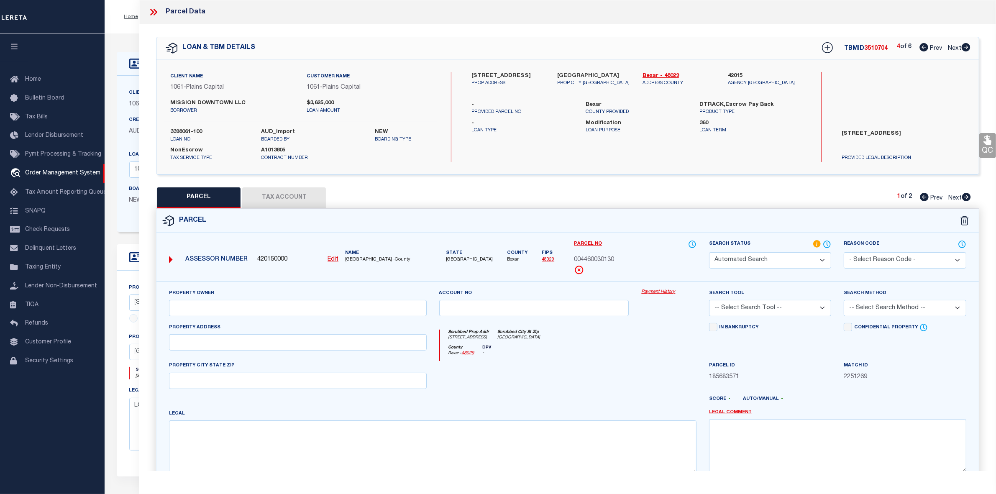
select select "RD"
checkbox input "false"
type textarea "Document uploaded that satisfies a legal requirement, changing from [GEOGRAPHIC…"
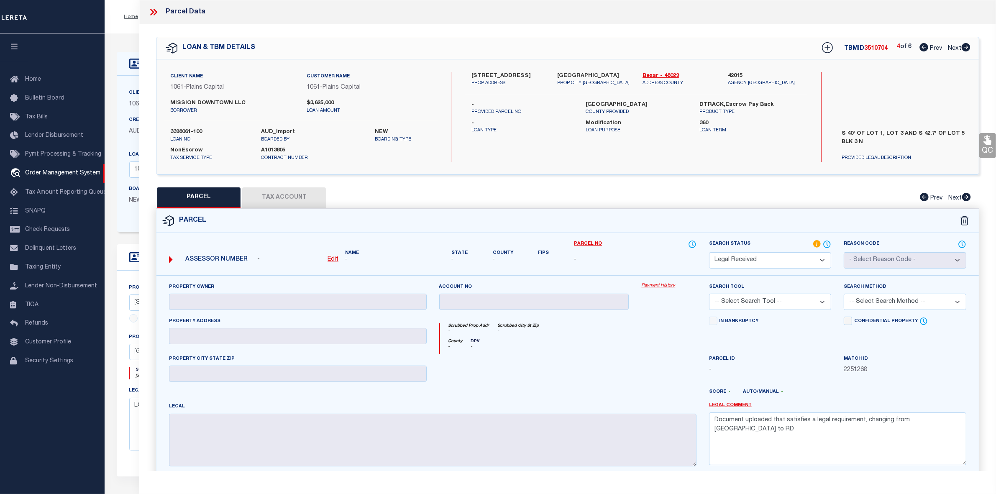
click at [921, 46] on icon at bounding box center [924, 47] width 9 height 8
select select "AS"
checkbox input "false"
select select "CP"
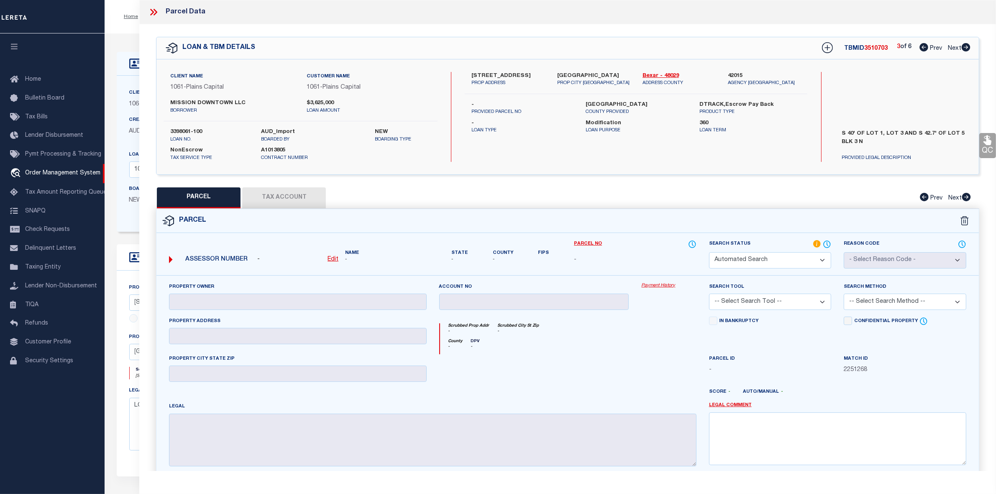
type input "[PERSON_NAME] REAL EST & LEASING INC"
select select "AGW"
select select "LEG"
type input "[STREET_ADDRESS]"
type input "[GEOGRAPHIC_DATA]"
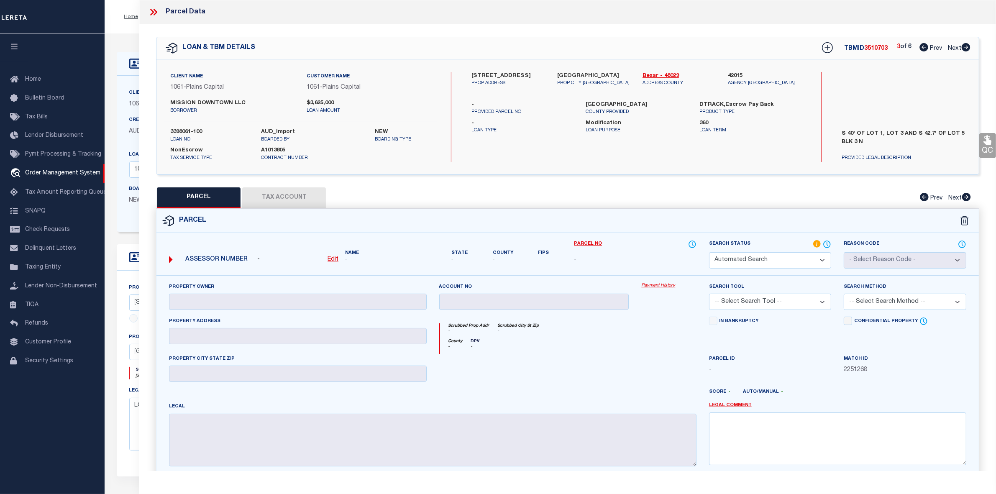
type textarea "NCB 446 BLK 3 LOT 8 & NE 44.61 FT OF 7 (3.18 SQ FT DEDICATED TO CITY OF S A)"
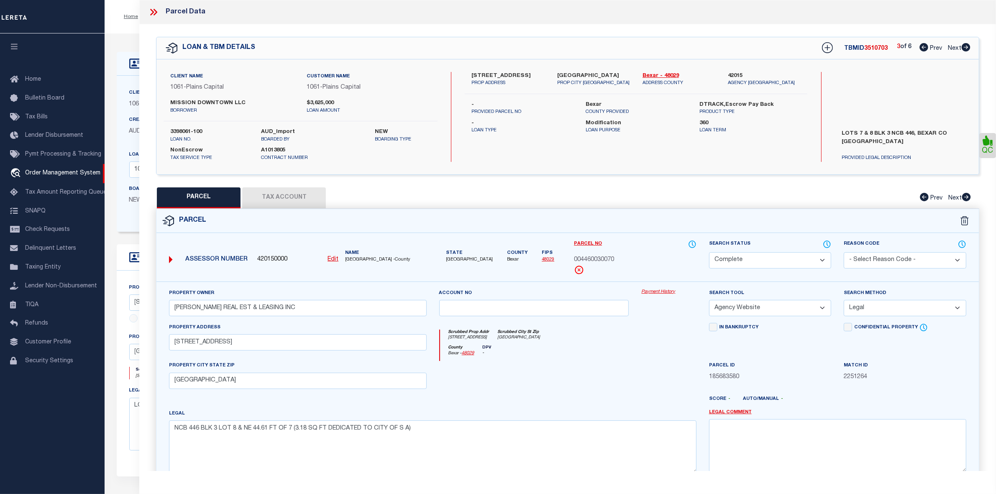
click at [921, 46] on icon at bounding box center [924, 47] width 9 height 8
select select "AS"
select select
checkbox input "false"
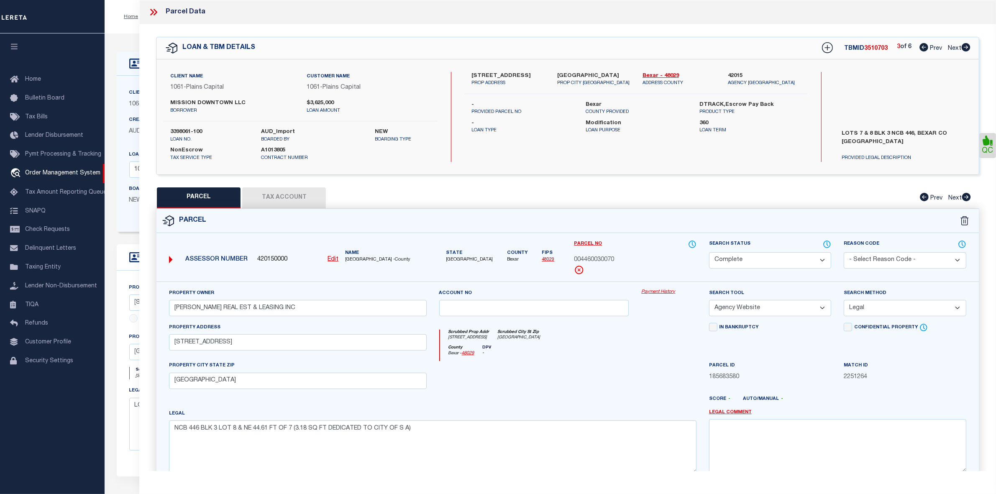
checkbox input "false"
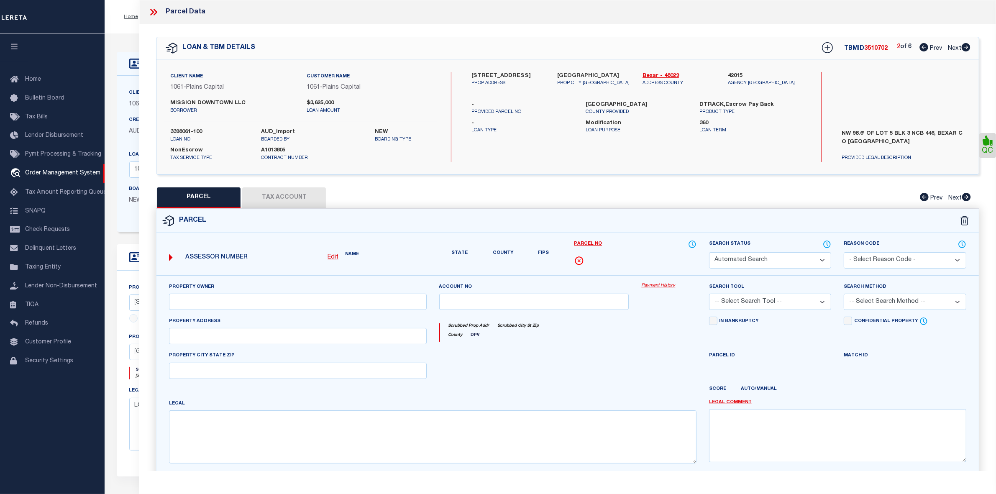
select select "RD"
checkbox input "false"
type textarea "Document uploaded that satisfies a legal requirement, changing from [GEOGRAPHIC…"
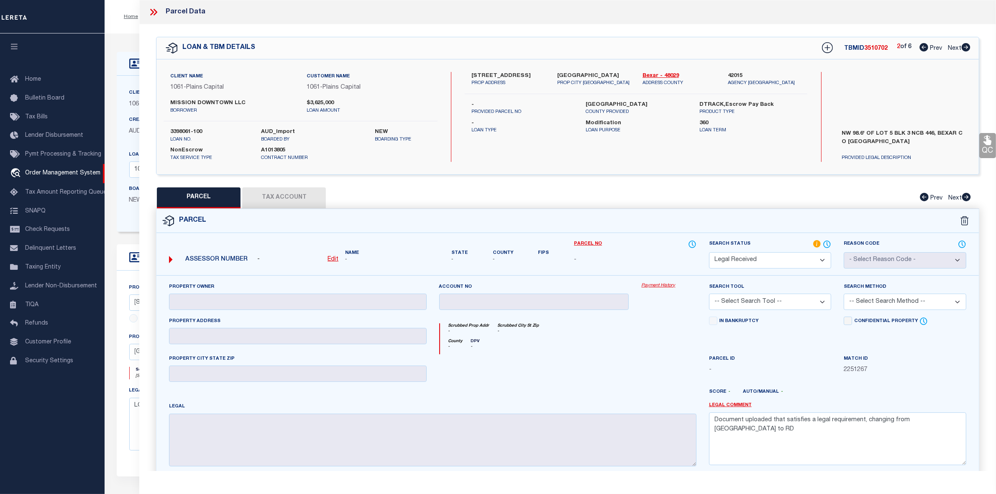
click at [925, 47] on icon at bounding box center [924, 47] width 9 height 8
select select "AS"
checkbox input "false"
select select "PR"
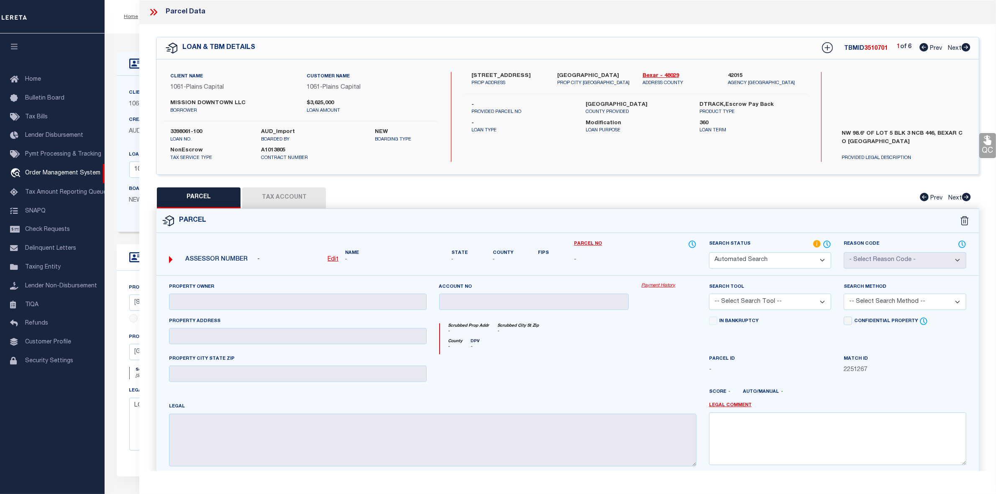
select select "099"
type input "MISSION DOWNTOWN LLC"
select select "ATL"
select select "ADD"
type input "[STREET_ADDRESS]"
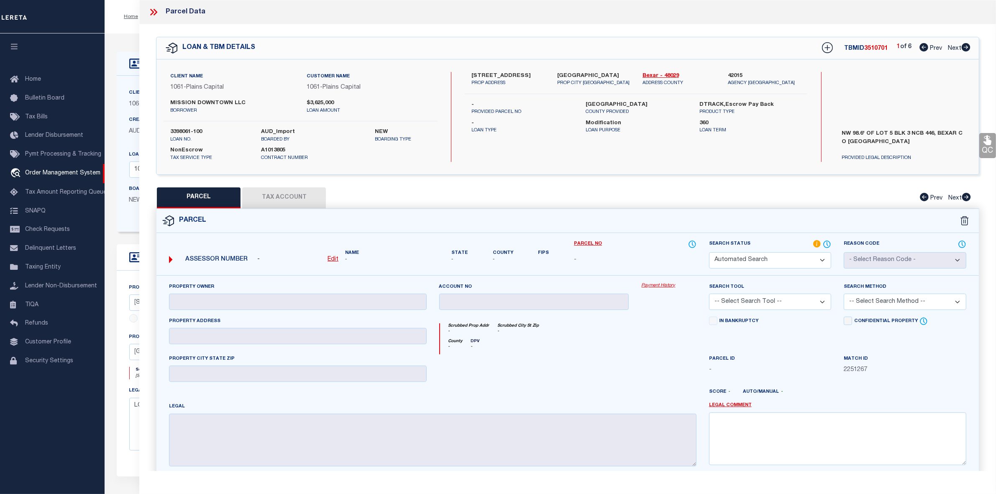
type input "[GEOGRAPHIC_DATA]"
type textarea "NCB 446 BLK 3 LOT 5, 13 & S 40 FT OF 1 & 3 2016- MERGE ACCTS 104382, 104375 & 1…"
type textarea "parcel not needed"
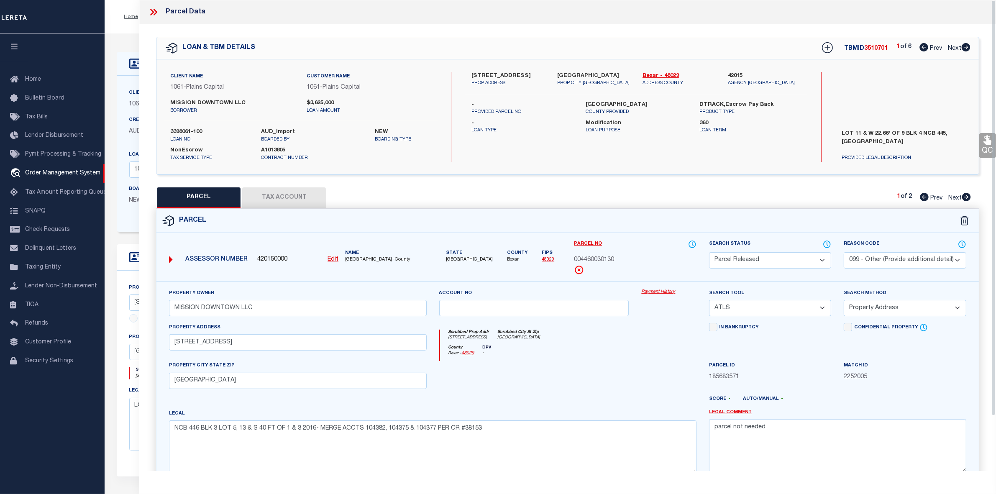
click at [968, 195] on icon at bounding box center [967, 197] width 9 height 8
select select "AS"
select select
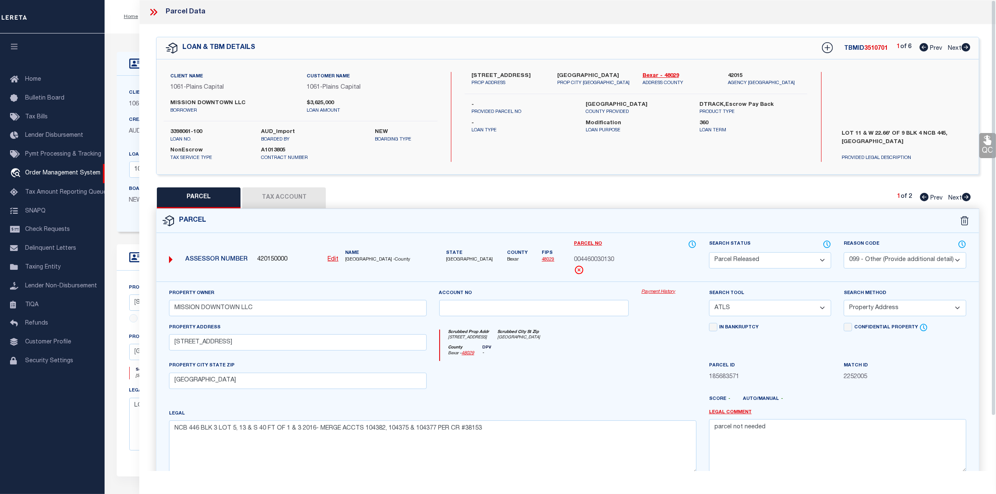
checkbox input "false"
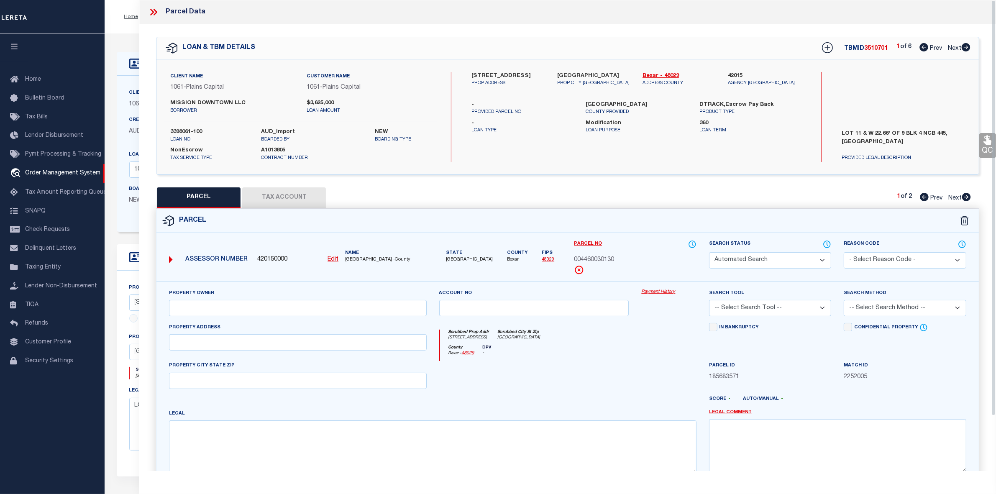
select select "CP"
type input "MISSION DOWNTOWN LLC"
select select "AGW"
select select "LEG"
type input "[STREET_ADDRESS]"
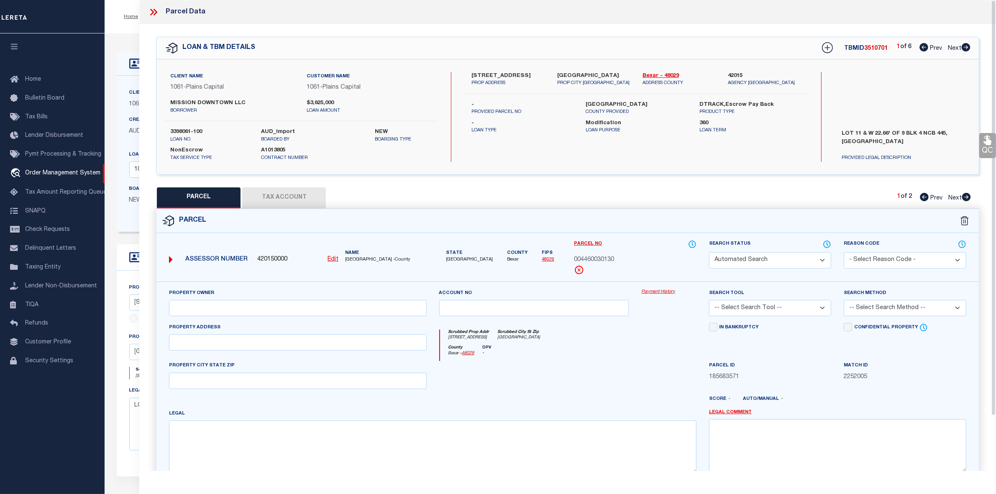
type input "[GEOGRAPHIC_DATA]"
type textarea "NCB 445 BLK 4 LOT 11, W 22.66 FT OF 9"
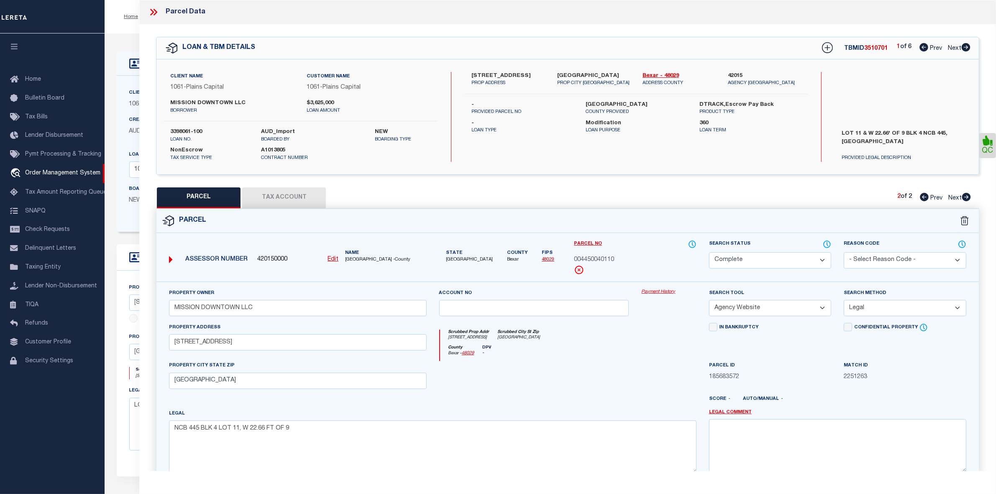
click at [965, 47] on icon at bounding box center [966, 47] width 9 height 8
select select "AS"
select select
checkbox input "false"
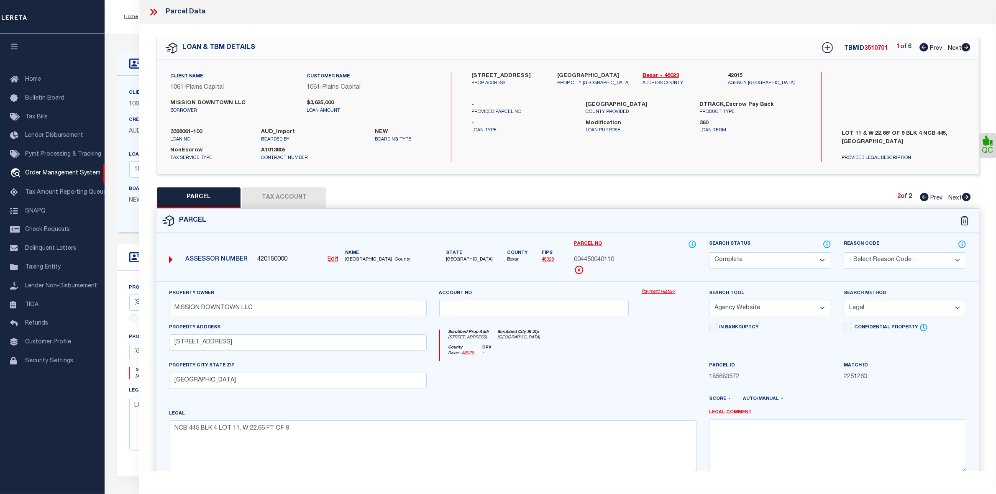
checkbox input "false"
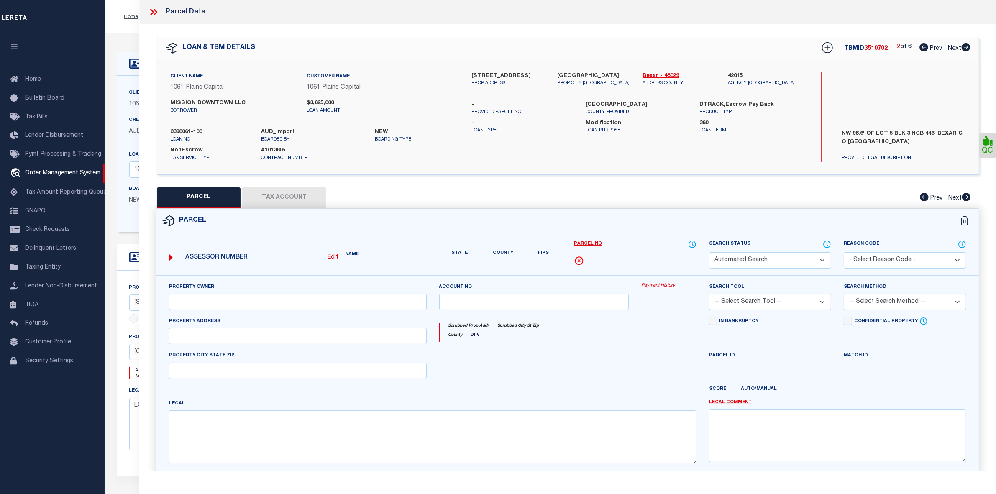
select select "RD"
checkbox input "false"
type textarea "Document uploaded that satisfies a legal requirement, changing from [GEOGRAPHIC…"
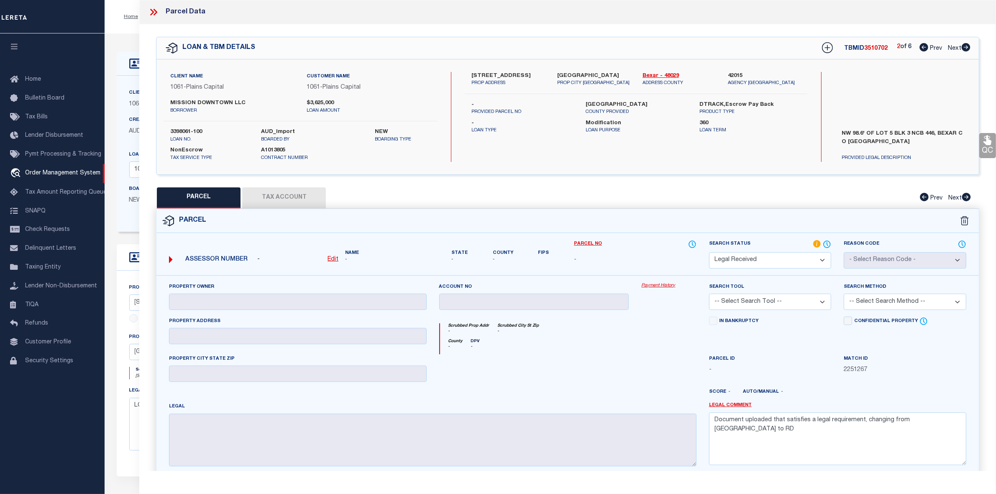
click at [965, 47] on icon at bounding box center [966, 47] width 9 height 8
select select "AS"
checkbox input "false"
select select "CP"
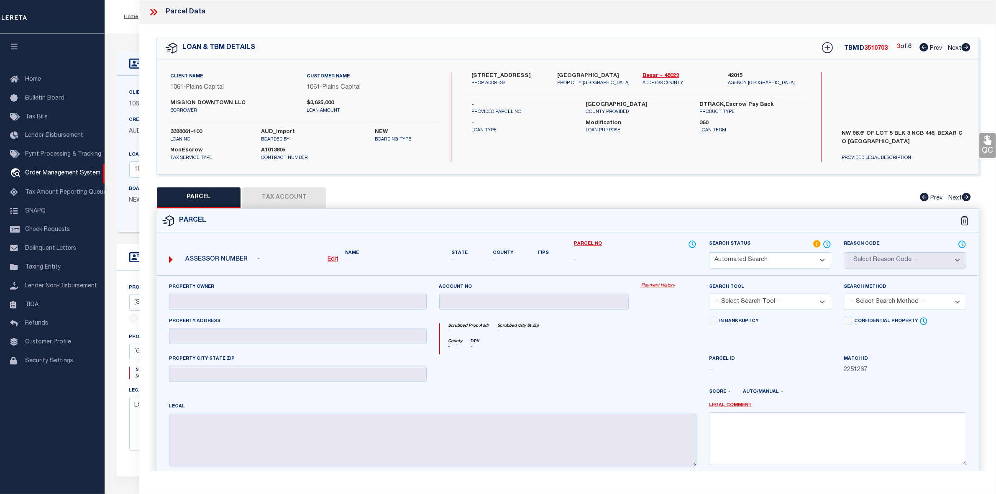
type input "[PERSON_NAME] REAL EST & LEASING INC"
select select "AGW"
select select "LEG"
type input "[STREET_ADDRESS]"
type input "[GEOGRAPHIC_DATA]"
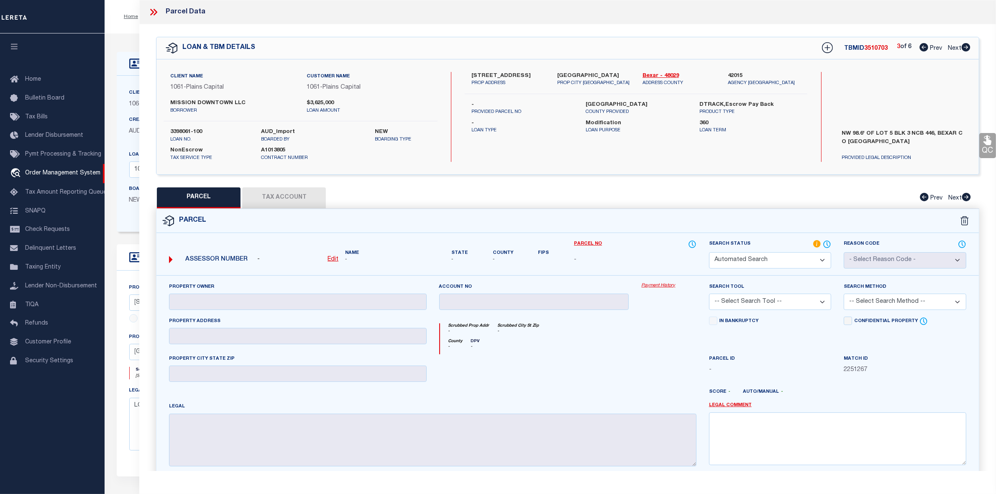
type textarea "NCB 446 BLK 3 LOT 8 & NE 44.61 FT OF 7 (3.18 SQ FT DEDICATED TO CITY OF S A)"
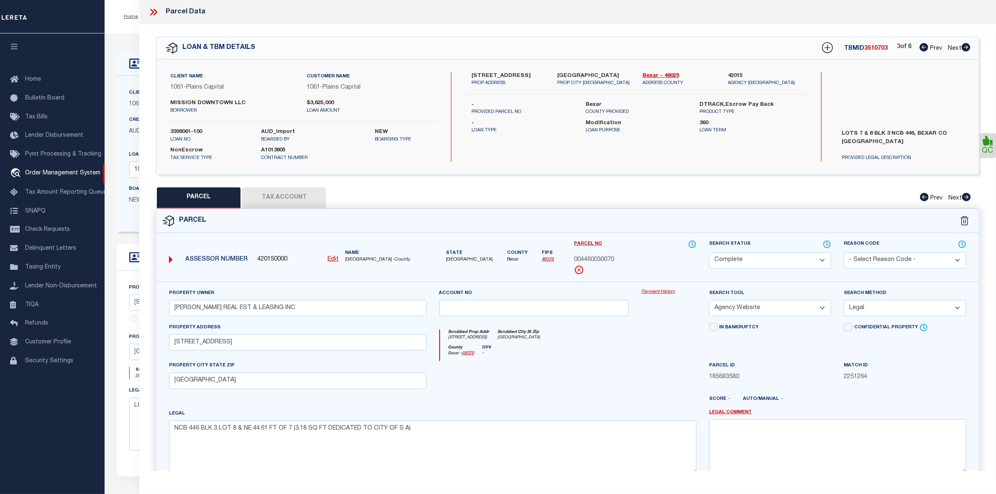
click at [965, 47] on icon at bounding box center [966, 47] width 9 height 8
select select "AS"
select select
checkbox input "false"
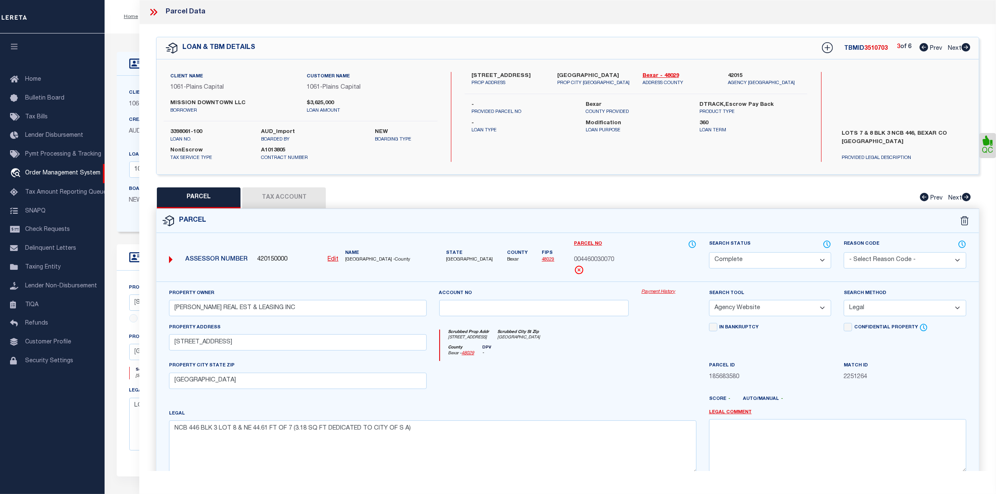
checkbox input "false"
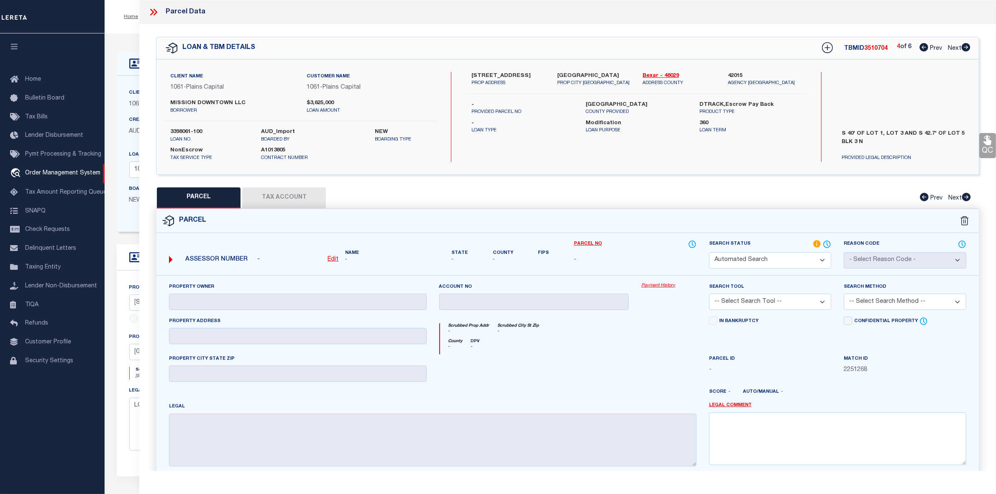
select select "RD"
checkbox input "false"
type textarea "Document uploaded that satisfies a legal requirement, changing from [GEOGRAPHIC…"
click at [965, 47] on icon at bounding box center [966, 47] width 9 height 8
select select "AS"
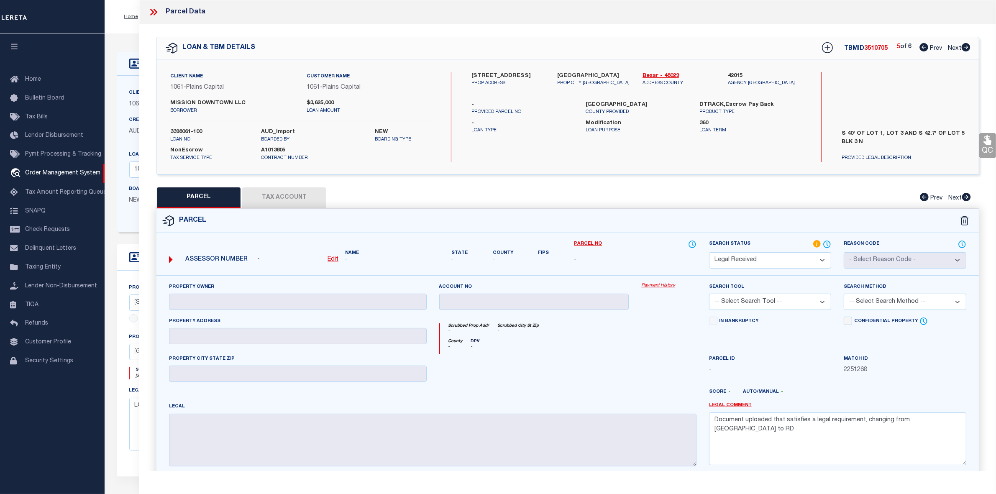
checkbox input "false"
select select "RD"
select select "099"
type input "MISSION DOWNTOWN LLC"
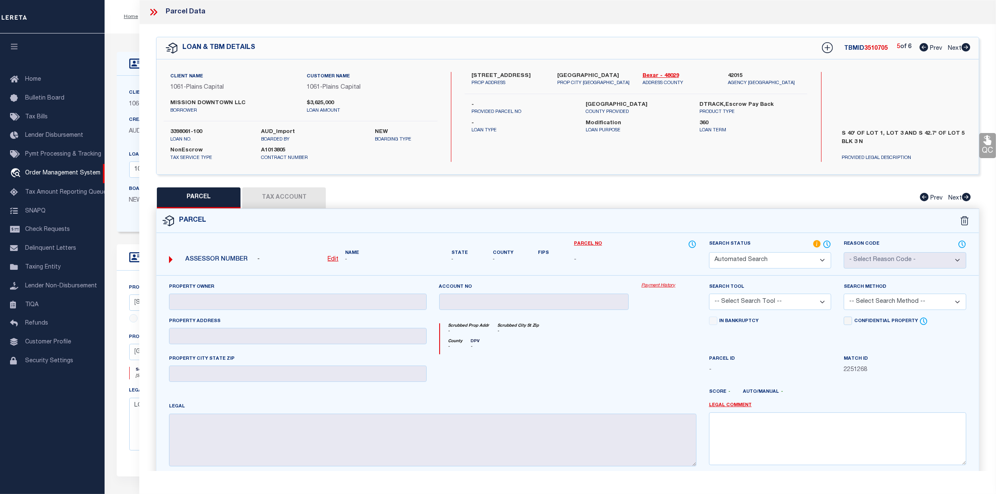
select select "ATL"
select select "ADD"
type input "[STREET_ADDRESS]"
type input "[GEOGRAPHIC_DATA]"
type textarea "NCB 446 BLK 3 LOT 5, 13 & S 40 FT OF 1 & 3 2016- MERGE ACCTS 104382, 104375 & 1…"
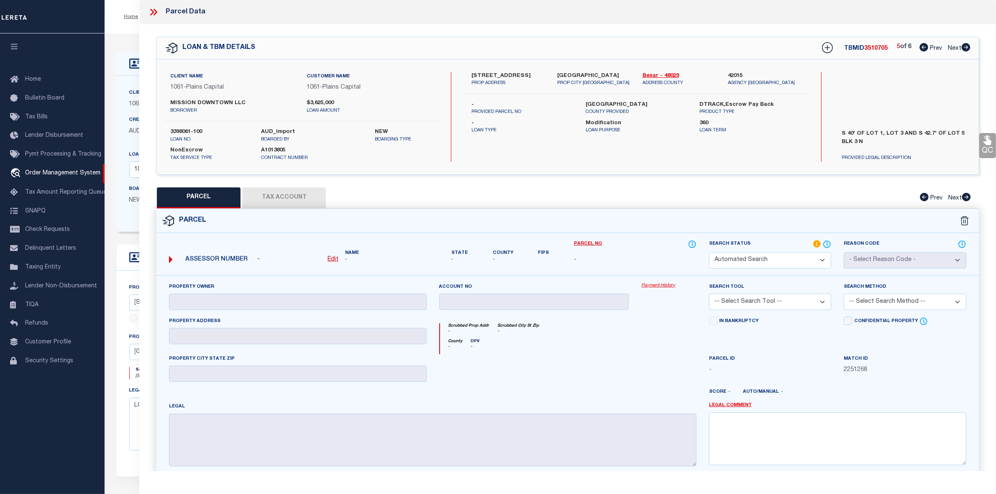
type textarea "Document uploaded that satisfies a legal requirement, changing from [GEOGRAPHIC…"
